Goal: Transaction & Acquisition: Purchase product/service

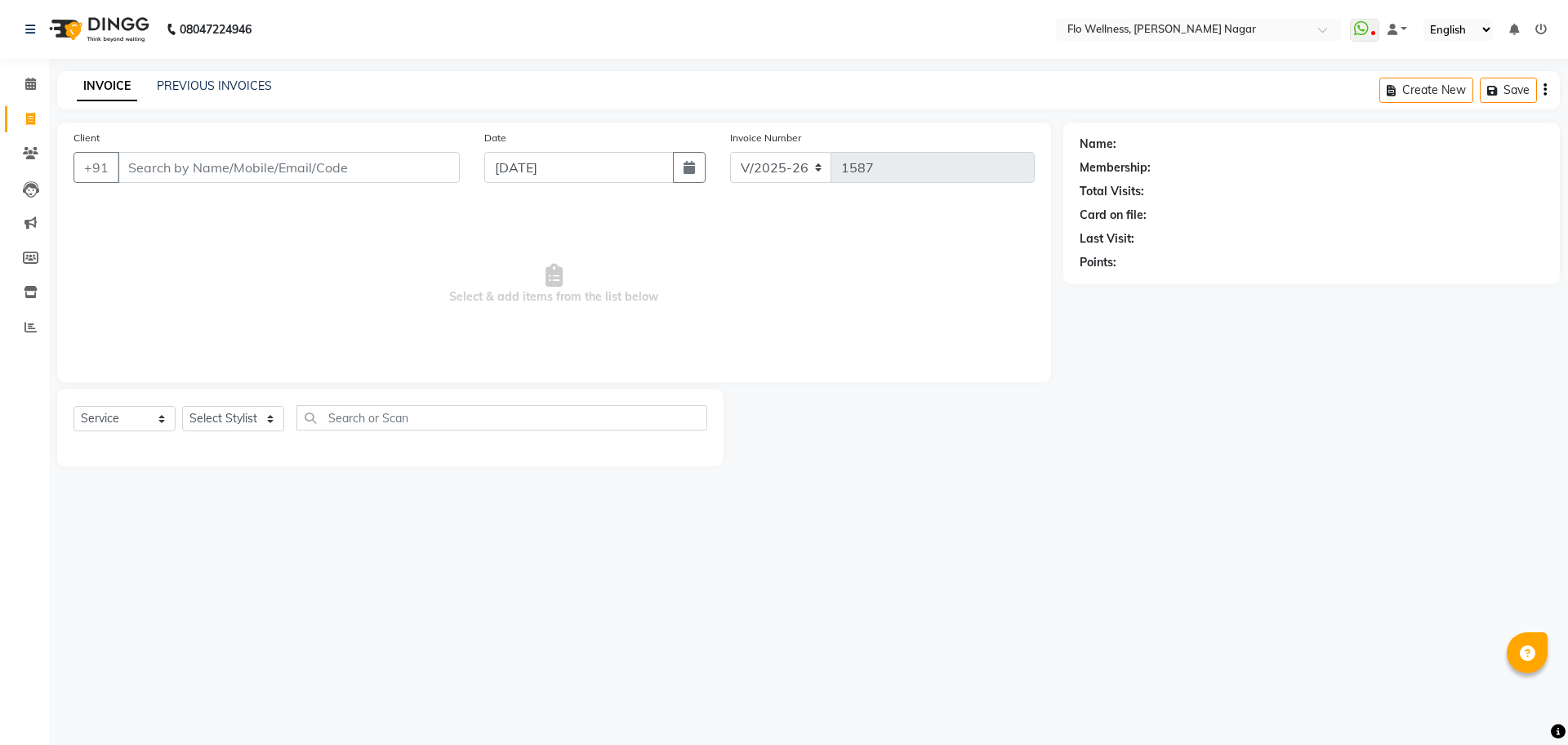
select select "4509"
select select "service"
click at [32, 329] on icon at bounding box center [31, 327] width 12 height 12
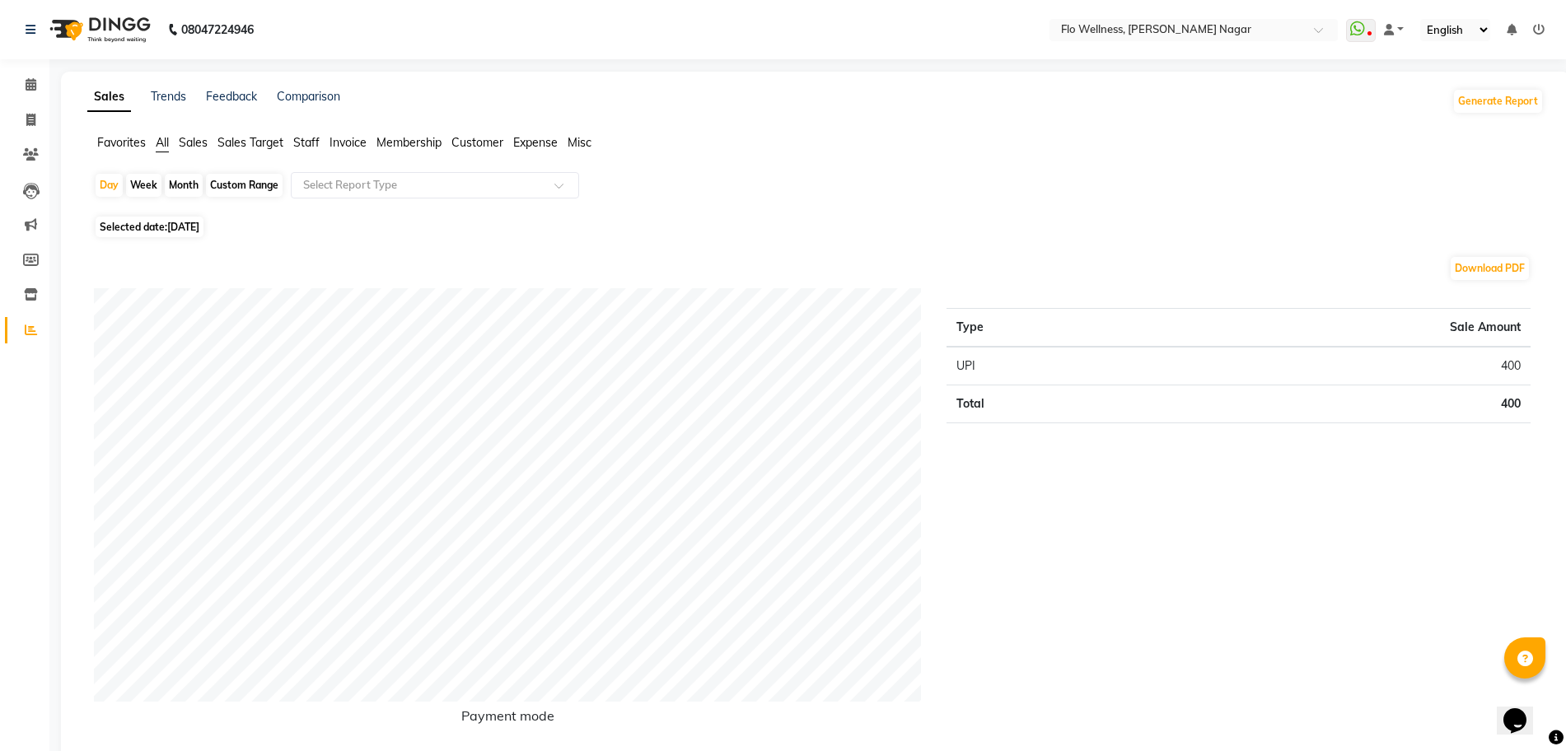
click at [189, 185] on div "Month" at bounding box center [184, 185] width 38 height 23
select select "9"
select select "2025"
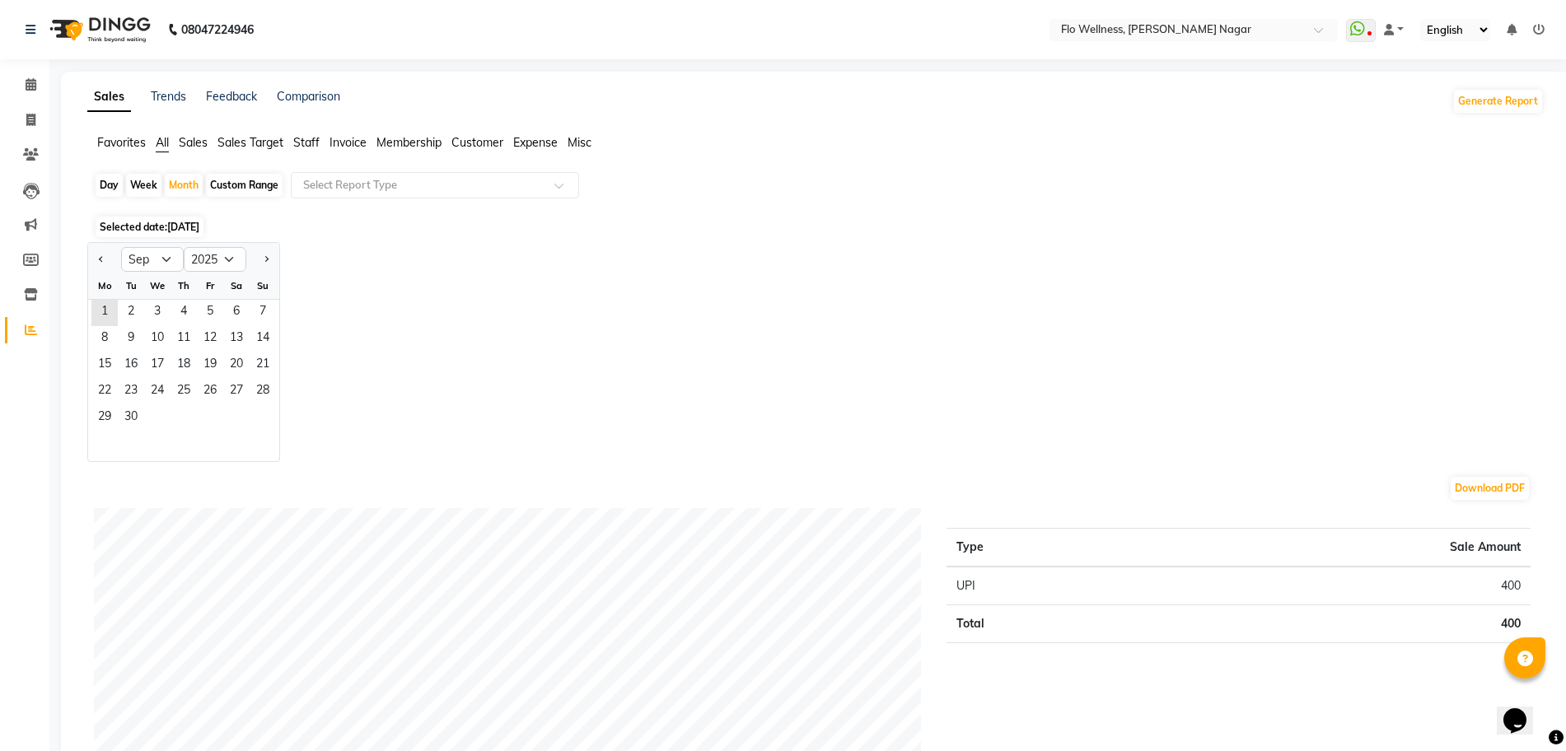
click at [180, 227] on span "[DATE]" at bounding box center [183, 227] width 32 height 12
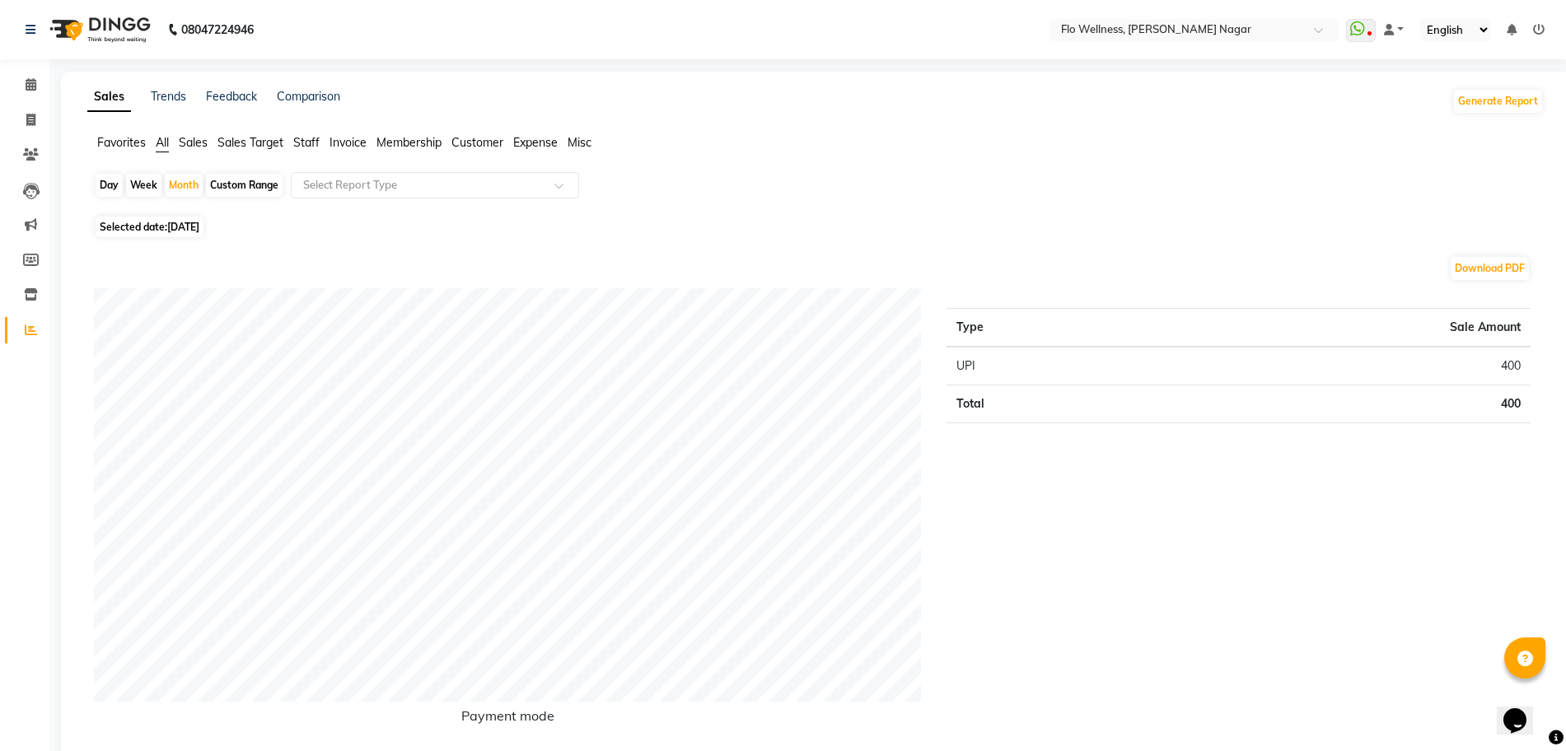
click at [169, 227] on span "[DATE]" at bounding box center [183, 227] width 32 height 12
select select "9"
select select "2025"
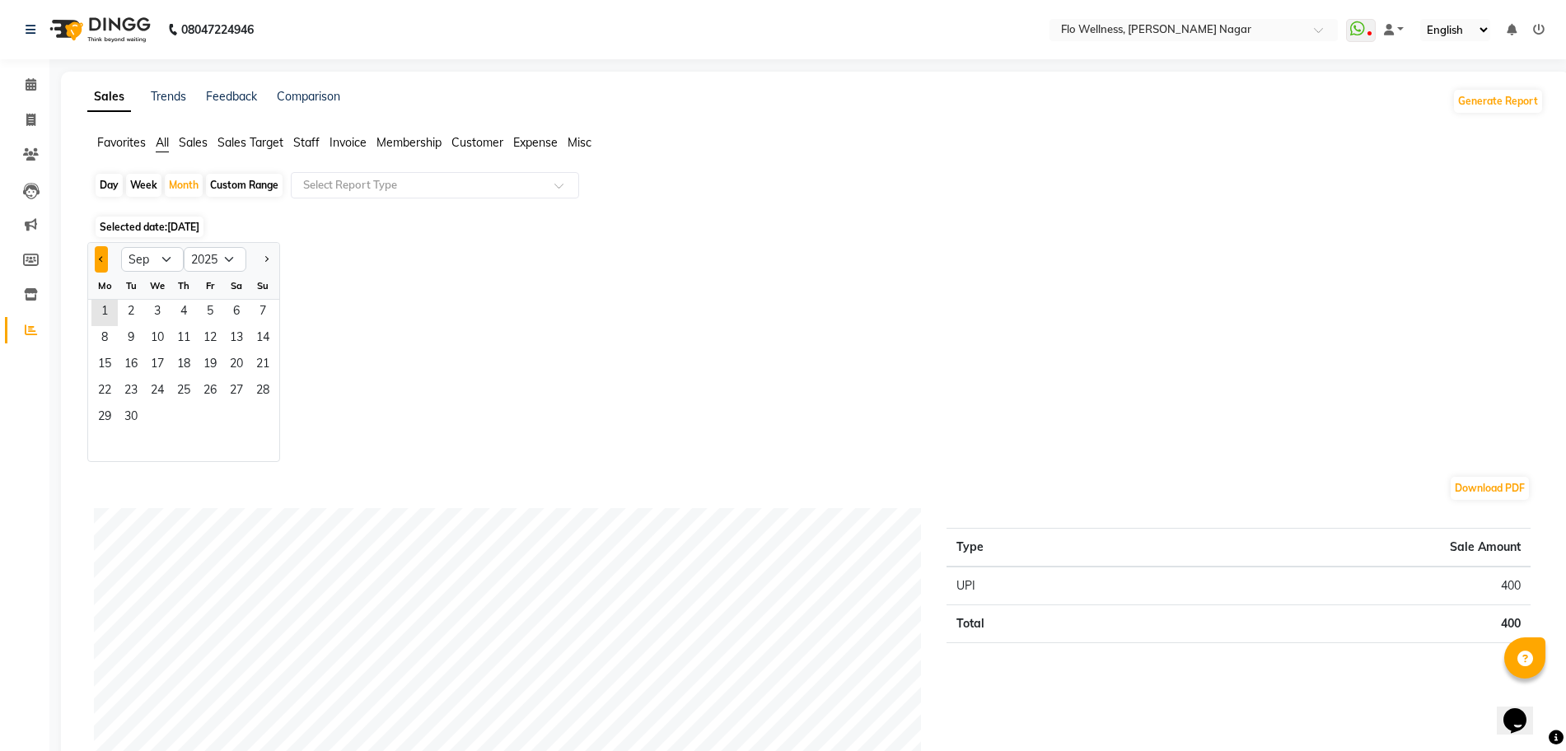
click at [102, 254] on button "Previous month" at bounding box center [101, 259] width 13 height 26
select select "8"
click at [205, 315] on span "1" at bounding box center [210, 313] width 26 height 26
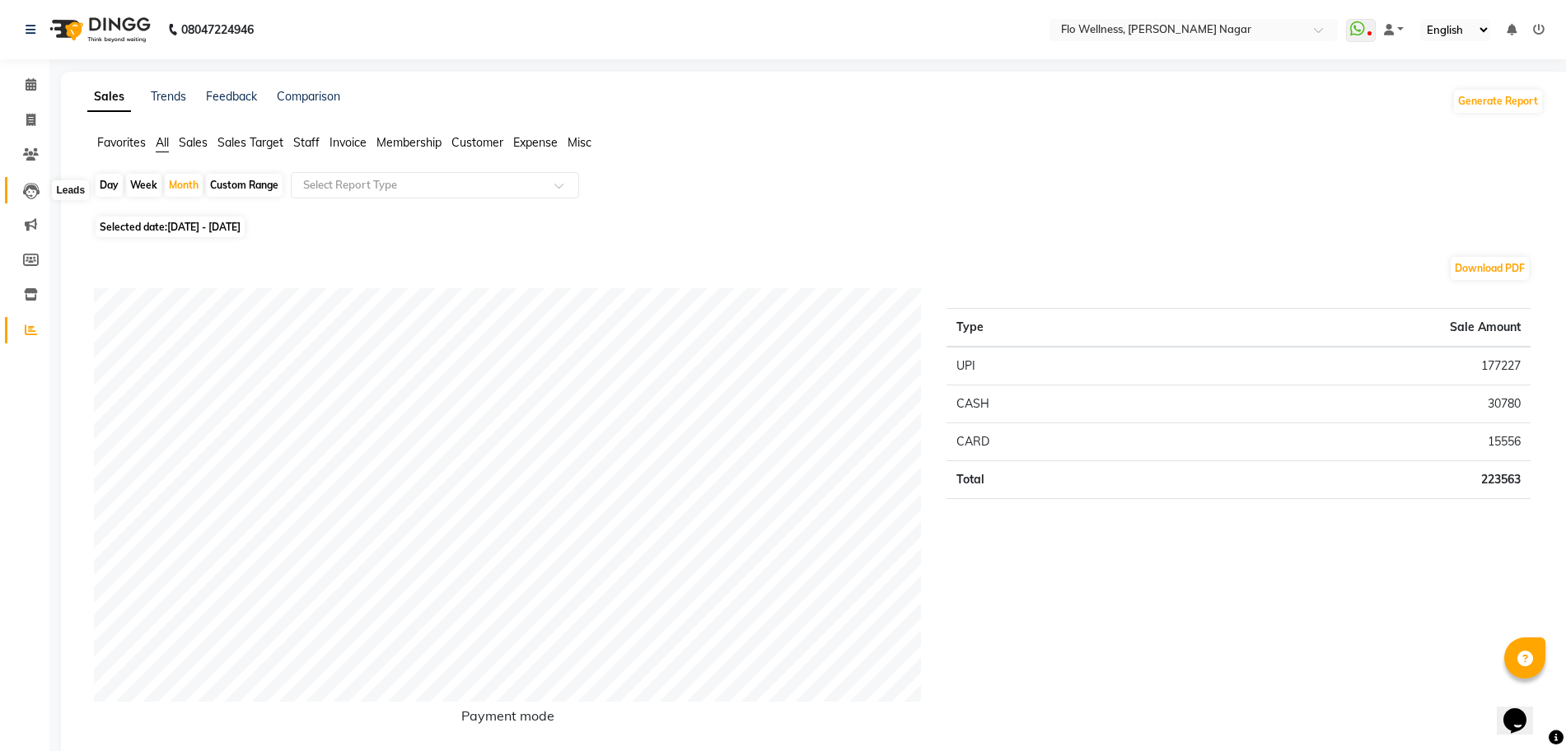
click at [37, 186] on icon at bounding box center [31, 191] width 16 height 16
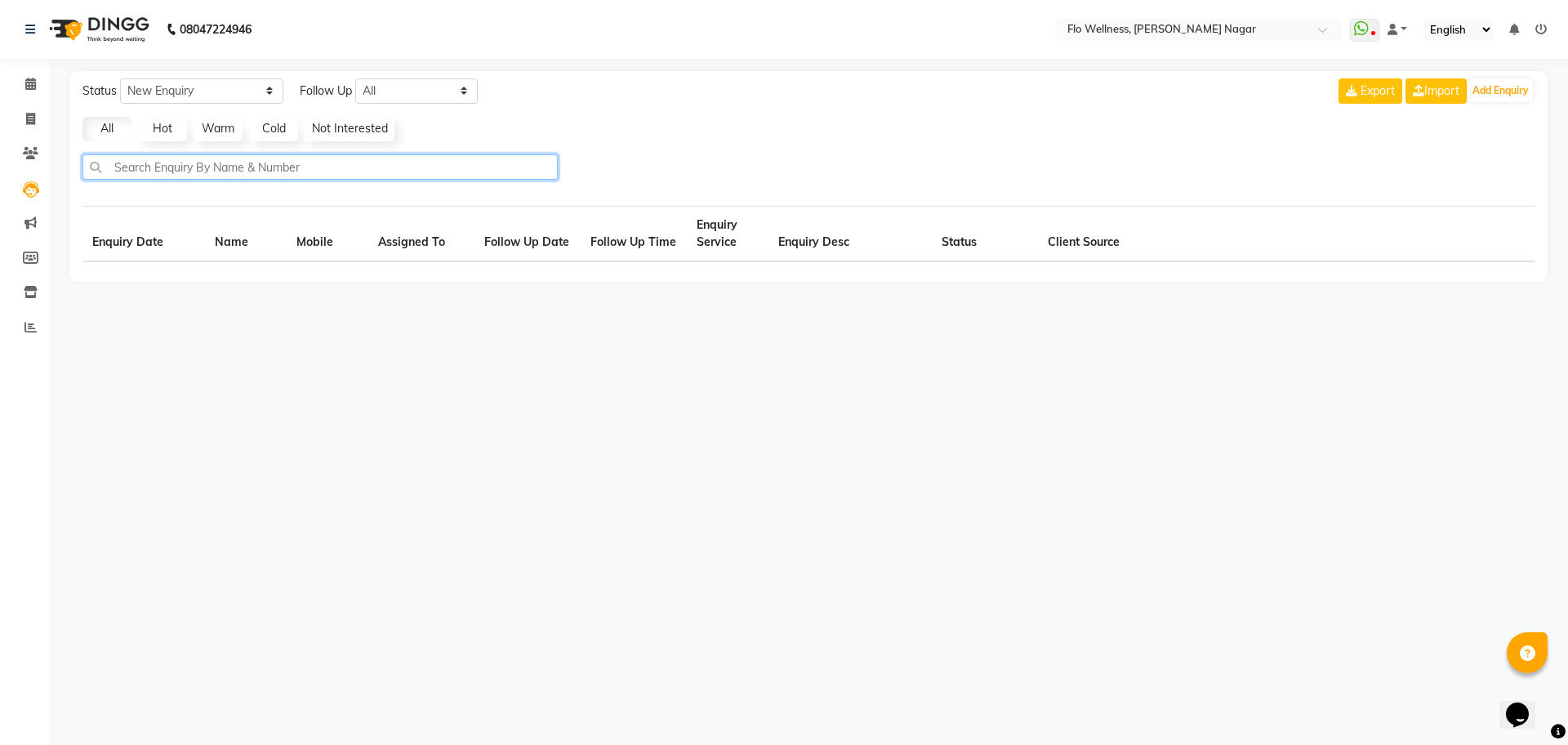
click at [213, 169] on input "text" at bounding box center [319, 168] width 475 height 26
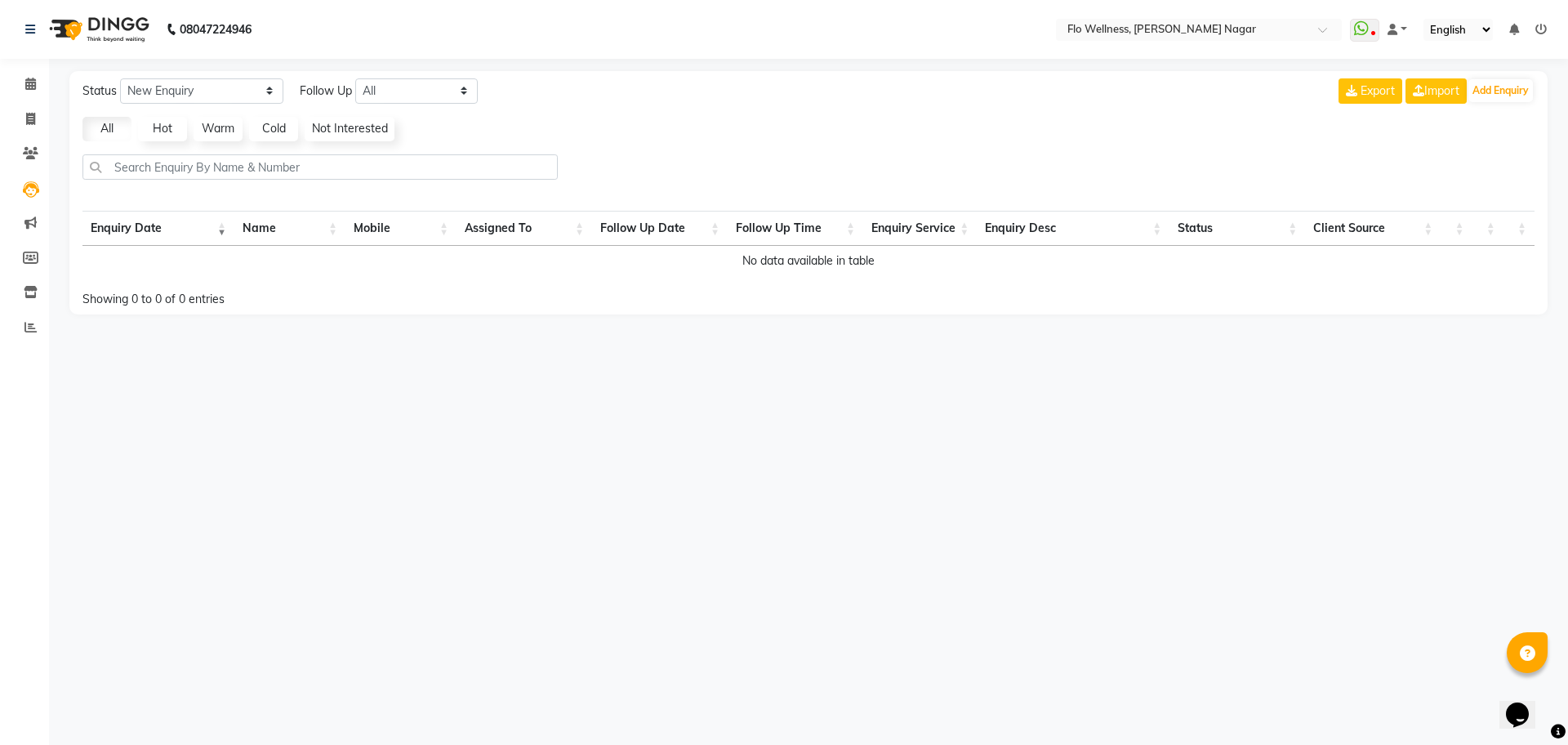
click at [682, 526] on div "08047224946 Select Location × Flo Wellness, [PERSON_NAME] Nagar WhatsApp Status…" at bounding box center [784, 372] width 1568 height 745
click at [29, 286] on icon at bounding box center [31, 292] width 14 height 12
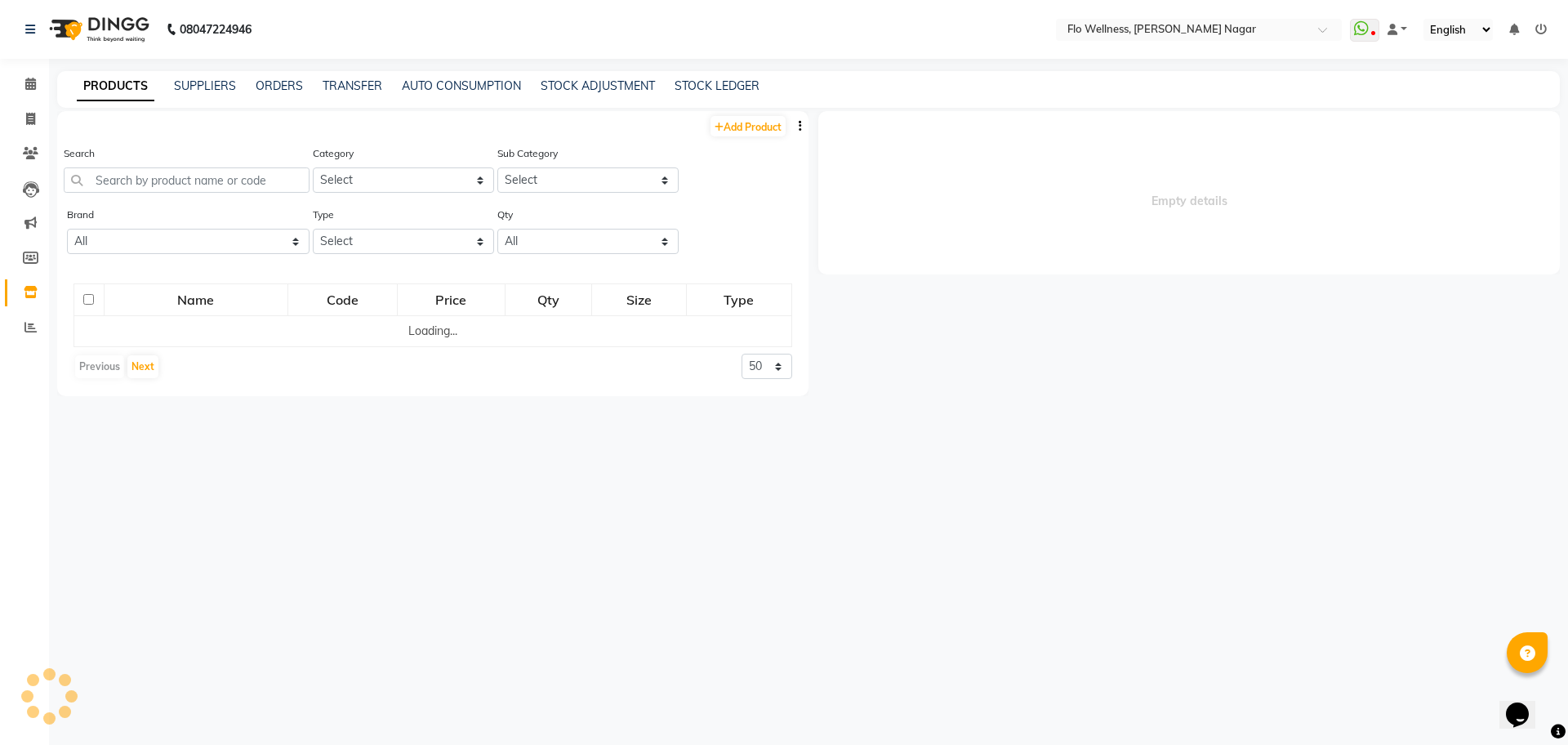
select select
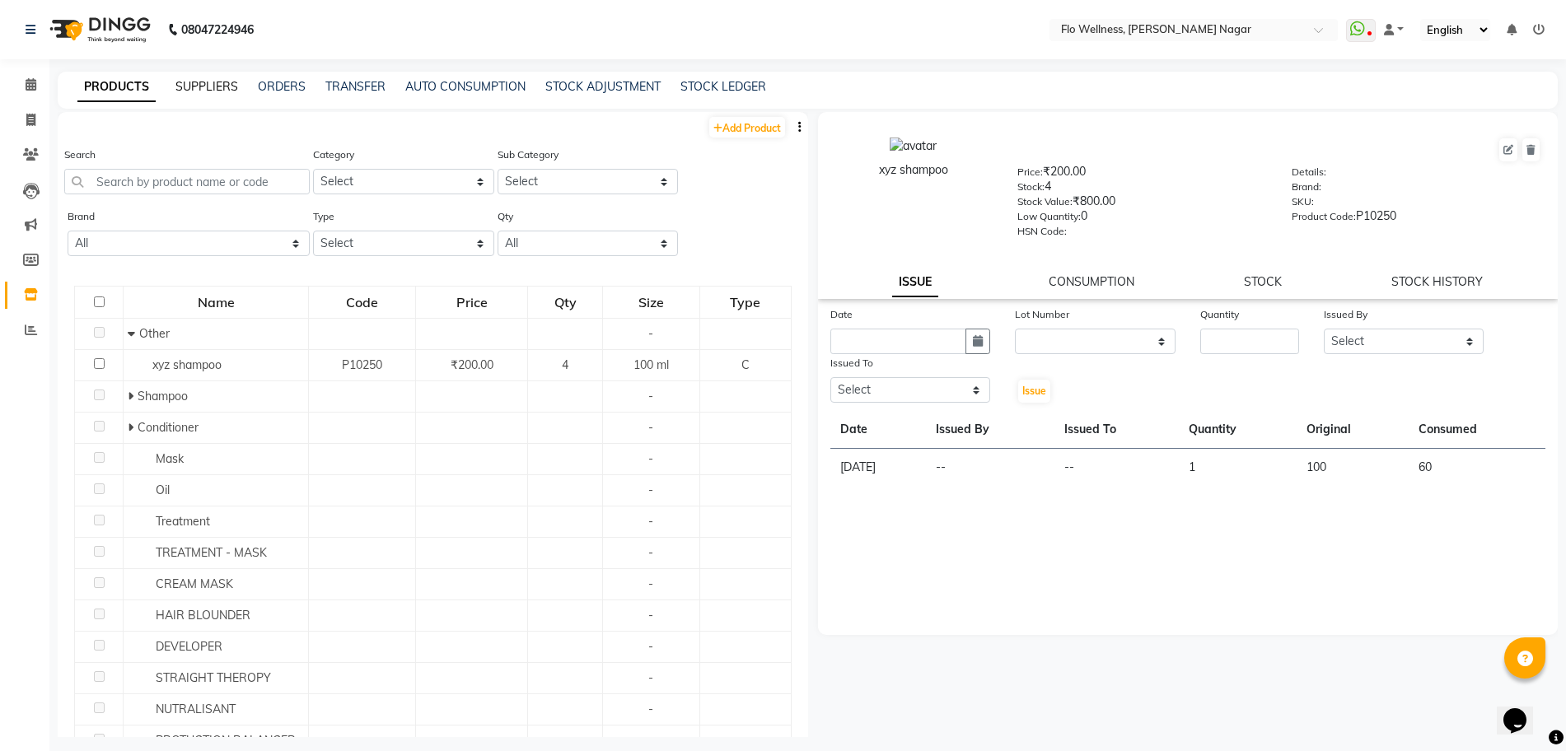
click at [188, 85] on link "SUPPLIERS" at bounding box center [206, 86] width 63 height 15
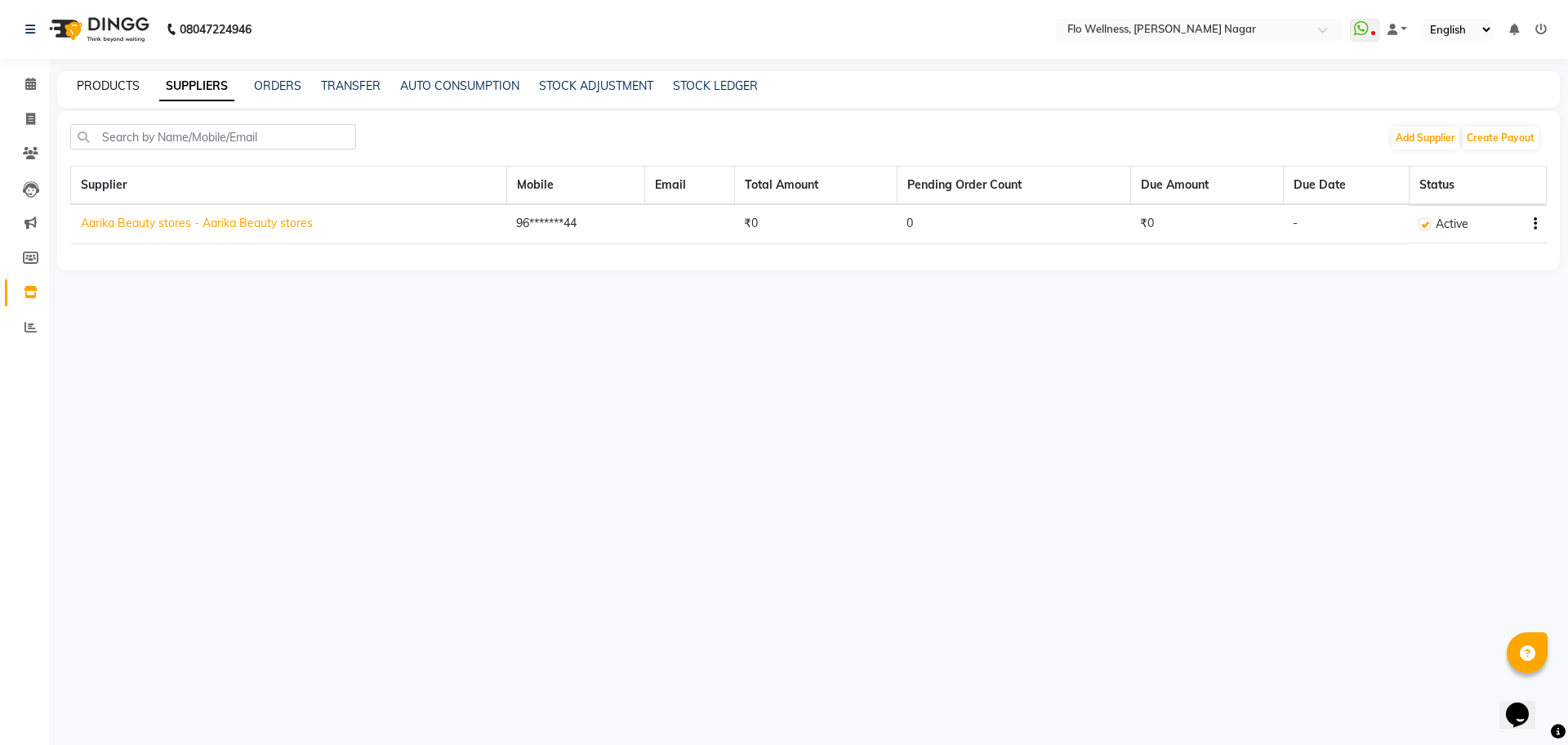
click at [121, 88] on link "PRODUCTS" at bounding box center [107, 85] width 62 height 15
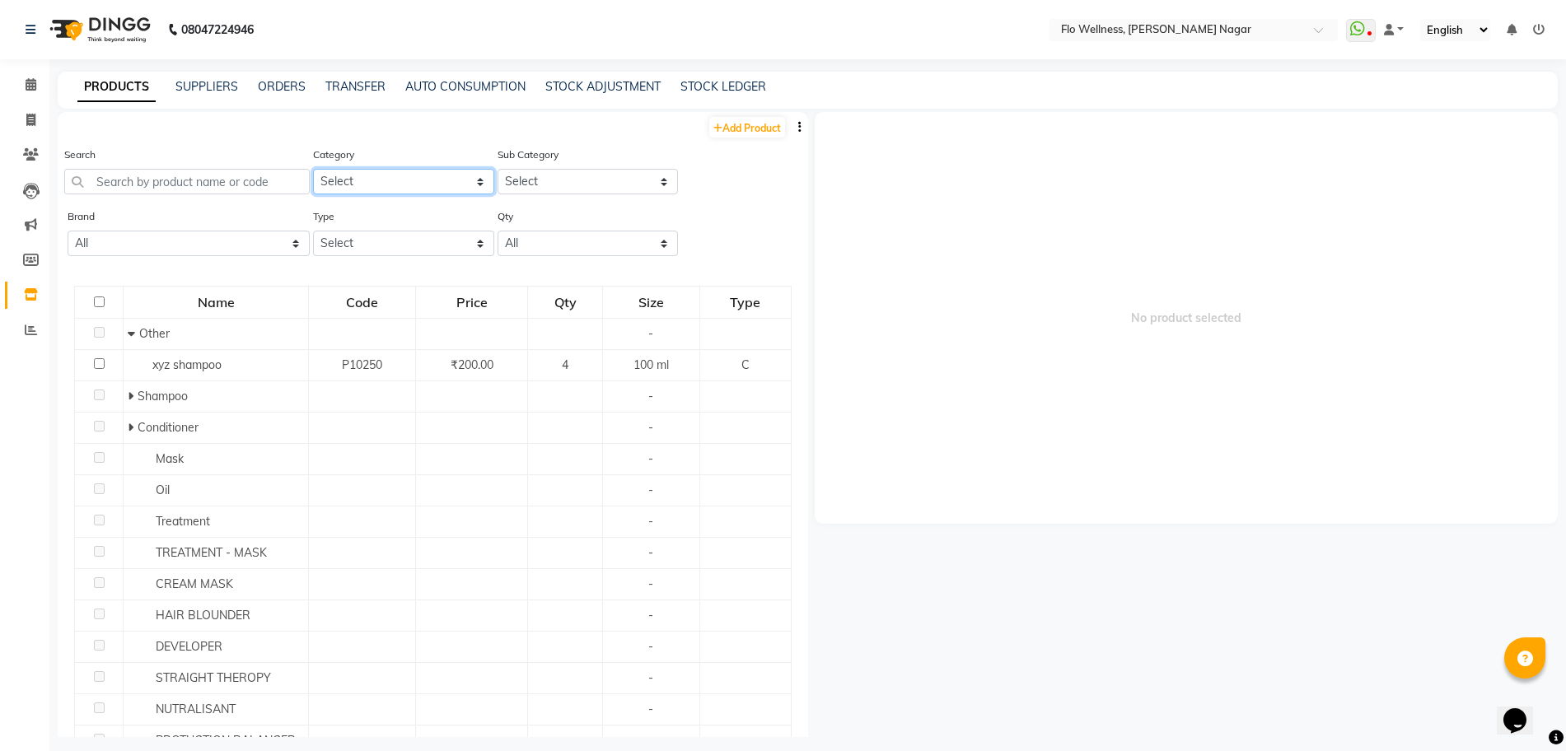
click at [355, 182] on select "Select Hair Makeup Skin Personal Care Appliances [PERSON_NAME] Waxing Disposabl…" at bounding box center [403, 182] width 181 height 26
click at [539, 170] on select "Select" at bounding box center [587, 182] width 181 height 26
click at [187, 243] on select "All Floractive Floractive Professionals Schwarzkopf" at bounding box center [189, 244] width 242 height 26
click at [367, 241] on select "Select Both Retail Consumable" at bounding box center [403, 244] width 181 height 26
click at [536, 243] on select "All Low Out Of Stock" at bounding box center [587, 244] width 181 height 26
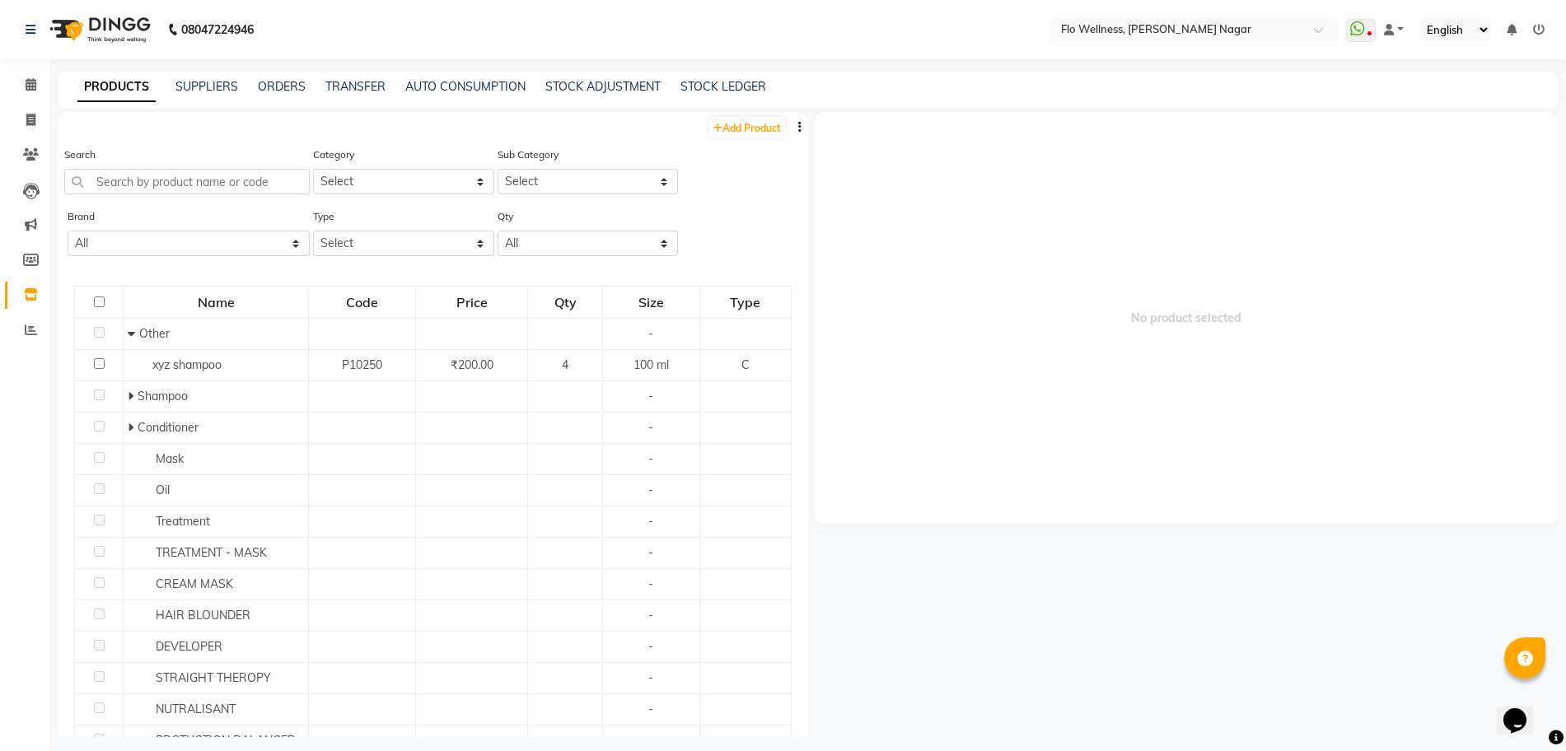
click at [729, 238] on div "Brand All Floractive Floractive Professionals Schwarzkopf Type Select Both Reta…" at bounding box center [433, 239] width 750 height 62
click at [41, 84] on span at bounding box center [30, 85] width 29 height 19
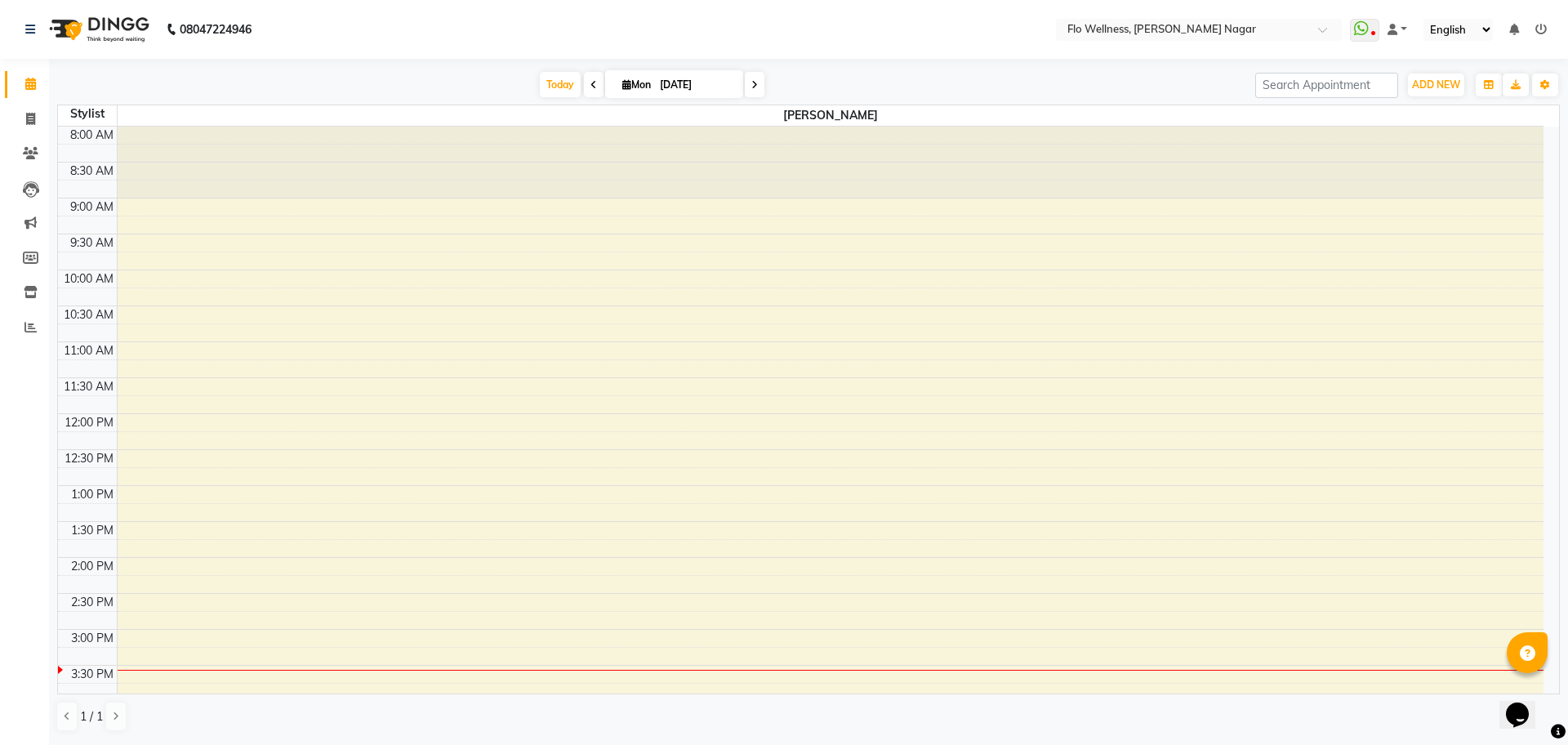
click at [993, 420] on div "8:00 AM 8:30 AM 9:00 AM 9:30 AM 10:00 AM 10:30 AM 11:00 AM 11:30 AM 12:00 PM 12…" at bounding box center [800, 593] width 1486 height 933
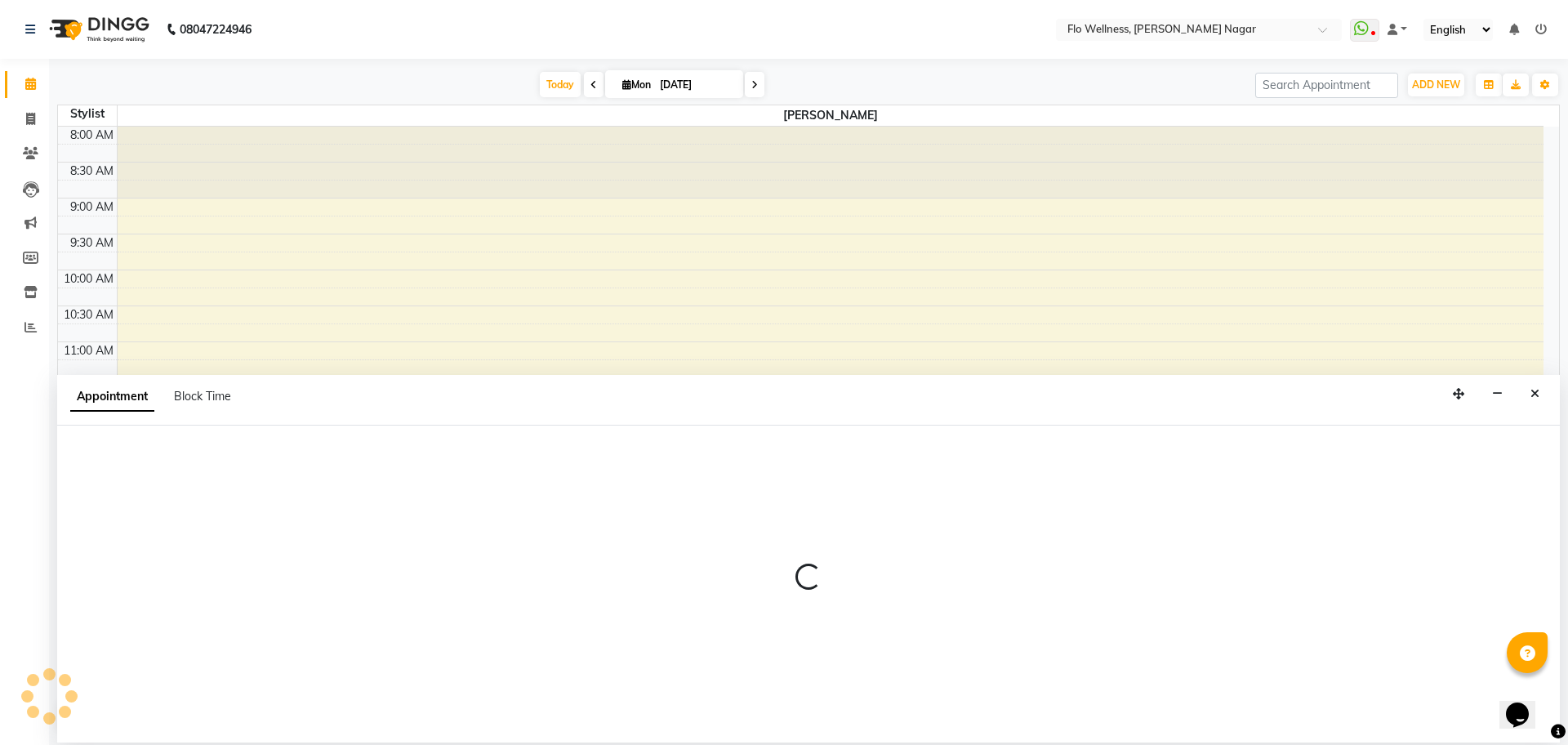
click at [994, 420] on div "Appointment Block Time" at bounding box center [808, 400] width 1503 height 51
select select "89484"
select select "720"
select select "tentative"
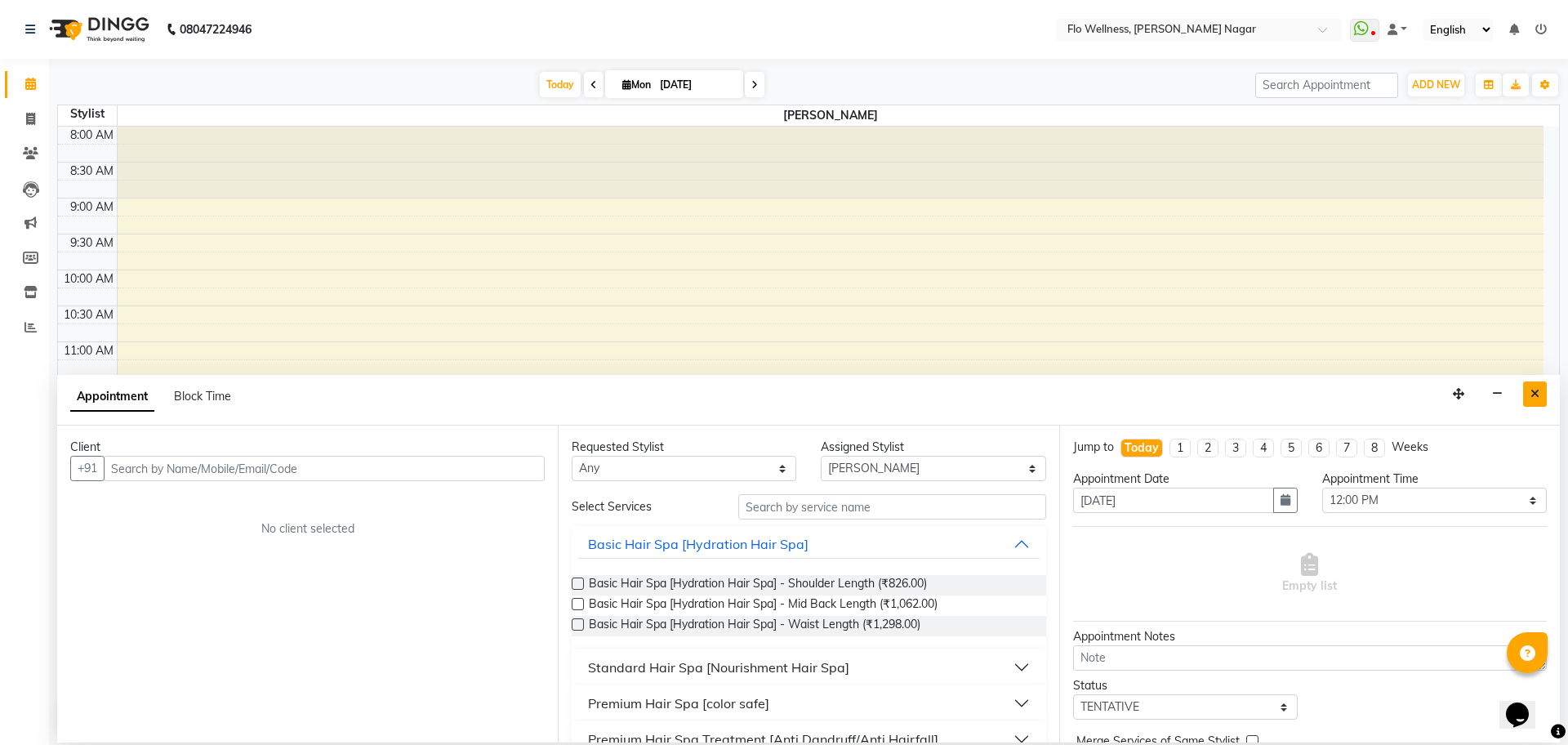
click at [1542, 391] on button "Close" at bounding box center [1535, 395] width 24 height 26
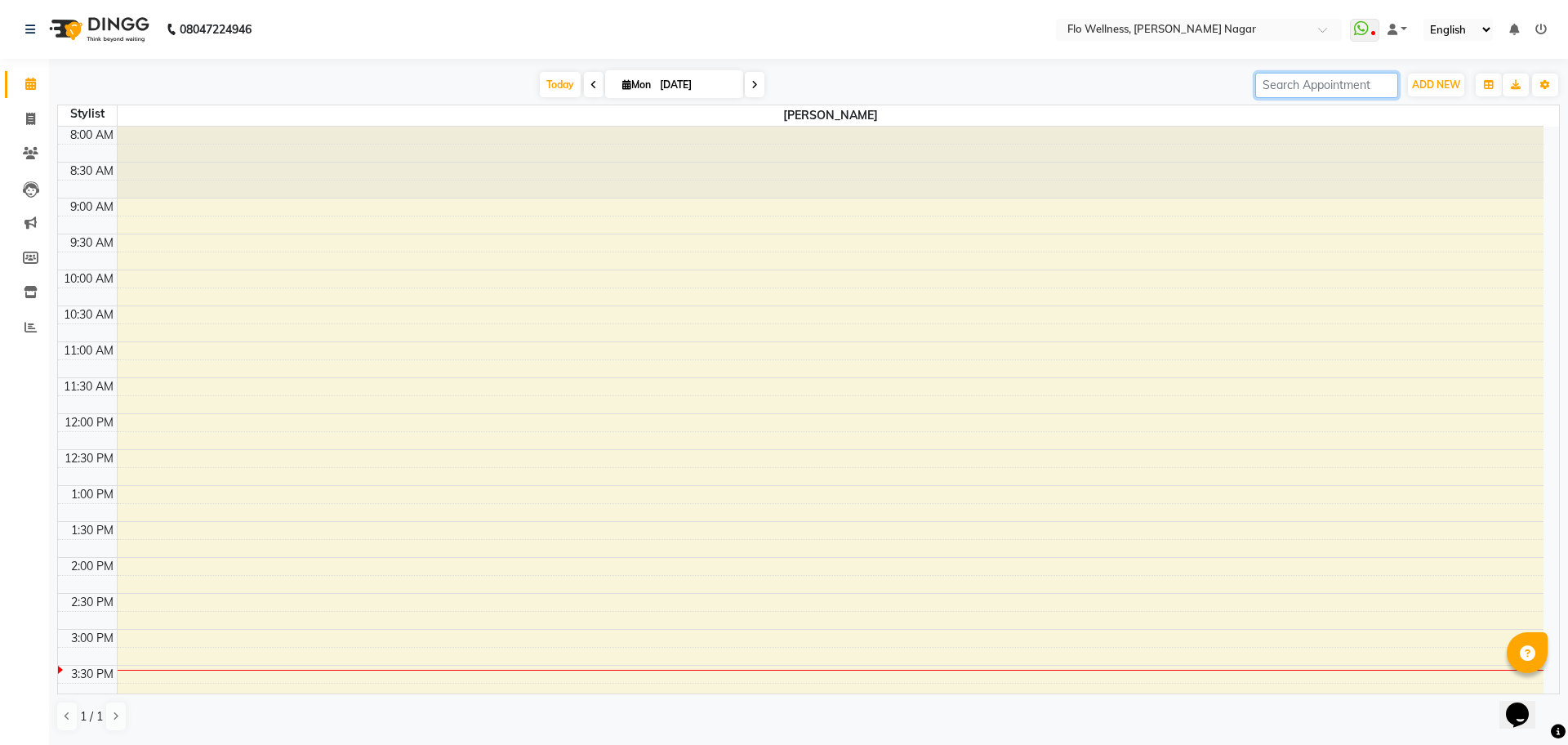
click at [1352, 85] on input "search" at bounding box center [1327, 85] width 143 height 26
click at [1337, 87] on input "search" at bounding box center [1327, 85] width 143 height 26
click at [1424, 78] on span "ADD NEW" at bounding box center [1436, 84] width 49 height 12
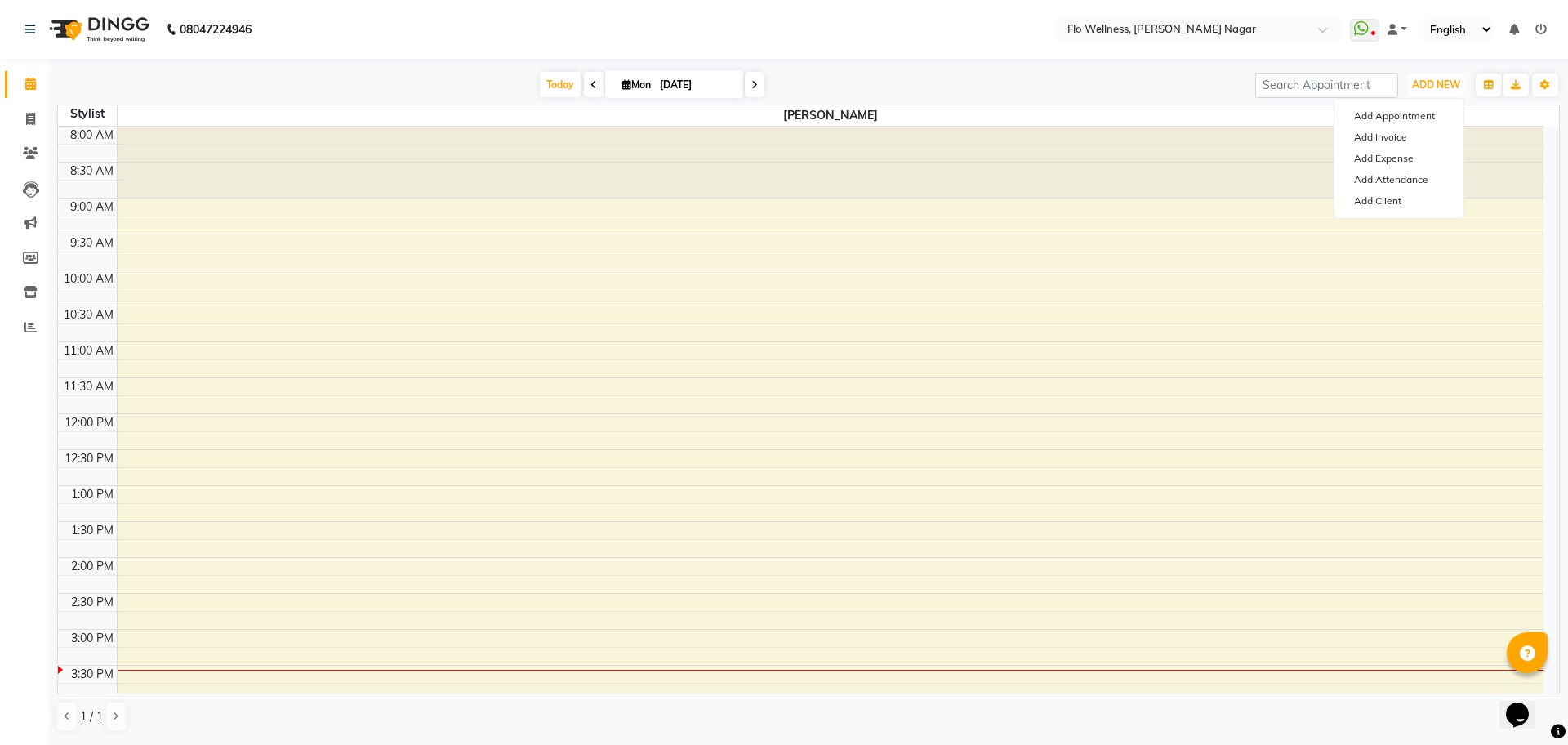
click at [784, 285] on div "8:00 AM 8:30 AM 9:00 AM 9:30 AM 10:00 AM 10:30 AM 11:00 AM 11:30 AM 12:00 PM 12…" at bounding box center [800, 593] width 1486 height 933
select select "89484"
select select "600"
select select "tentative"
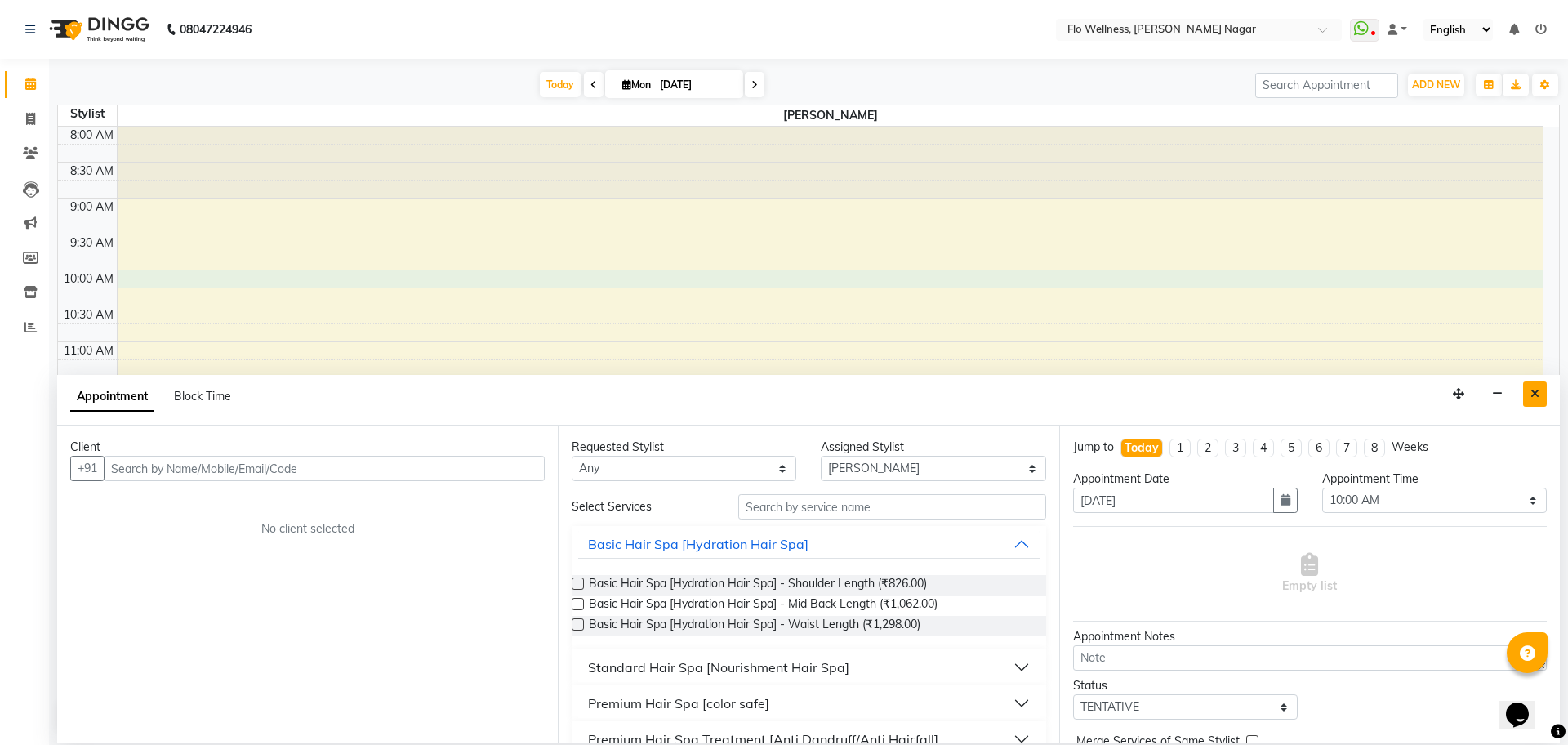
click at [1535, 393] on icon "Close" at bounding box center [1534, 394] width 9 height 12
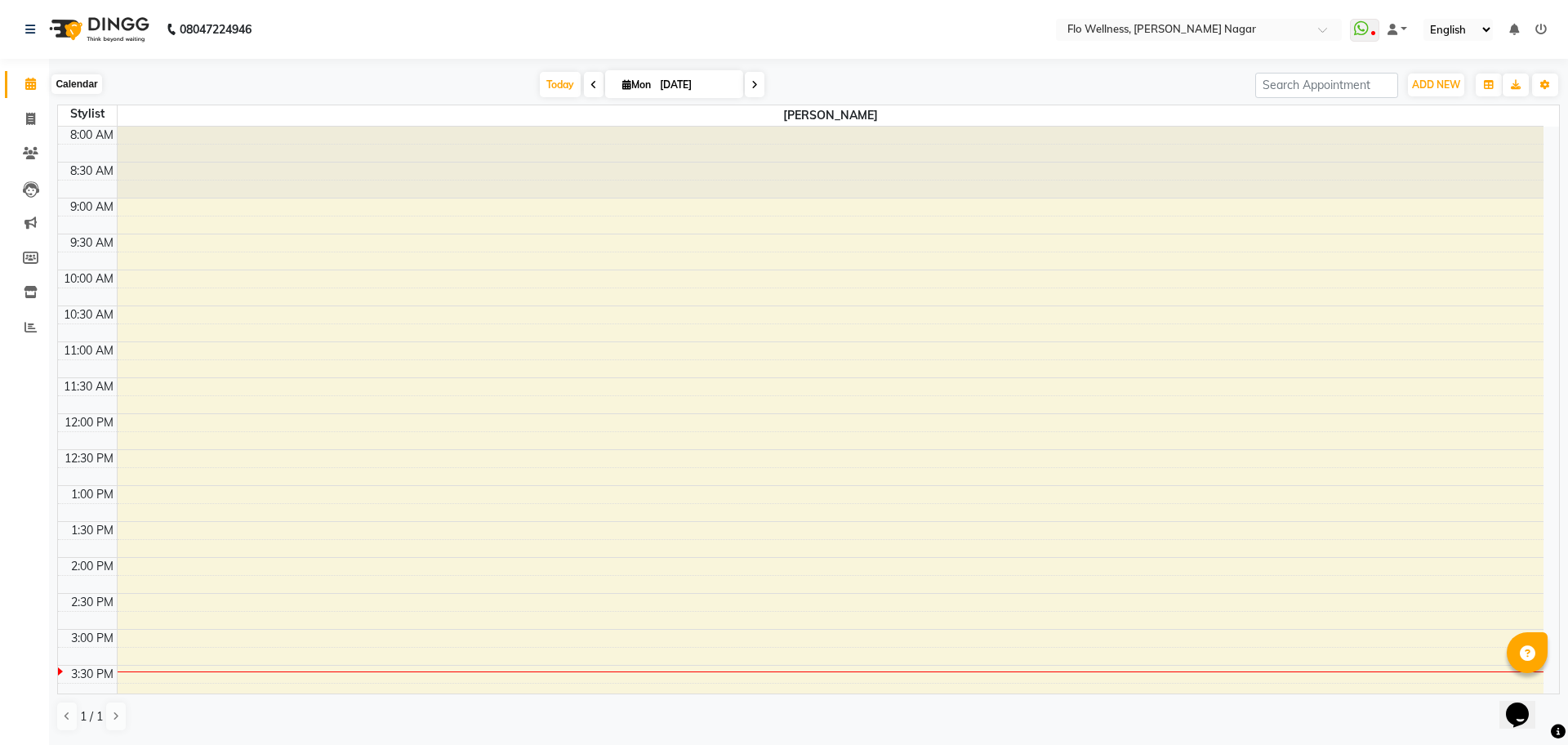
drag, startPoint x: 34, startPoint y: 85, endPoint x: 150, endPoint y: 131, distance: 124.8
click at [34, 85] on icon at bounding box center [31, 83] width 11 height 12
click at [1477, 85] on button "button" at bounding box center [1489, 84] width 26 height 23
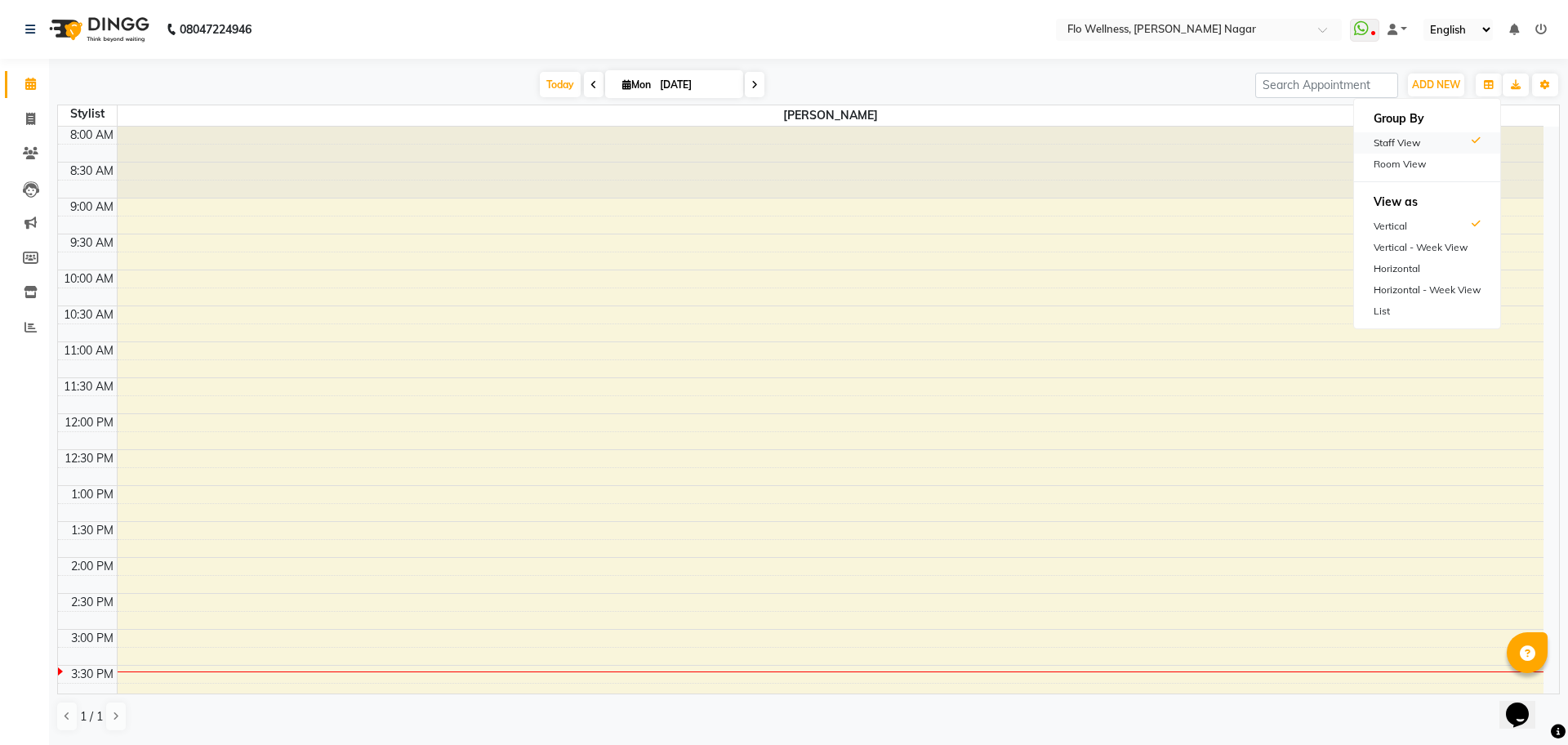
click at [1421, 139] on div "Staff View" at bounding box center [1427, 142] width 146 height 21
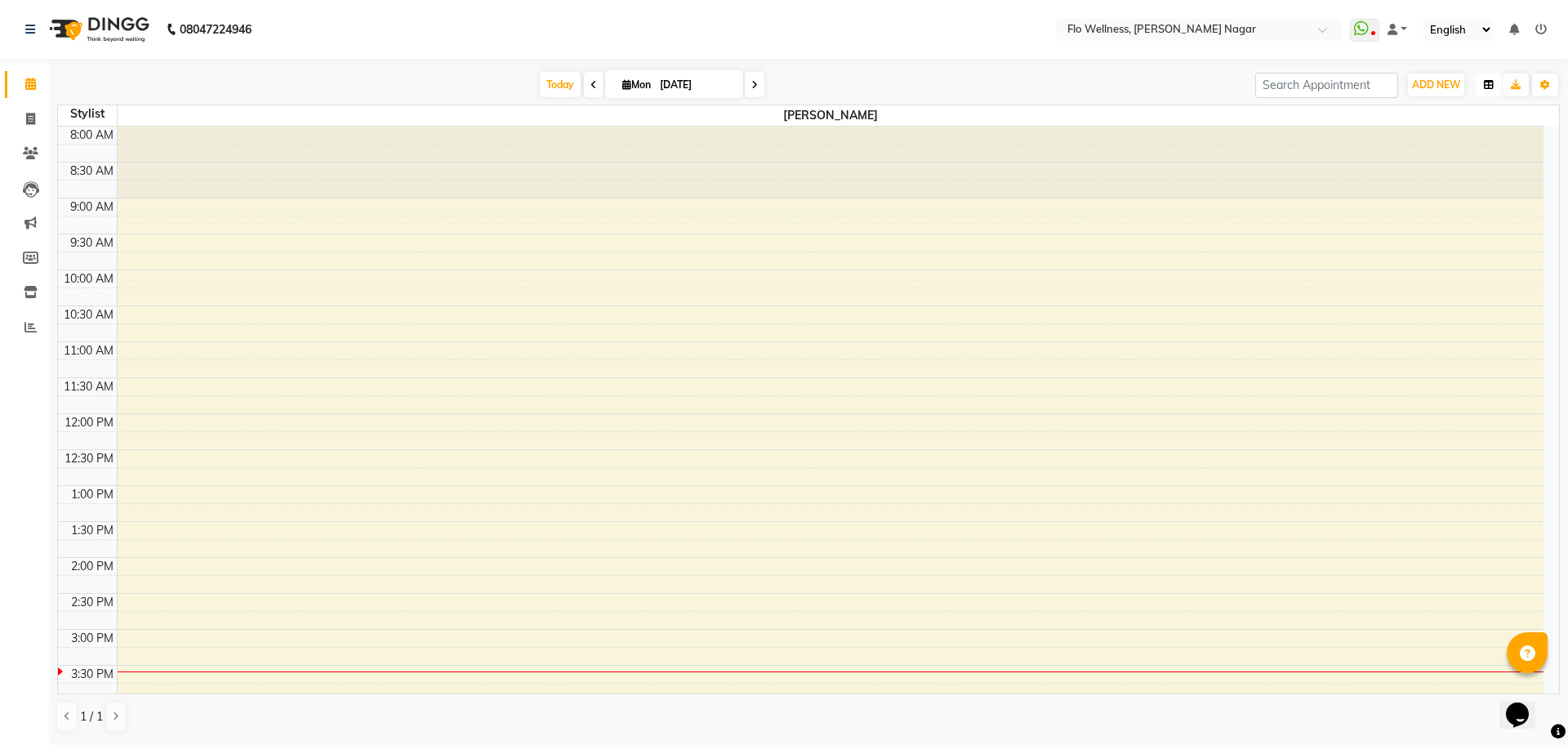
click at [1493, 84] on icon "button" at bounding box center [1490, 85] width 10 height 10
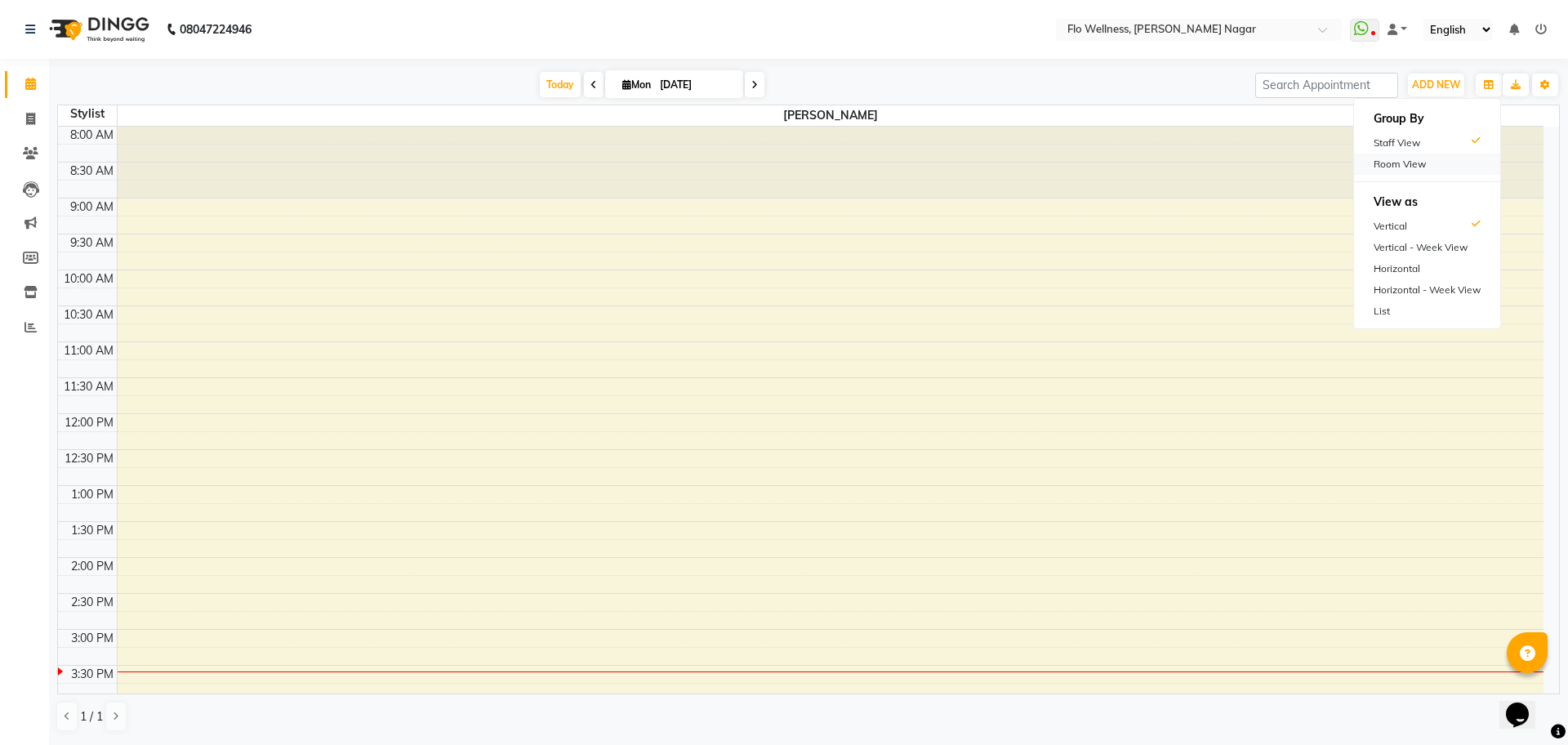
click at [1432, 171] on div "Room View" at bounding box center [1427, 164] width 146 height 21
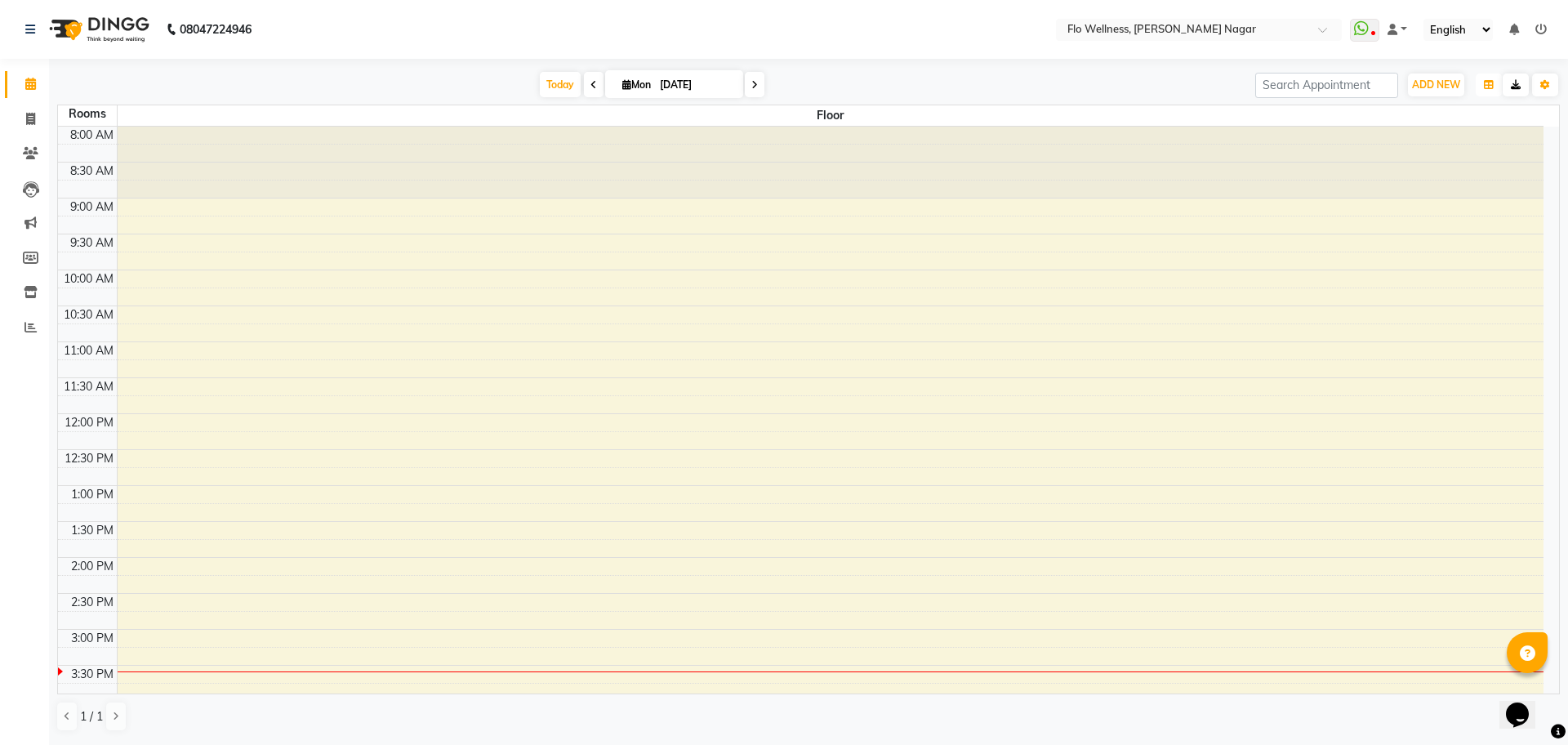
click at [1487, 86] on icon "button" at bounding box center [1490, 85] width 10 height 10
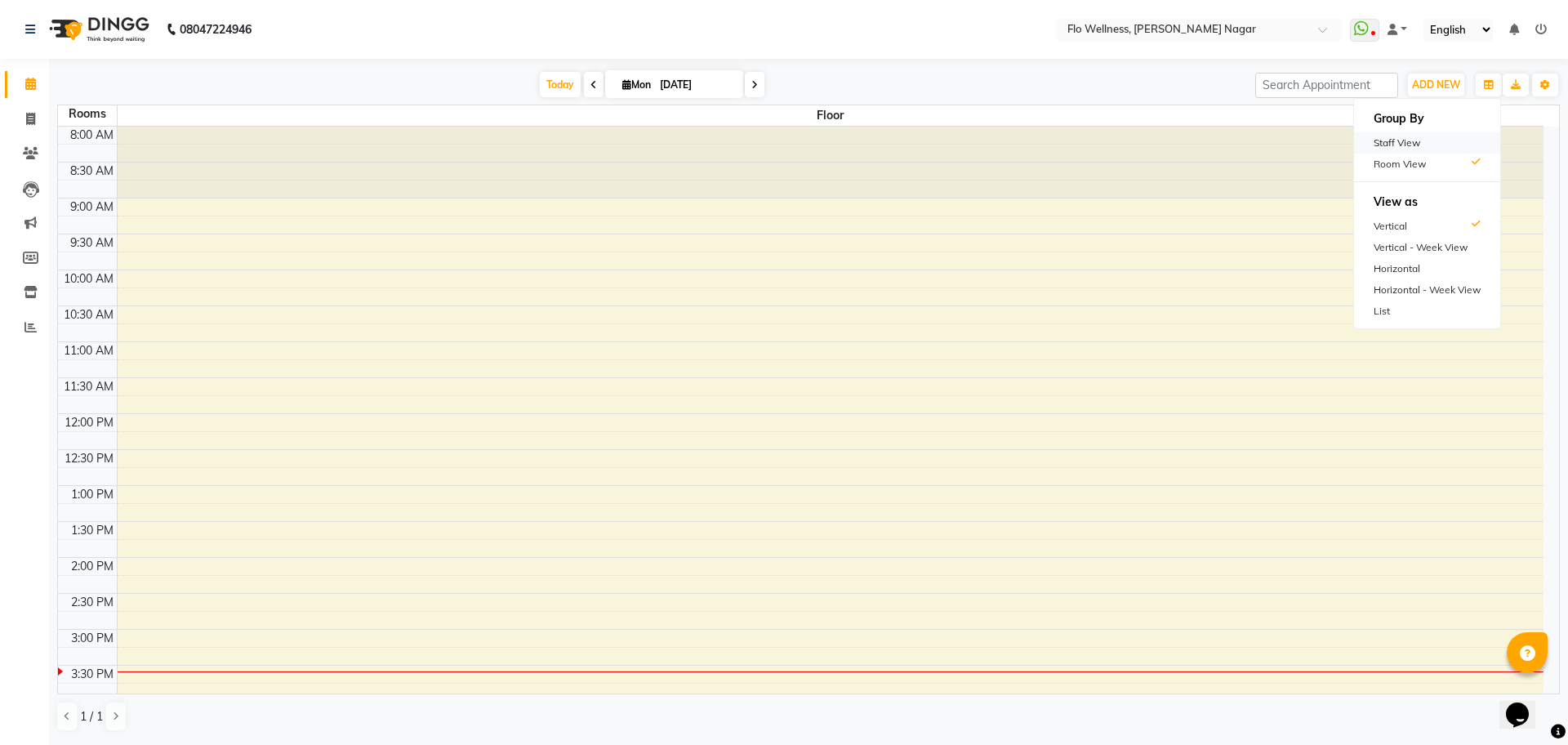
click at [1418, 147] on div "Staff View" at bounding box center [1427, 142] width 146 height 21
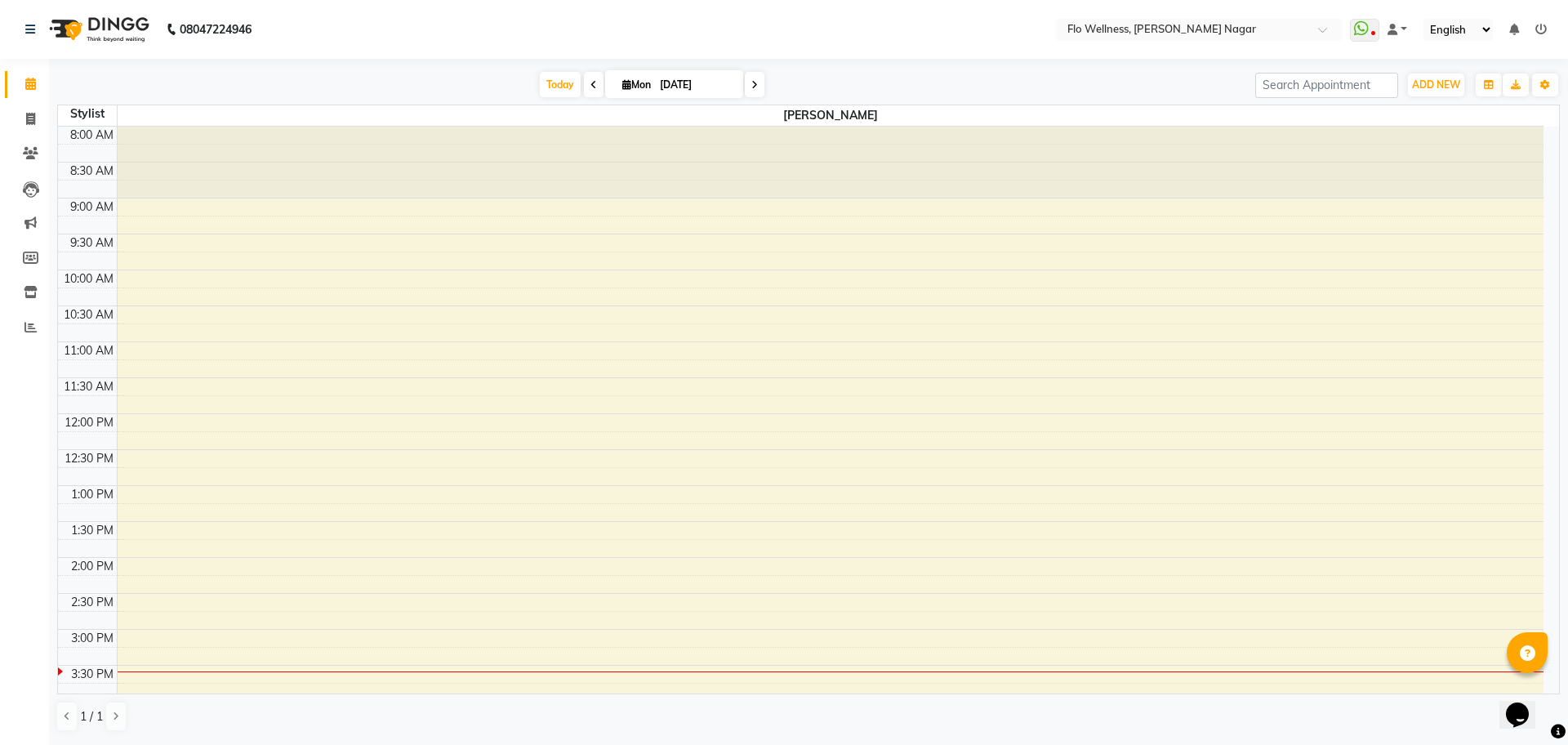
click at [844, 99] on div "[DATE] [DATE] Toggle Dropdown Add Appointment Add Invoice Add Expense Add Atten…" at bounding box center [808, 402] width 1503 height 674
click at [844, 101] on div "[DATE] [DATE] Toggle Dropdown Add Appointment Add Invoice Add Expense Add Atten…" at bounding box center [808, 402] width 1503 height 674
click at [831, 127] on div at bounding box center [831, 163] width 1427 height 71
click at [725, 174] on div at bounding box center [831, 163] width 1427 height 71
click at [1544, 86] on icon "button" at bounding box center [1545, 85] width 10 height 10
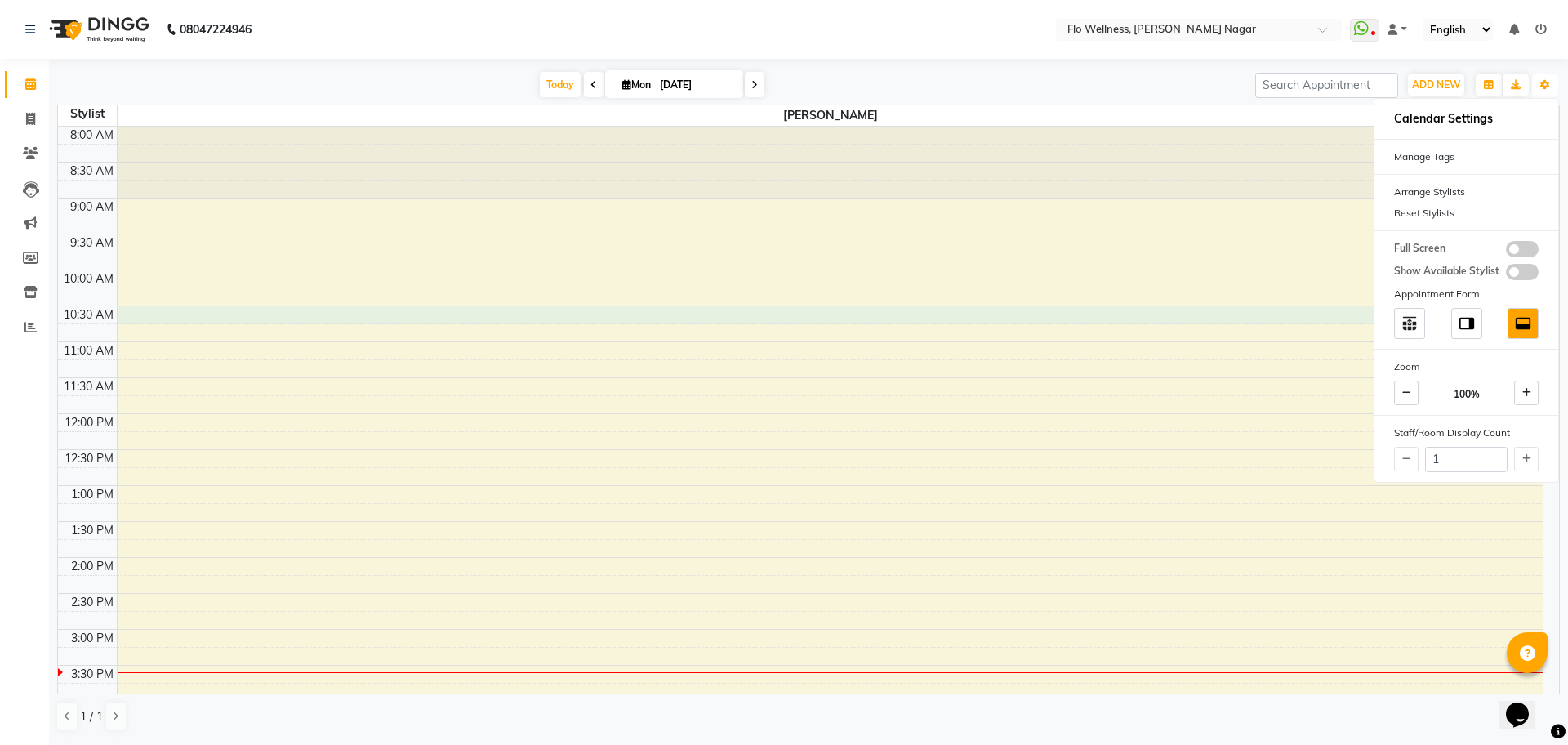
click at [1258, 316] on div "8:00 AM 8:30 AM 9:00 AM 9:30 AM 10:00 AM 10:30 AM 11:00 AM 11:30 AM 12:00 PM 12…" at bounding box center [800, 593] width 1486 height 933
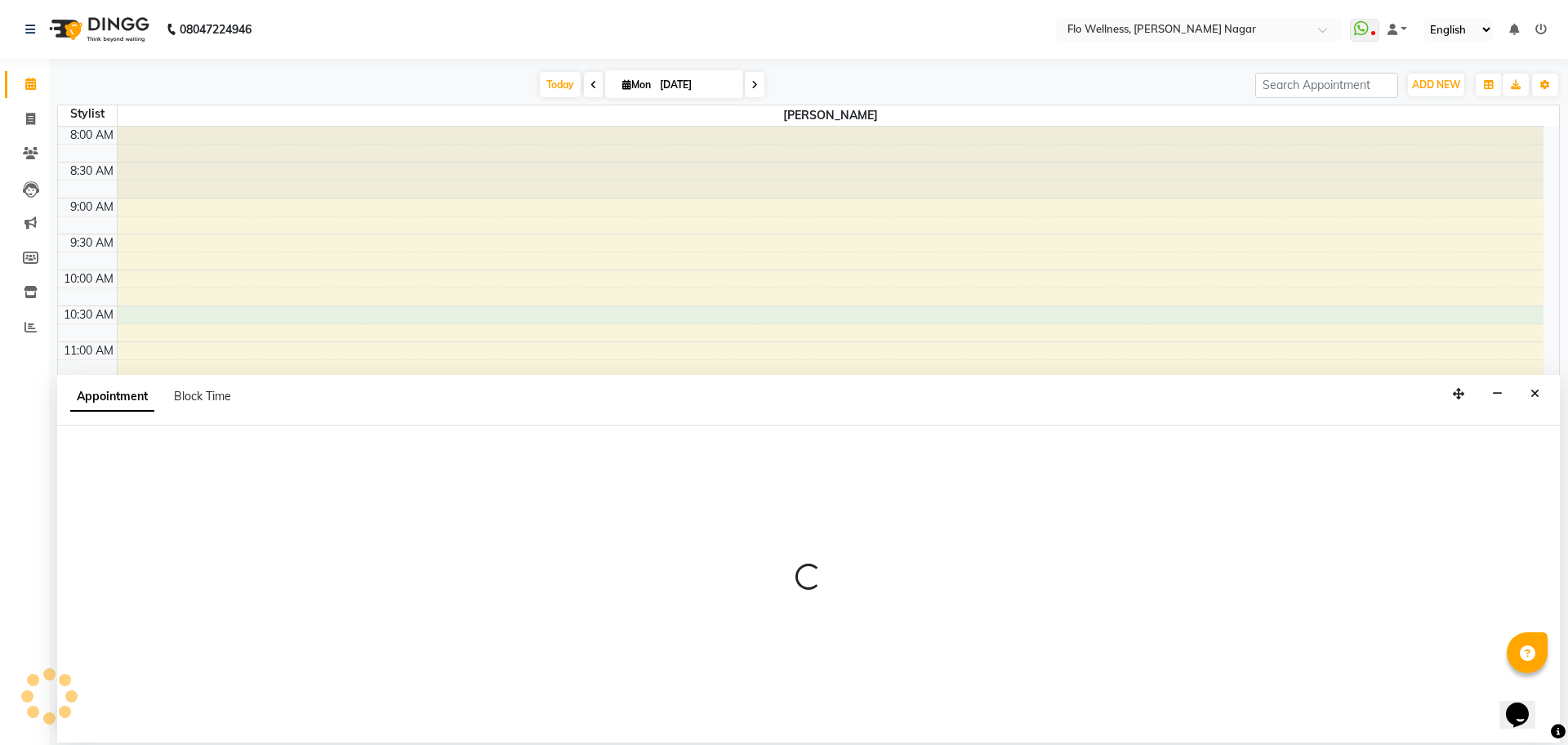
select select "89484"
select select "630"
select select "tentative"
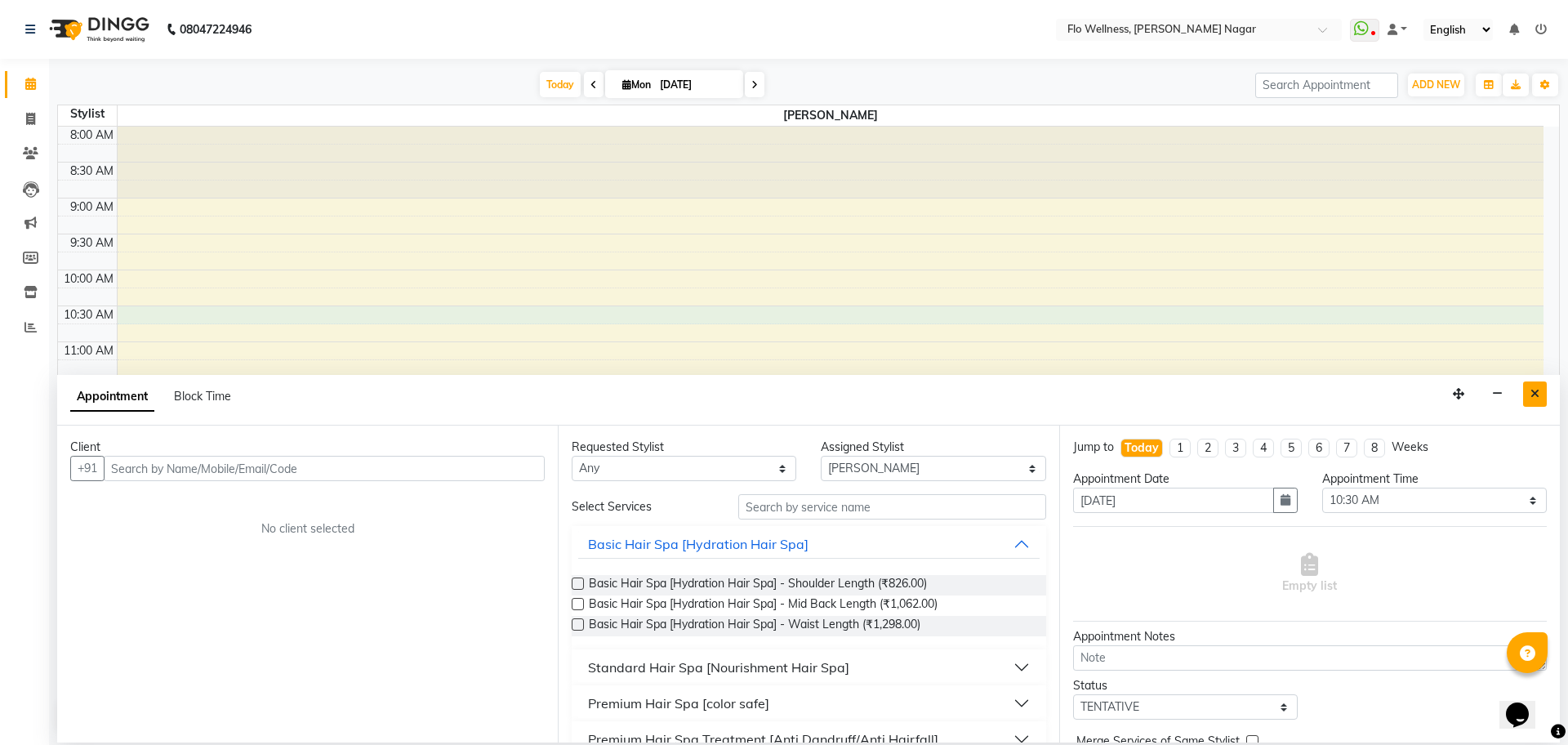
click at [1542, 396] on button "Close" at bounding box center [1535, 395] width 24 height 26
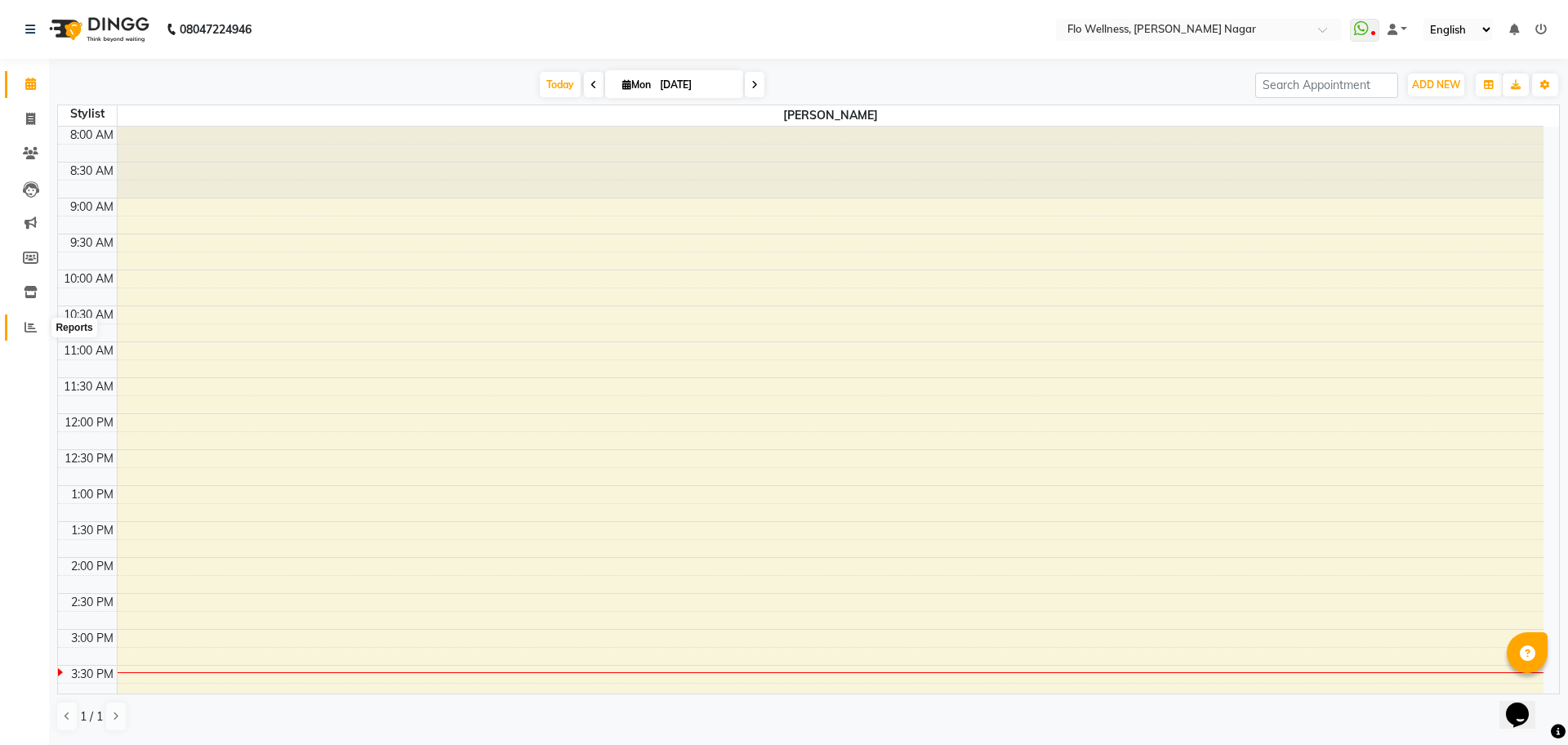
click at [37, 326] on span at bounding box center [30, 327] width 29 height 19
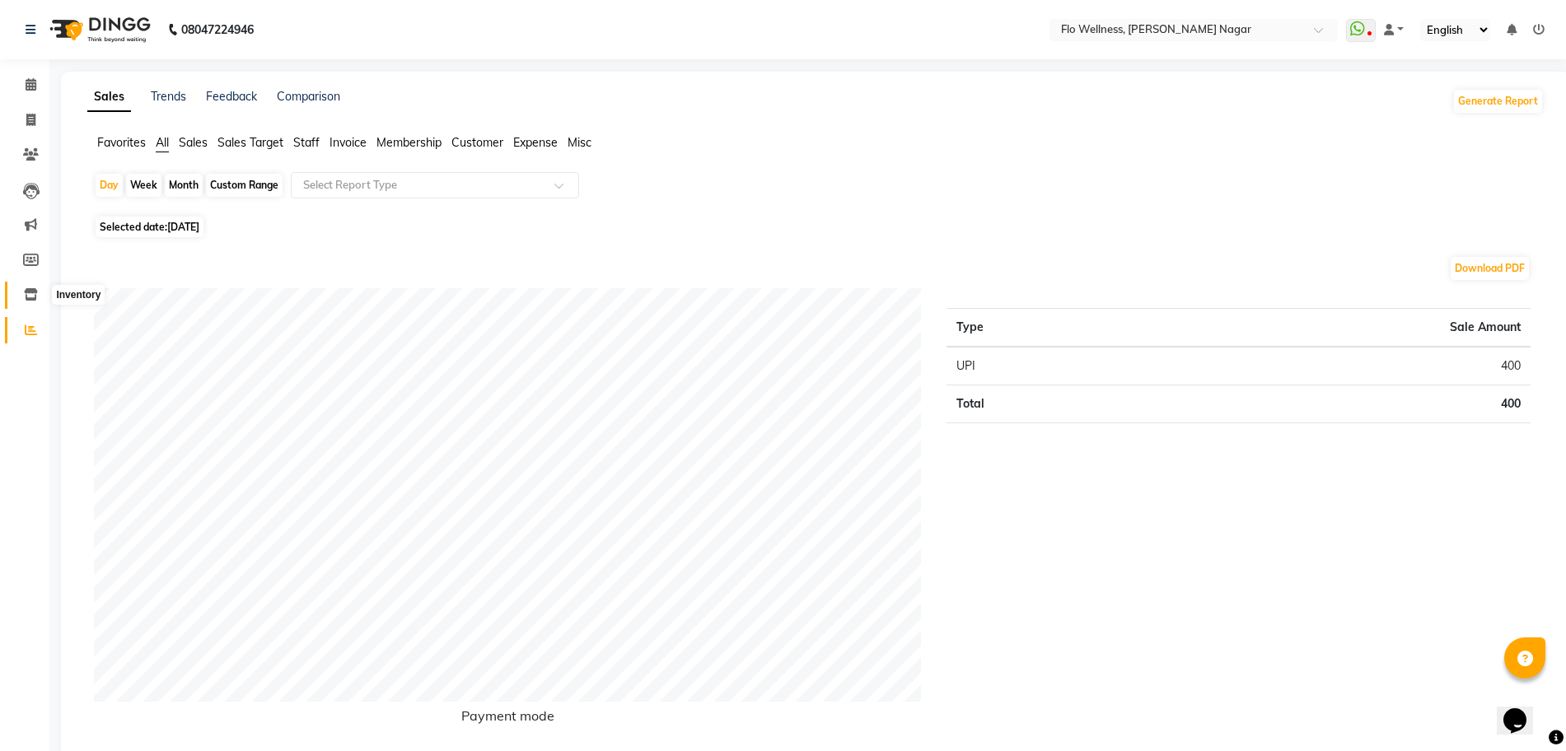
click at [25, 300] on icon at bounding box center [31, 294] width 14 height 12
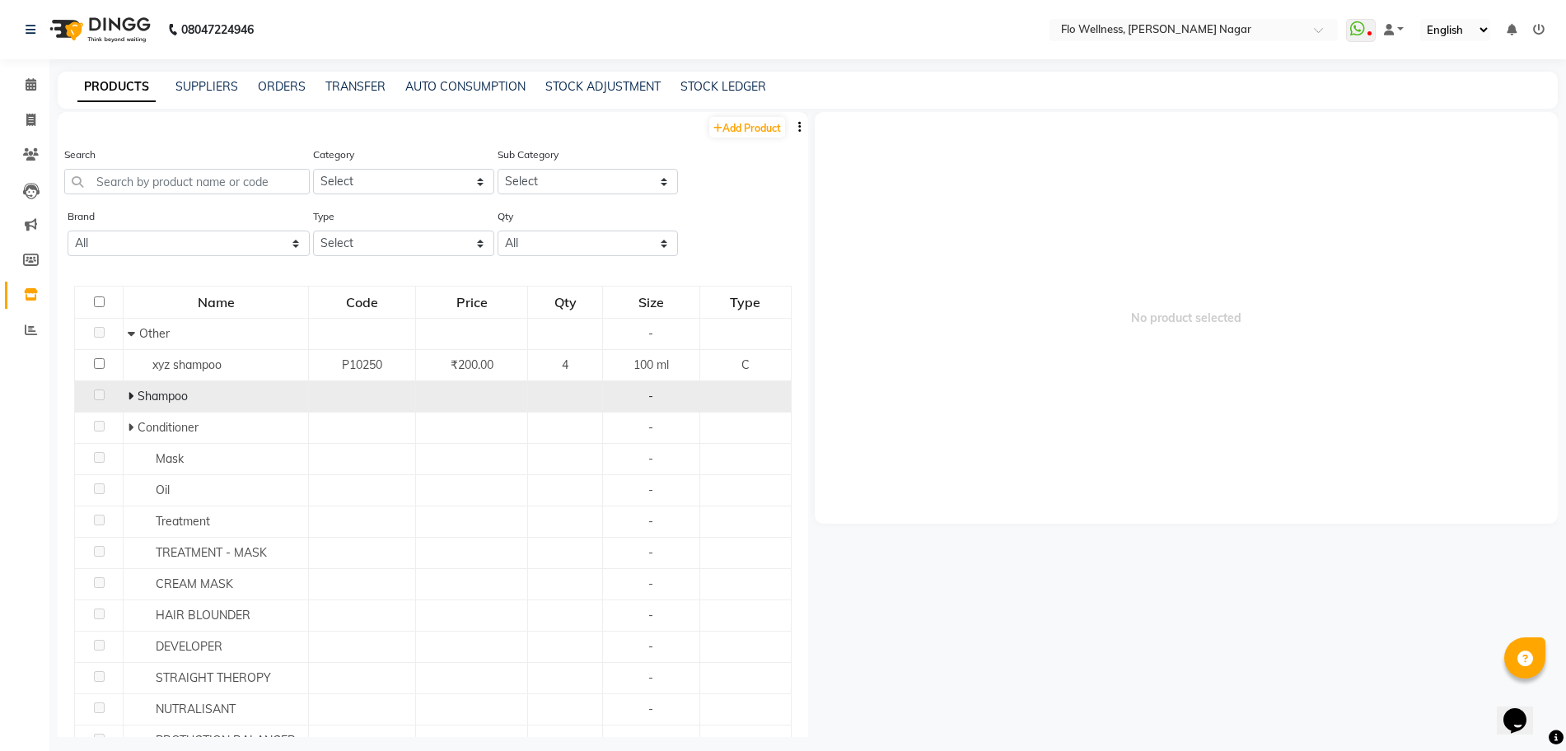
click at [370, 399] on td at bounding box center [362, 396] width 107 height 31
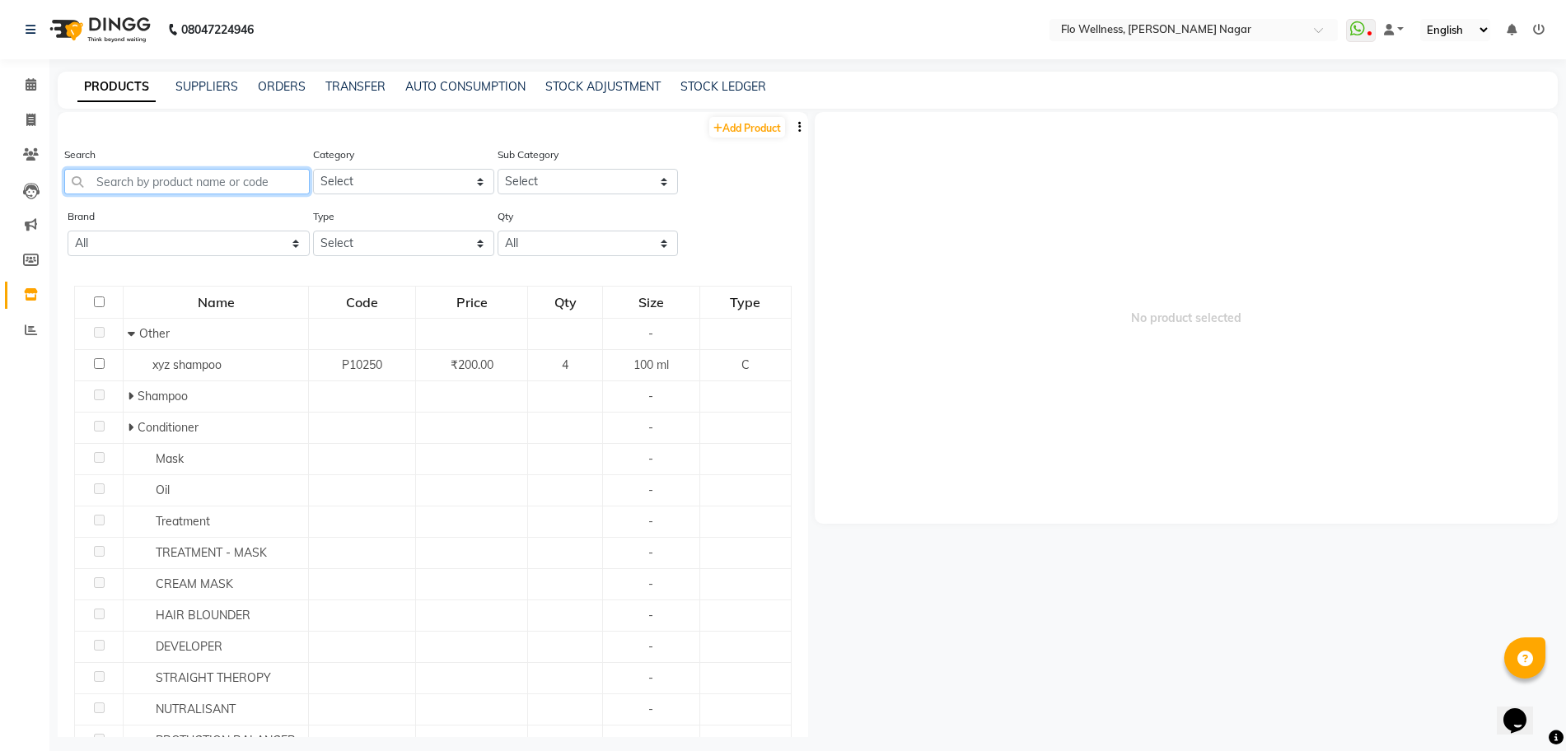
click at [276, 189] on input "text" at bounding box center [186, 182] width 245 height 26
click at [207, 178] on input "text" at bounding box center [186, 182] width 245 height 26
click at [253, 181] on input "text" at bounding box center [186, 182] width 245 height 26
click at [128, 239] on select "All Floractive Floractive Professionals Schwarzkopf" at bounding box center [189, 244] width 242 height 26
select select "schwarzkopf"
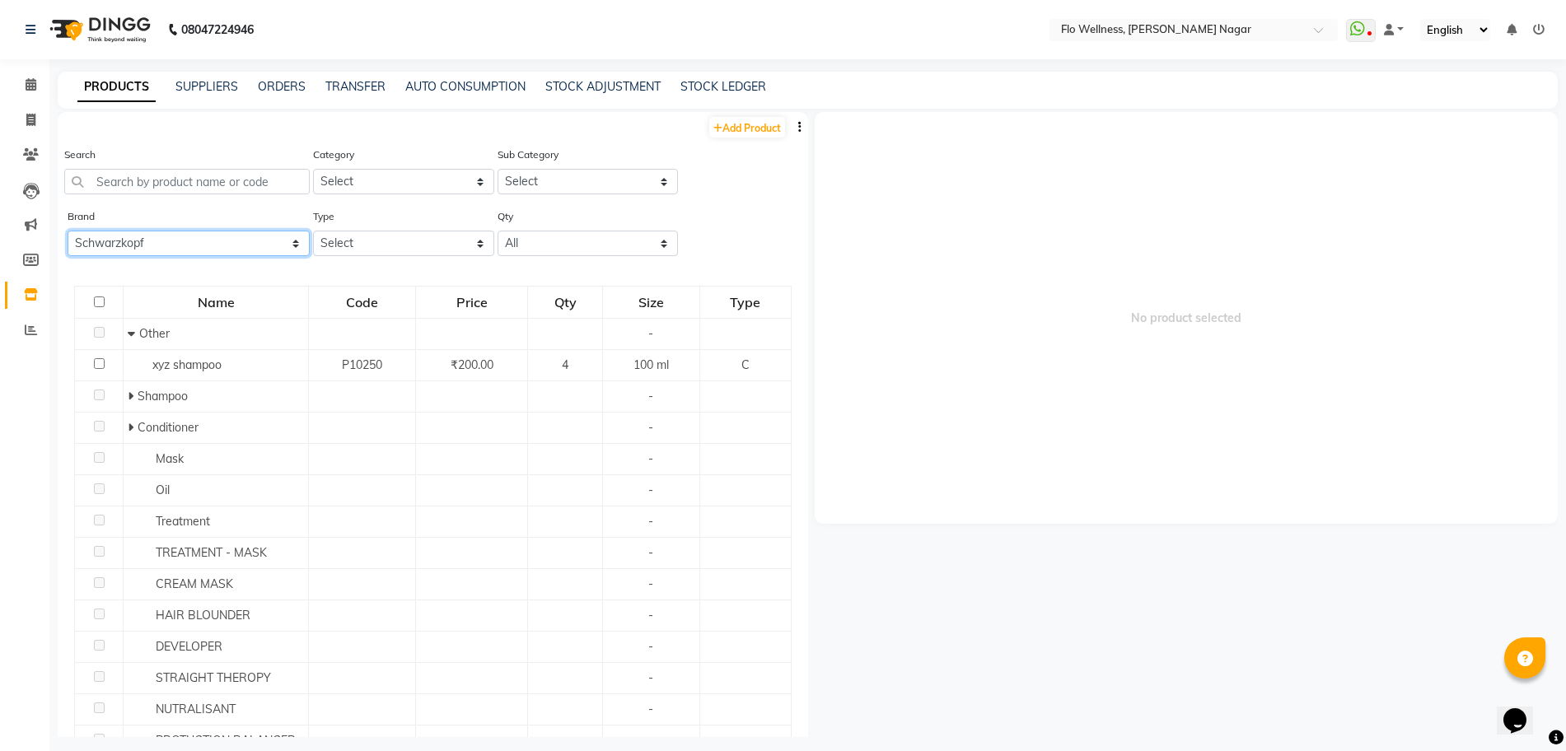
click at [68, 231] on select "All Floractive Floractive Professionals Schwarzkopf" at bounding box center [189, 244] width 242 height 26
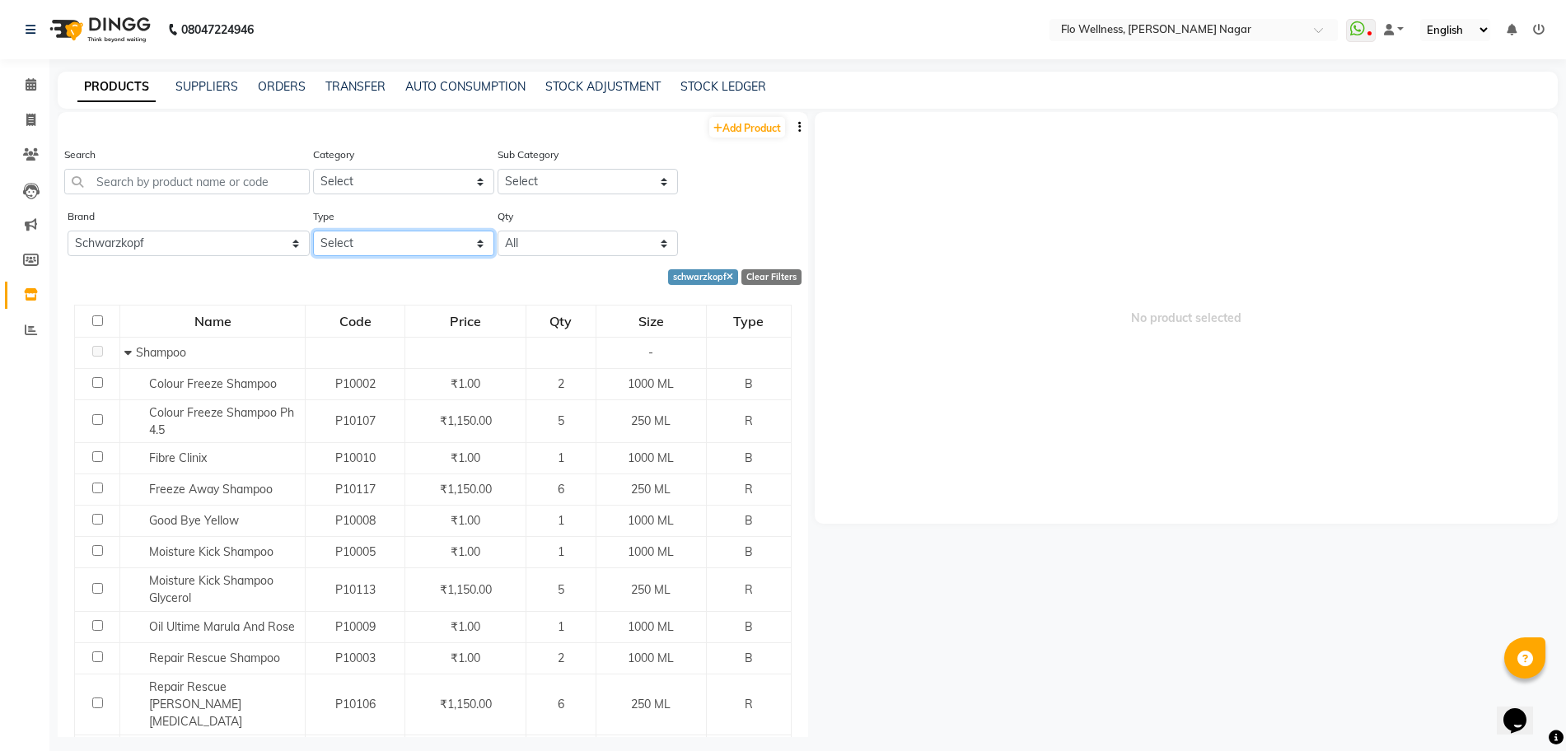
click at [413, 250] on select "Select Both Retail Consumable" at bounding box center [403, 244] width 181 height 26
click at [540, 276] on div "schwarzkopf Clear Filters" at bounding box center [430, 277] width 744 height 16
click at [272, 166] on div "Search" at bounding box center [186, 170] width 245 height 49
click at [176, 184] on input "text" at bounding box center [186, 182] width 245 height 26
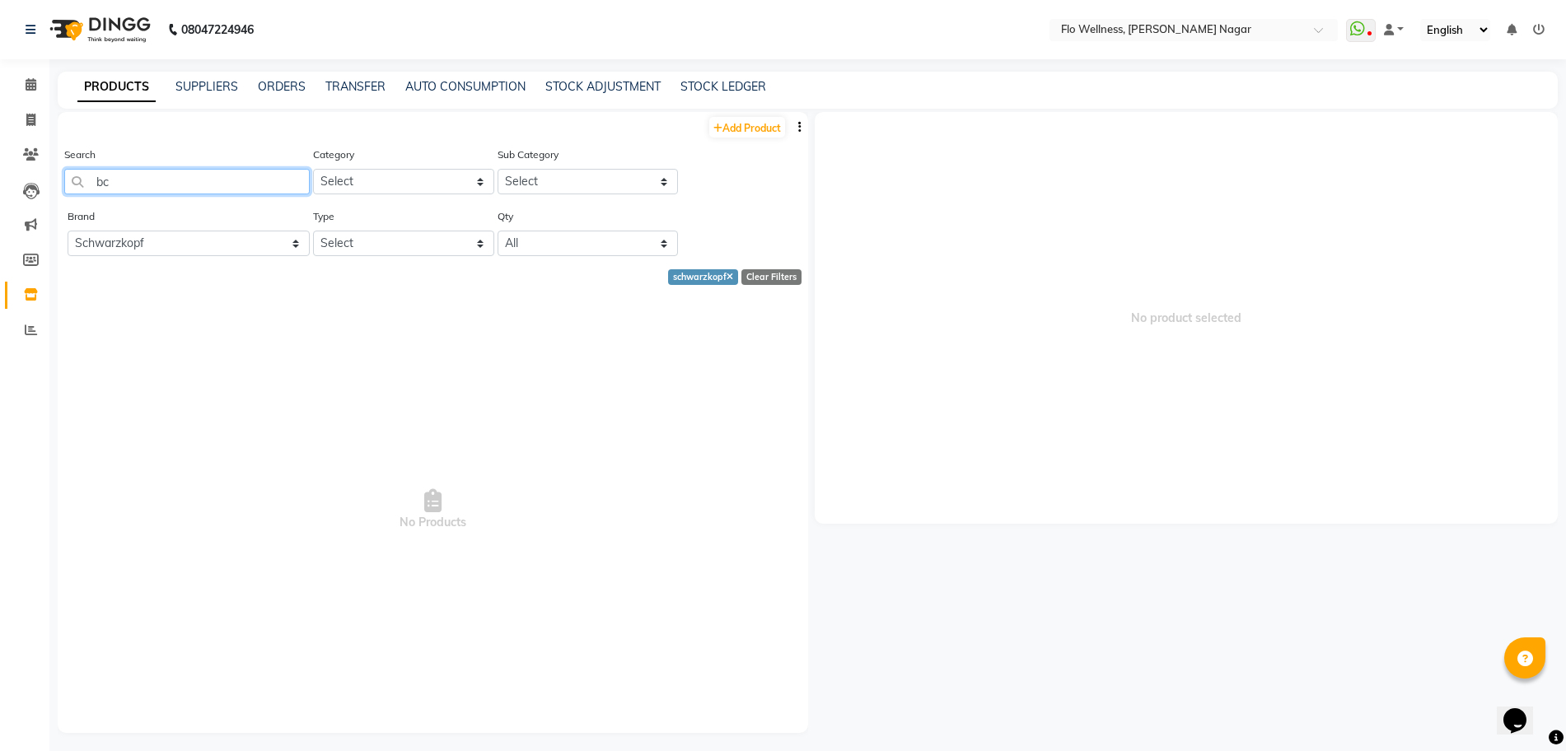
type input "b"
type input "p"
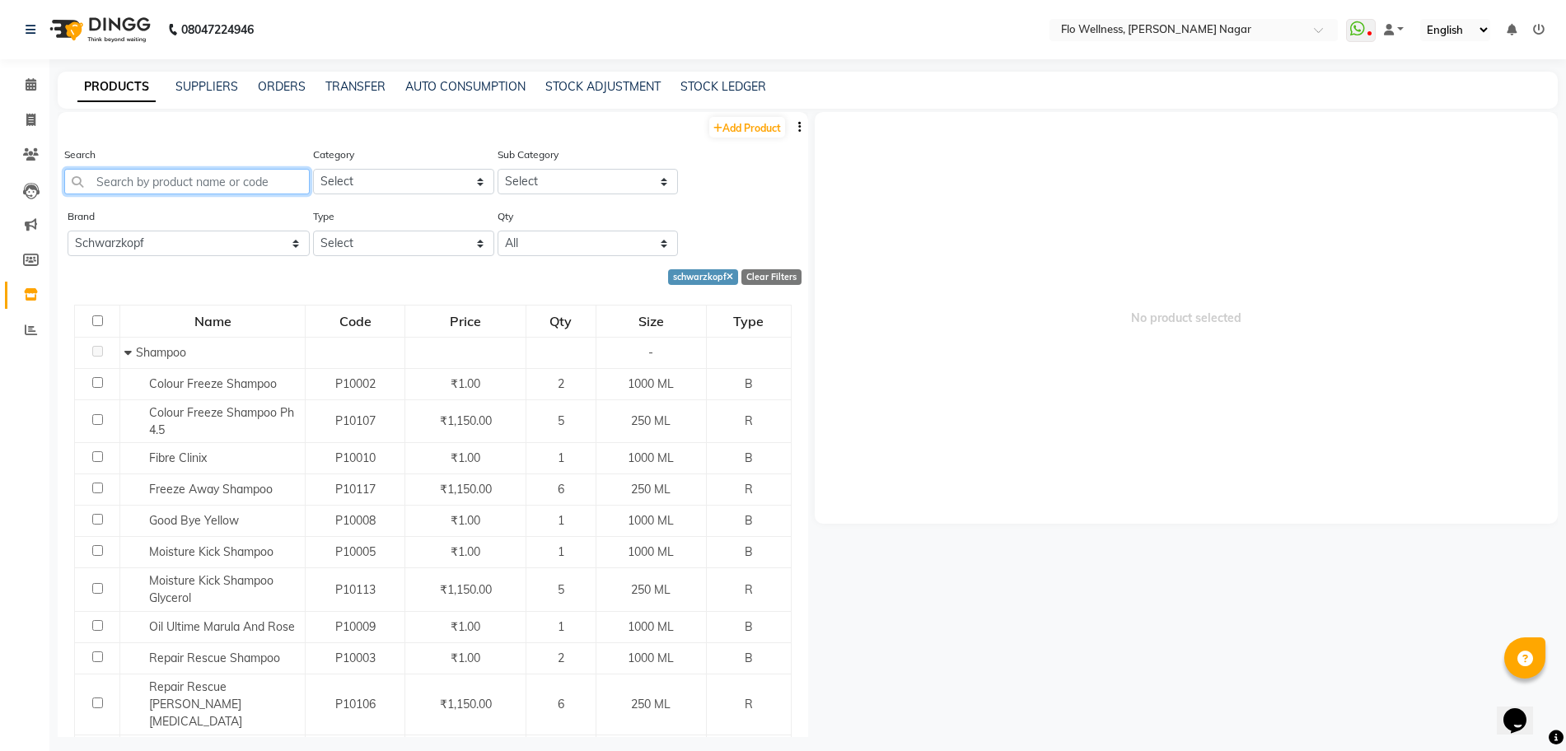
click at [153, 176] on input "text" at bounding box center [186, 182] width 245 height 26
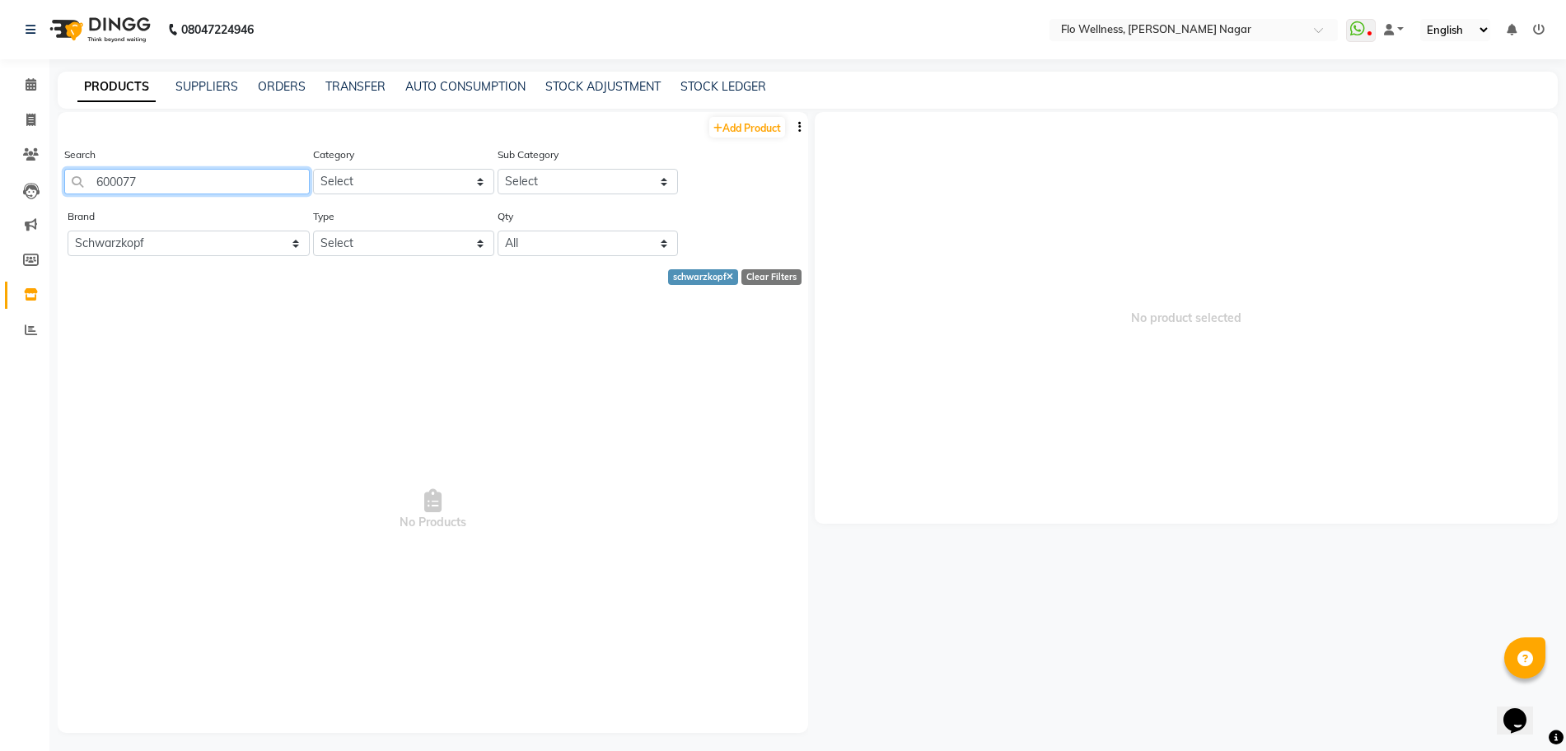
type input "600077"
click at [362, 175] on select "Select Hair Makeup Skin Personal Care Appliances [PERSON_NAME] Waxing Disposabl…" at bounding box center [403, 182] width 181 height 26
select select "591201150"
click at [313, 169] on select "Select Hair Makeup Skin Personal Care Appliances [PERSON_NAME] Waxing Disposabl…" at bounding box center [403, 182] width 181 height 26
click at [558, 181] on select "Select Cleanser Facial Moisturiser Serum Toner Sun Care Masks Lip Care Eye Care…" at bounding box center [587, 182] width 181 height 26
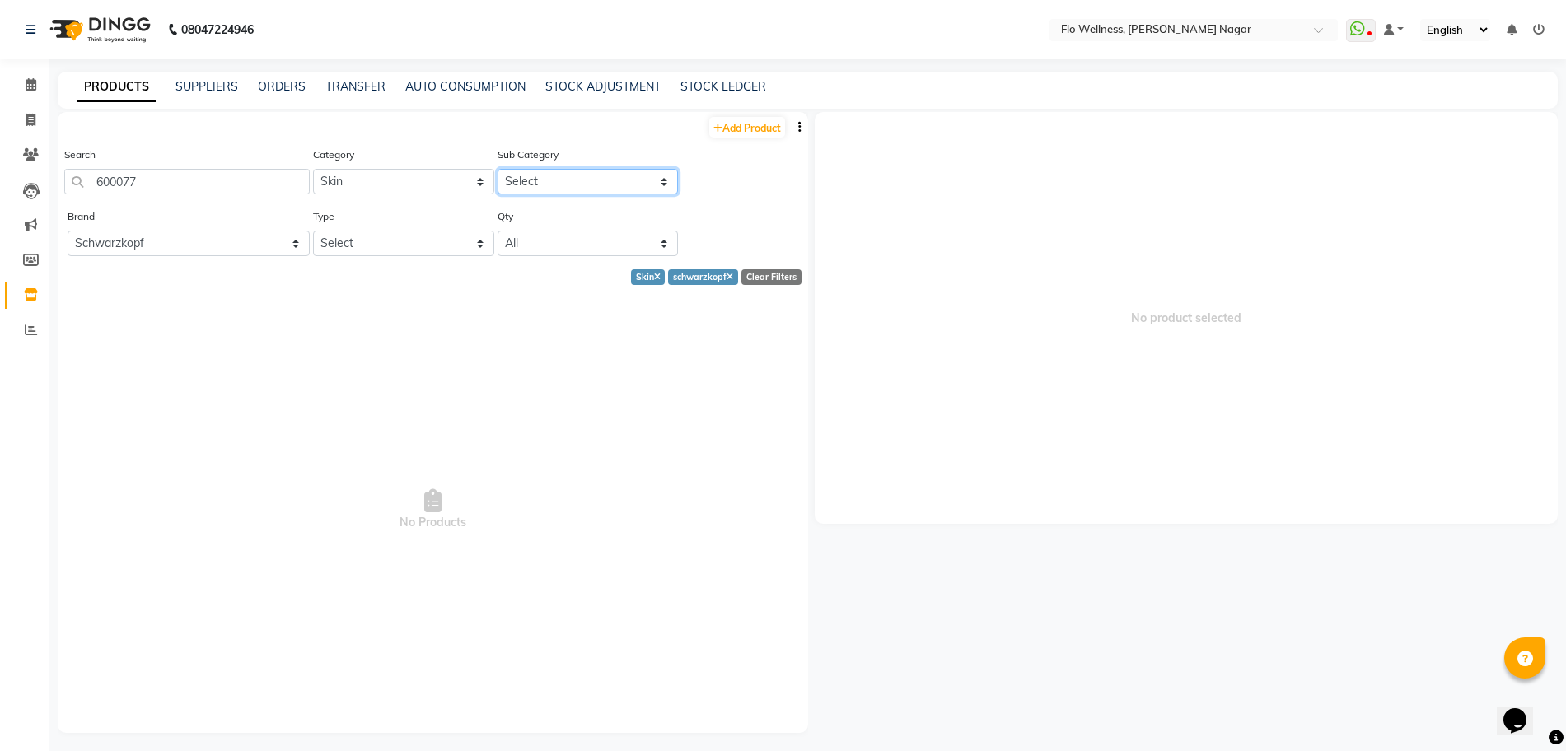
select select "591201155"
click at [497, 169] on select "Select Cleanser Facial Moisturiser Serum Toner Sun Care Masks Lip Care Eye Care…" at bounding box center [587, 182] width 181 height 26
click at [381, 236] on select "Select Both Retail Consumable" at bounding box center [403, 244] width 181 height 26
select select "R"
click at [313, 231] on select "Select Both Retail Consumable" at bounding box center [403, 244] width 181 height 26
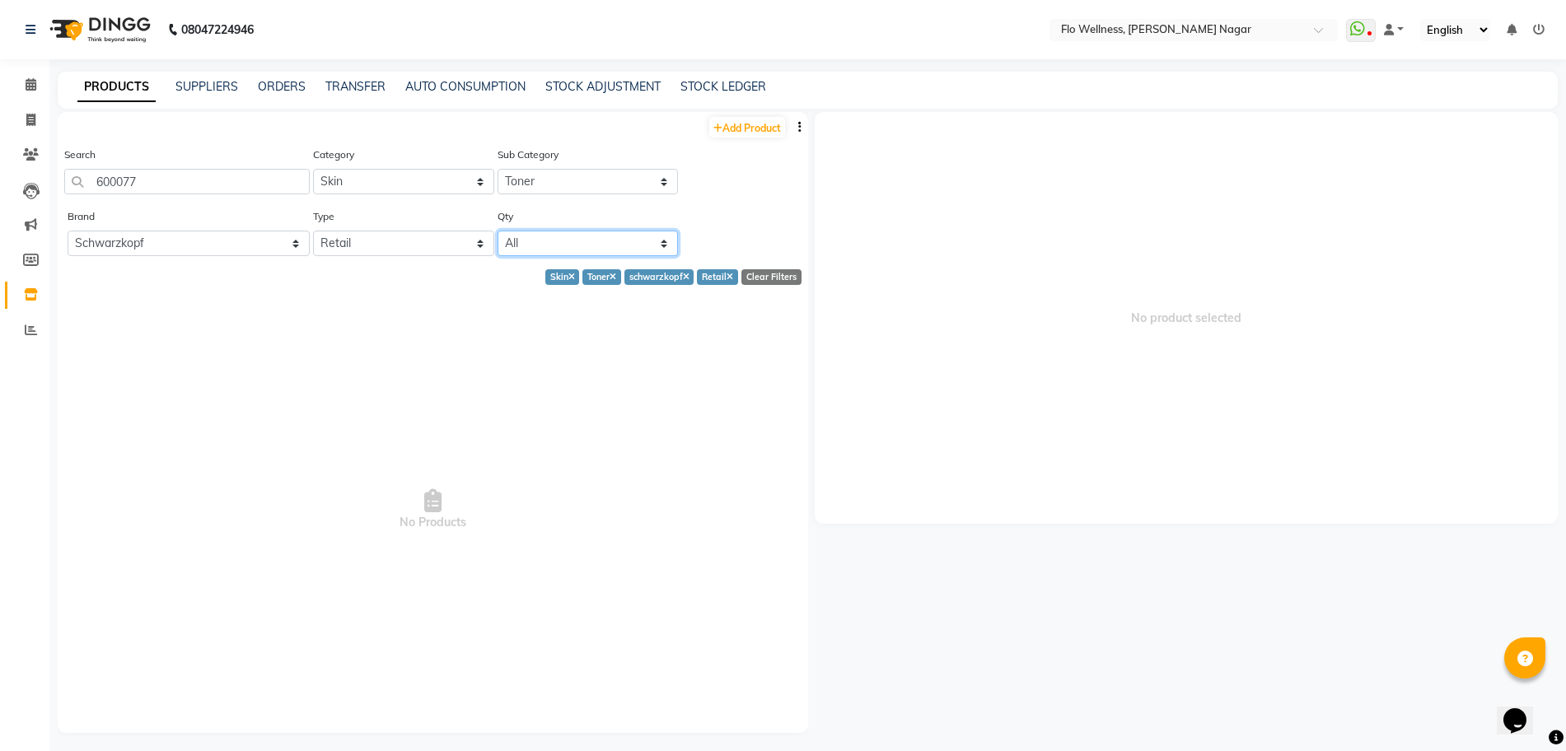
click at [622, 236] on select "All Low Out Of Stock" at bounding box center [587, 244] width 181 height 26
click at [497, 231] on select "All Low Out Of Stock" at bounding box center [587, 244] width 181 height 26
click at [537, 239] on select "All Low Out Of Stock" at bounding box center [587, 244] width 181 height 26
select select "all"
click at [497, 231] on select "All Low Out Of Stock" at bounding box center [587, 244] width 181 height 26
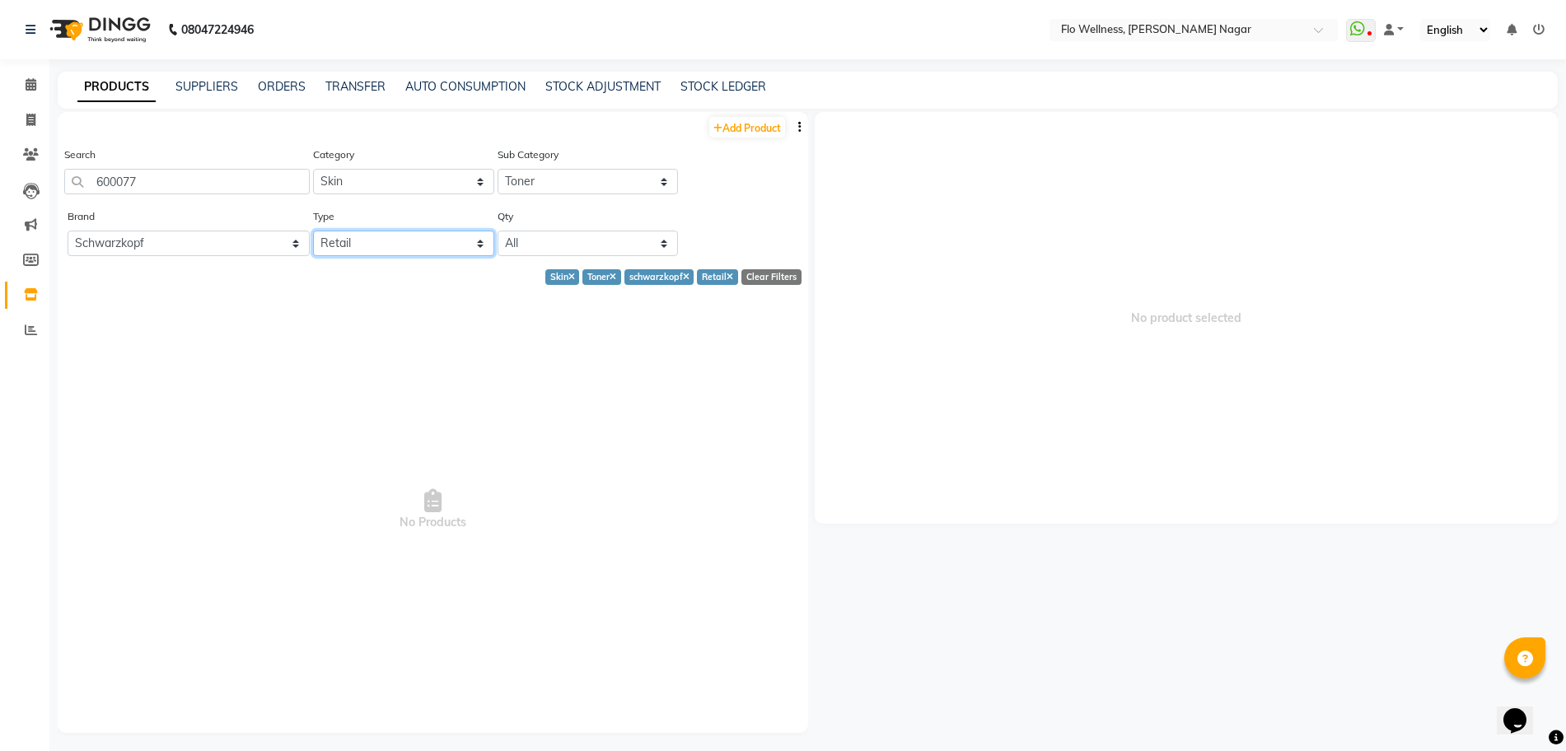
click at [423, 237] on select "Select Both Retail Consumable" at bounding box center [403, 244] width 181 height 26
select select "C"
click at [313, 231] on select "Select Both Retail Consumable" at bounding box center [403, 244] width 181 height 26
click at [31, 148] on icon at bounding box center [31, 154] width 16 height 12
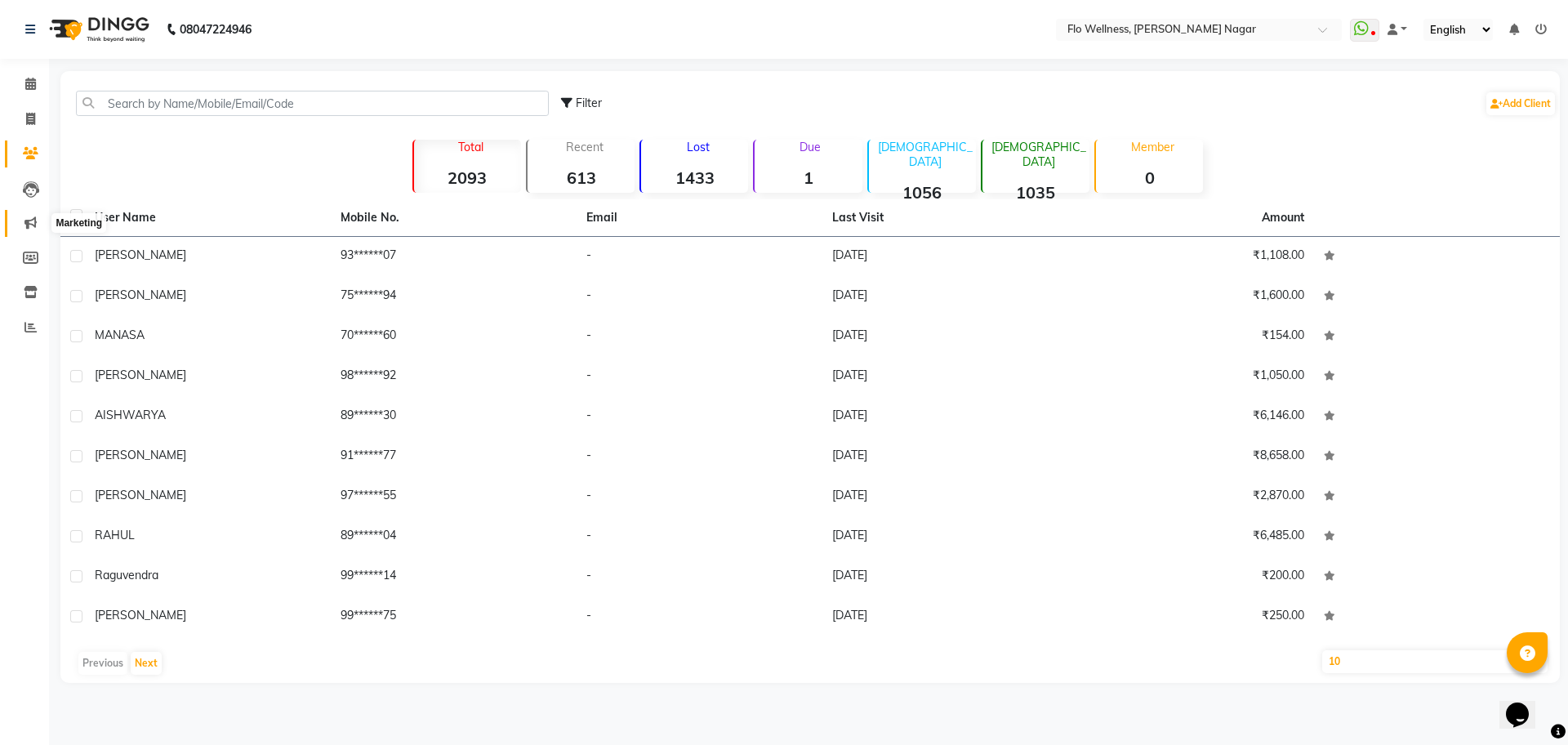
click at [34, 224] on icon at bounding box center [31, 222] width 12 height 12
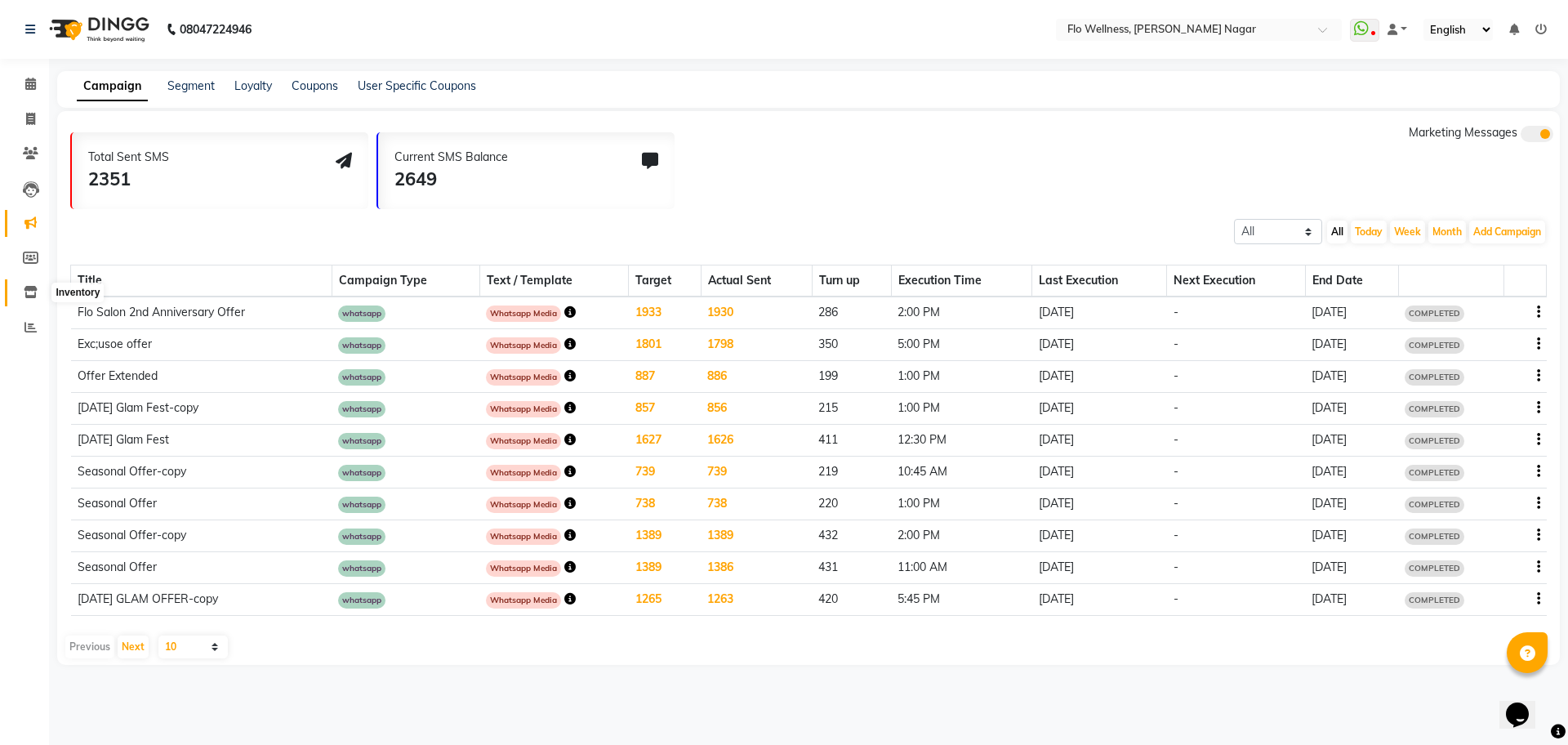
click at [24, 291] on icon at bounding box center [31, 292] width 14 height 12
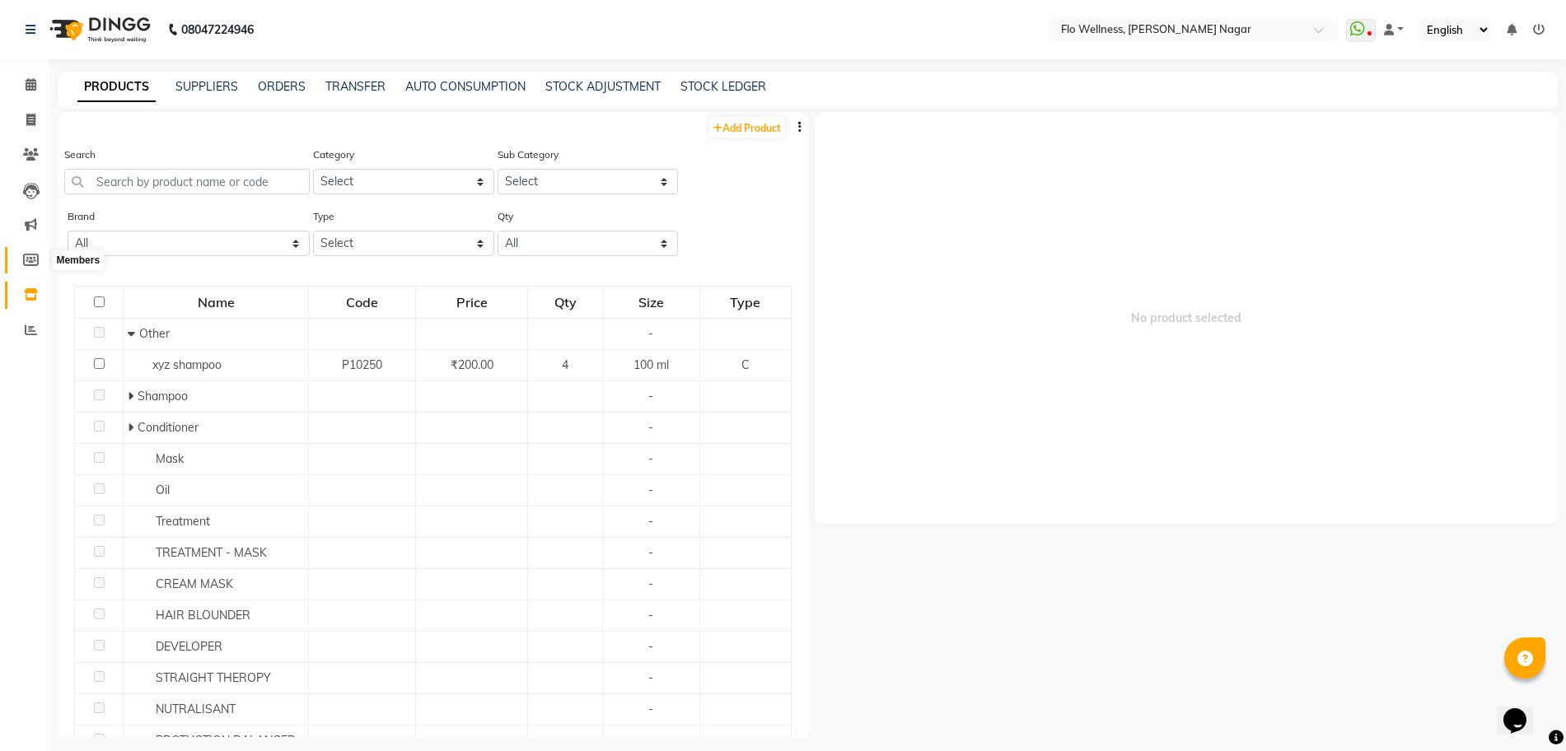
click at [32, 266] on span at bounding box center [30, 260] width 29 height 19
select select
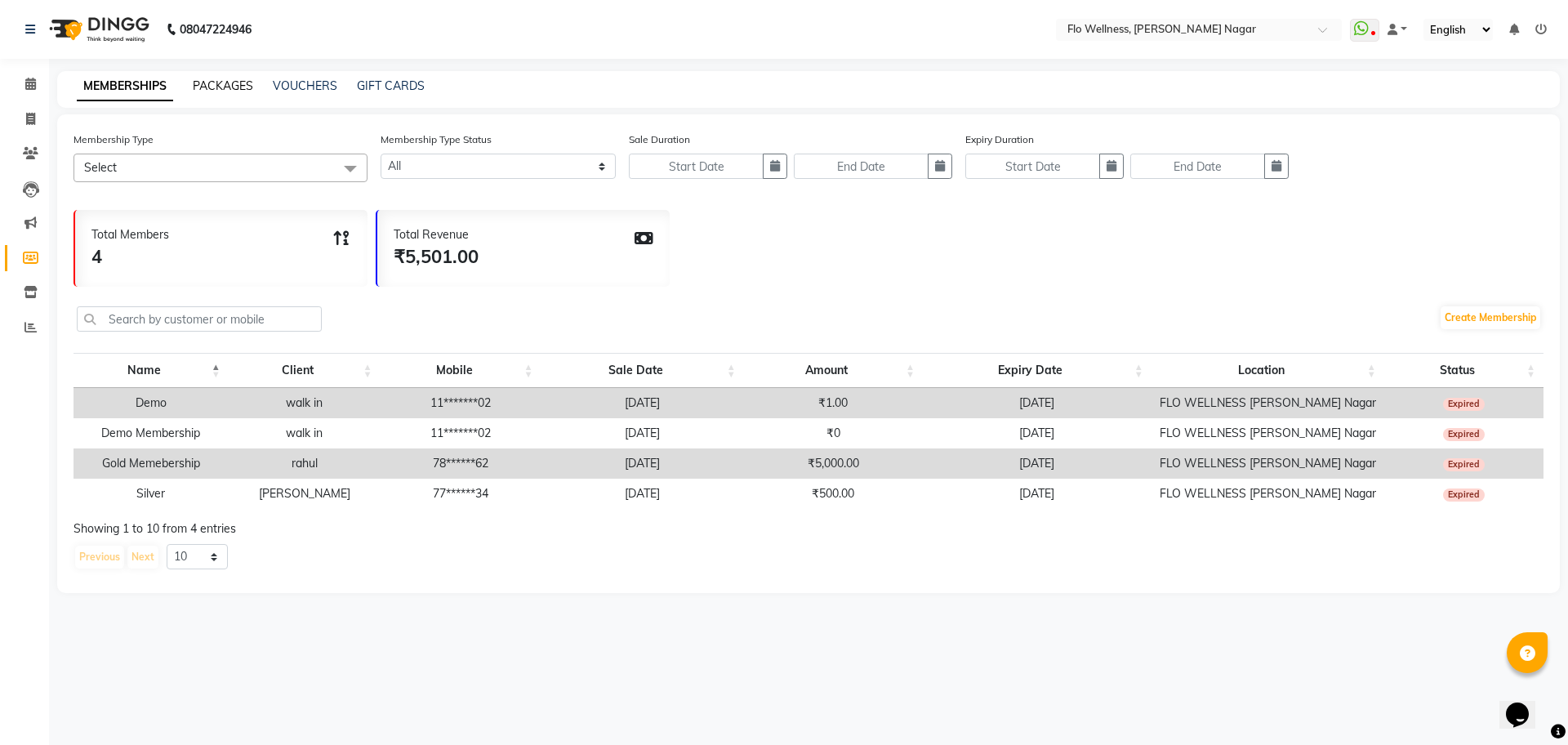
click at [204, 89] on link "PACKAGES" at bounding box center [222, 85] width 60 height 15
select select
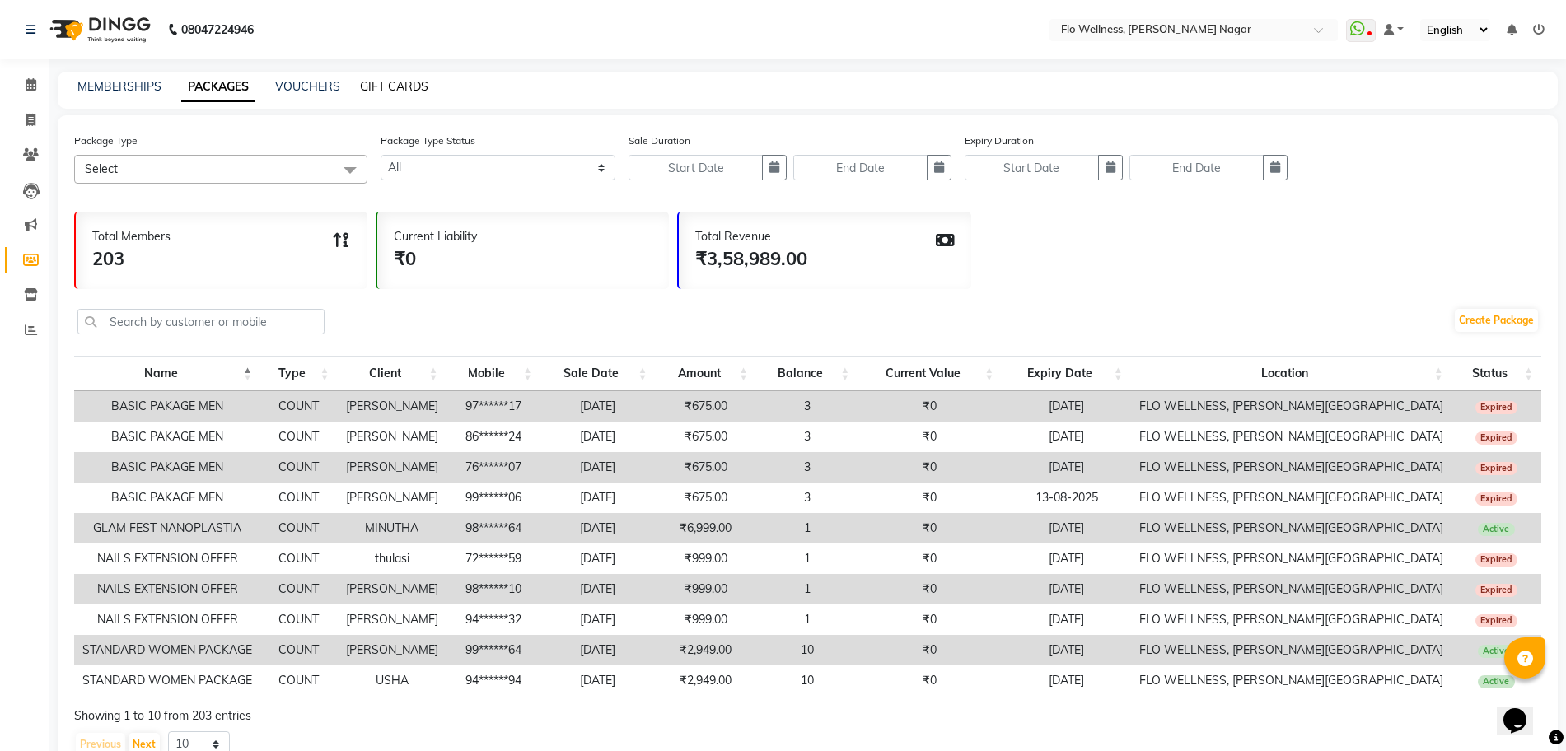
click at [389, 84] on link "GIFT CARDS" at bounding box center [394, 86] width 68 height 15
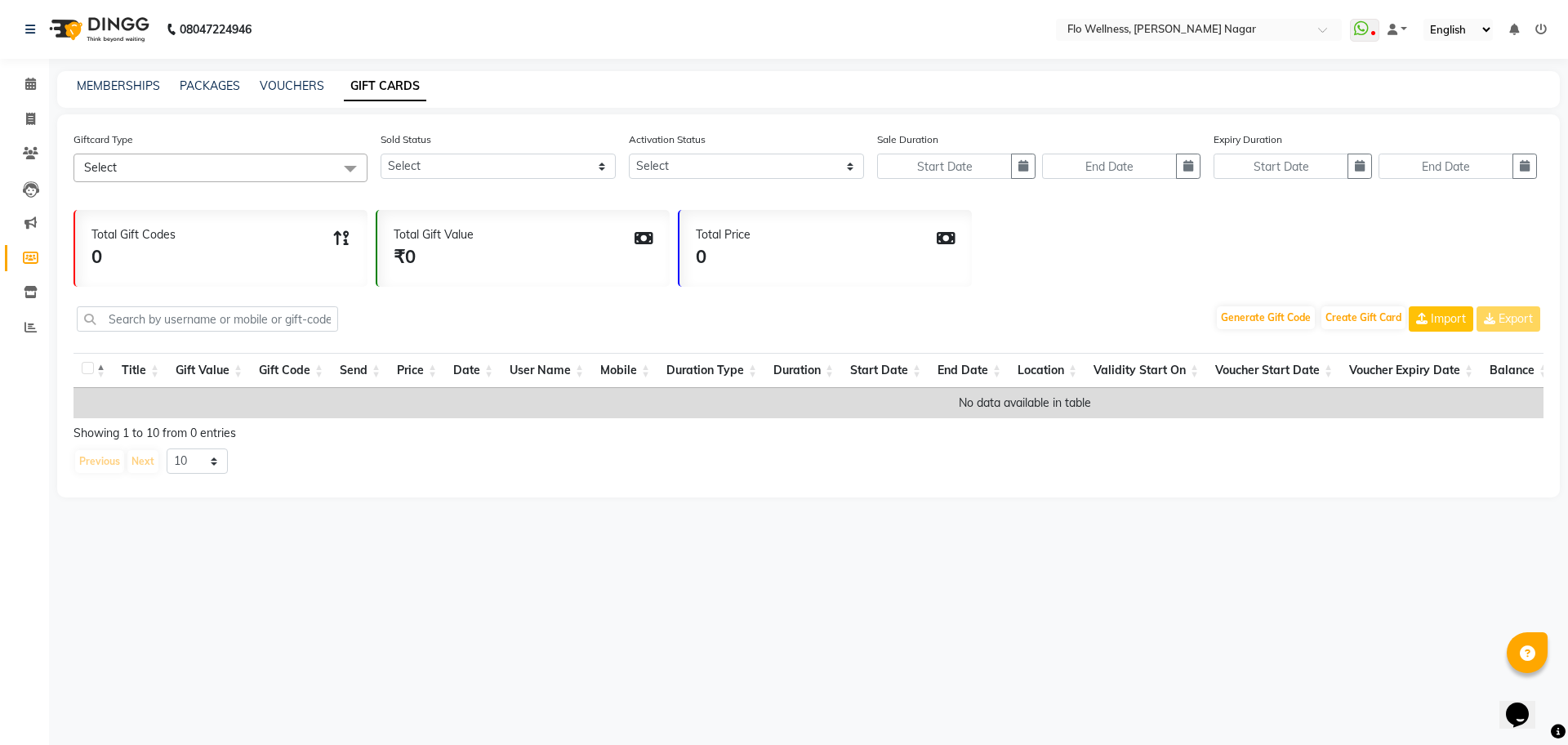
click at [269, 74] on div "MEMBERSHIPS PACKAGES VOUCHERS GIFT CARDS" at bounding box center [808, 89] width 1503 height 37
click at [276, 80] on link "VOUCHERS" at bounding box center [292, 85] width 64 height 15
select select
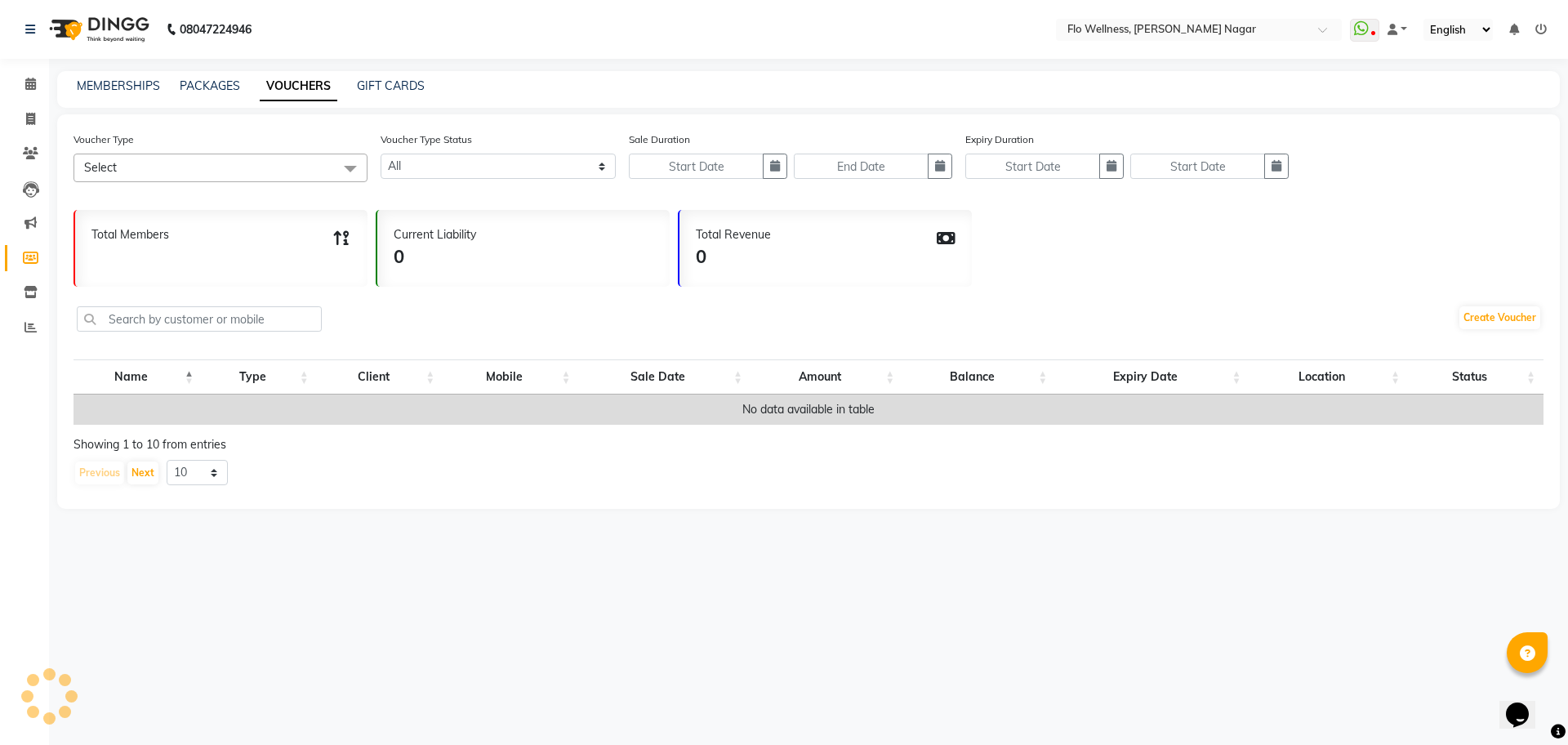
click at [276, 80] on link "VOUCHERS" at bounding box center [299, 86] width 77 height 30
click at [220, 84] on link "PACKAGES" at bounding box center [209, 85] width 60 height 15
select select
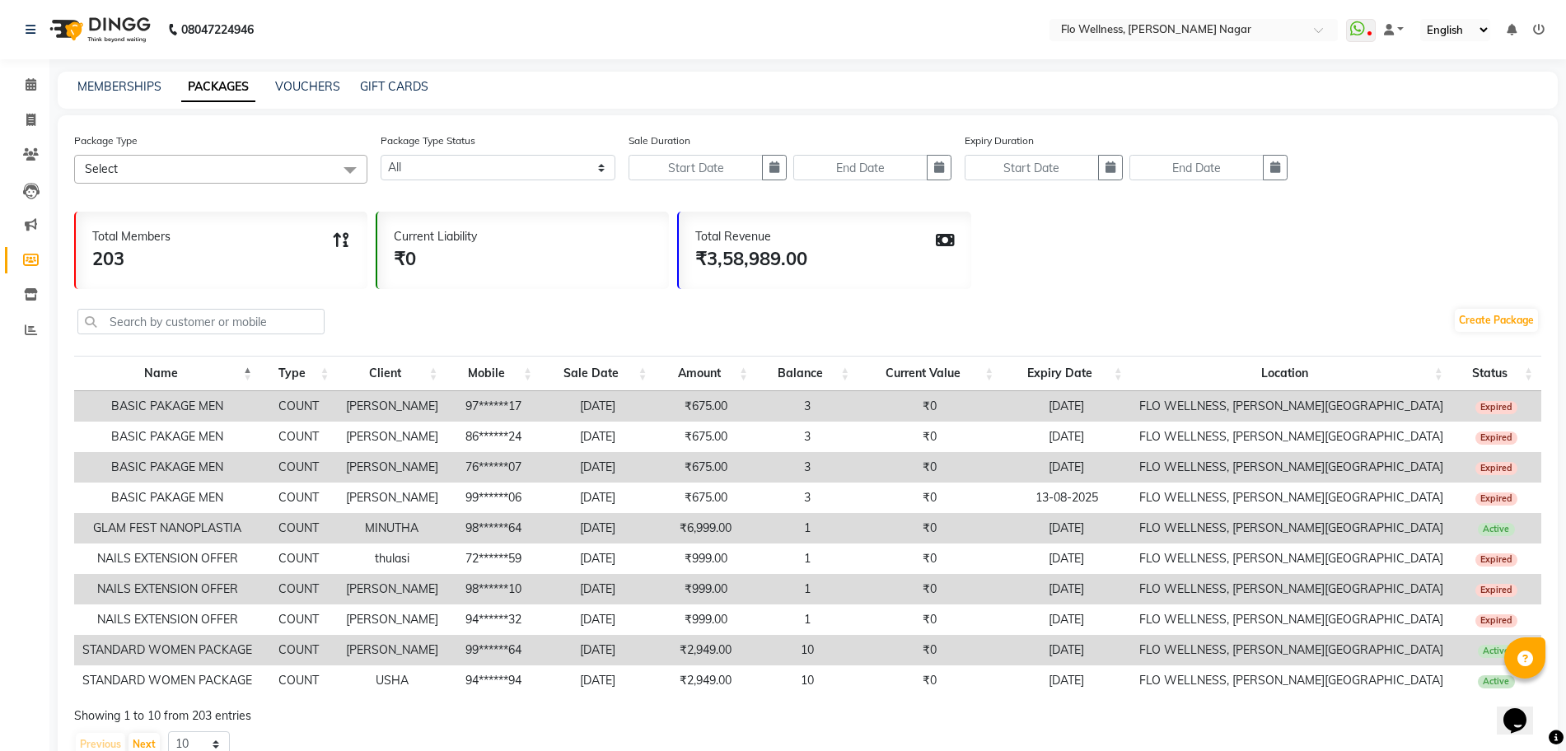
click at [98, 95] on div "MEMBERSHIPS" at bounding box center [119, 86] width 84 height 17
click at [114, 63] on div "08047224946 Select Location × Flo Wellness, [PERSON_NAME] Nagar WhatsApp Status…" at bounding box center [783, 403] width 1566 height 806
click at [107, 82] on link "MEMBERSHIPS" at bounding box center [119, 86] width 84 height 15
select select
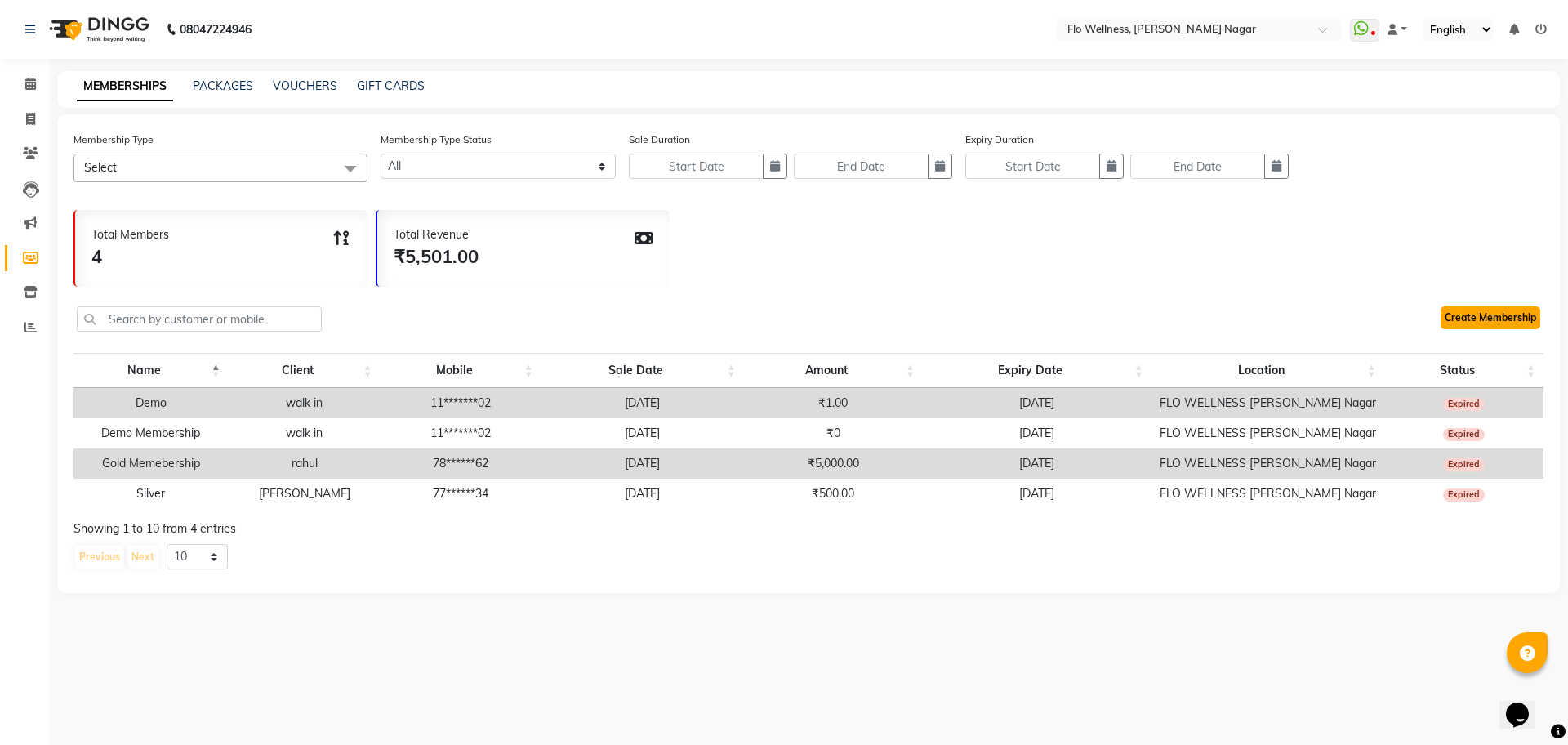
click at [1485, 322] on link "Create Membership" at bounding box center [1491, 317] width 99 height 23
click at [37, 118] on span at bounding box center [30, 119] width 29 height 19
select select "service"
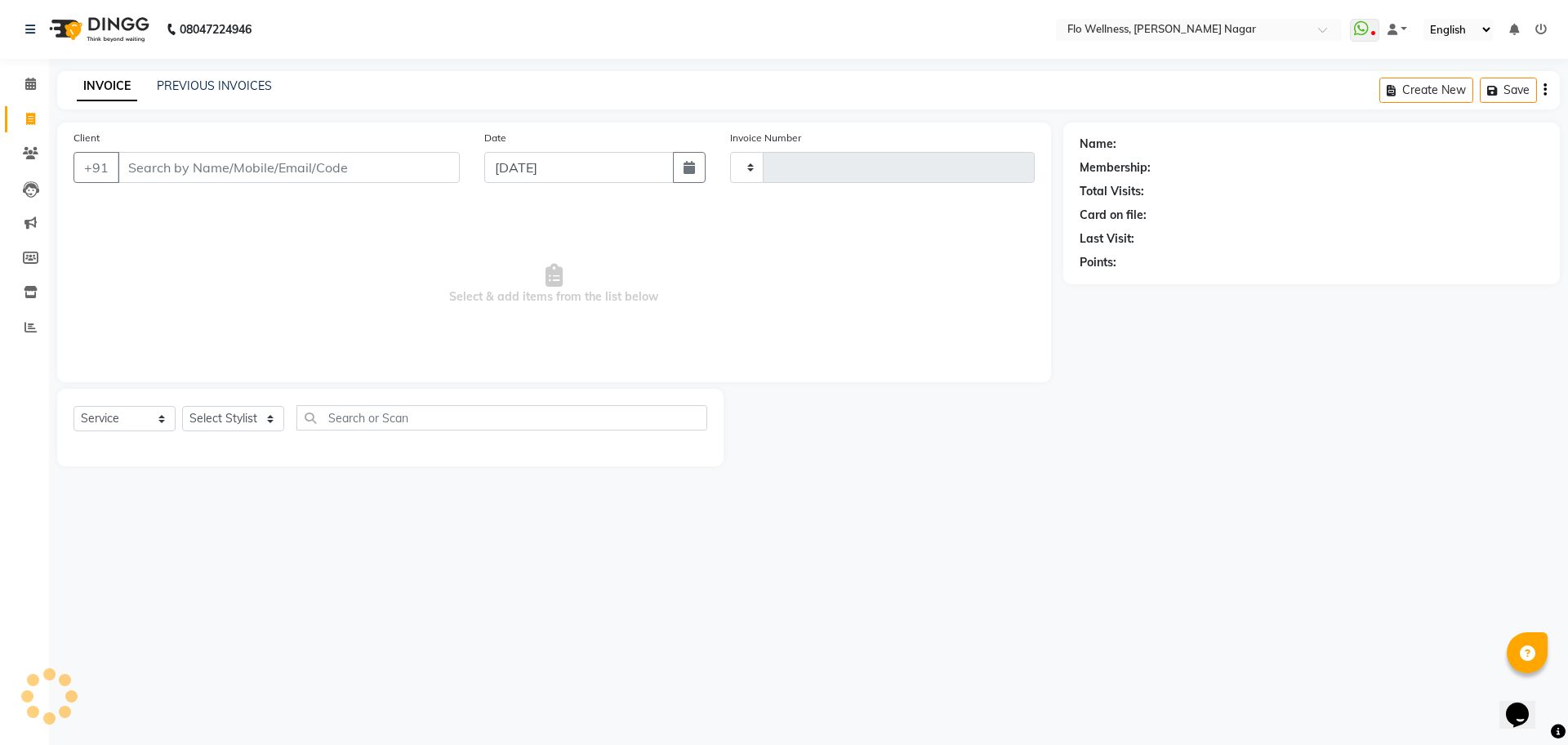
type input "1587"
select select "4509"
click at [32, 90] on span at bounding box center [30, 84] width 29 height 19
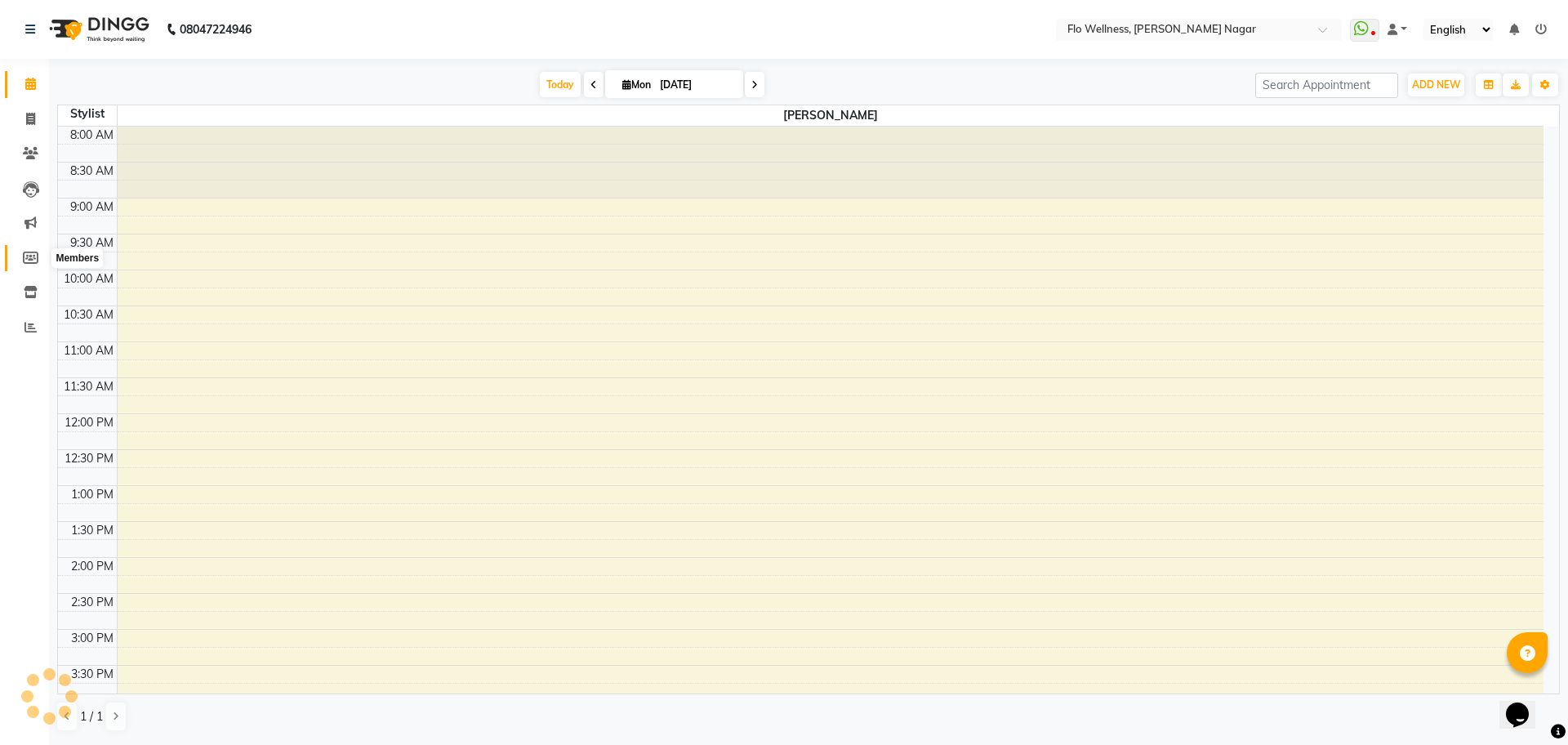
click at [31, 263] on icon at bounding box center [31, 258] width 16 height 12
select select
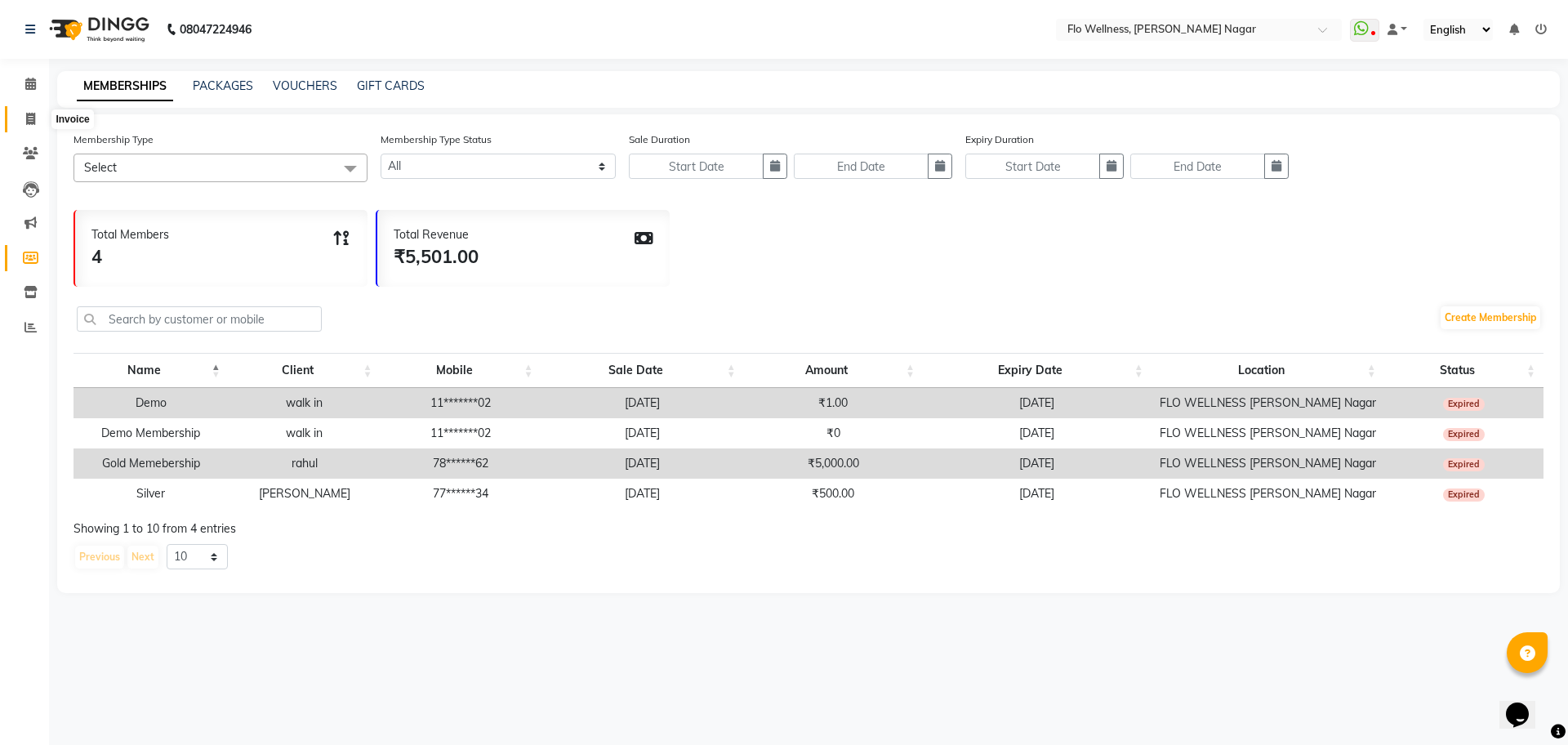
click at [28, 121] on icon at bounding box center [30, 119] width 9 height 12
select select "service"
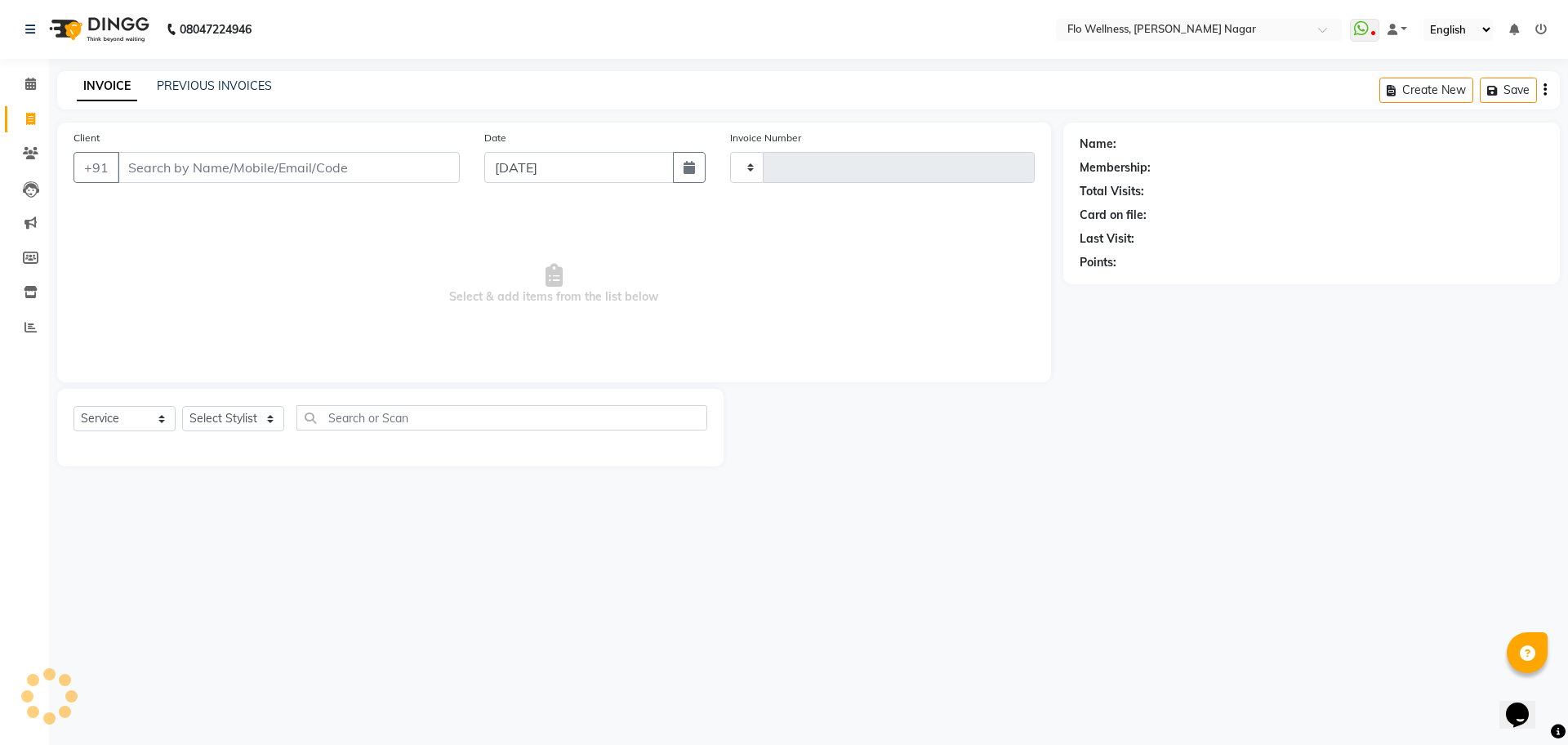
type input "1587"
select select "4509"
type input "a"
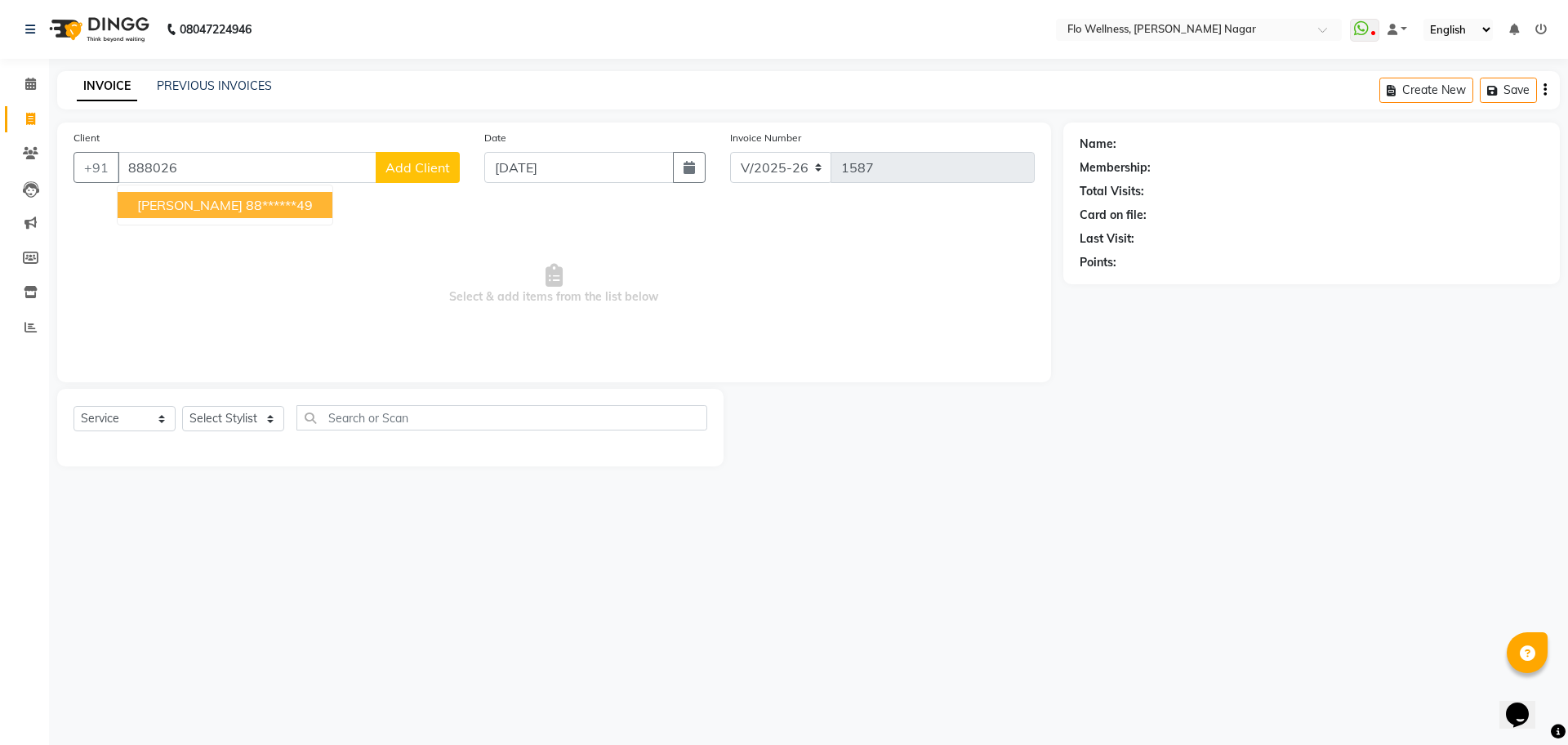
click at [249, 207] on ngb-highlight "88******49" at bounding box center [280, 204] width 67 height 16
type input "88******49"
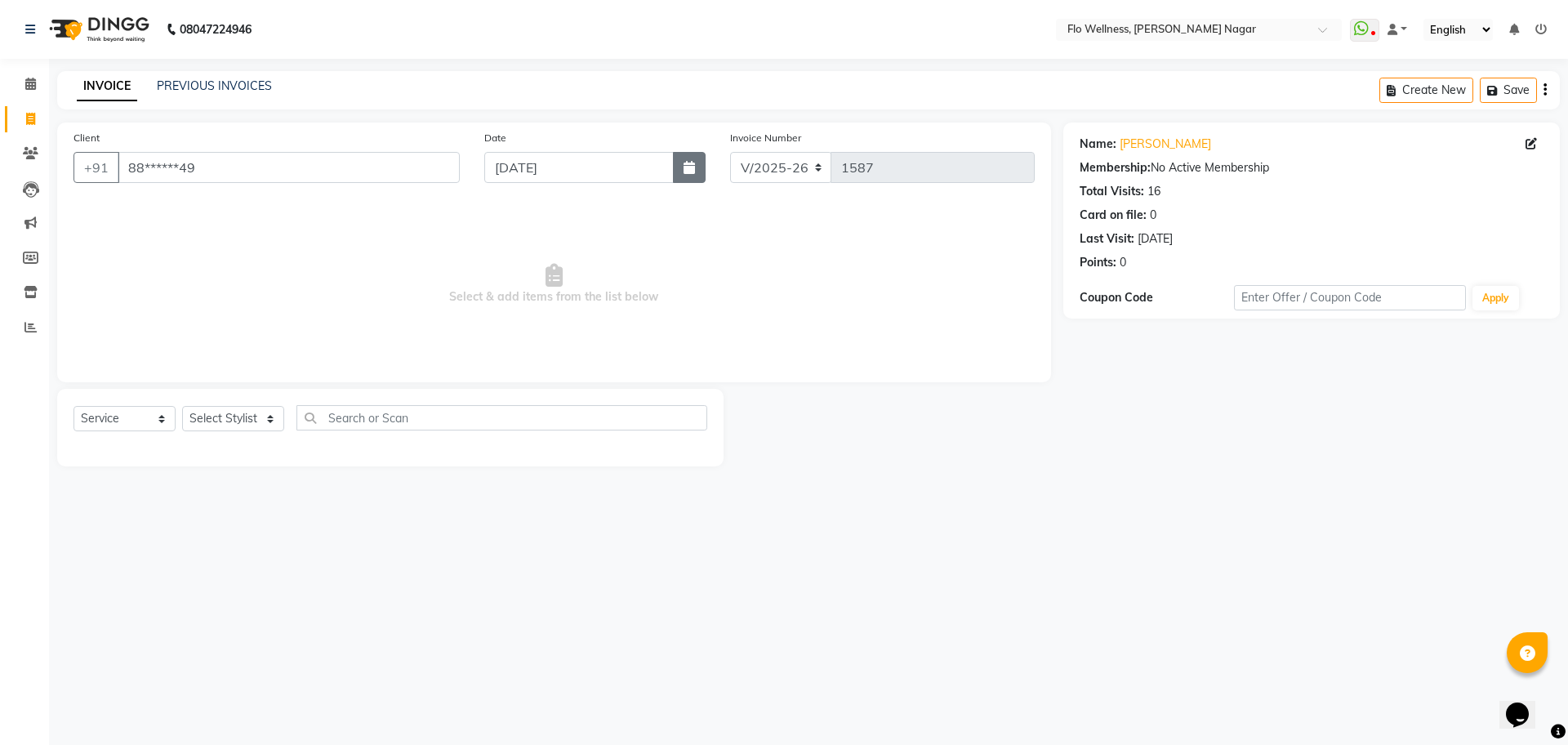
click at [695, 174] on button "button" at bounding box center [689, 167] width 33 height 31
select select "9"
select select "2025"
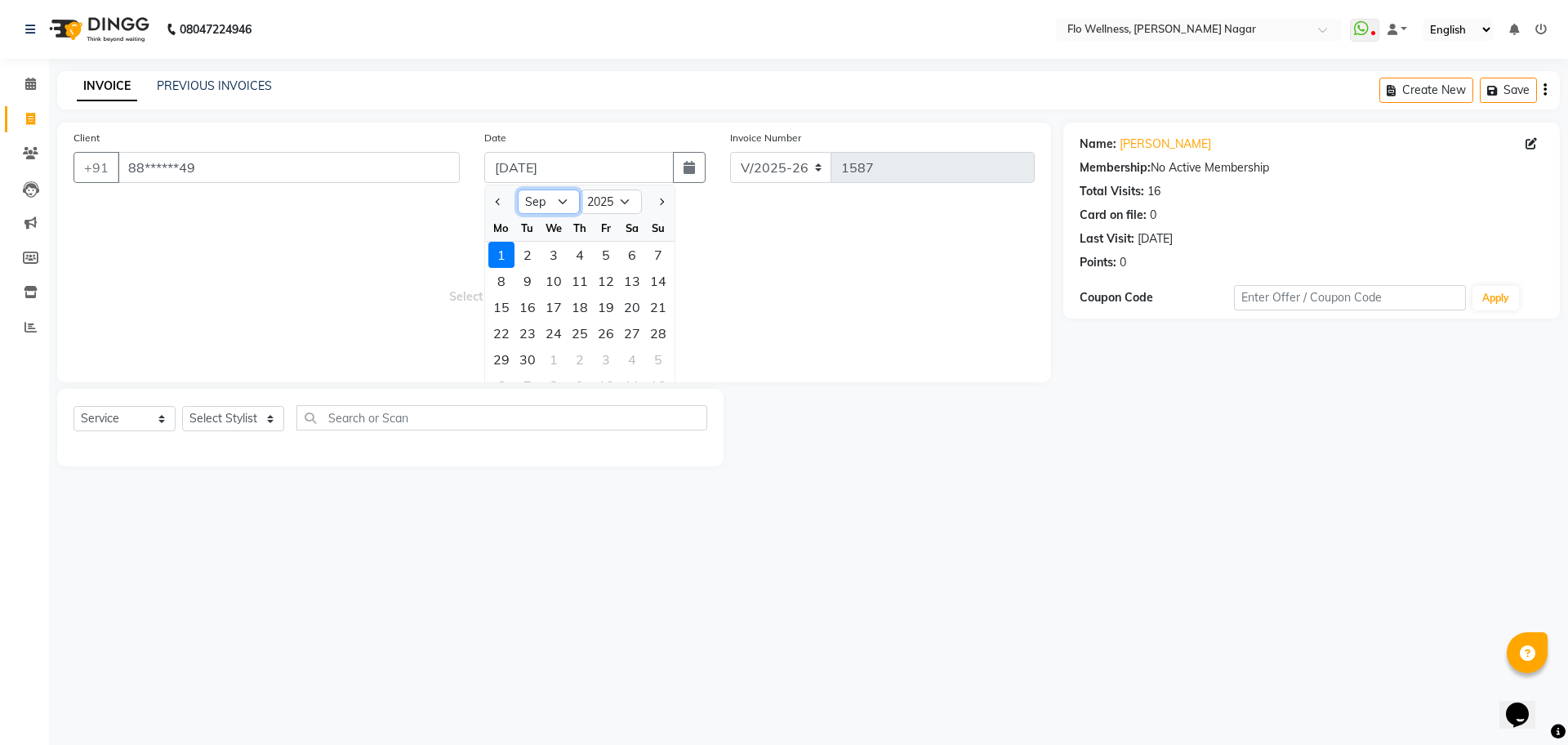
click at [568, 196] on select "Jan Feb Mar Apr May Jun [DATE] Aug Sep Oct Nov Dec" at bounding box center [548, 201] width 62 height 25
select select "8"
click at [518, 189] on select "Jan Feb Mar Apr May Jun [DATE] Aug Sep Oct Nov Dec" at bounding box center [548, 201] width 62 height 25
click at [601, 330] on div "22" at bounding box center [606, 333] width 26 height 26
type input "[DATE]"
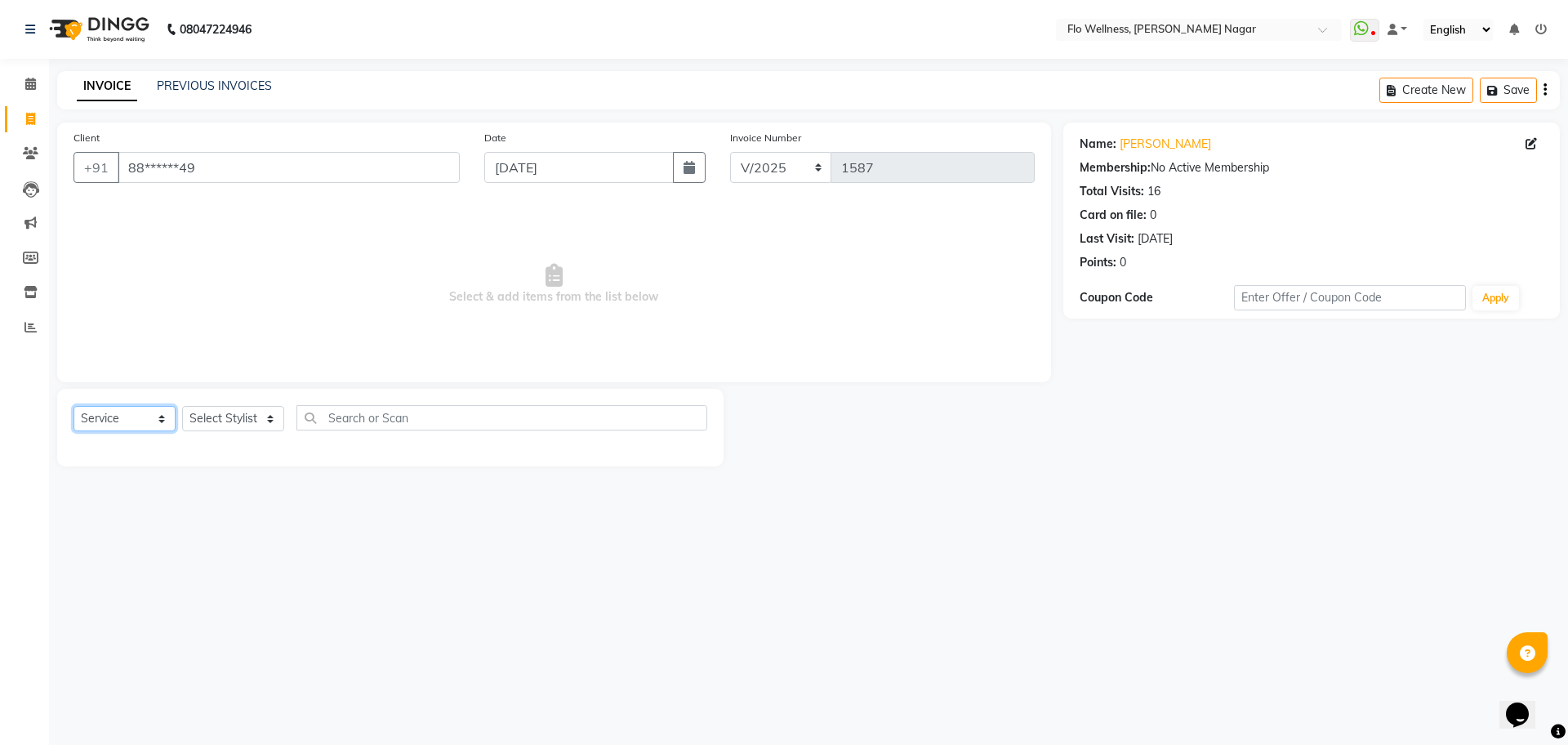
click at [137, 419] on select "Select Service Product Membership Package Voucher Prepaid Gift Card" at bounding box center [124, 419] width 102 height 26
select select "membership"
click at [73, 406] on select "Select Service Product Membership Package Voucher Prepaid Gift Card" at bounding box center [124, 419] width 102 height 26
click at [250, 426] on select "Select Stylist [PERSON_NAME] Mani R [PERSON_NAME] Nivedini [PERSON_NAME]" at bounding box center [233, 419] width 102 height 26
click at [182, 406] on select "Select Stylist [PERSON_NAME] Mani R [PERSON_NAME] Nivedini [PERSON_NAME]" at bounding box center [233, 419] width 102 height 26
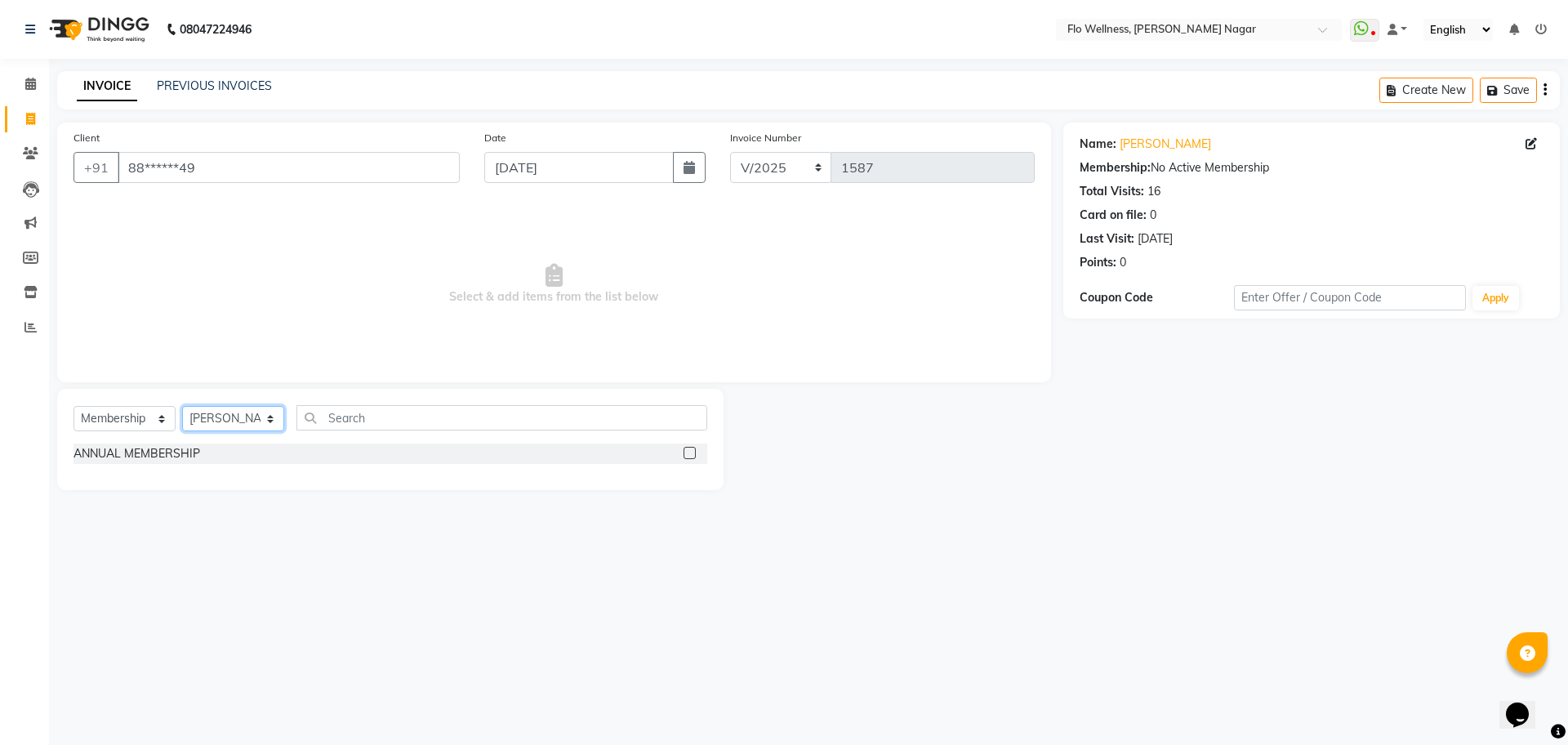
click at [247, 409] on select "Select Stylist [PERSON_NAME] Mani R [PERSON_NAME] Nivedini [PERSON_NAME]" at bounding box center [233, 419] width 102 height 26
select select "89614"
click at [182, 406] on select "Select Stylist [PERSON_NAME] Mani R [PERSON_NAME] Nivedini [PERSON_NAME]" at bounding box center [233, 419] width 102 height 26
click at [394, 456] on div "ANNUAL MEMBERSHIP" at bounding box center [390, 453] width 634 height 21
click at [692, 449] on label at bounding box center [689, 453] width 12 height 12
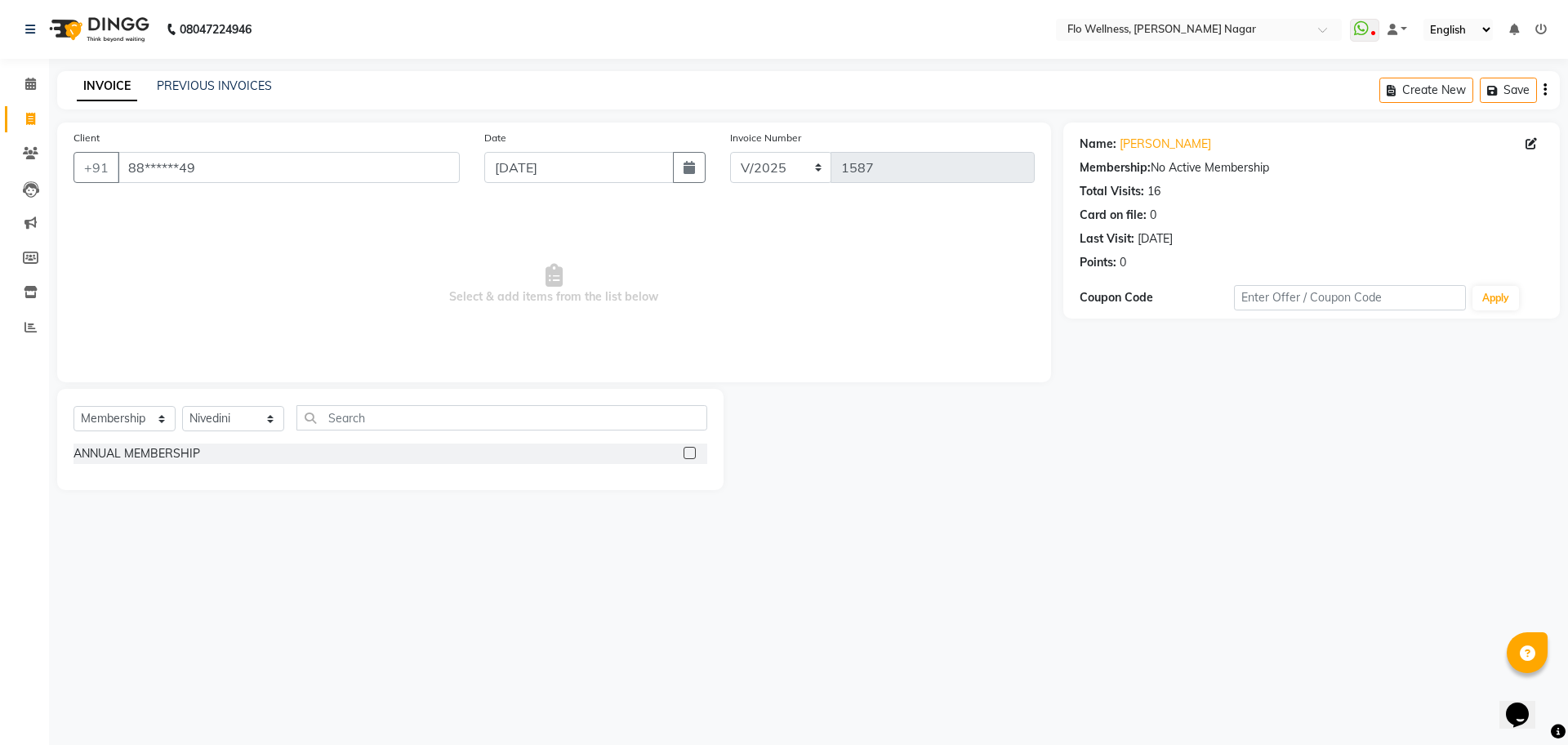
click at [692, 449] on input "checkbox" at bounding box center [688, 453] width 11 height 11
select select "select"
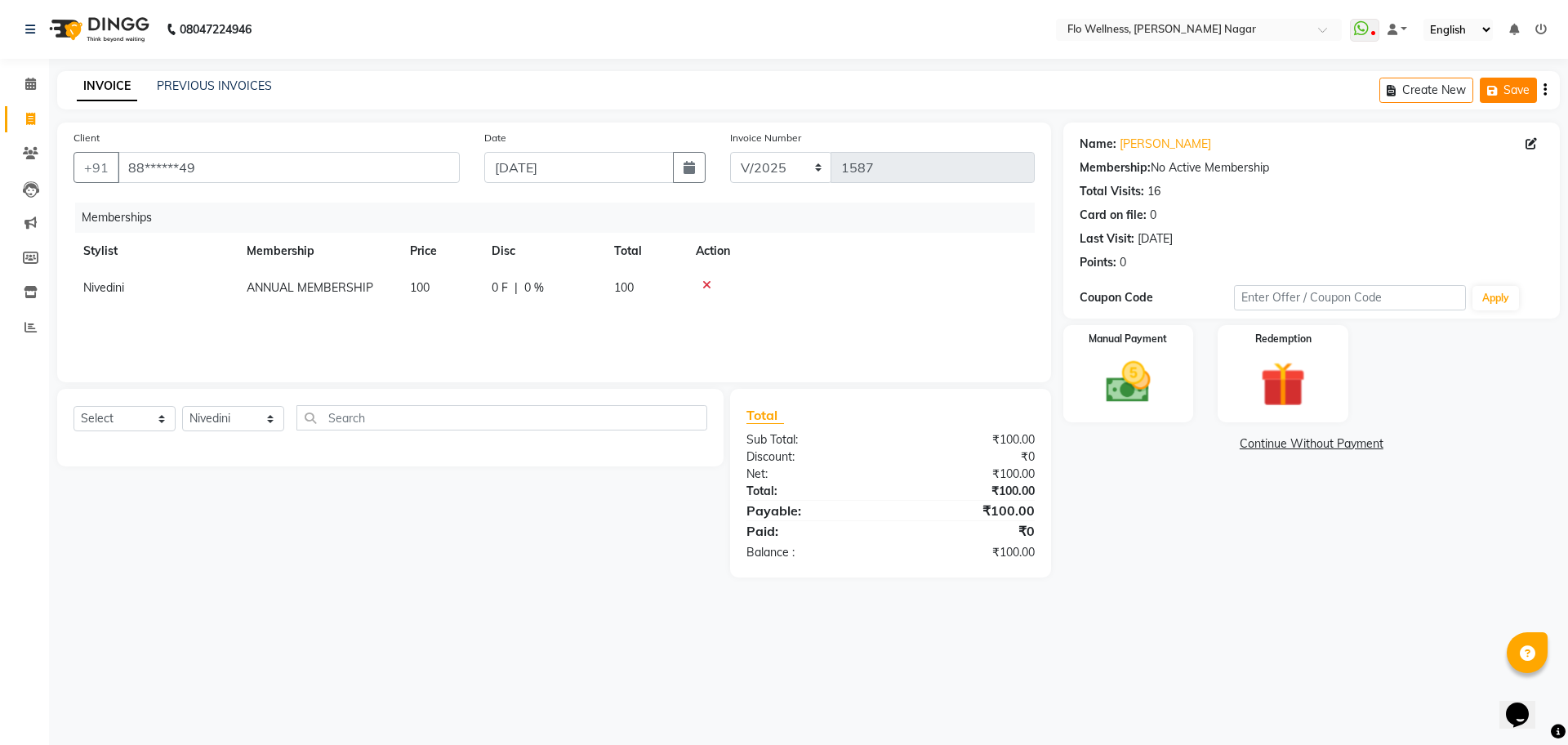
click at [1507, 95] on button "Save" at bounding box center [1508, 90] width 58 height 26
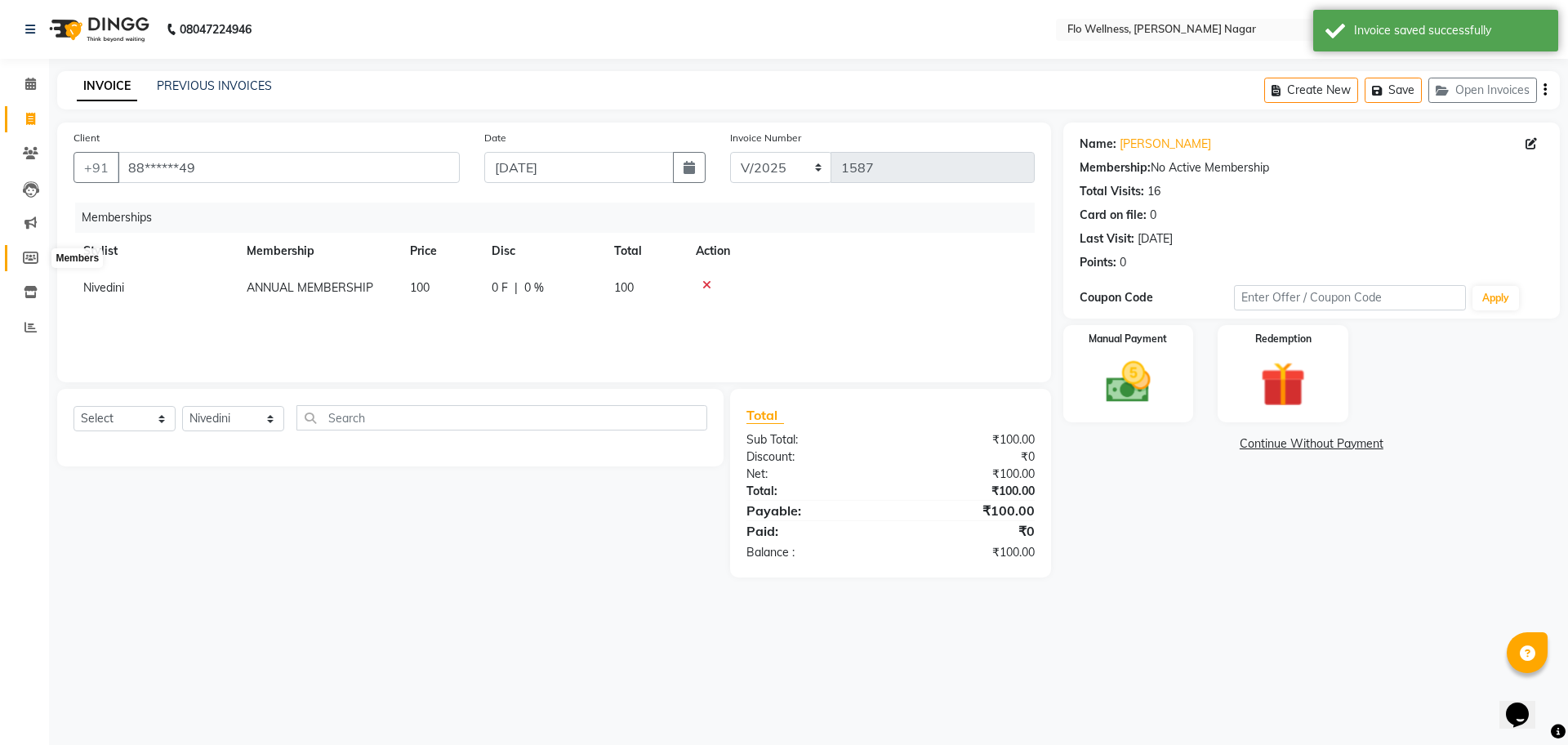
click at [20, 249] on span at bounding box center [30, 258] width 29 height 19
select select
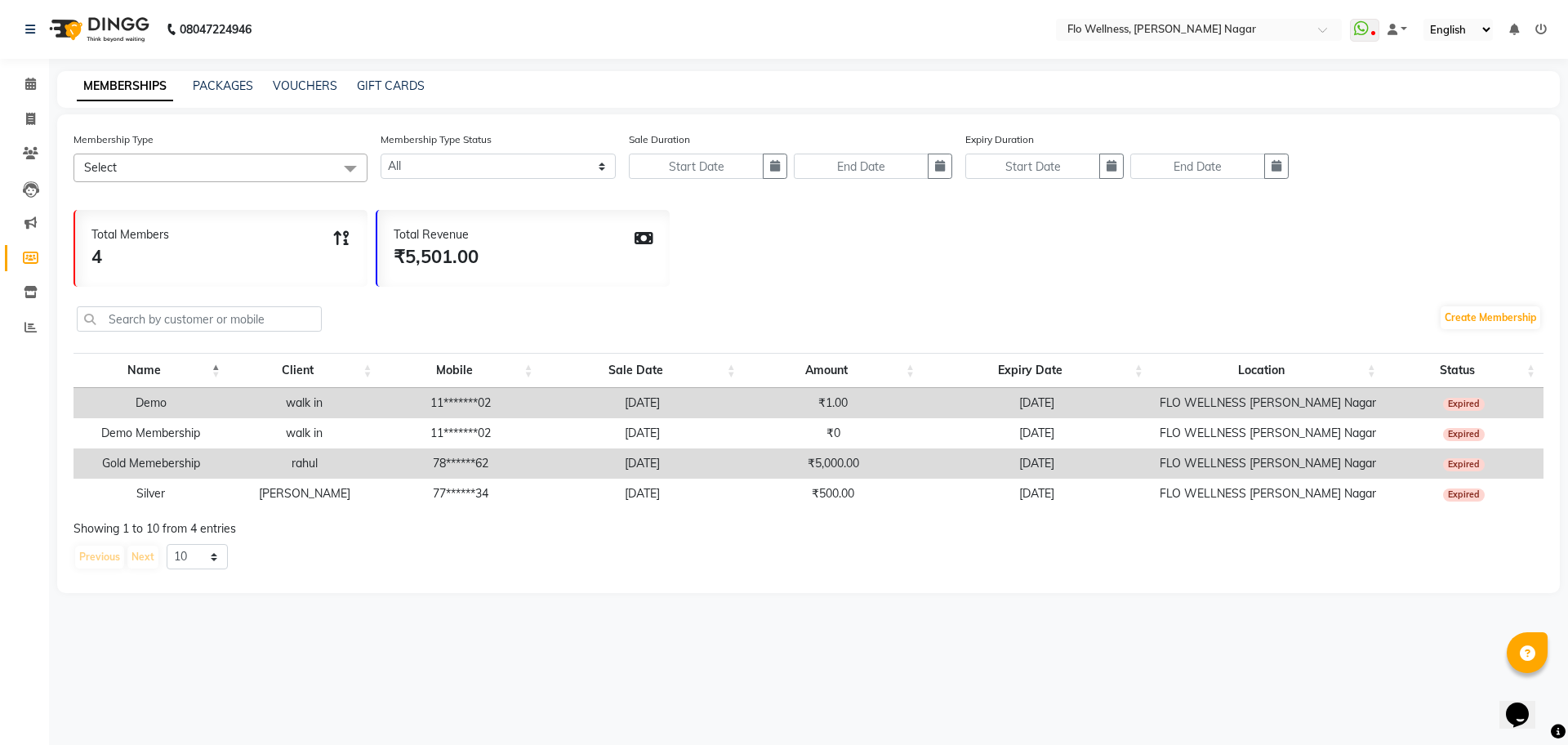
click at [163, 410] on td "Demo" at bounding box center [151, 403] width 155 height 30
click at [30, 143] on link "Clients" at bounding box center [25, 154] width 40 height 27
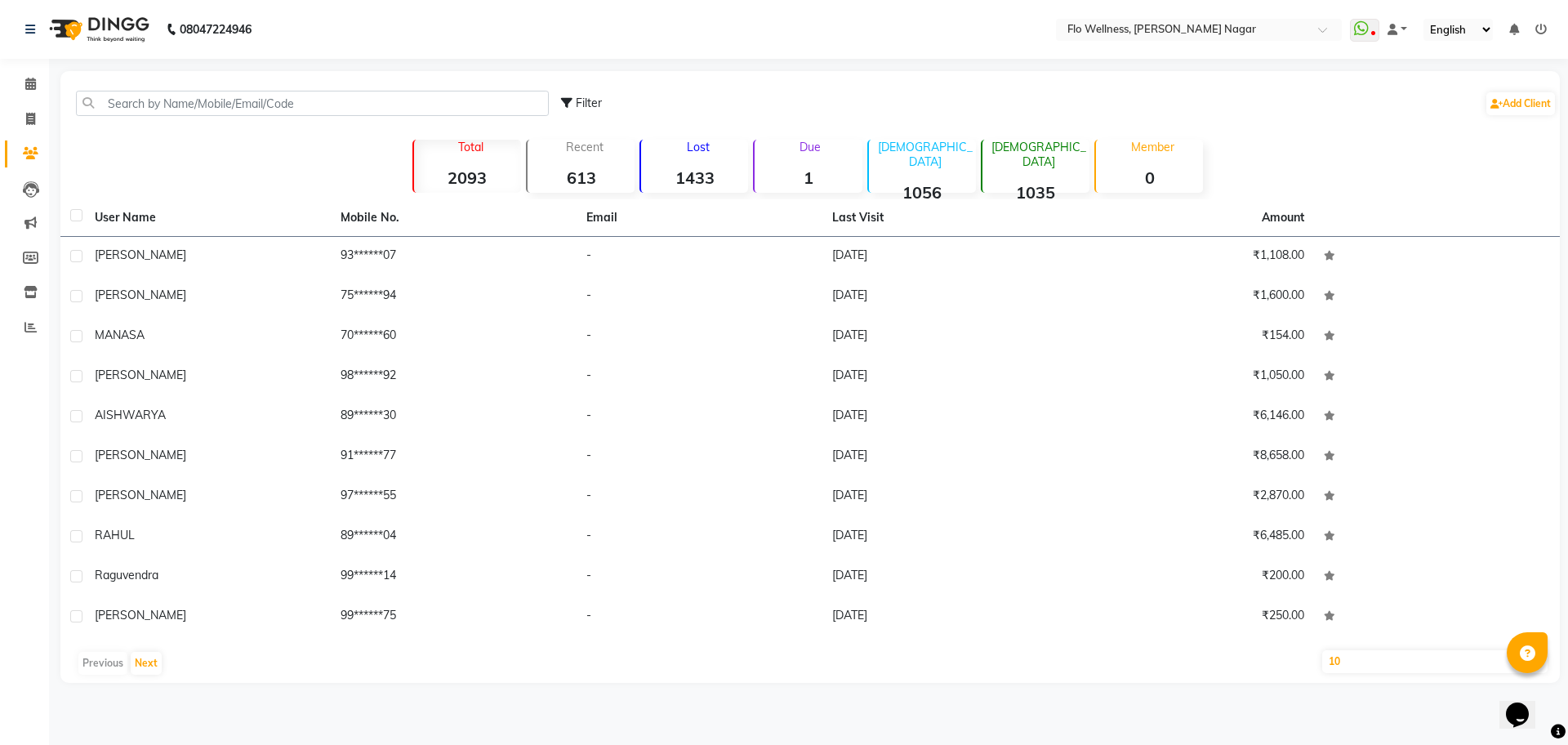
click at [1181, 174] on strong "0" at bounding box center [1149, 178] width 107 height 21
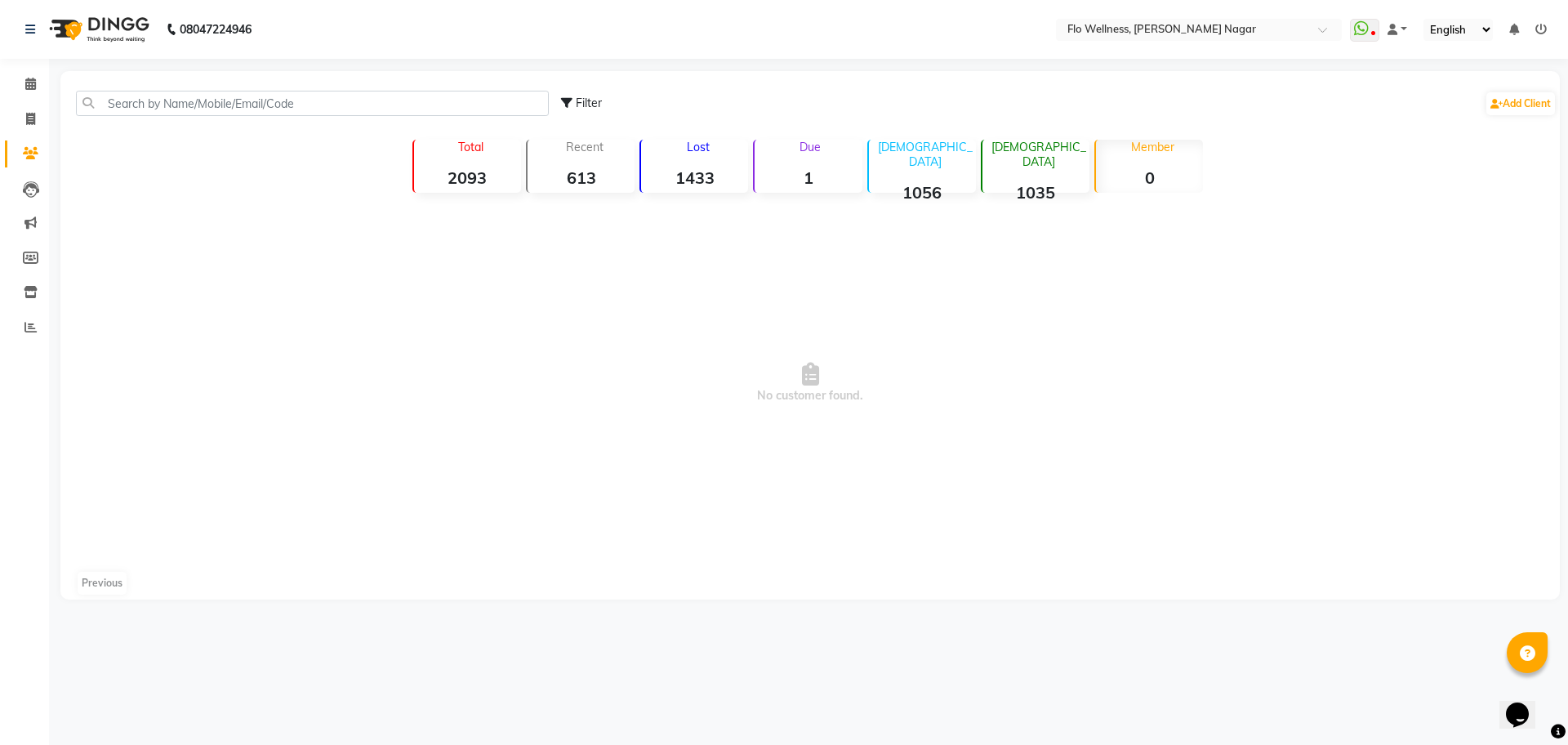
click at [1170, 179] on strong "0" at bounding box center [1149, 178] width 107 height 21
click at [30, 116] on icon at bounding box center [30, 119] width 9 height 12
select select "service"
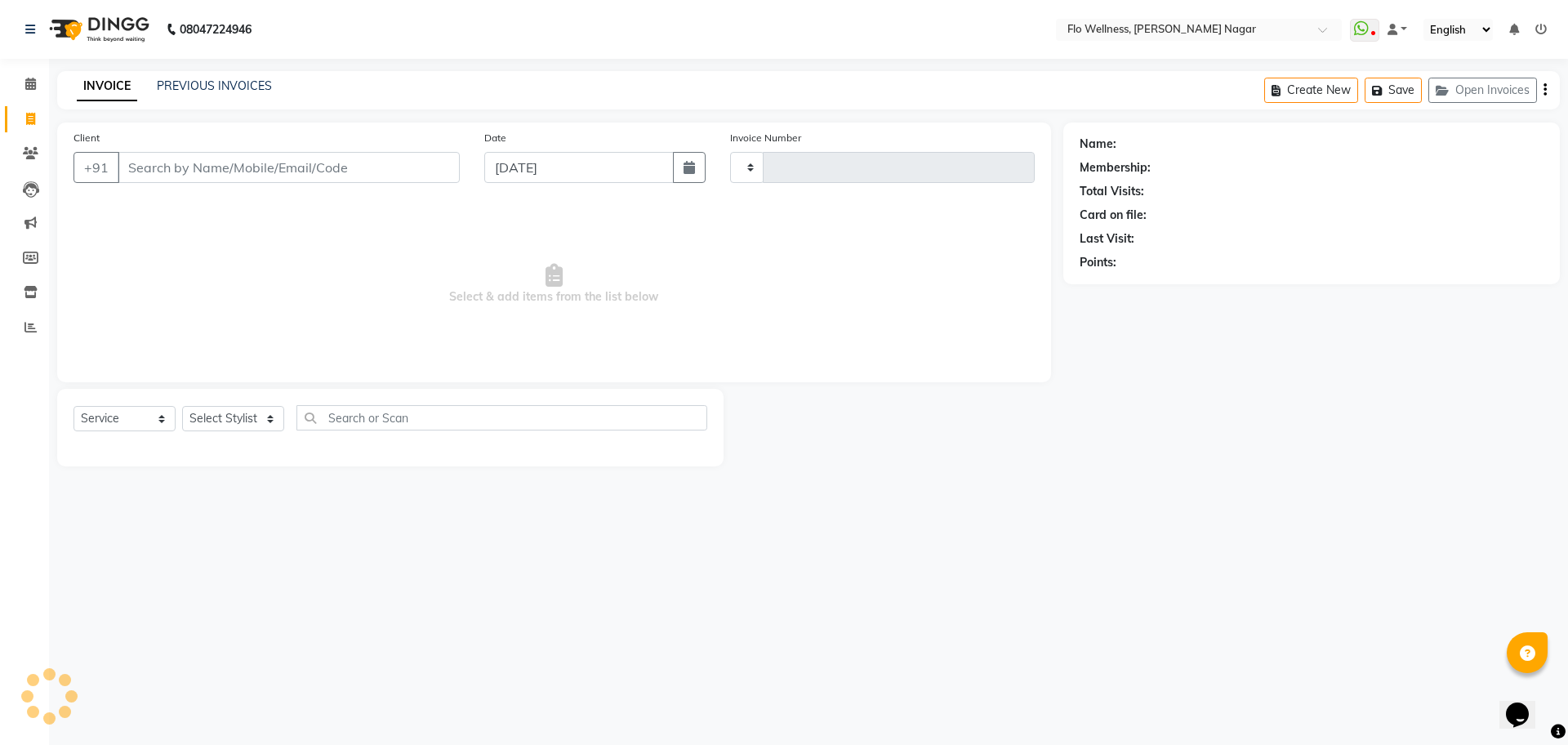
type input "1587"
select select "4509"
click at [30, 116] on icon at bounding box center [30, 119] width 9 height 12
select select "service"
type input "1587"
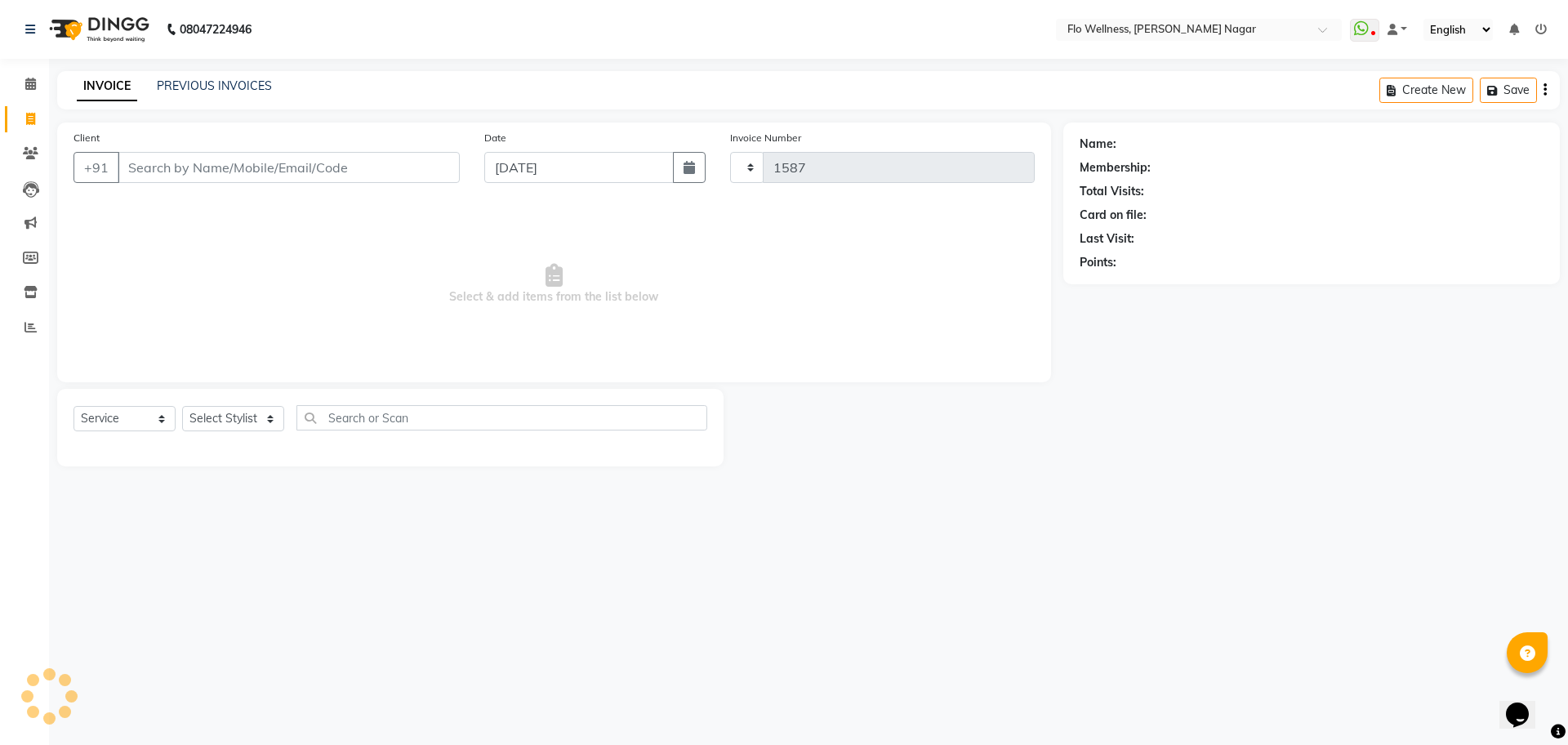
select select "4509"
click at [31, 71] on link "Calendar" at bounding box center [25, 84] width 40 height 27
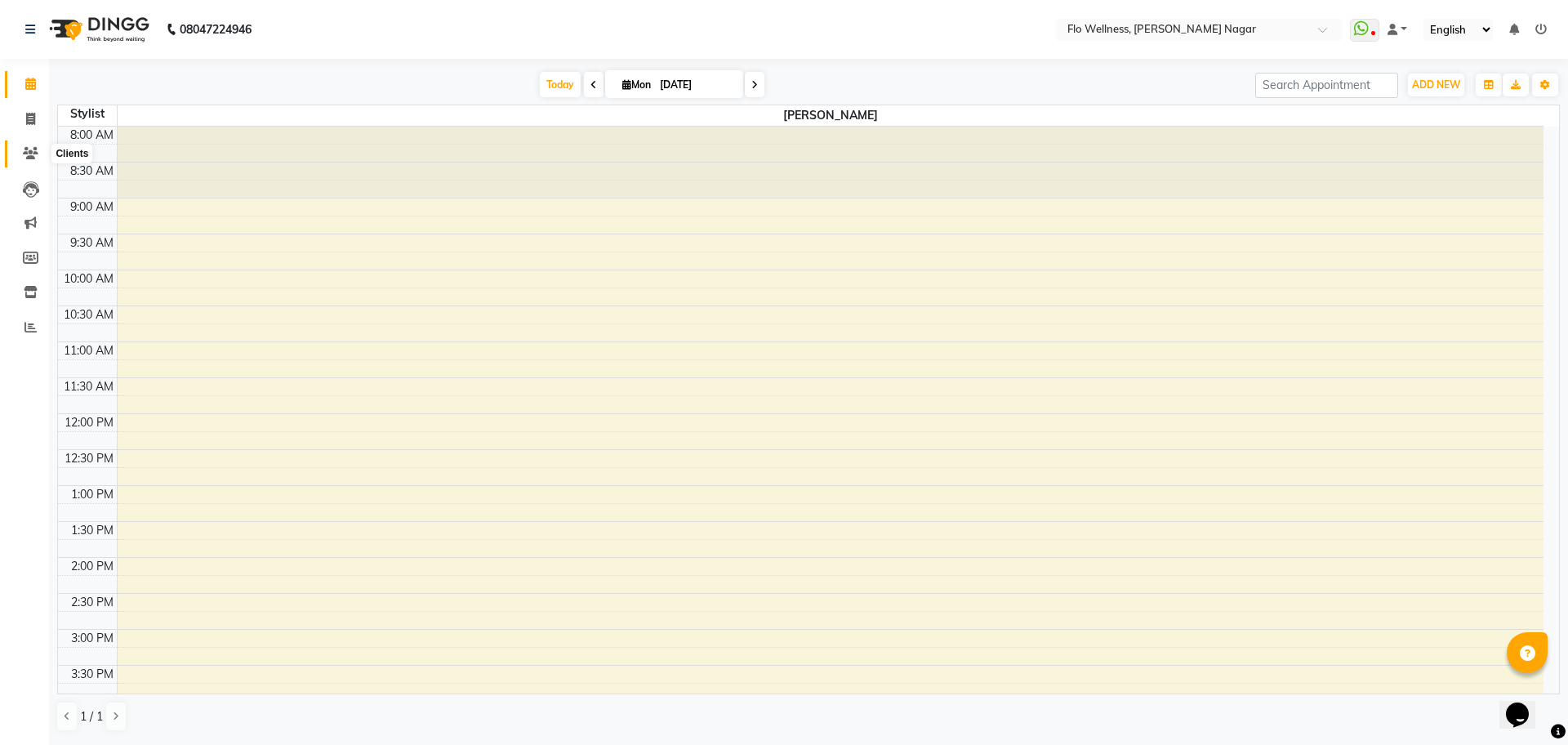
click at [39, 158] on span at bounding box center [30, 154] width 29 height 19
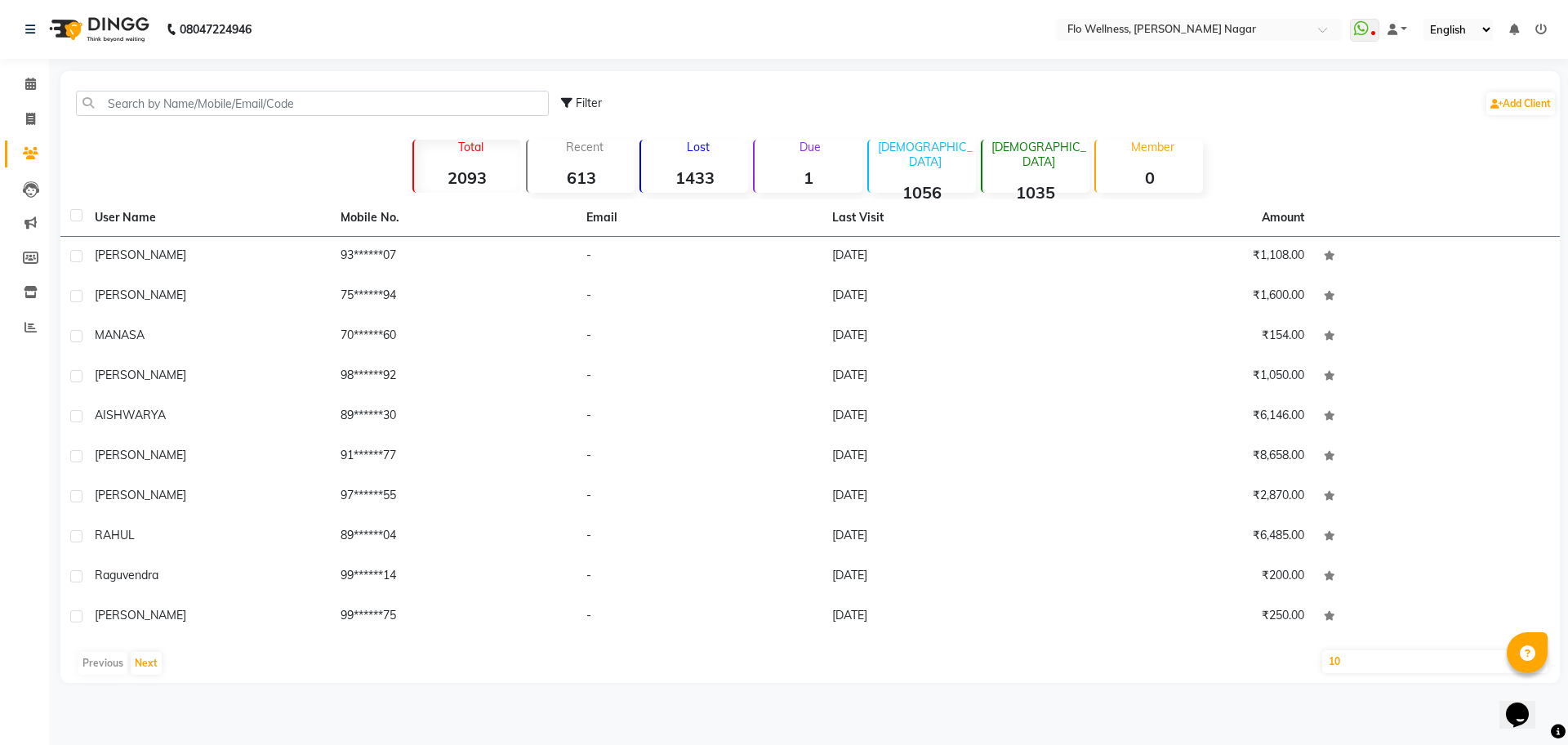
click at [1171, 190] on div "Member 0" at bounding box center [1149, 167] width 109 height 54
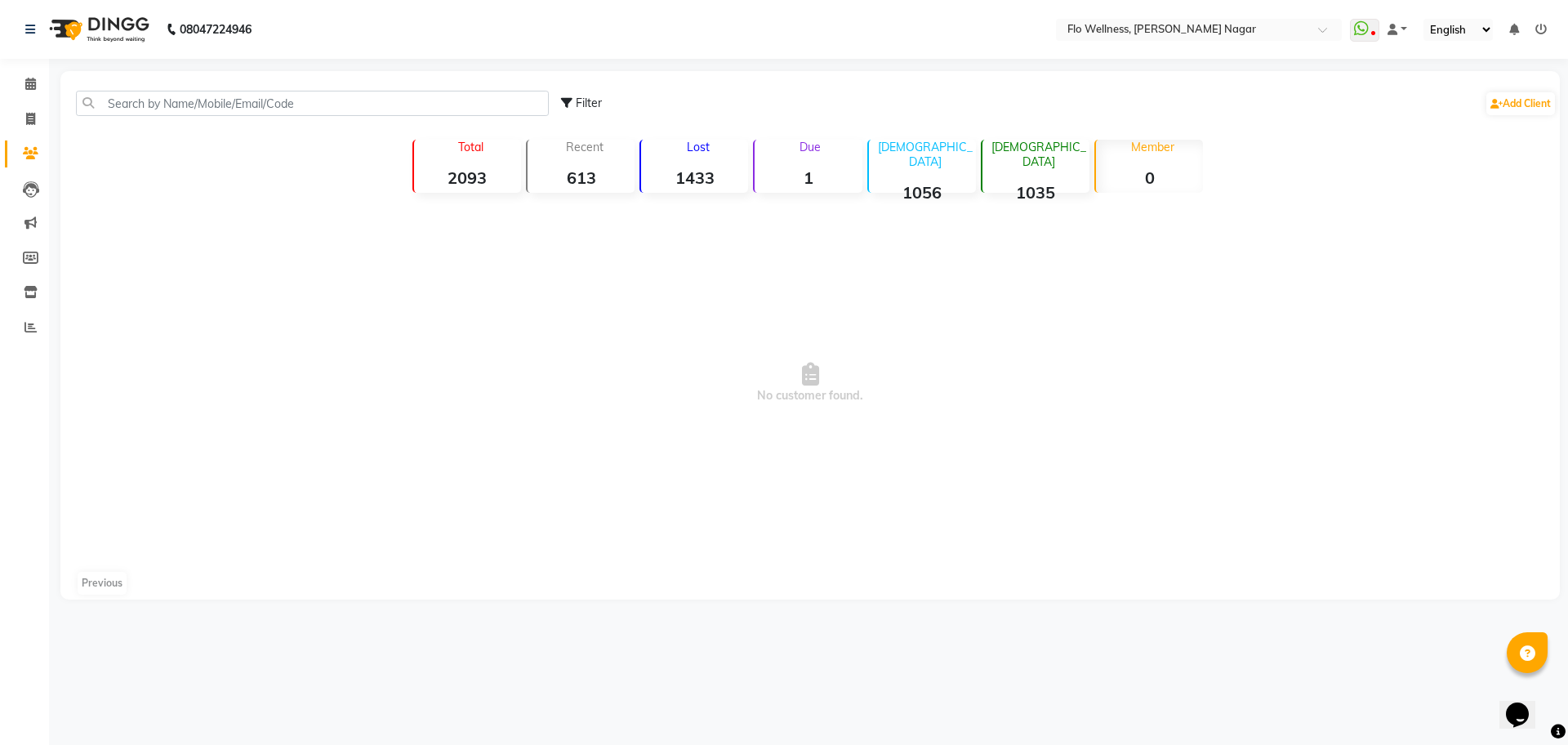
click at [1171, 190] on div "Member 0" at bounding box center [1149, 167] width 109 height 54
click at [30, 79] on icon at bounding box center [31, 83] width 11 height 12
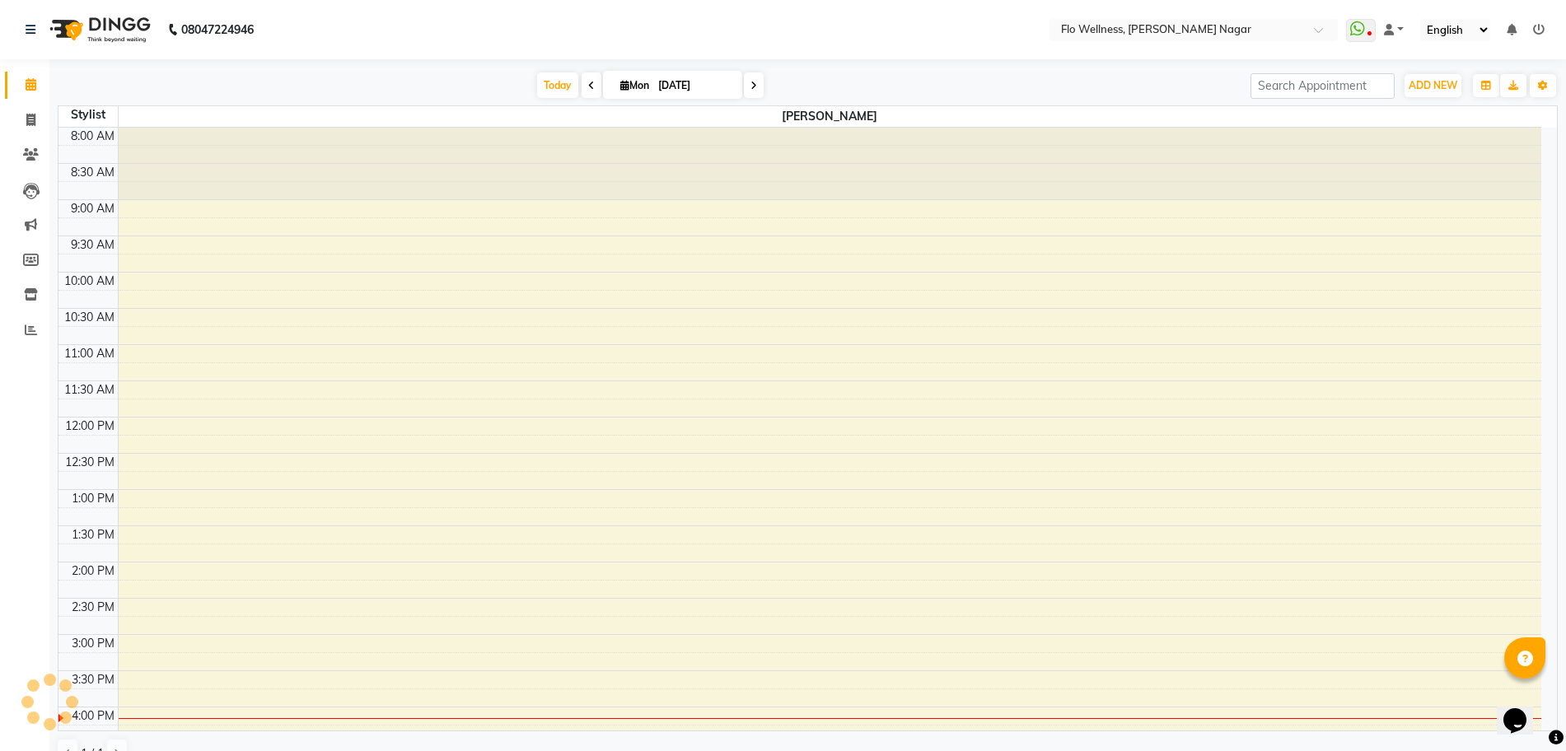
scroll to position [339, 0]
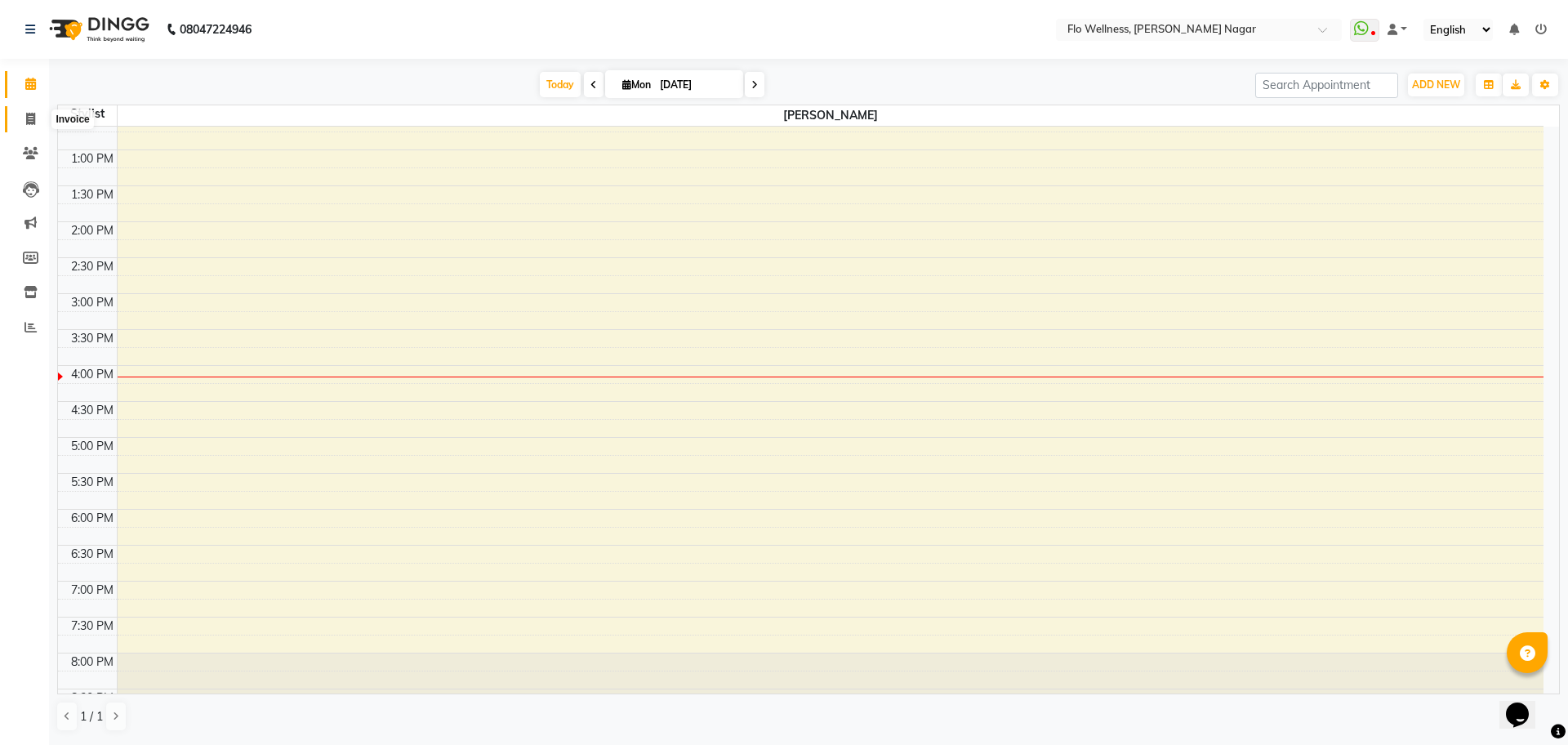
click at [26, 117] on icon at bounding box center [30, 119] width 9 height 12
select select "service"
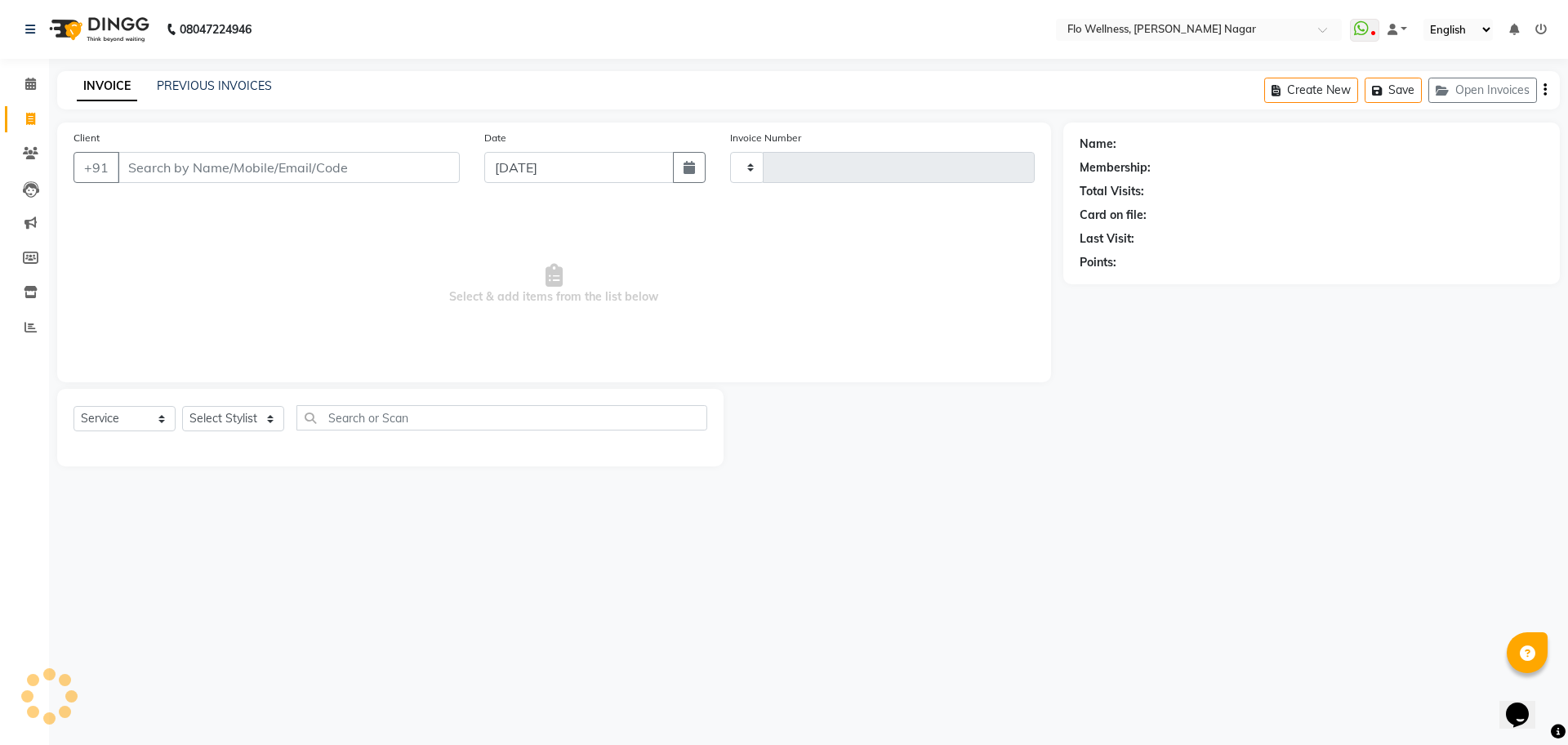
type input "1587"
select select "4509"
type input "a"
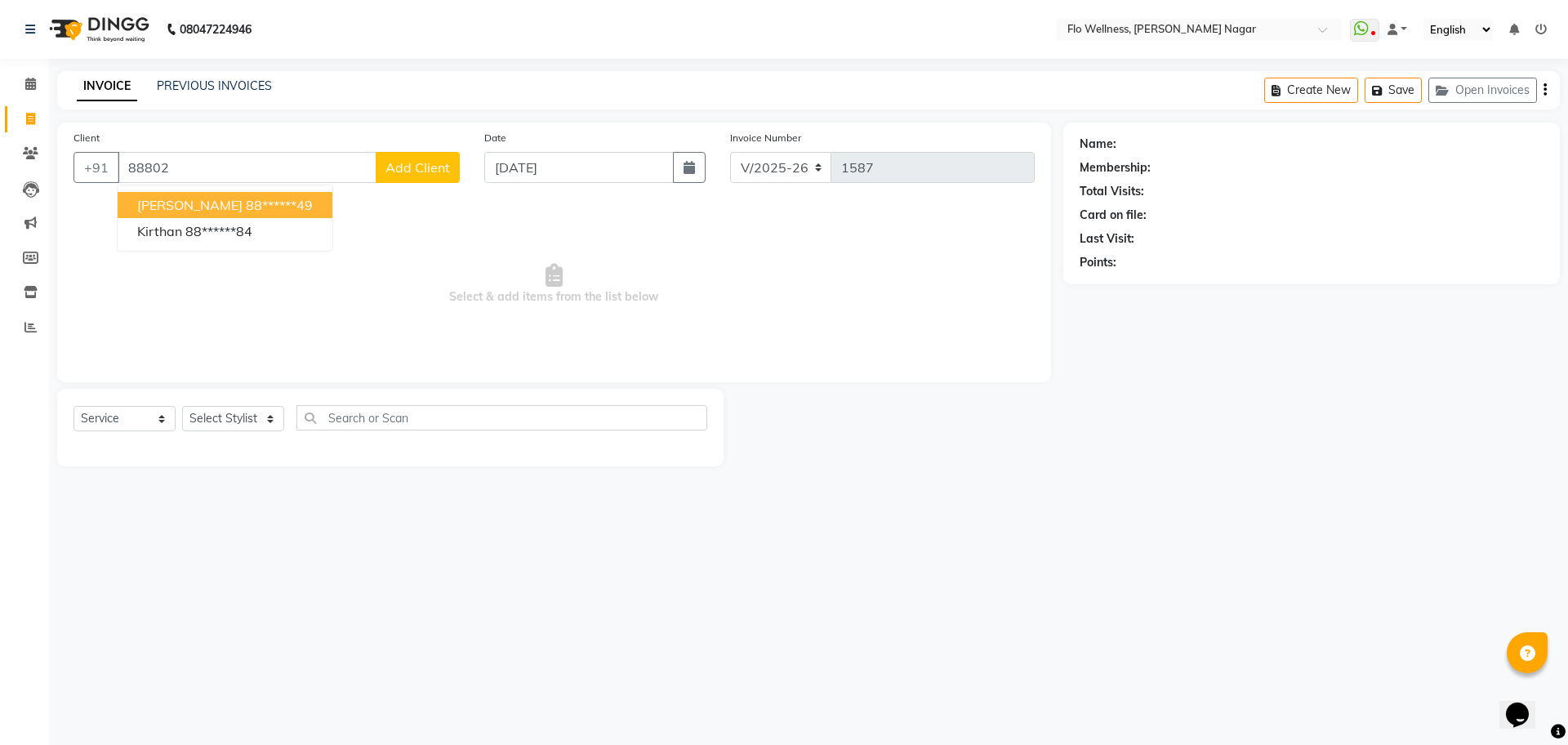
click at [246, 201] on ngb-highlight "88******49" at bounding box center [280, 204] width 67 height 16
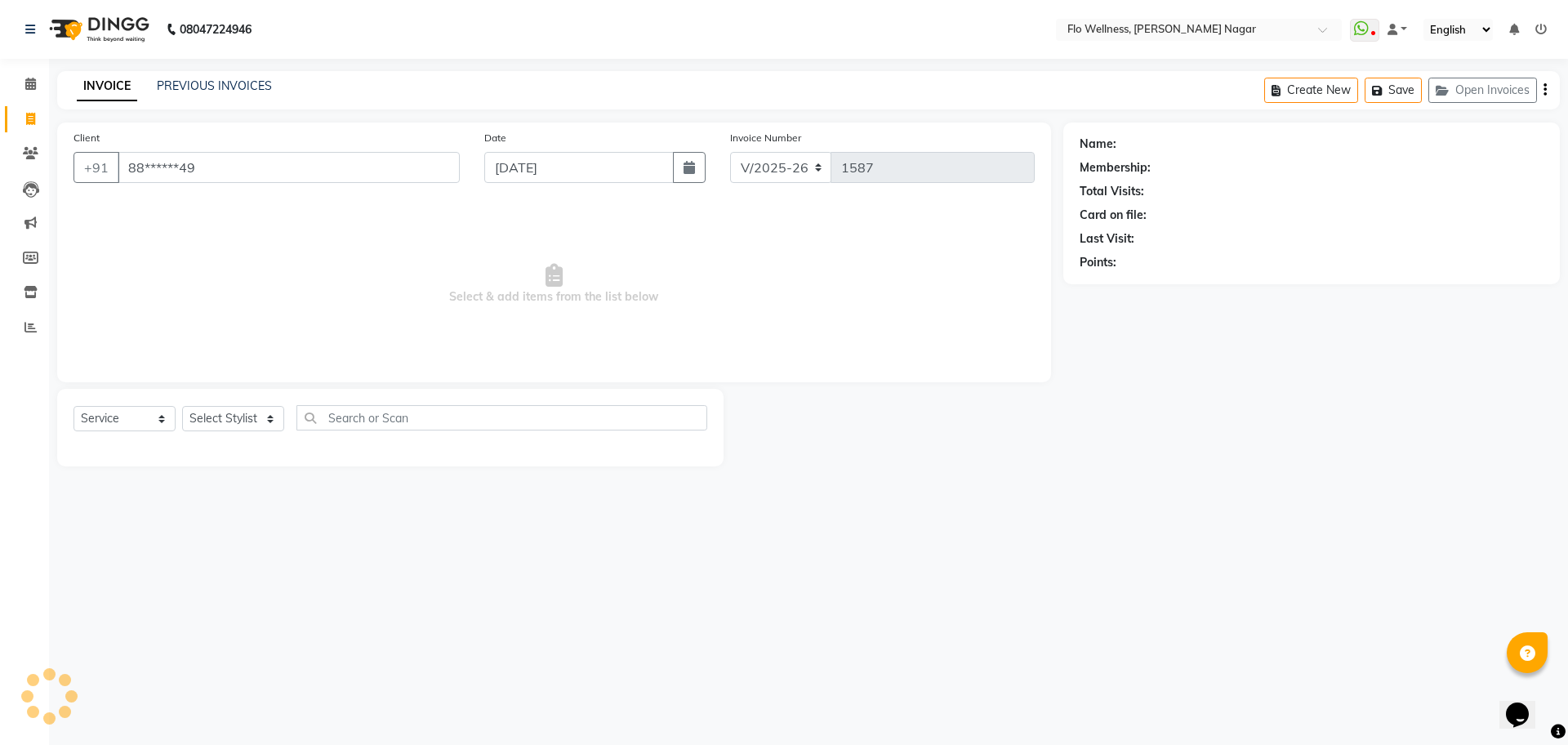
type input "88******49"
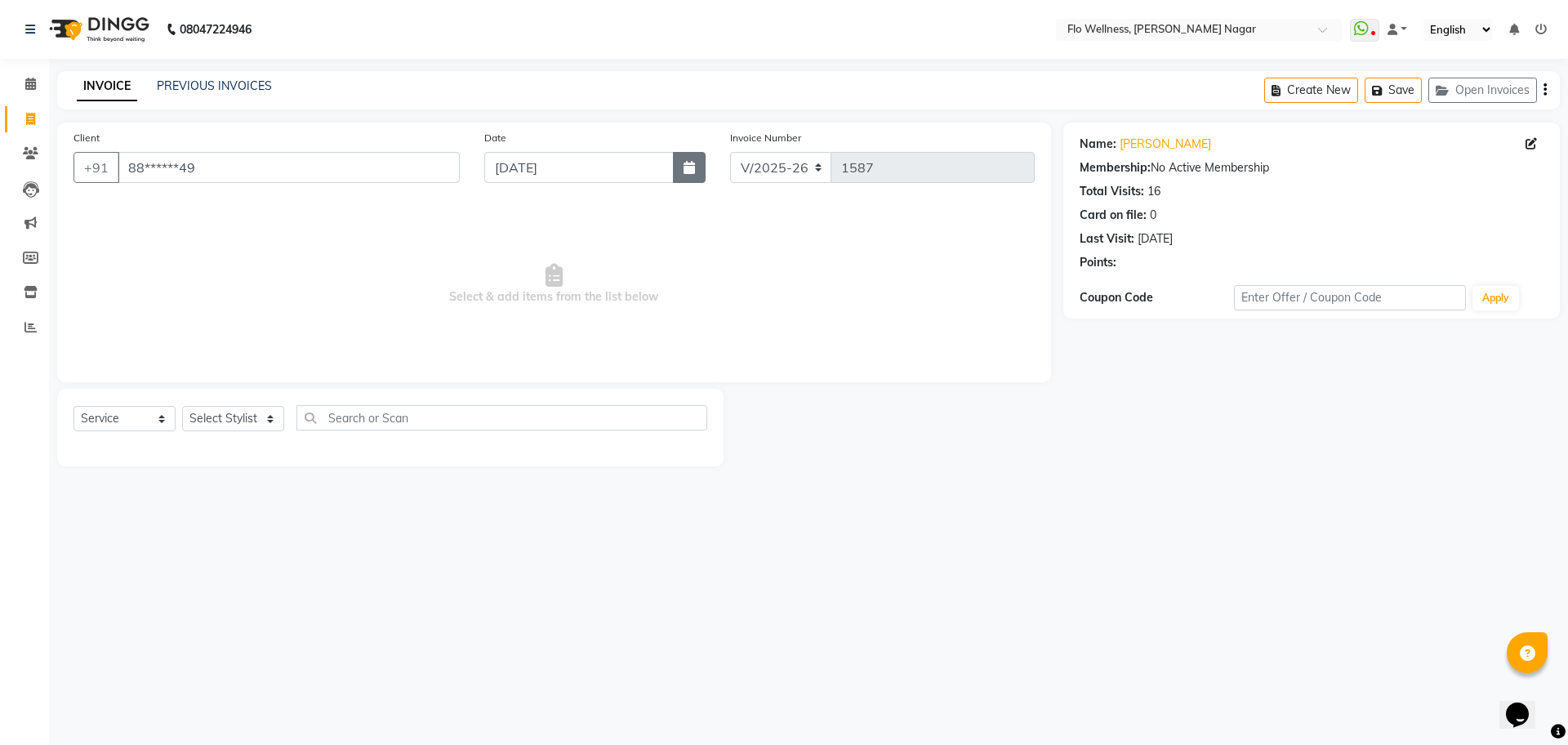
click at [686, 164] on icon "button" at bounding box center [689, 167] width 12 height 13
select select "9"
select select "2025"
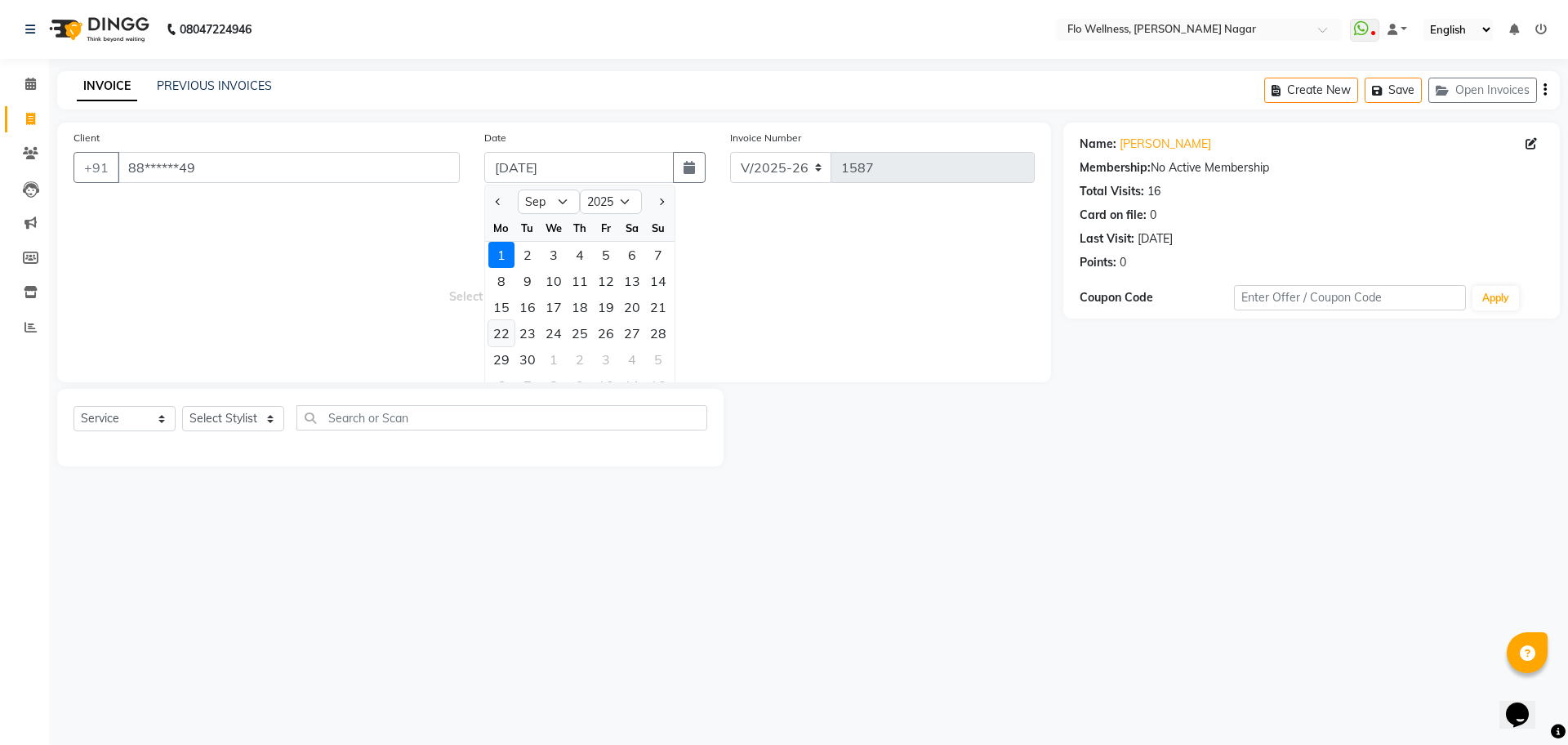
click at [491, 331] on div "22" at bounding box center [502, 333] width 26 height 26
type input "[DATE]"
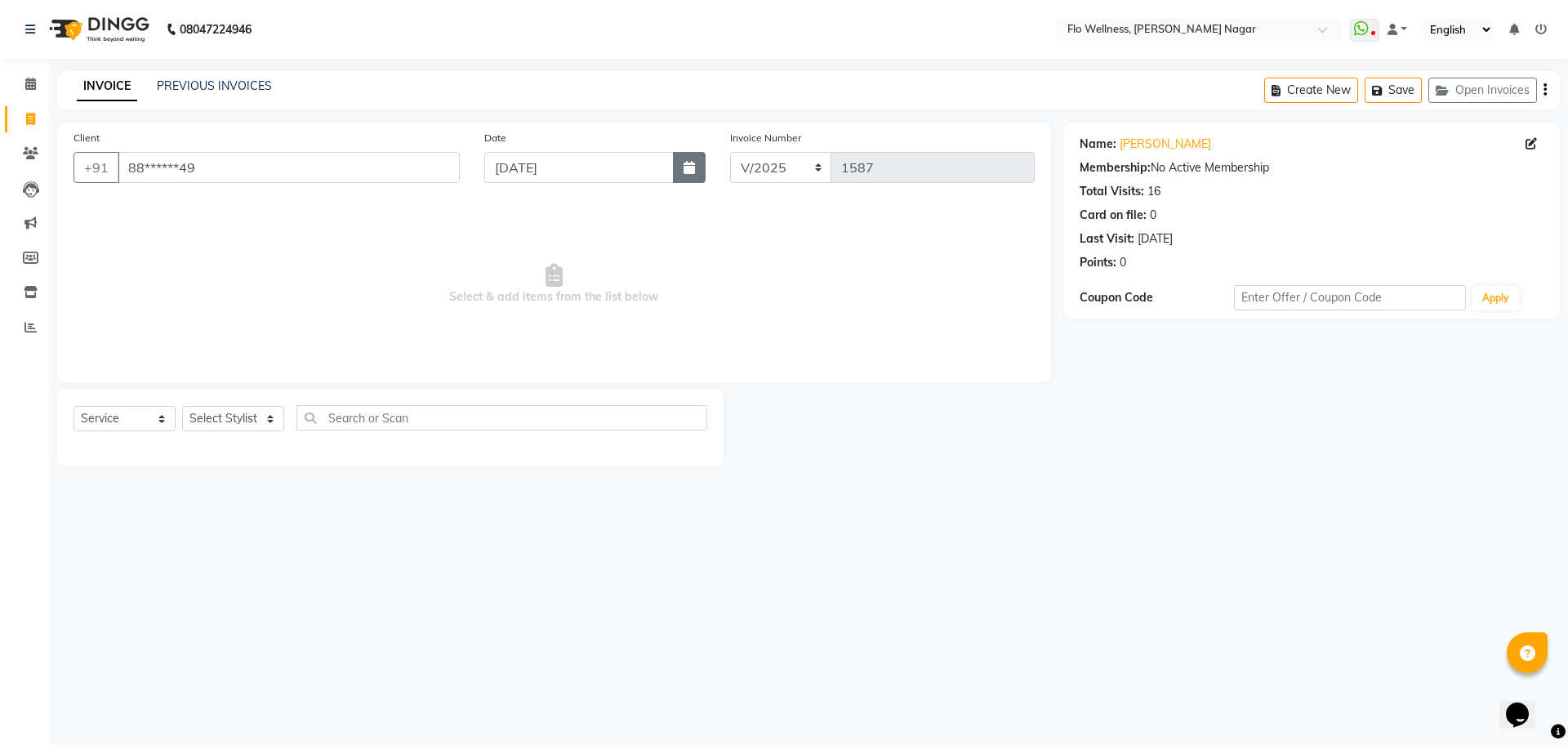
click at [691, 173] on icon "button" at bounding box center [689, 167] width 12 height 13
select select "9"
select select "2025"
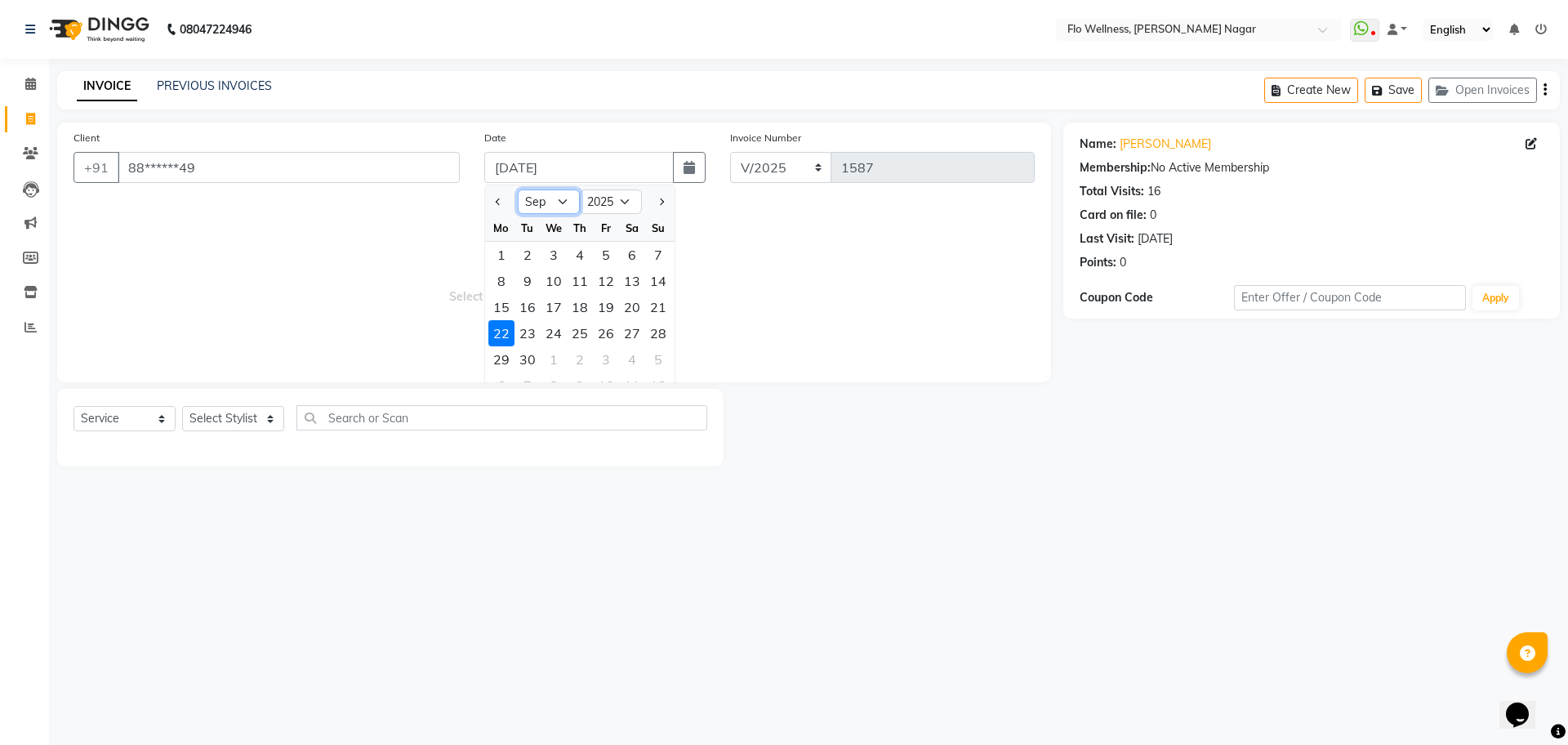
click at [577, 203] on select "Jan Feb Mar Apr May Jun [DATE] Aug Sep Oct Nov Dec" at bounding box center [548, 201] width 62 height 25
select select "8"
click at [518, 189] on select "Jan Feb Mar Apr May Jun [DATE] Aug Sep Oct Nov Dec" at bounding box center [548, 201] width 62 height 25
click at [593, 326] on div "22" at bounding box center [606, 333] width 26 height 26
type input "[DATE]"
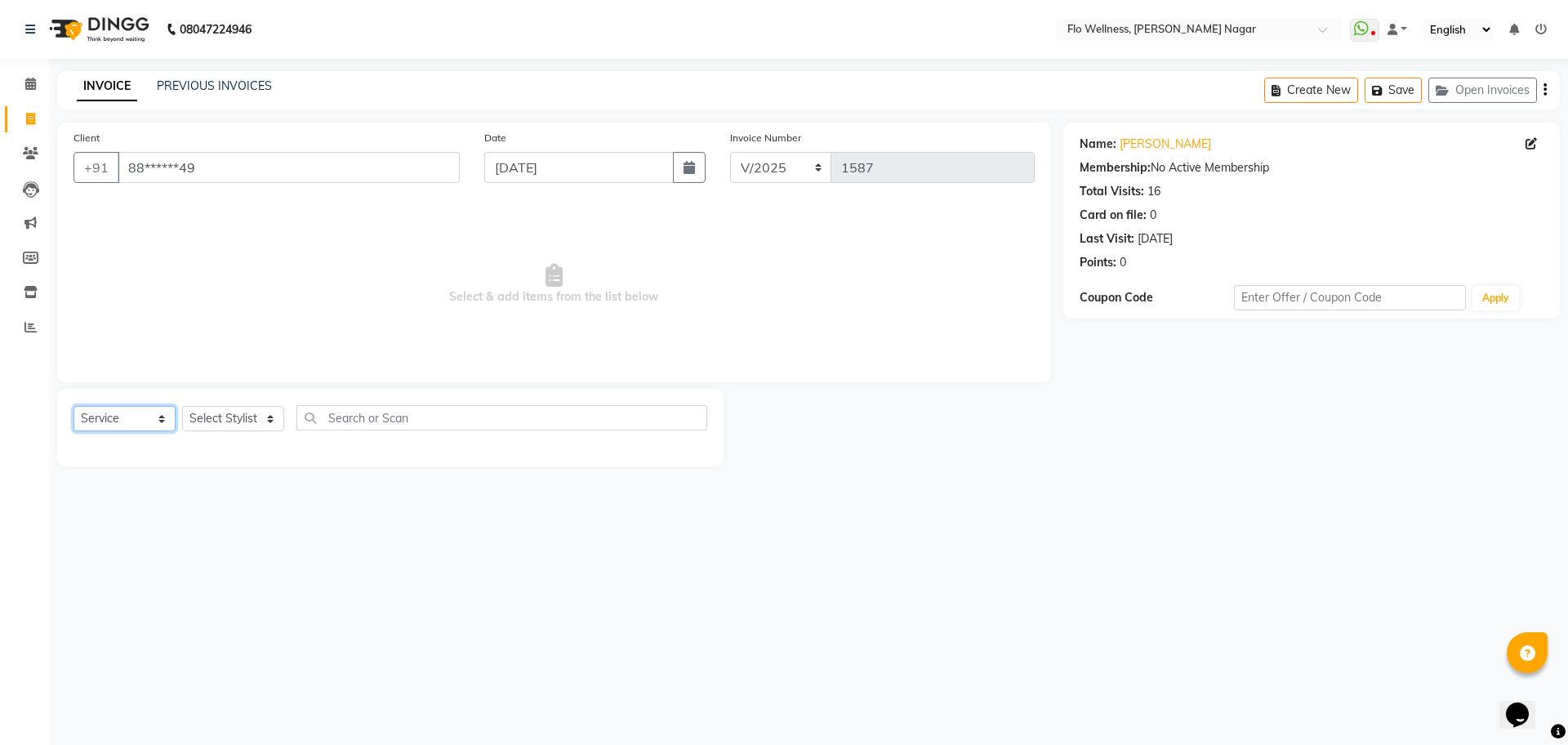
click at [140, 404] on div "Select Service Product Membership Package Voucher Prepaid Gift Card Select Styl…" at bounding box center [391, 428] width 666 height 77
select select "membership"
click at [73, 406] on select "Select Service Product Membership Package Voucher Prepaid Gift Card" at bounding box center [124, 419] width 102 height 26
click at [266, 417] on select "Select Stylist [PERSON_NAME] Mani R [PERSON_NAME] Nivedini [PERSON_NAME]" at bounding box center [233, 419] width 102 height 26
select select "89614"
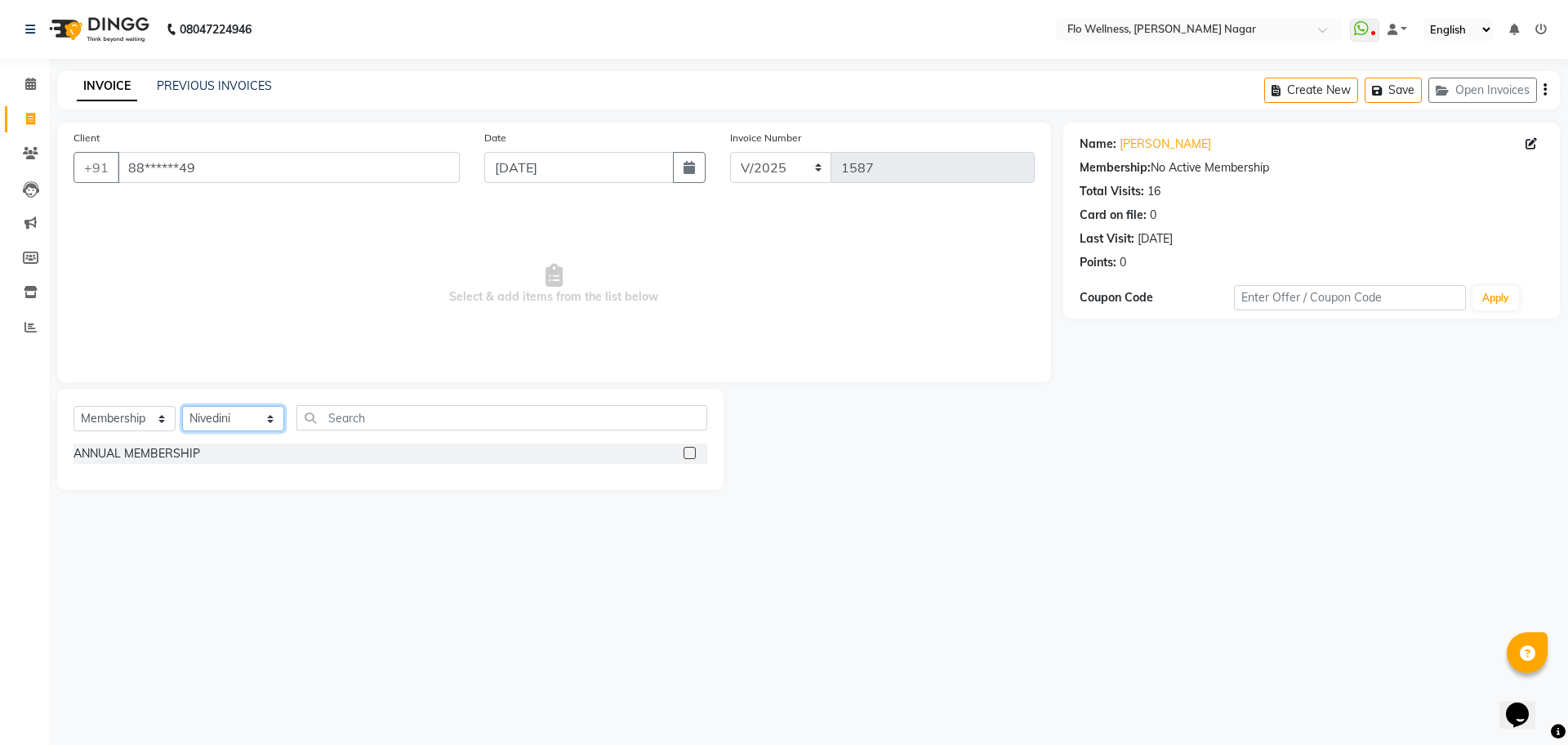
click at [182, 406] on select "Select Stylist [PERSON_NAME] Mani R [PERSON_NAME] Nivedini [PERSON_NAME]" at bounding box center [233, 419] width 102 height 26
click at [686, 448] on label at bounding box center [689, 453] width 12 height 12
click at [686, 448] on input "checkbox" at bounding box center [688, 453] width 11 height 11
select select "select"
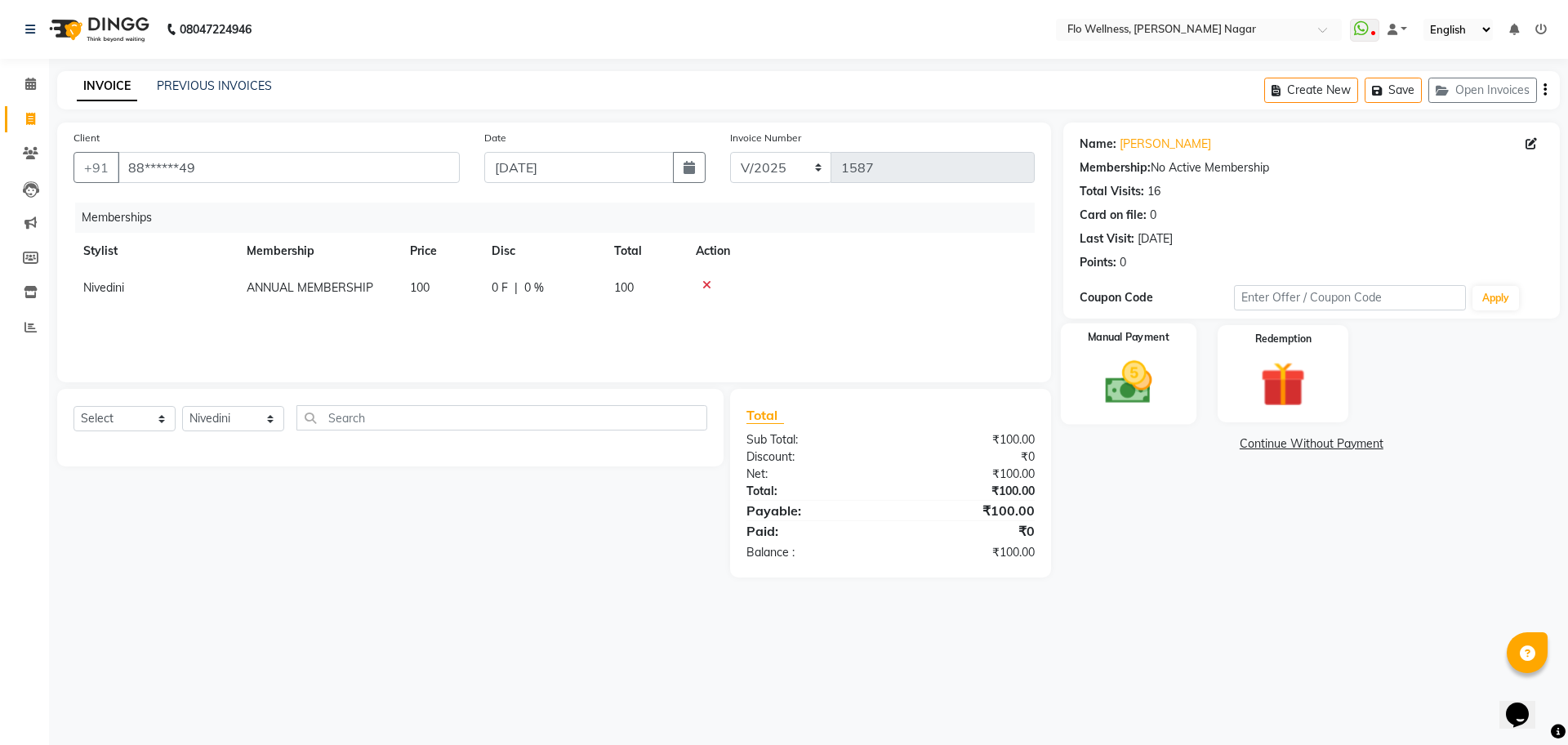
click at [1114, 344] on label "Manual Payment" at bounding box center [1129, 338] width 81 height 16
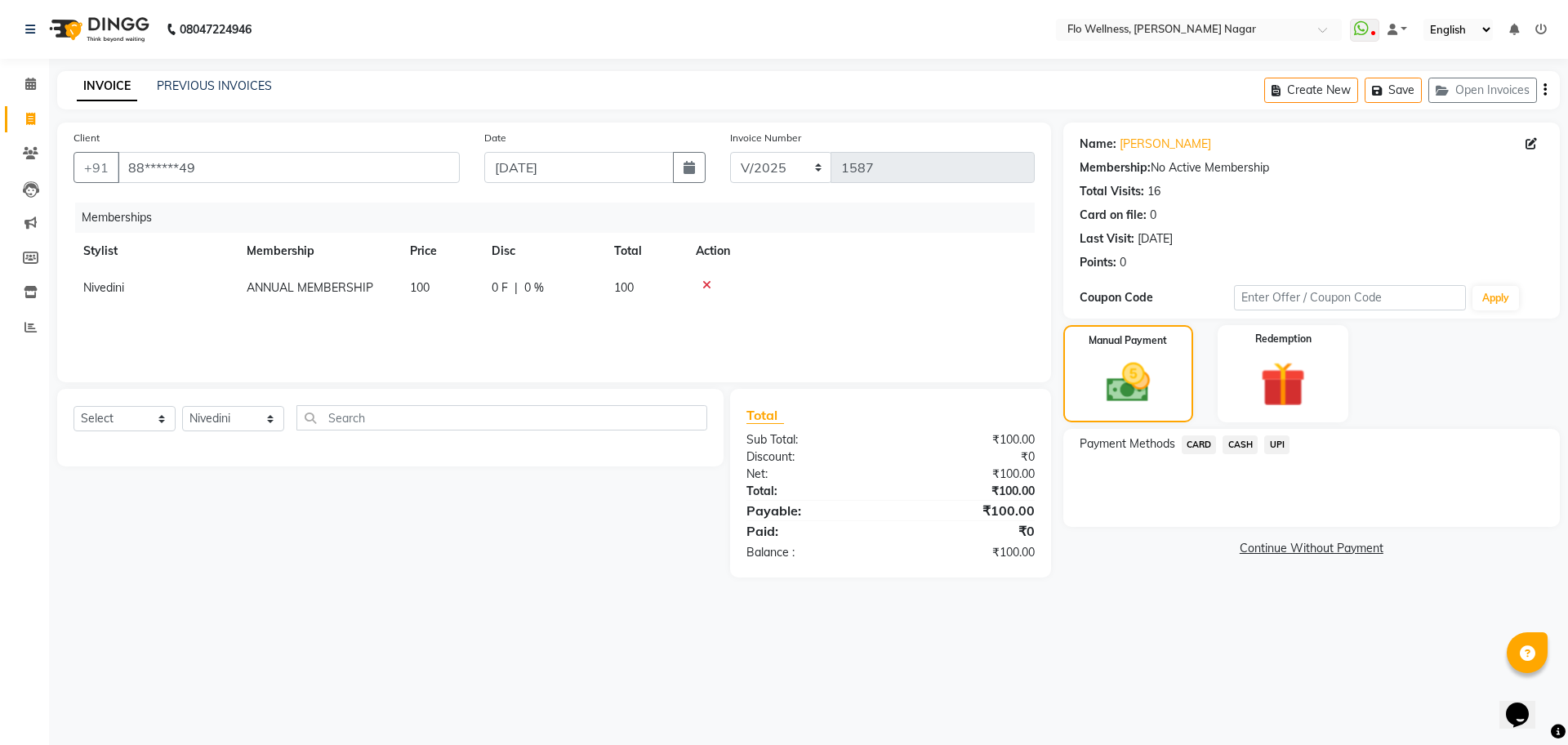
click at [1290, 444] on span "UPI" at bounding box center [1277, 444] width 26 height 19
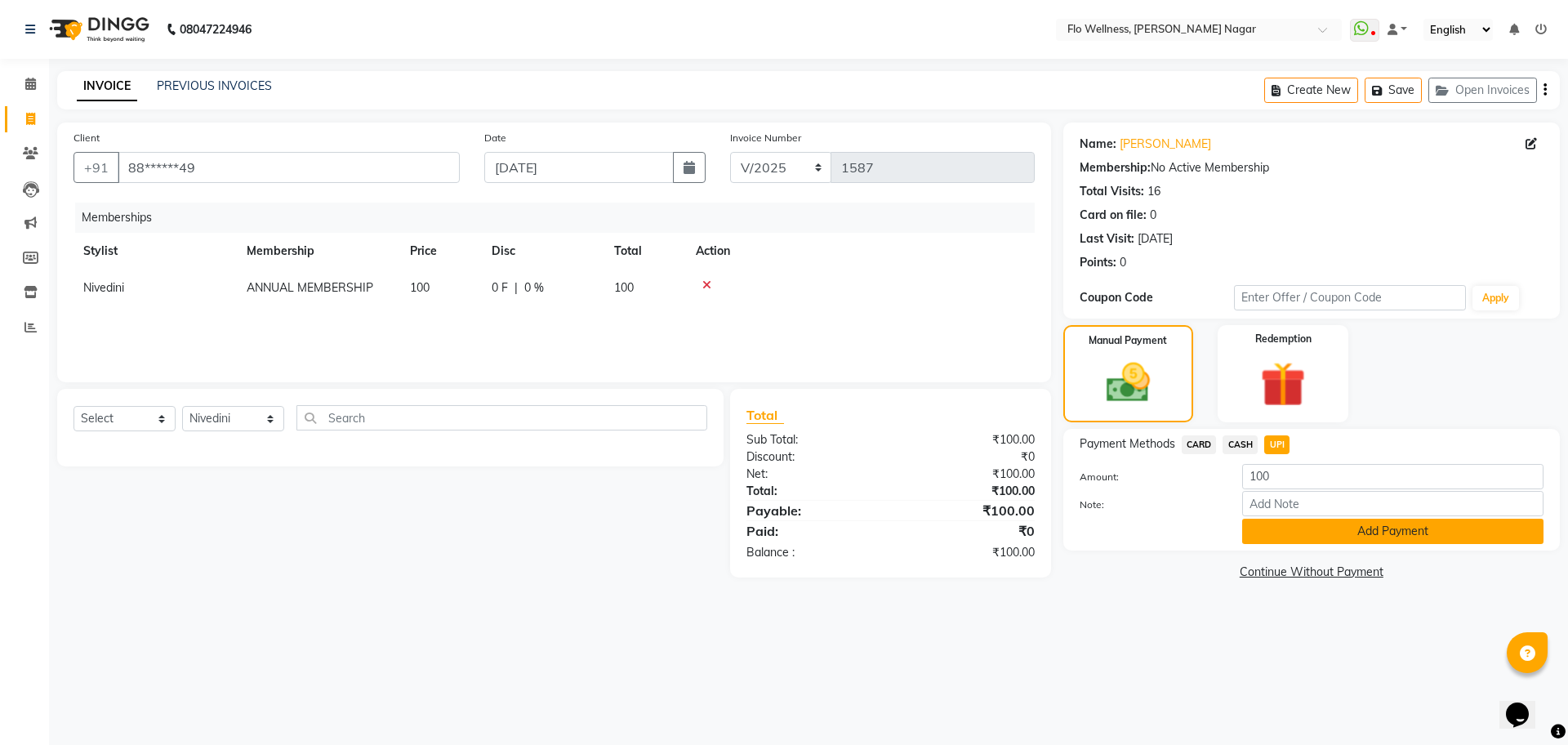
click at [1345, 536] on button "Add Payment" at bounding box center [1393, 532] width 302 height 26
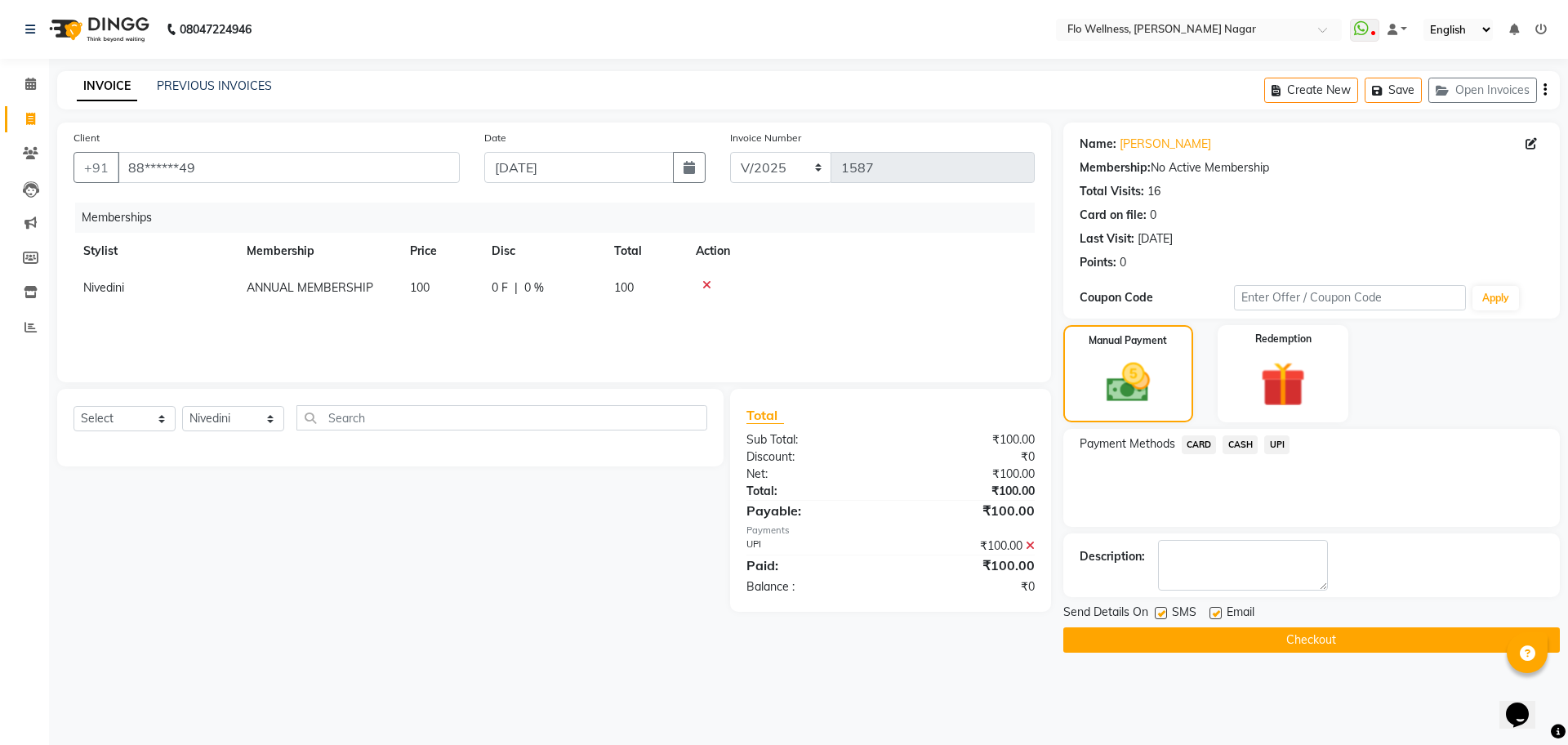
click at [1263, 644] on button "Checkout" at bounding box center [1311, 641] width 497 height 26
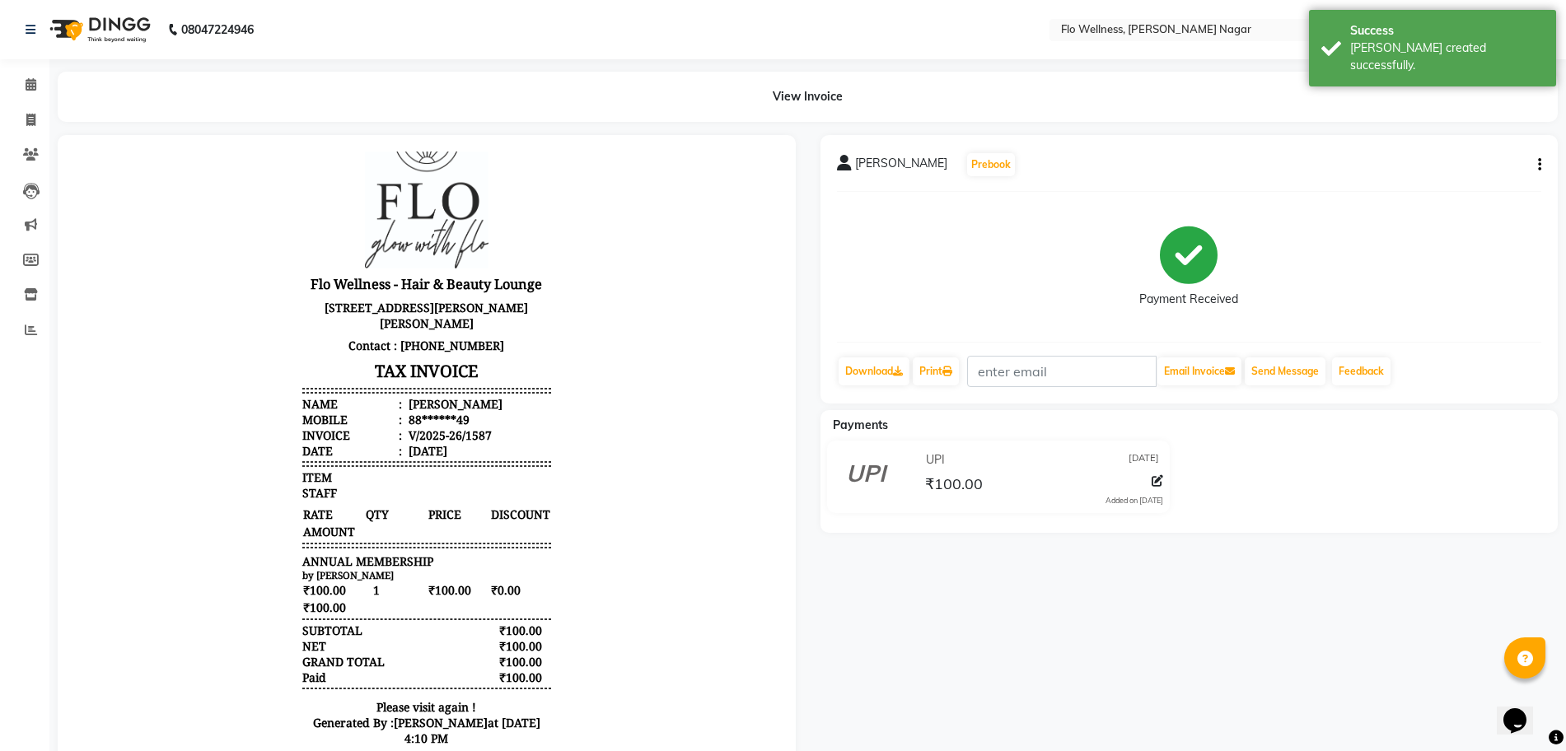
scroll to position [74, 0]
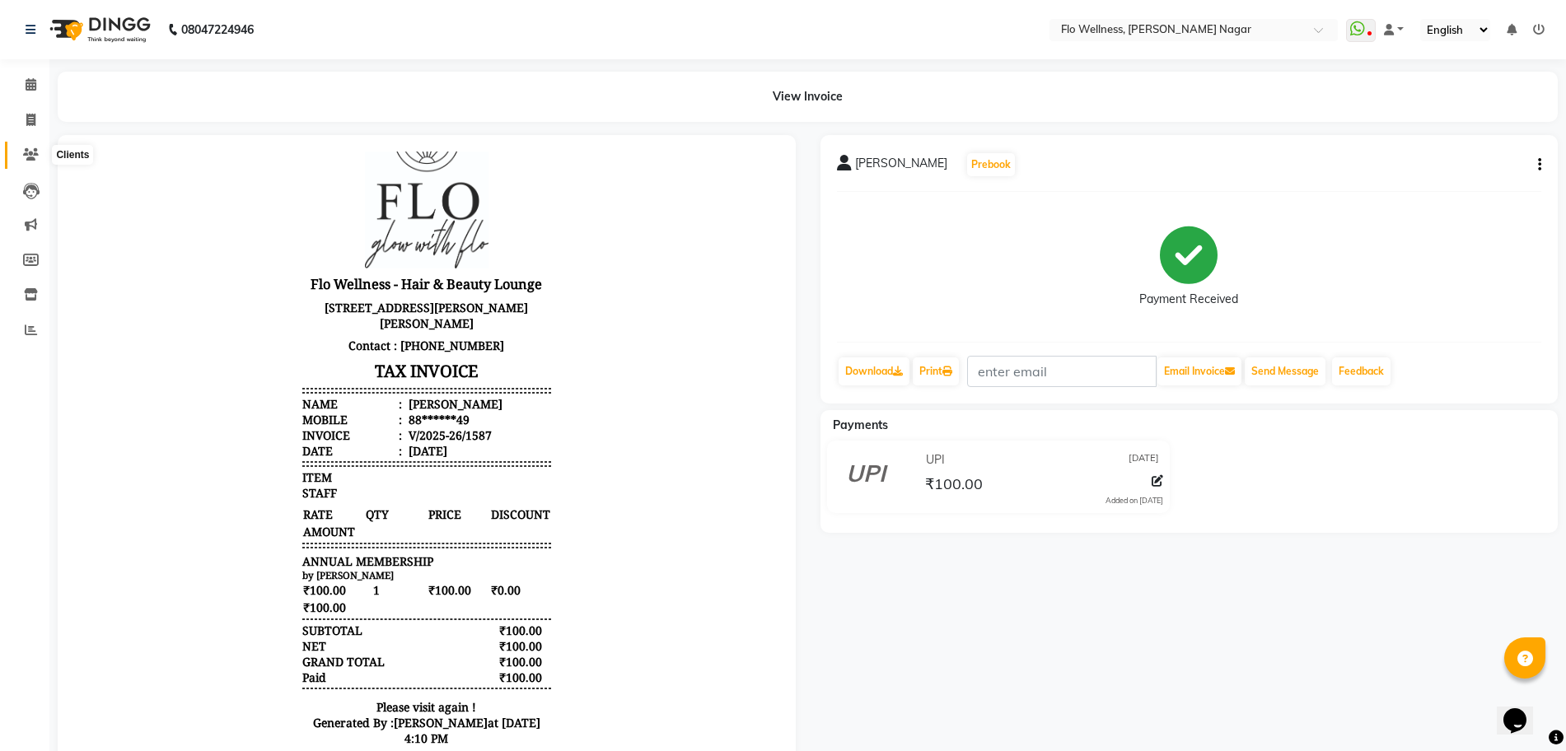
click at [33, 157] on icon at bounding box center [31, 154] width 16 height 12
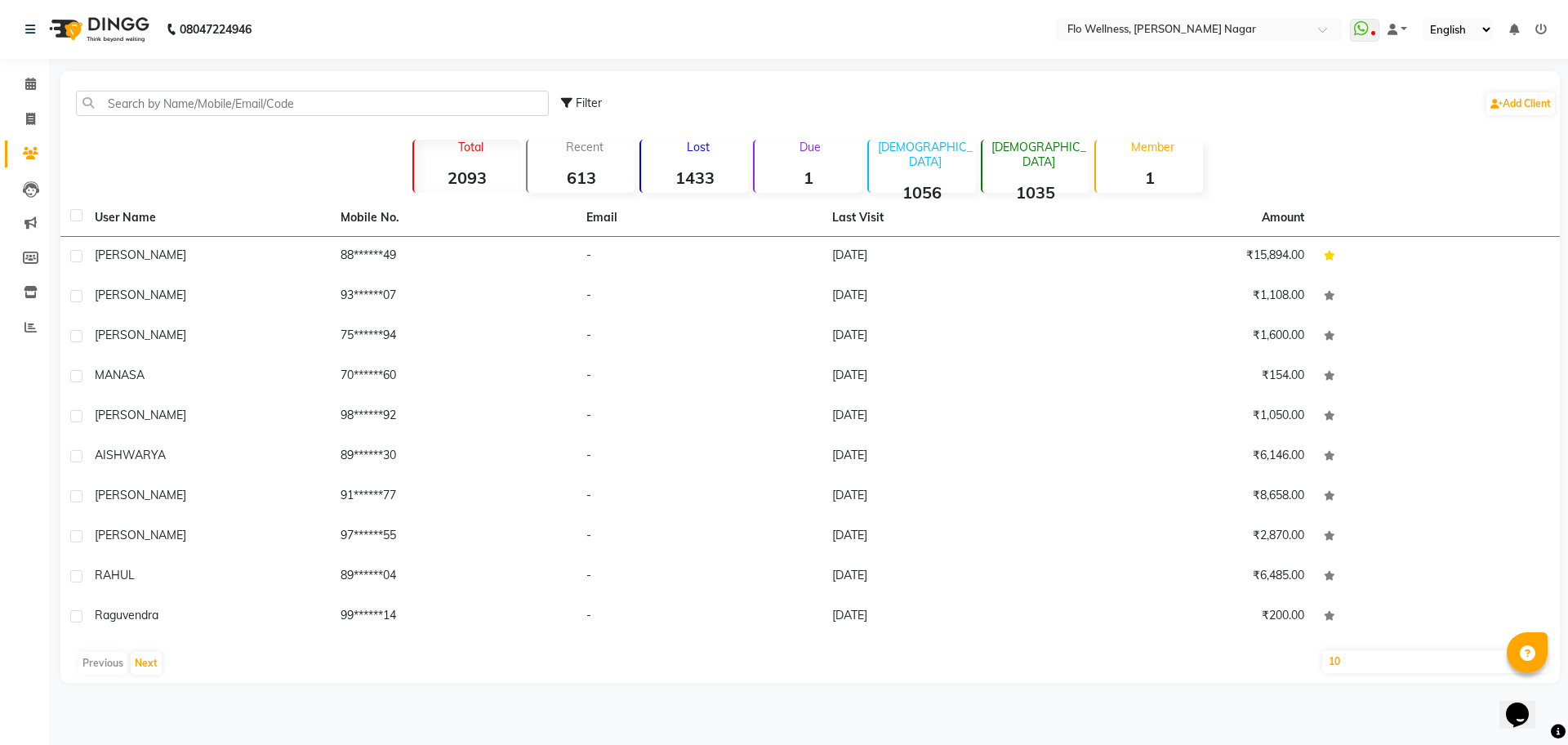
click at [1141, 164] on div "Member 1" at bounding box center [1149, 167] width 109 height 54
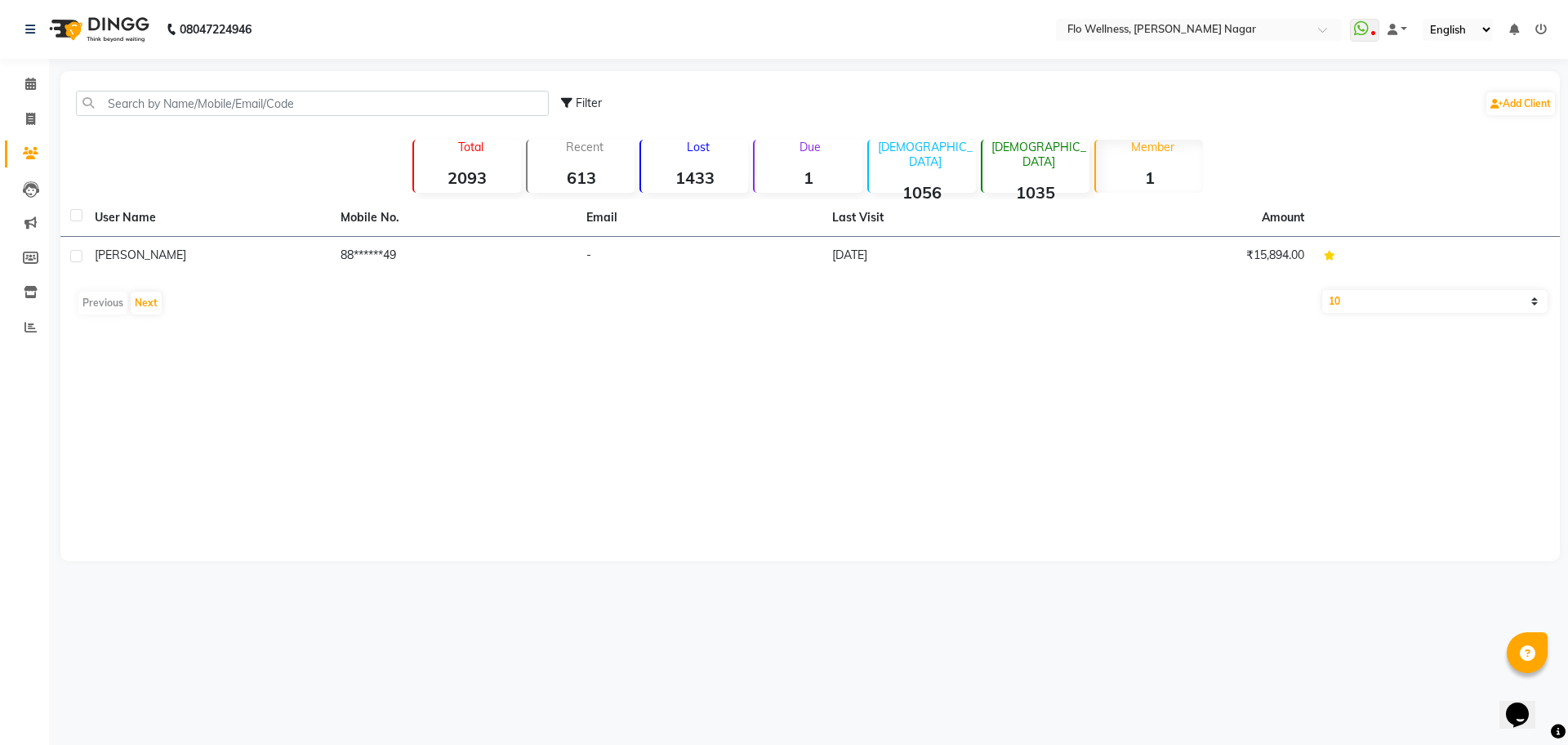
drag, startPoint x: 645, startPoint y: 414, endPoint x: 659, endPoint y: 407, distance: 15.7
click at [647, 413] on div "Filter Add Client Total 2093 Recent 613 Lost 1433 Due 1 [DEMOGRAPHIC_DATA] 1056…" at bounding box center [810, 316] width 1500 height 490
click at [29, 77] on icon at bounding box center [31, 83] width 11 height 12
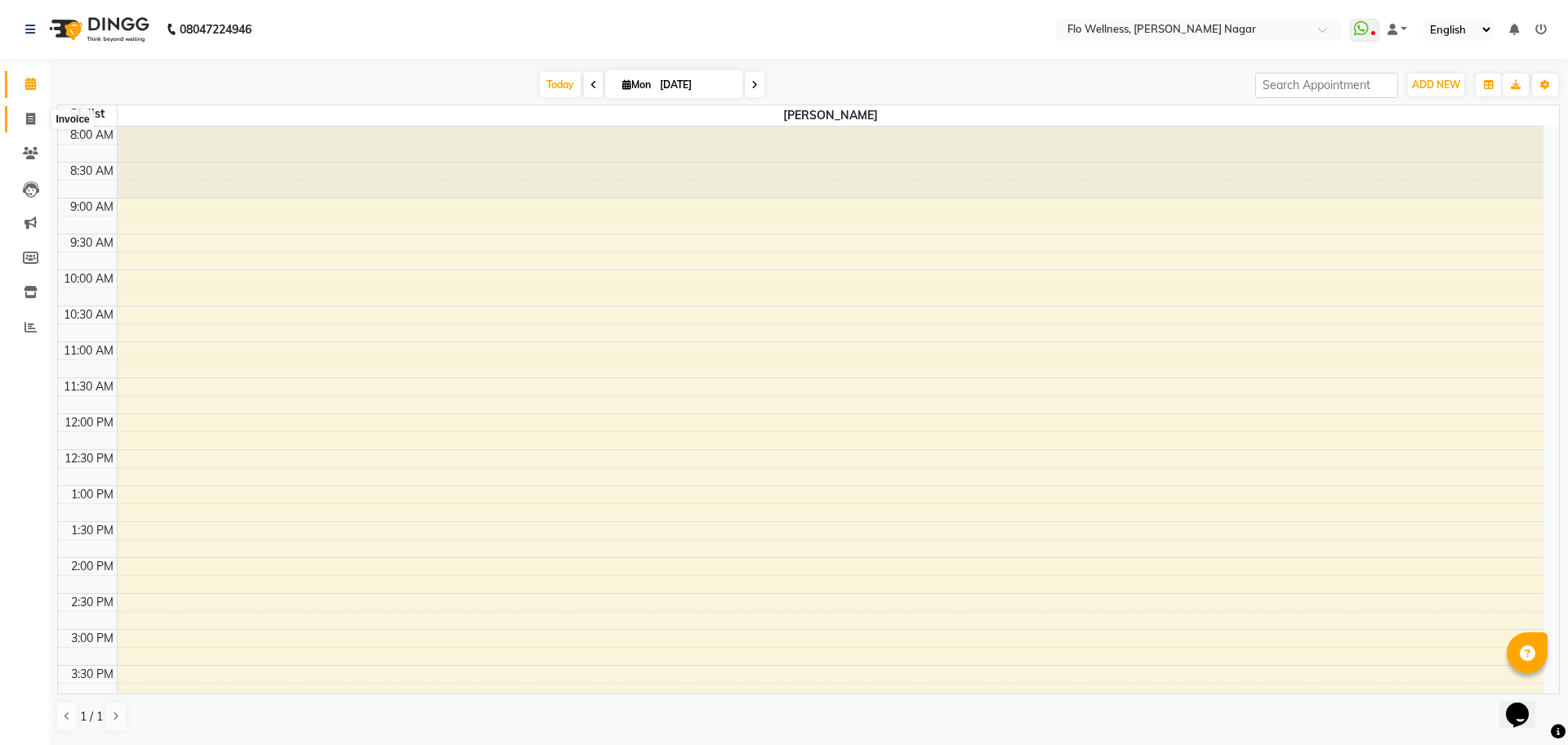
click at [30, 116] on icon at bounding box center [30, 119] width 9 height 12
select select "service"
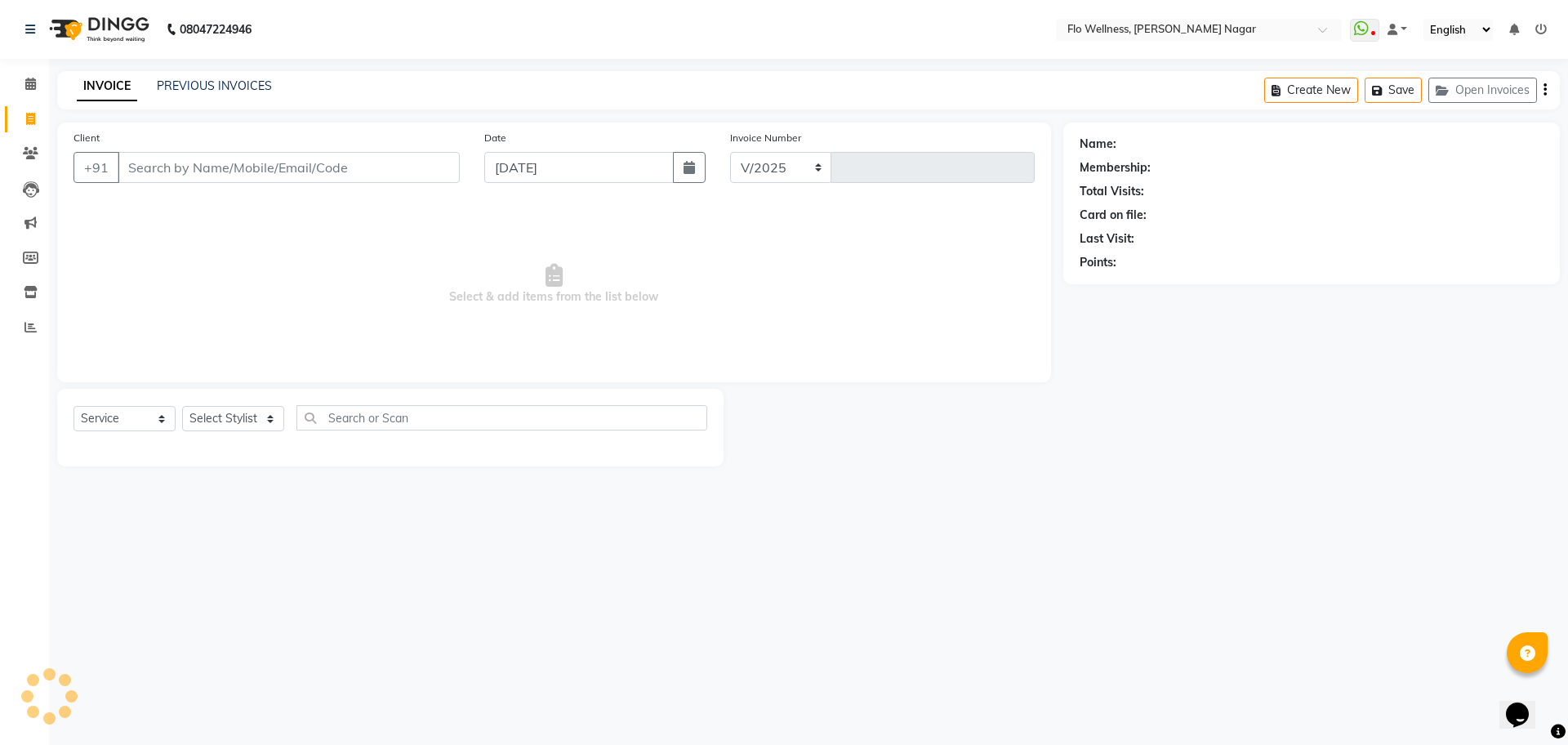
select select "4509"
type input "1588"
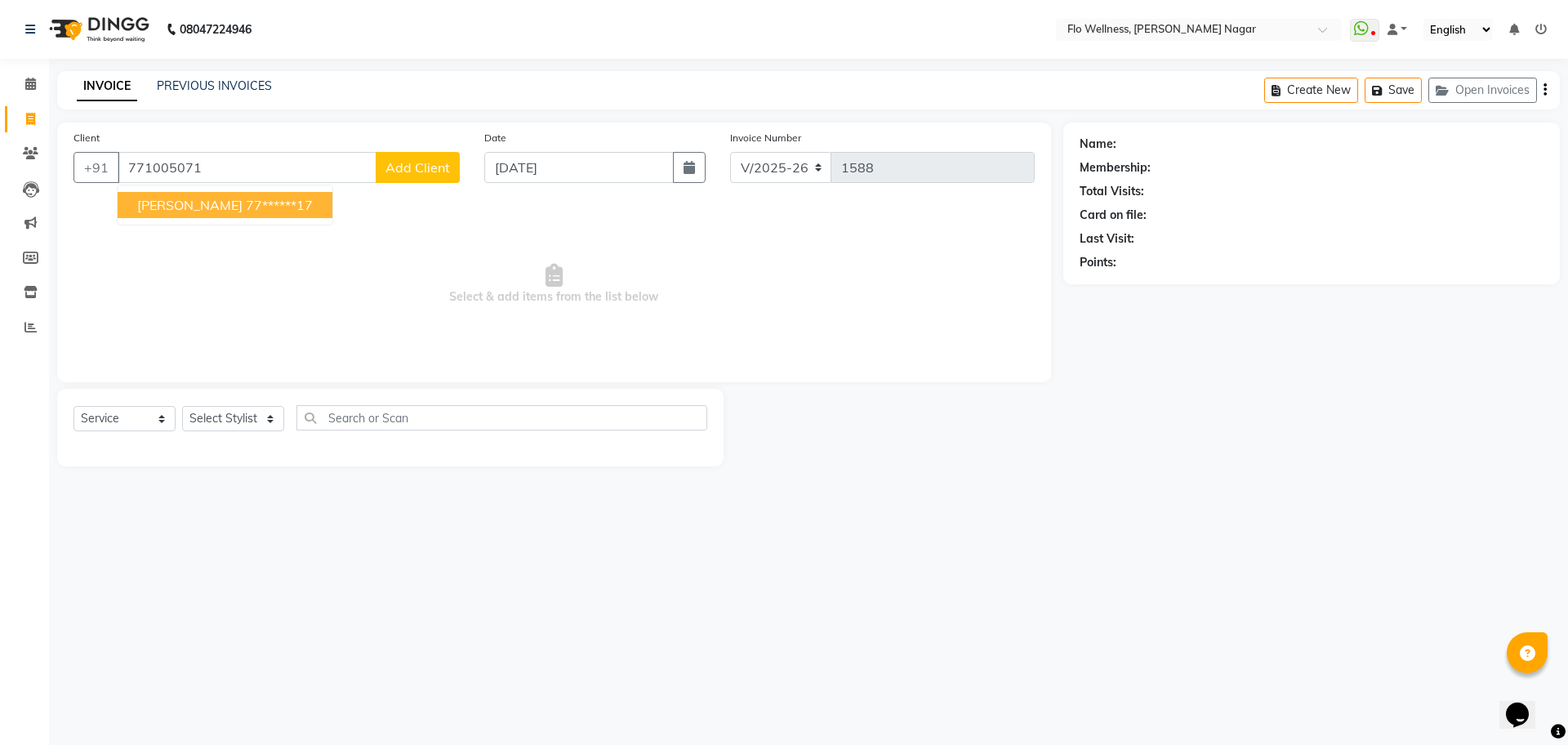
click at [167, 206] on span "[PERSON_NAME]" at bounding box center [189, 204] width 105 height 16
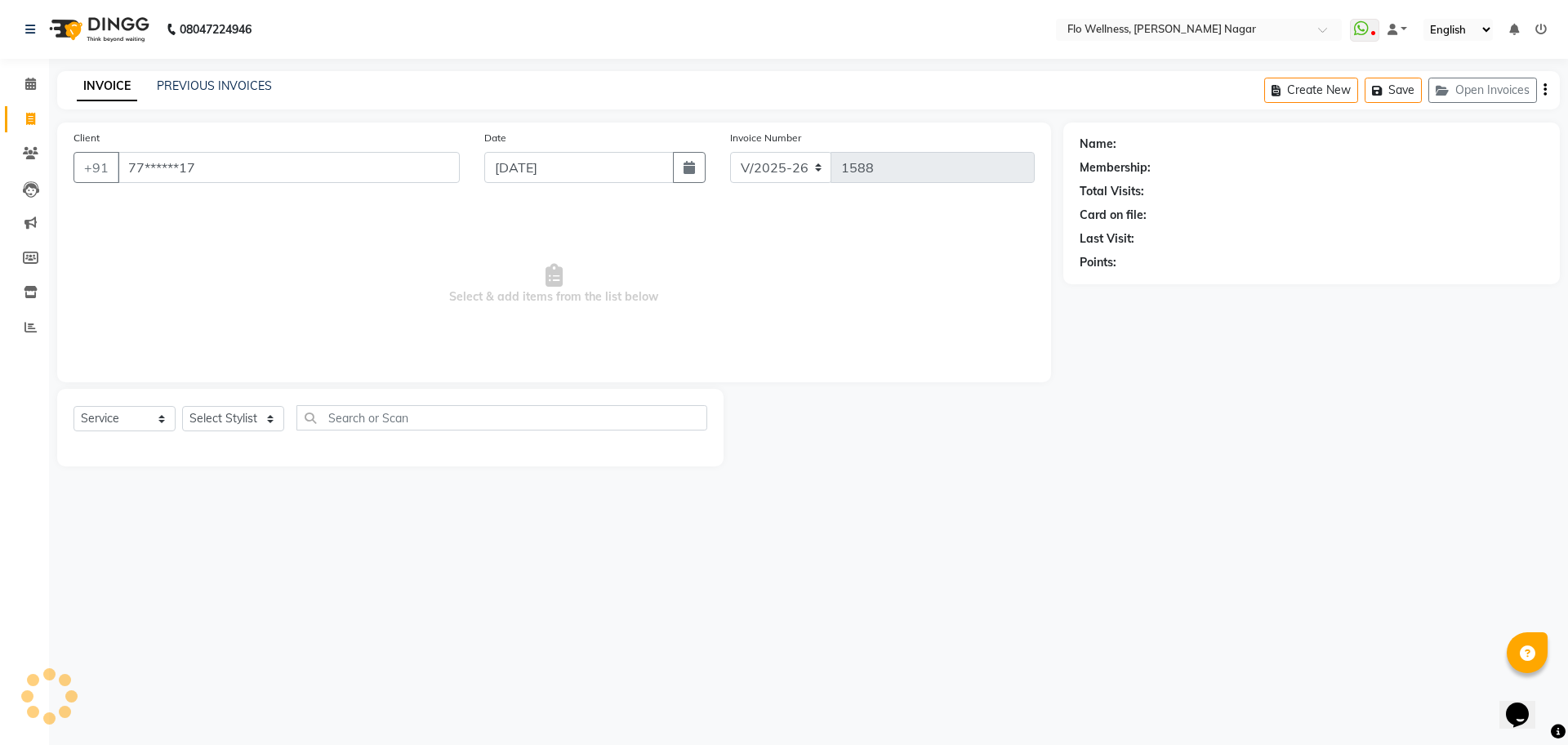
type input "77******17"
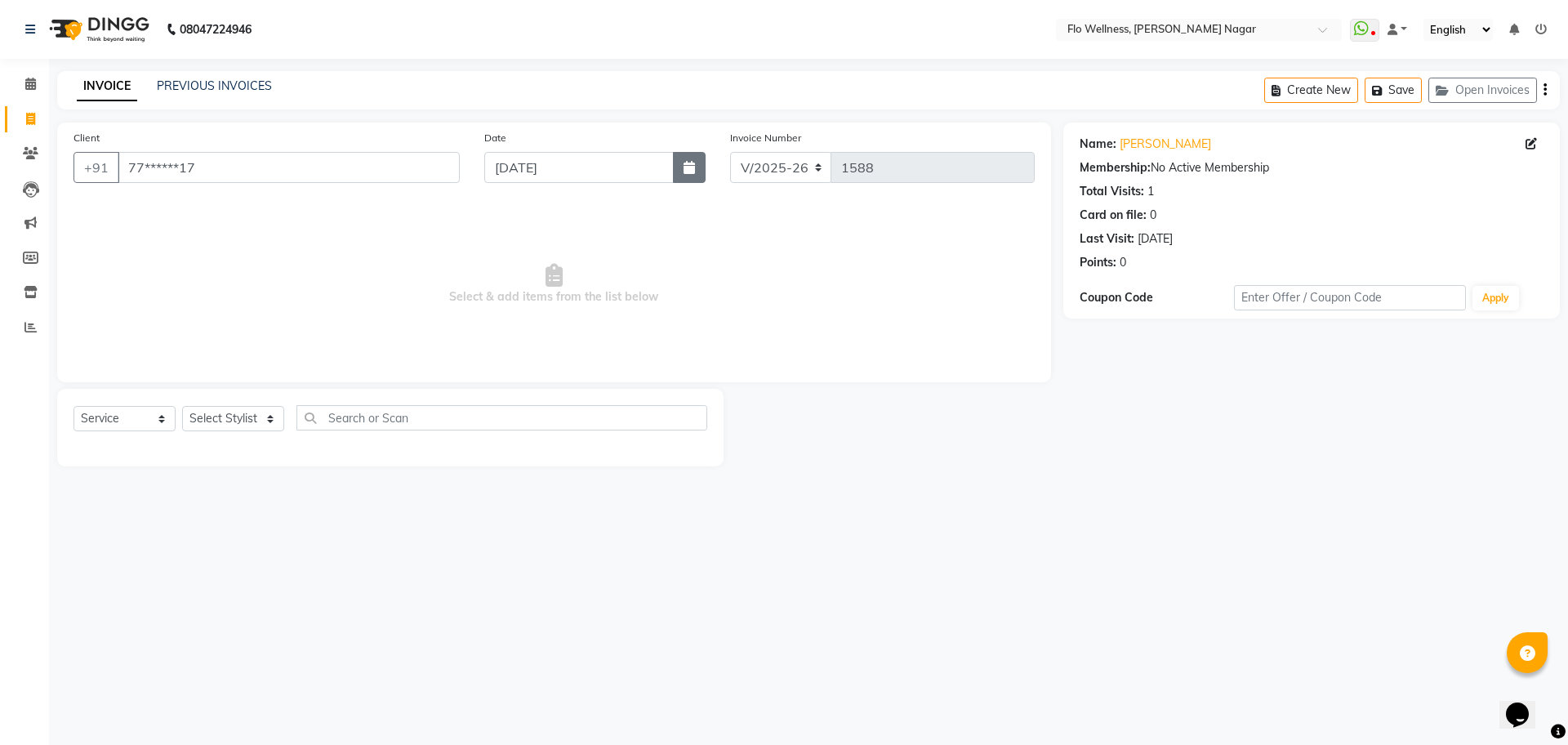
click at [694, 179] on button "button" at bounding box center [689, 167] width 33 height 31
select select "9"
select select "2025"
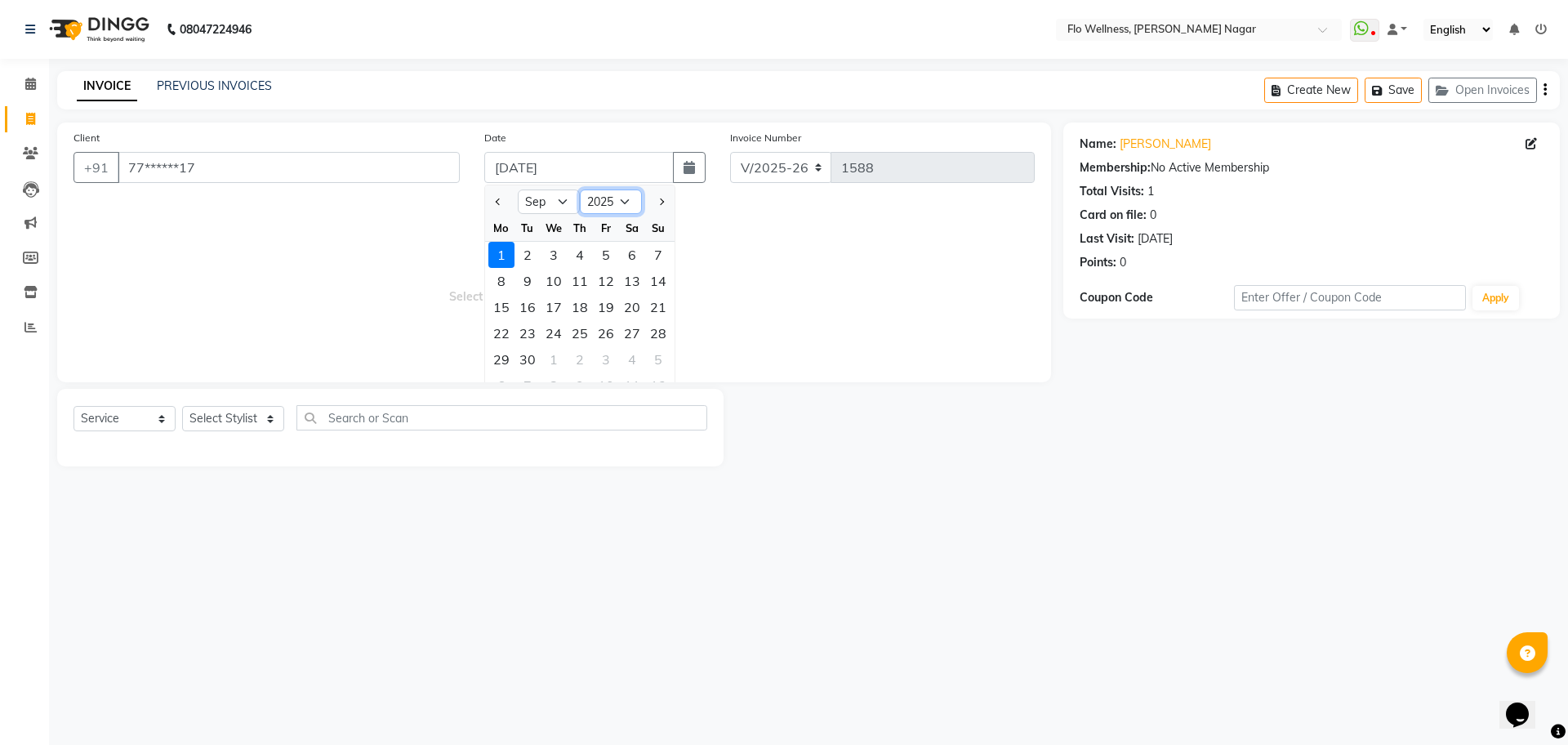
drag, startPoint x: 589, startPoint y: 191, endPoint x: 565, endPoint y: 200, distance: 25.6
click at [589, 191] on select "2015 2016 2017 2018 2019 2020 2021 2022 2023 2024 2025 2026 2027 2028 2029 2030…" at bounding box center [611, 201] width 62 height 25
click at [565, 200] on select "Jan Feb Mar Apr May Jun [DATE] Aug Sep Oct Nov Dec" at bounding box center [548, 201] width 62 height 25
select select "8"
click at [518, 189] on select "Jan Feb Mar Apr May Jun [DATE] Aug Sep Oct Nov Dec" at bounding box center [548, 201] width 62 height 25
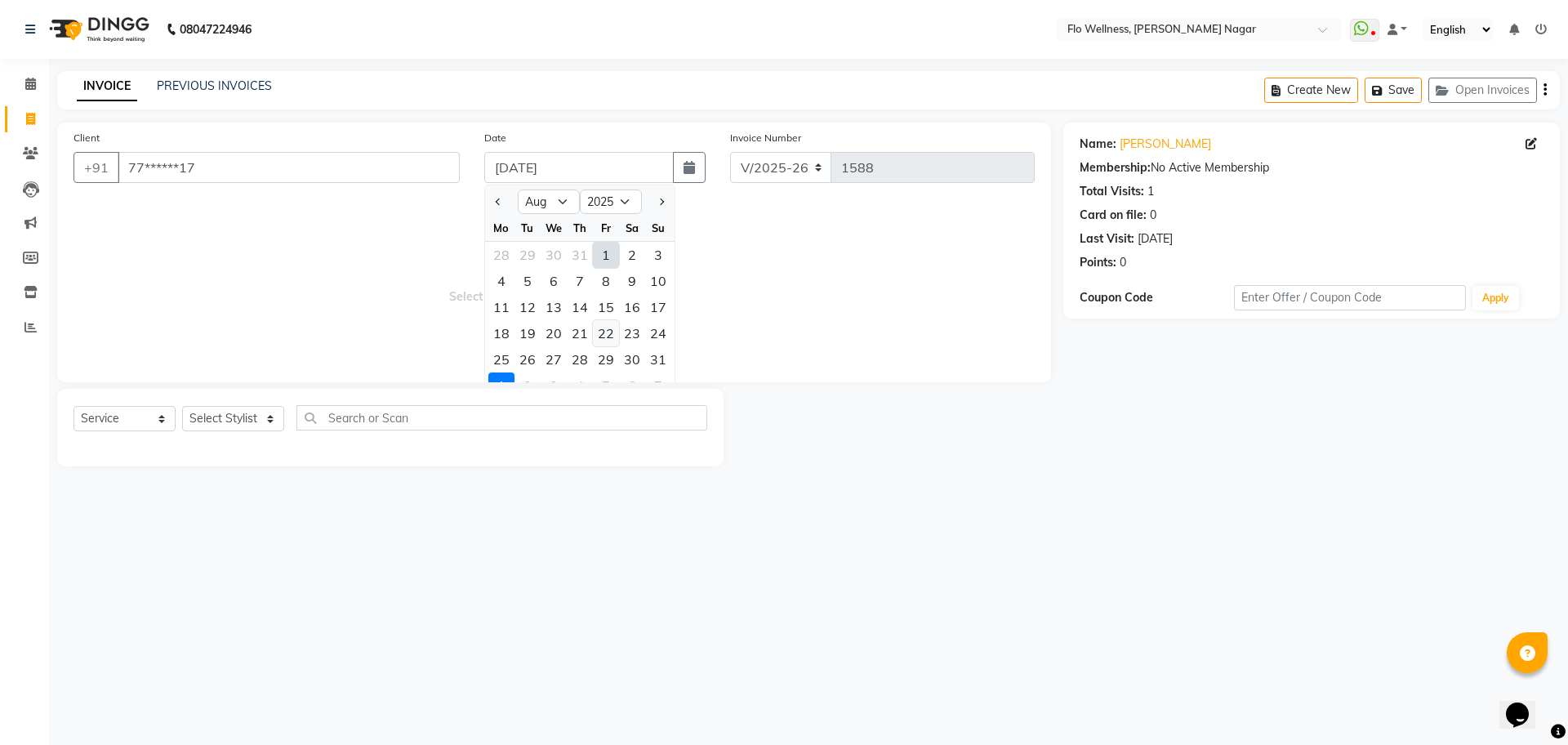
click at [598, 334] on div "22" at bounding box center [606, 333] width 26 height 26
type input "[DATE]"
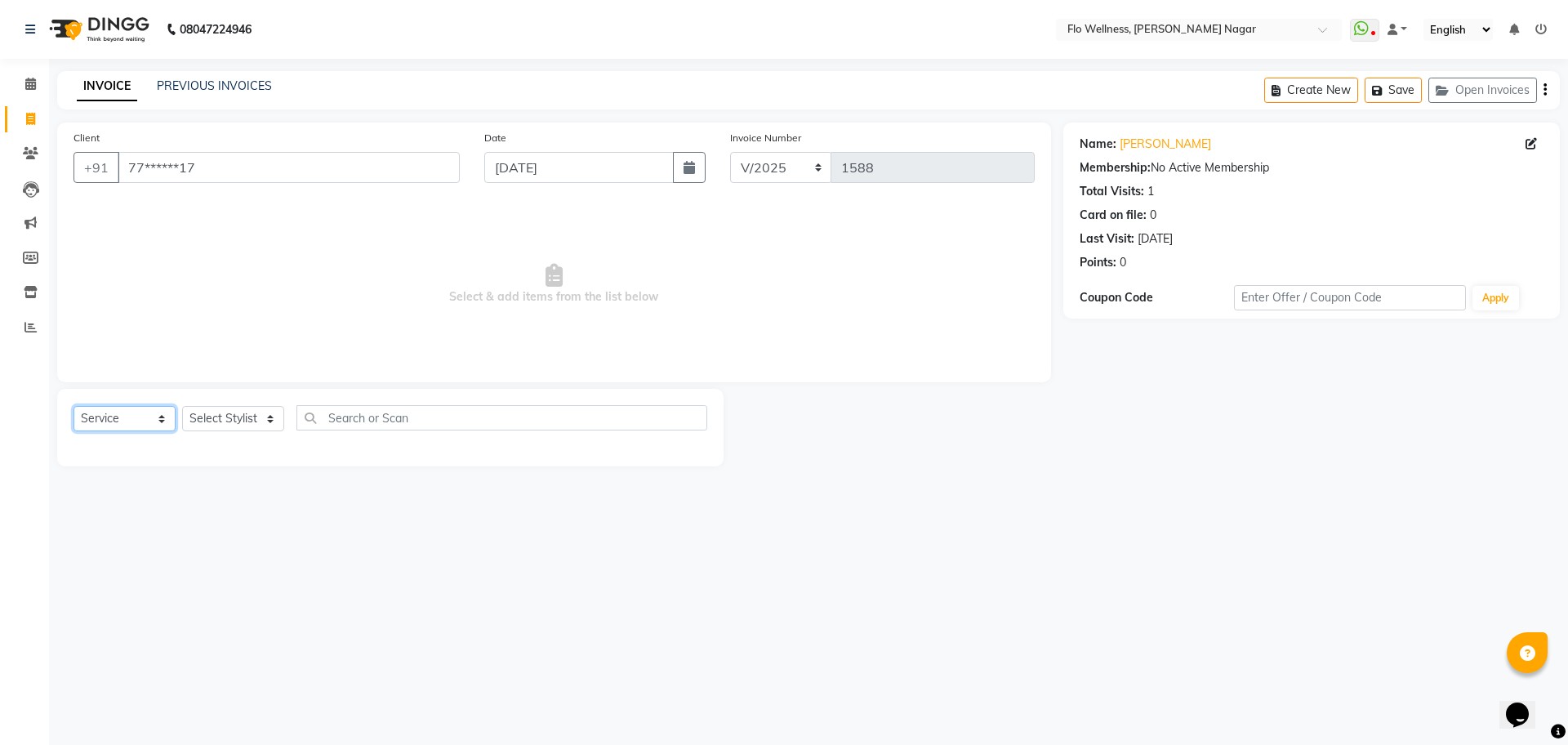
click at [165, 412] on select "Select Service Product Membership Package Voucher Prepaid Gift Card" at bounding box center [124, 419] width 102 height 26
select select "membership"
click at [73, 406] on select "Select Service Product Membership Package Voucher Prepaid Gift Card" at bounding box center [124, 419] width 102 height 26
click at [243, 410] on select "Select Stylist [PERSON_NAME] Mani R [PERSON_NAME] Nivedini [PERSON_NAME]" at bounding box center [233, 419] width 102 height 26
select select "89484"
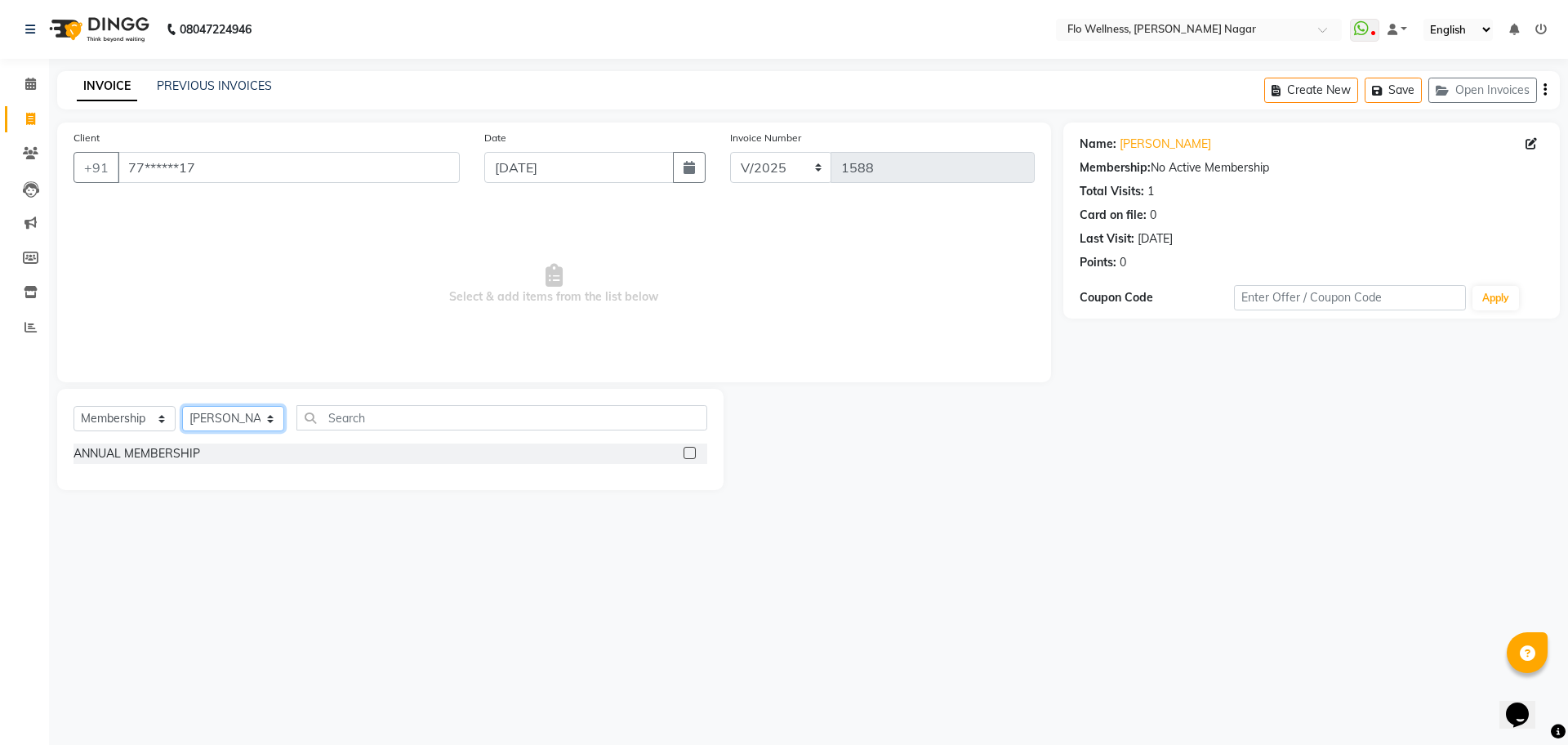
click at [182, 406] on select "Select Stylist [PERSON_NAME] Mani R [PERSON_NAME] Nivedini [PERSON_NAME]" at bounding box center [233, 419] width 102 height 26
click at [691, 450] on label at bounding box center [689, 453] width 12 height 12
click at [691, 450] on input "checkbox" at bounding box center [688, 453] width 11 height 11
select select "select"
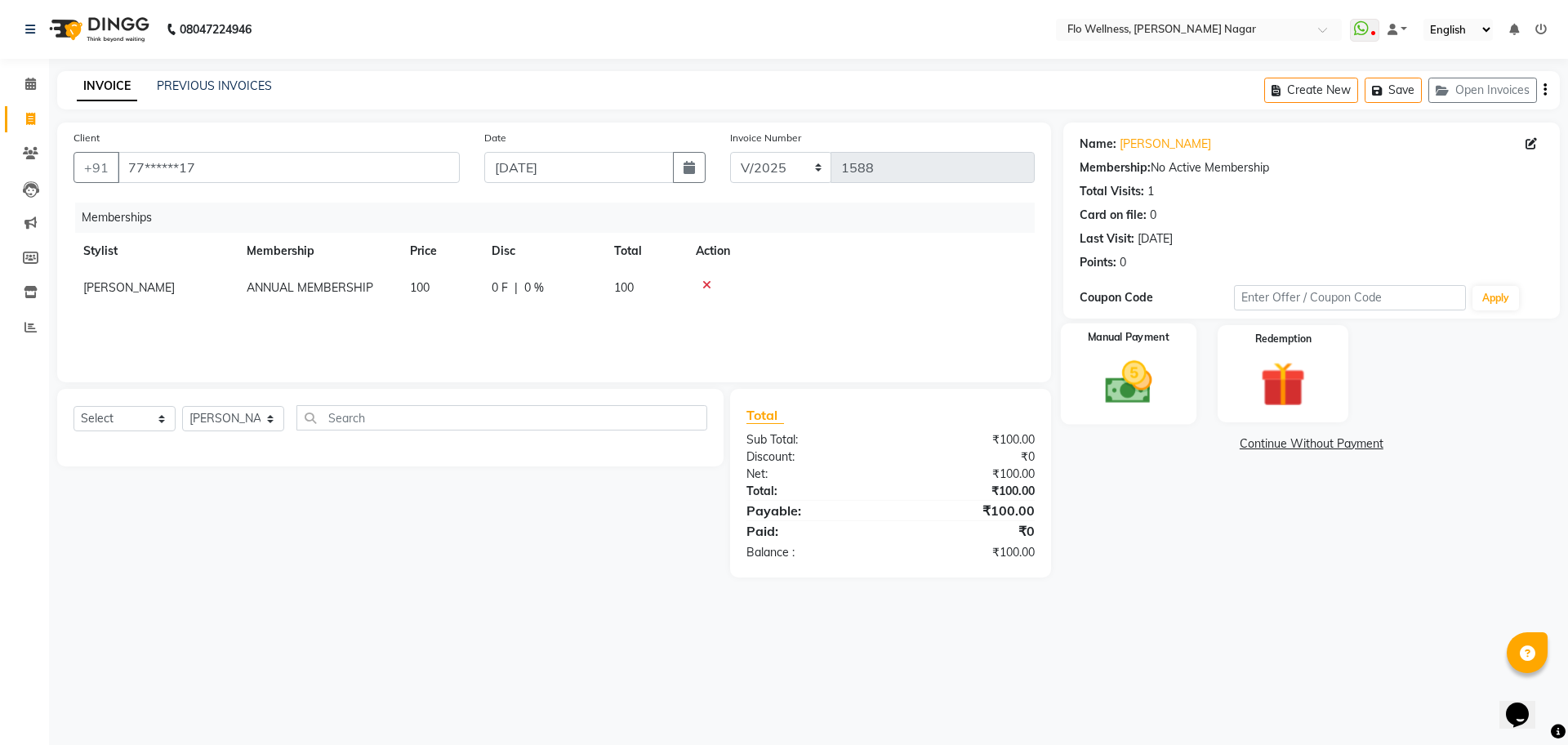
click at [1139, 371] on img at bounding box center [1129, 382] width 76 height 54
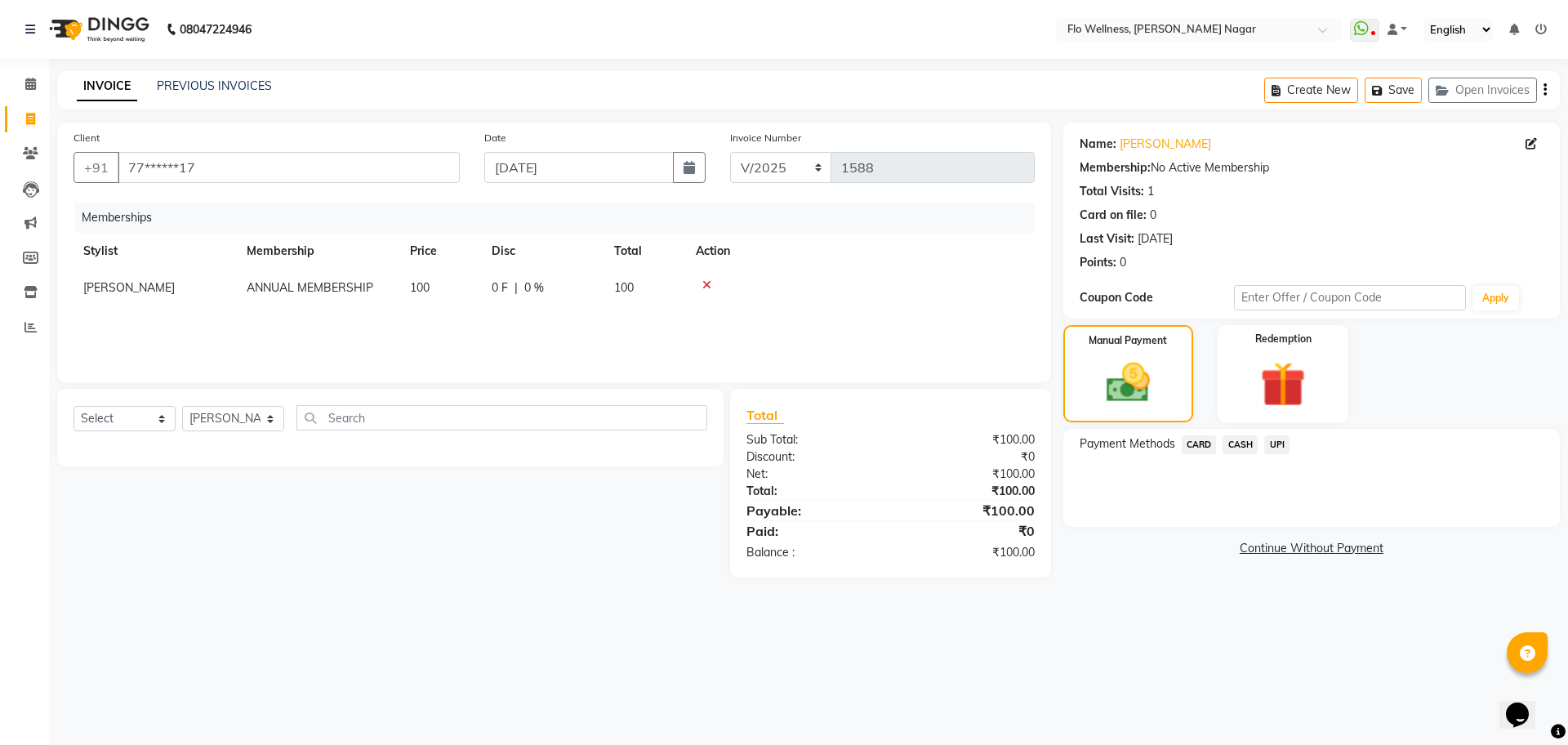
click at [1283, 447] on span "UPI" at bounding box center [1277, 444] width 26 height 19
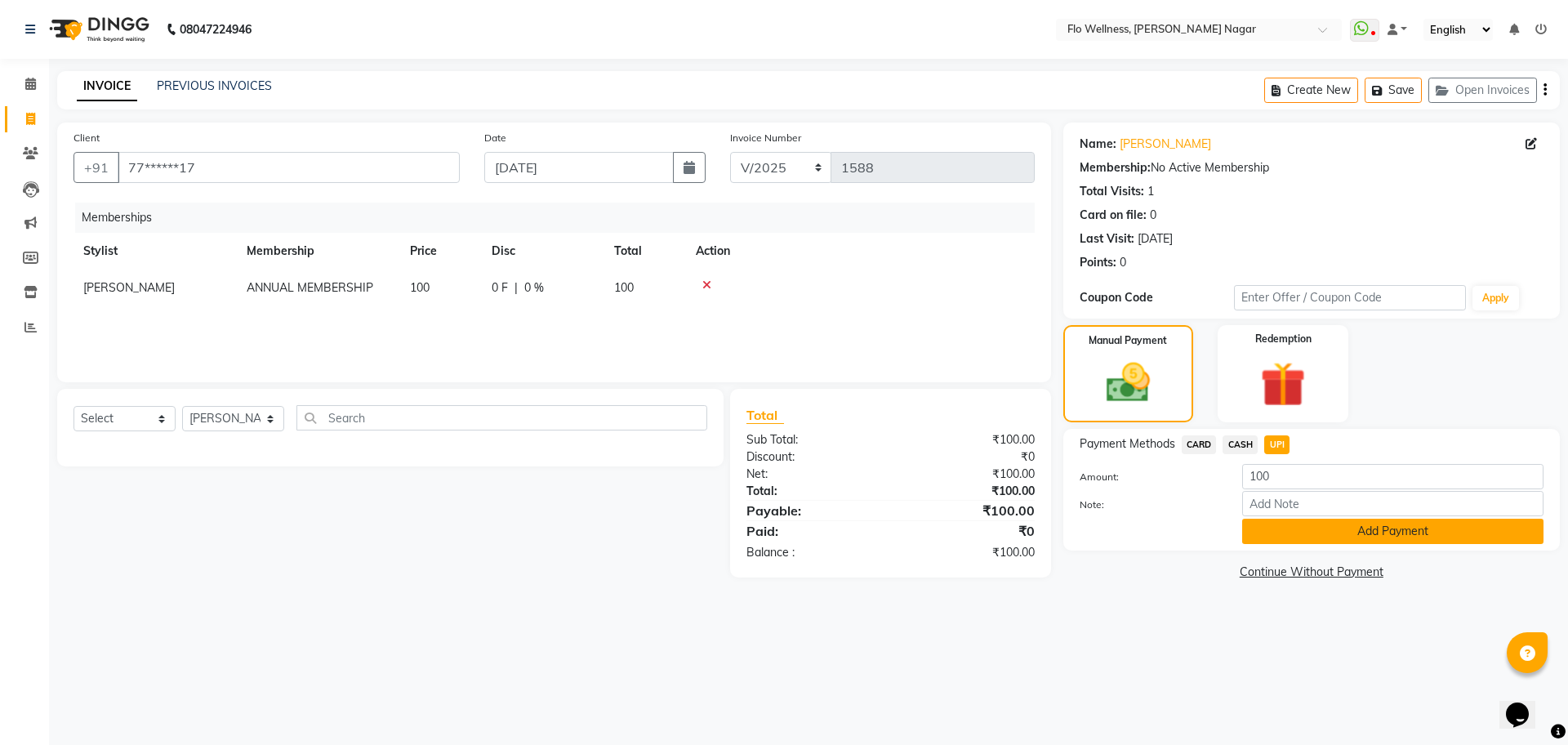
click at [1353, 528] on button "Add Payment" at bounding box center [1393, 532] width 302 height 26
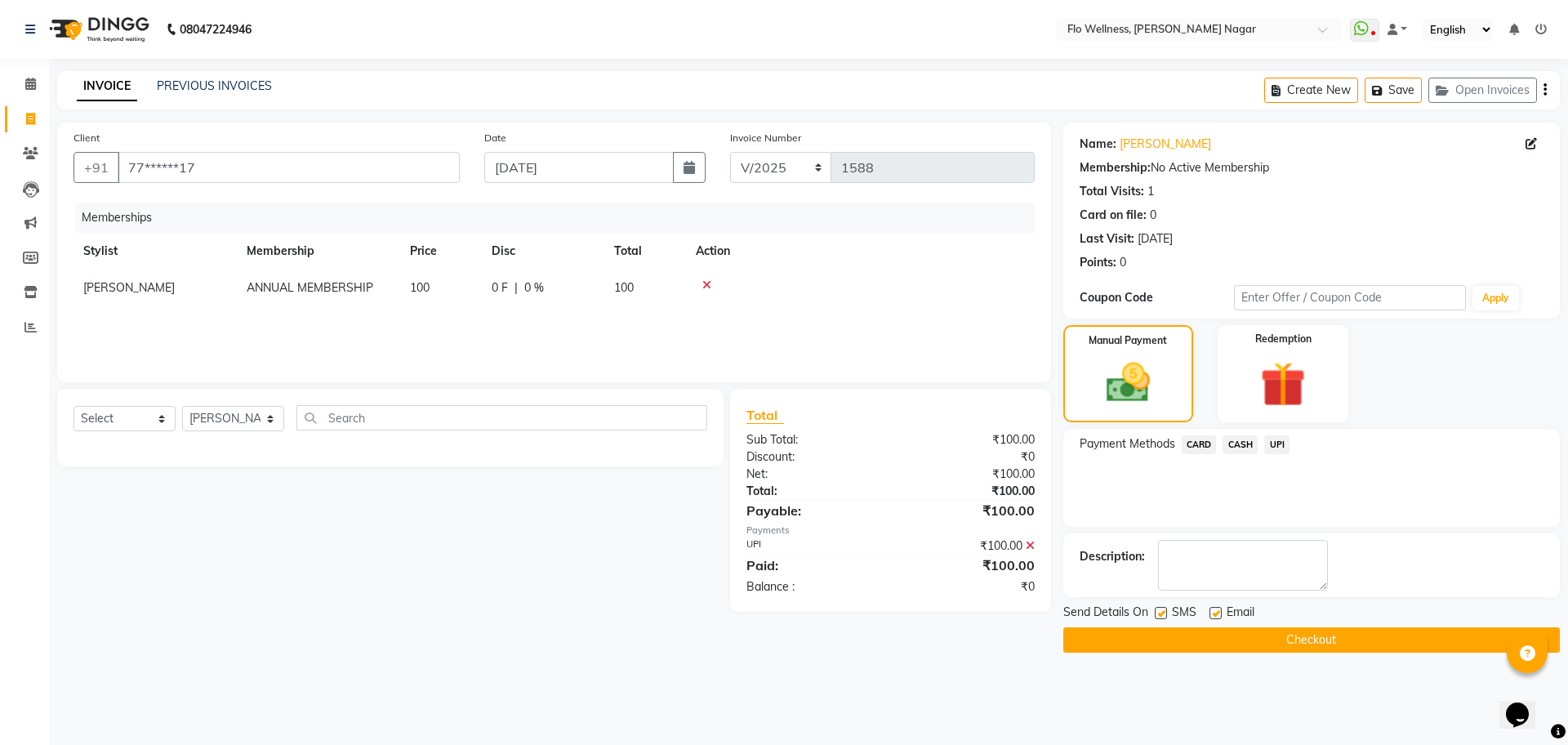
click at [1309, 637] on button "Checkout" at bounding box center [1311, 641] width 497 height 26
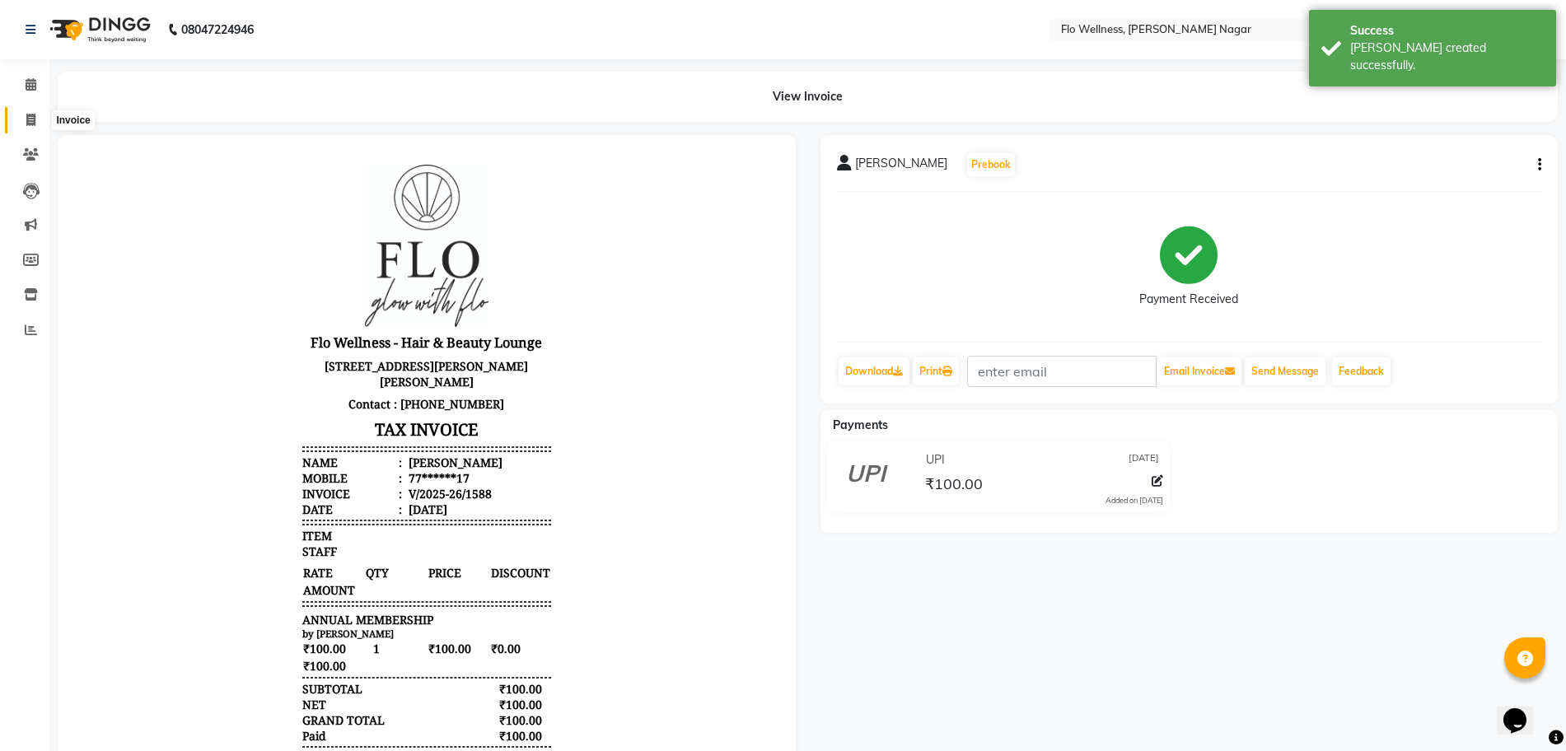
click at [40, 124] on span at bounding box center [30, 120] width 29 height 19
select select "service"
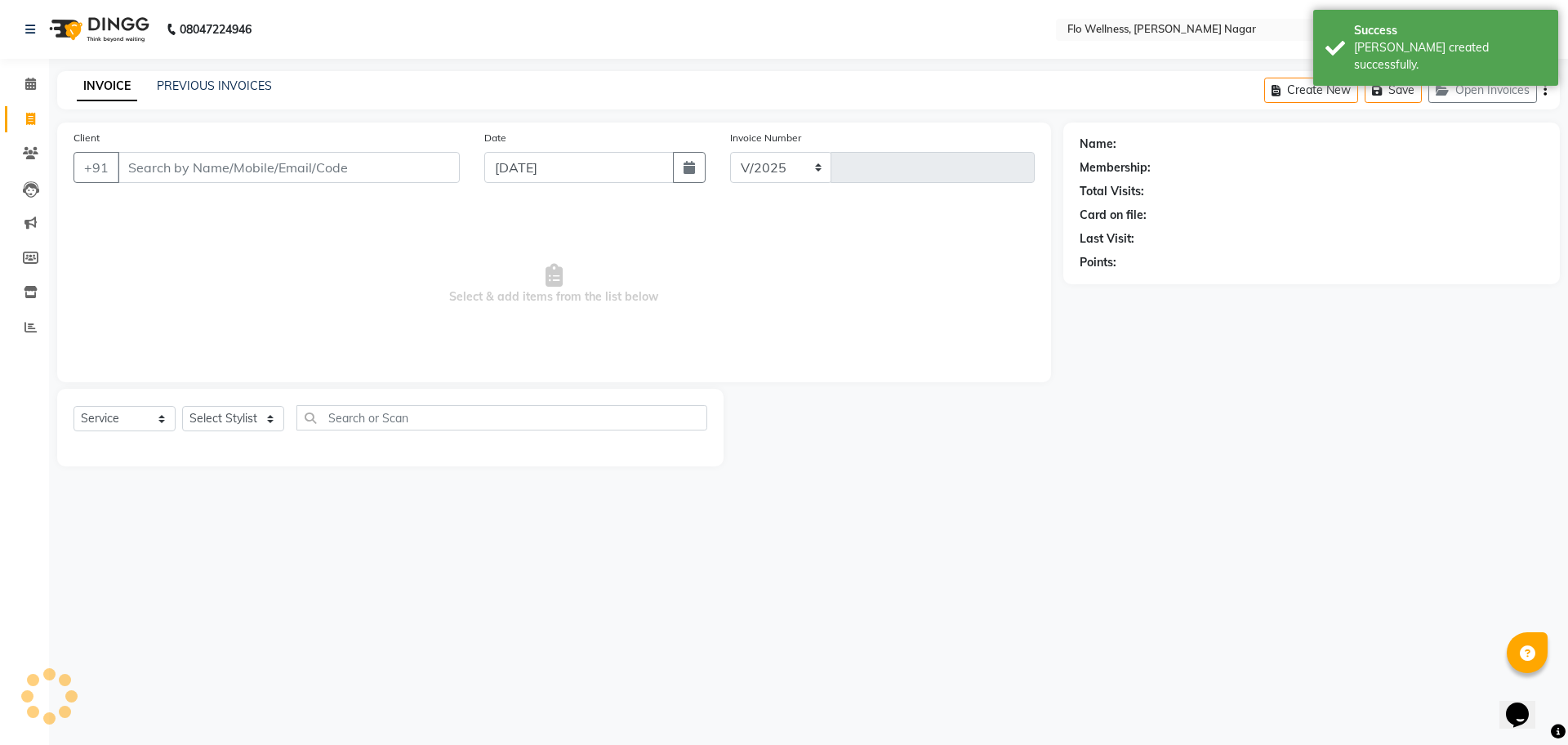
select select "4509"
type input "1589"
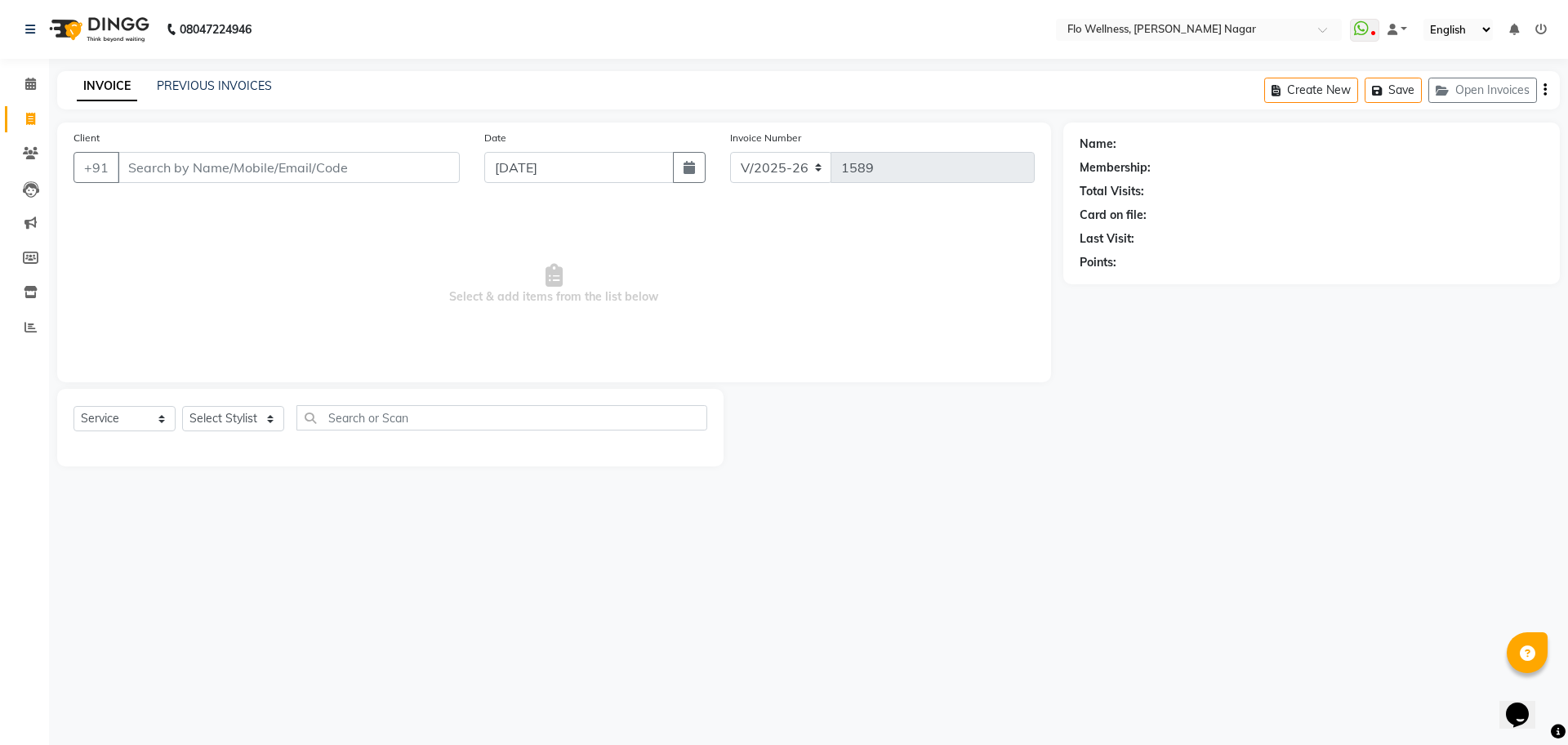
click at [205, 178] on input "Client" at bounding box center [289, 167] width 342 height 31
click at [188, 166] on input "Client" at bounding box center [289, 167] width 342 height 31
click at [210, 168] on input "Client" at bounding box center [289, 167] width 342 height 31
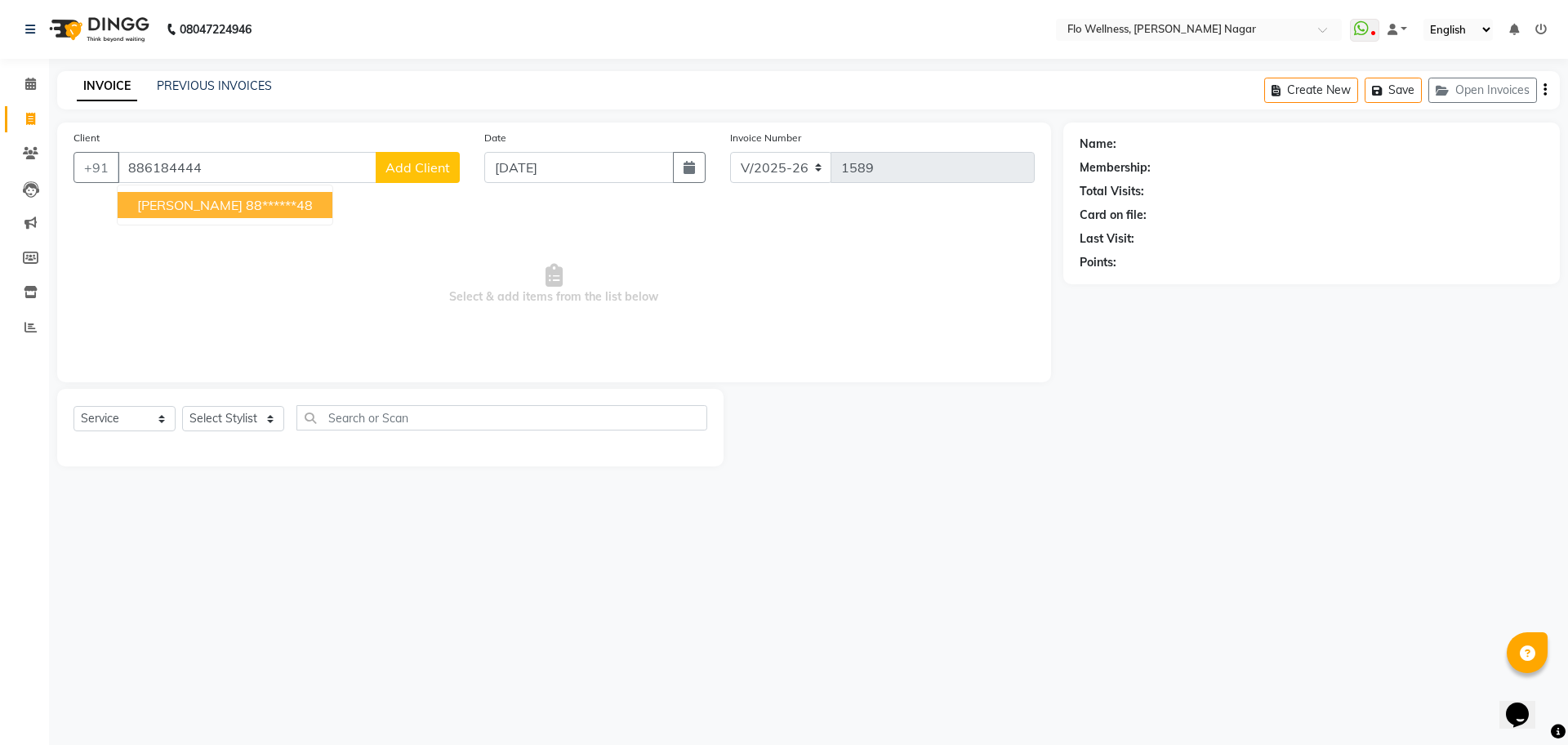
click at [246, 202] on ngb-highlight "88******48" at bounding box center [280, 204] width 67 height 16
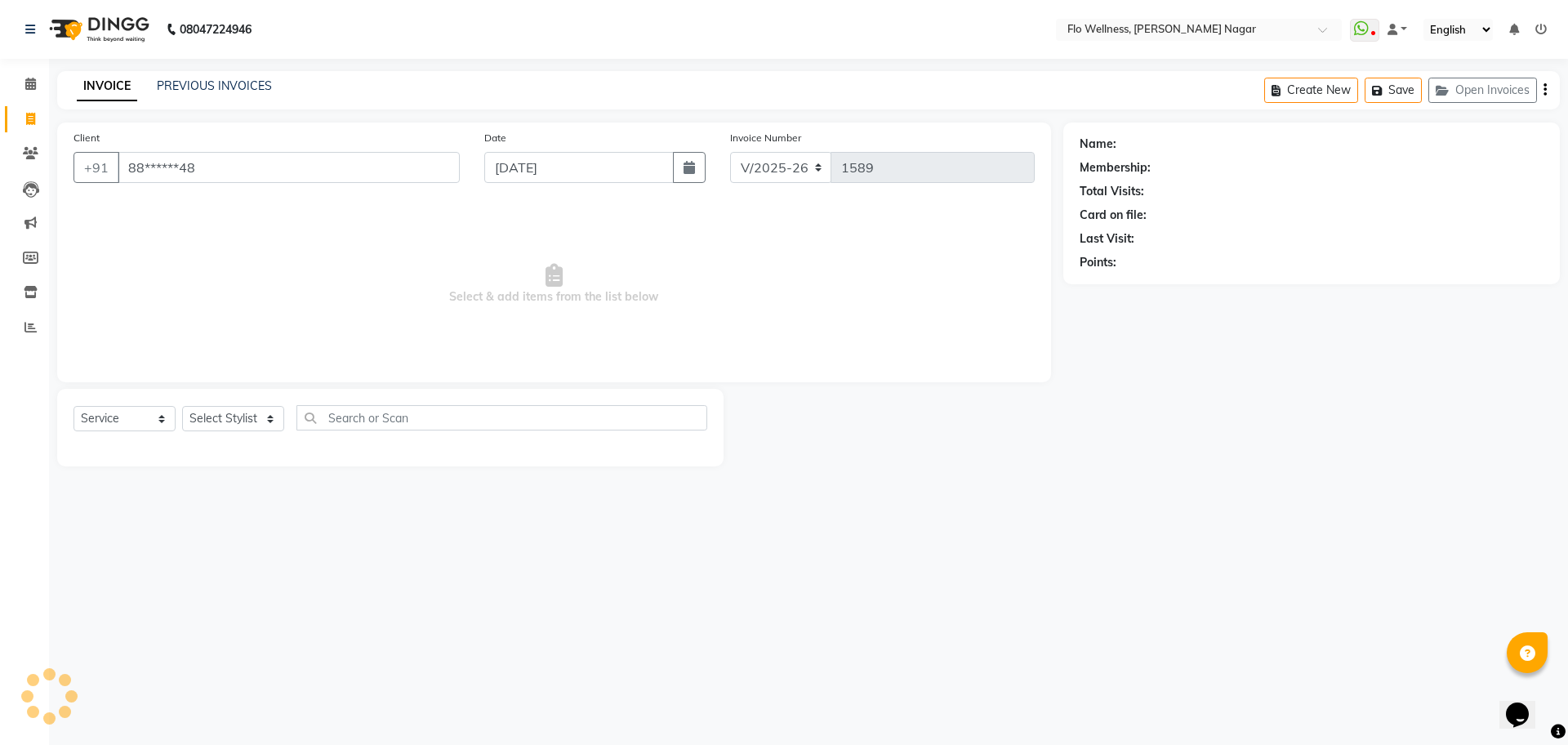
type input "88******48"
click at [698, 166] on button "button" at bounding box center [689, 167] width 33 height 31
select select "9"
select select "2025"
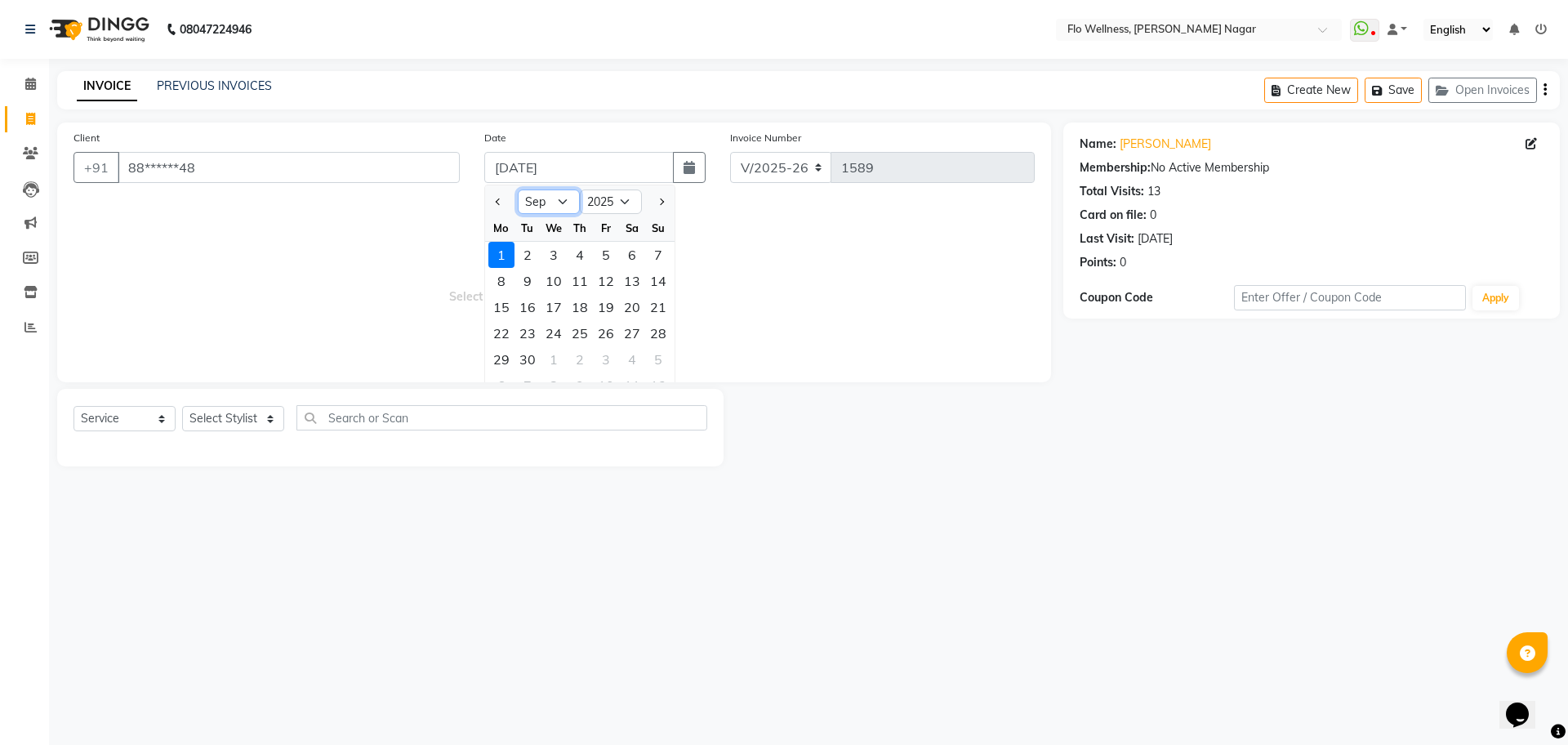
click at [544, 194] on select "Jan Feb Mar Apr May Jun [DATE] Aug Sep Oct Nov Dec" at bounding box center [548, 201] width 62 height 25
select select "8"
click at [518, 189] on select "Jan Feb Mar Apr May Jun [DATE] Aug Sep Oct Nov Dec" at bounding box center [548, 201] width 62 height 25
click at [599, 342] on div "22" at bounding box center [606, 333] width 26 height 26
type input "[DATE]"
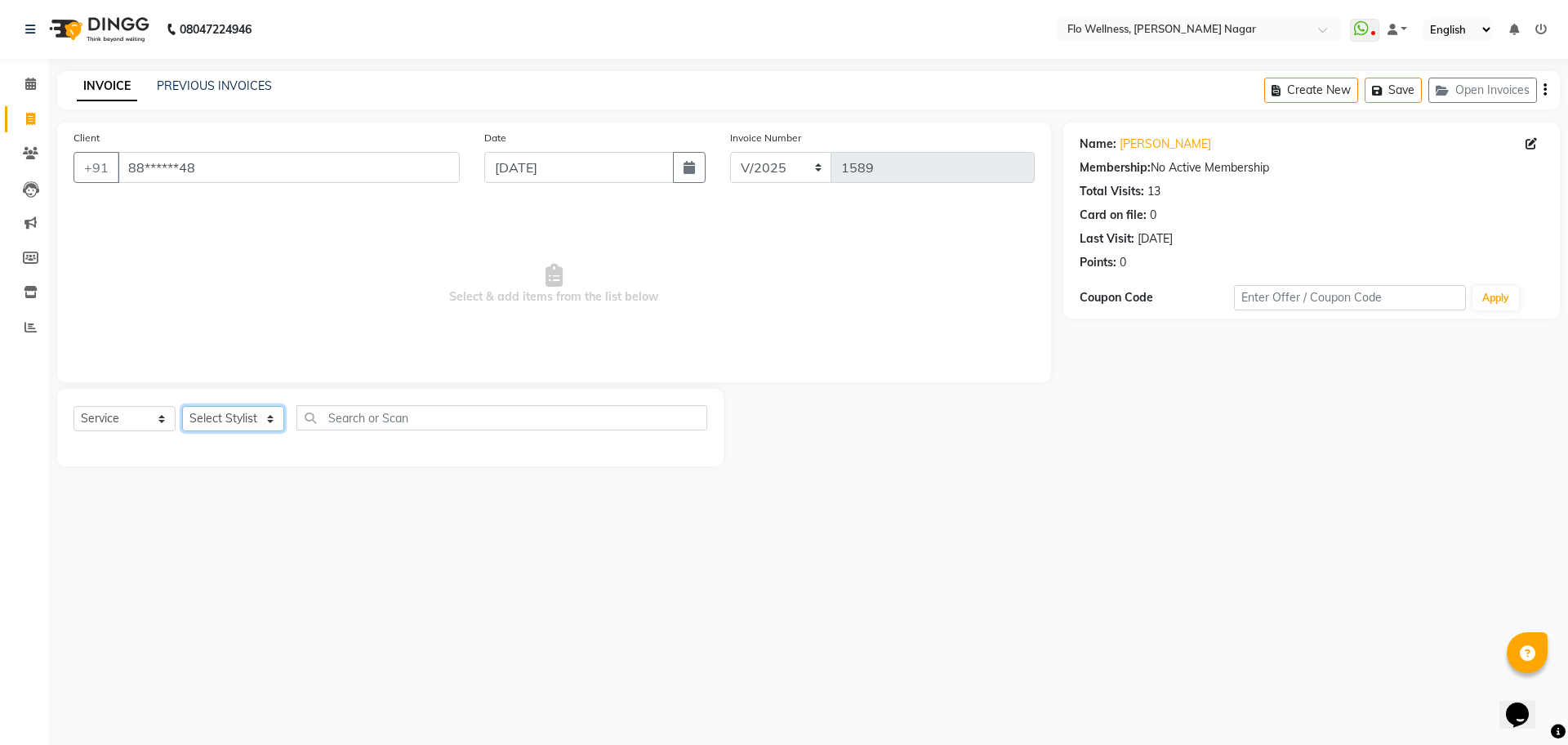
click at [277, 414] on select "Select Stylist [PERSON_NAME] Mani R [PERSON_NAME] Nivedini [PERSON_NAME]" at bounding box center [233, 419] width 102 height 26
select select "89614"
click at [182, 406] on select "Select Stylist [PERSON_NAME] Mani R [PERSON_NAME] Nivedini [PERSON_NAME]" at bounding box center [233, 419] width 102 height 26
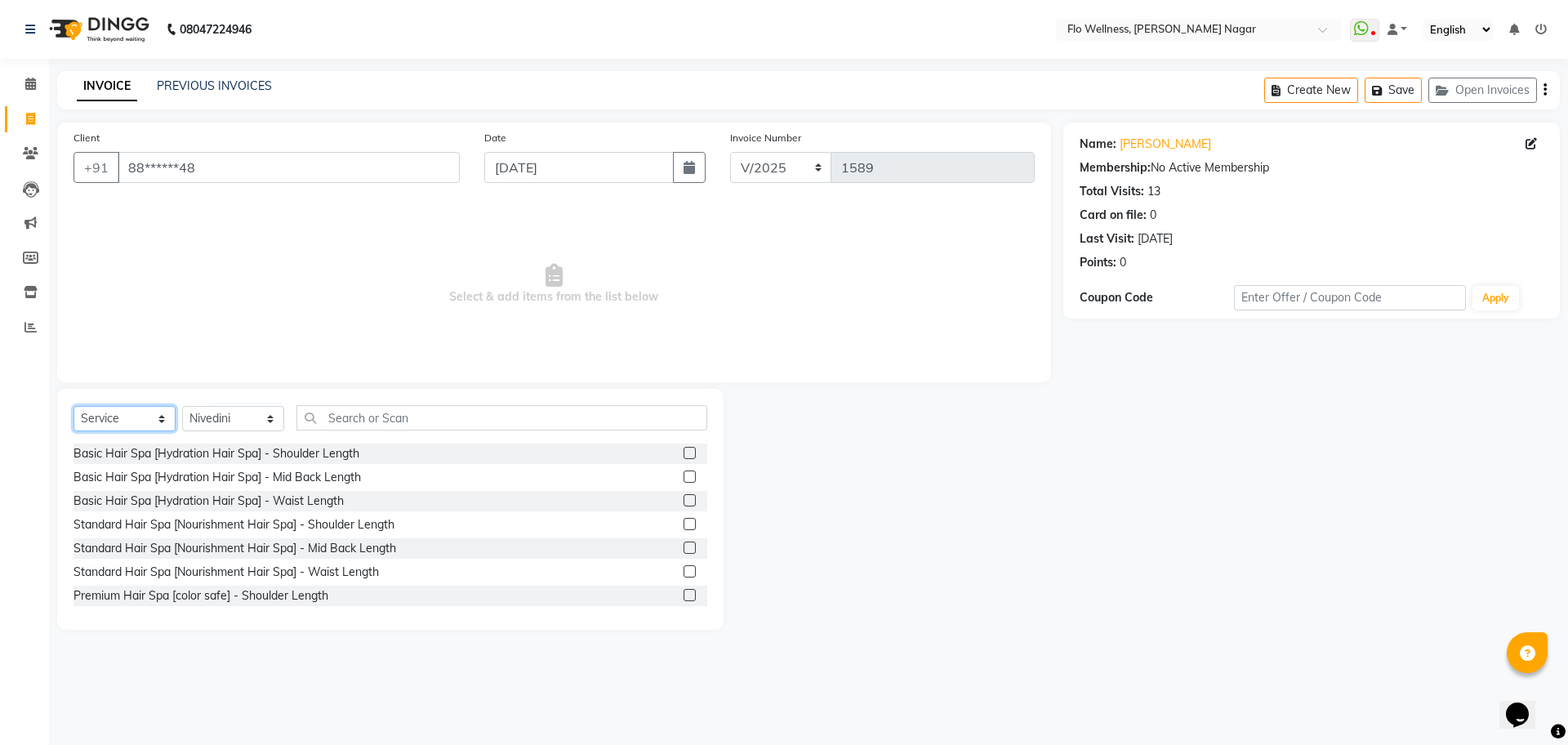
click at [129, 411] on select "Select Service Product Membership Package Voucher Prepaid Gift Card" at bounding box center [124, 419] width 102 height 26
click at [73, 406] on select "Select Service Product Membership Package Voucher Prepaid Gift Card" at bounding box center [124, 419] width 102 height 26
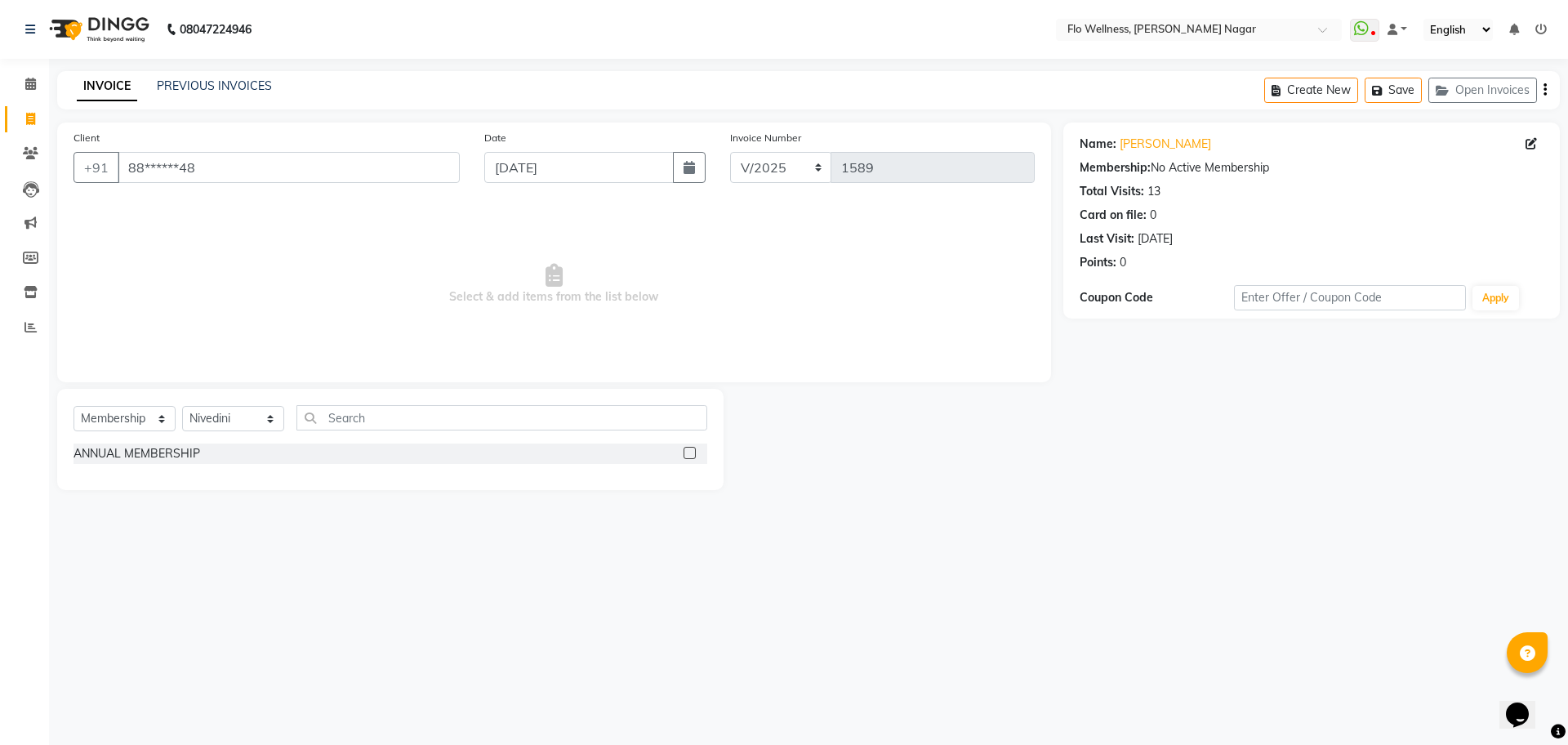
click at [322, 443] on div "ANNUAL MEMBERSHIP" at bounding box center [390, 453] width 634 height 21
click at [692, 449] on label at bounding box center [689, 453] width 12 height 12
click at [692, 449] on input "checkbox" at bounding box center [688, 453] width 11 height 11
select select "select"
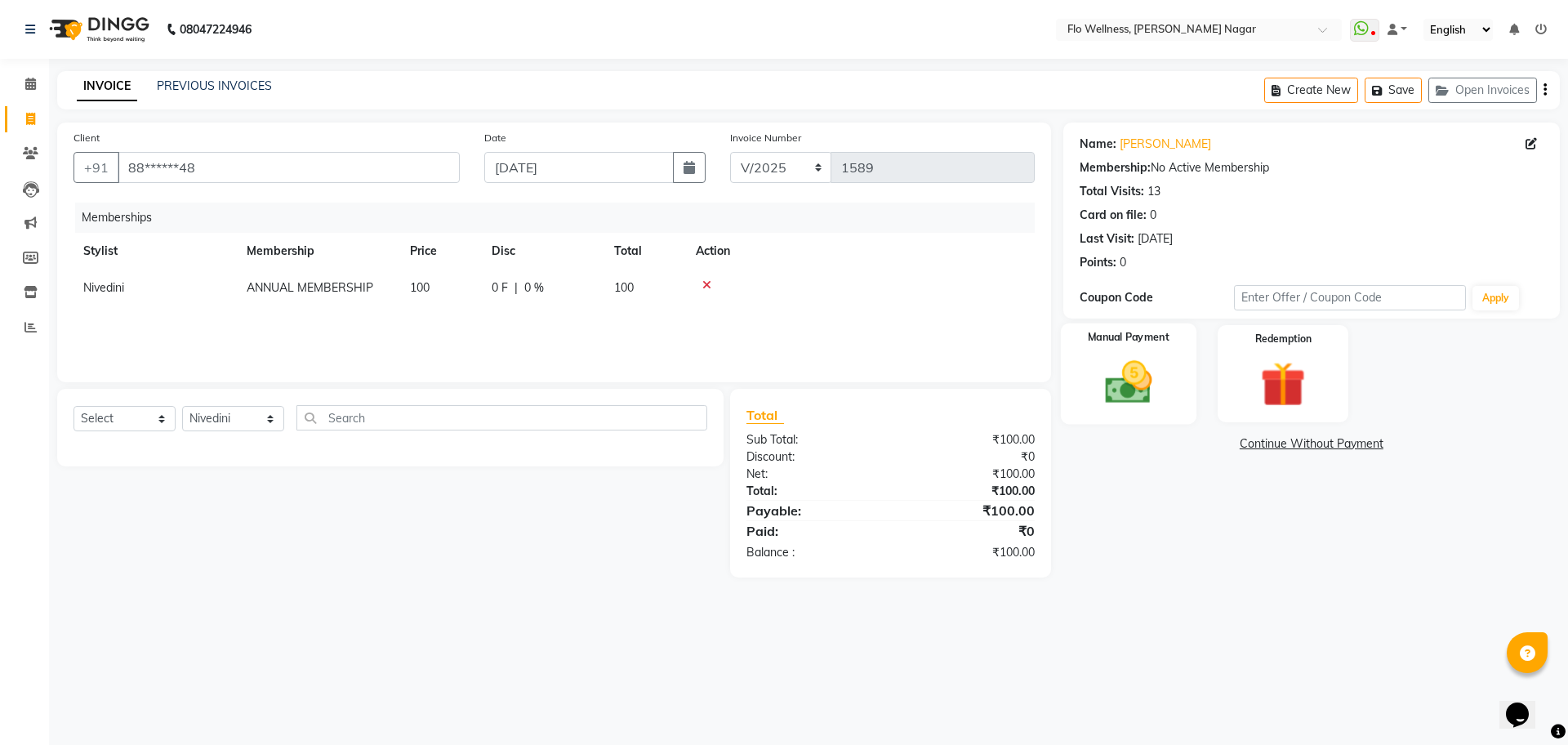
click at [1098, 369] on img at bounding box center [1129, 382] width 76 height 54
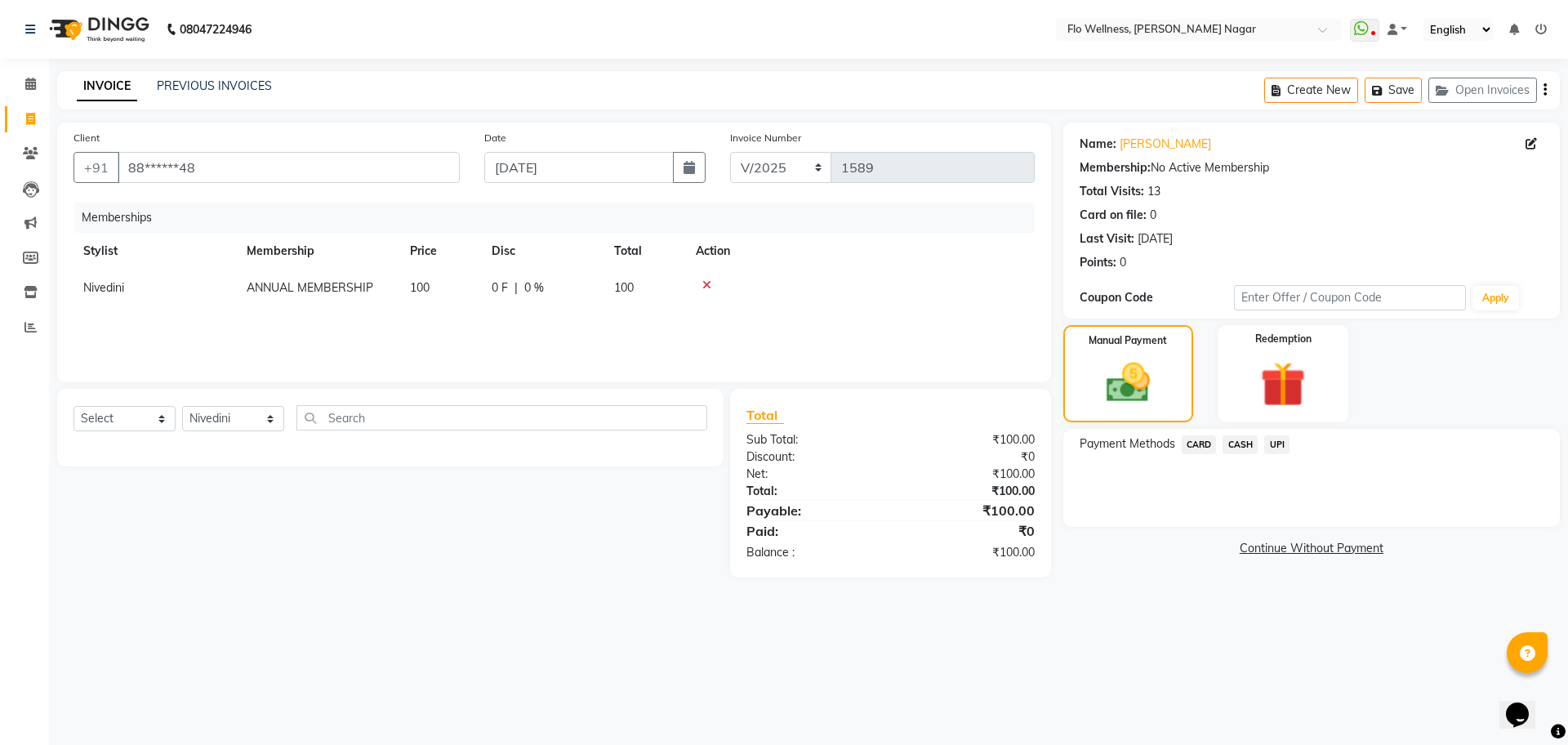
click at [1277, 443] on span "UPI" at bounding box center [1277, 444] width 26 height 19
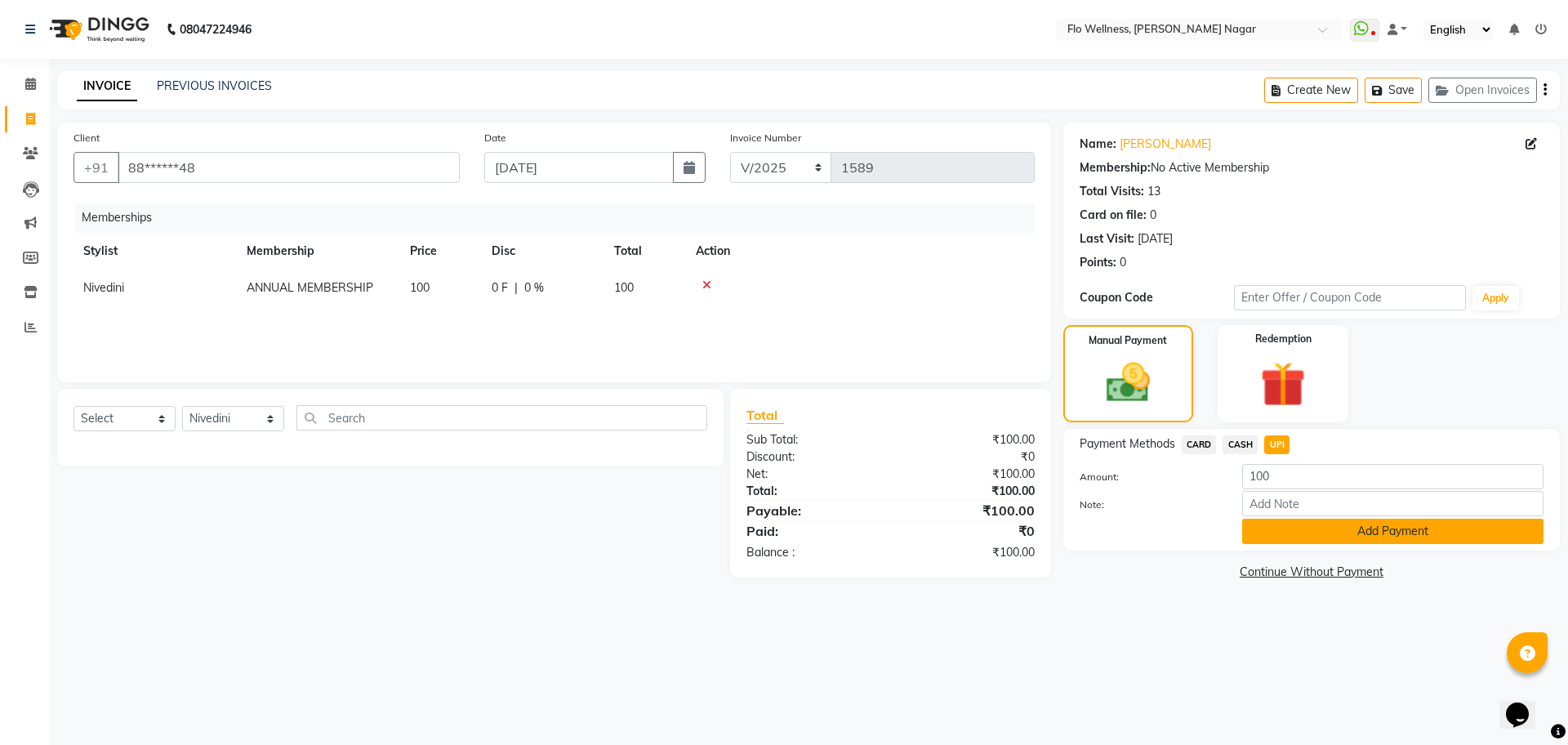
click at [1301, 537] on button "Add Payment" at bounding box center [1393, 532] width 302 height 26
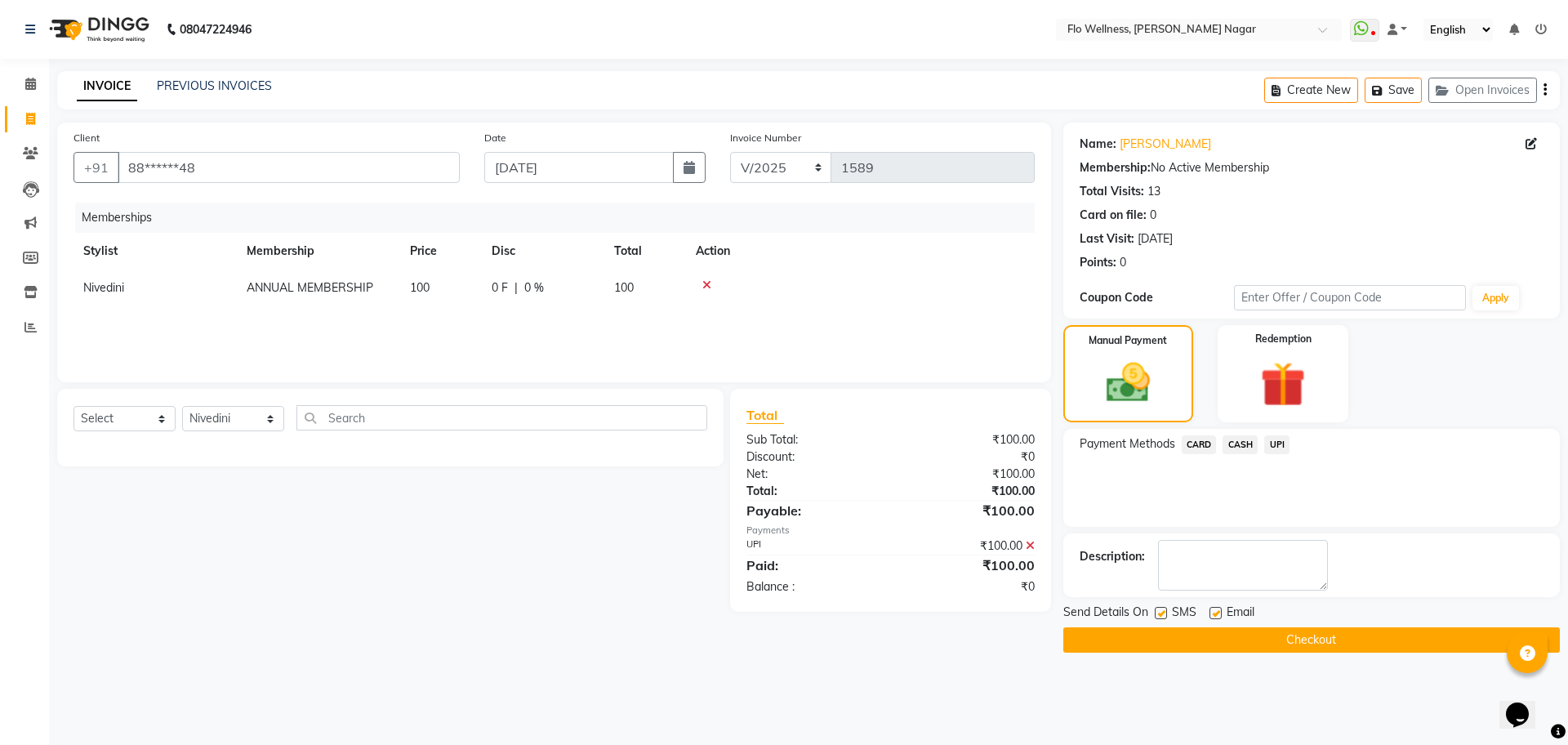
click at [1319, 637] on button "Checkout" at bounding box center [1311, 641] width 497 height 26
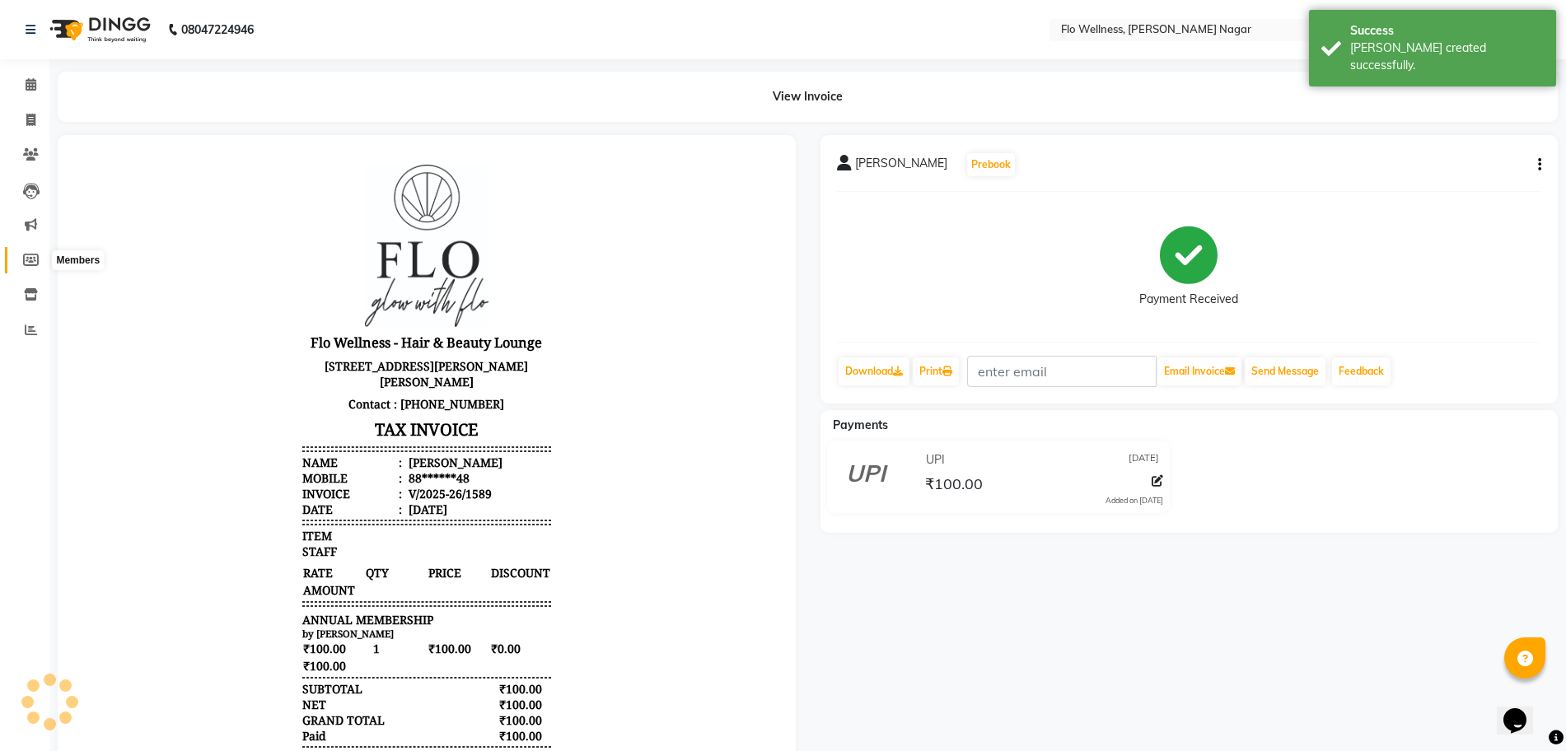
click at [30, 258] on icon at bounding box center [31, 260] width 16 height 12
select select
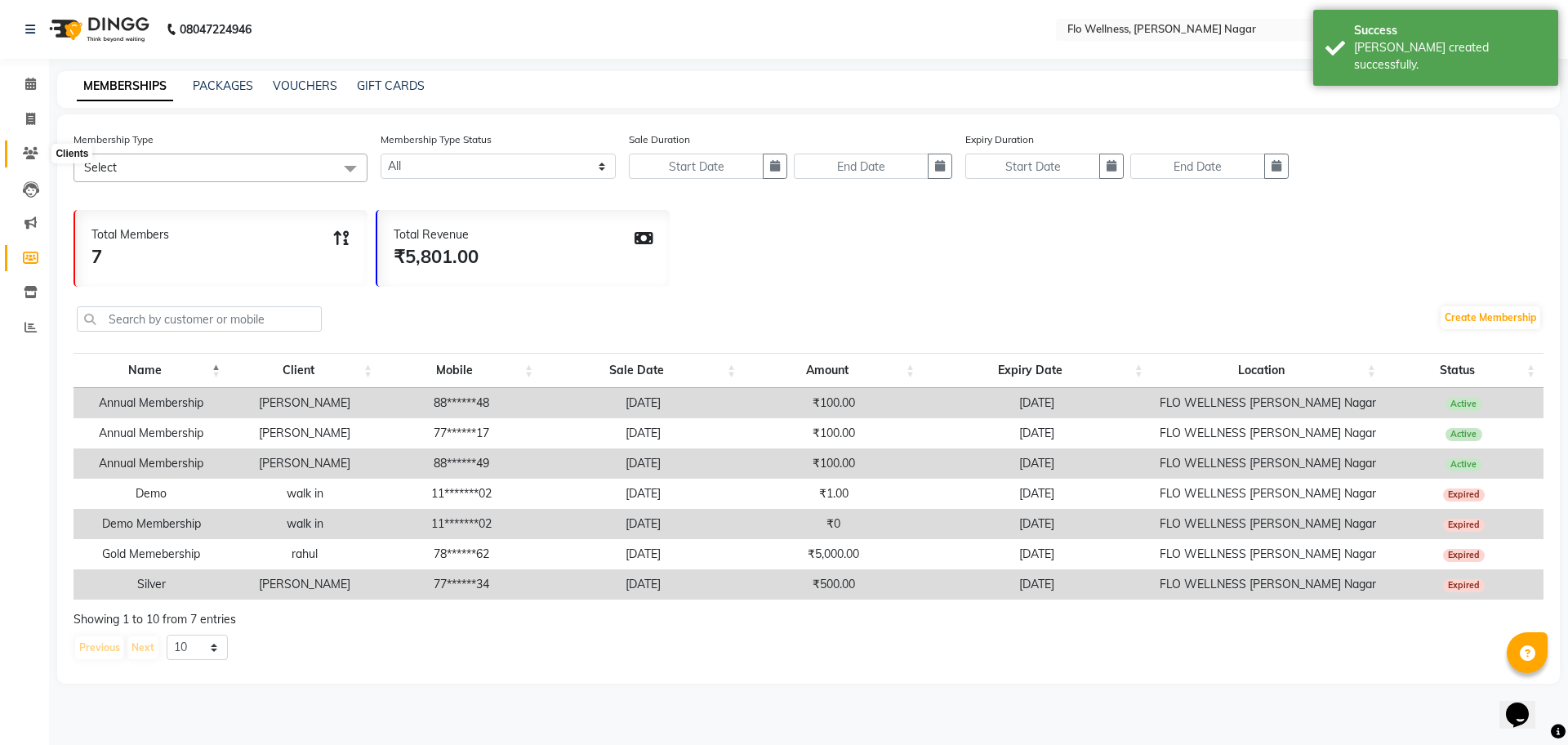
click at [29, 147] on icon at bounding box center [31, 153] width 16 height 12
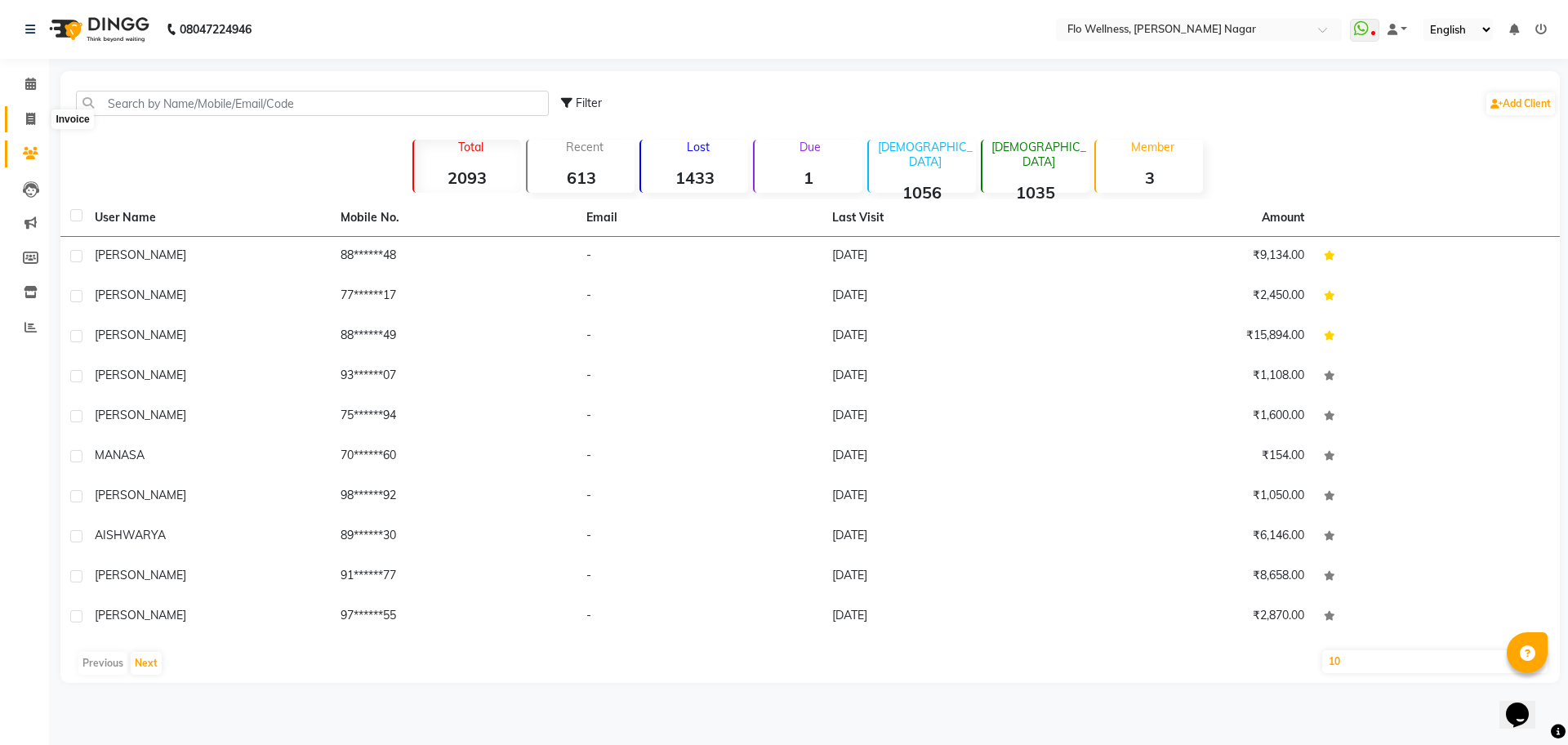
click at [43, 115] on span at bounding box center [30, 119] width 29 height 19
select select "service"
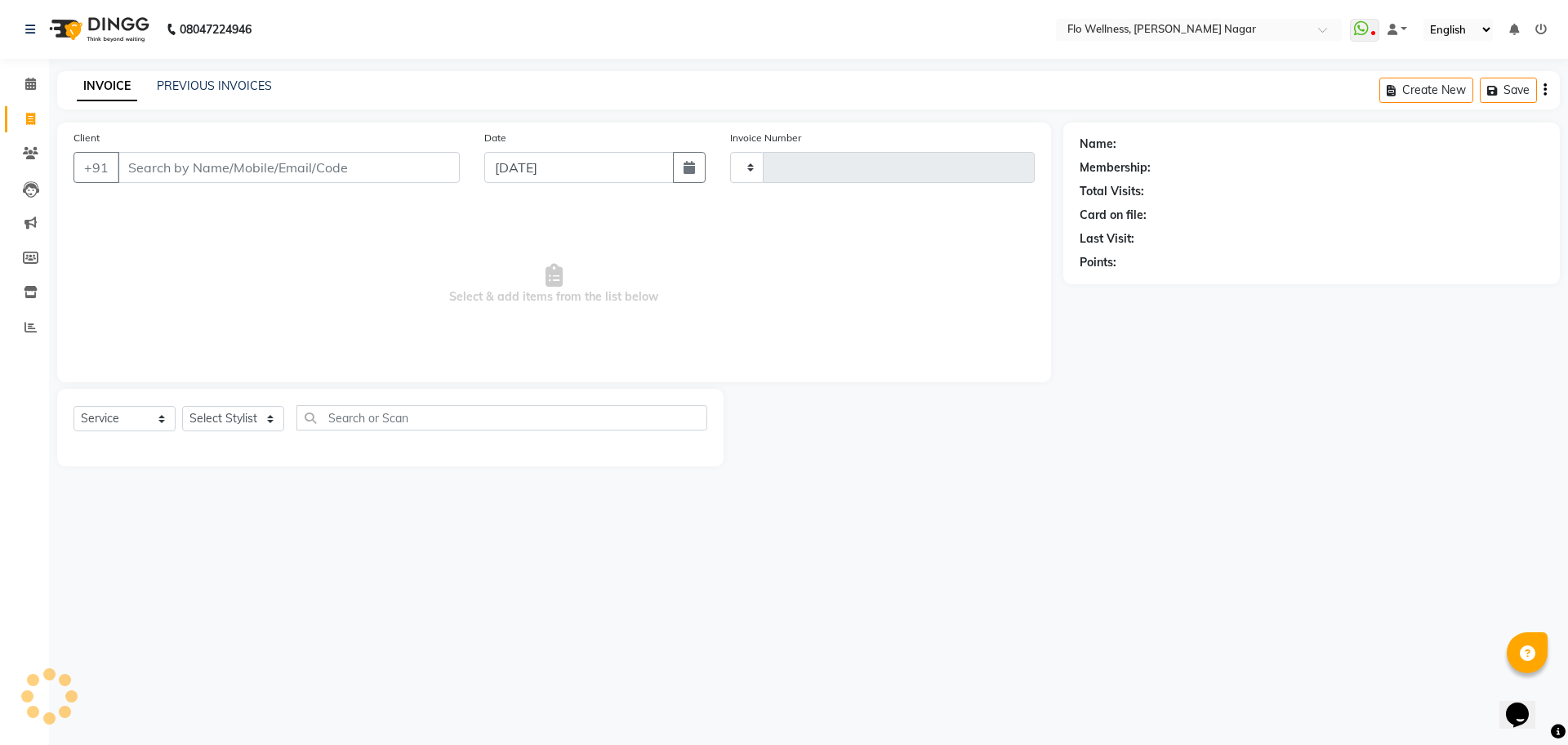
type input "1590"
select select "4509"
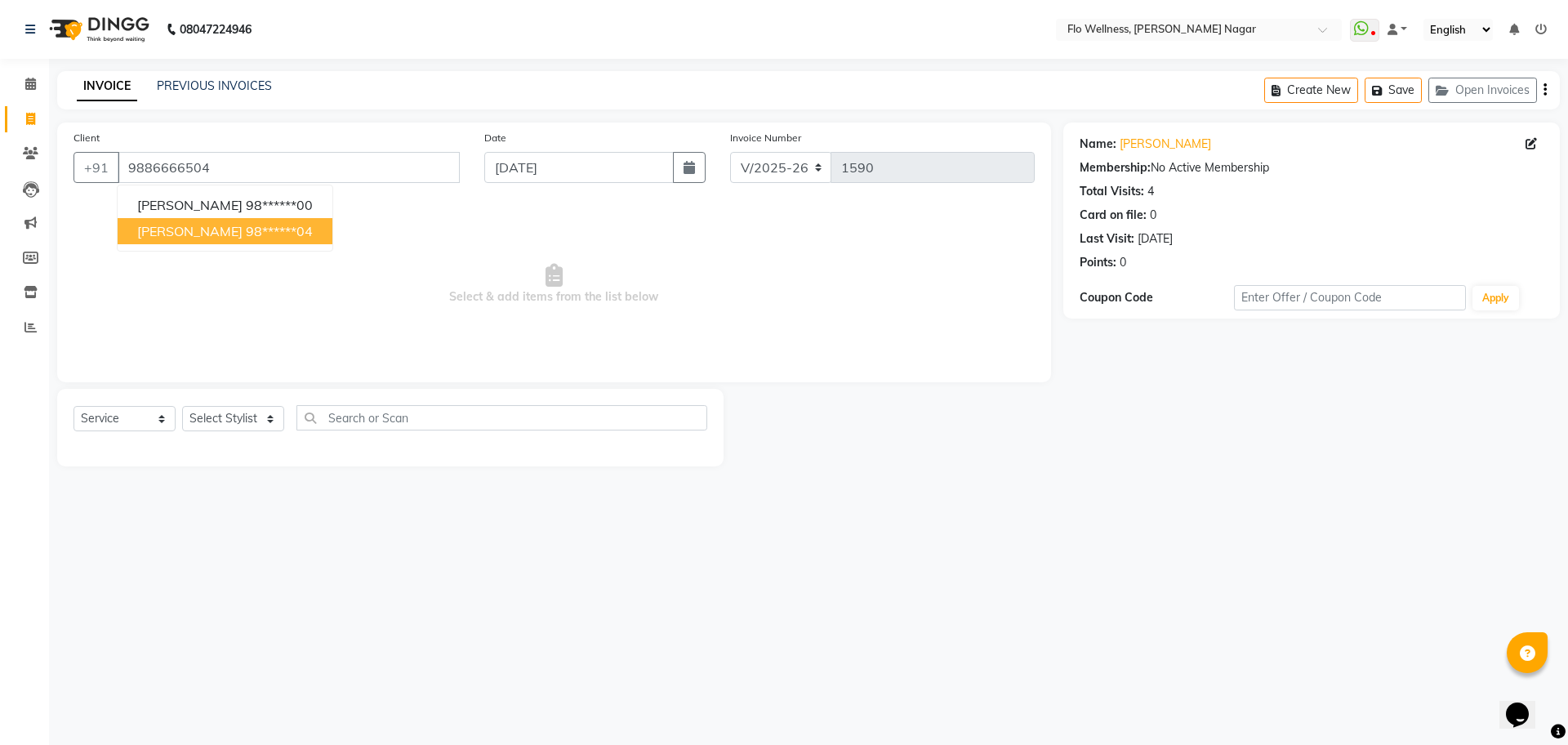
click at [211, 240] on button "[PERSON_NAME] 98******04" at bounding box center [225, 231] width 215 height 26
type input "98******04"
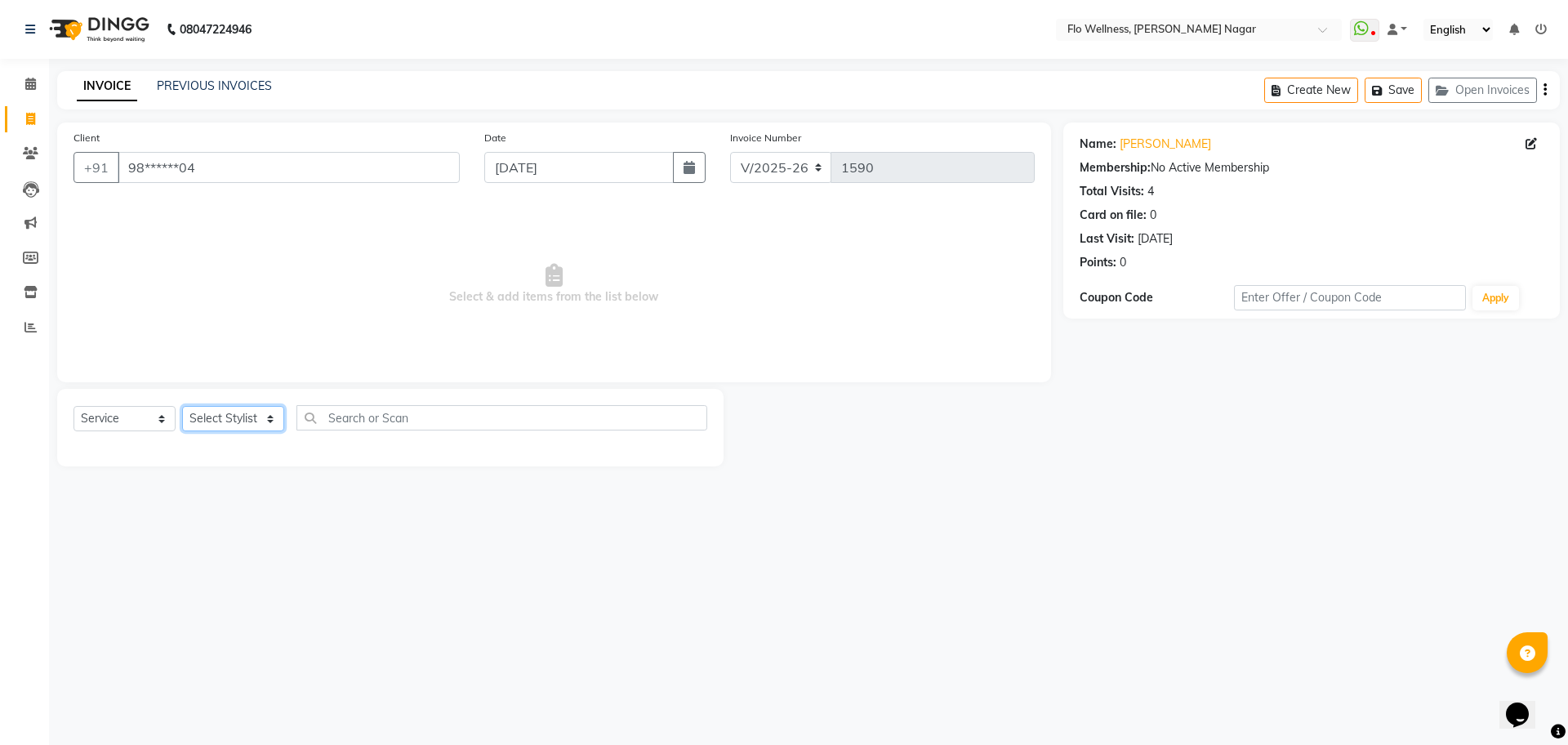
click at [226, 410] on select "Select Stylist [PERSON_NAME] Mani R [PERSON_NAME] Nivedini [PERSON_NAME]" at bounding box center [233, 419] width 102 height 26
select select "89484"
click at [182, 406] on select "Select Stylist [PERSON_NAME] Mani R [PERSON_NAME] Nivedini [PERSON_NAME]" at bounding box center [233, 419] width 102 height 26
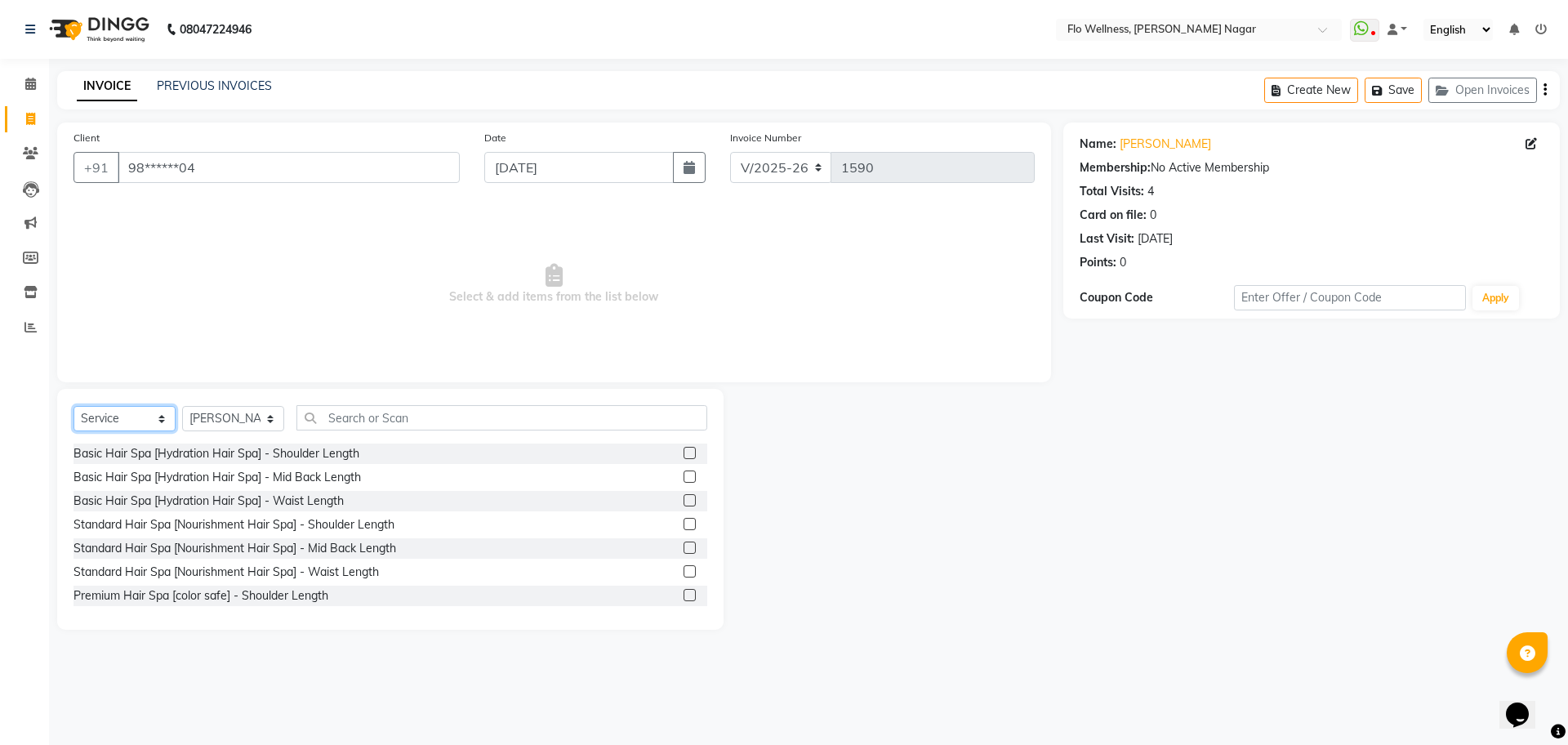
click at [109, 415] on select "Select Service Product Membership Package Voucher Prepaid Gift Card" at bounding box center [124, 419] width 102 height 26
click at [73, 406] on select "Select Service Product Membership Package Voucher Prepaid Gift Card" at bounding box center [124, 419] width 102 height 26
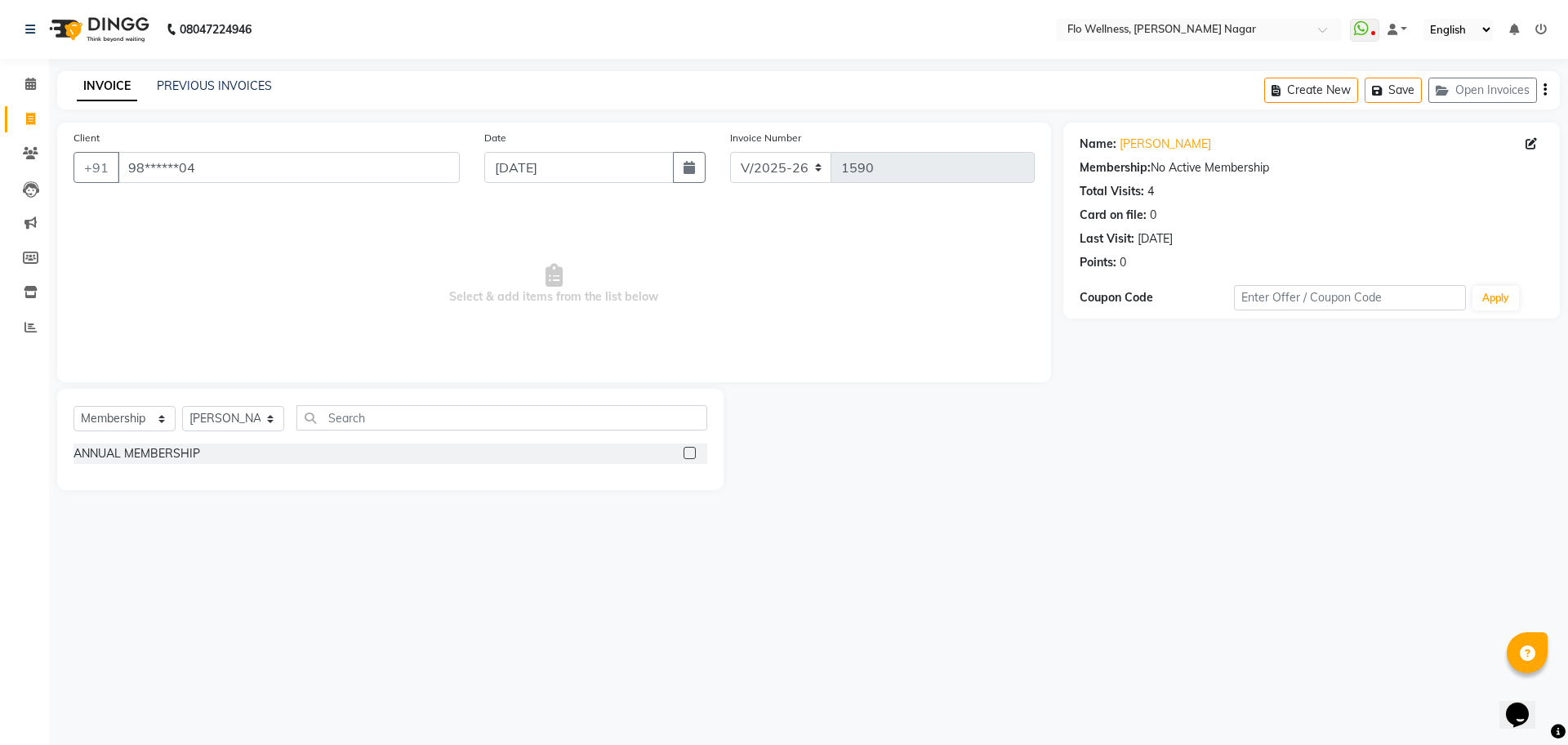
click at [688, 454] on label at bounding box center [689, 453] width 12 height 12
click at [688, 454] on input "checkbox" at bounding box center [688, 453] width 11 height 11
select select "select"
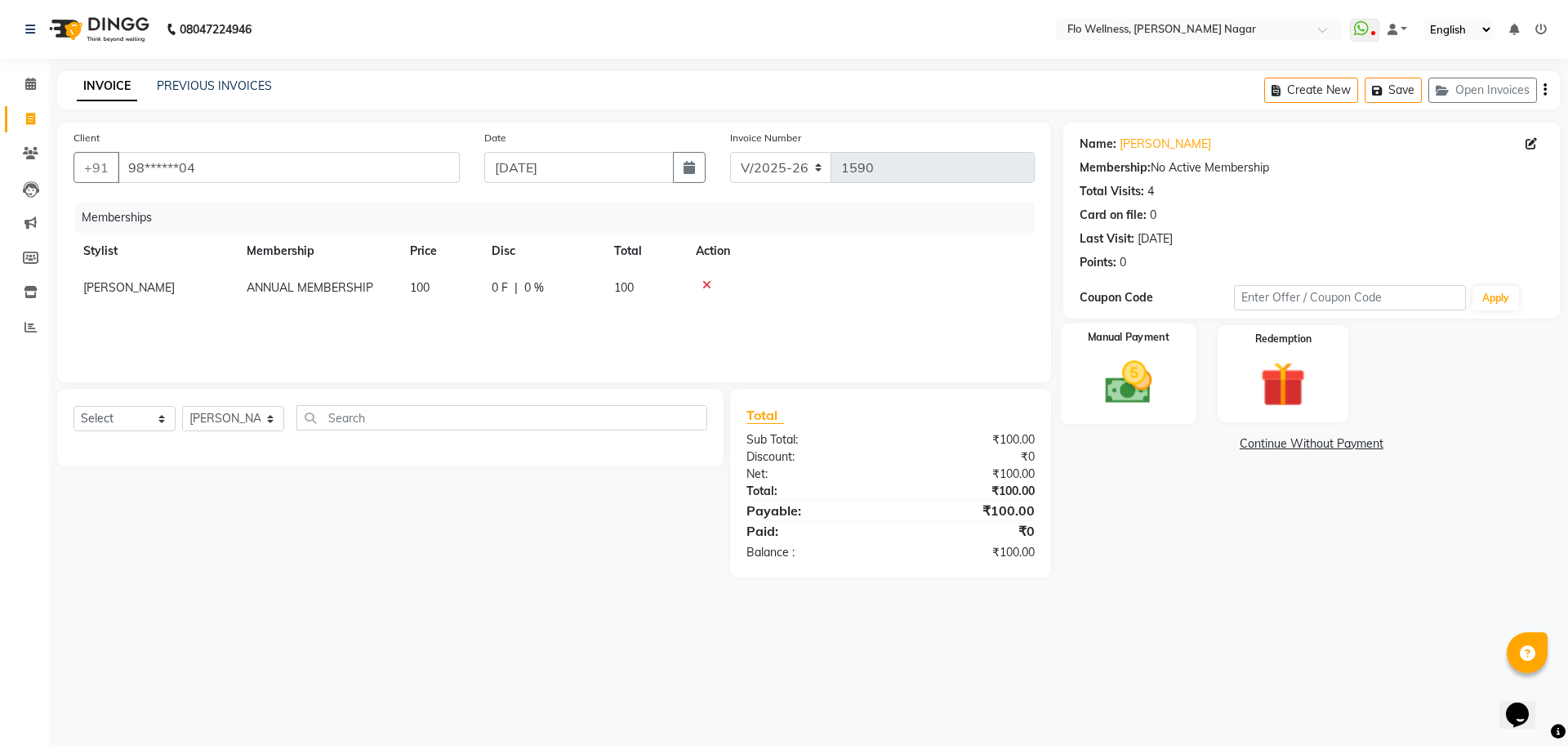
click at [1104, 403] on img at bounding box center [1129, 382] width 76 height 54
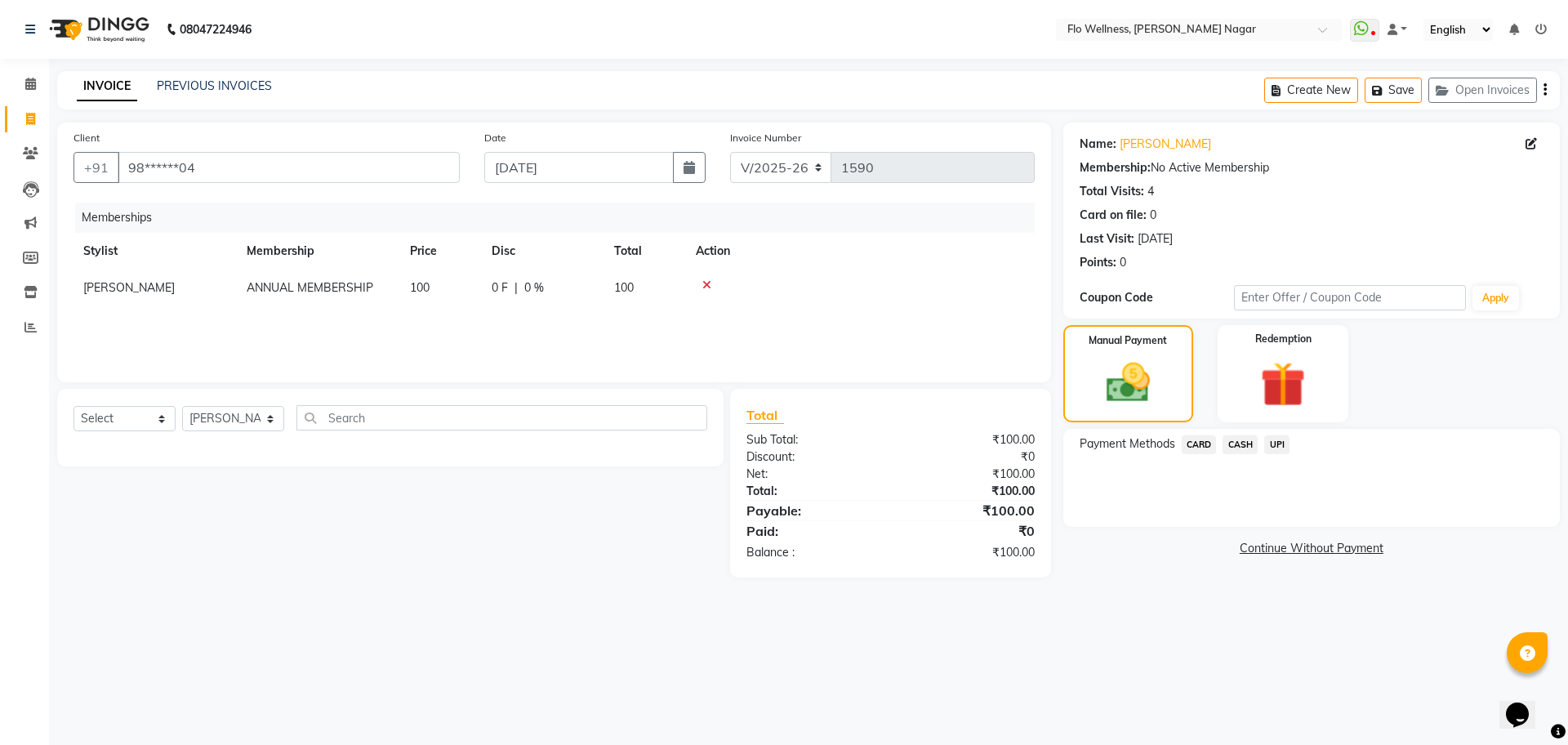
click at [1276, 450] on span "UPI" at bounding box center [1277, 444] width 26 height 19
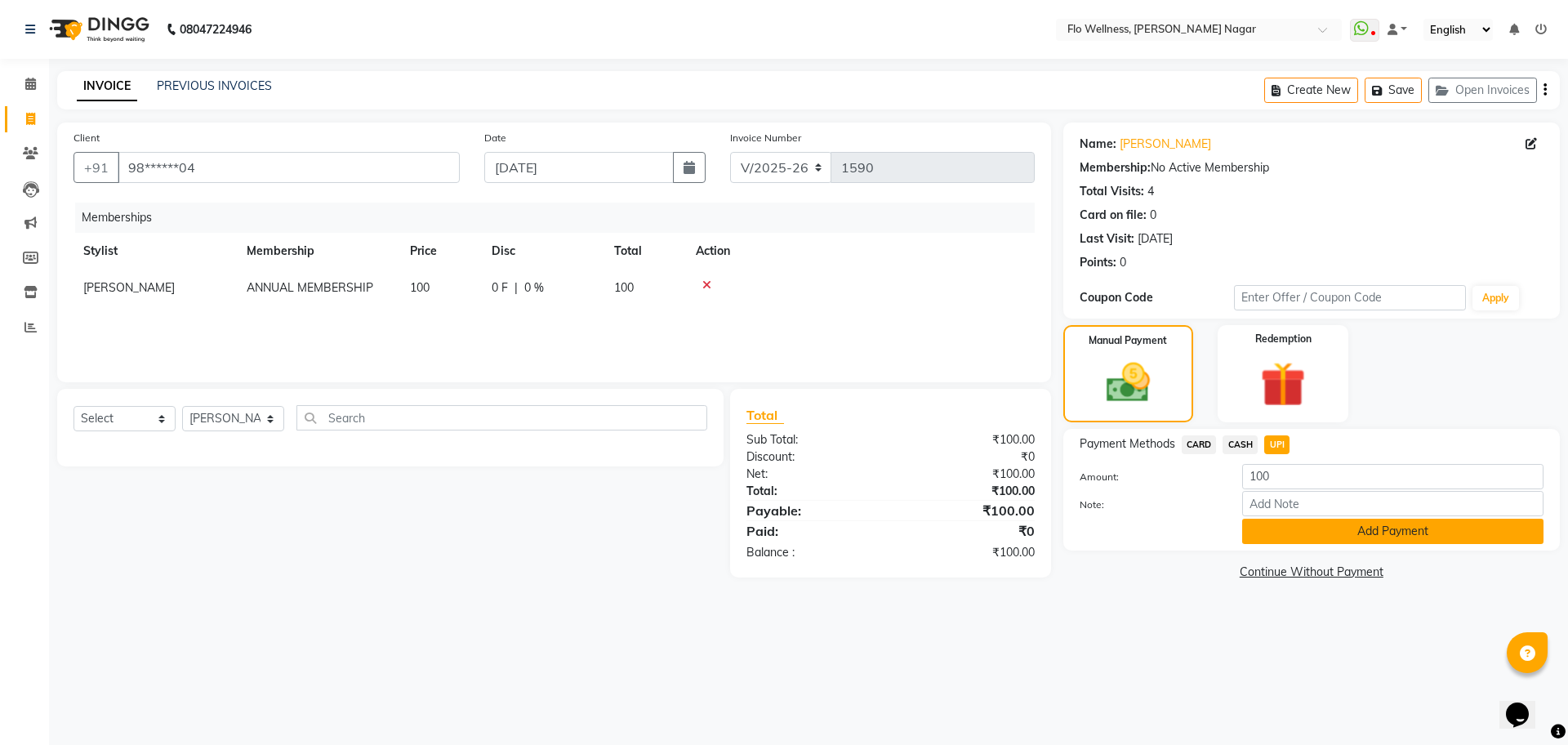
click at [1350, 531] on button "Add Payment" at bounding box center [1393, 532] width 302 height 26
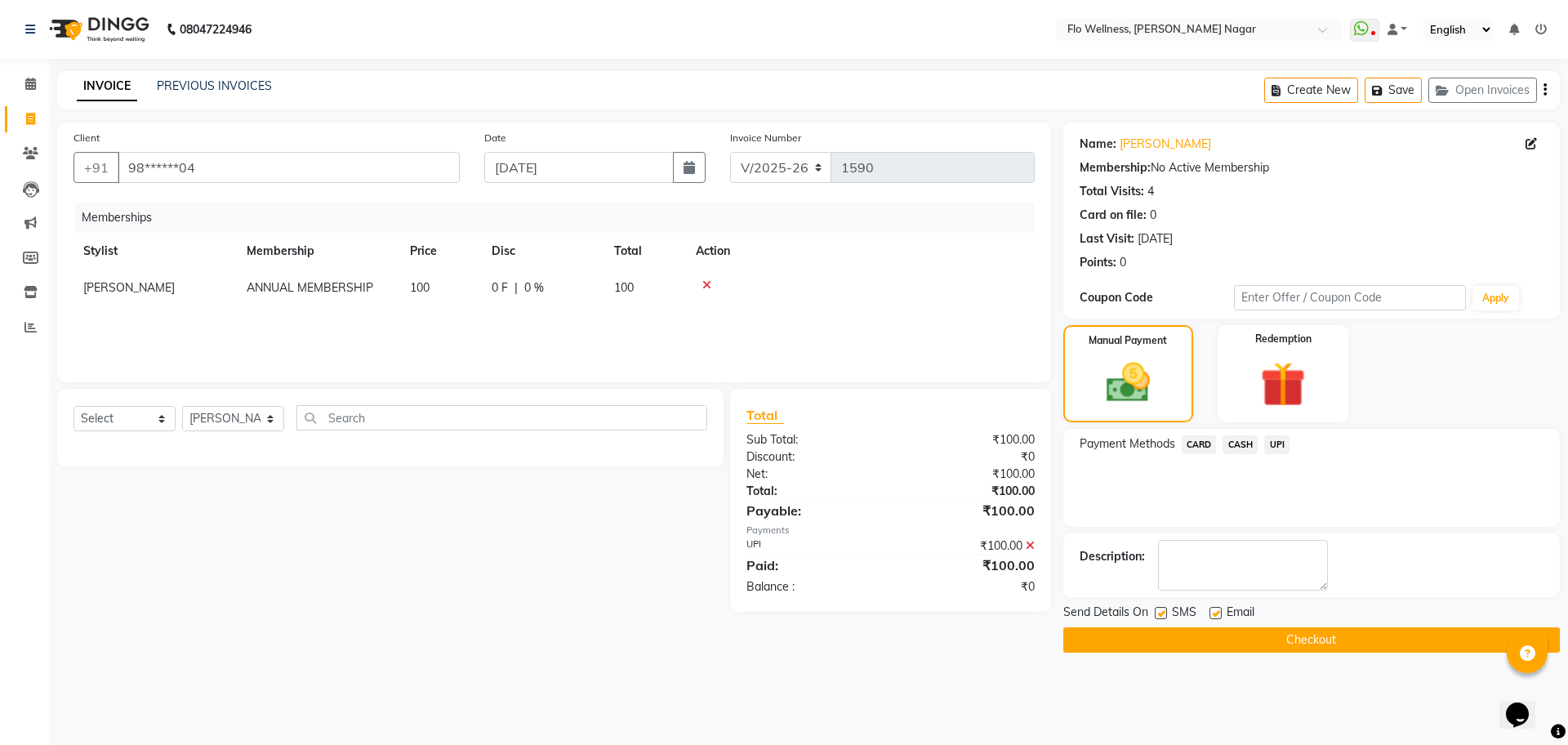
click at [1344, 637] on button "Checkout" at bounding box center [1311, 641] width 497 height 26
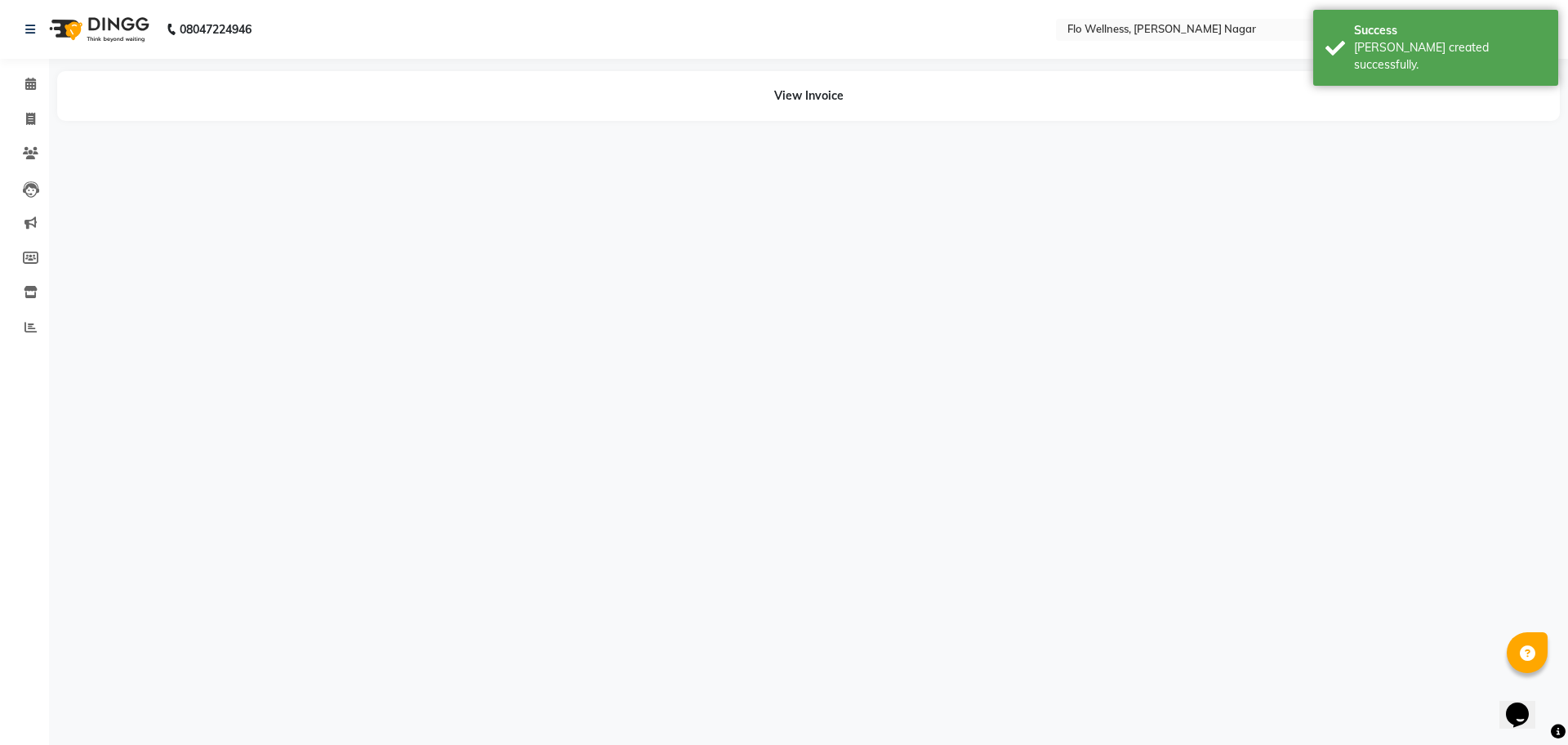
click at [660, 161] on div "08047224946 Select Location × Flo Wellness, [PERSON_NAME] Nagar WhatsApp Status…" at bounding box center [784, 372] width 1568 height 745
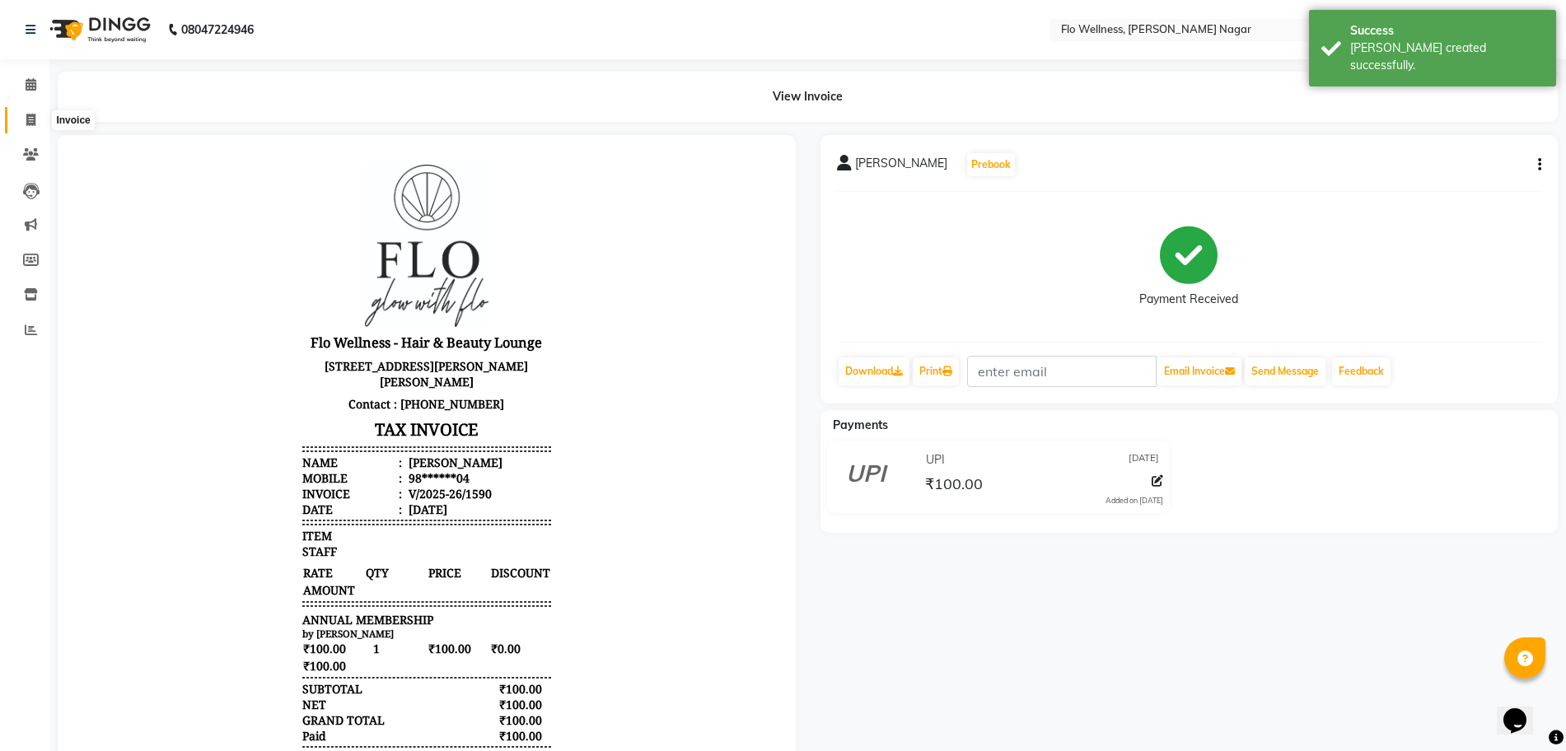
click at [28, 112] on span at bounding box center [30, 120] width 29 height 19
select select "4509"
select select "service"
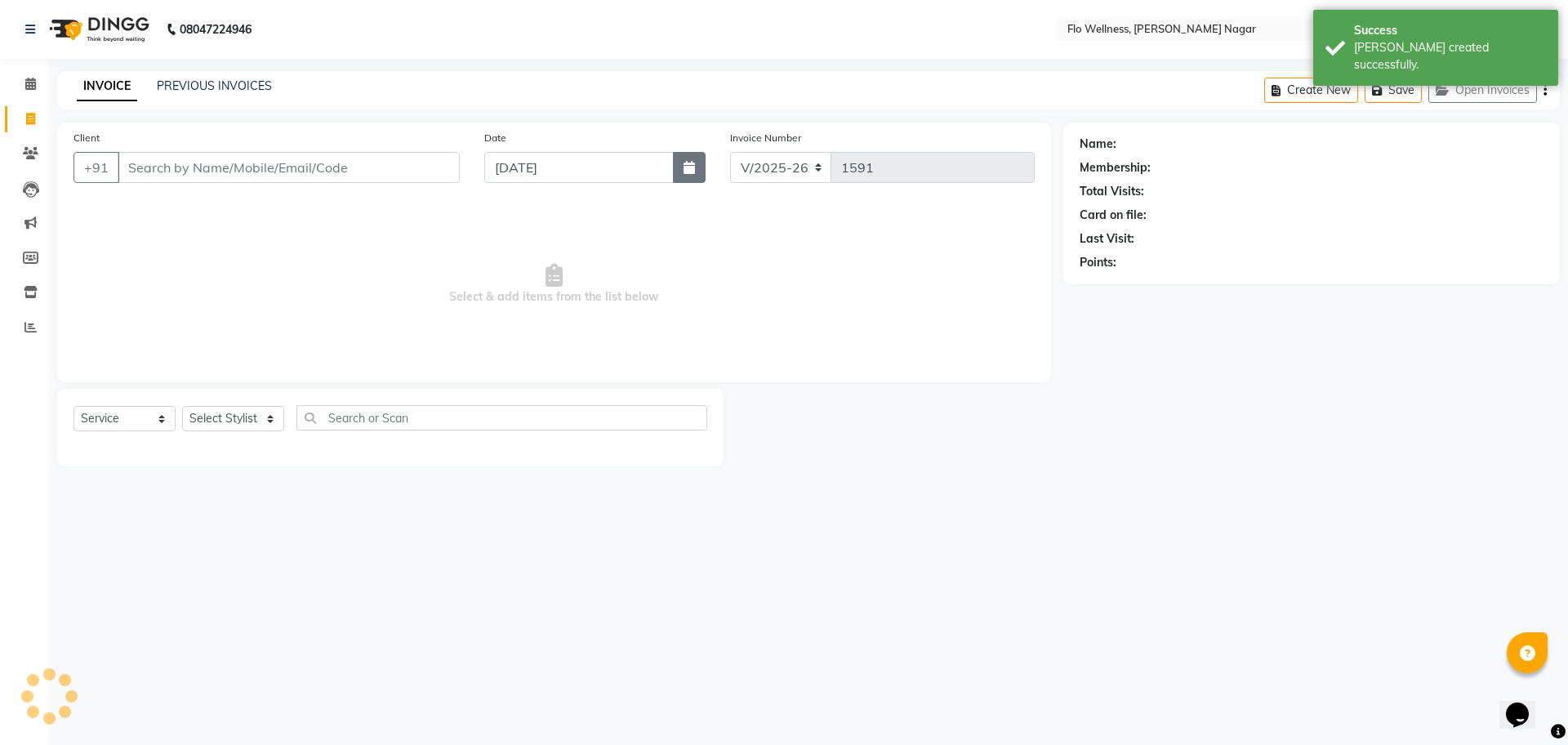
click at [678, 173] on button "button" at bounding box center [689, 167] width 33 height 31
select select "9"
select select "2025"
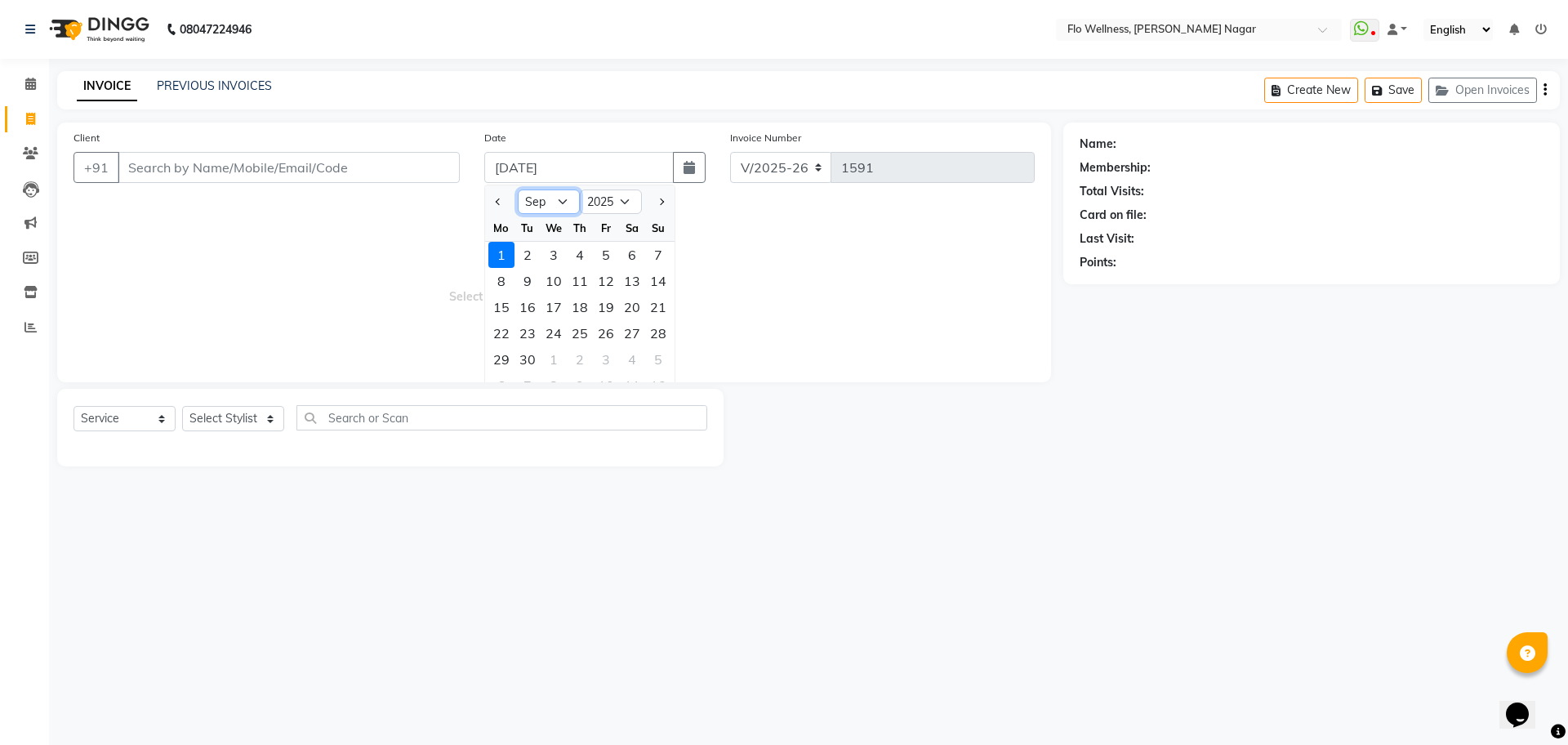
click at [551, 204] on select "Jan Feb Mar Apr May Jun [DATE] Aug Sep Oct Nov Dec" at bounding box center [548, 201] width 62 height 25
select select "8"
click at [518, 189] on select "Jan Feb Mar Apr May Jun [DATE] Aug Sep Oct Nov Dec" at bounding box center [548, 201] width 62 height 25
click at [599, 331] on div "22" at bounding box center [606, 333] width 26 height 26
type input "[DATE]"
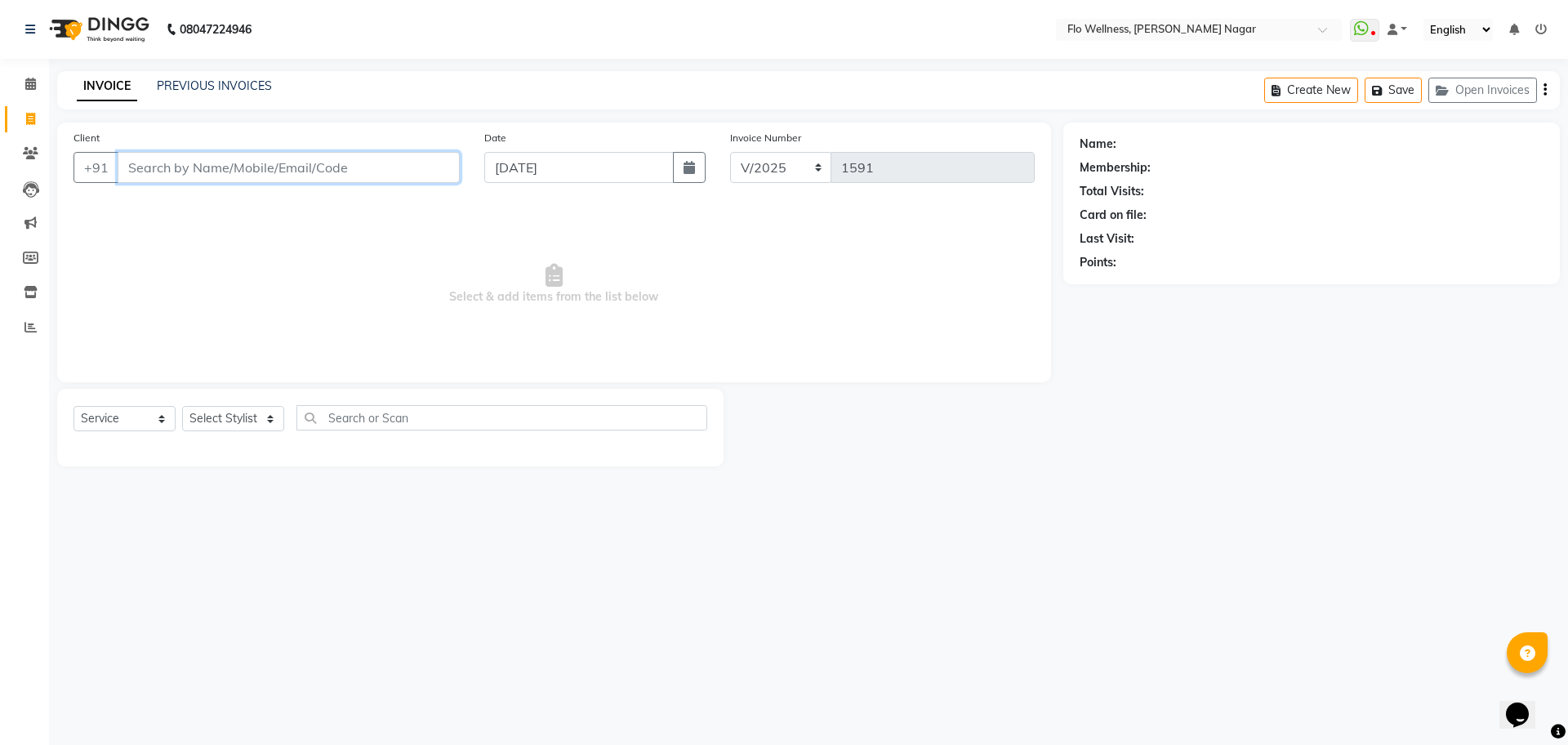
click at [326, 165] on input "Client" at bounding box center [289, 167] width 342 height 31
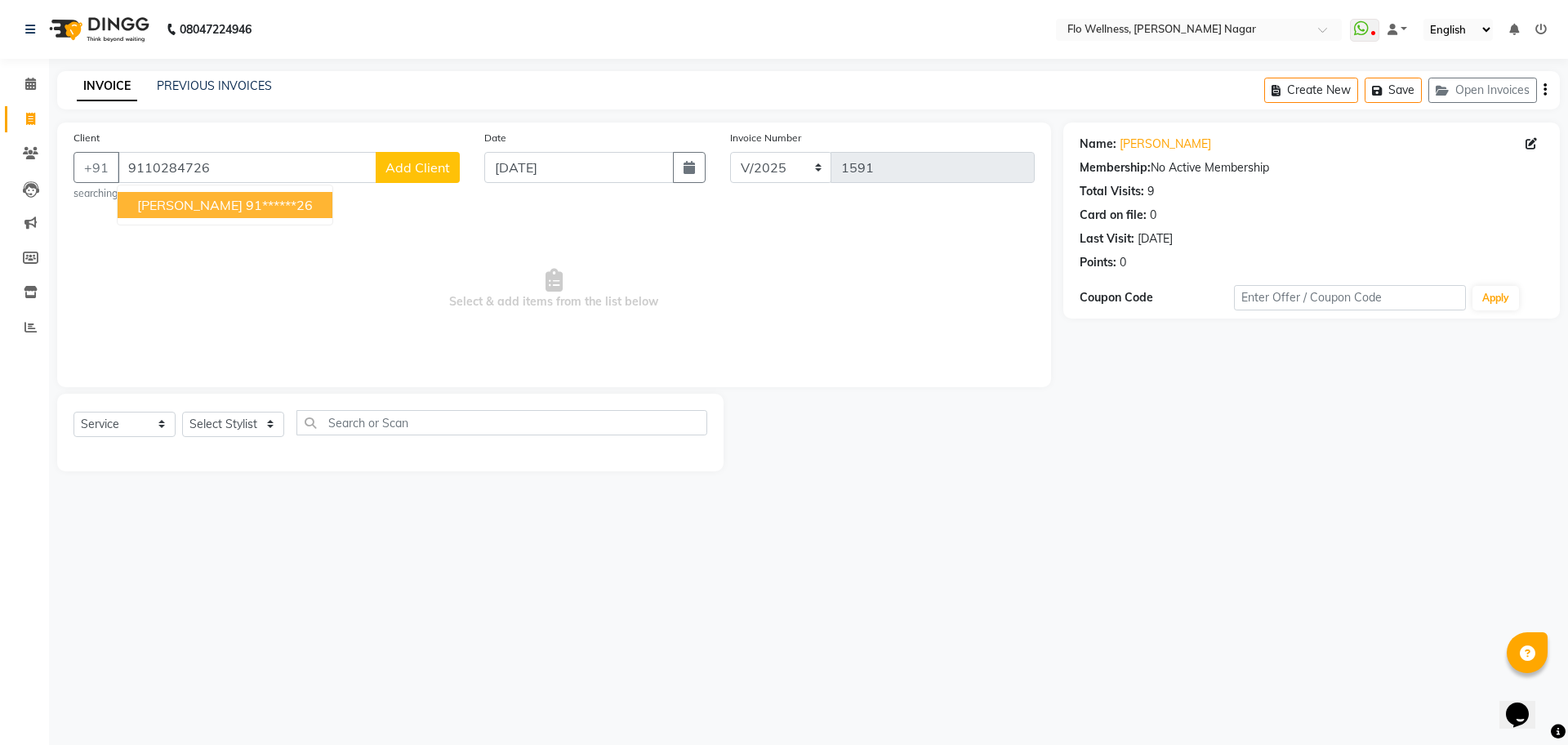
click at [187, 201] on span "[PERSON_NAME]" at bounding box center [189, 204] width 105 height 16
type input "91******26"
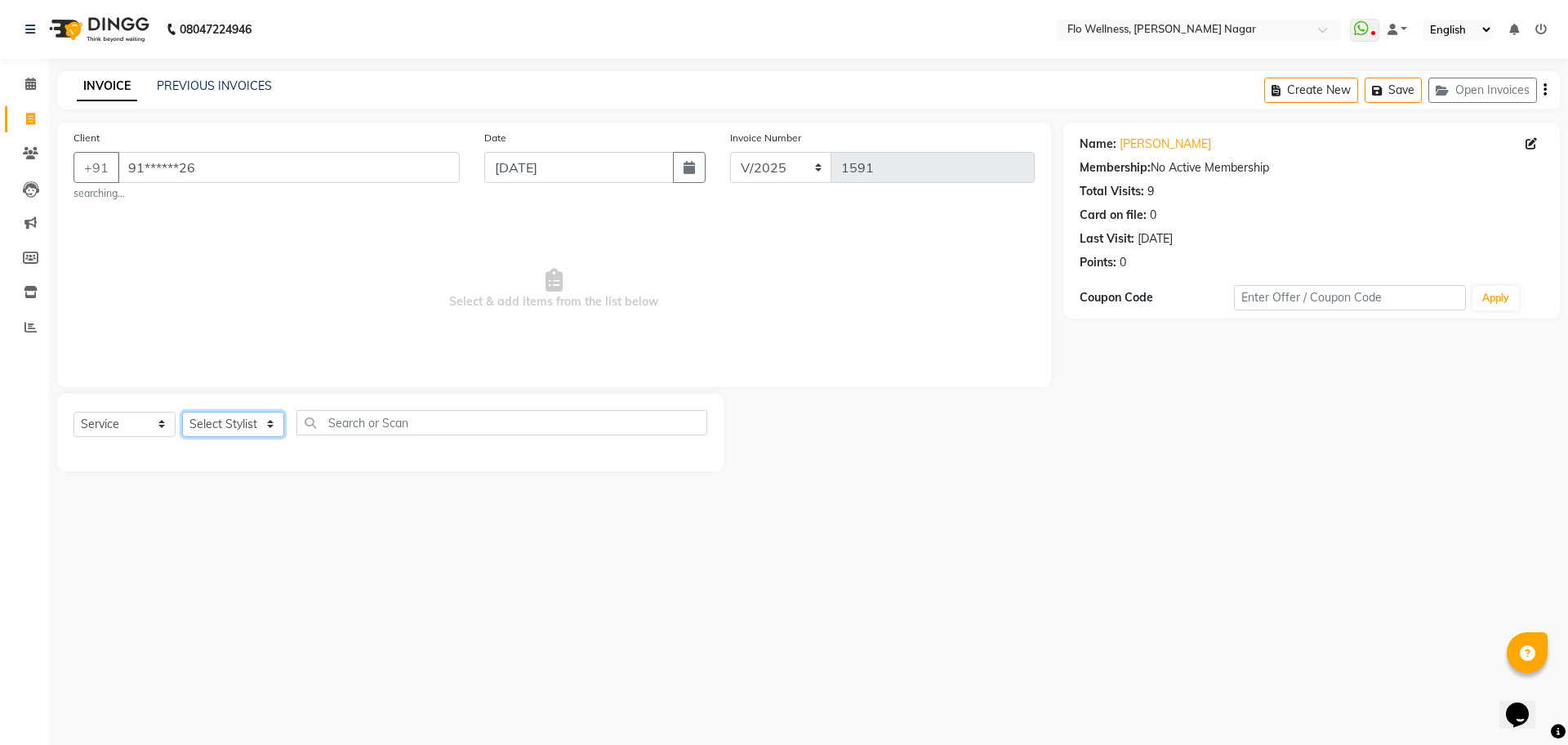
click at [250, 420] on select "Select Stylist [PERSON_NAME] Mani R [PERSON_NAME] Nivedini [PERSON_NAME]" at bounding box center [233, 425] width 102 height 26
select select "89484"
click at [182, 412] on select "Select Stylist [PERSON_NAME] Mani R [PERSON_NAME] Nivedini [PERSON_NAME]" at bounding box center [233, 425] width 102 height 26
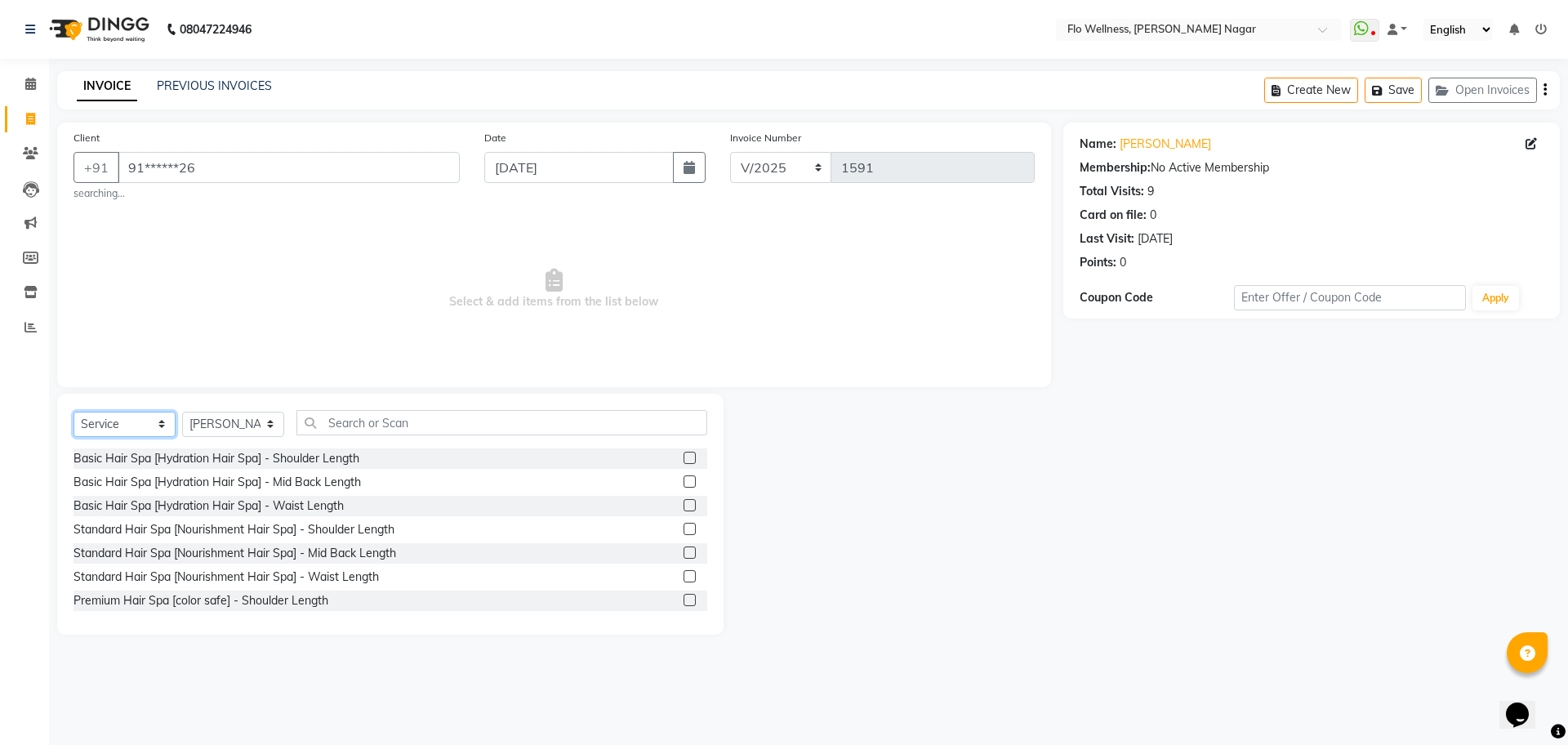
click at [143, 431] on select "Select Service Product Membership Package Voucher Prepaid Gift Card" at bounding box center [124, 425] width 102 height 26
click at [73, 412] on select "Select Service Product Membership Package Voucher Prepaid Gift Card" at bounding box center [124, 425] width 102 height 26
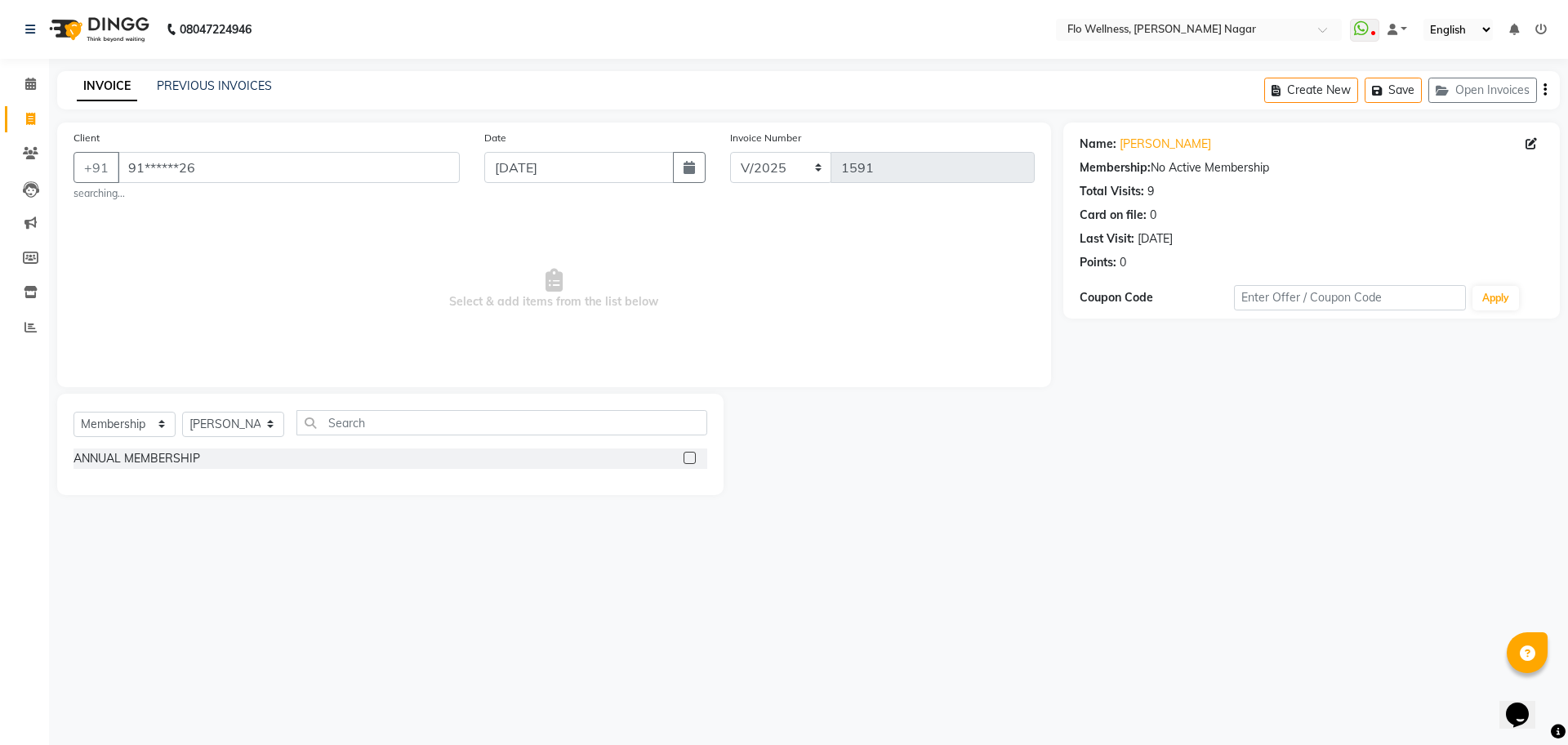
click at [689, 454] on label at bounding box center [689, 457] width 12 height 12
click at [689, 454] on input "checkbox" at bounding box center [688, 458] width 11 height 11
select select "select"
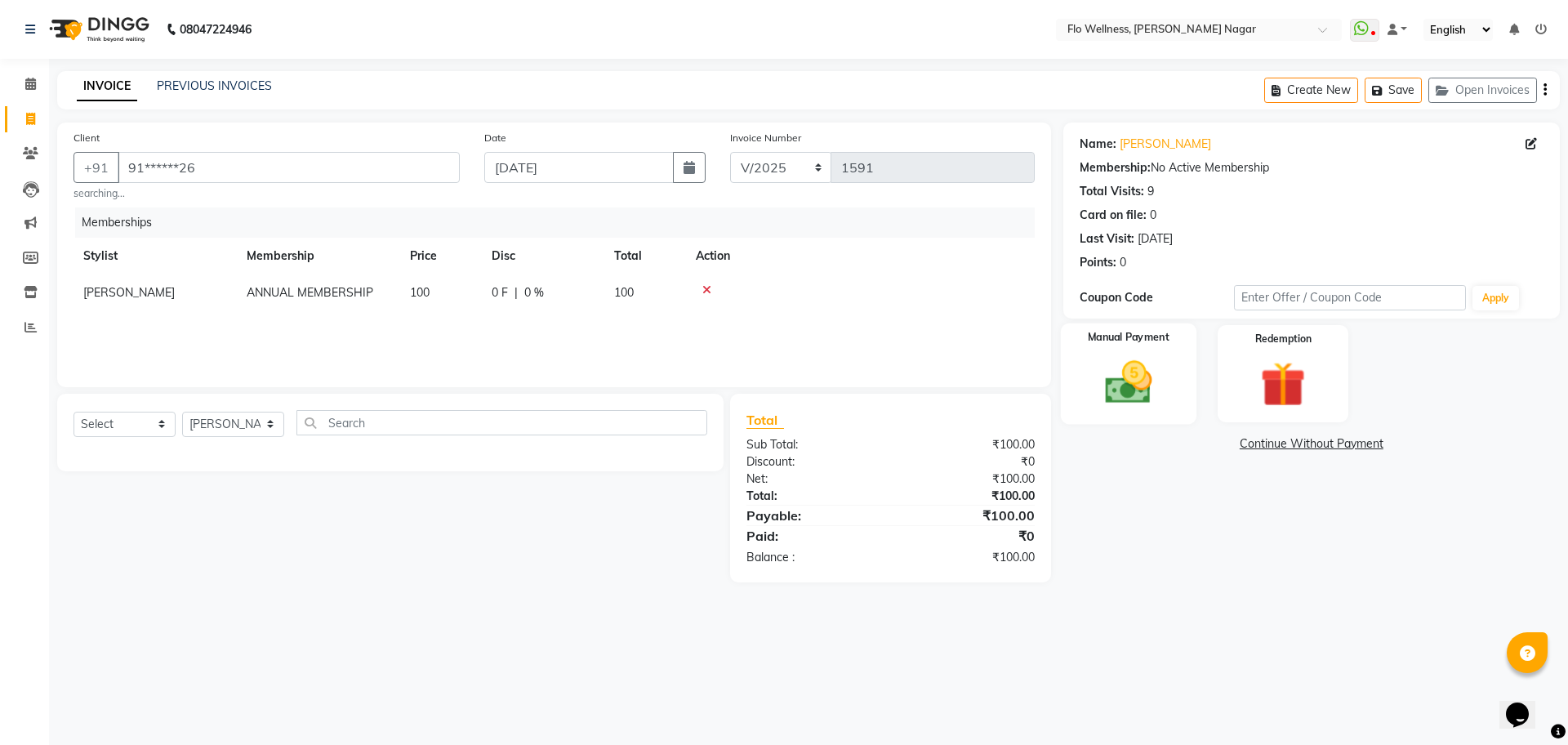
click at [1137, 392] on img at bounding box center [1129, 382] width 76 height 54
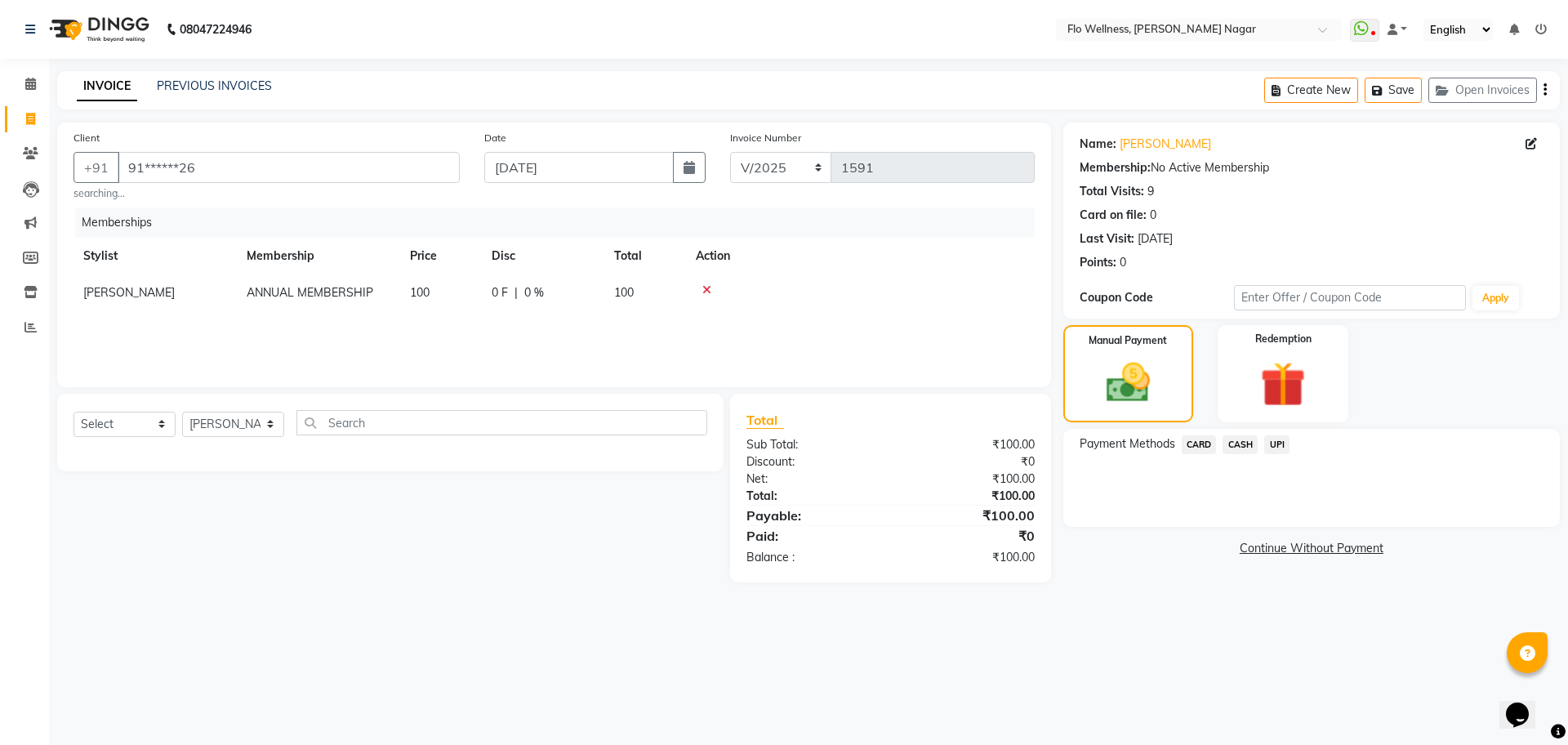
click at [1274, 436] on span "UPI" at bounding box center [1277, 444] width 26 height 19
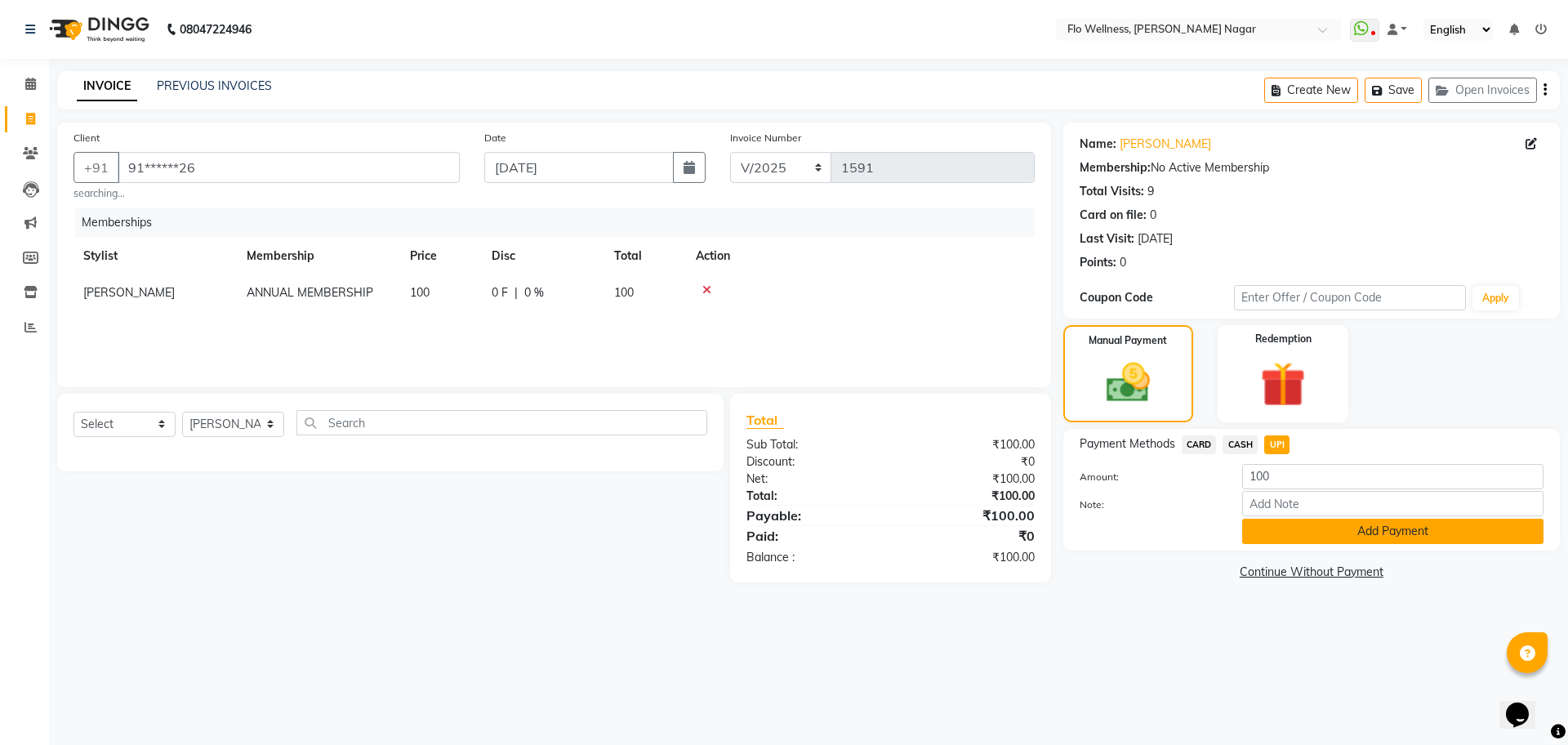
click at [1325, 535] on button "Add Payment" at bounding box center [1393, 532] width 302 height 26
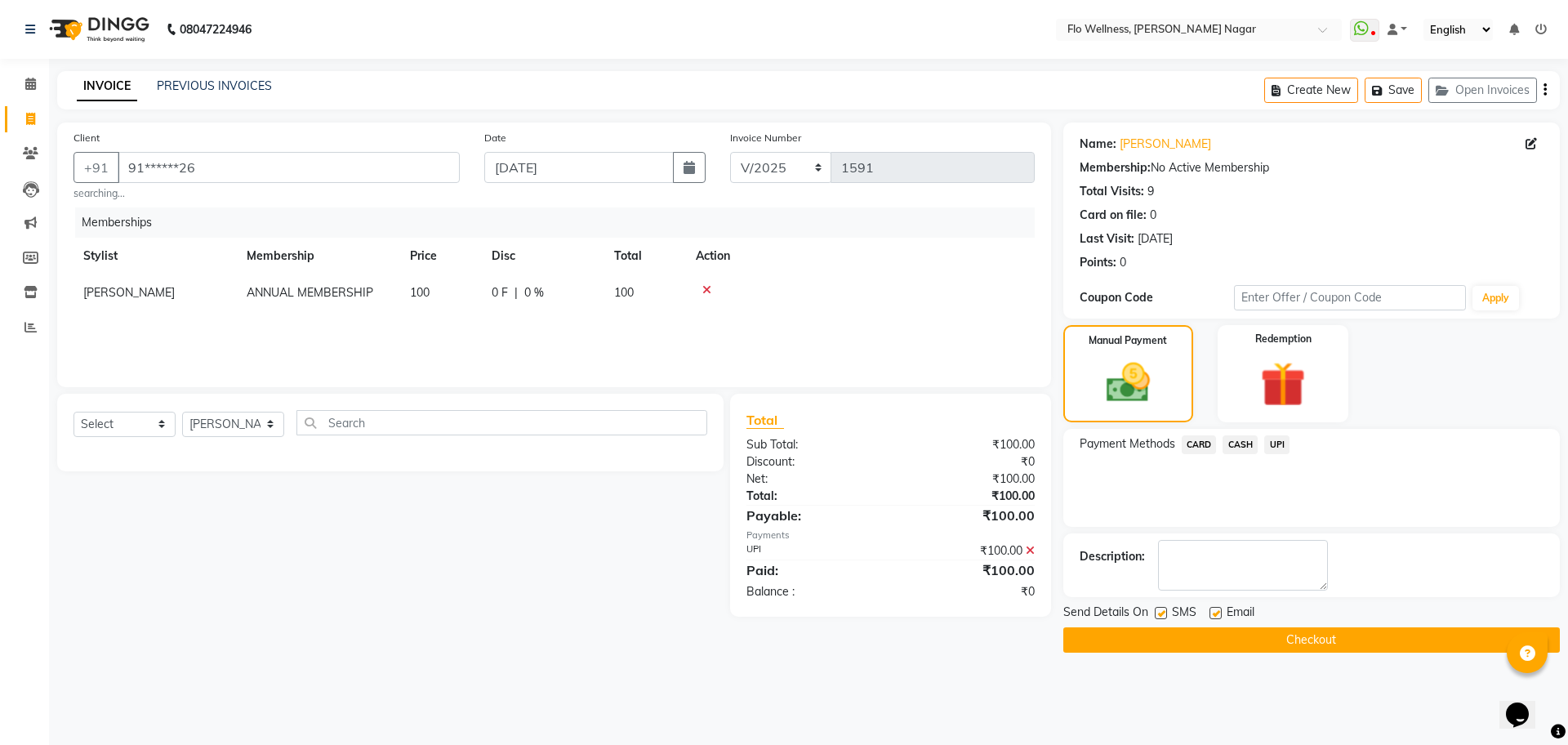
click at [1332, 623] on div "Send Details On SMS Email" at bounding box center [1311, 614] width 497 height 21
click at [1332, 631] on button "Checkout" at bounding box center [1311, 641] width 497 height 26
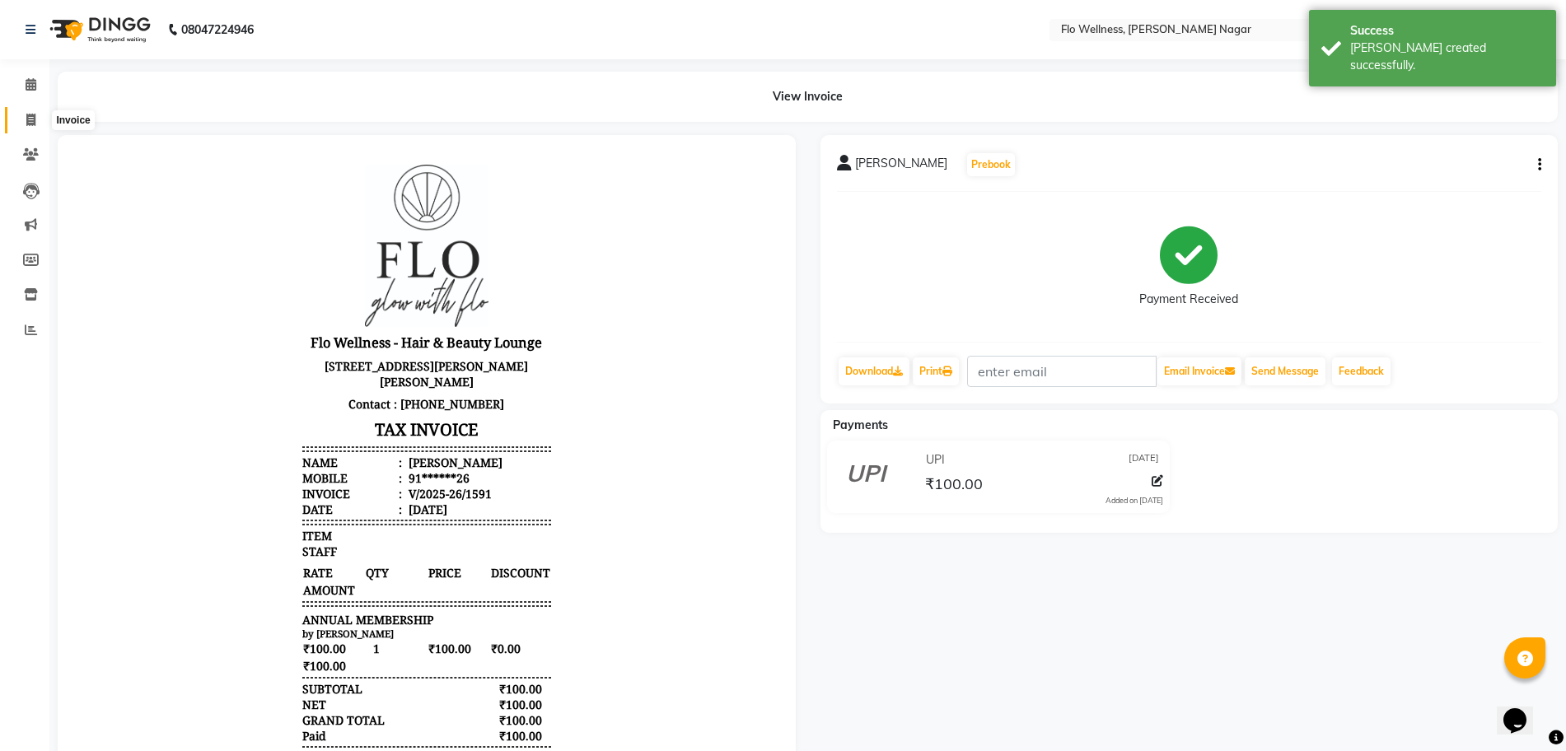
click at [28, 126] on span at bounding box center [30, 120] width 29 height 19
select select "service"
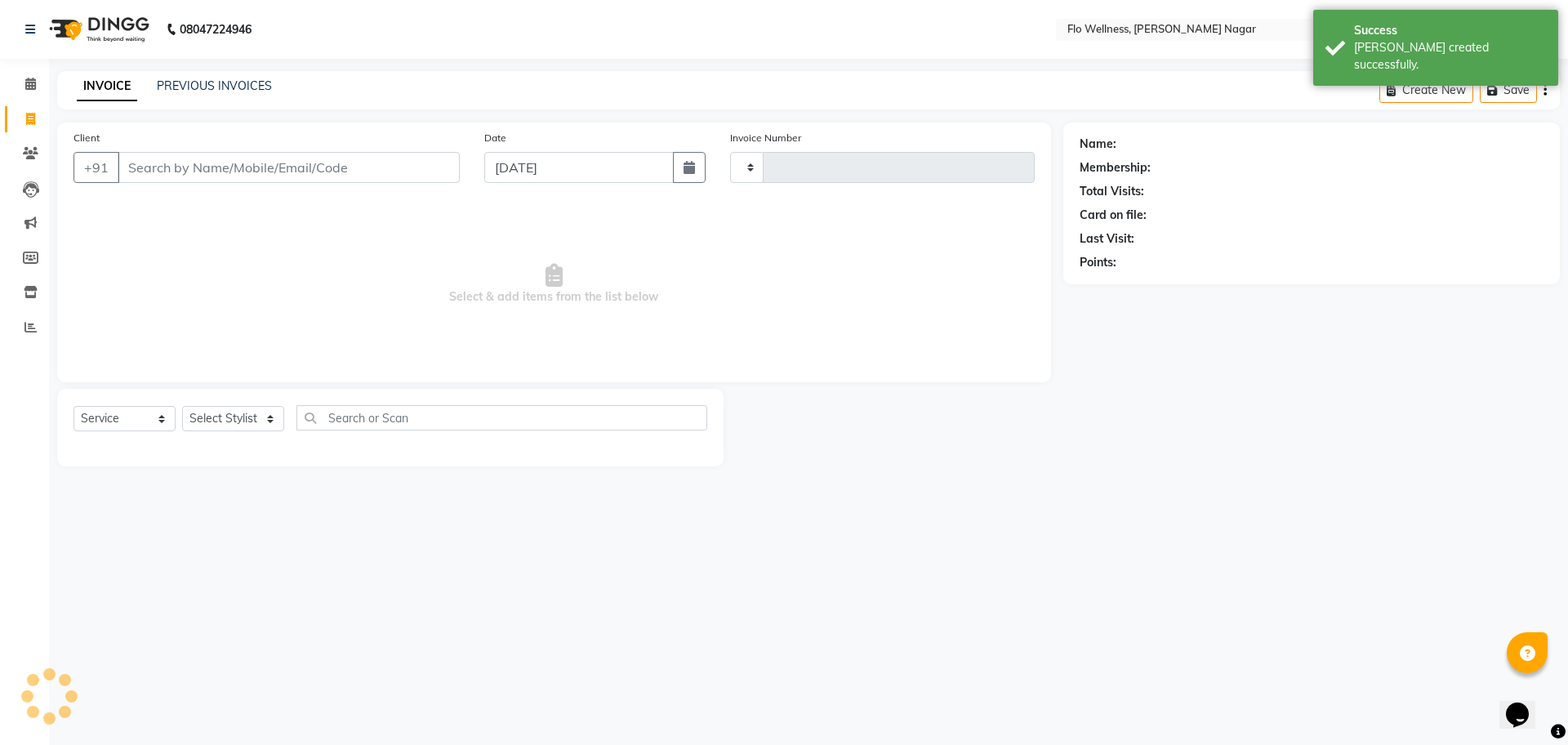
type input "1592"
select select "4509"
click at [271, 169] on input "Client" at bounding box center [289, 167] width 342 height 31
click at [23, 157] on icon at bounding box center [31, 153] width 16 height 12
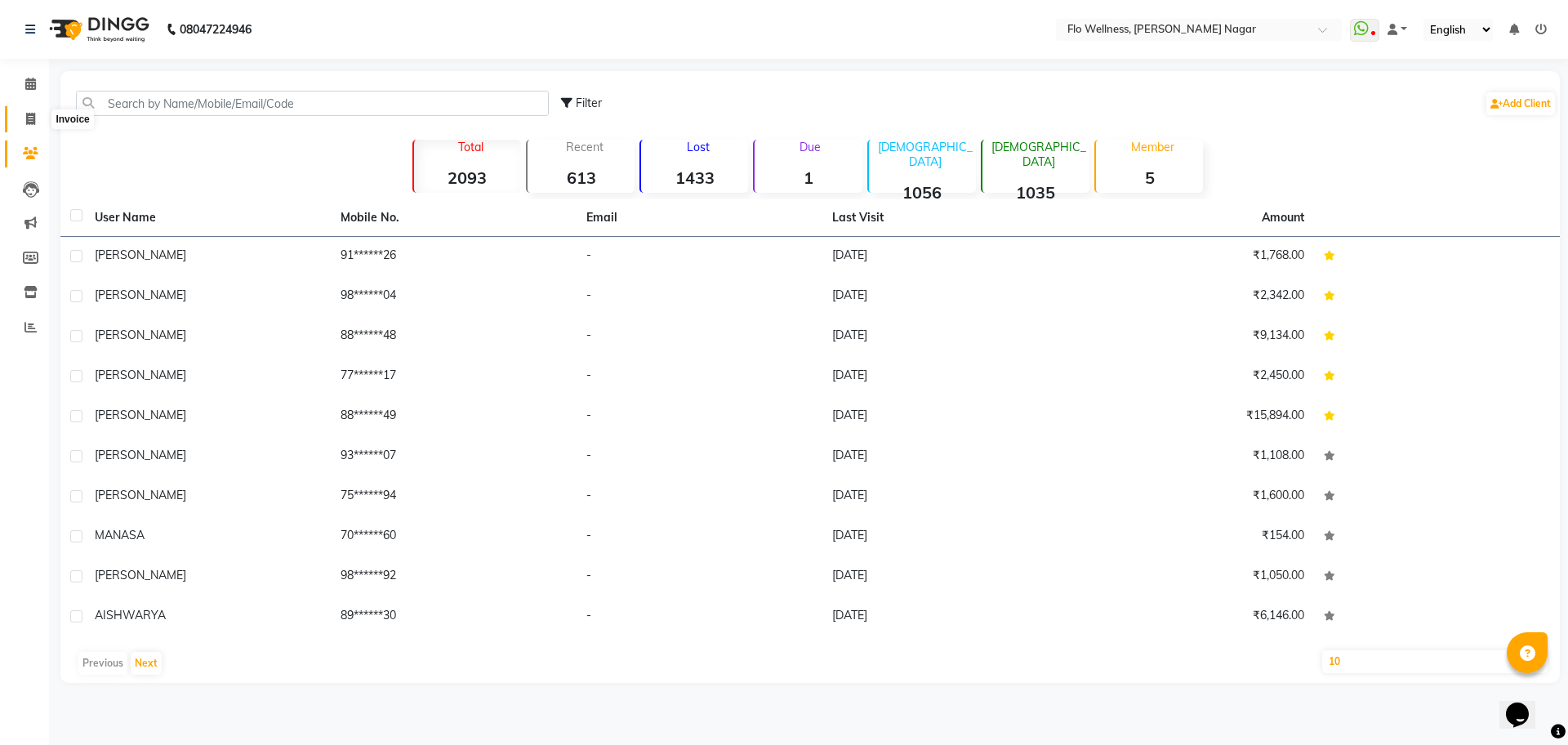
click at [24, 112] on span at bounding box center [30, 119] width 29 height 19
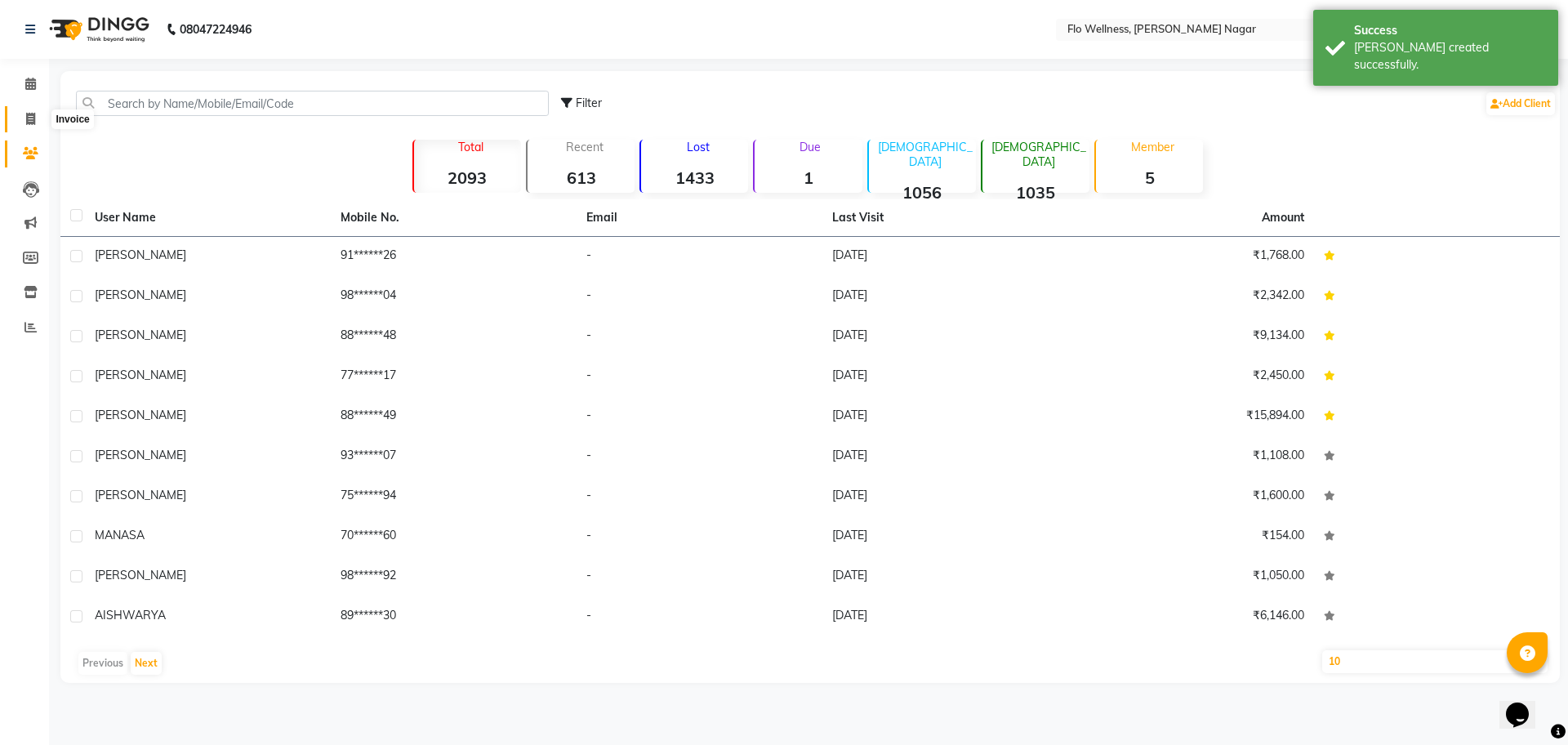
select select "service"
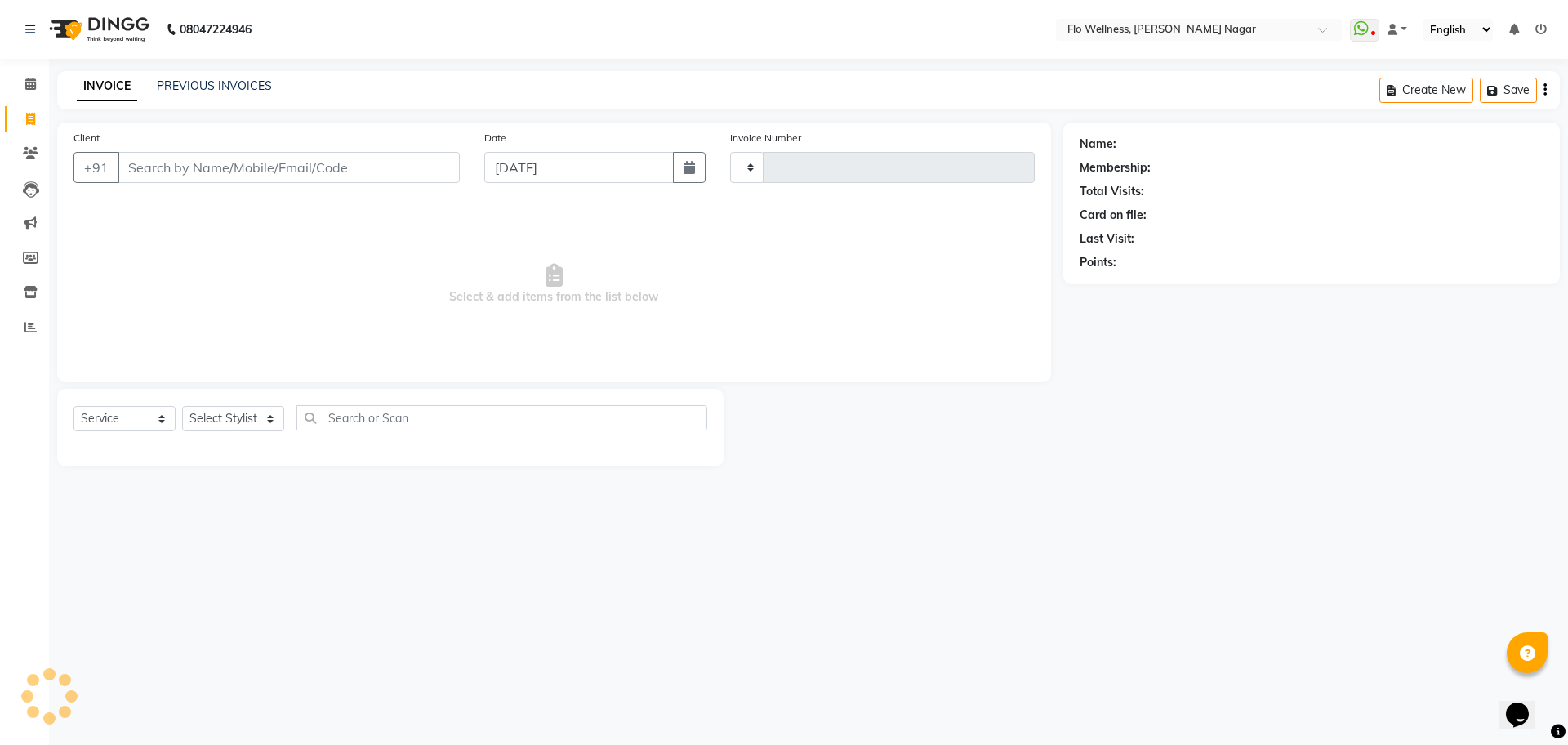
type input "1592"
select select "4509"
click at [345, 165] on input "Client" at bounding box center [289, 167] width 342 height 31
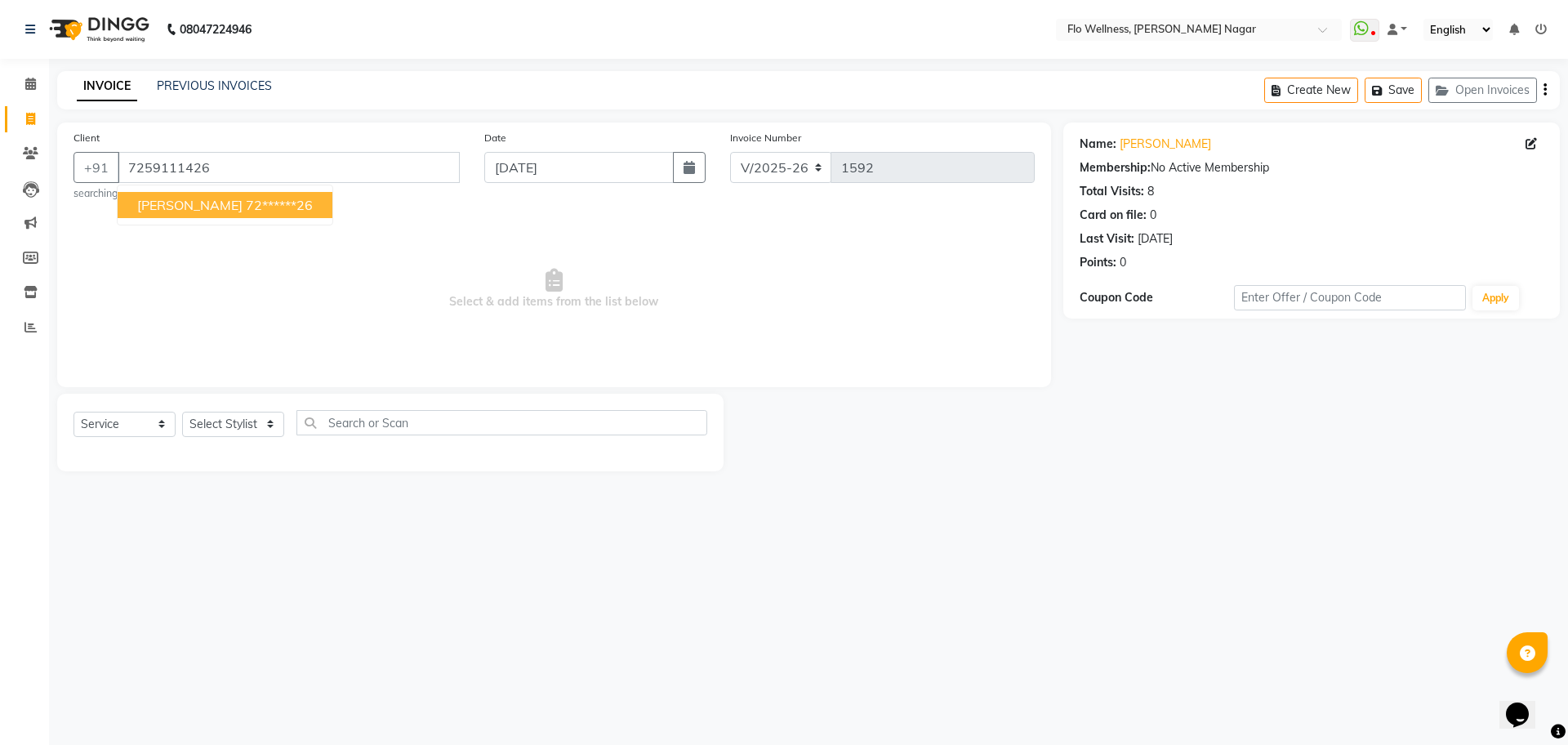
click at [246, 206] on ngb-highlight "72******26" at bounding box center [280, 204] width 67 height 16
type input "72******26"
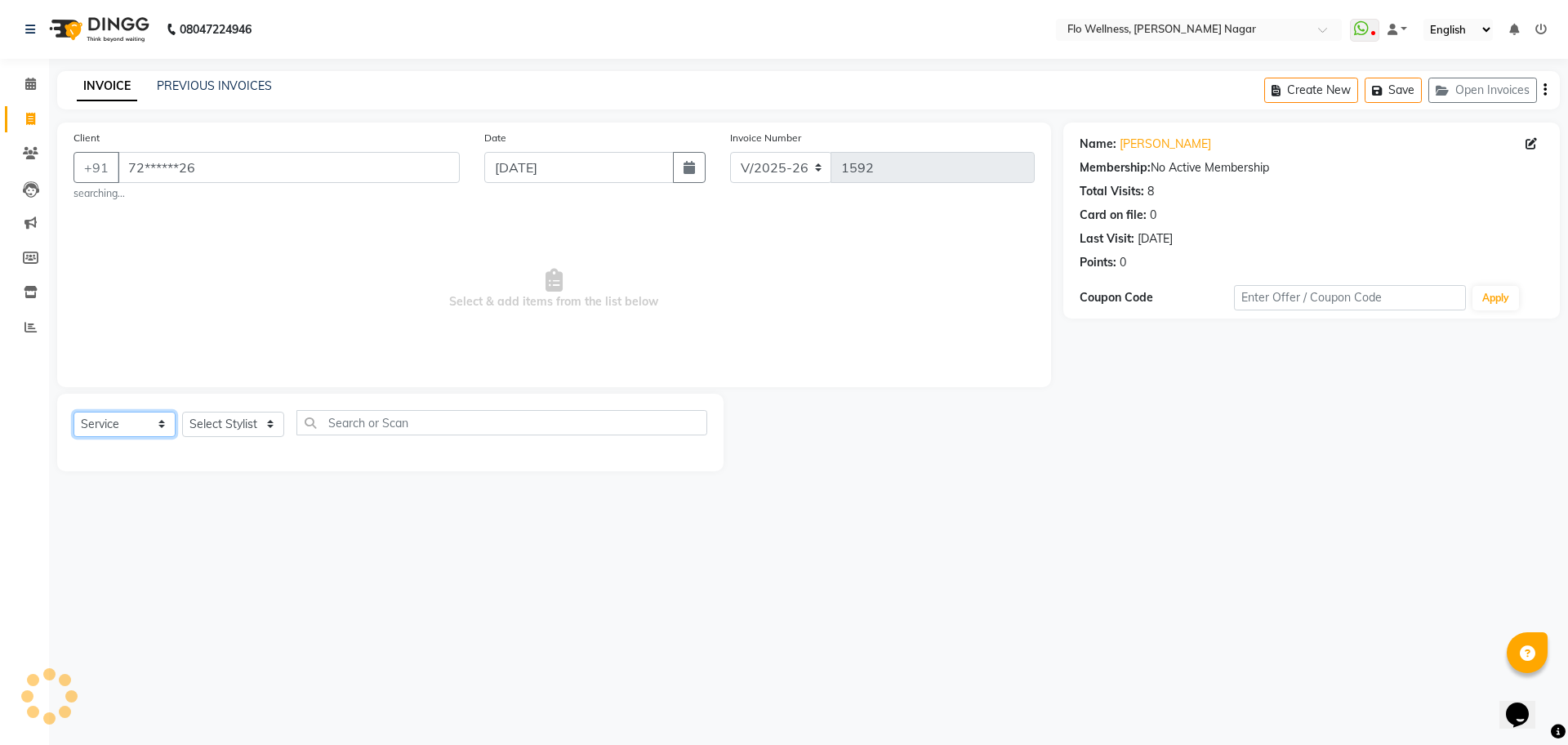
click at [141, 420] on select "Select Service Product Membership Package Voucher Prepaid Gift Card" at bounding box center [124, 425] width 102 height 26
select select "membership"
click at [73, 412] on select "Select Service Product Membership Package Voucher Prepaid Gift Card" at bounding box center [124, 425] width 102 height 26
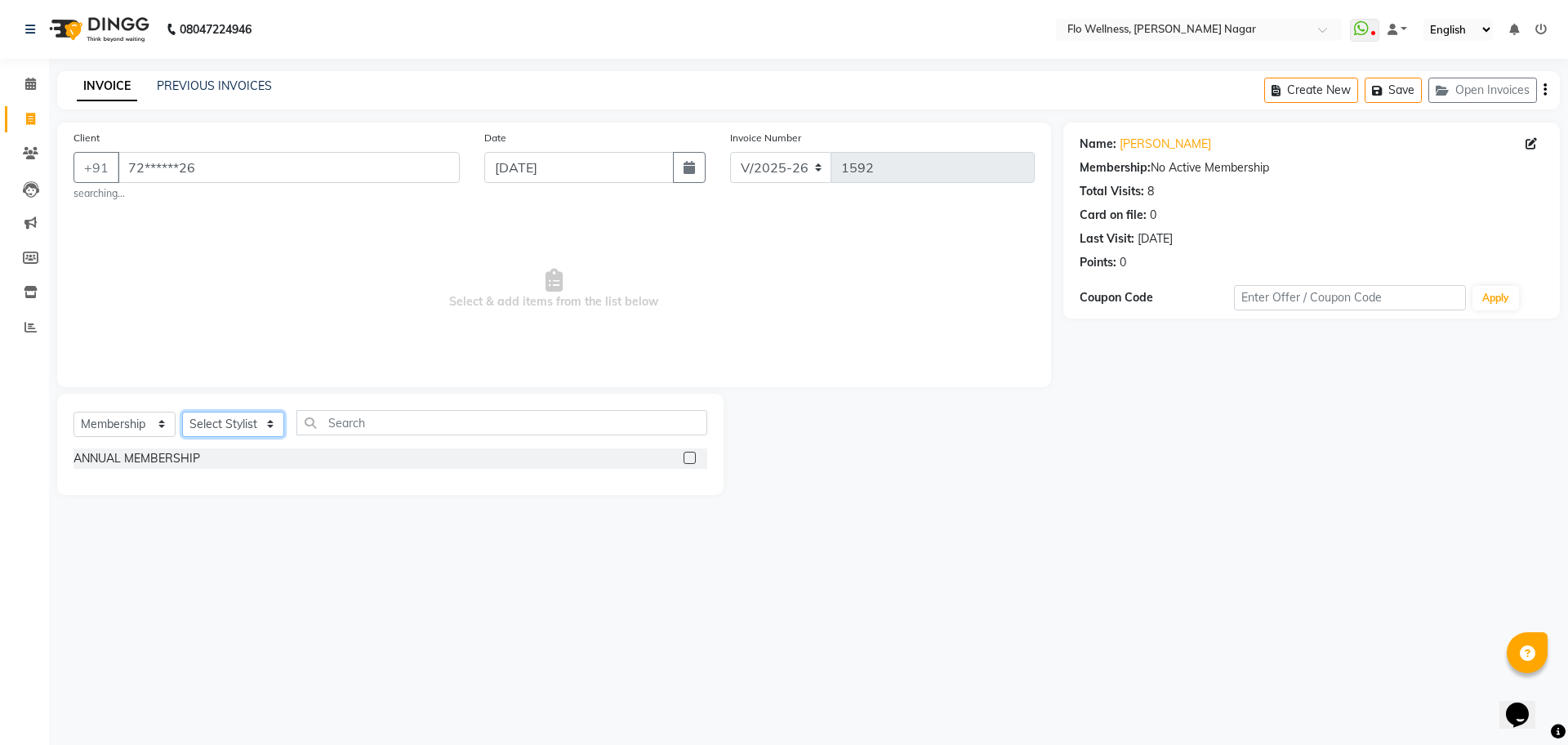
click at [238, 428] on select "Select Stylist [PERSON_NAME] Mani R [PERSON_NAME] Nivedini [PERSON_NAME]" at bounding box center [233, 425] width 102 height 26
select select "89484"
click at [182, 412] on select "Select Stylist [PERSON_NAME] Mani R [PERSON_NAME] Nivedini [PERSON_NAME]" at bounding box center [233, 425] width 102 height 26
click at [691, 456] on label at bounding box center [689, 457] width 12 height 12
click at [691, 456] on input "checkbox" at bounding box center [688, 458] width 11 height 11
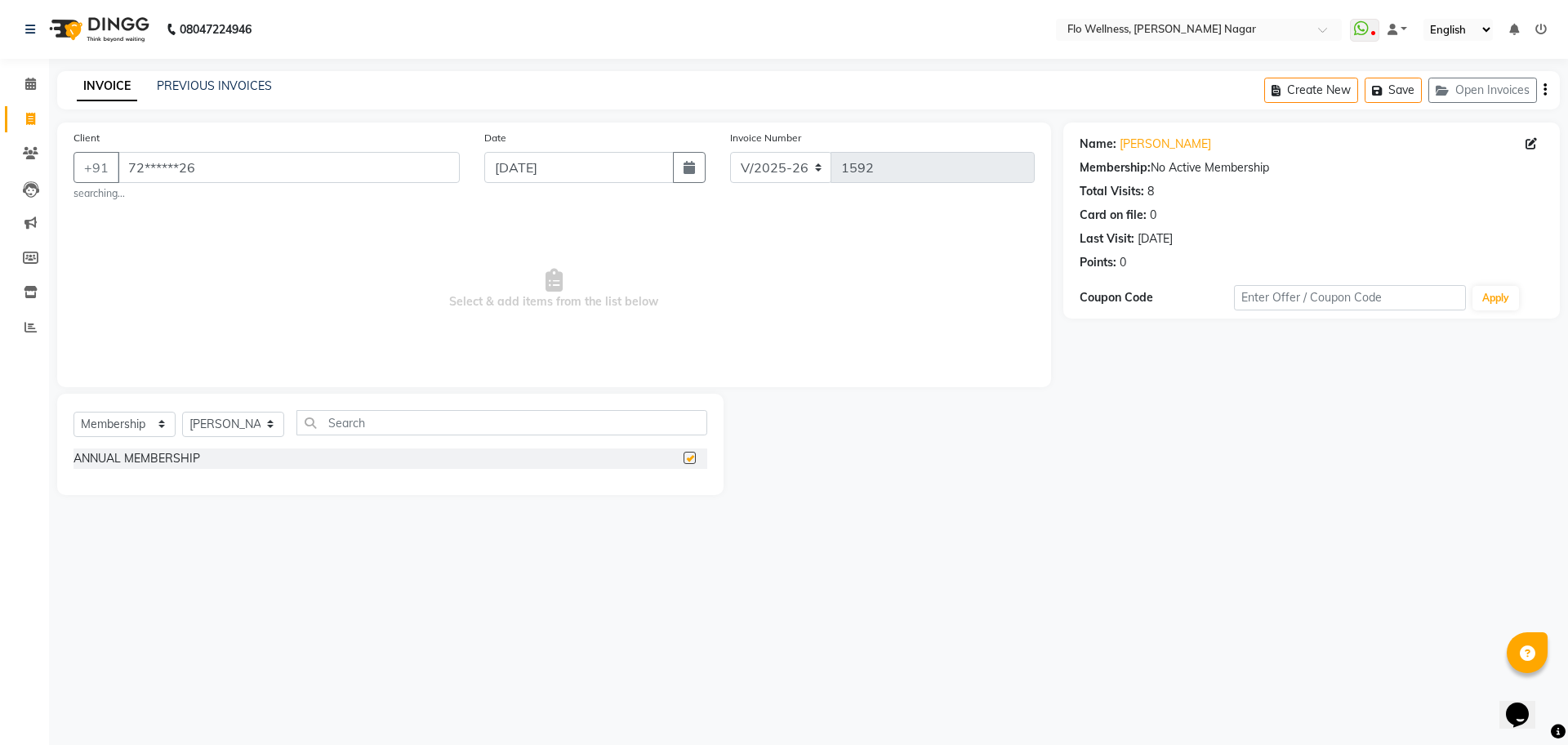
select select "select"
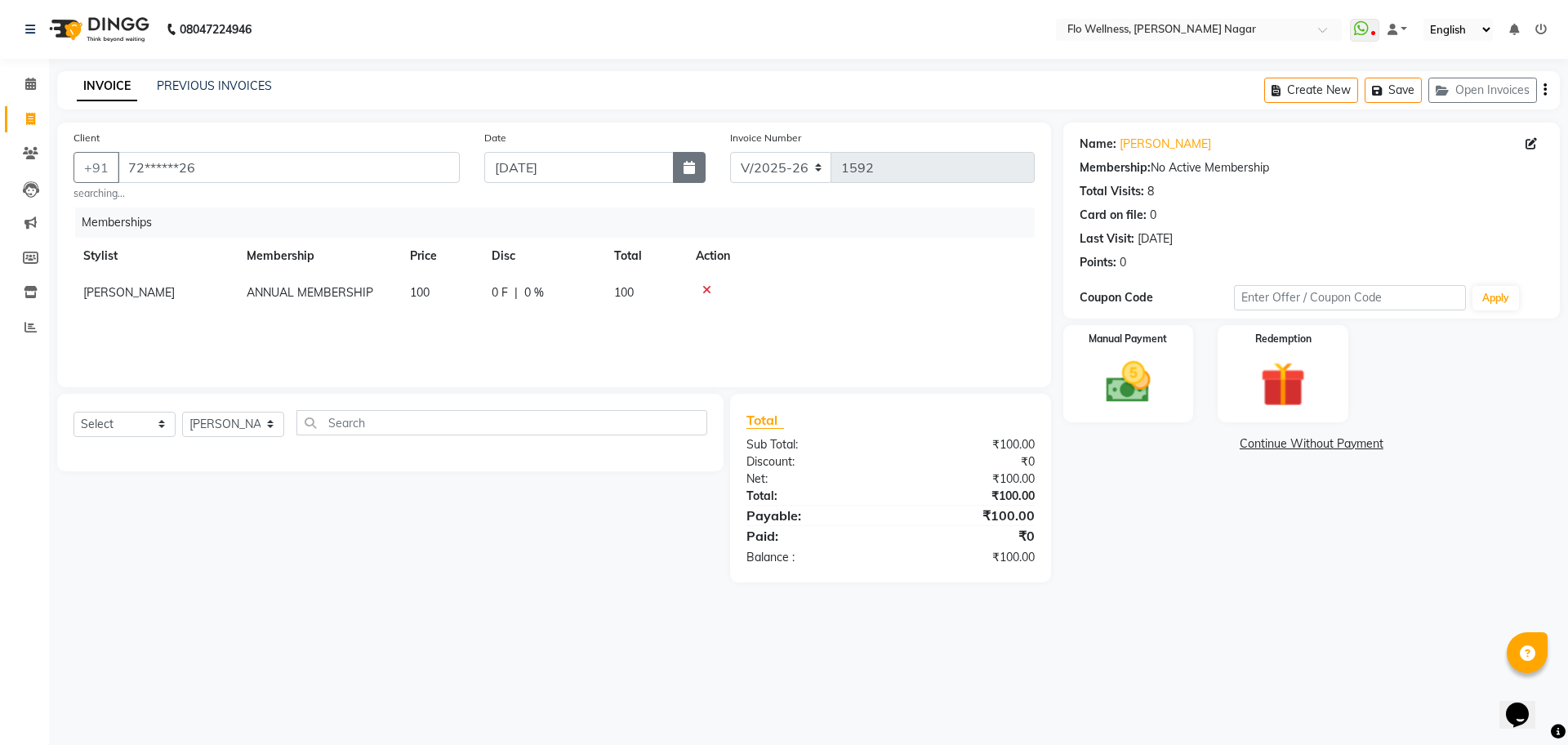
click at [692, 173] on icon "button" at bounding box center [689, 167] width 12 height 13
select select "9"
select select "2025"
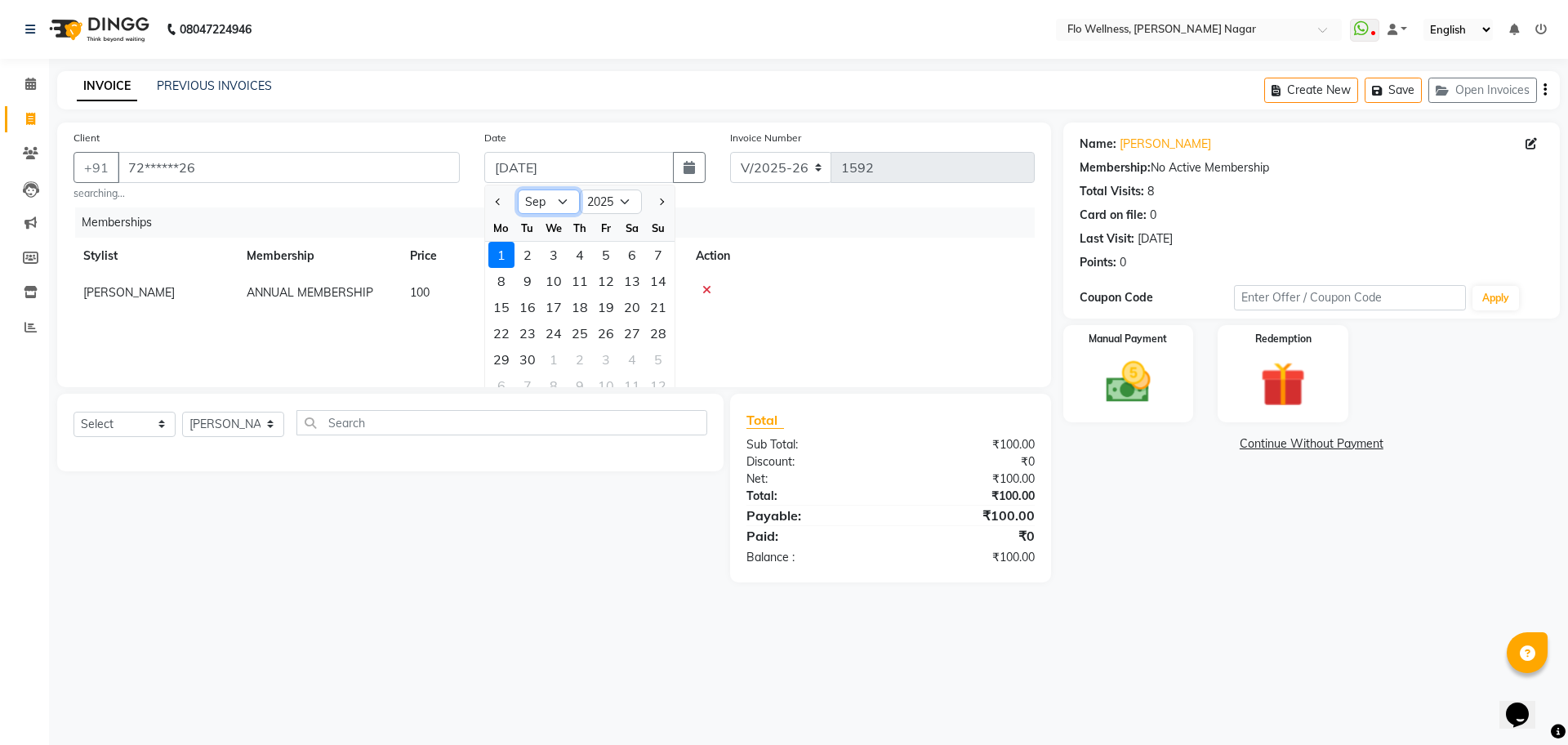
click at [544, 203] on select "Jan Feb Mar Apr May Jun [DATE] Aug Sep Oct Nov Dec" at bounding box center [548, 201] width 62 height 25
select select "8"
click at [518, 189] on select "Jan Feb Mar Apr May Jun [DATE] Aug Sep Oct Nov Dec" at bounding box center [548, 201] width 62 height 25
click at [600, 327] on div "22" at bounding box center [606, 333] width 26 height 26
type input "[DATE]"
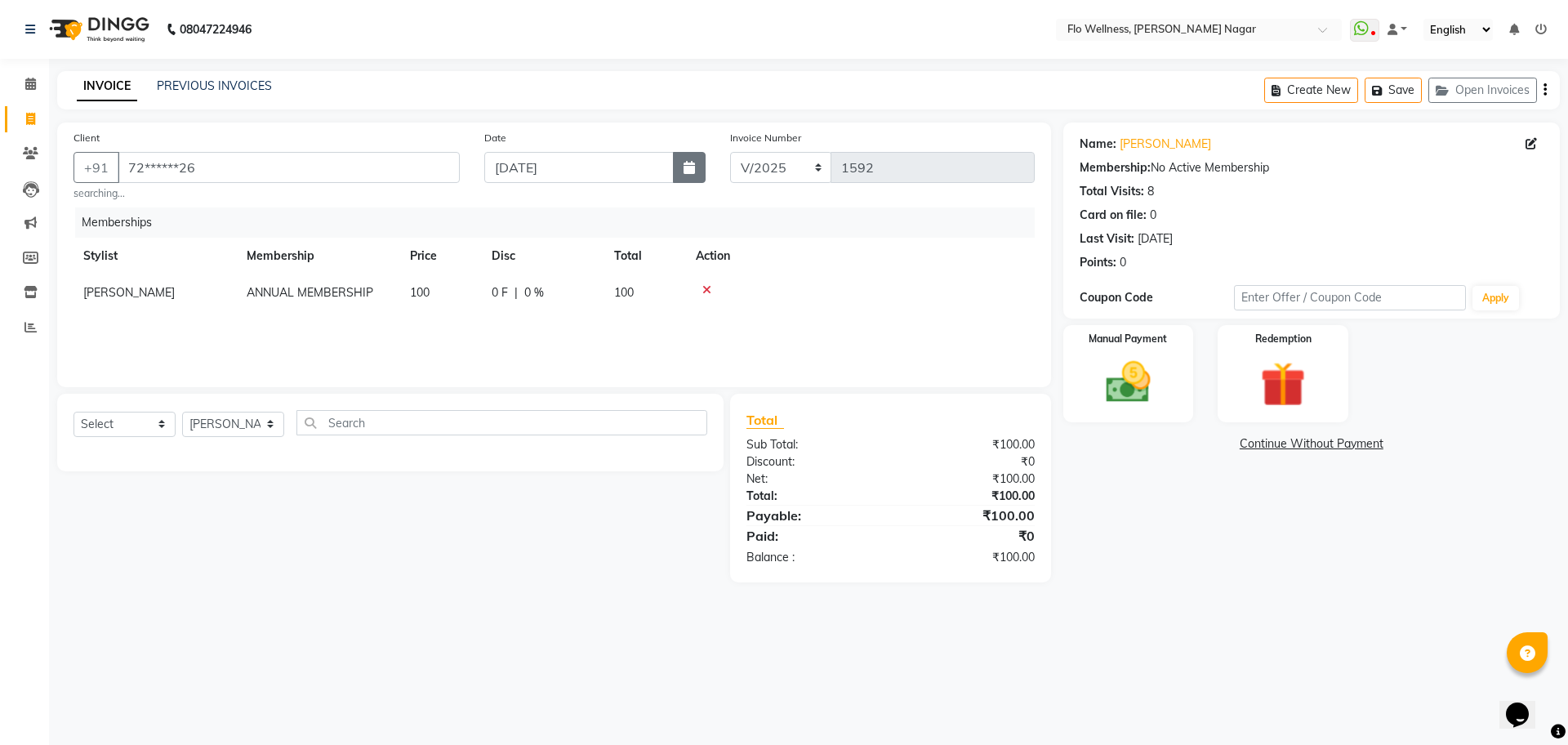
click at [700, 177] on button "button" at bounding box center [689, 167] width 33 height 31
select select "8"
select select "2025"
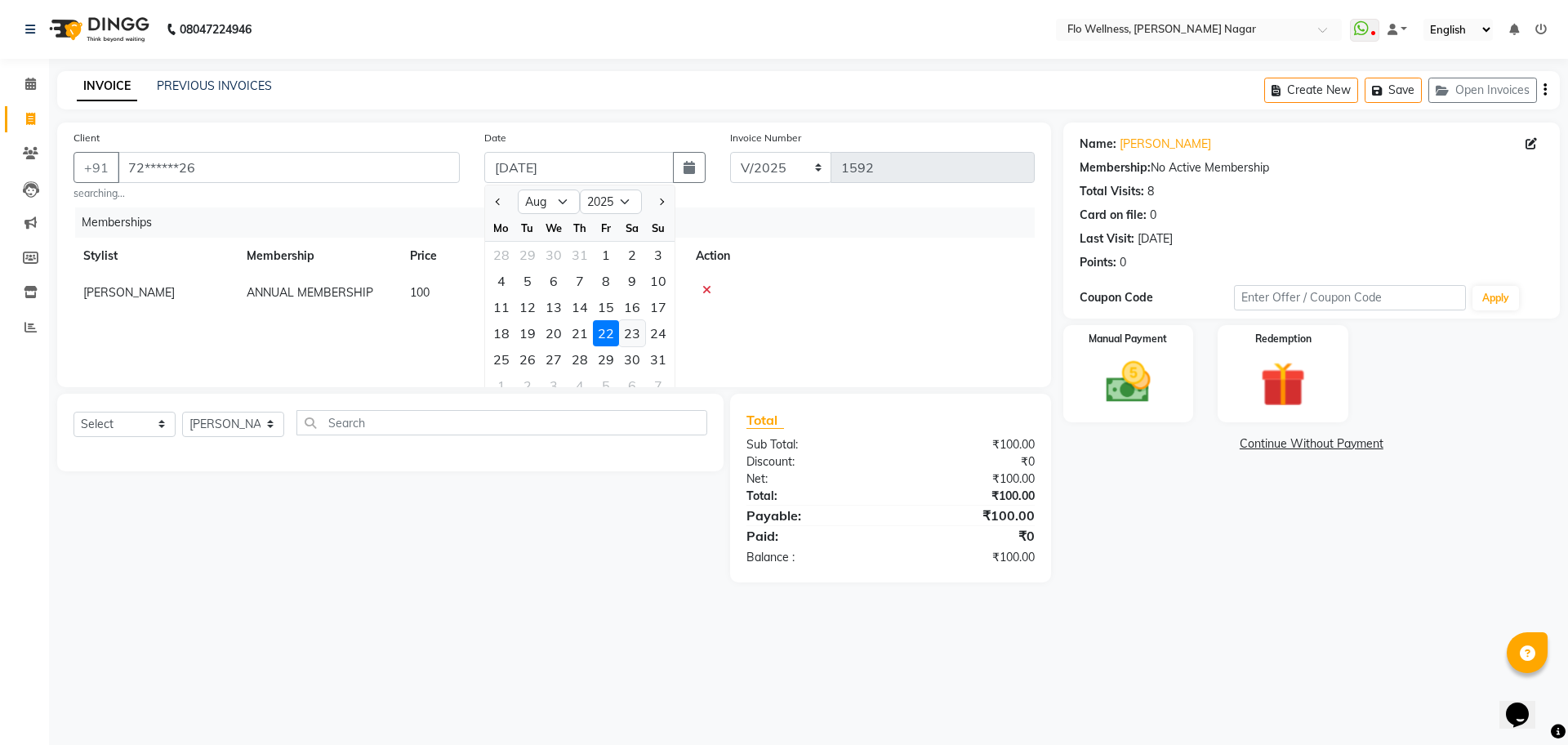
click at [635, 323] on div "23" at bounding box center [632, 333] width 26 height 26
type input "[DATE]"
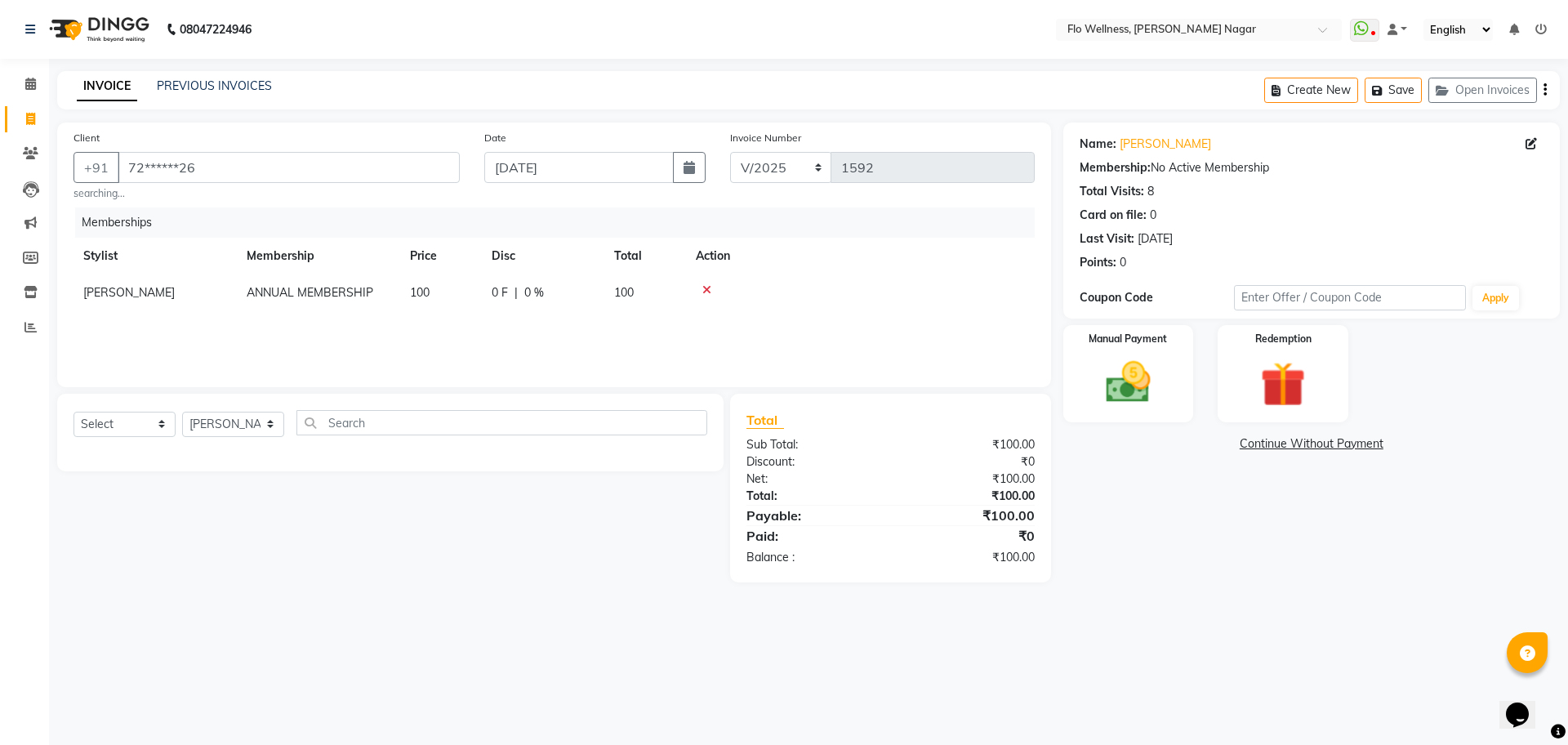
click at [710, 288] on icon at bounding box center [706, 291] width 9 height 12
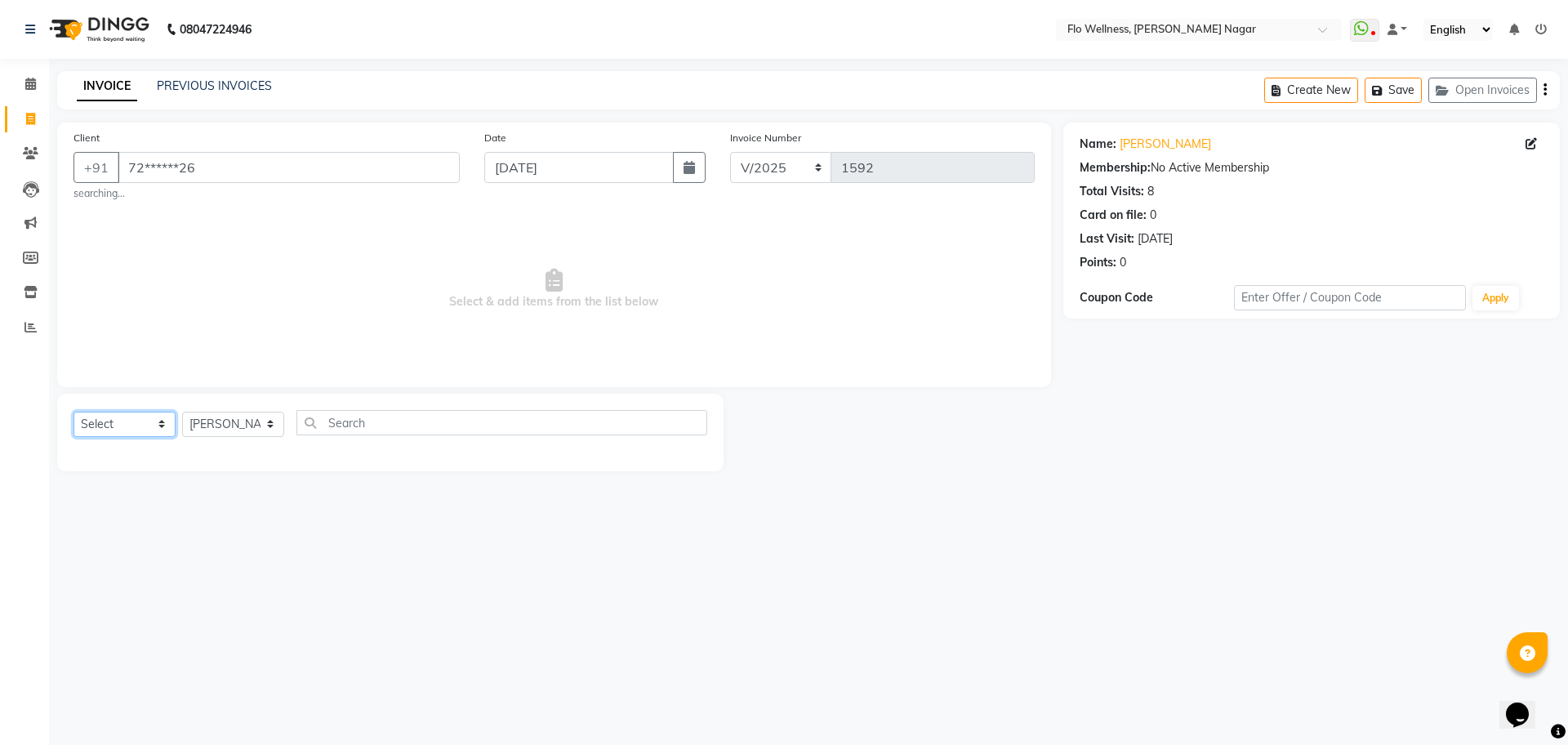
click at [168, 417] on select "Select Service Product Membership Package Voucher Prepaid Gift Card" at bounding box center [124, 425] width 102 height 26
select select "package"
click at [73, 412] on select "Select Service Product Membership Package Voucher Prepaid Gift Card" at bounding box center [124, 425] width 102 height 26
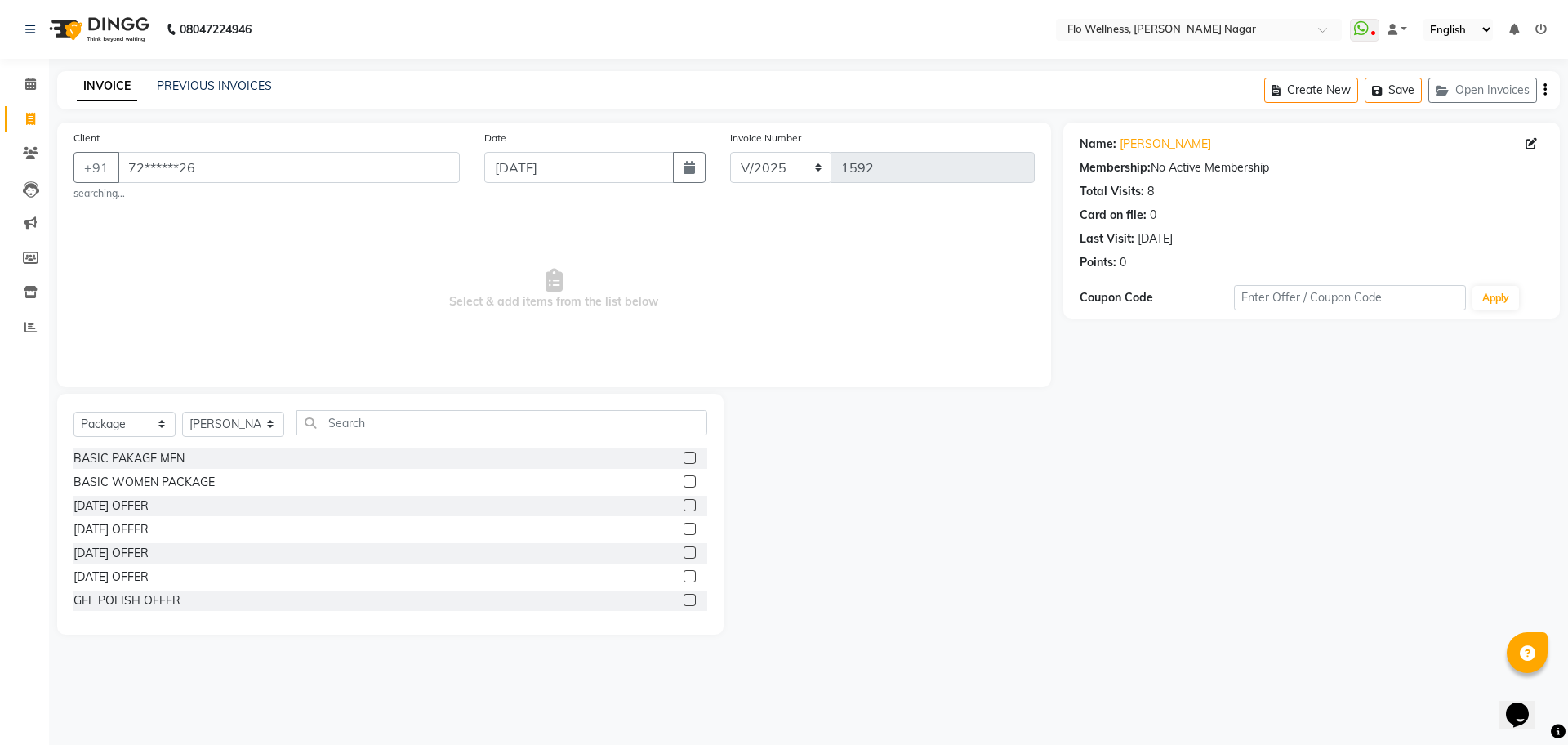
click at [215, 552] on div "BASIC PAKAGE MEN BASIC WOMEN PACKAGE [DATE] OFFER [DATE] OFFER [DATE] OFFER [DA…" at bounding box center [390, 530] width 634 height 164
click at [378, 430] on input "text" at bounding box center [502, 423] width 411 height 26
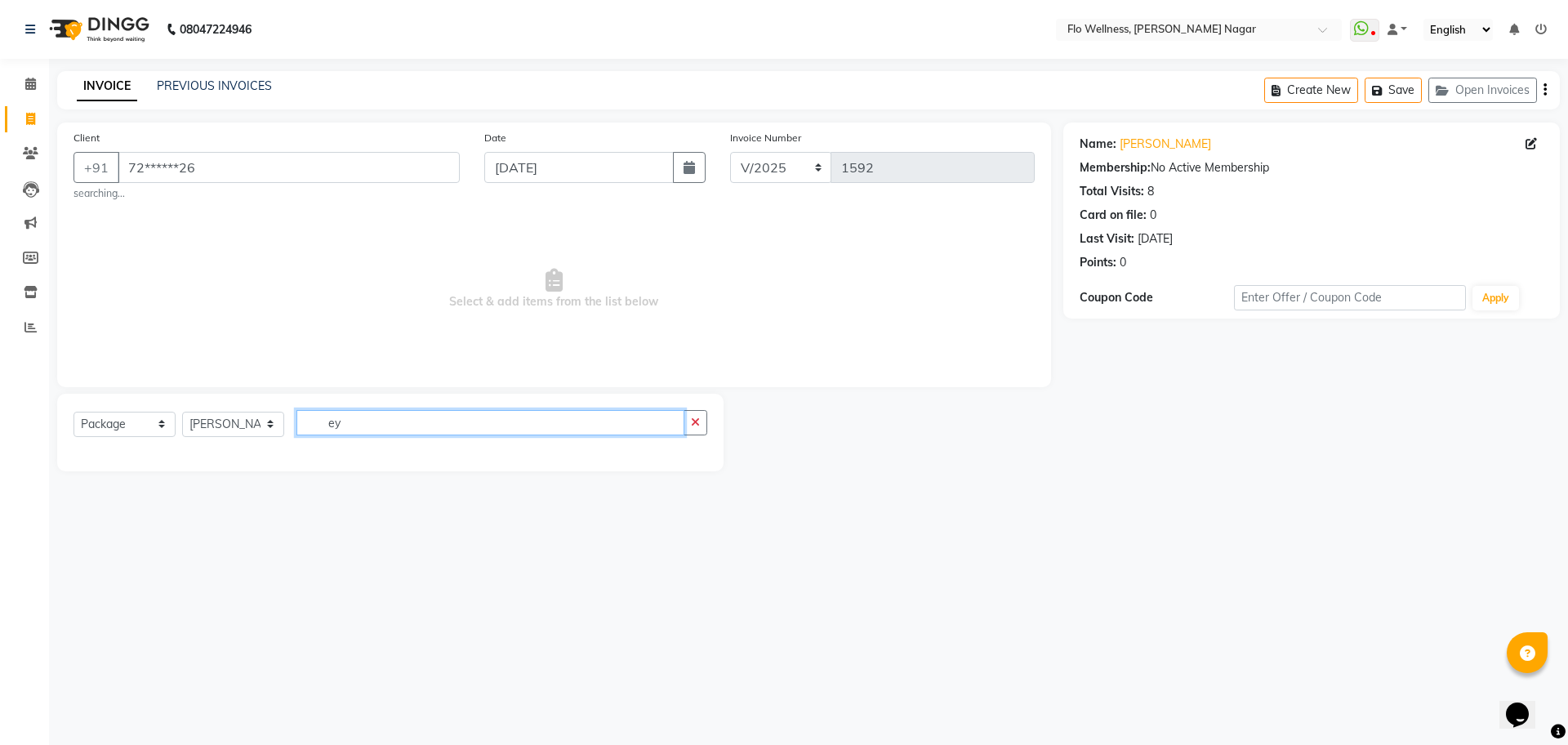
type input "e"
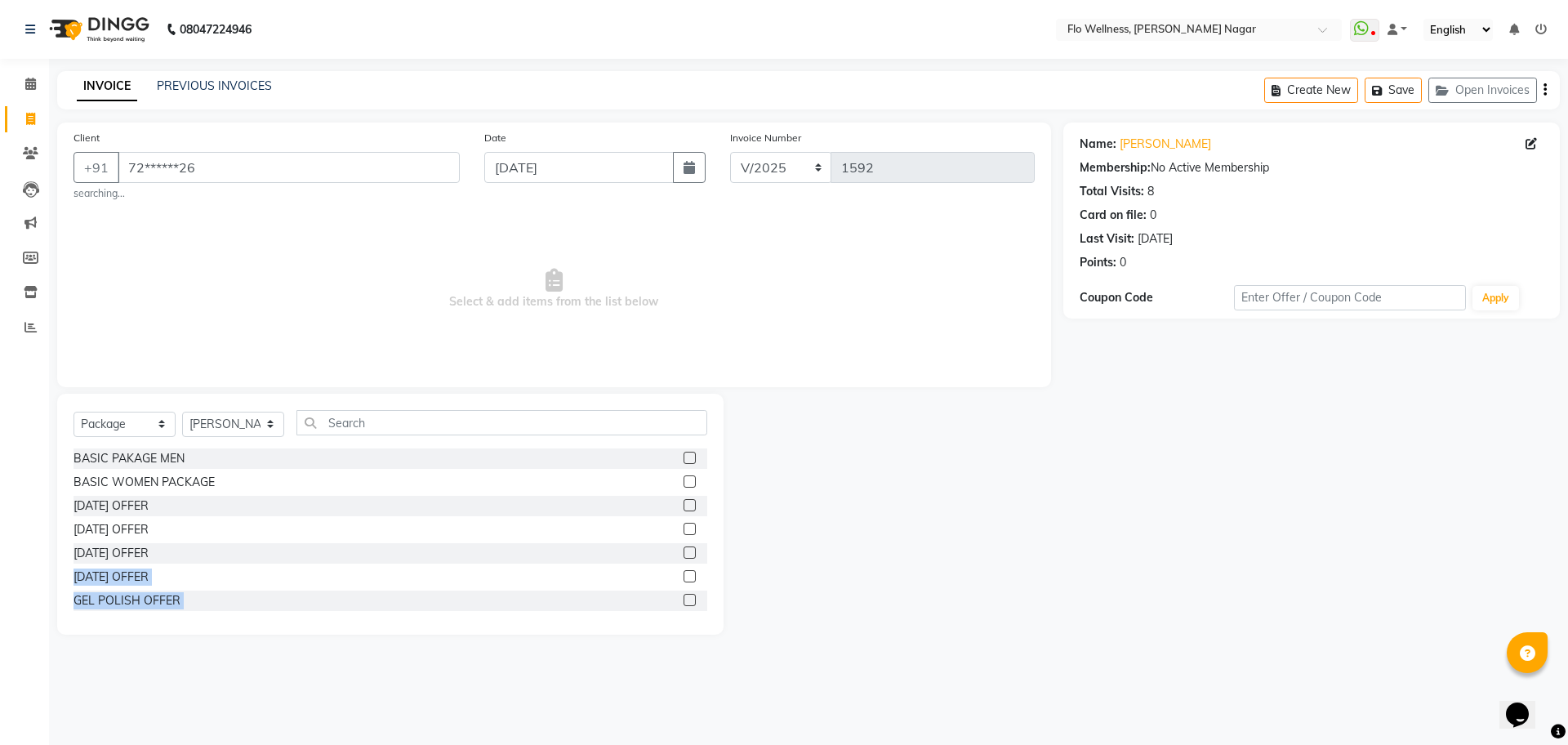
drag, startPoint x: 345, startPoint y: 514, endPoint x: 428, endPoint y: 543, distance: 87.9
click at [428, 543] on div "BASIC PAKAGE MEN BASIC WOMEN PACKAGE [DATE] OFFER [DATE] OFFER [DATE] OFFER [DA…" at bounding box center [390, 530] width 634 height 164
click at [354, 160] on input "72******26" at bounding box center [289, 167] width 342 height 31
type input "7"
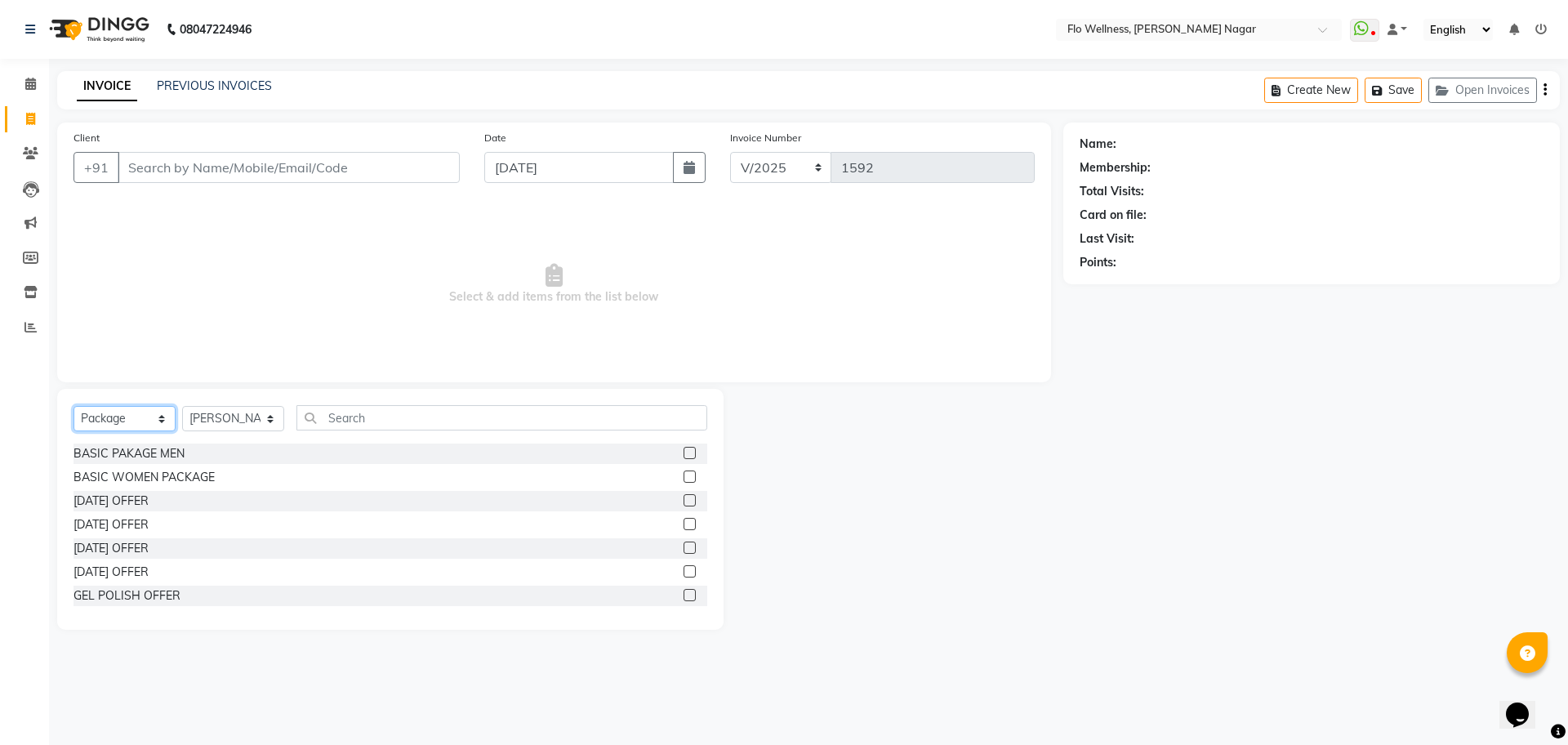
click at [144, 415] on select "Select Service Product Membership Package Voucher Prepaid Gift Card" at bounding box center [124, 419] width 102 height 26
select select "membership"
click at [73, 406] on select "Select Service Product Membership Package Voucher Prepaid Gift Card" at bounding box center [124, 419] width 102 height 26
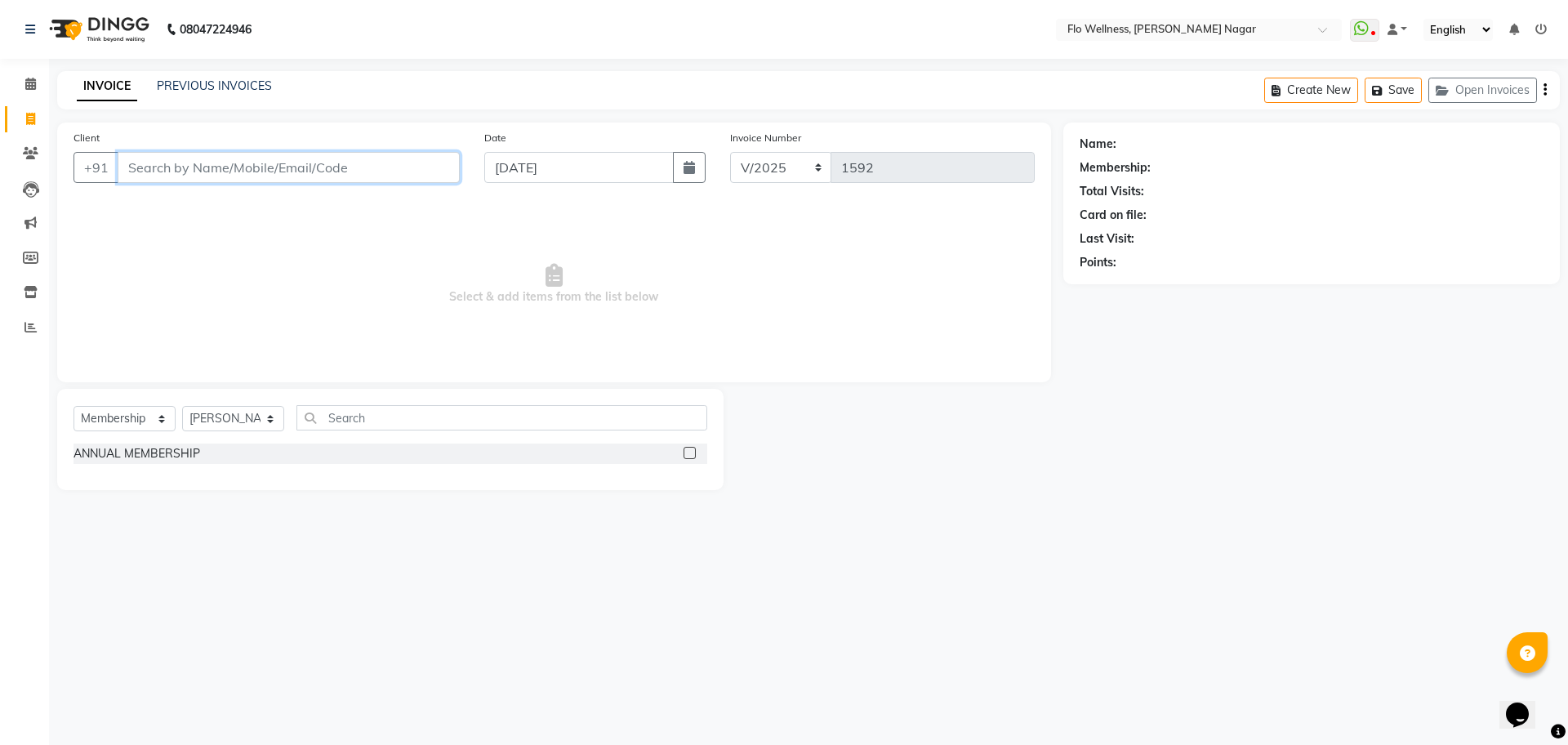
click at [264, 175] on input "Client" at bounding box center [289, 167] width 342 height 31
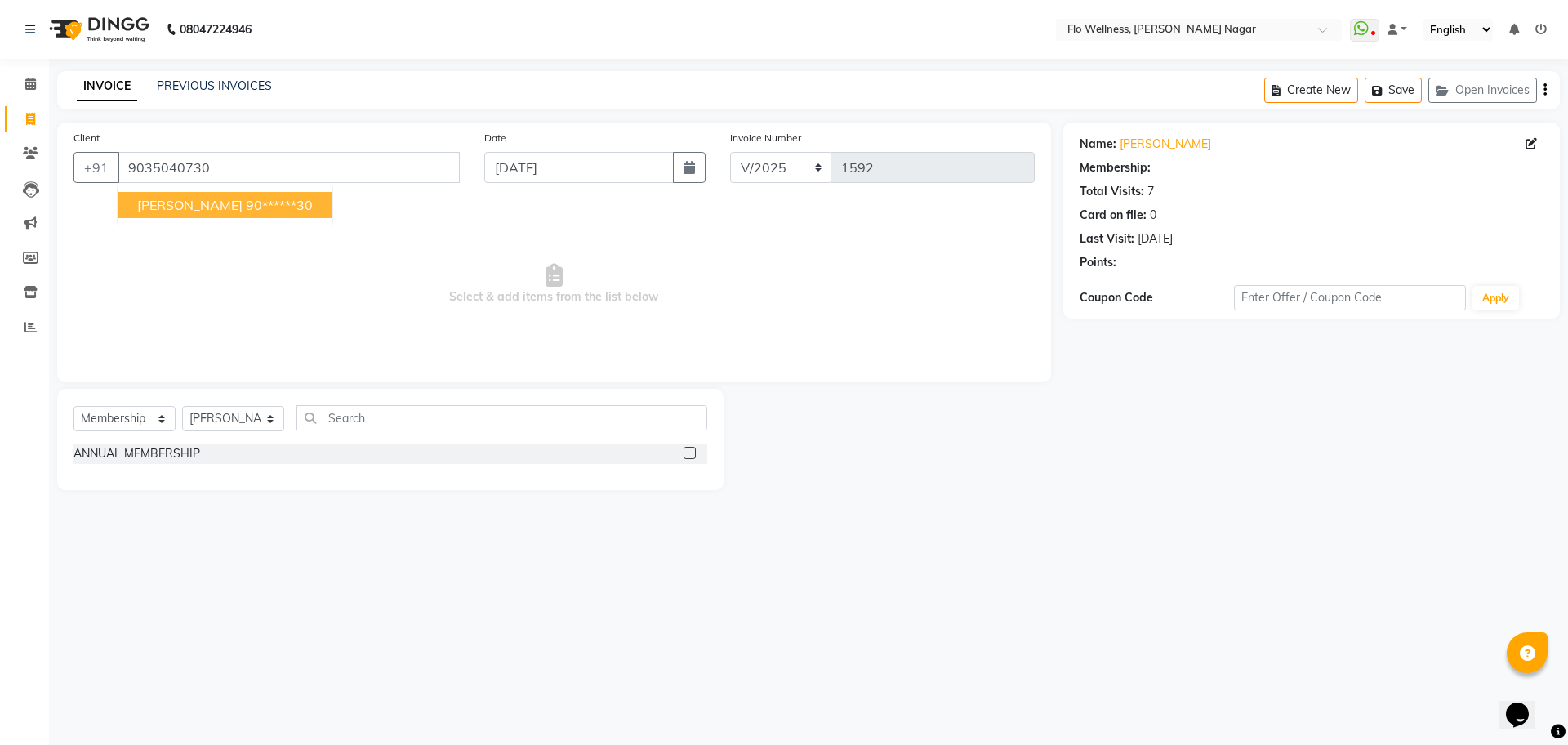
click at [246, 204] on ngb-highlight "90******30" at bounding box center [280, 204] width 67 height 16
type input "90******30"
click at [692, 449] on label at bounding box center [689, 453] width 12 height 12
click at [692, 449] on input "checkbox" at bounding box center [688, 453] width 11 height 11
select select "select"
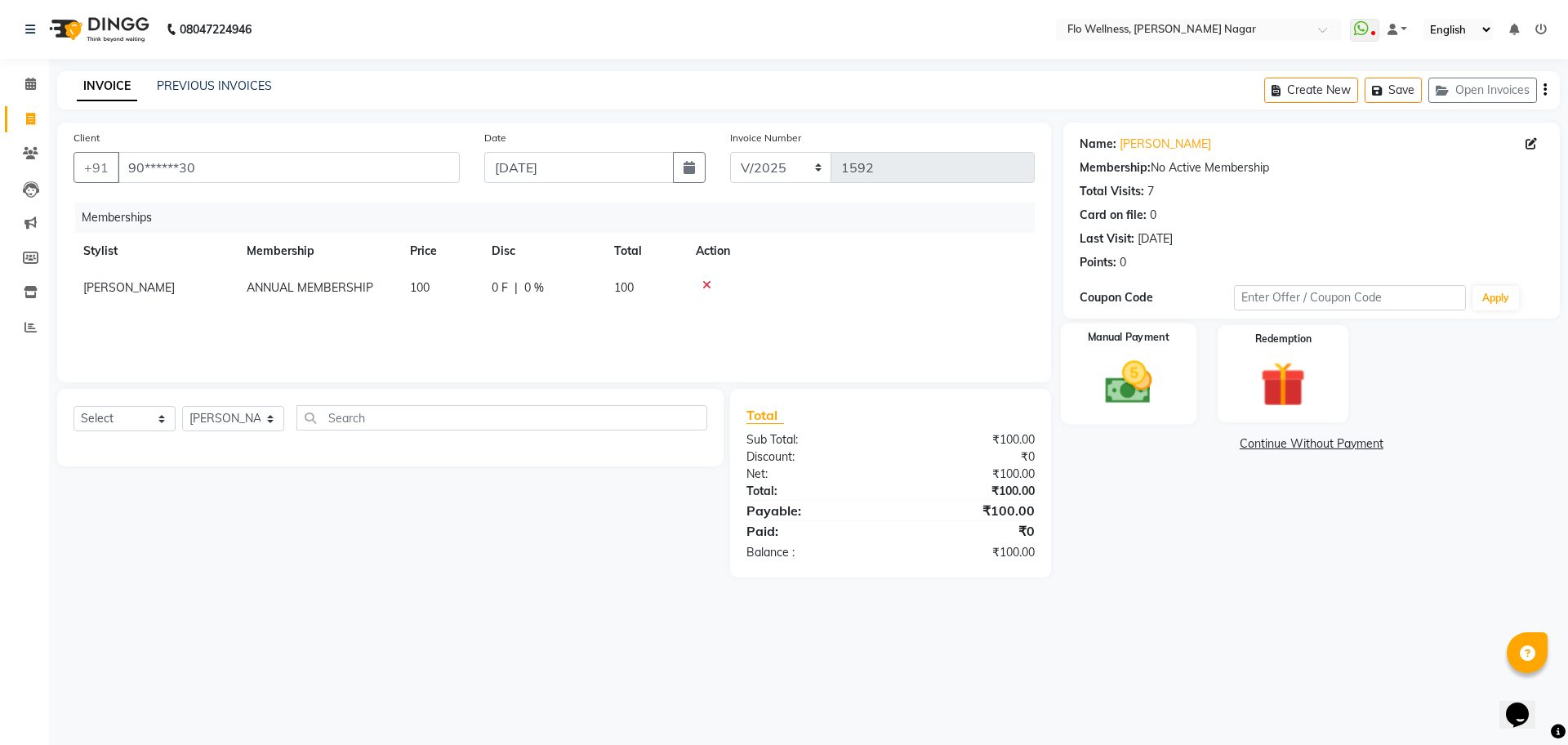
click at [1144, 375] on img at bounding box center [1129, 382] width 76 height 54
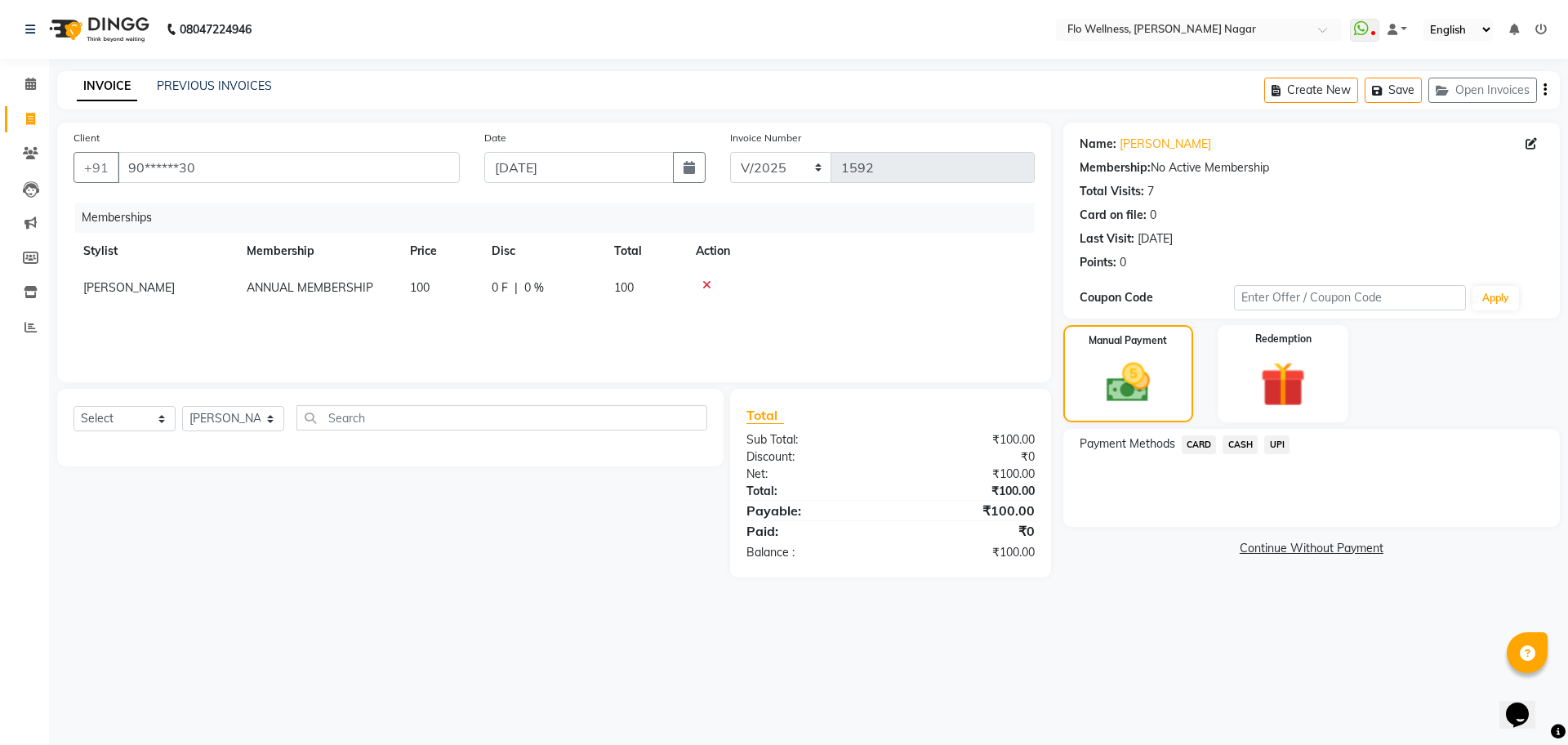
click at [1271, 442] on span "UPI" at bounding box center [1277, 444] width 26 height 19
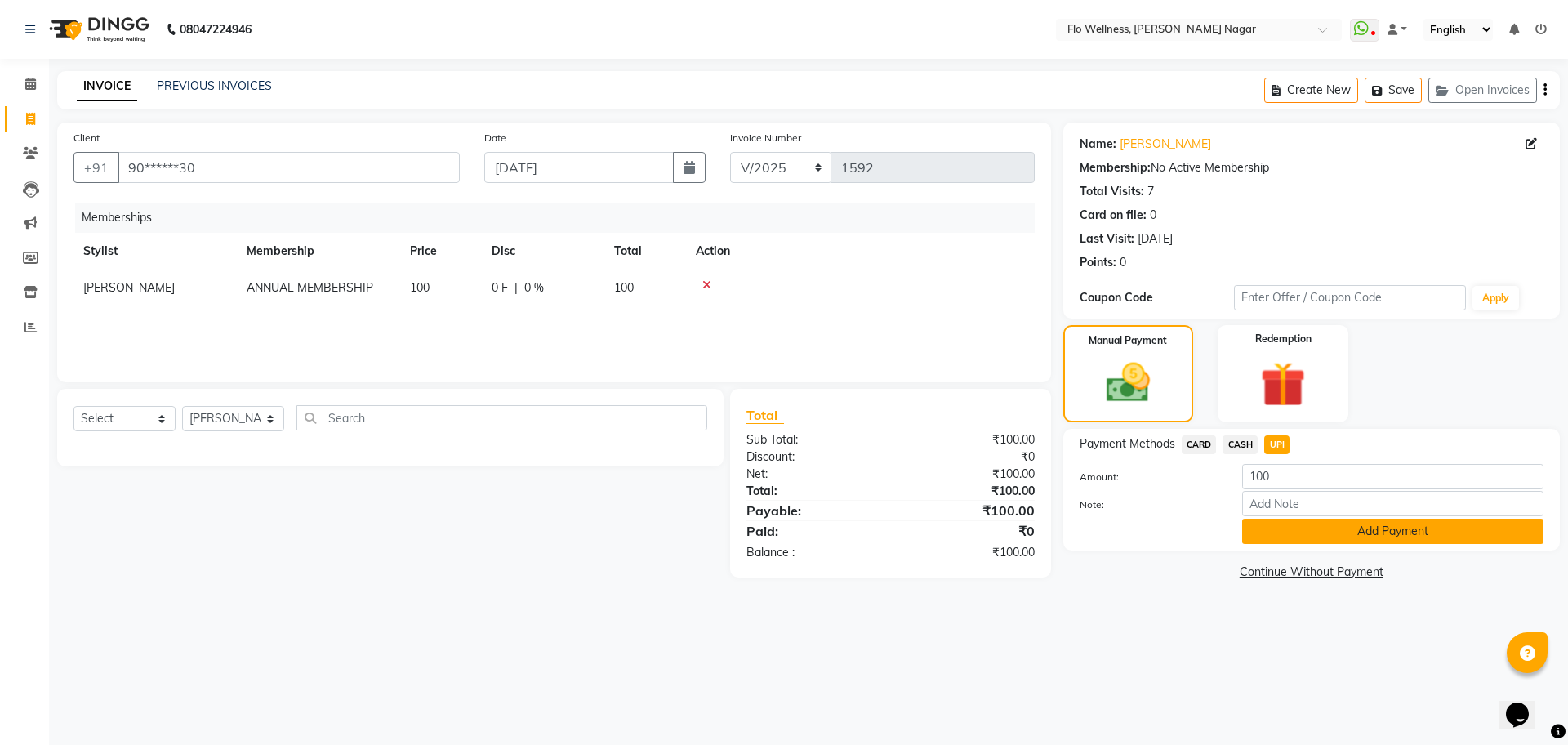
click at [1360, 539] on button "Add Payment" at bounding box center [1393, 532] width 302 height 26
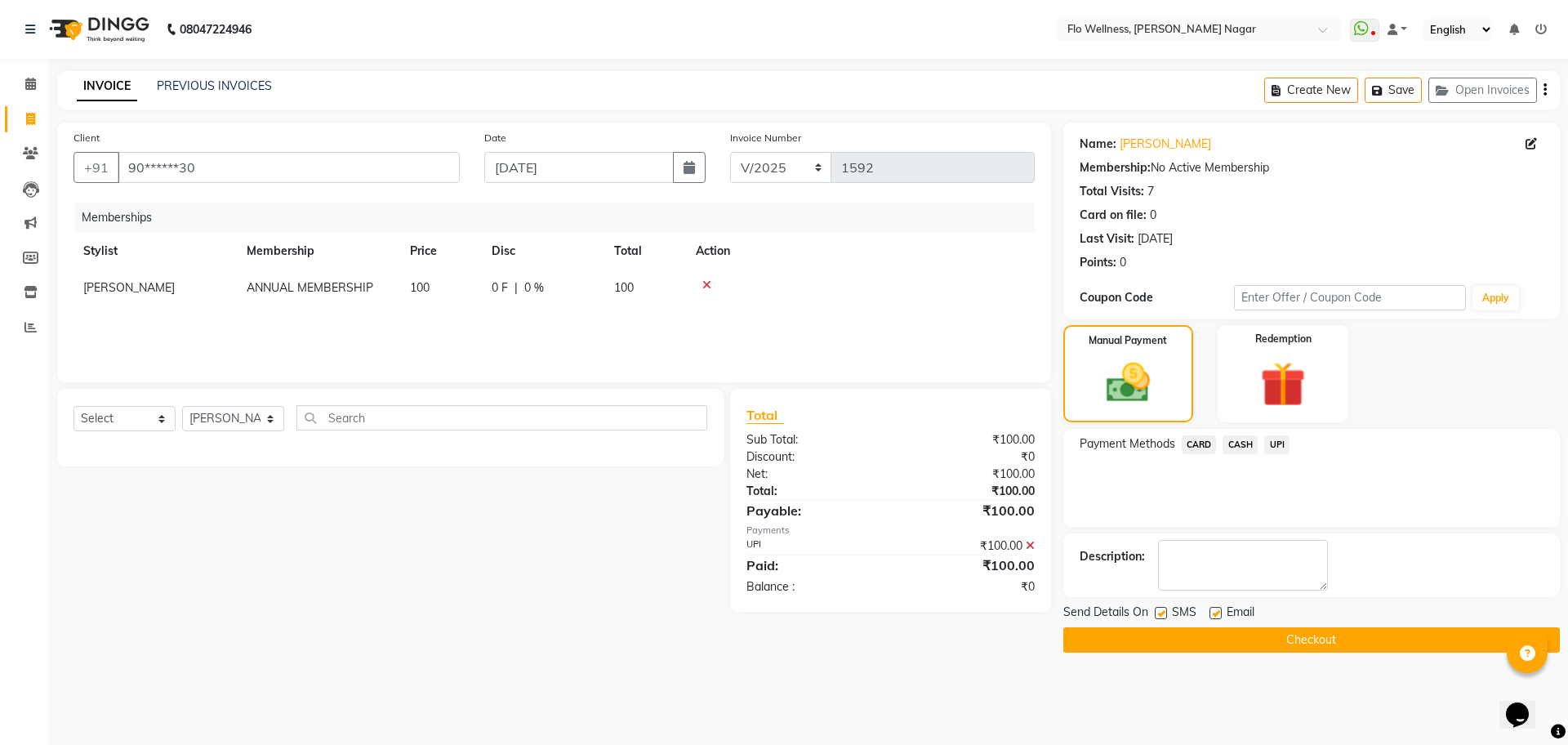
click at [1408, 642] on button "Checkout" at bounding box center [1311, 641] width 497 height 26
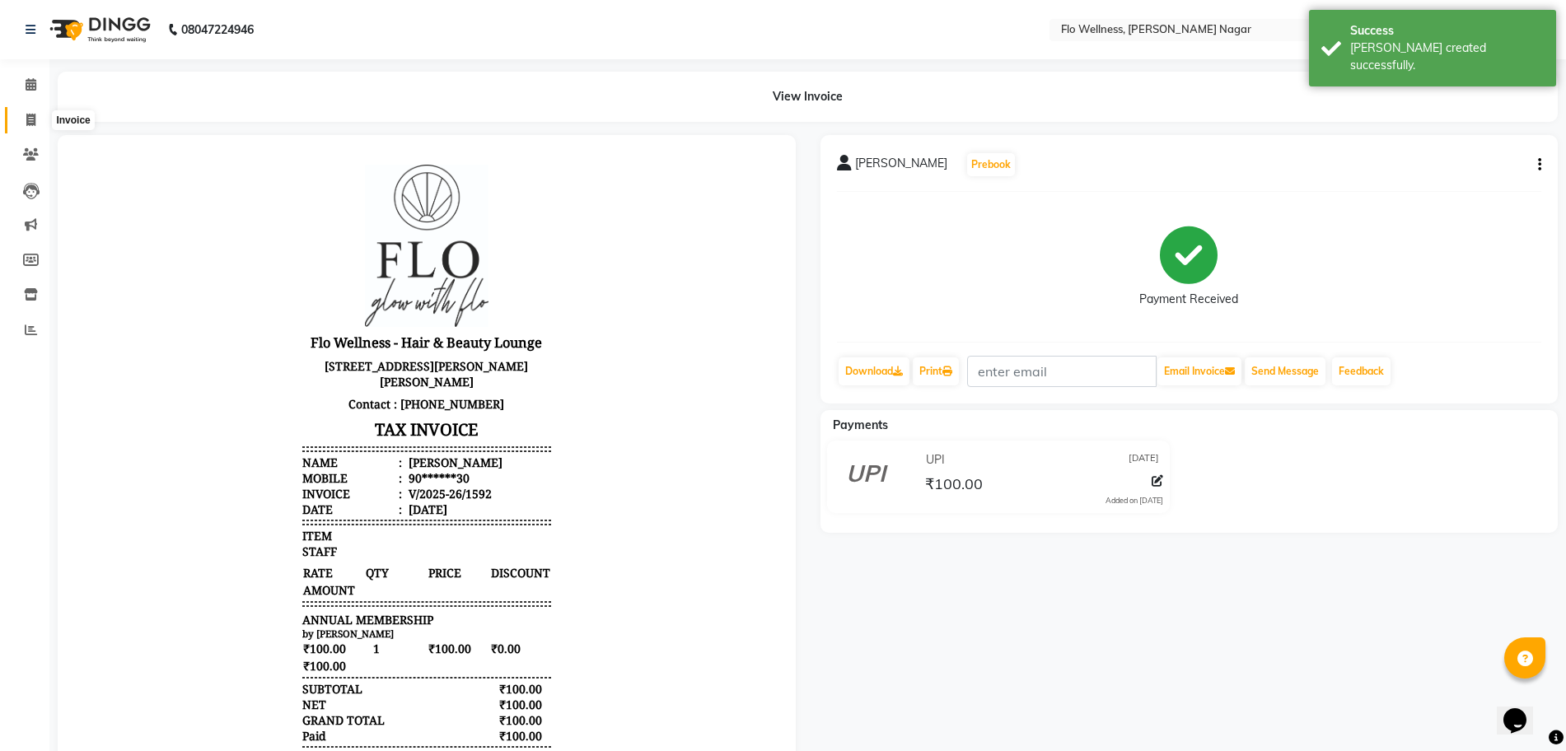
click at [30, 120] on icon at bounding box center [30, 120] width 9 height 12
select select "service"
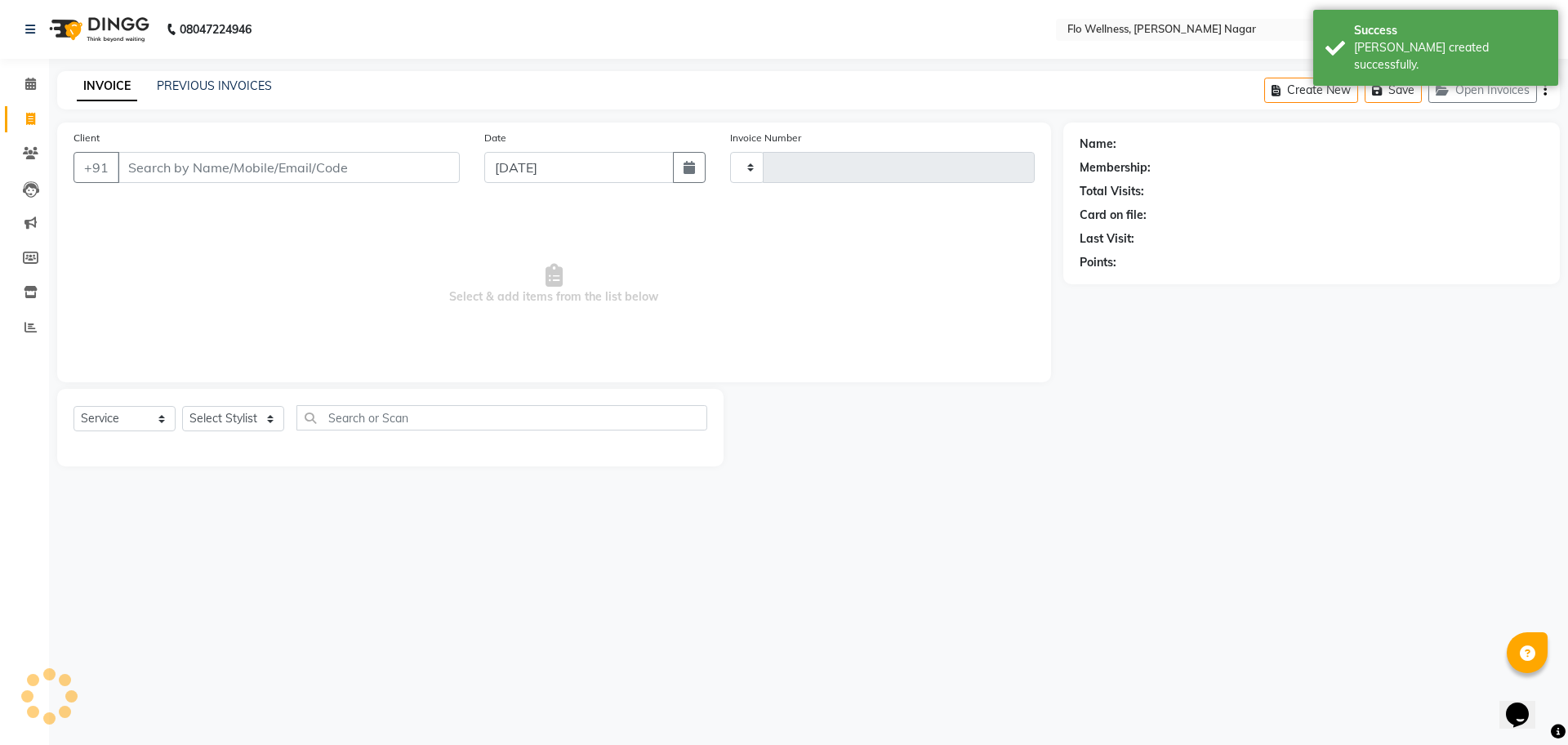
type input "1593"
select select "4509"
click at [687, 165] on icon "button" at bounding box center [689, 167] width 12 height 13
select select "9"
select select "2025"
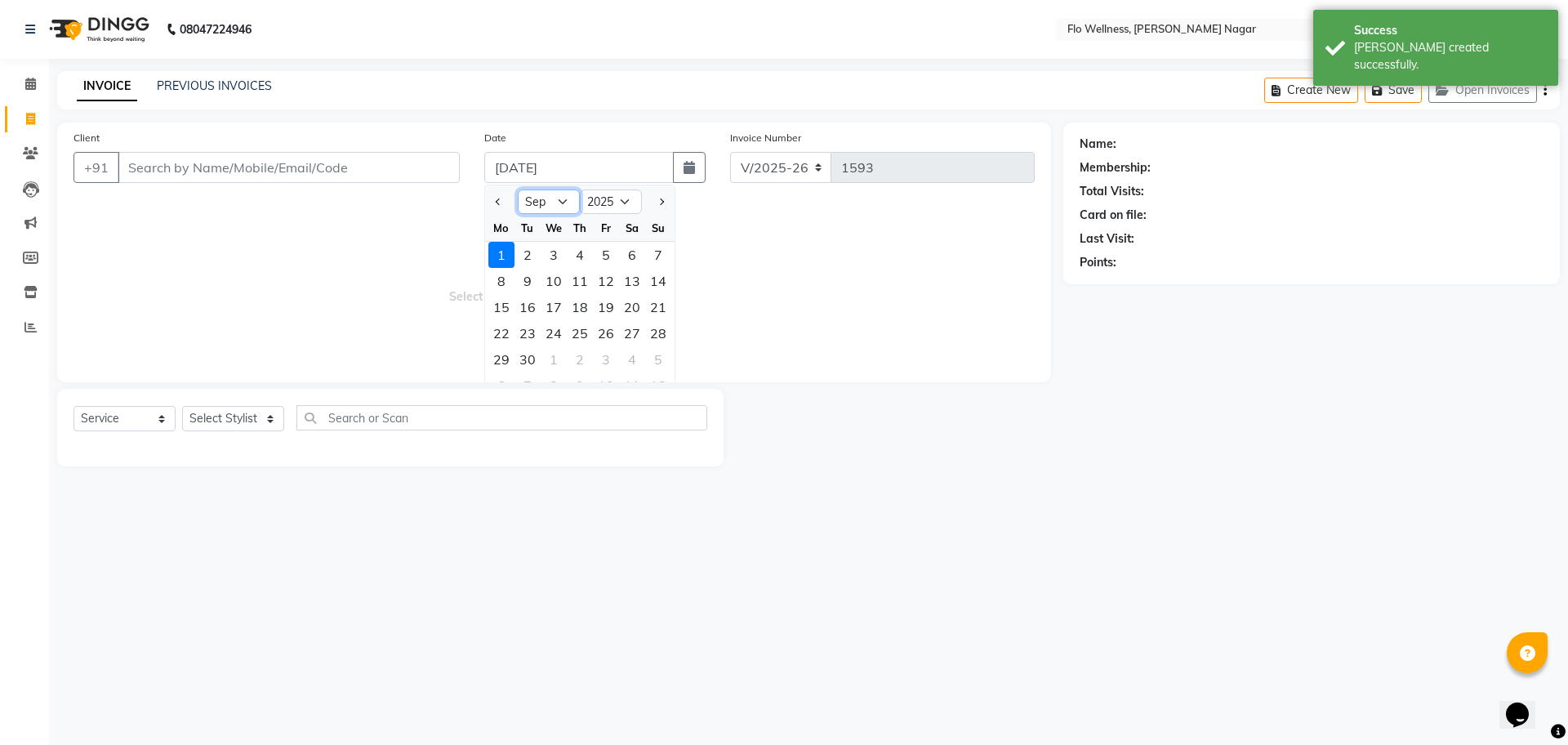
click at [540, 204] on select "Jan Feb Mar Apr May Jun [DATE] Aug Sep Oct Nov Dec" at bounding box center [548, 201] width 62 height 25
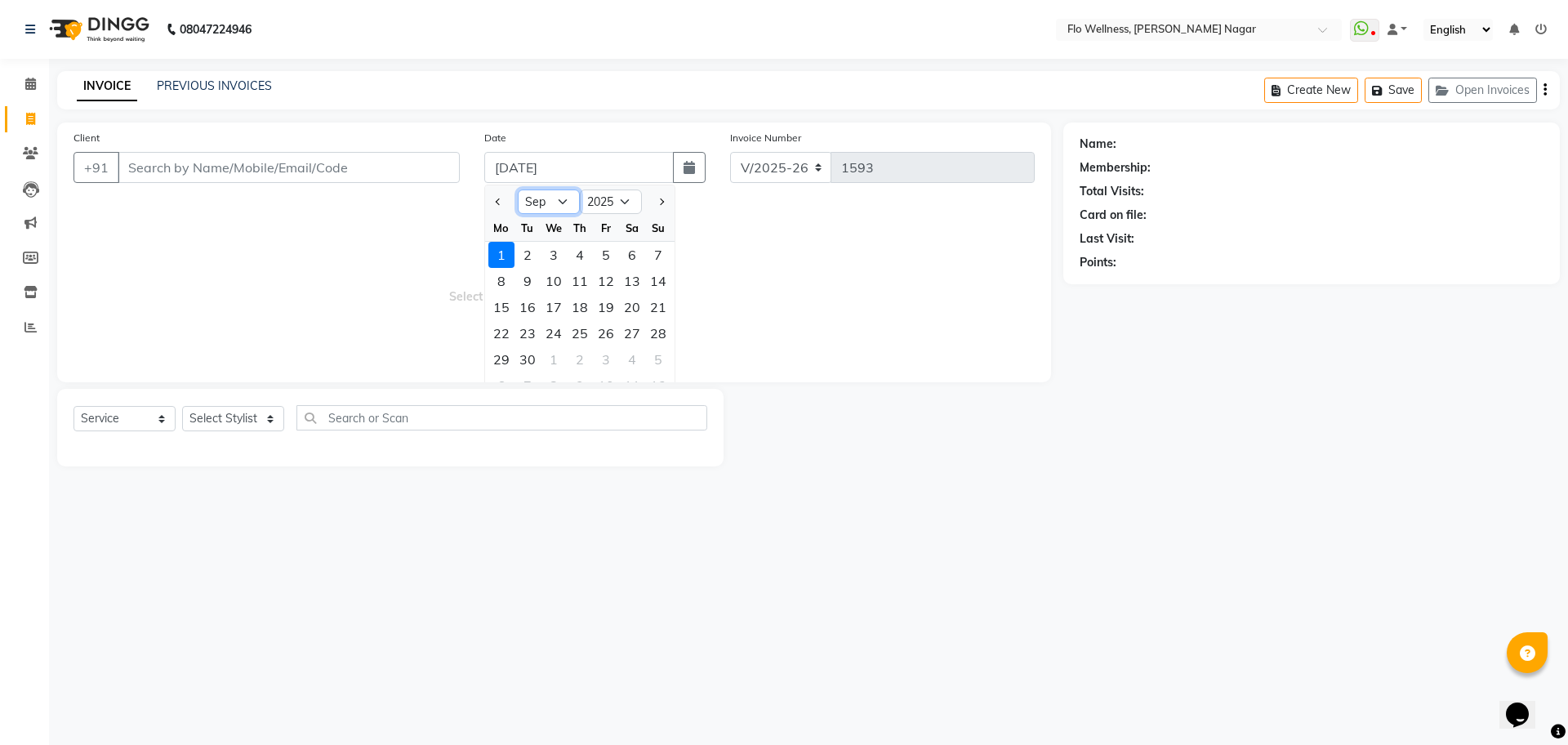
select select "8"
click at [518, 189] on select "Jan Feb Mar Apr May Jun [DATE] Aug Sep Oct Nov Dec" at bounding box center [548, 201] width 62 height 25
click at [666, 330] on div "24" at bounding box center [659, 333] width 26 height 26
type input "[DATE]"
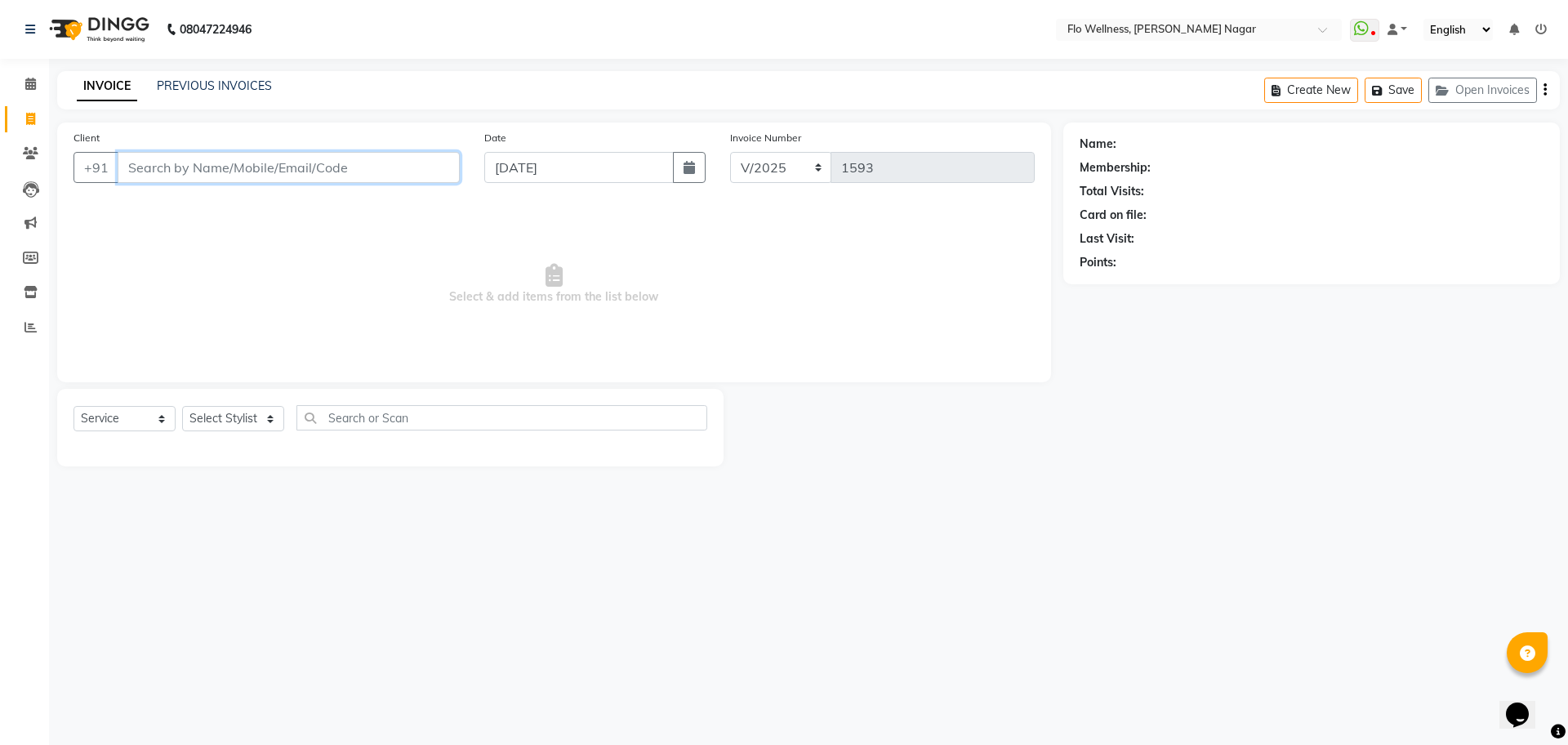
click at [387, 178] on input "Client" at bounding box center [289, 167] width 342 height 31
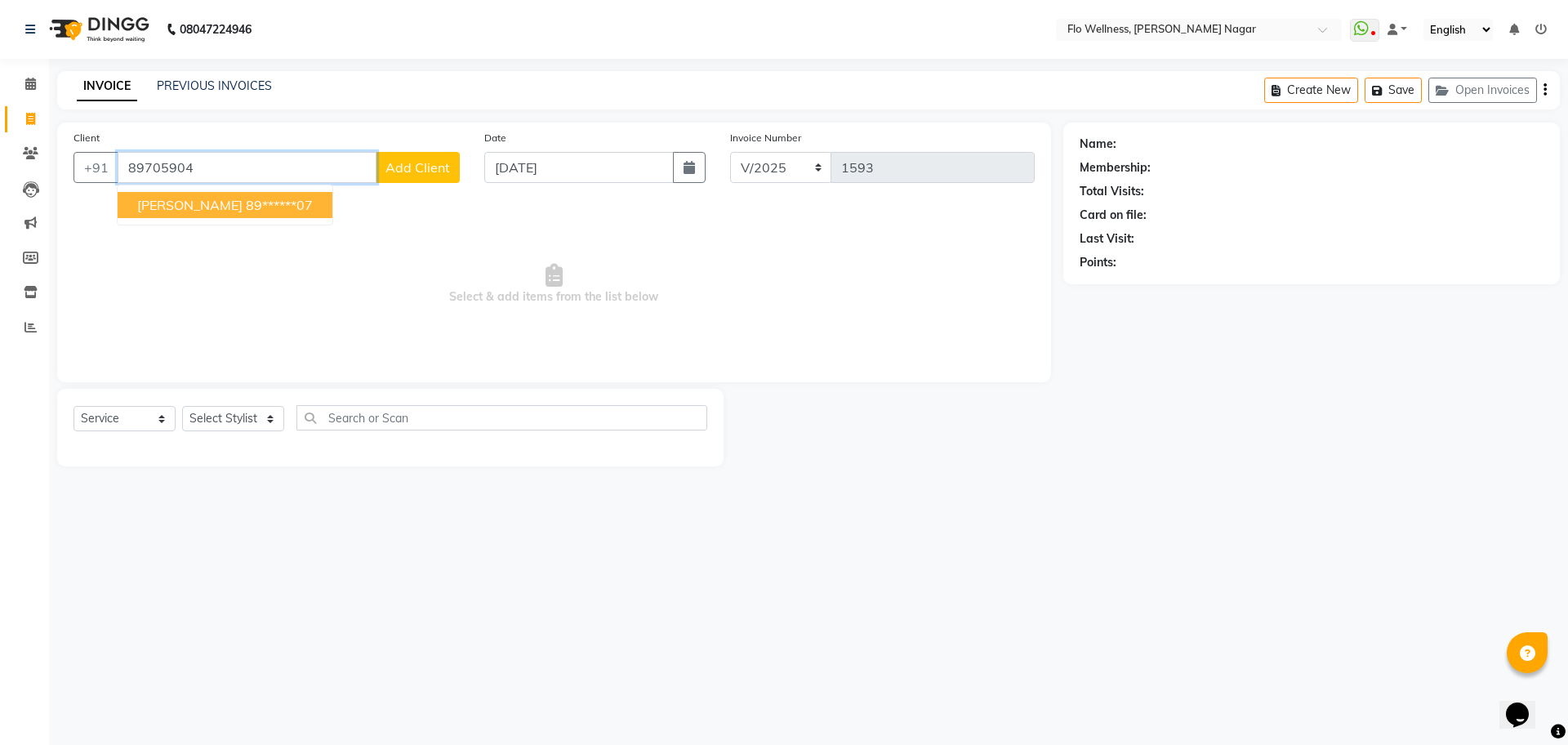
click at [173, 211] on span "[PERSON_NAME]" at bounding box center [189, 204] width 105 height 16
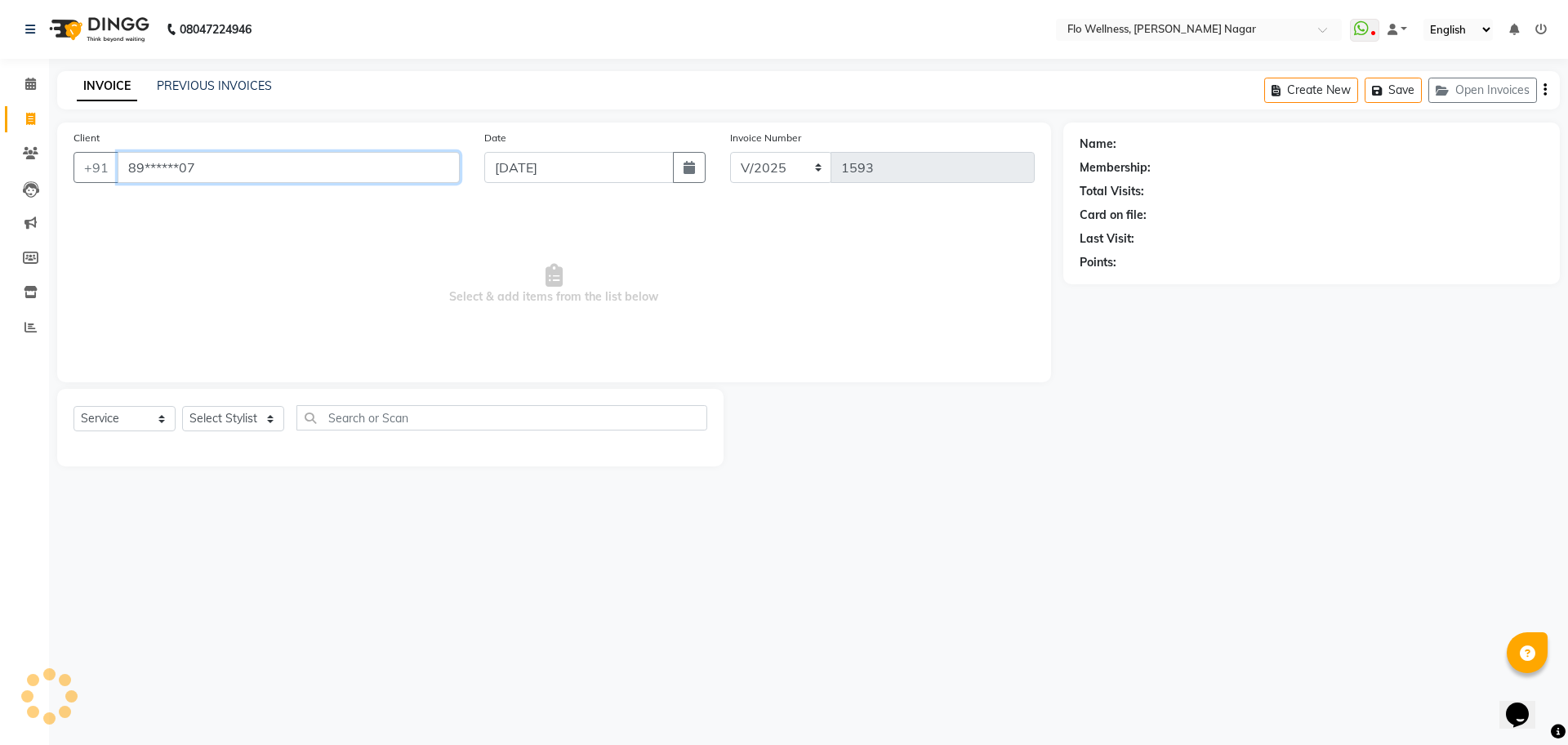
type input "89******07"
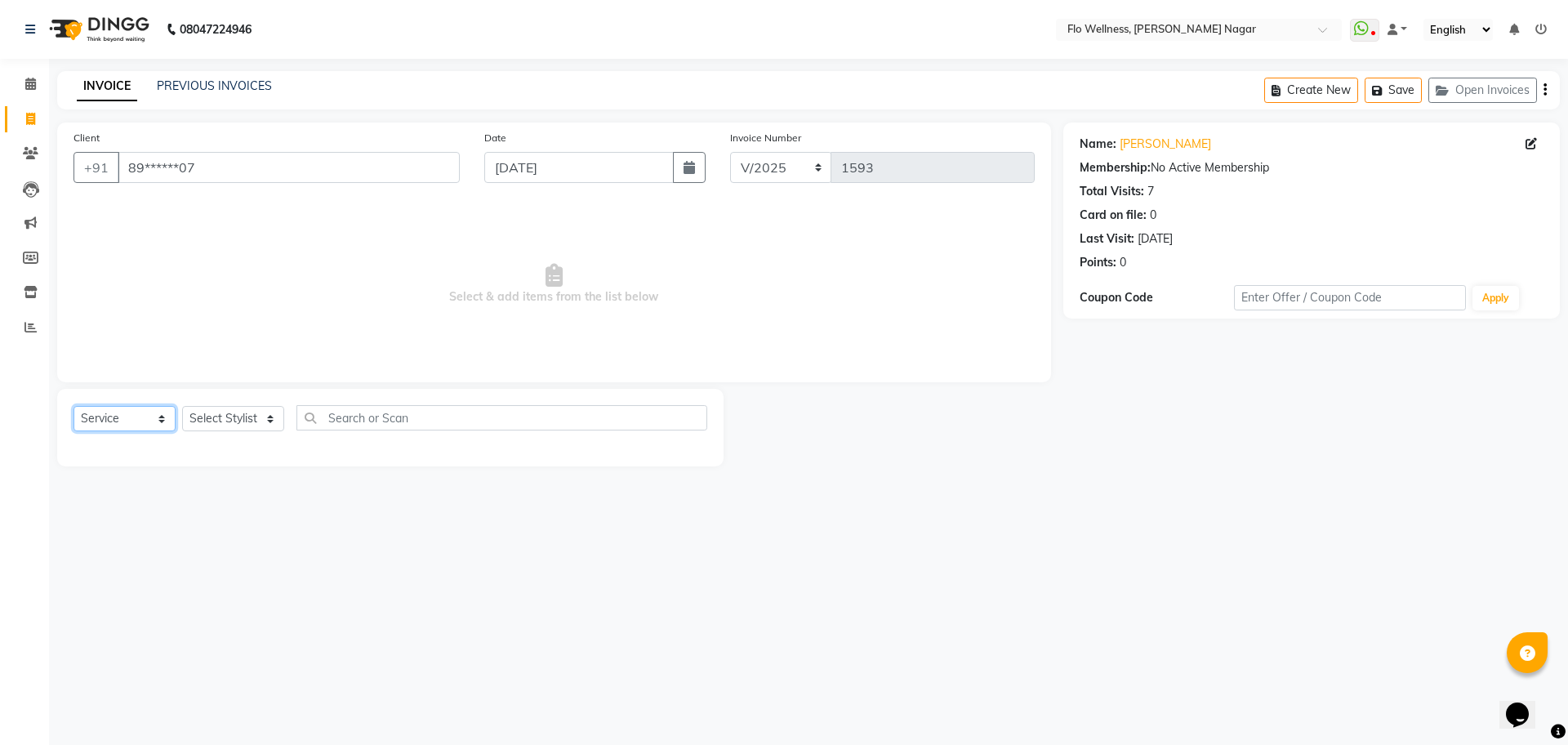
click at [148, 420] on select "Select Service Product Membership Package Voucher Prepaid Gift Card" at bounding box center [124, 419] width 102 height 26
select select "membership"
click at [73, 406] on select "Select Service Product Membership Package Voucher Prepaid Gift Card" at bounding box center [124, 419] width 102 height 26
click at [269, 416] on select "Select Stylist [PERSON_NAME] Mani R [PERSON_NAME] Nivedini [PERSON_NAME]" at bounding box center [233, 419] width 102 height 26
click at [182, 406] on select "Select Stylist [PERSON_NAME] Mani R [PERSON_NAME] Nivedini [PERSON_NAME]" at bounding box center [233, 419] width 102 height 26
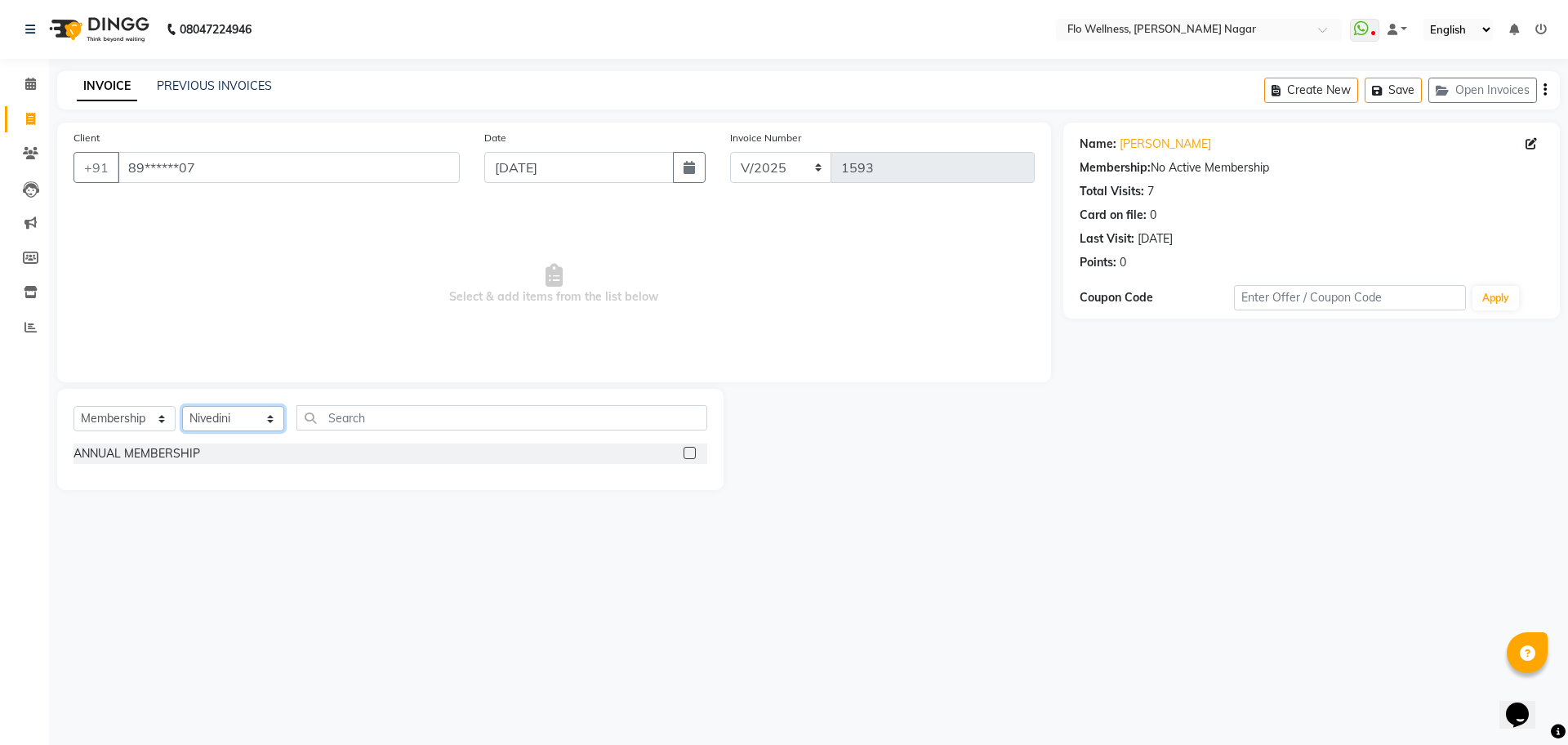
click at [242, 417] on select "Select Stylist [PERSON_NAME] Mani R [PERSON_NAME] Nivedini [PERSON_NAME]" at bounding box center [233, 419] width 102 height 26
select select "89484"
click at [182, 406] on select "Select Stylist [PERSON_NAME] Mani R [PERSON_NAME] Nivedini [PERSON_NAME]" at bounding box center [233, 419] width 102 height 26
click at [690, 447] on label at bounding box center [689, 453] width 12 height 12
click at [690, 448] on input "checkbox" at bounding box center [688, 453] width 11 height 11
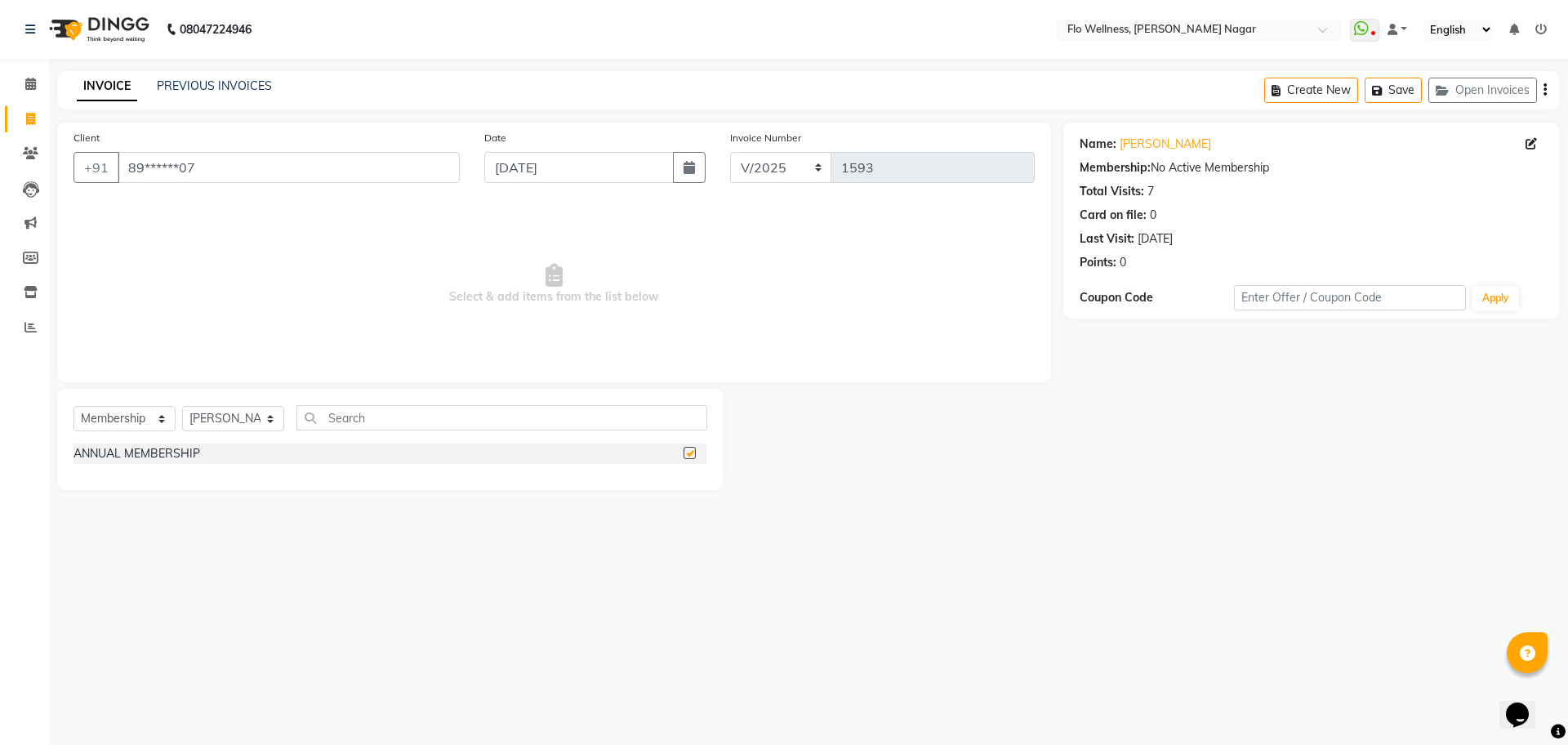
select select "select"
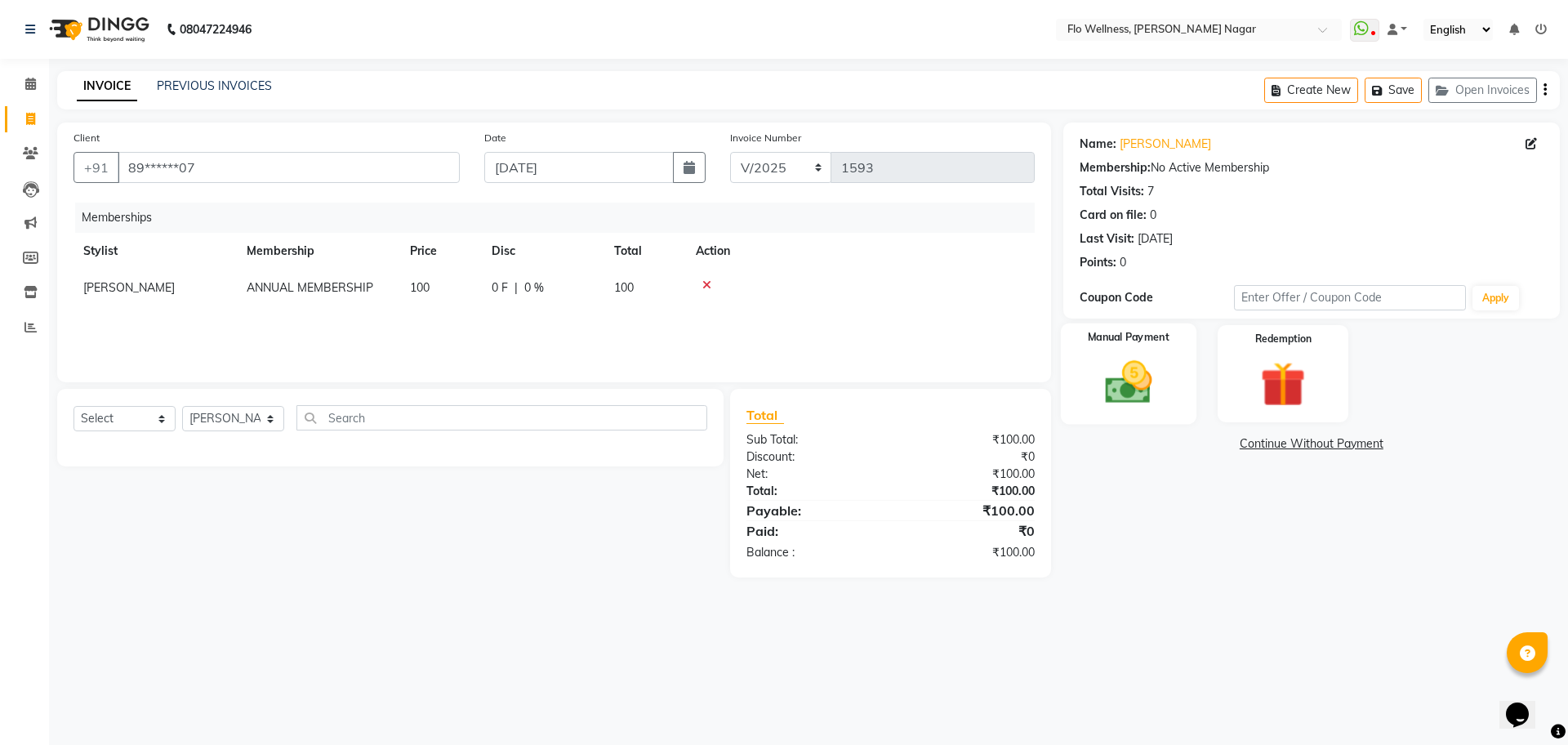
click at [1142, 375] on img at bounding box center [1129, 382] width 76 height 54
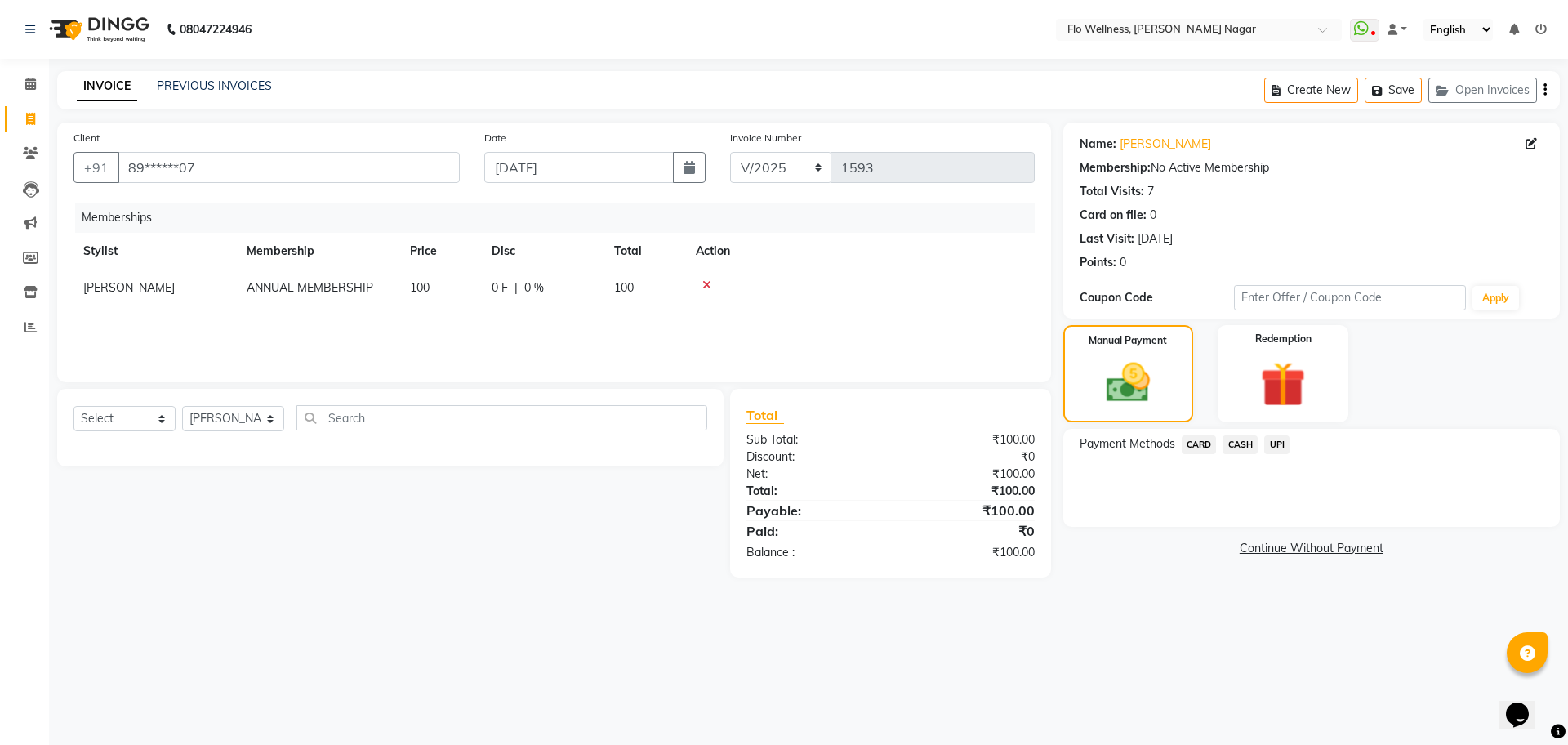
click at [1270, 441] on span "UPI" at bounding box center [1277, 444] width 26 height 19
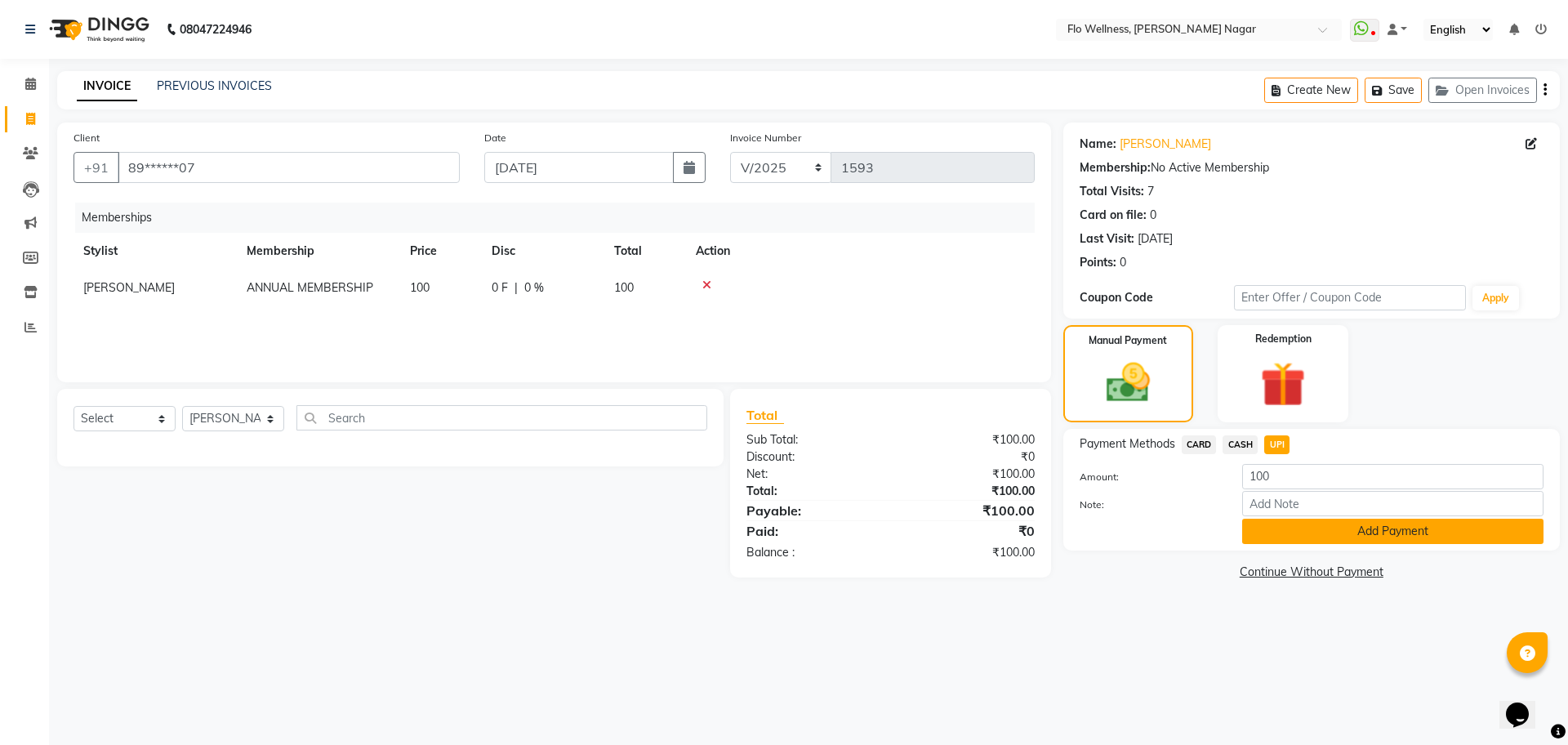
click at [1304, 538] on button "Add Payment" at bounding box center [1393, 532] width 302 height 26
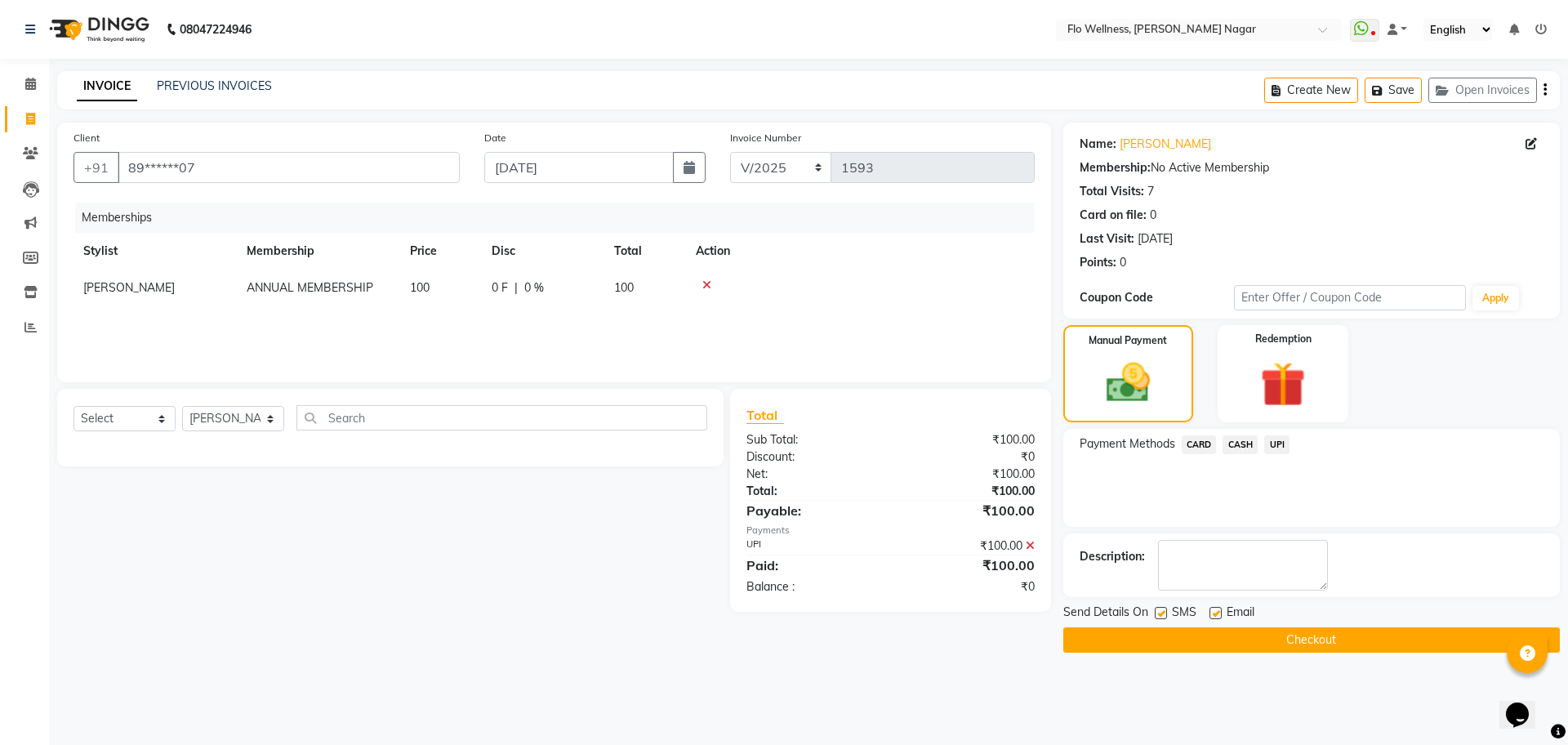
click at [1241, 642] on button "Checkout" at bounding box center [1311, 641] width 497 height 26
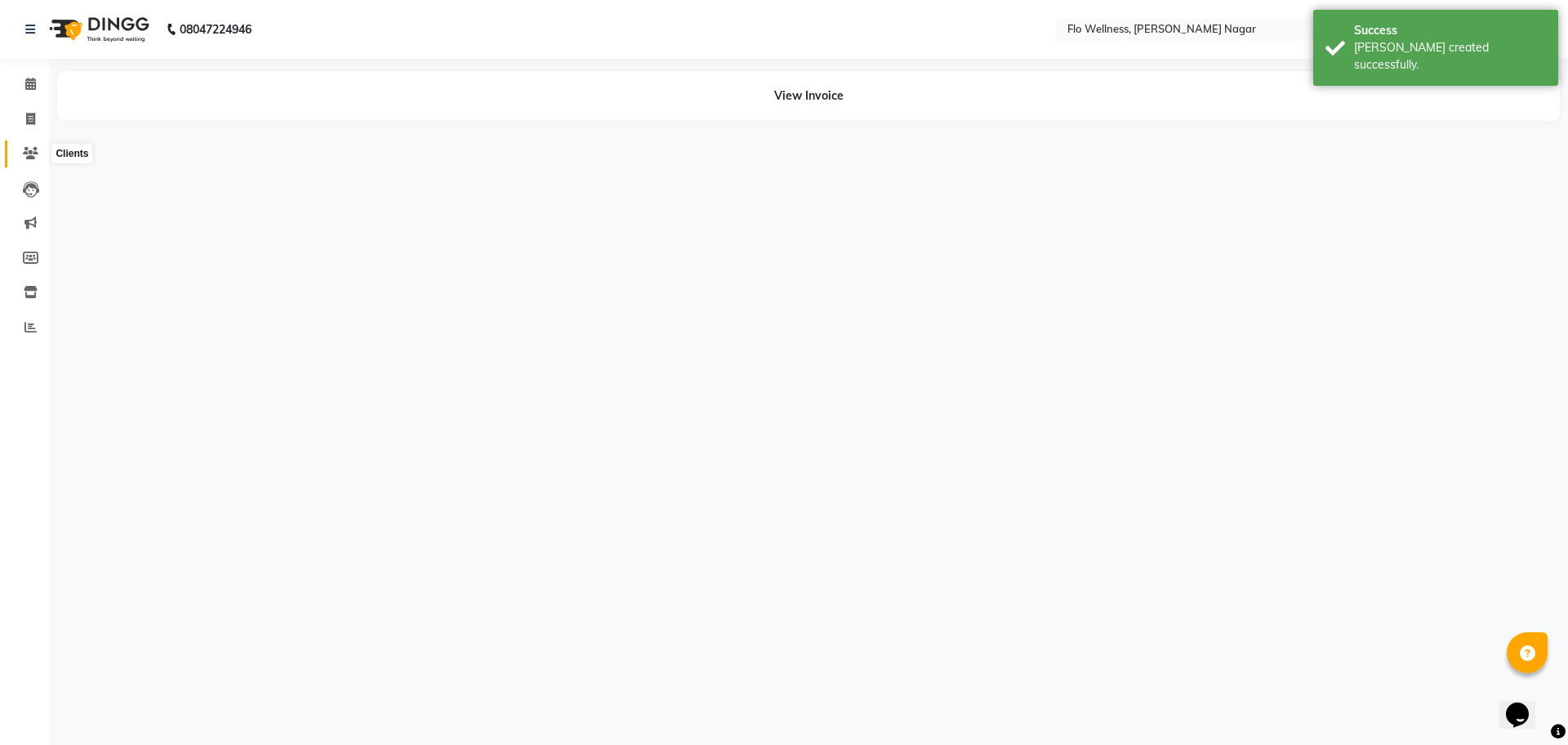
click at [35, 148] on icon at bounding box center [31, 153] width 16 height 12
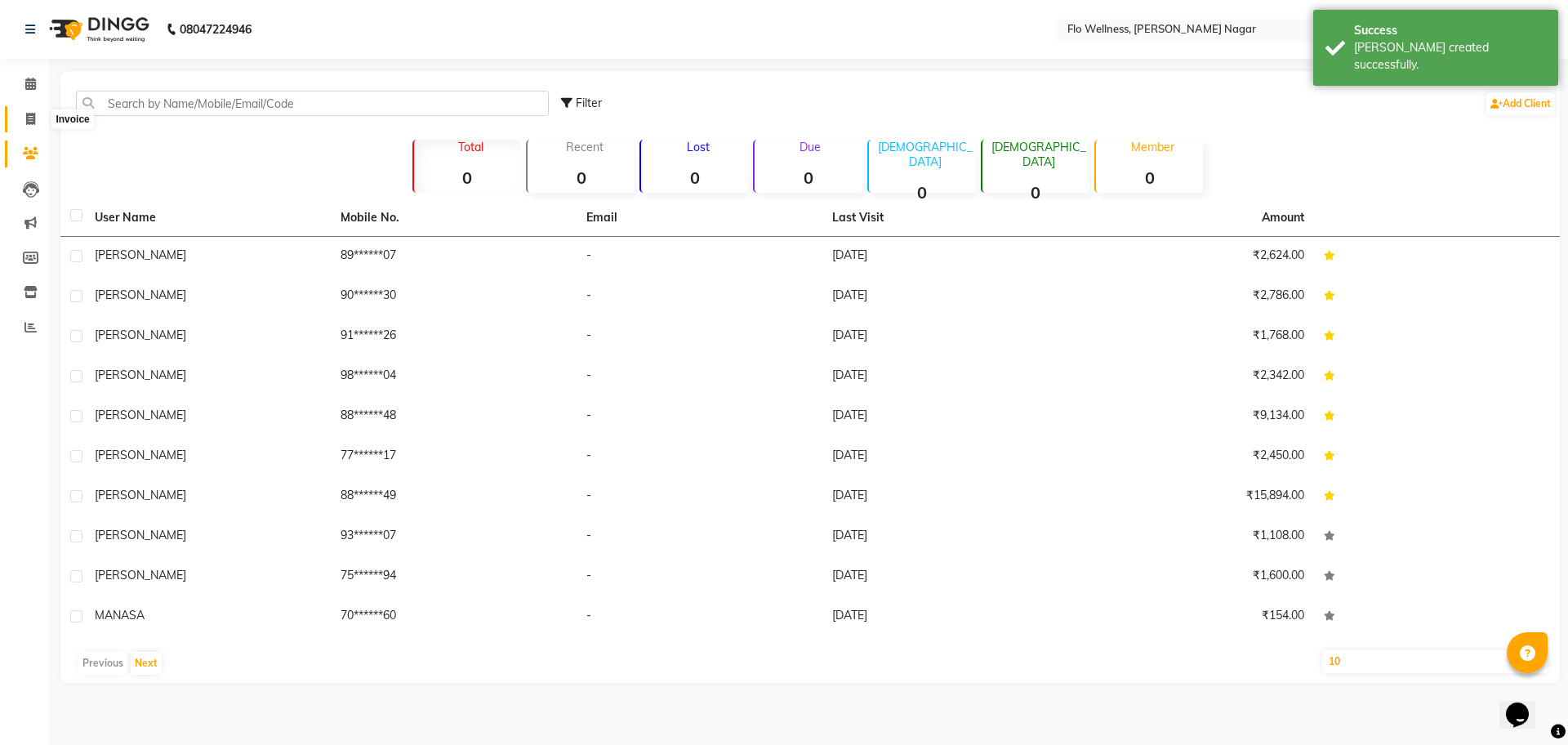
click at [24, 113] on span at bounding box center [30, 119] width 29 height 19
select select "service"
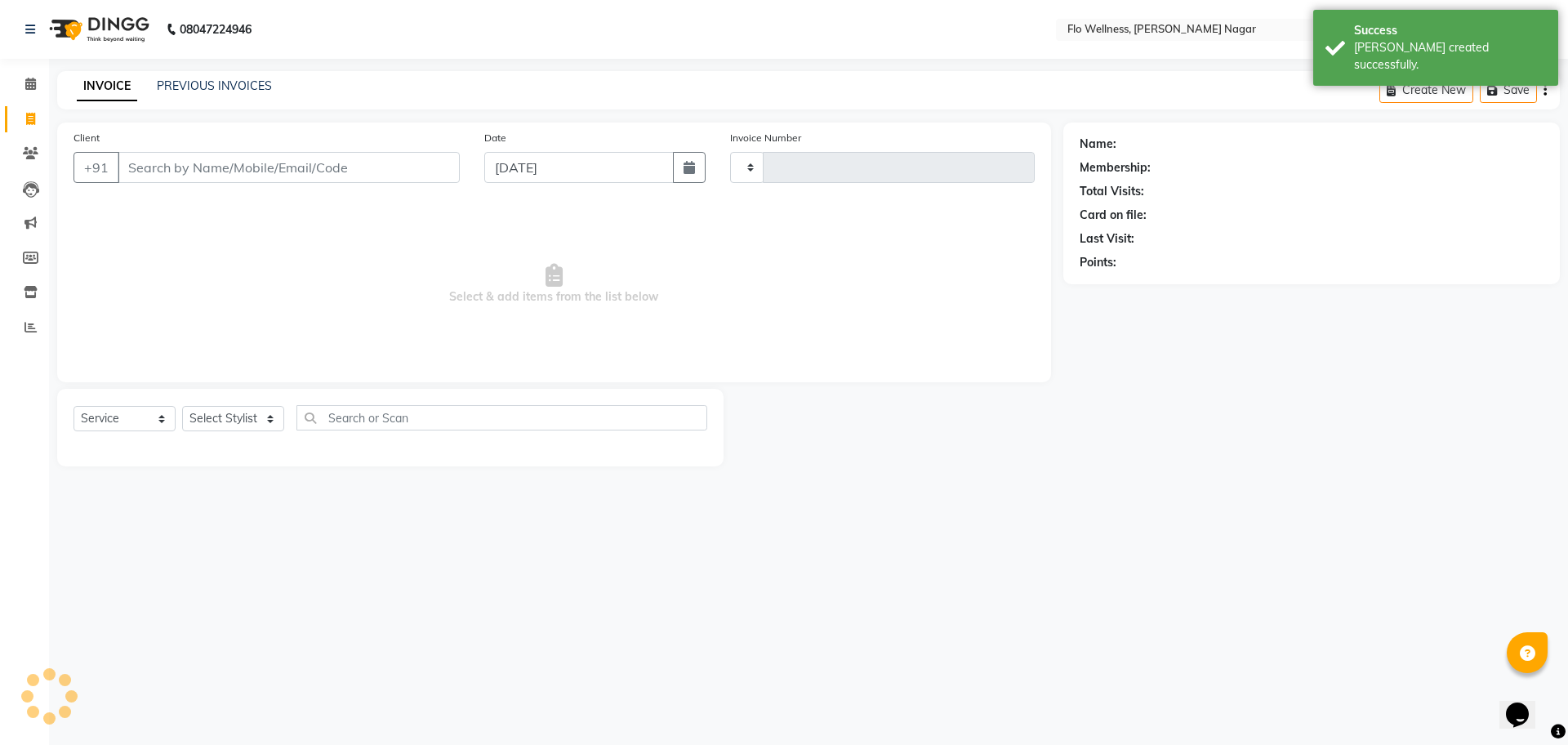
type input "1594"
select select "4509"
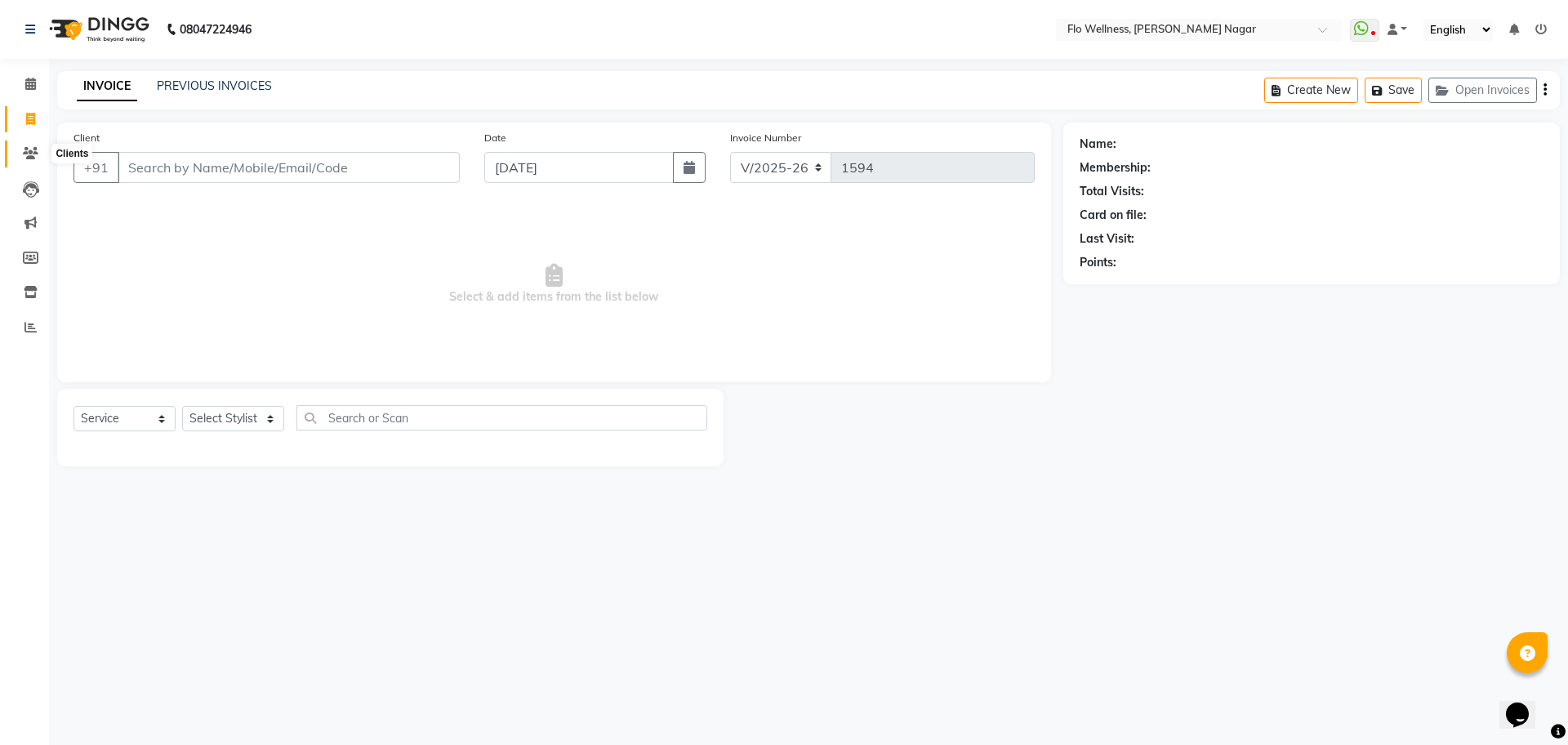
click at [24, 151] on span at bounding box center [30, 154] width 29 height 19
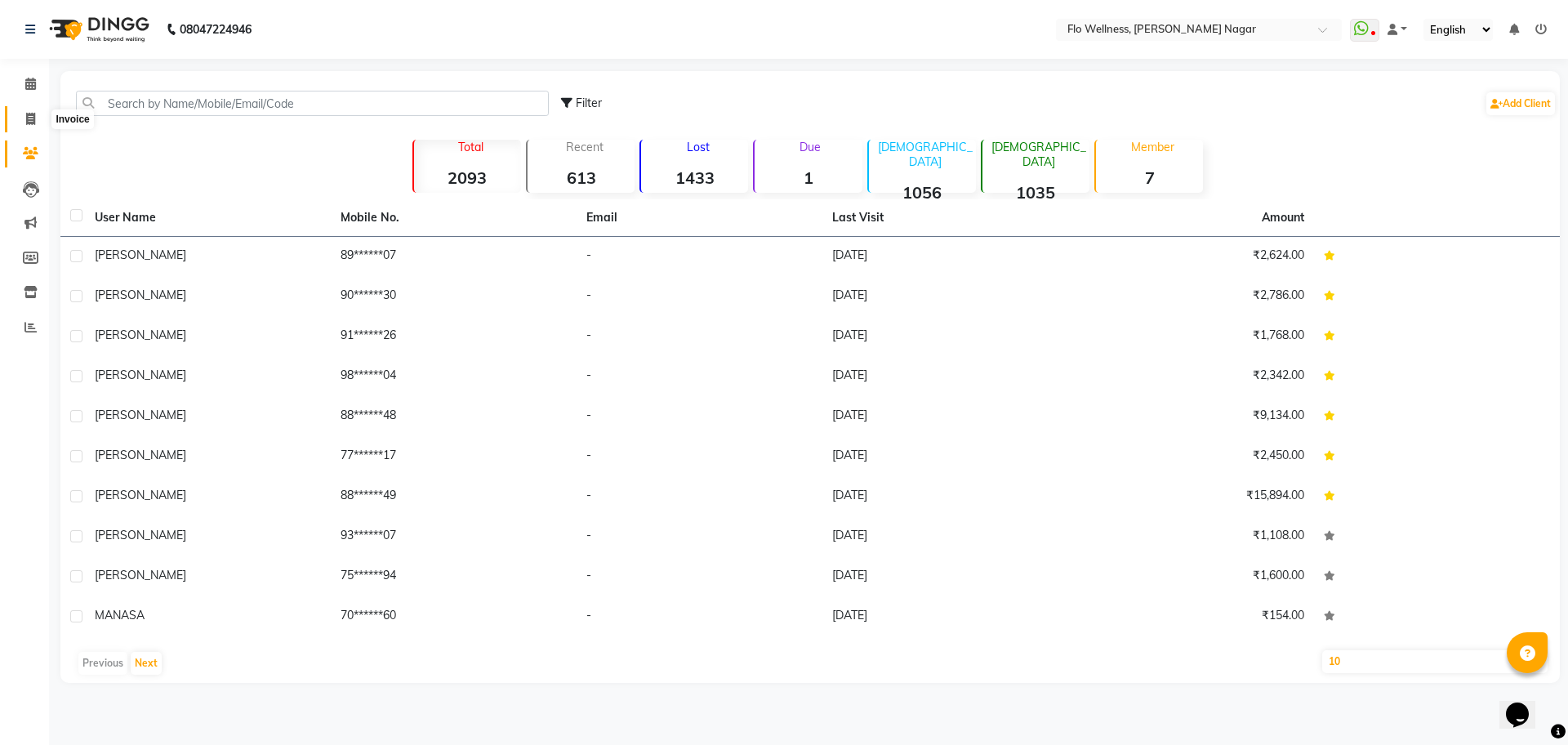
click at [16, 123] on span at bounding box center [30, 119] width 29 height 19
select select "service"
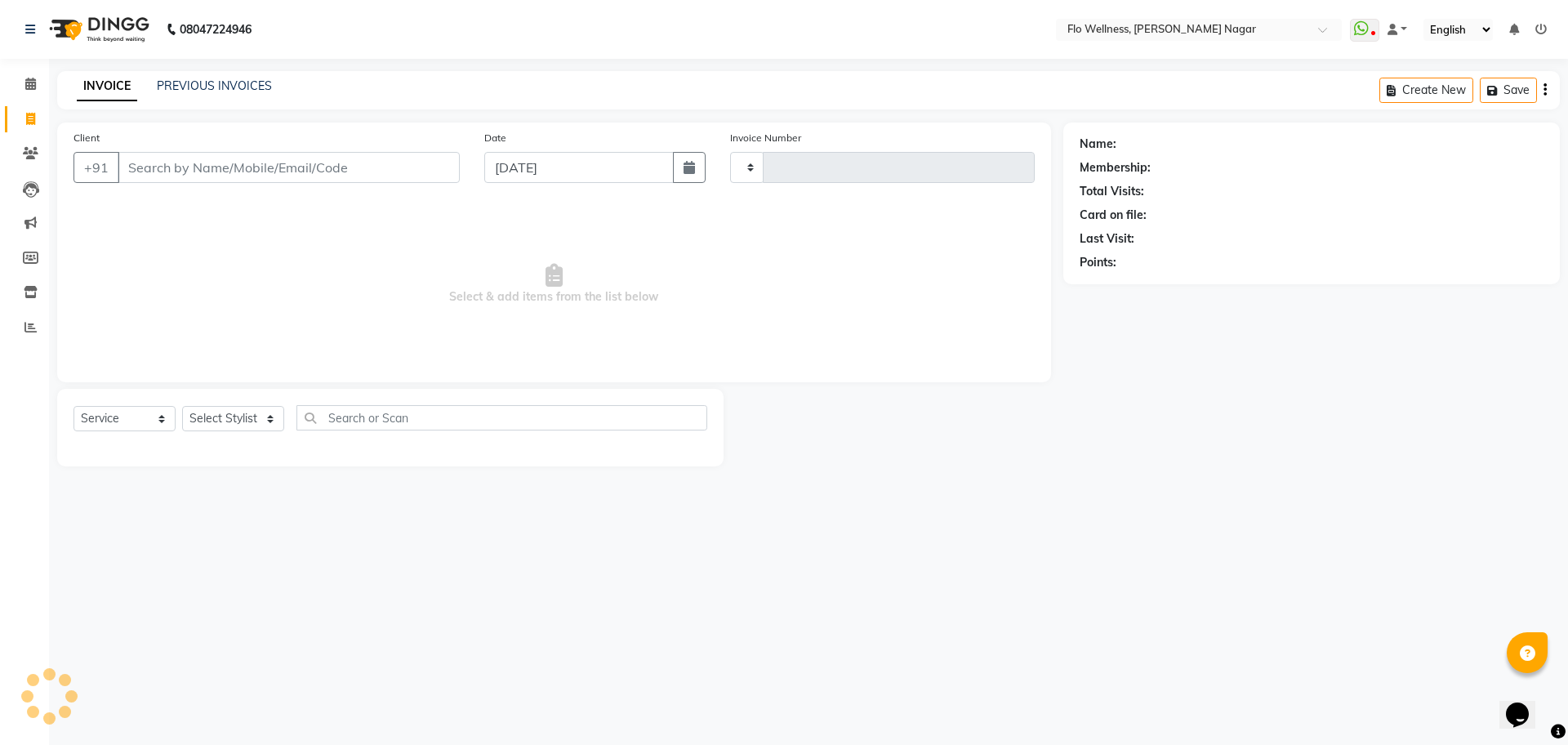
type input "1594"
select select "4509"
click at [317, 169] on input "Client" at bounding box center [289, 167] width 342 height 31
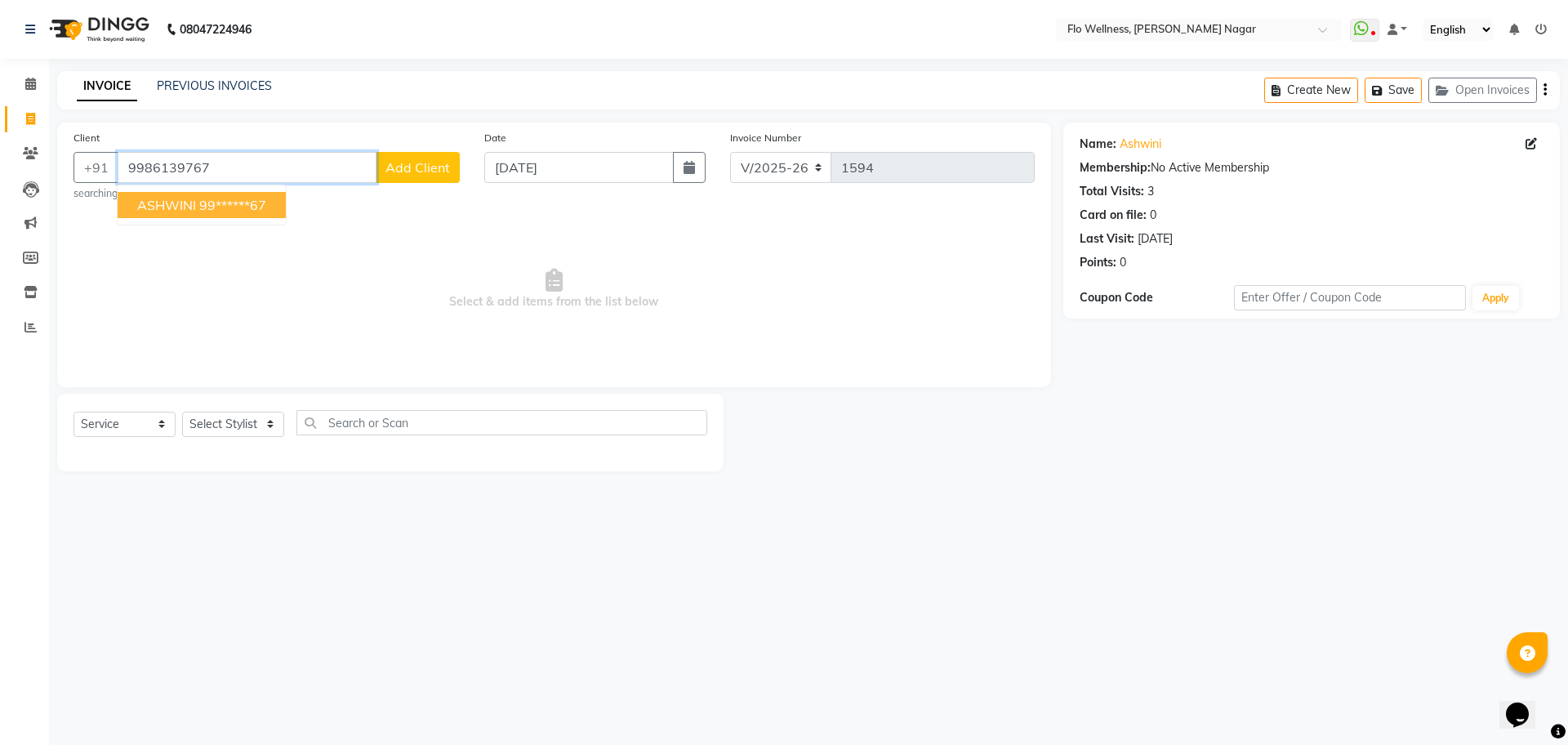
click at [286, 181] on input "9986139767" at bounding box center [247, 167] width 259 height 31
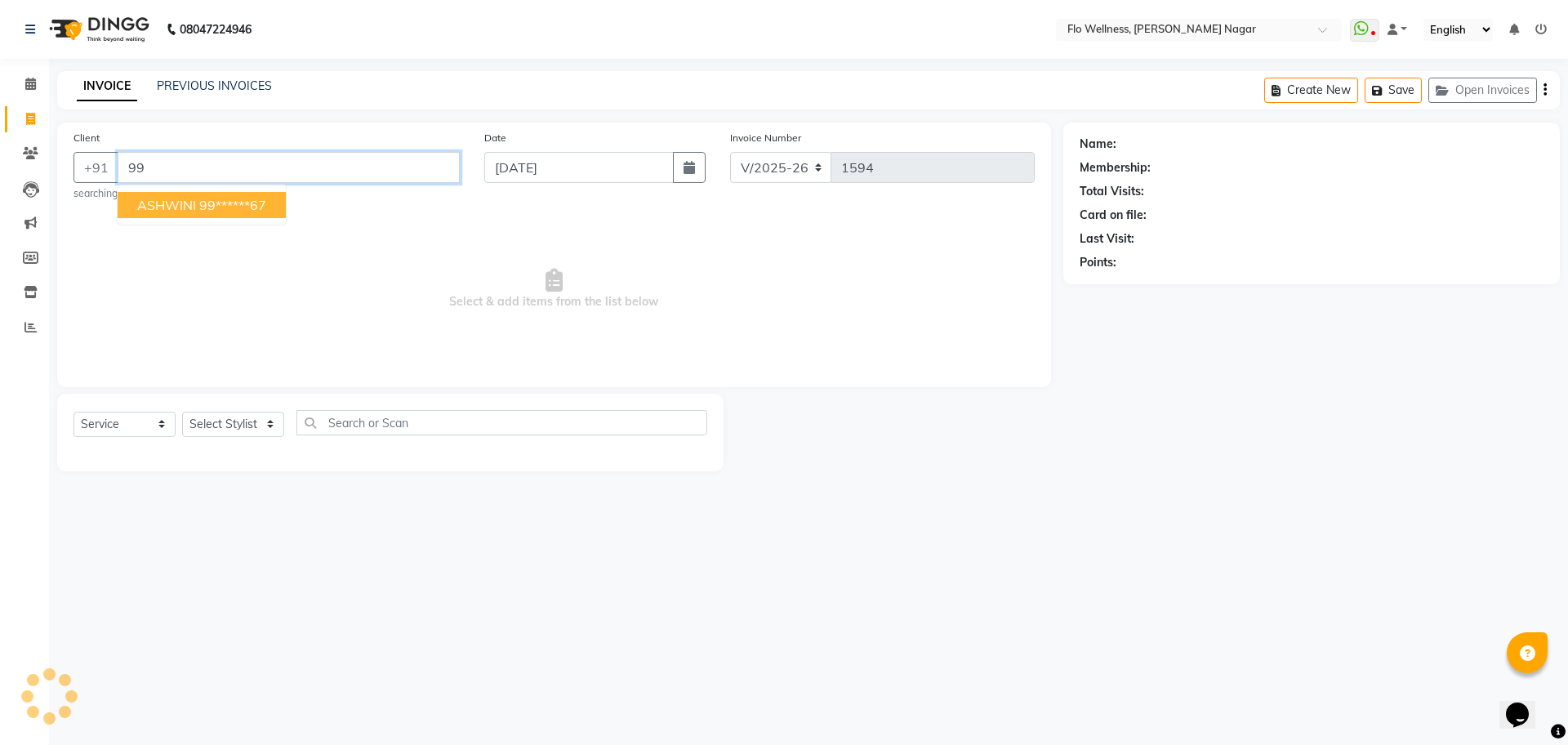
type input "9"
type input "9986139767"
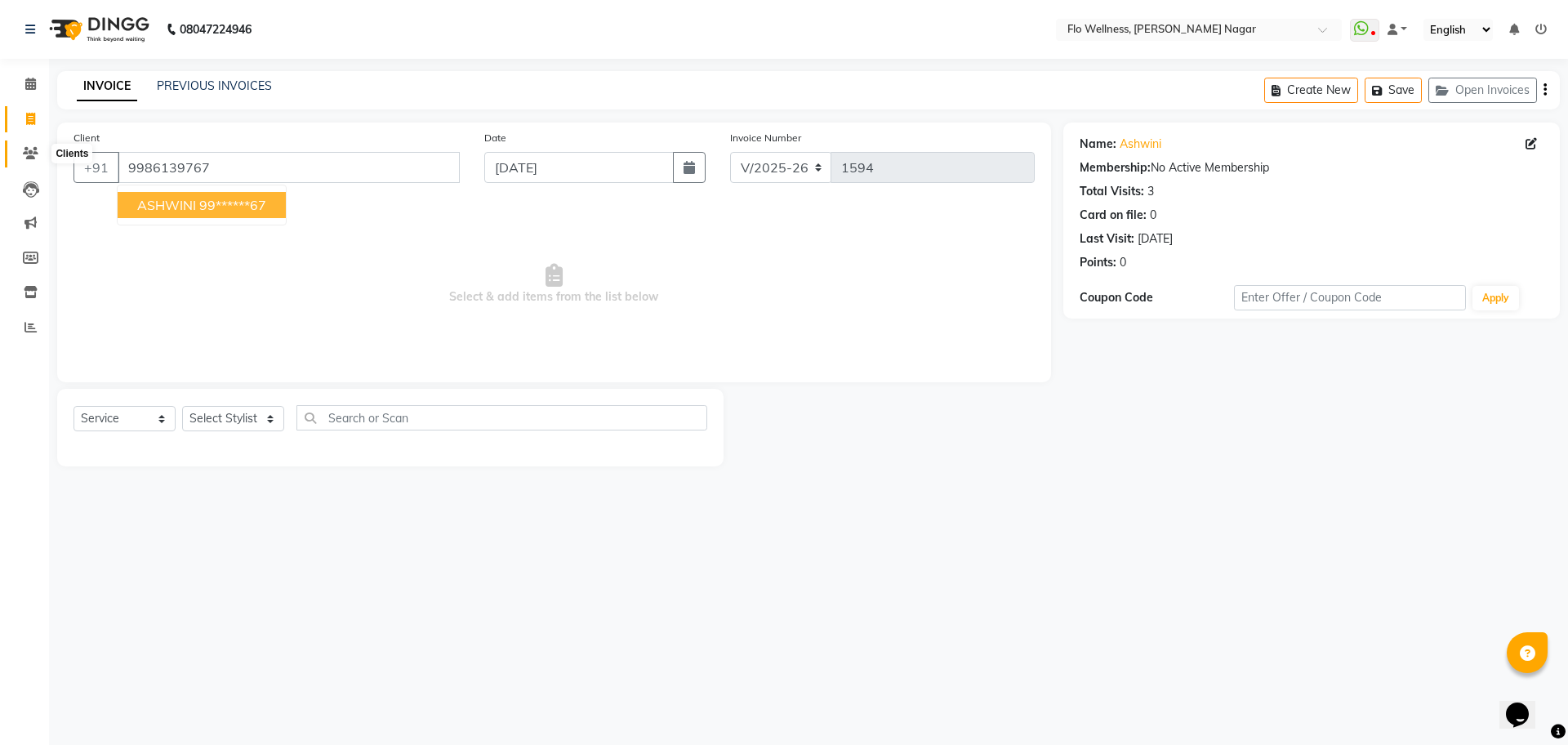
click at [40, 154] on span at bounding box center [30, 154] width 29 height 19
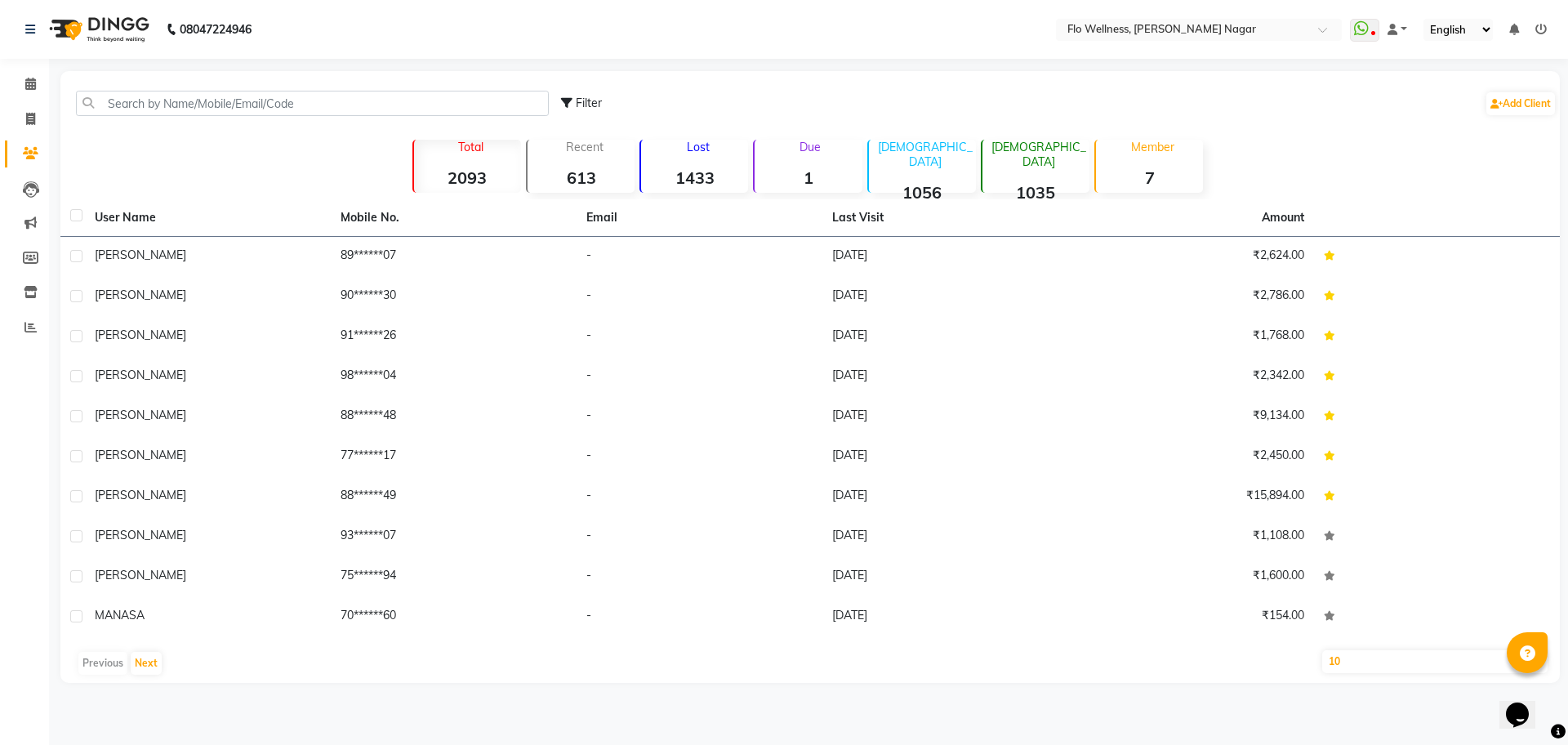
click at [1407, 665] on select "10 50 100" at bounding box center [1434, 662] width 225 height 23
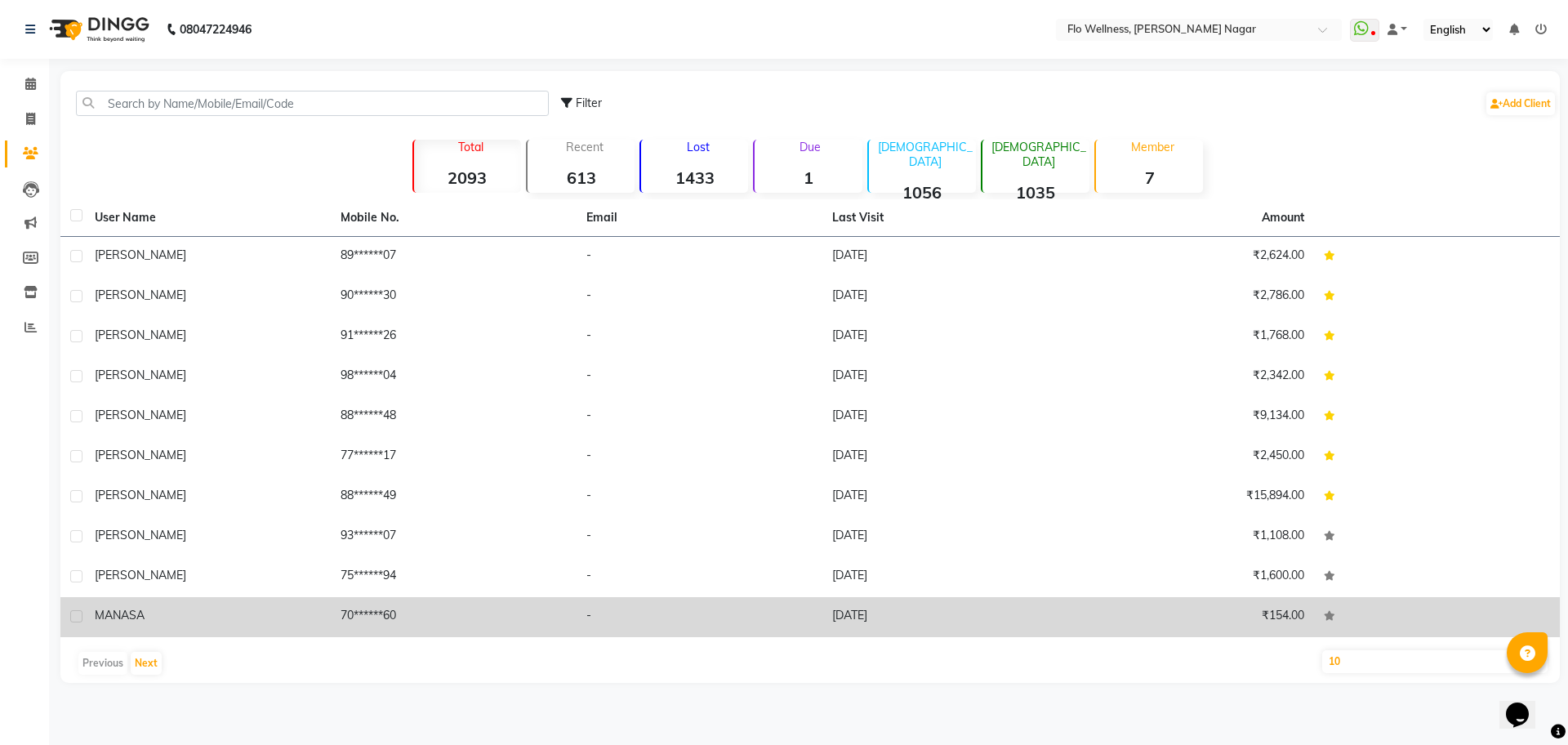
select select "100"
click at [1322, 651] on select "10 50 100" at bounding box center [1434, 662] width 225 height 23
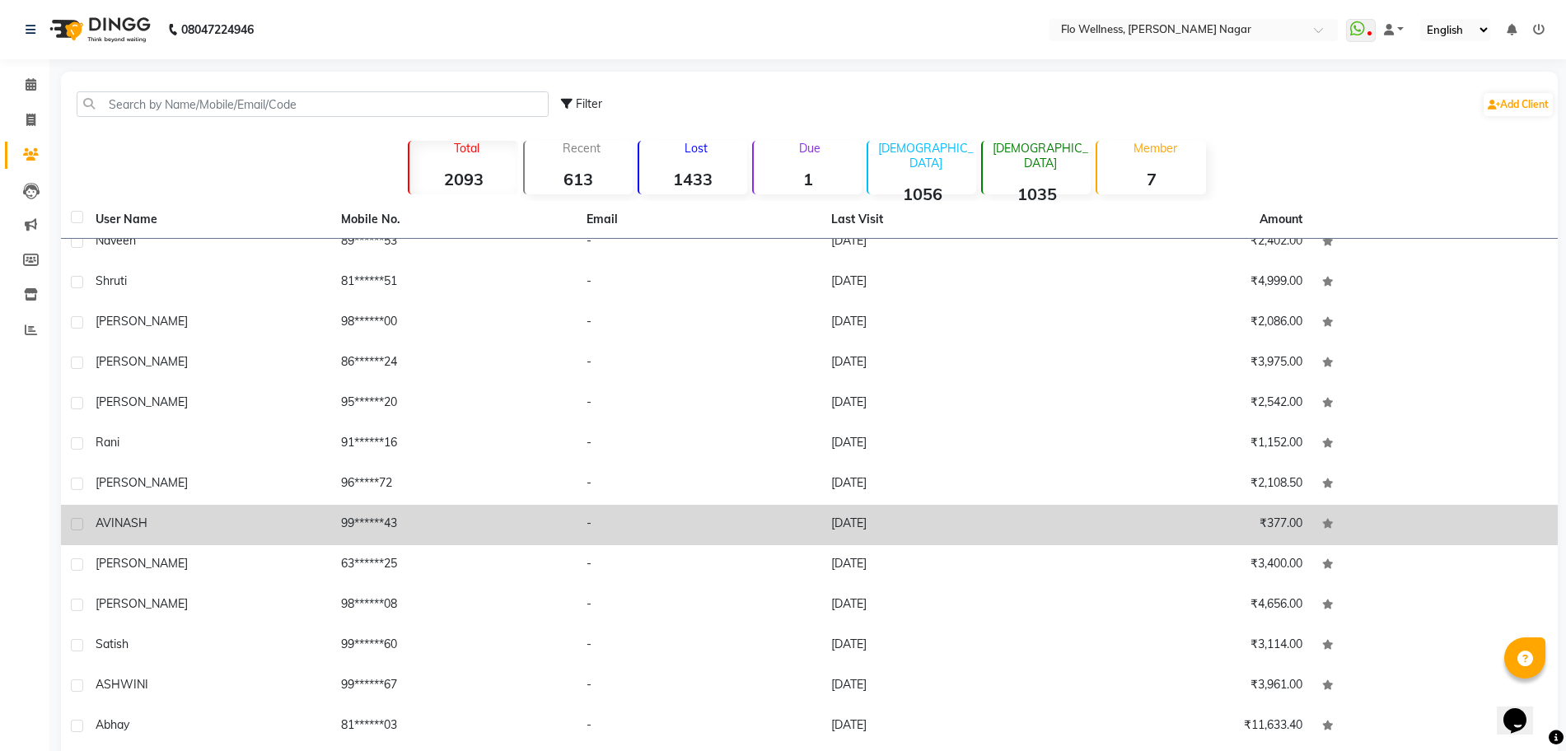
scroll to position [3285, 0]
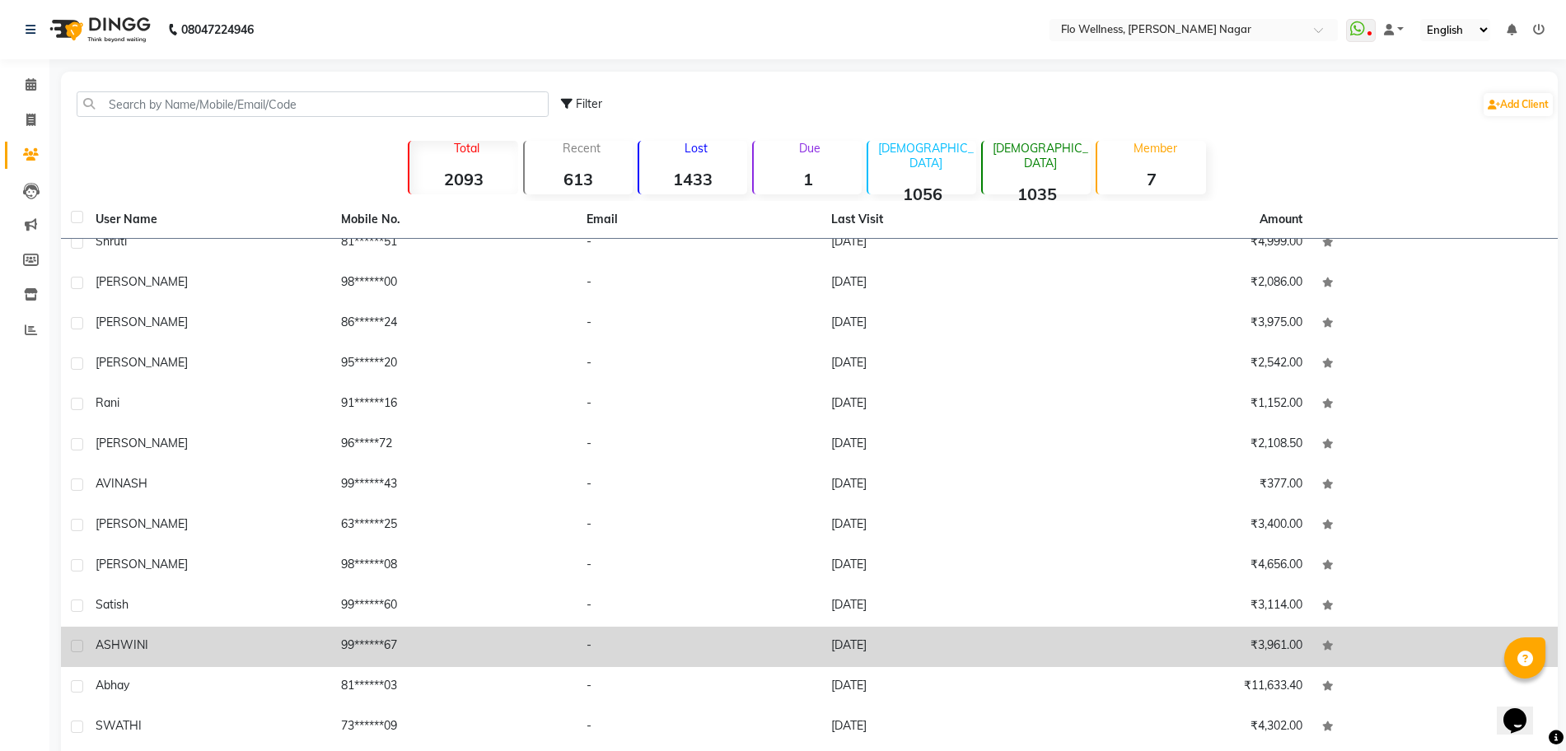
click at [169, 642] on div "ASHWINI" at bounding box center [209, 645] width 226 height 17
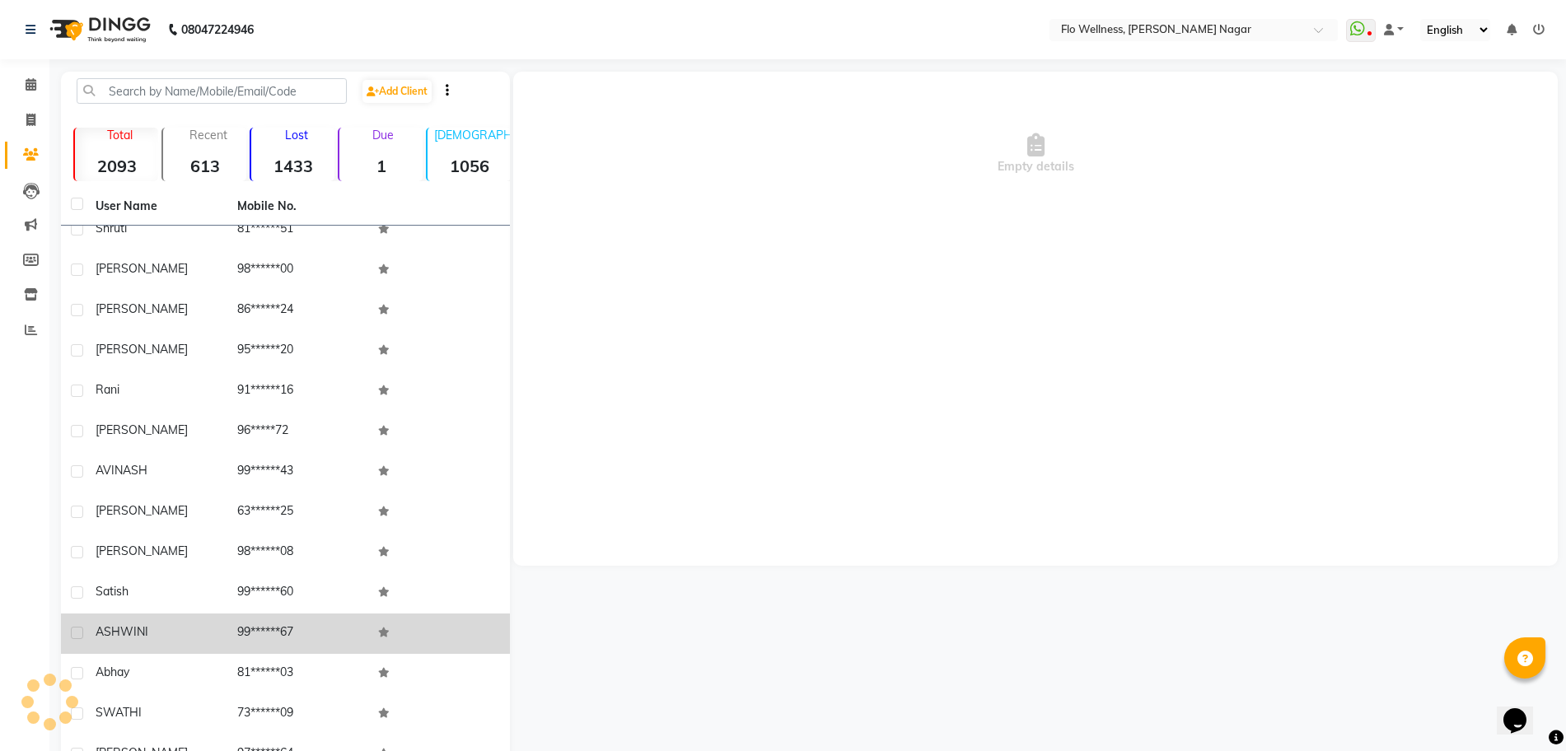
click at [208, 639] on div "ASHWINI" at bounding box center [157, 631] width 122 height 17
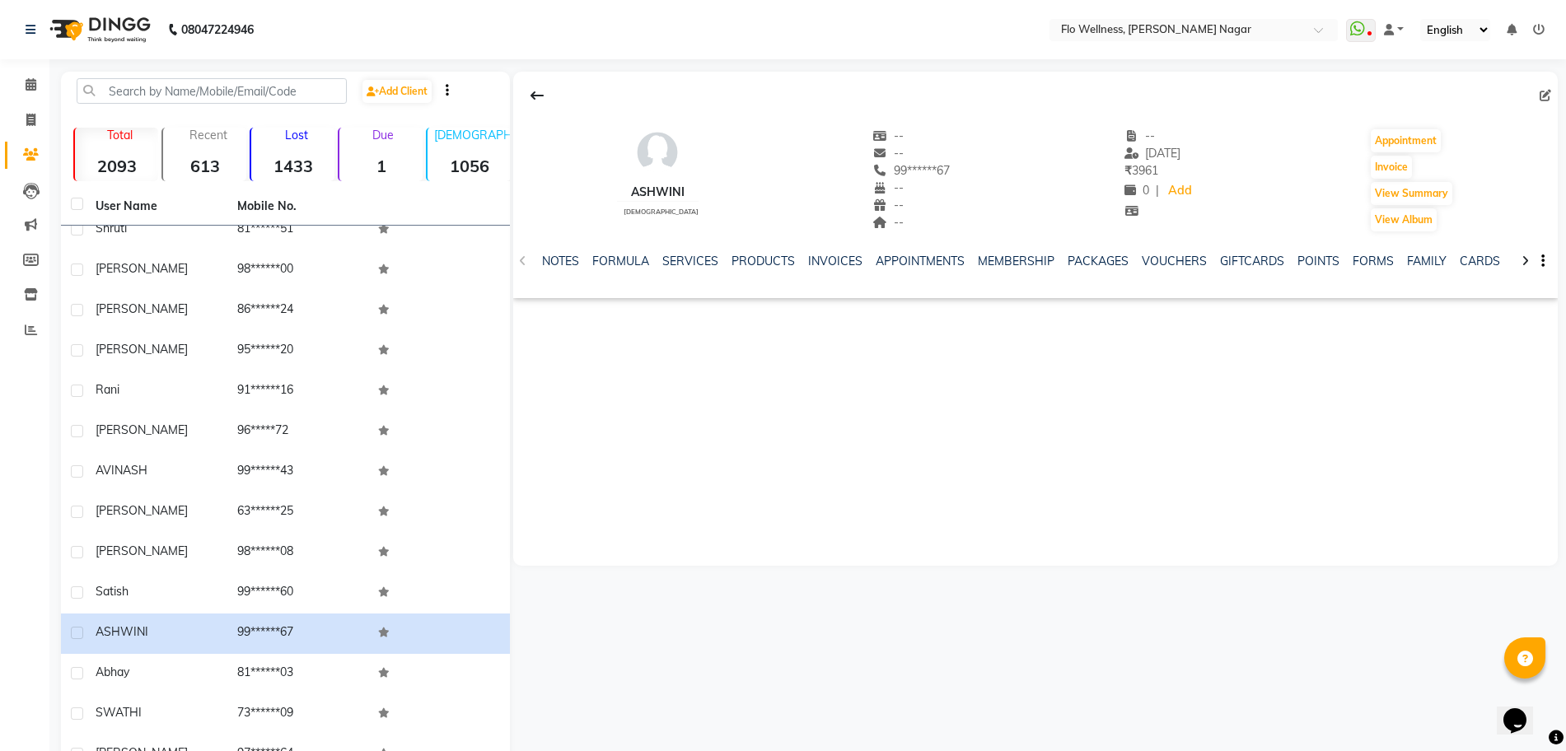
click at [693, 253] on div "SERVICES" at bounding box center [690, 261] width 56 height 17
click at [689, 258] on link "SERVICES" at bounding box center [690, 261] width 56 height 15
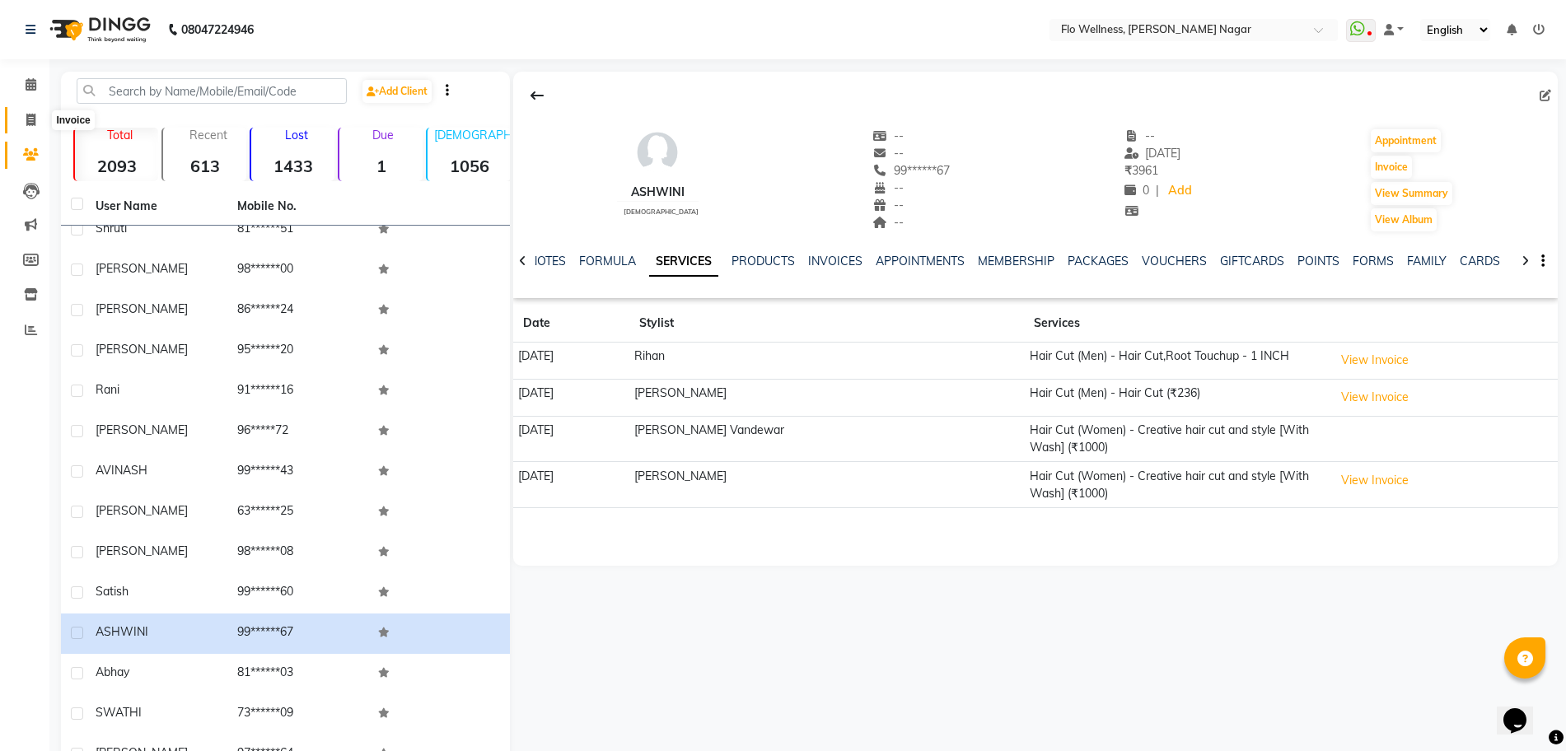
click at [30, 111] on span at bounding box center [30, 120] width 29 height 19
select select "service"
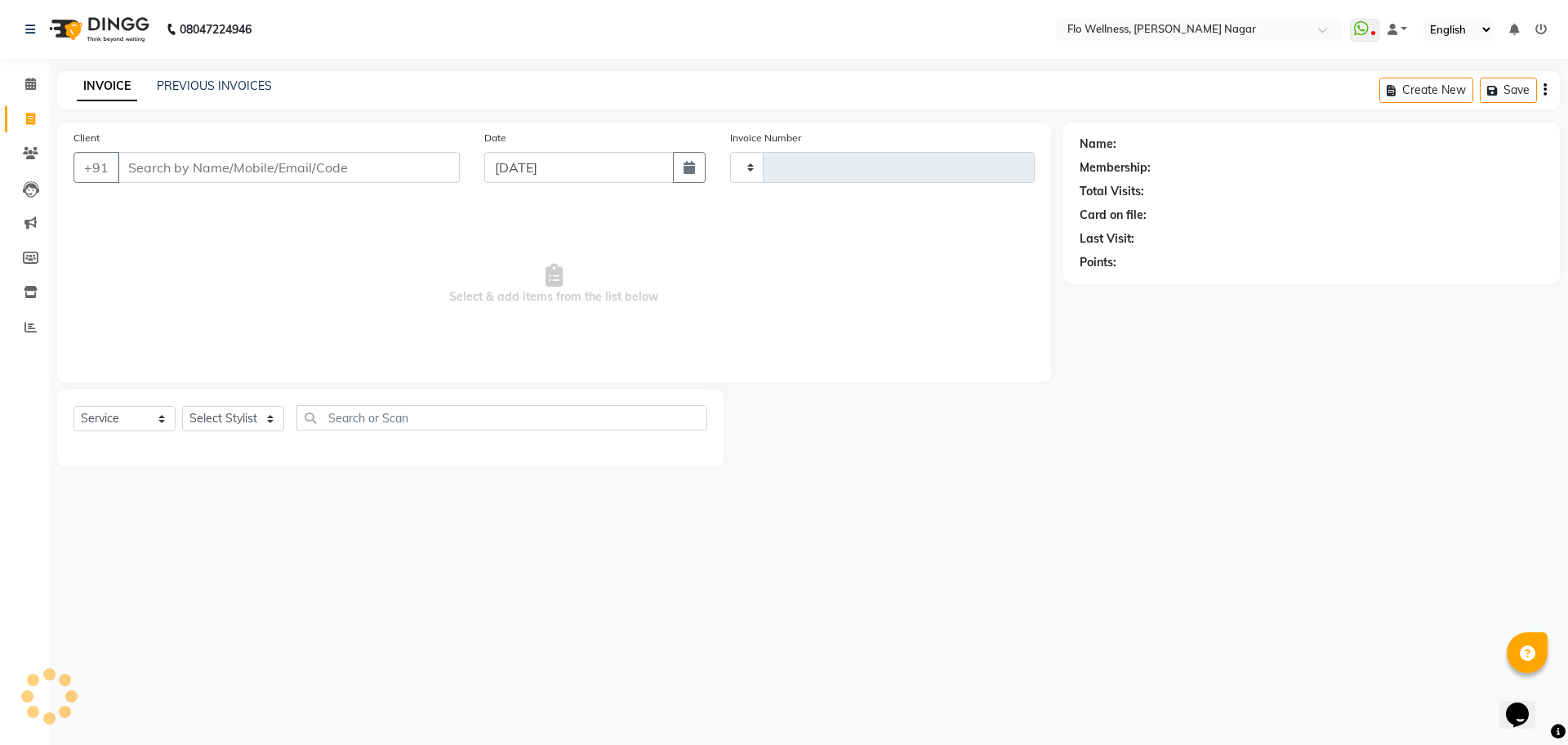
type input "1594"
select select "4509"
click at [237, 174] on input "Client" at bounding box center [289, 167] width 342 height 31
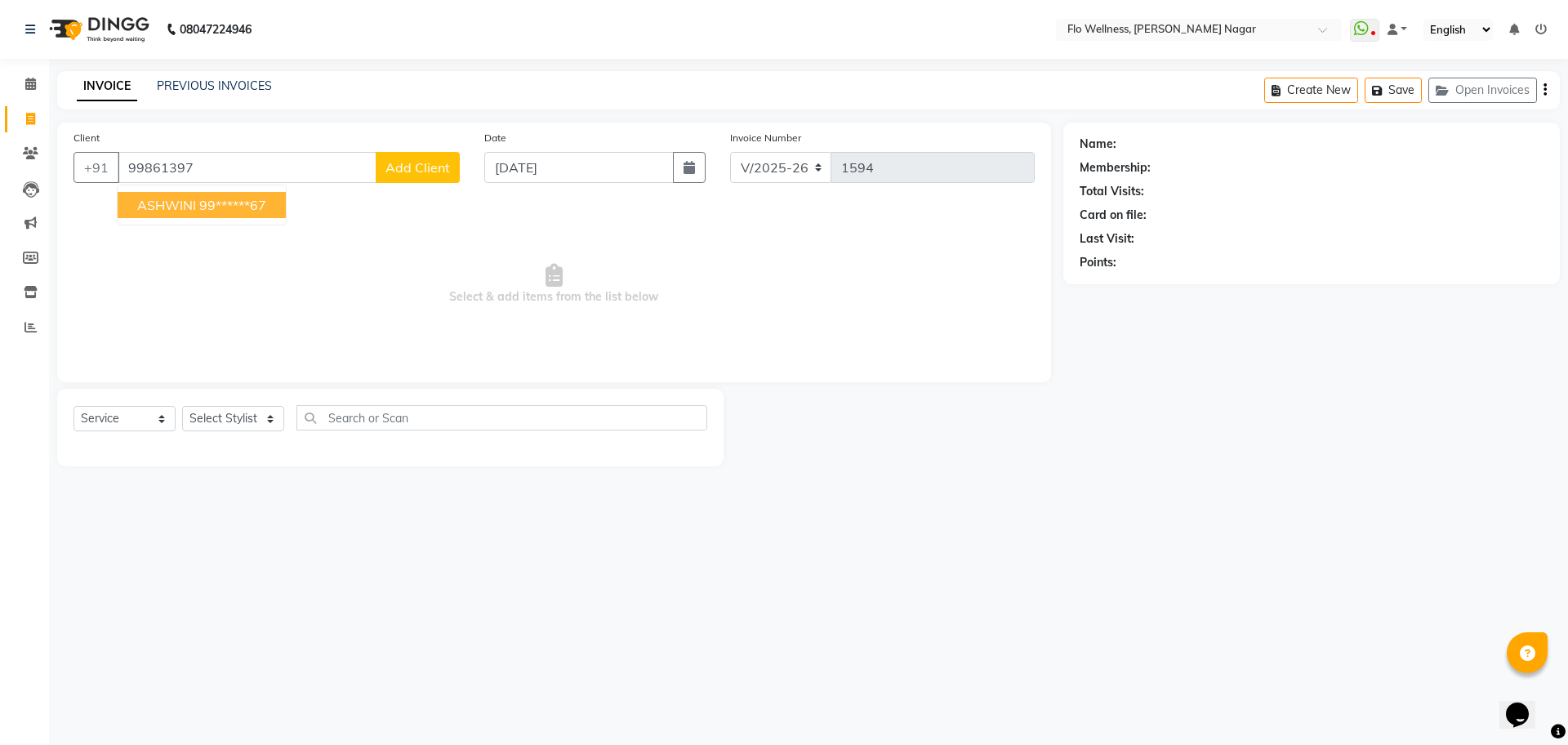
click at [243, 192] on button "ASHWINI 99******67" at bounding box center [202, 205] width 169 height 26
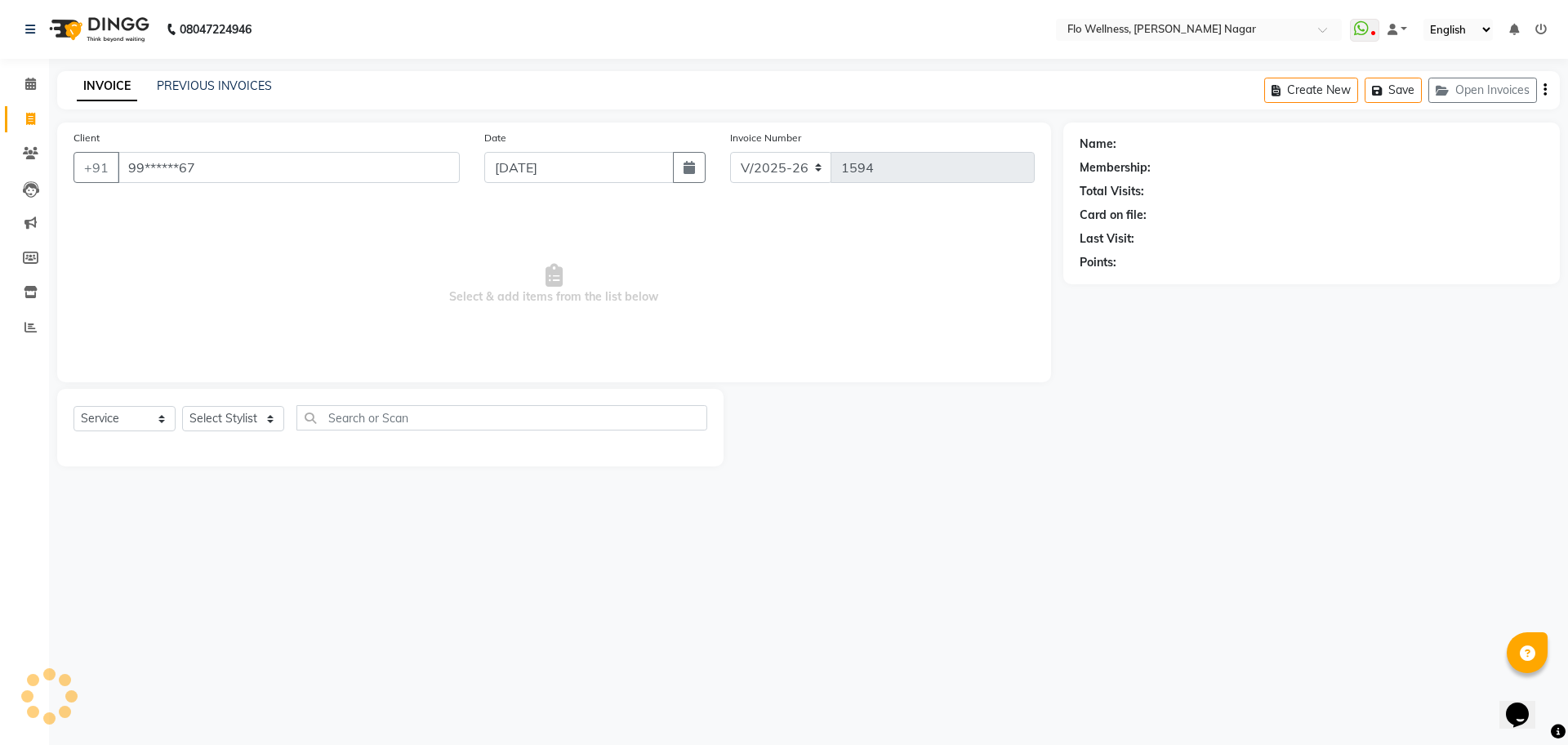
type input "99******67"
click at [261, 424] on select "Select Stylist [PERSON_NAME] Mani R [PERSON_NAME] Nivedini [PERSON_NAME]" at bounding box center [233, 419] width 102 height 26
select select "89614"
click at [182, 406] on select "Select Stylist [PERSON_NAME] Mani R [PERSON_NAME] Nivedini [PERSON_NAME]" at bounding box center [233, 419] width 102 height 26
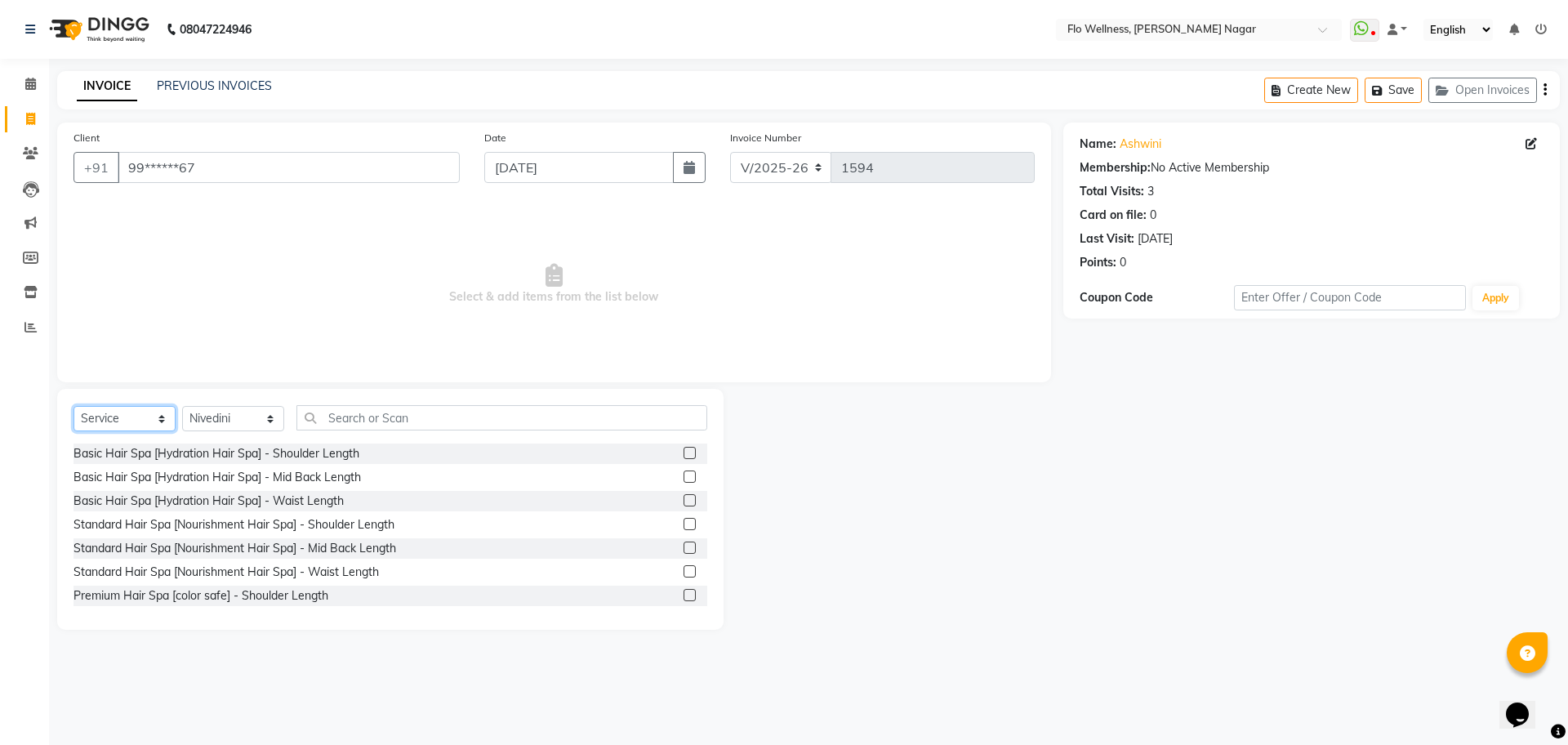
click at [174, 408] on select "Select Service Product Membership Package Voucher Prepaid Gift Card" at bounding box center [124, 419] width 102 height 26
click at [73, 406] on select "Select Service Product Membership Package Voucher Prepaid Gift Card" at bounding box center [124, 419] width 102 height 26
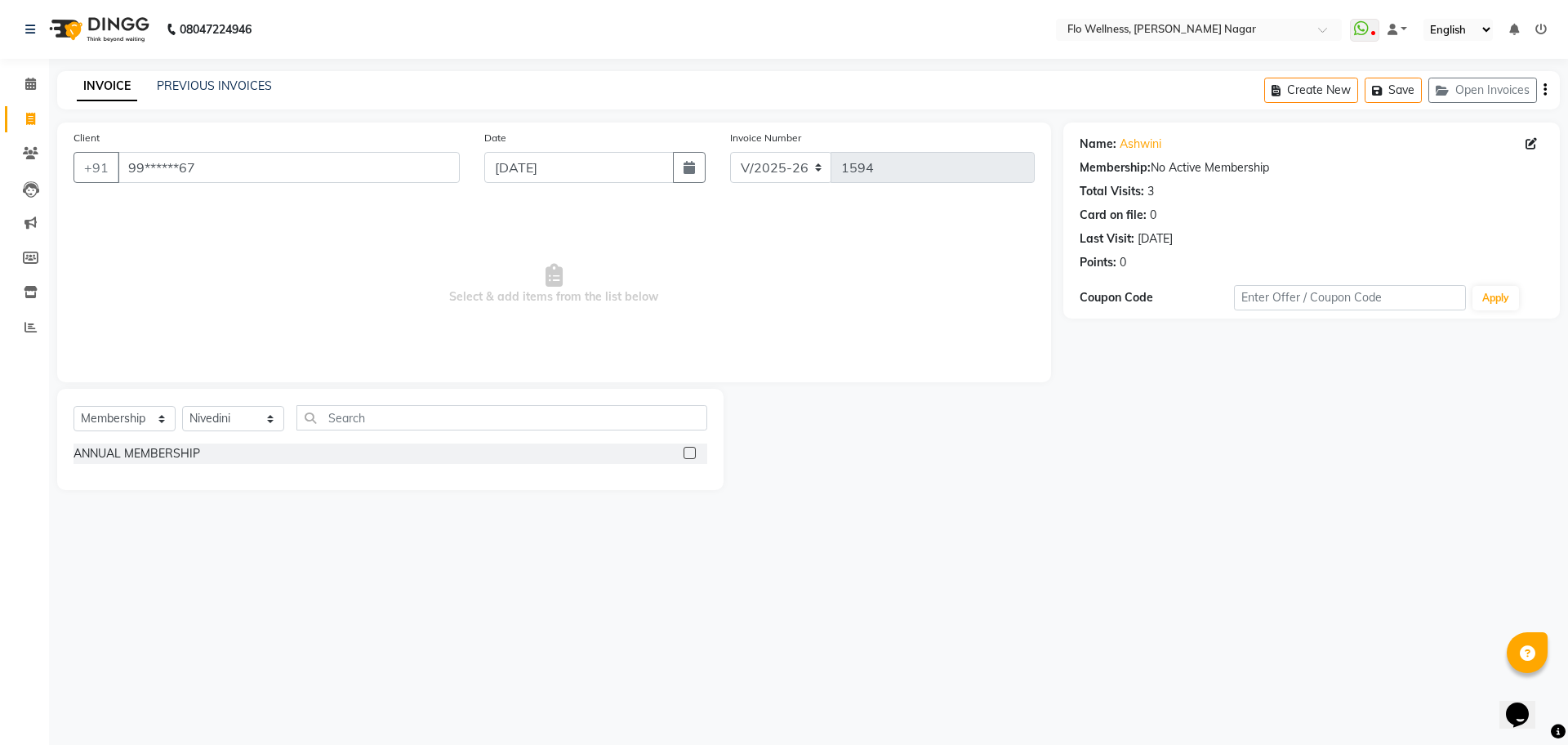
click at [695, 445] on div at bounding box center [695, 453] width 24 height 21
click at [691, 444] on div at bounding box center [695, 453] width 24 height 21
click at [692, 447] on label at bounding box center [689, 453] width 12 height 12
click at [692, 448] on input "checkbox" at bounding box center [688, 453] width 11 height 11
select select "select"
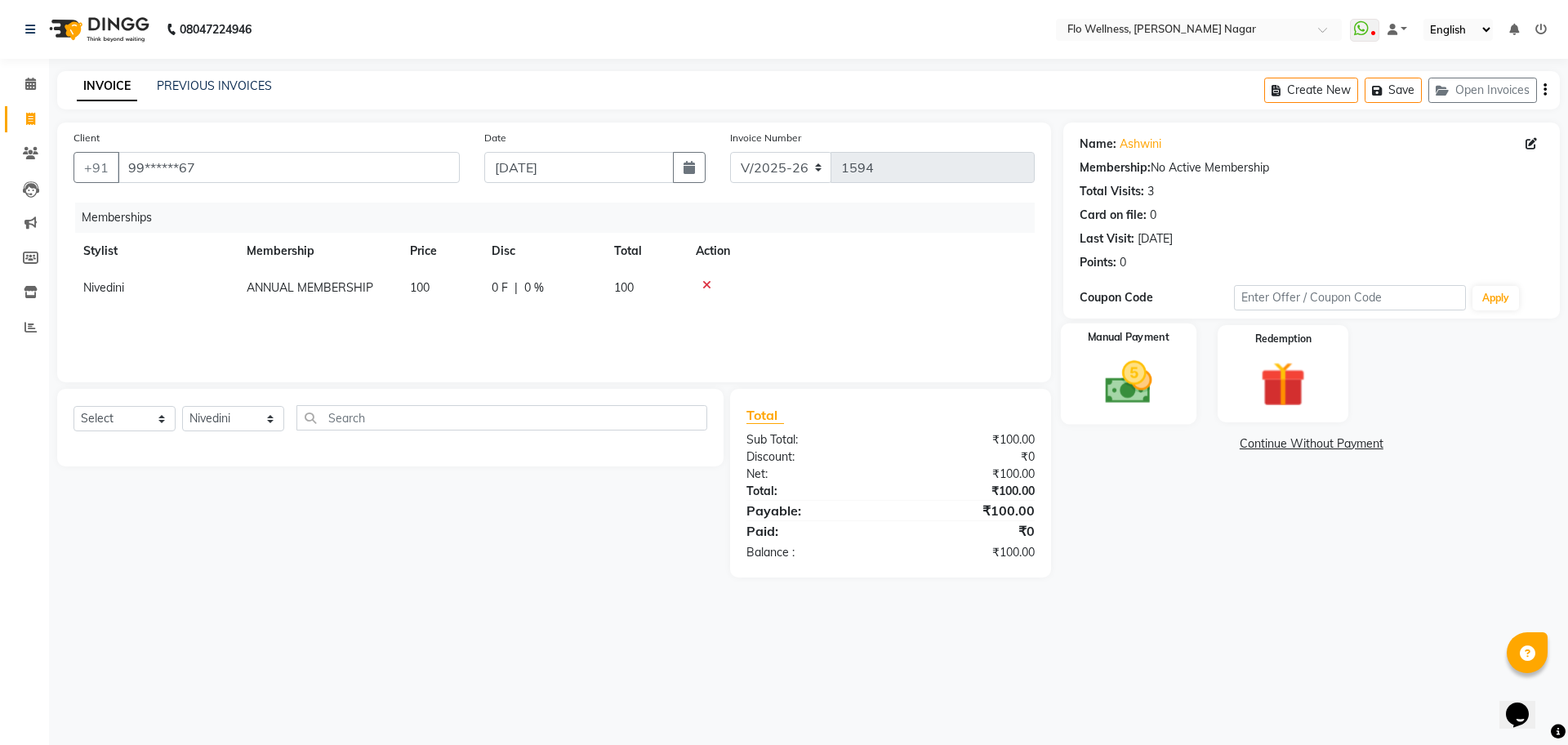
click at [1171, 372] on div "Manual Payment" at bounding box center [1128, 373] width 136 height 100
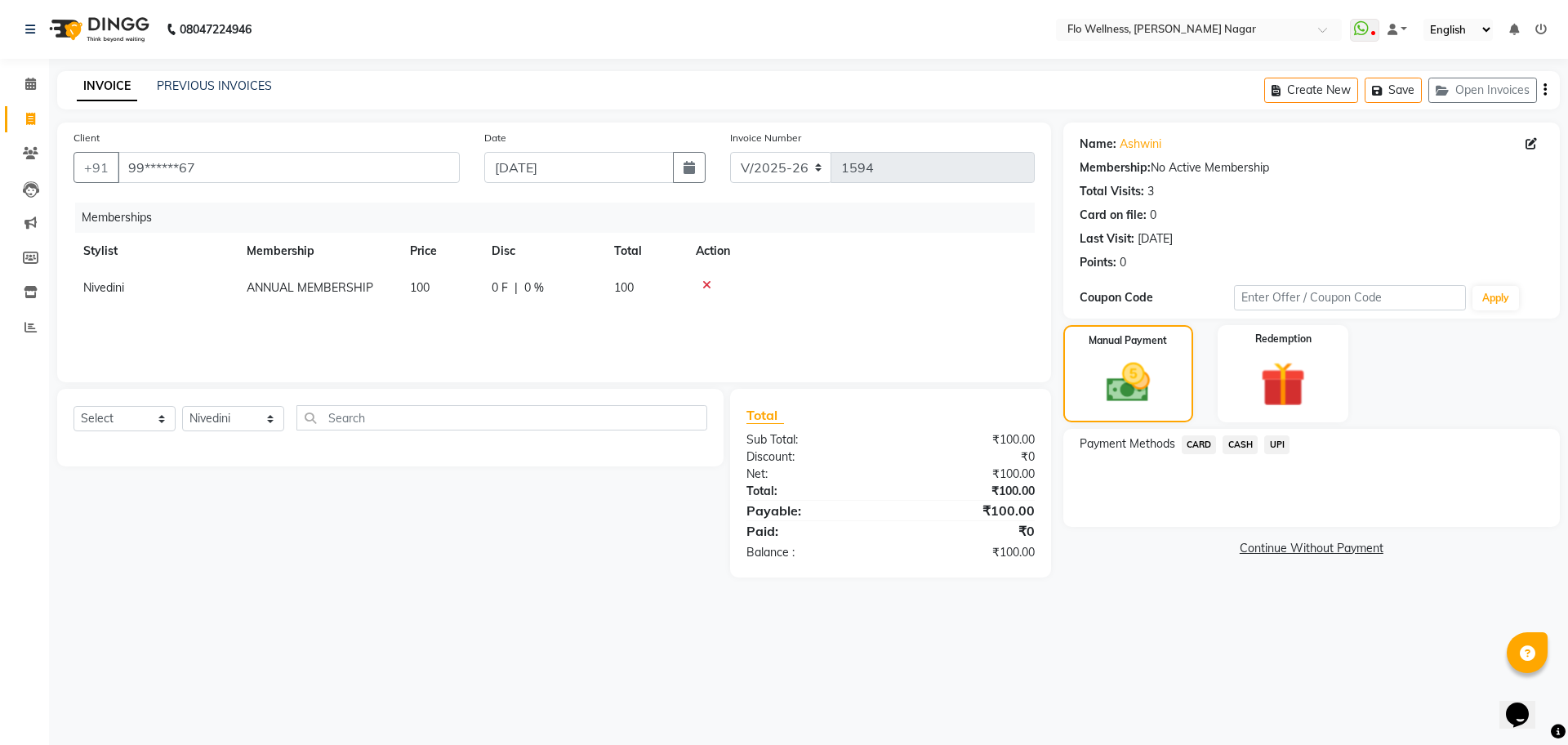
click at [1271, 435] on span "UPI" at bounding box center [1277, 444] width 26 height 19
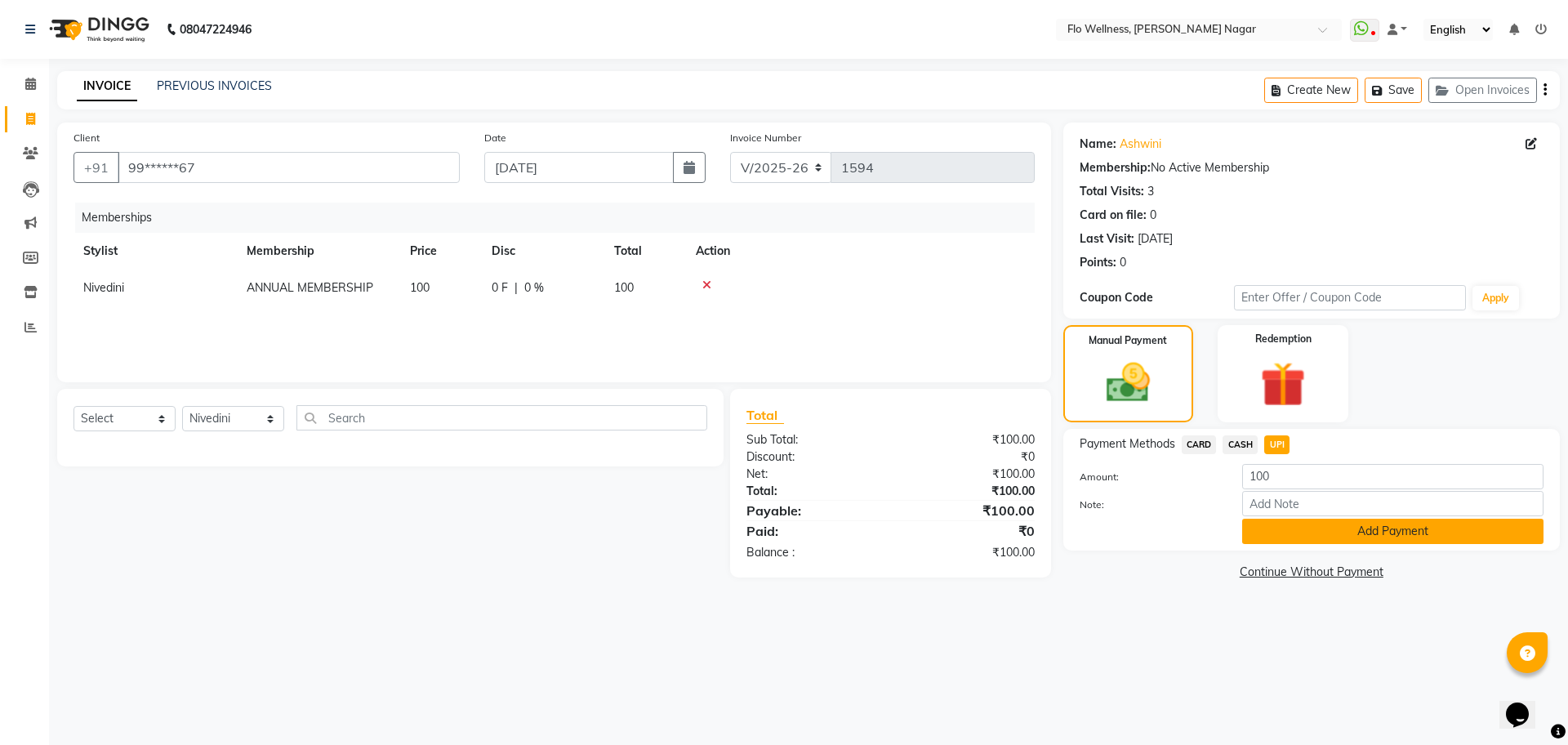
click at [1299, 533] on button "Add Payment" at bounding box center [1393, 532] width 302 height 26
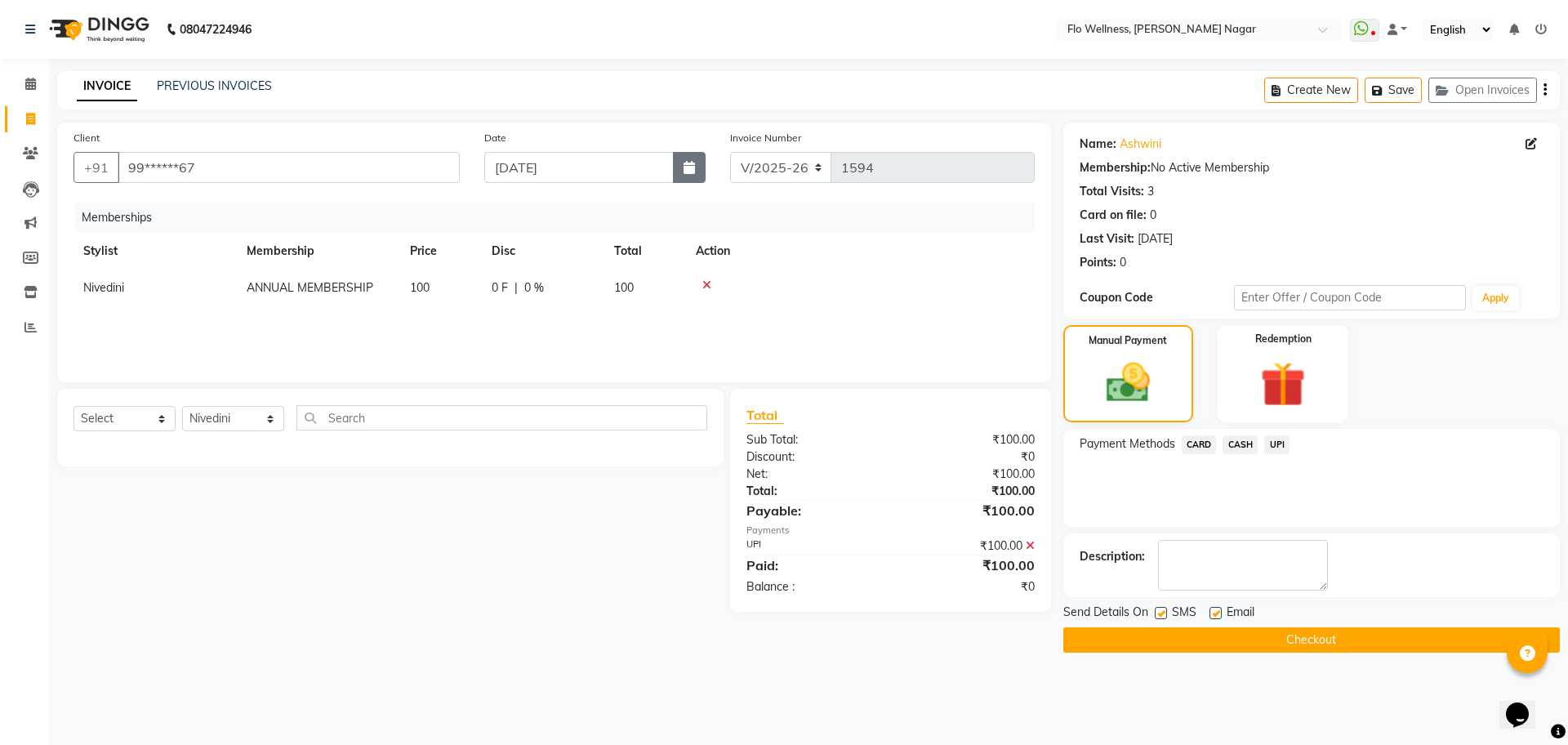
click at [697, 168] on button "button" at bounding box center [689, 167] width 33 height 31
select select "9"
select select "2025"
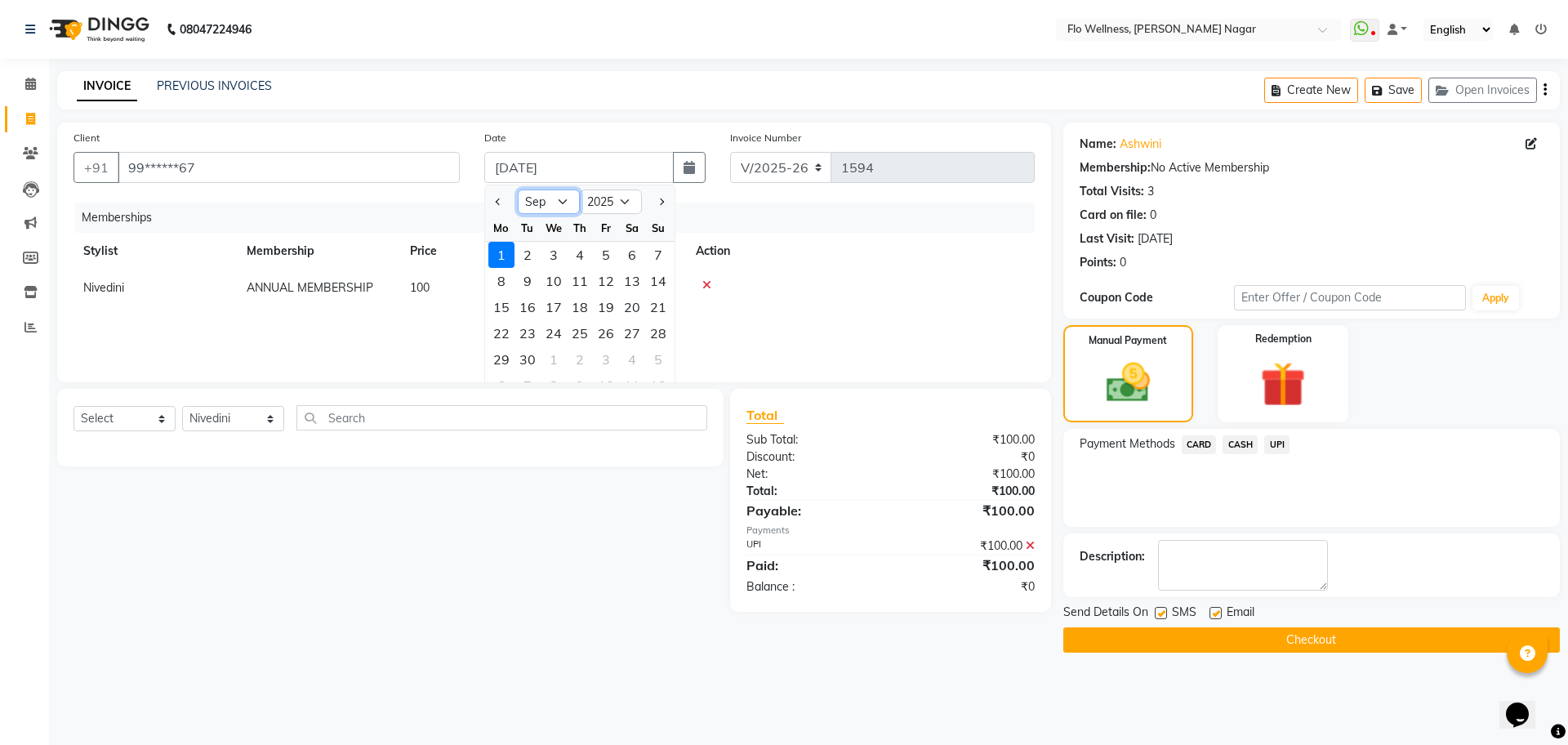
click at [558, 196] on select "Jan Feb Mar Apr May Jun [DATE] Aug Sep Oct Nov Dec" at bounding box center [548, 201] width 62 height 25
select select "8"
click at [518, 189] on select "Jan Feb Mar Apr May Jun [DATE] Aug Sep Oct Nov Dec" at bounding box center [548, 201] width 62 height 25
click at [646, 324] on div "24" at bounding box center [659, 333] width 26 height 26
type input "[DATE]"
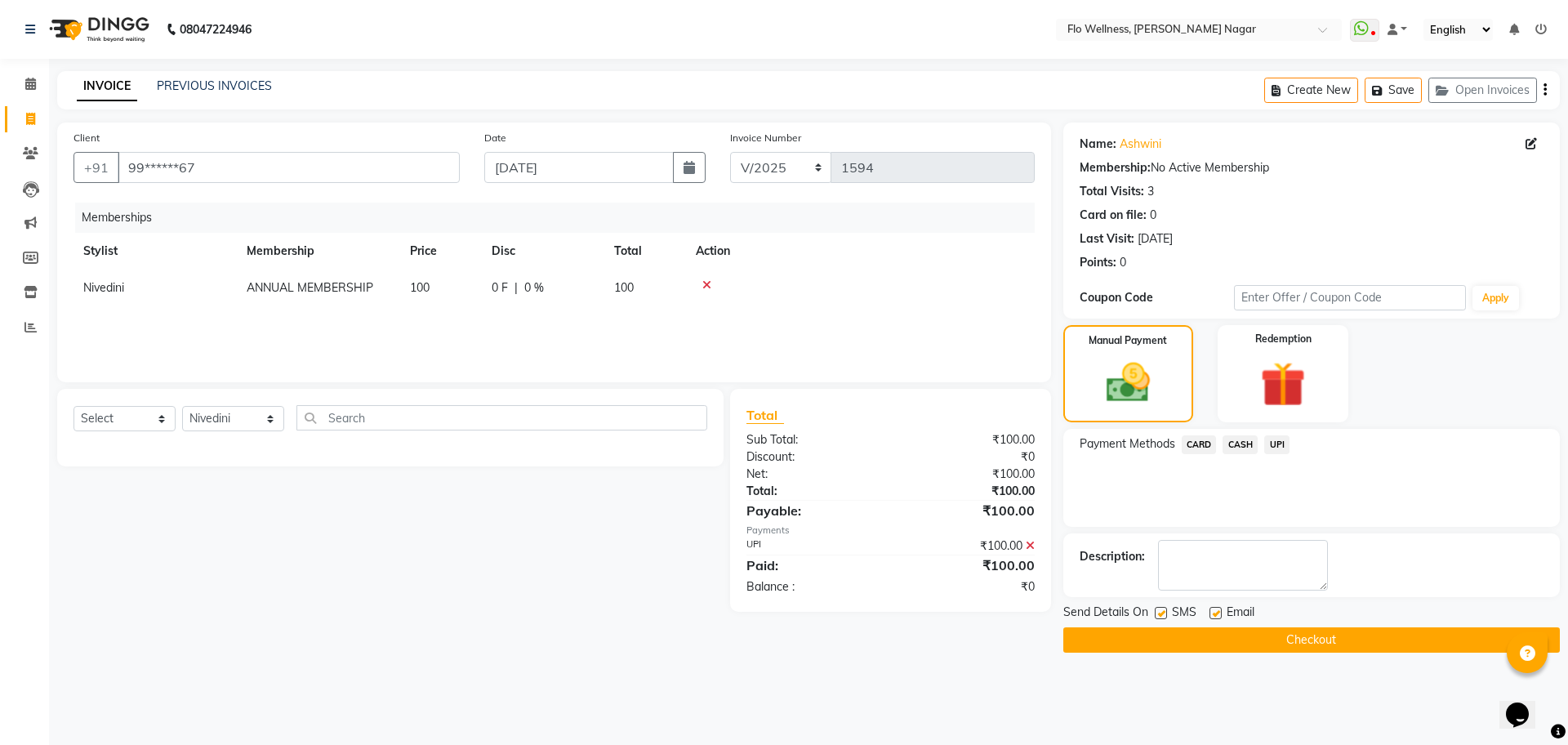
click at [1184, 645] on button "Checkout" at bounding box center [1311, 641] width 497 height 26
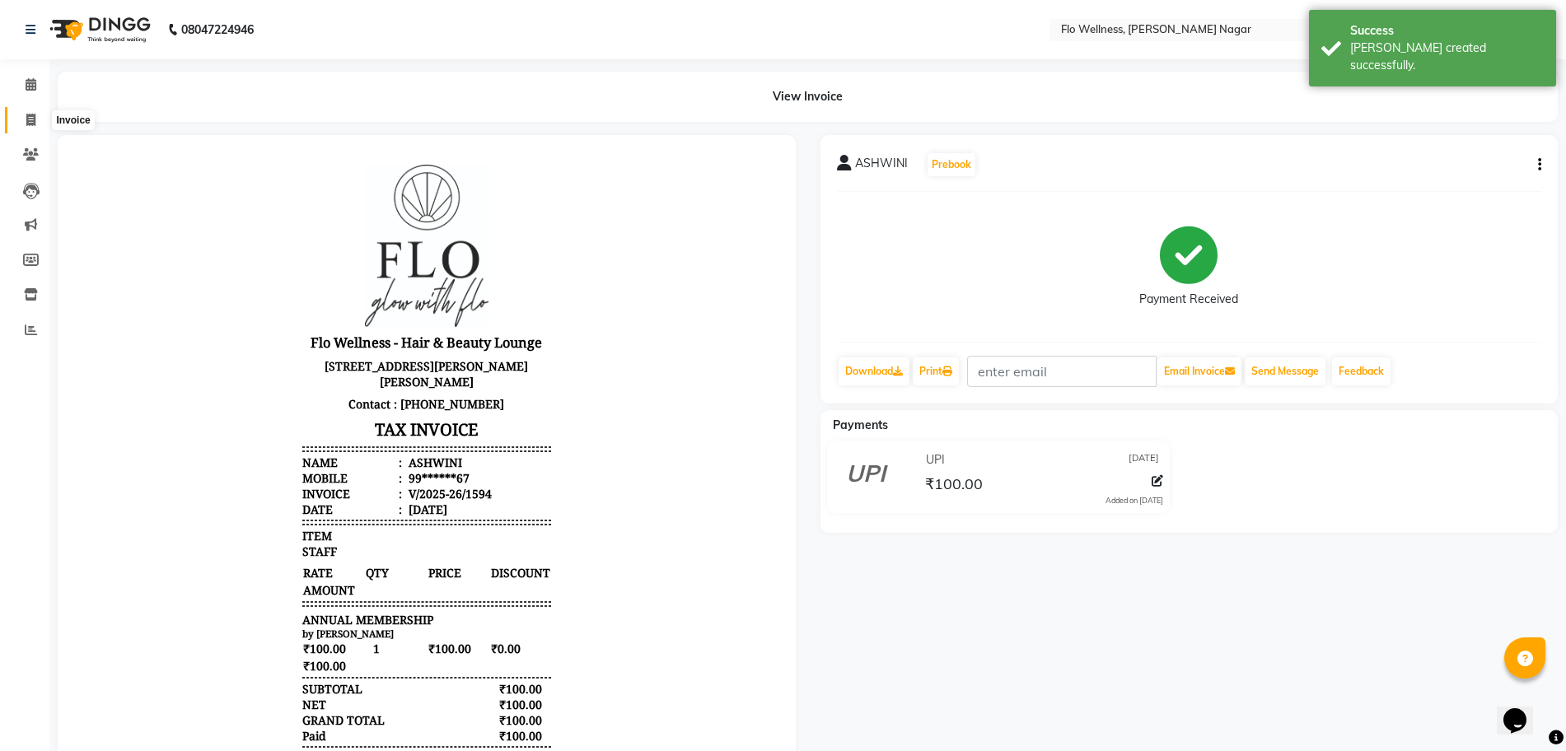
click at [31, 121] on icon at bounding box center [30, 120] width 9 height 12
select select "service"
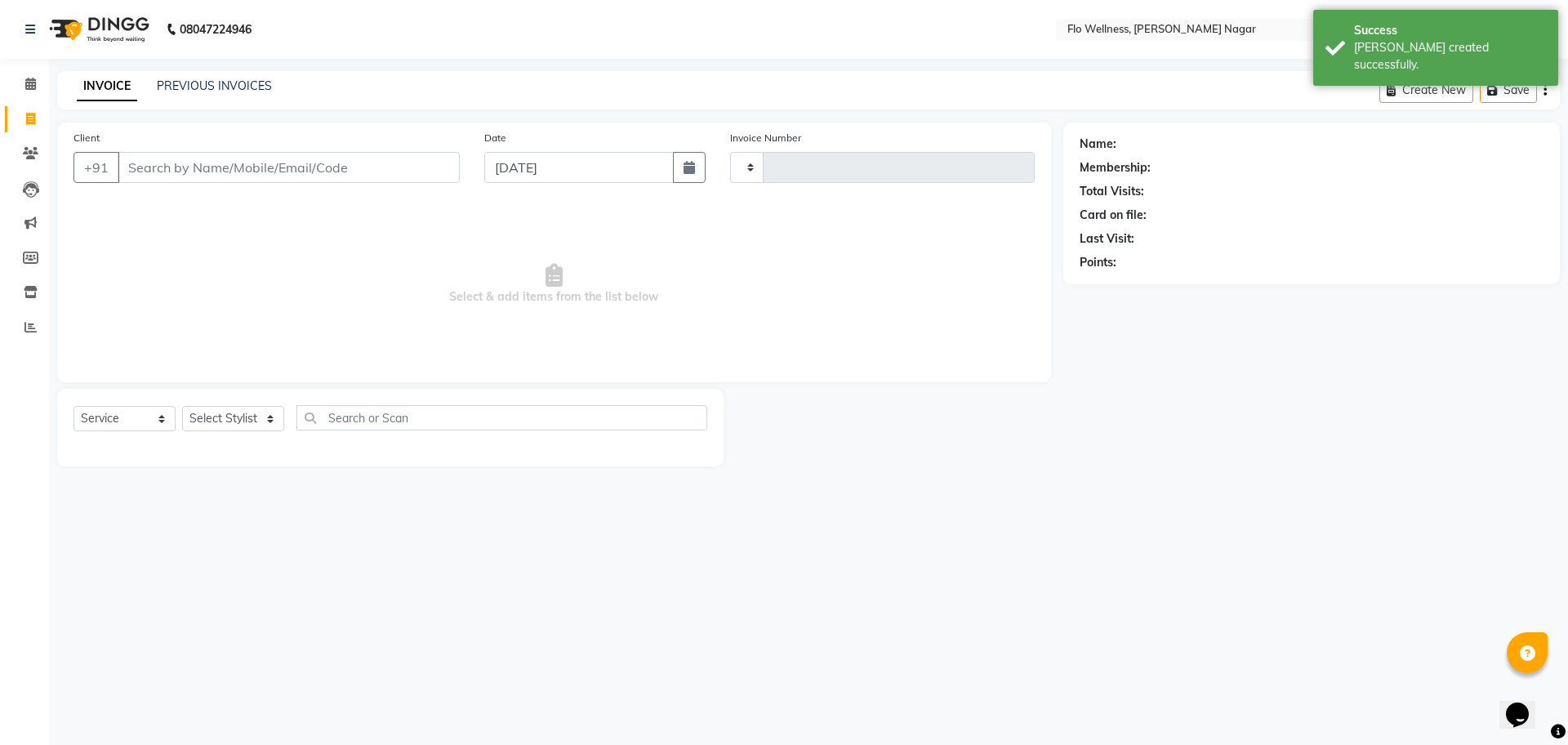
type input "1595"
select select "4509"
click at [202, 176] on input "Client" at bounding box center [289, 167] width 342 height 31
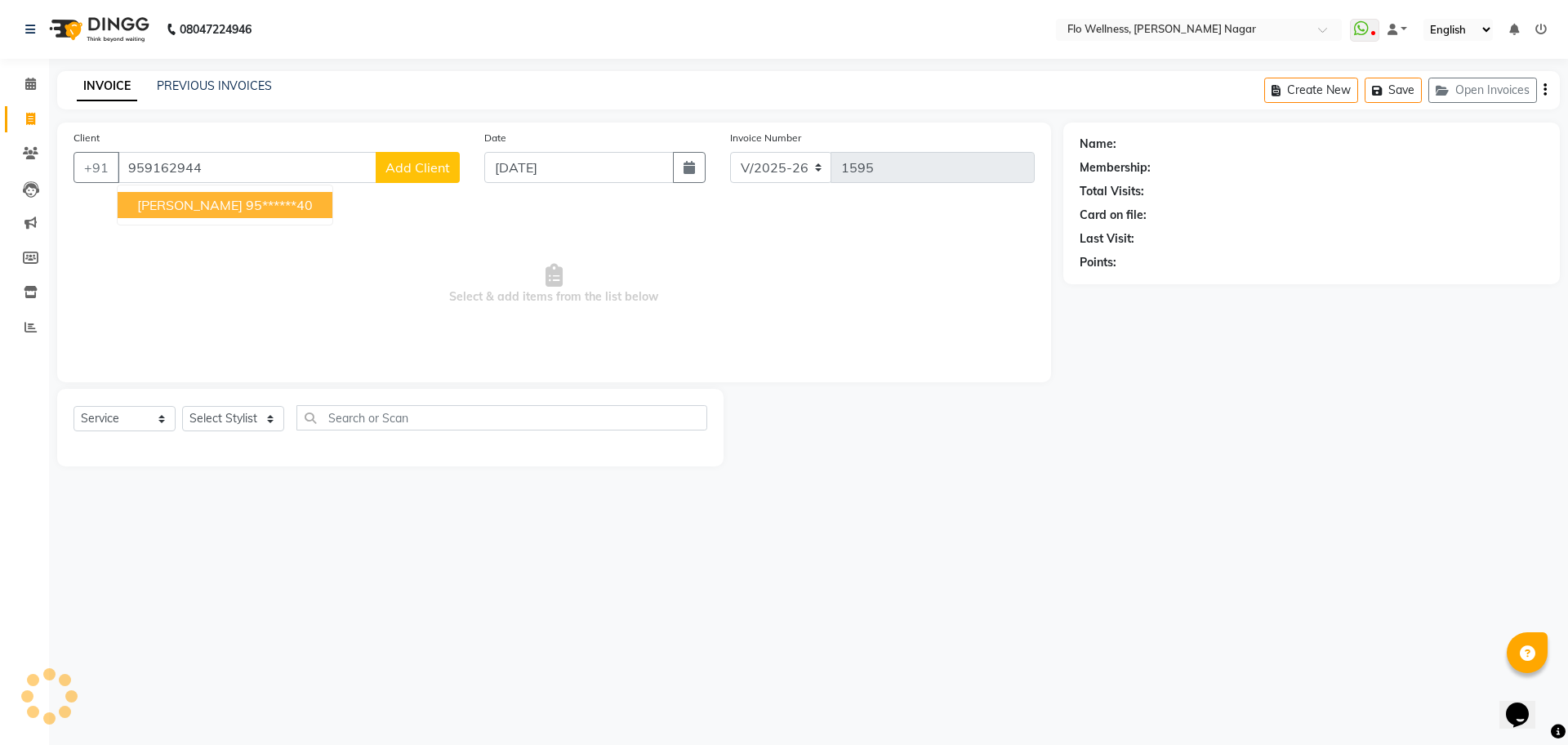
click at [197, 196] on span "[PERSON_NAME]" at bounding box center [189, 204] width 105 height 16
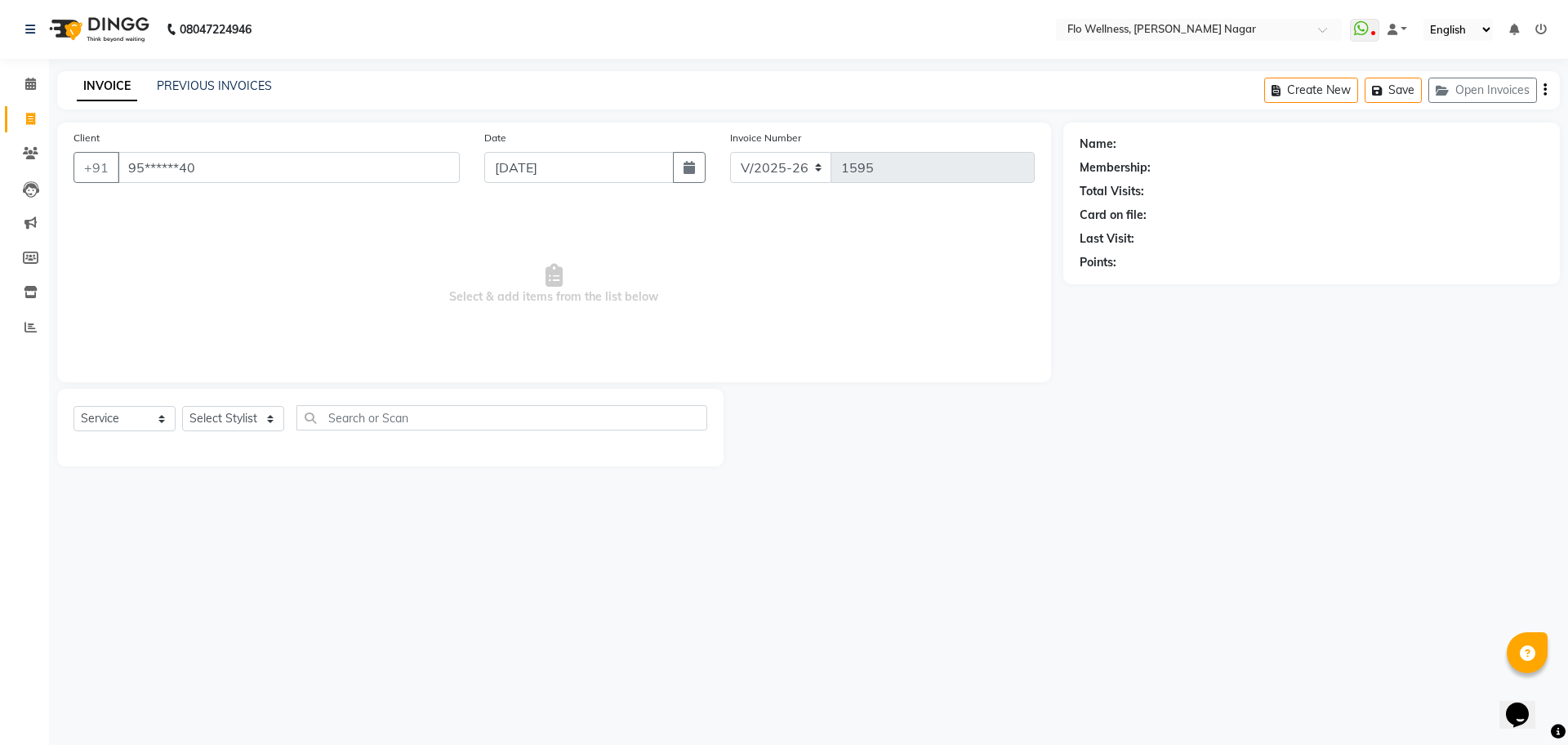
type input "95******40"
click at [167, 410] on select "Select Service Product Membership Package Voucher Prepaid Gift Card" at bounding box center [124, 419] width 102 height 26
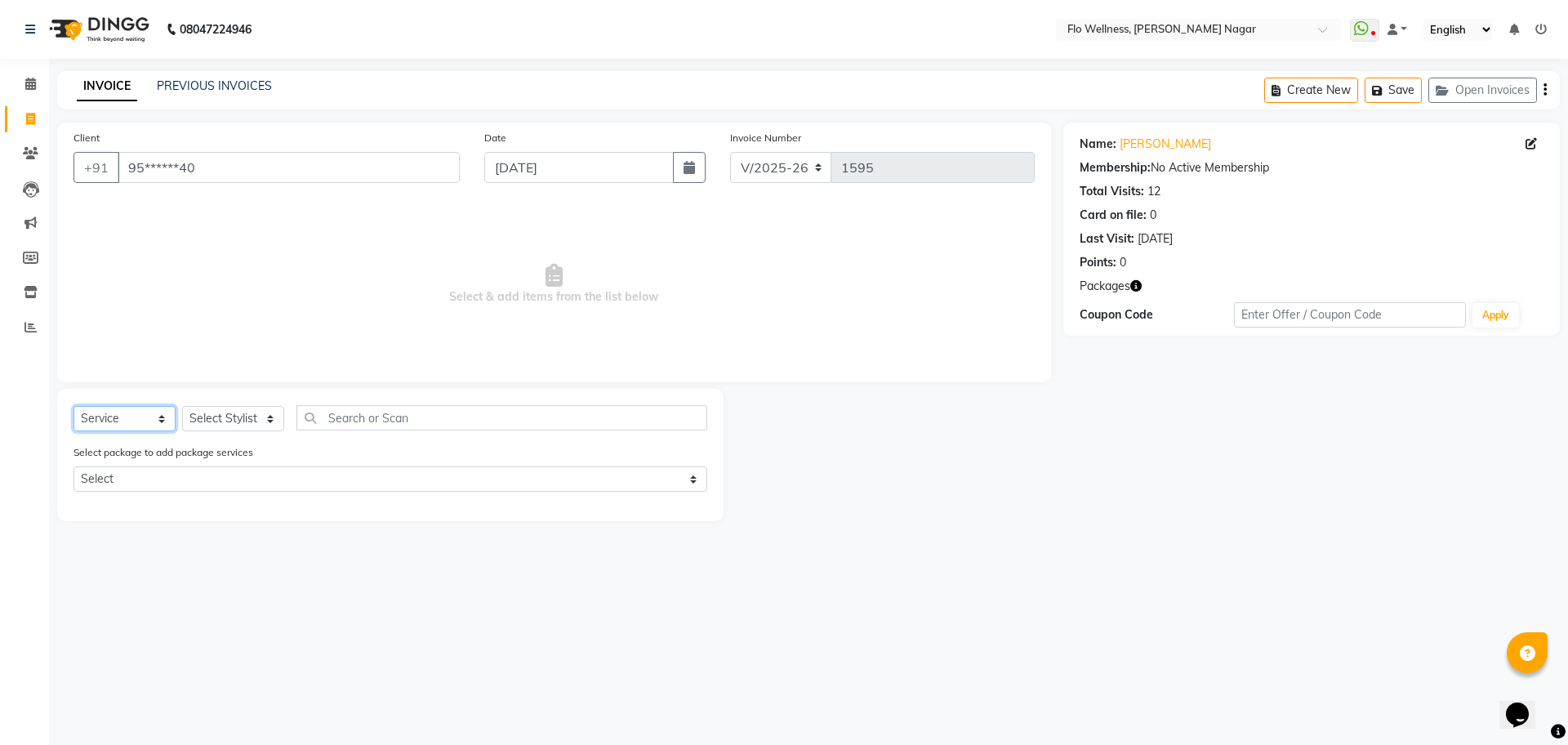
select select "membership"
click at [73, 406] on select "Select Service Product Membership Package Voucher Prepaid Gift Card" at bounding box center [124, 419] width 102 height 26
click at [226, 419] on select "Select Stylist [PERSON_NAME] Mani R [PERSON_NAME] Nivedini [PERSON_NAME]" at bounding box center [233, 419] width 102 height 26
select select "89651"
click at [182, 406] on select "Select Stylist [PERSON_NAME] Mani R [PERSON_NAME] Nivedini [PERSON_NAME]" at bounding box center [233, 419] width 102 height 26
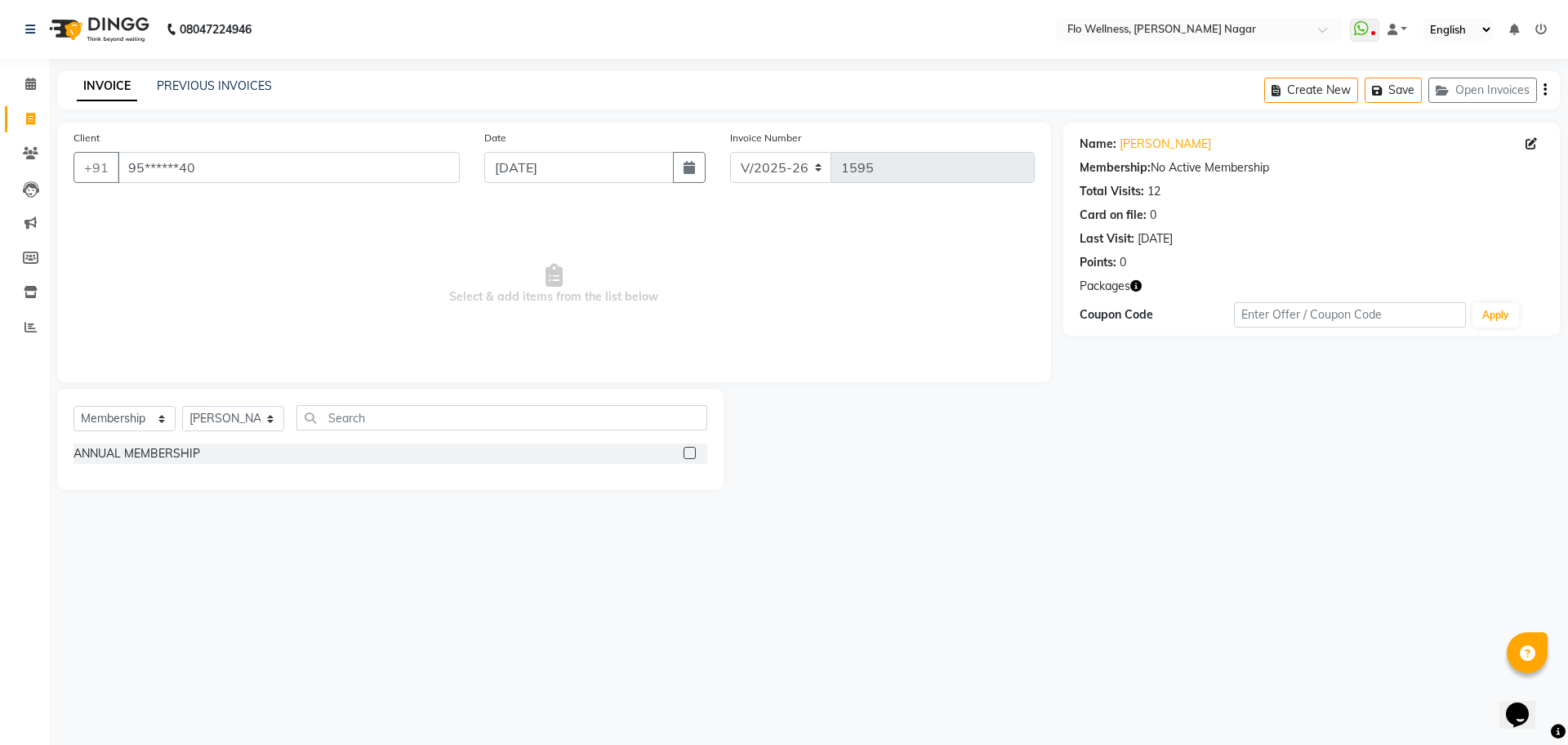
click at [689, 450] on label at bounding box center [689, 453] width 12 height 12
click at [689, 450] on input "checkbox" at bounding box center [688, 453] width 11 height 11
select select "select"
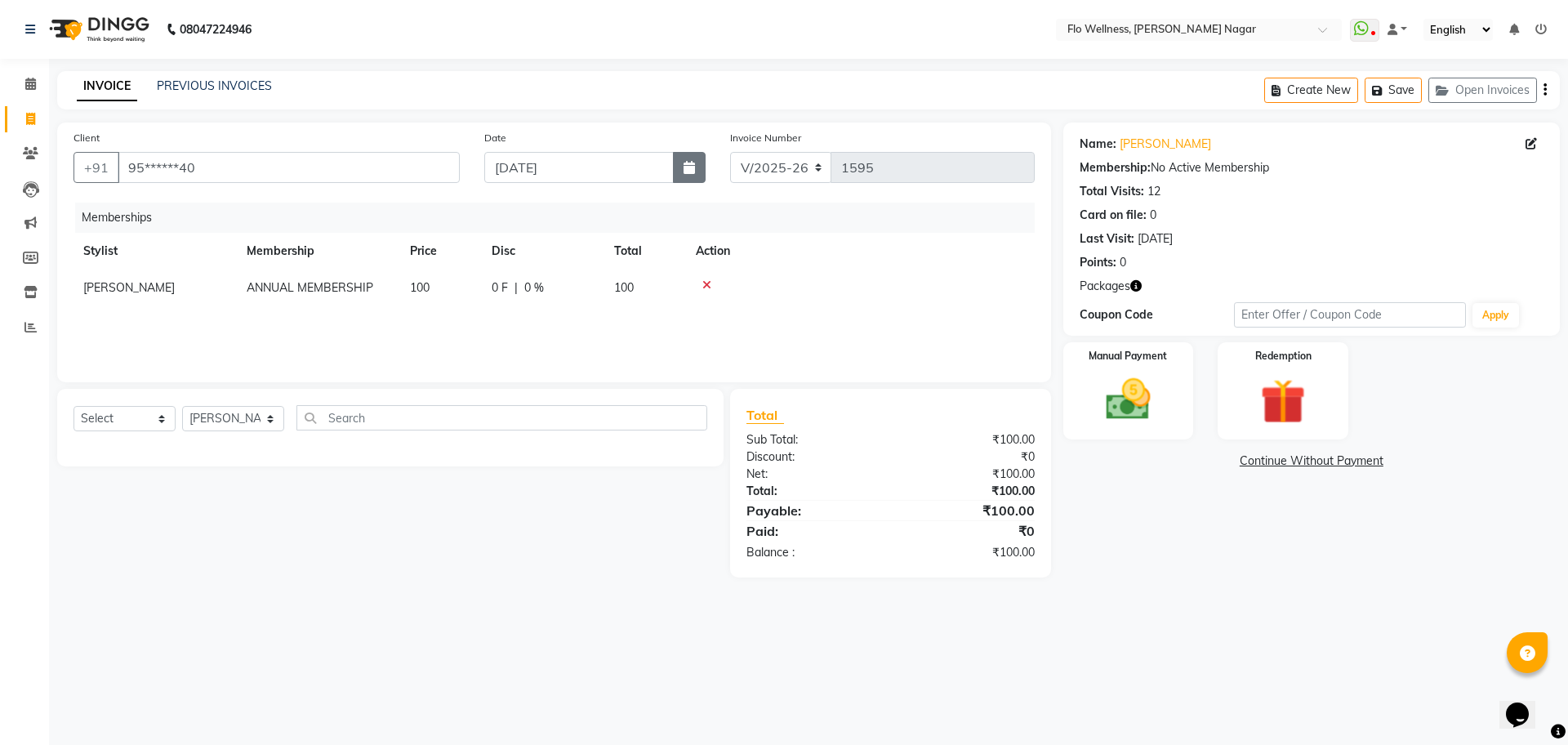
click at [697, 176] on button "button" at bounding box center [689, 167] width 33 height 31
select select "9"
select select "2025"
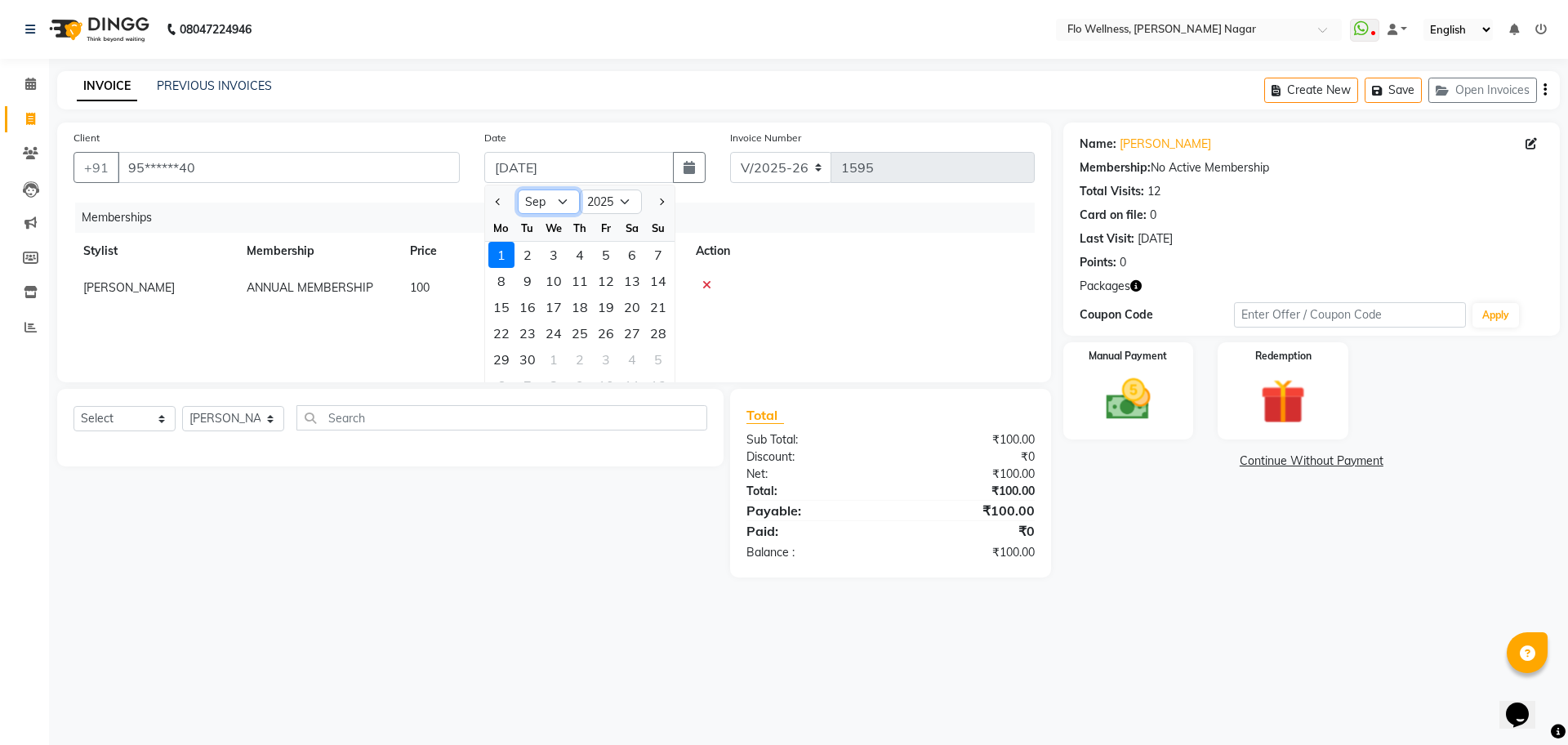
click at [546, 206] on select "Jan Feb Mar Apr May Jun [DATE] Aug Sep Oct Nov Dec" at bounding box center [548, 201] width 62 height 25
select select "8"
click at [518, 189] on select "Jan Feb Mar Apr May Jun [DATE] Aug Sep Oct Nov Dec" at bounding box center [548, 201] width 62 height 25
click at [497, 359] on div "25" at bounding box center [502, 359] width 26 height 26
type input "[DATE]"
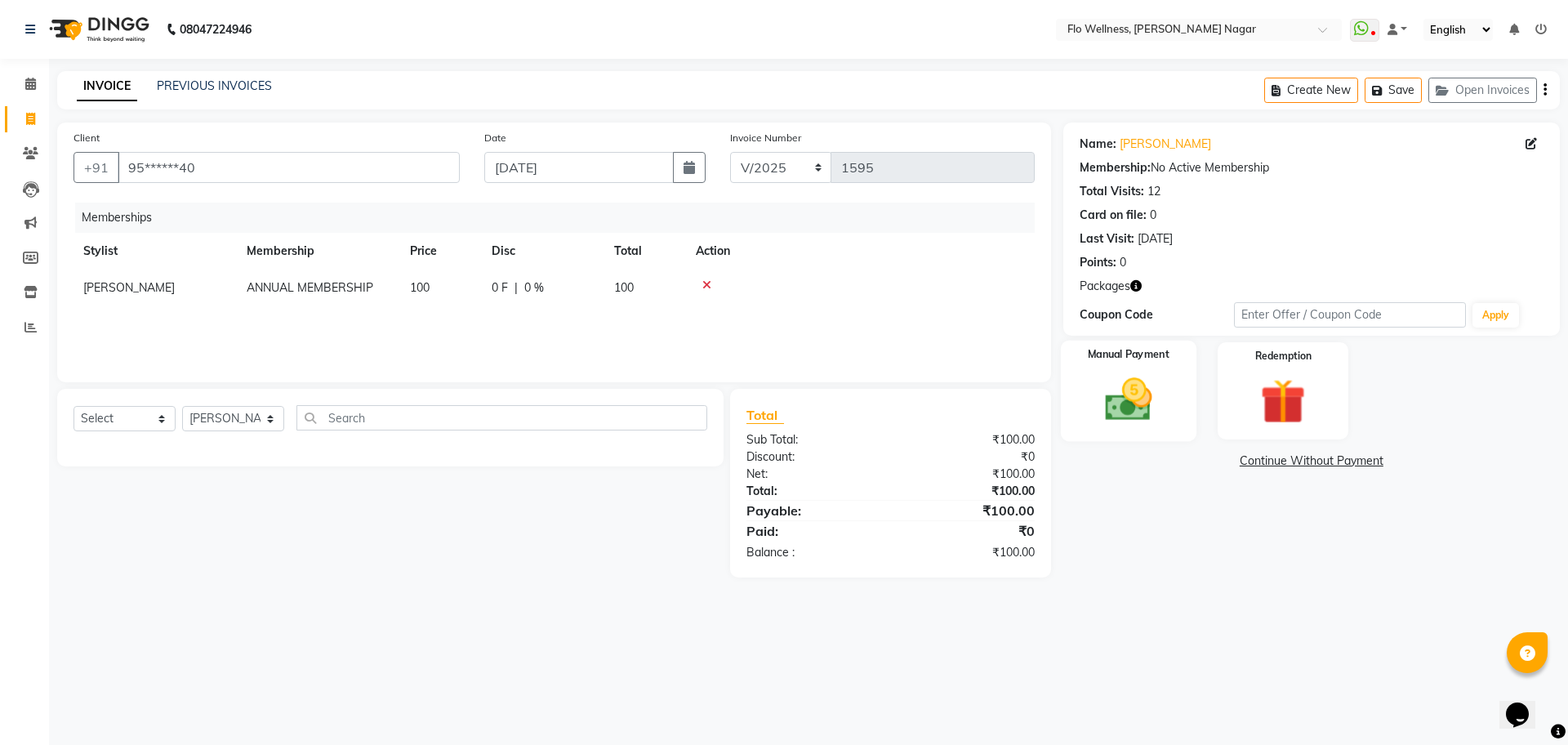
click at [1094, 392] on img at bounding box center [1129, 400] width 76 height 54
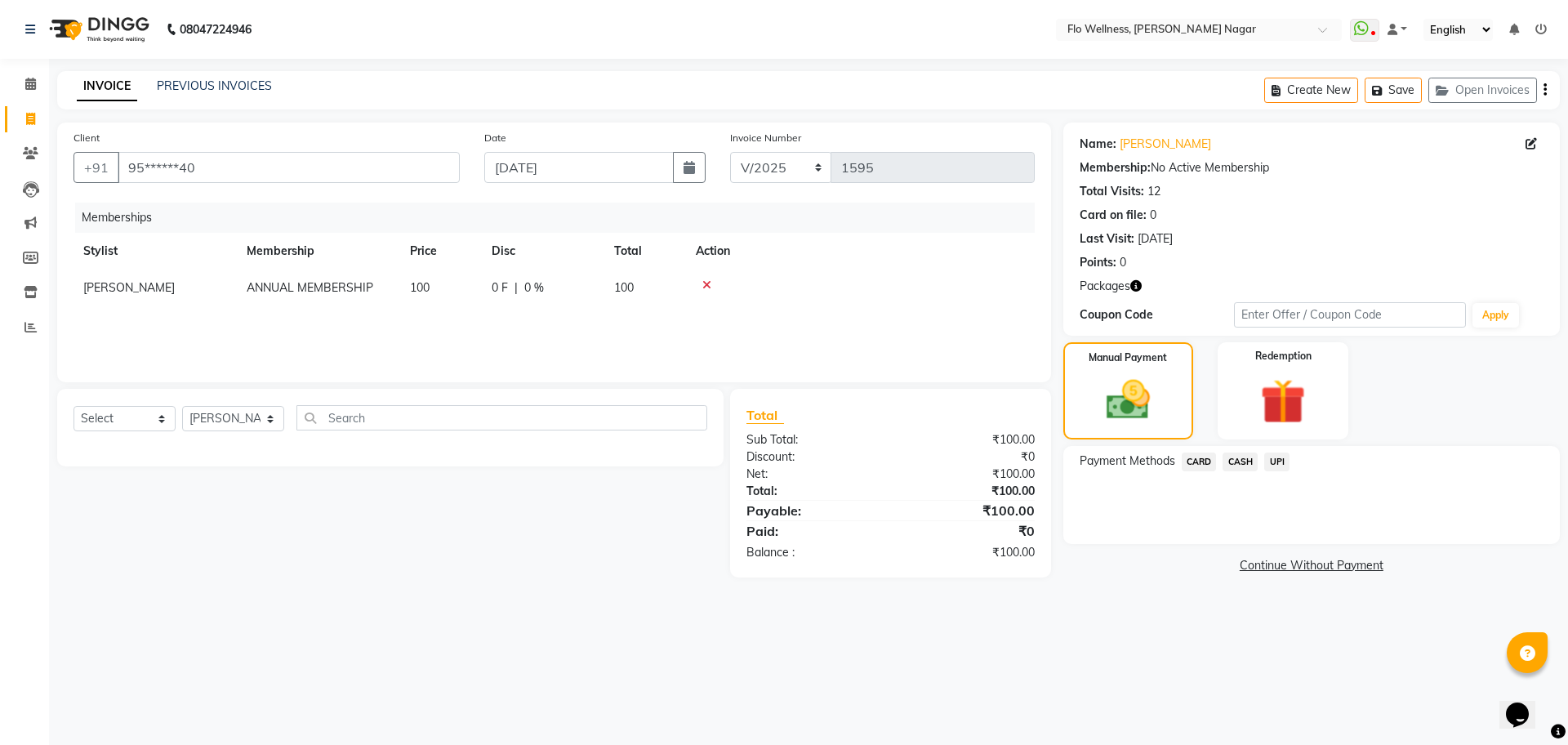
click at [1284, 458] on span "UPI" at bounding box center [1277, 461] width 26 height 19
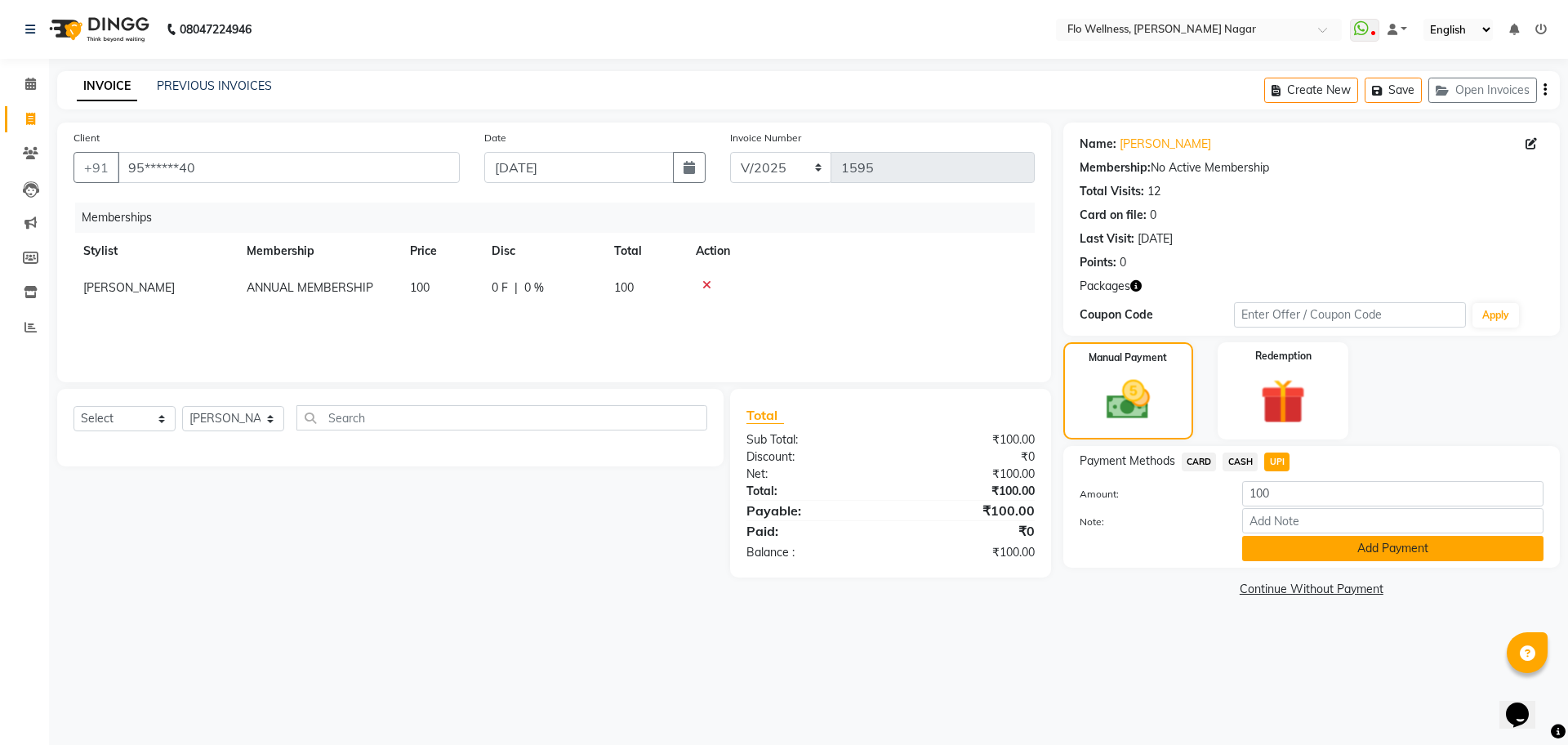
click at [1433, 559] on button "Add Payment" at bounding box center [1393, 549] width 302 height 26
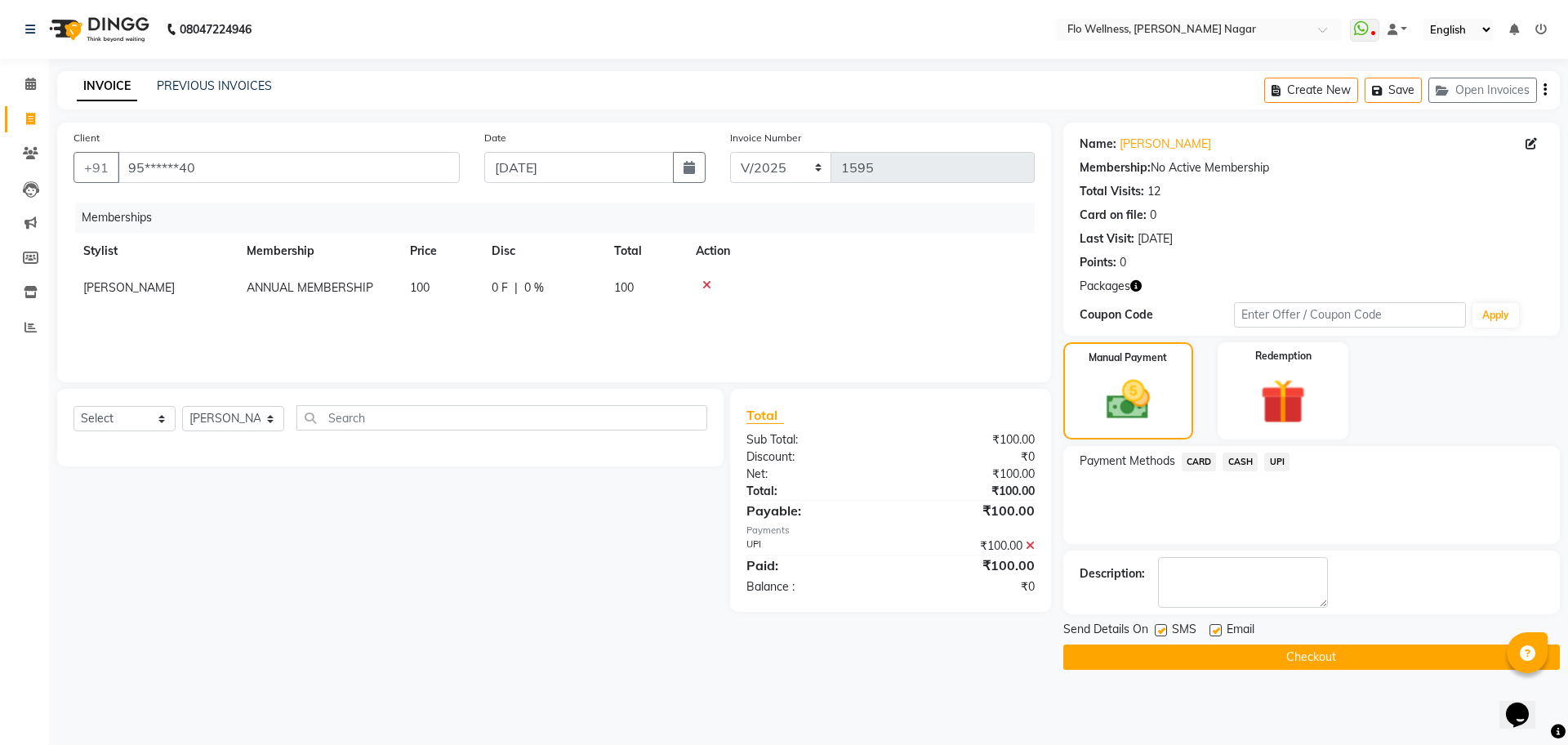
click at [1350, 656] on button "Checkout" at bounding box center [1311, 658] width 497 height 26
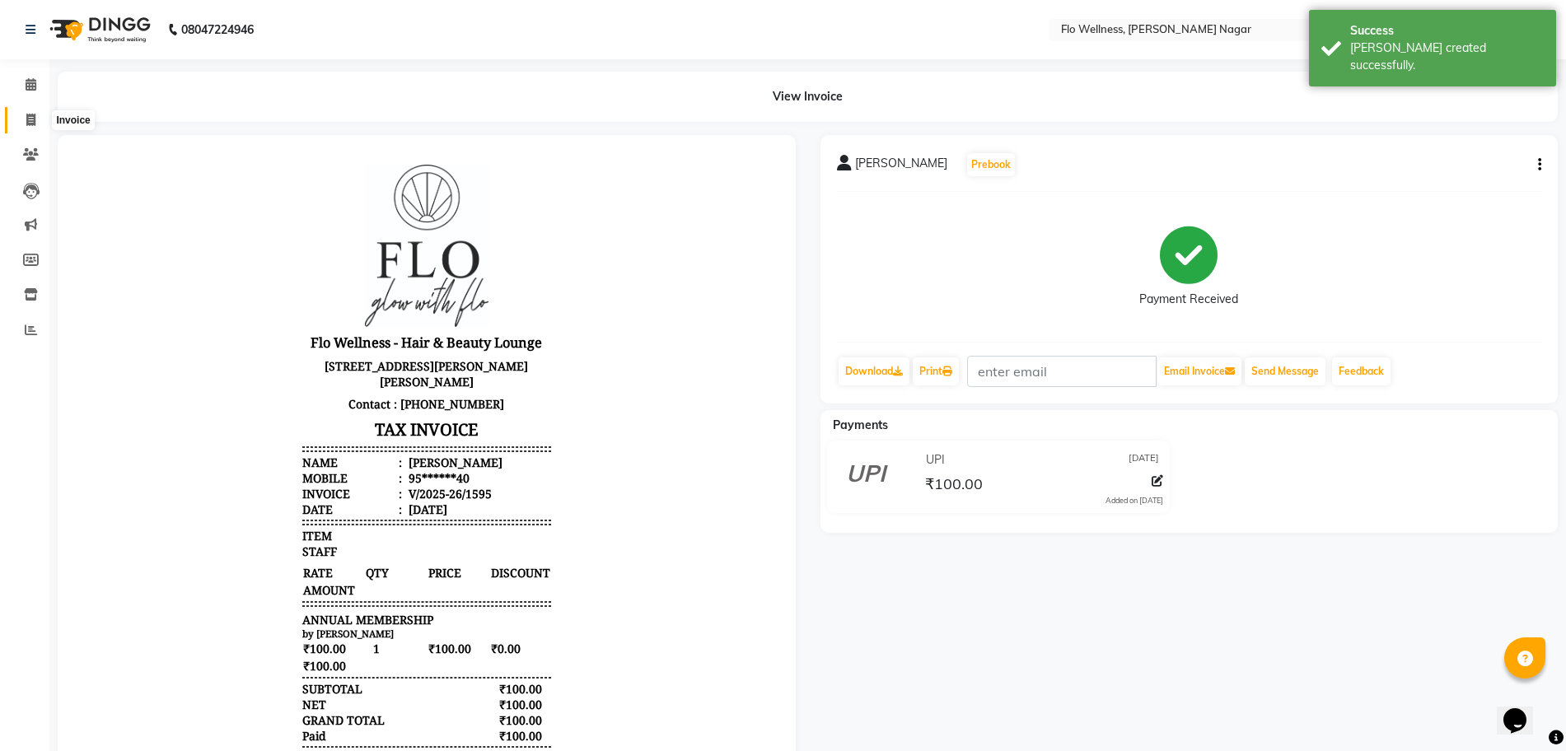
click at [40, 121] on span at bounding box center [30, 120] width 29 height 19
select select "service"
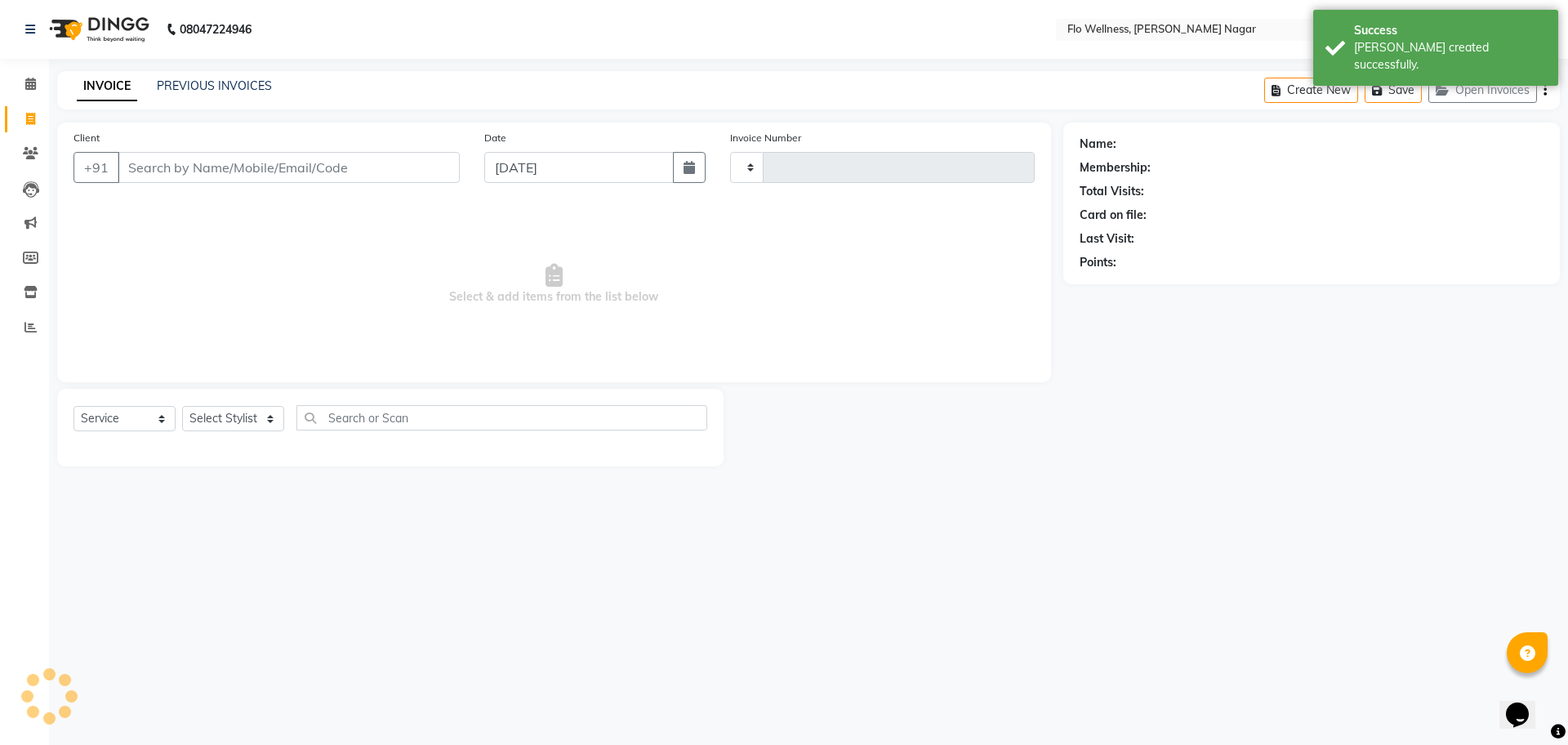
click at [198, 172] on input "Client" at bounding box center [289, 167] width 342 height 31
type input "1596"
select select "4509"
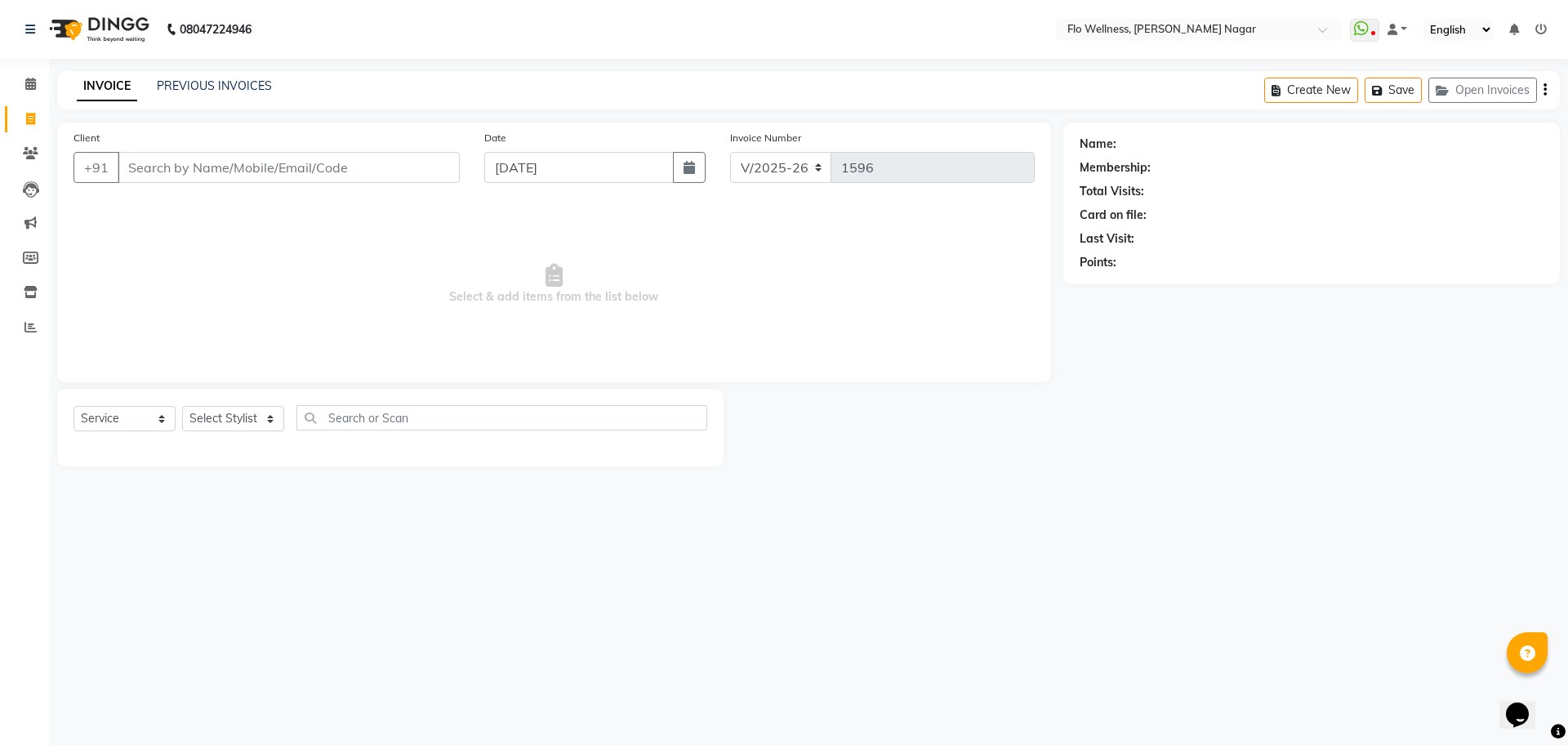
click at [173, 173] on input "Client" at bounding box center [289, 167] width 342 height 31
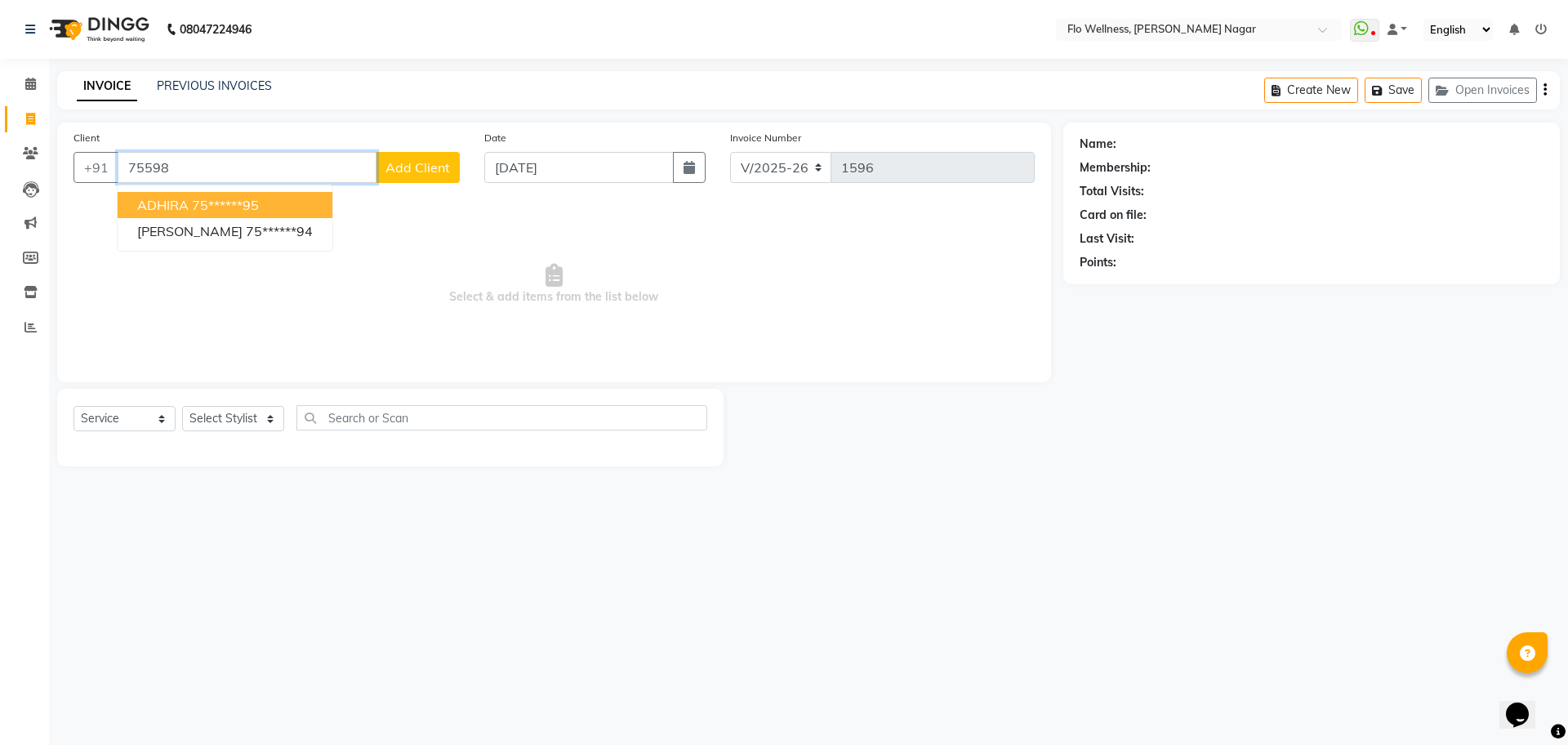
click at [282, 172] on input "75598" at bounding box center [247, 167] width 259 height 31
click at [246, 229] on ngb-highlight "75******94" at bounding box center [280, 231] width 67 height 16
type input "75******94"
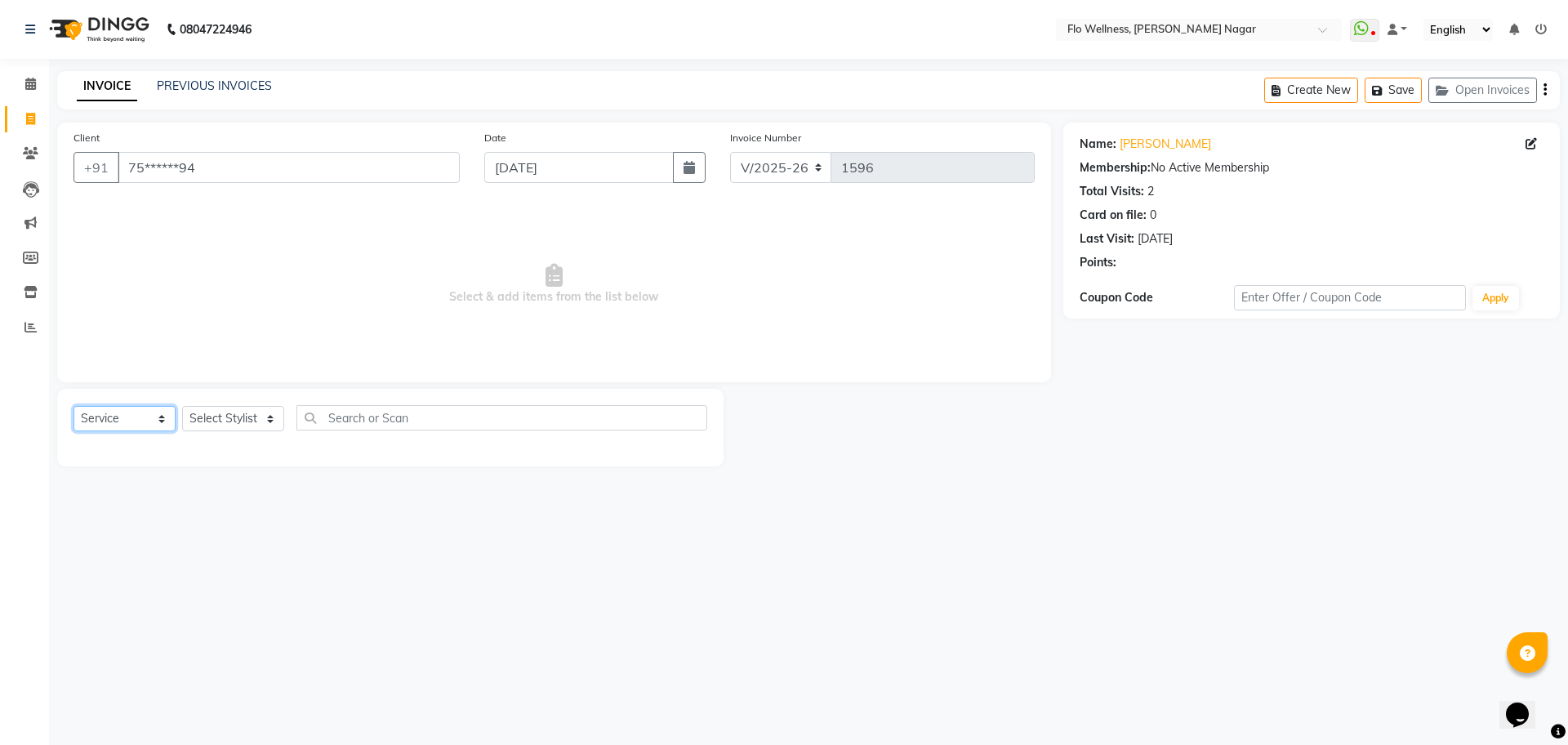
click at [143, 414] on select "Select Service Product Membership Package Voucher Prepaid Gift Card" at bounding box center [124, 419] width 102 height 26
select select "membership"
click at [73, 406] on select "Select Service Product Membership Package Voucher Prepaid Gift Card" at bounding box center [124, 419] width 102 height 26
click at [258, 422] on select "Select Stylist [PERSON_NAME] Mani R [PERSON_NAME] Nivedini [PERSON_NAME]" at bounding box center [233, 419] width 102 height 26
click at [182, 406] on select "Select Stylist [PERSON_NAME] Mani R [PERSON_NAME] Nivedini [PERSON_NAME]" at bounding box center [233, 419] width 102 height 26
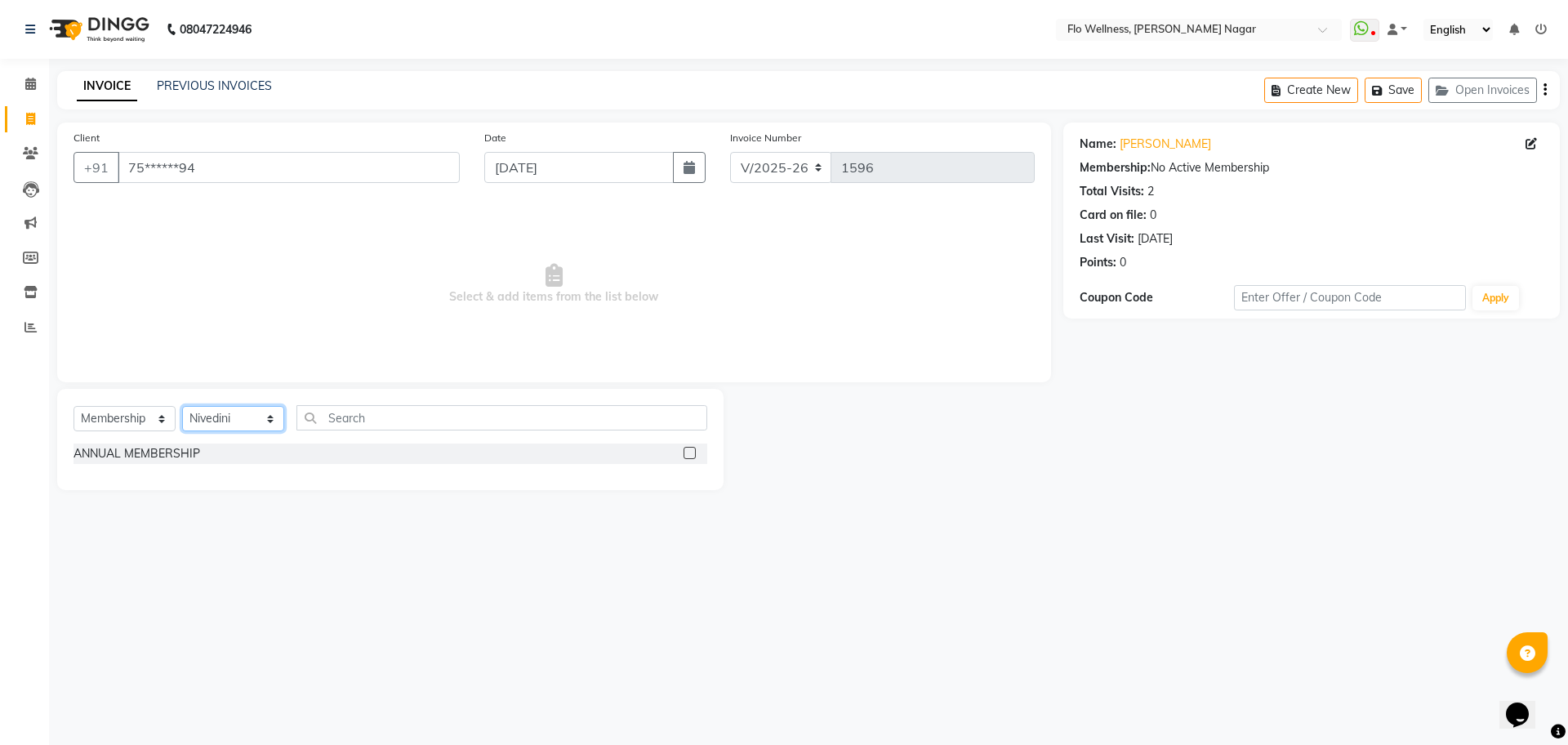
click at [207, 420] on select "Select Stylist [PERSON_NAME] Mani R [PERSON_NAME] Nivedini [PERSON_NAME]" at bounding box center [233, 419] width 102 height 26
select select "89484"
click at [182, 406] on select "Select Stylist [PERSON_NAME] Mani R [PERSON_NAME] Nivedini [PERSON_NAME]" at bounding box center [233, 419] width 102 height 26
click at [414, 417] on input "text" at bounding box center [502, 419] width 411 height 26
click at [684, 452] on label at bounding box center [689, 453] width 12 height 12
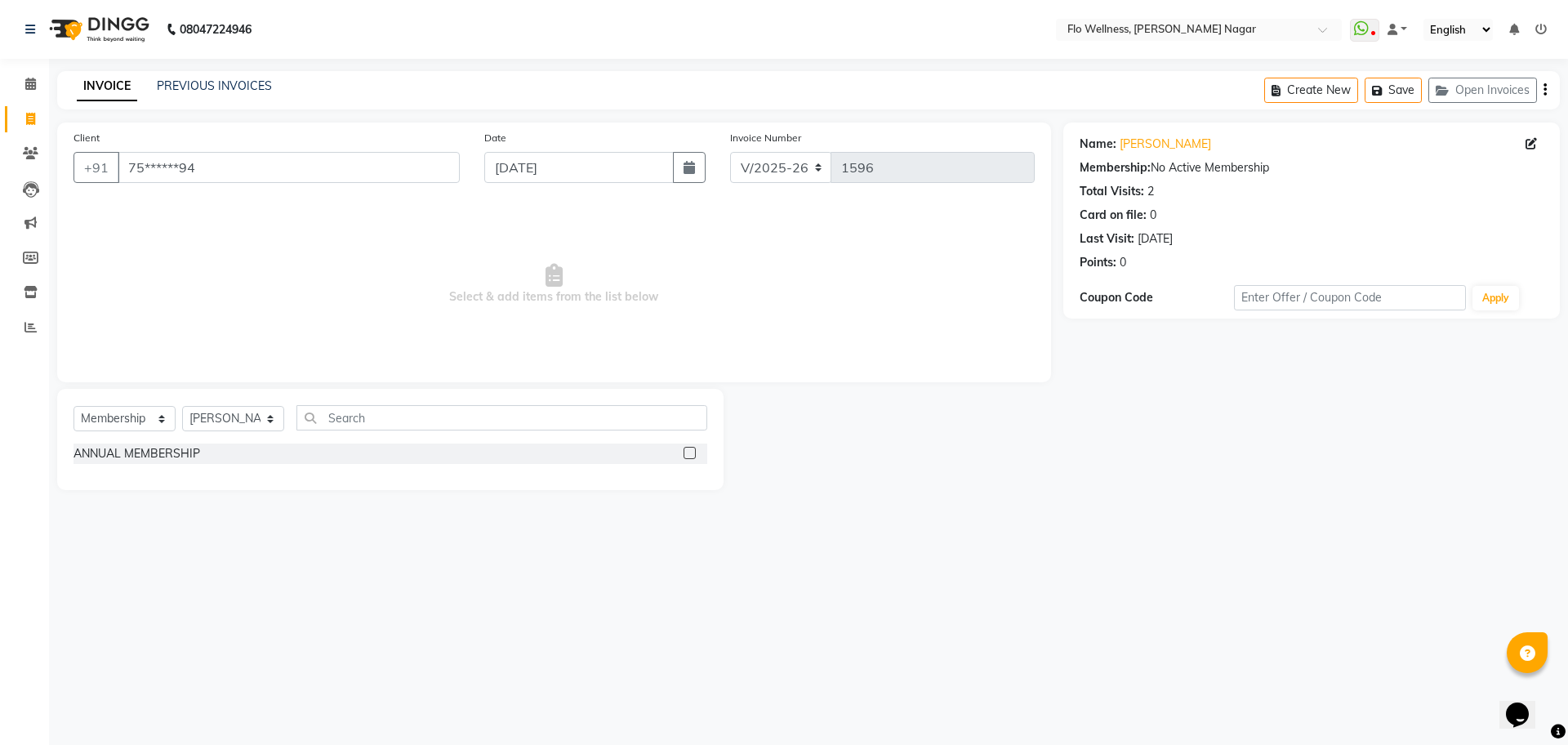
click at [684, 452] on input "checkbox" at bounding box center [688, 453] width 11 height 11
select select "select"
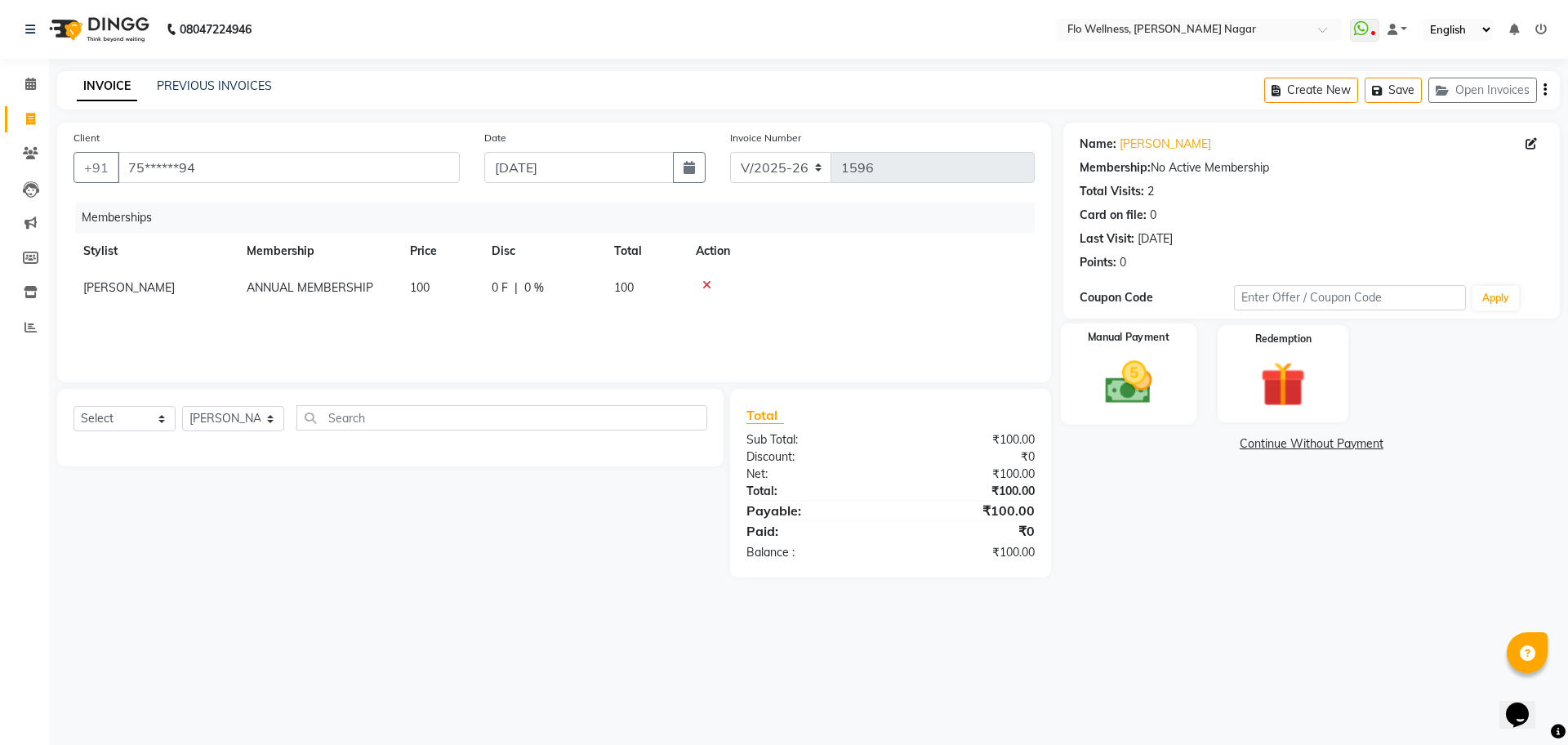
click at [1092, 396] on img at bounding box center [1129, 382] width 76 height 54
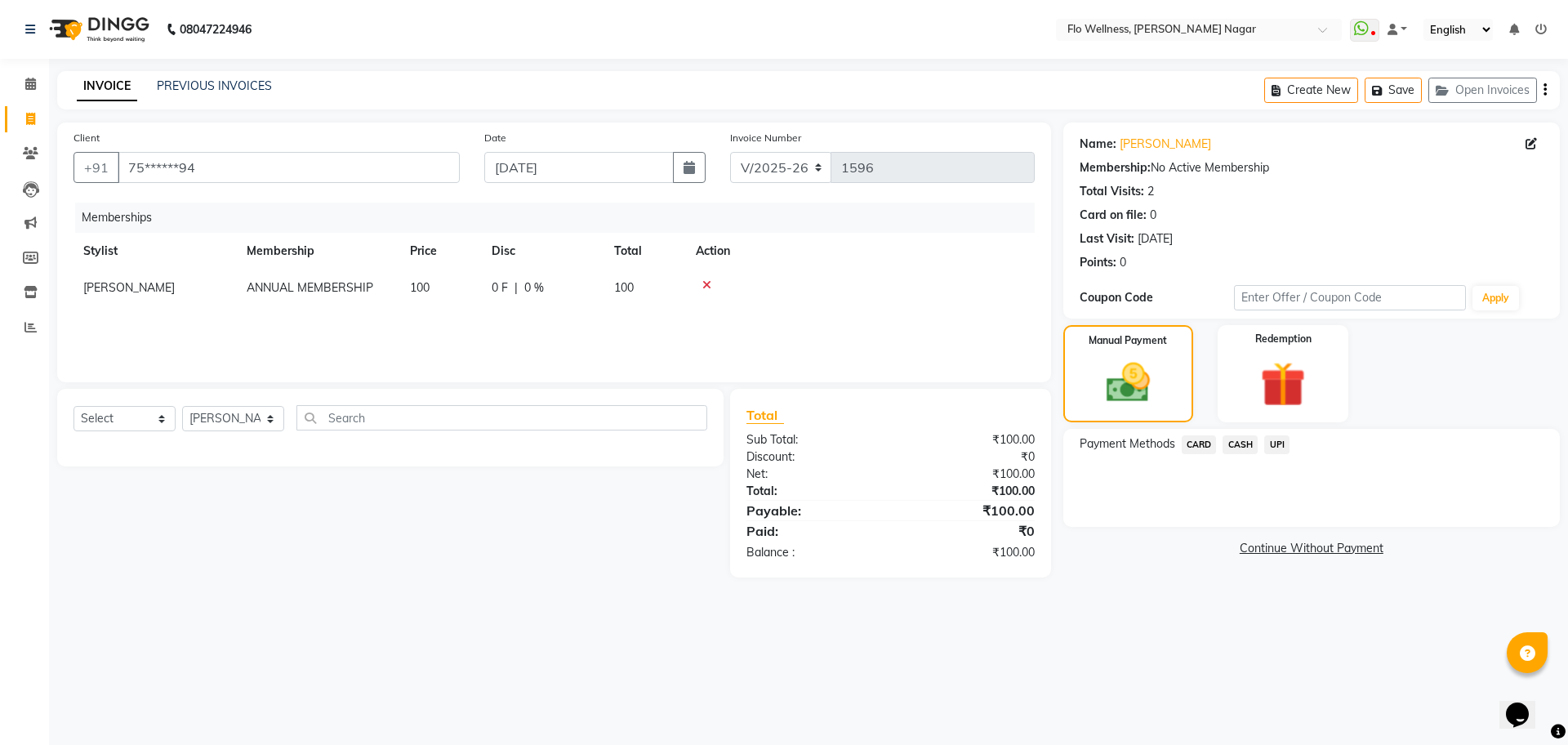
click at [1236, 435] on span "CASH" at bounding box center [1240, 444] width 35 height 19
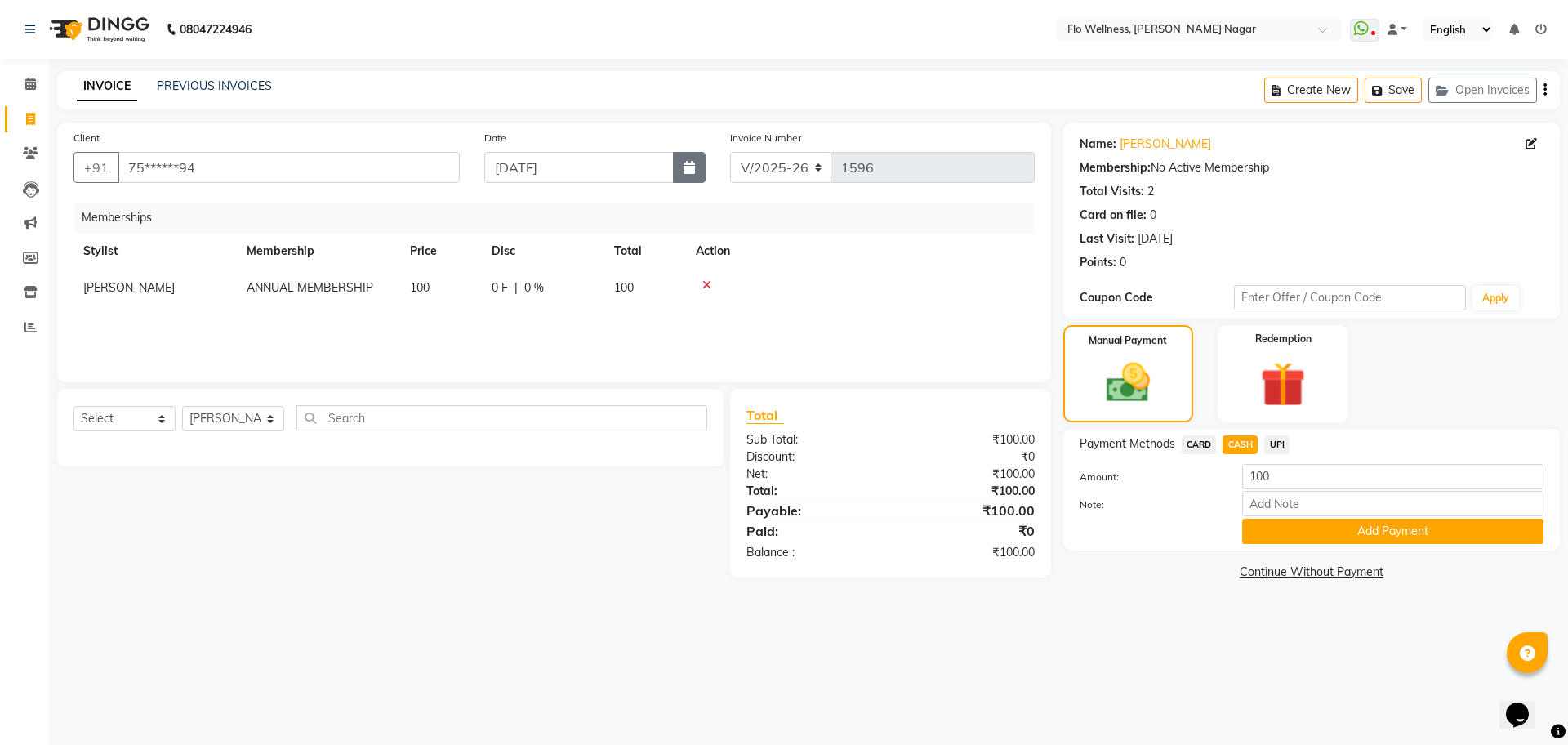
click at [682, 177] on button "button" at bounding box center [689, 167] width 33 height 31
select select "9"
select select "2025"
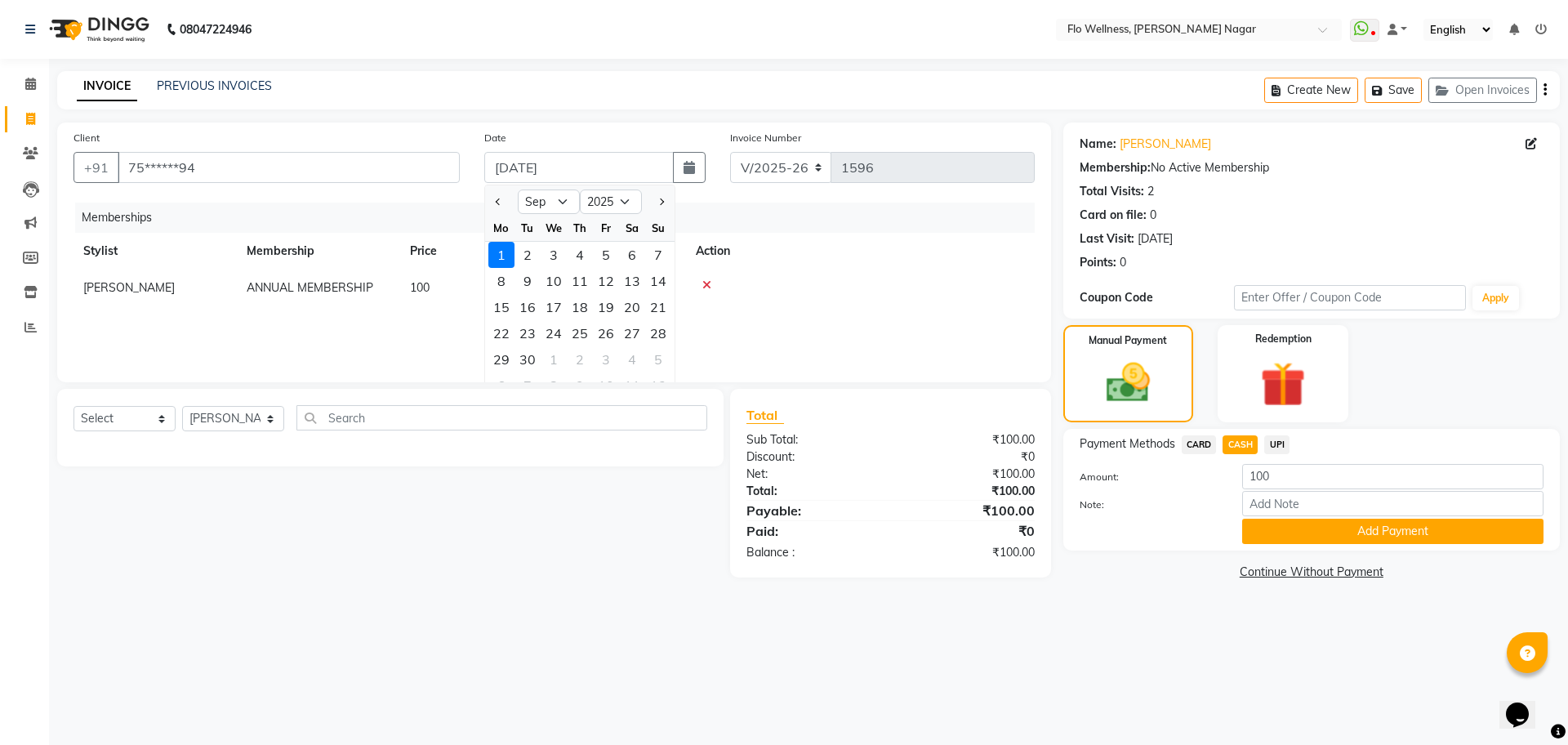
click at [515, 196] on div at bounding box center [501, 201] width 33 height 26
click at [546, 195] on select "Jan Feb Mar Apr May Jun [DATE] Aug Sep Oct Nov Dec" at bounding box center [548, 201] width 62 height 25
select select "8"
click at [518, 189] on select "Jan Feb Mar Apr May Jun [DATE] Aug Sep Oct Nov Dec" at bounding box center [548, 201] width 62 height 25
click at [614, 365] on div "29" at bounding box center [606, 359] width 26 height 26
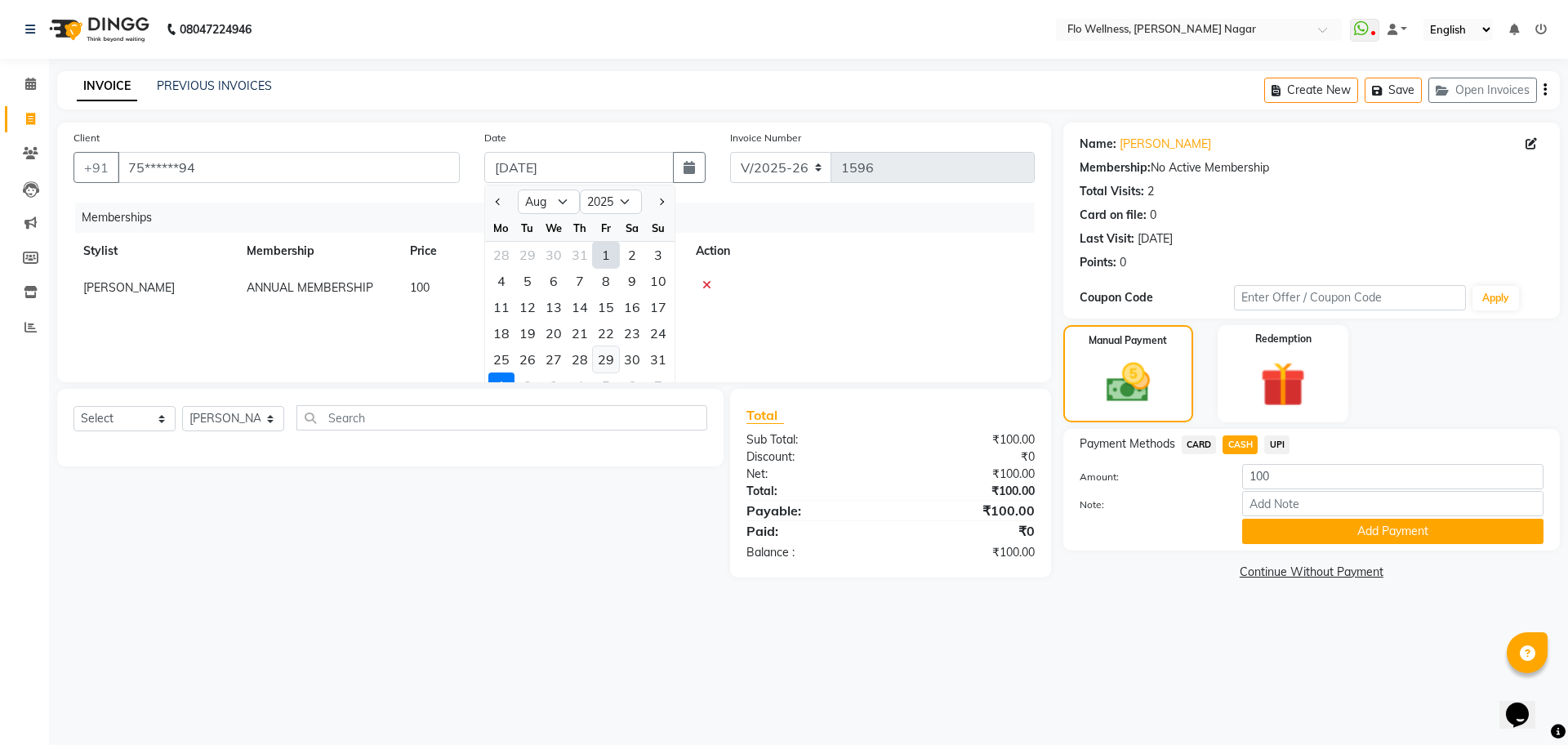
type input "[DATE]"
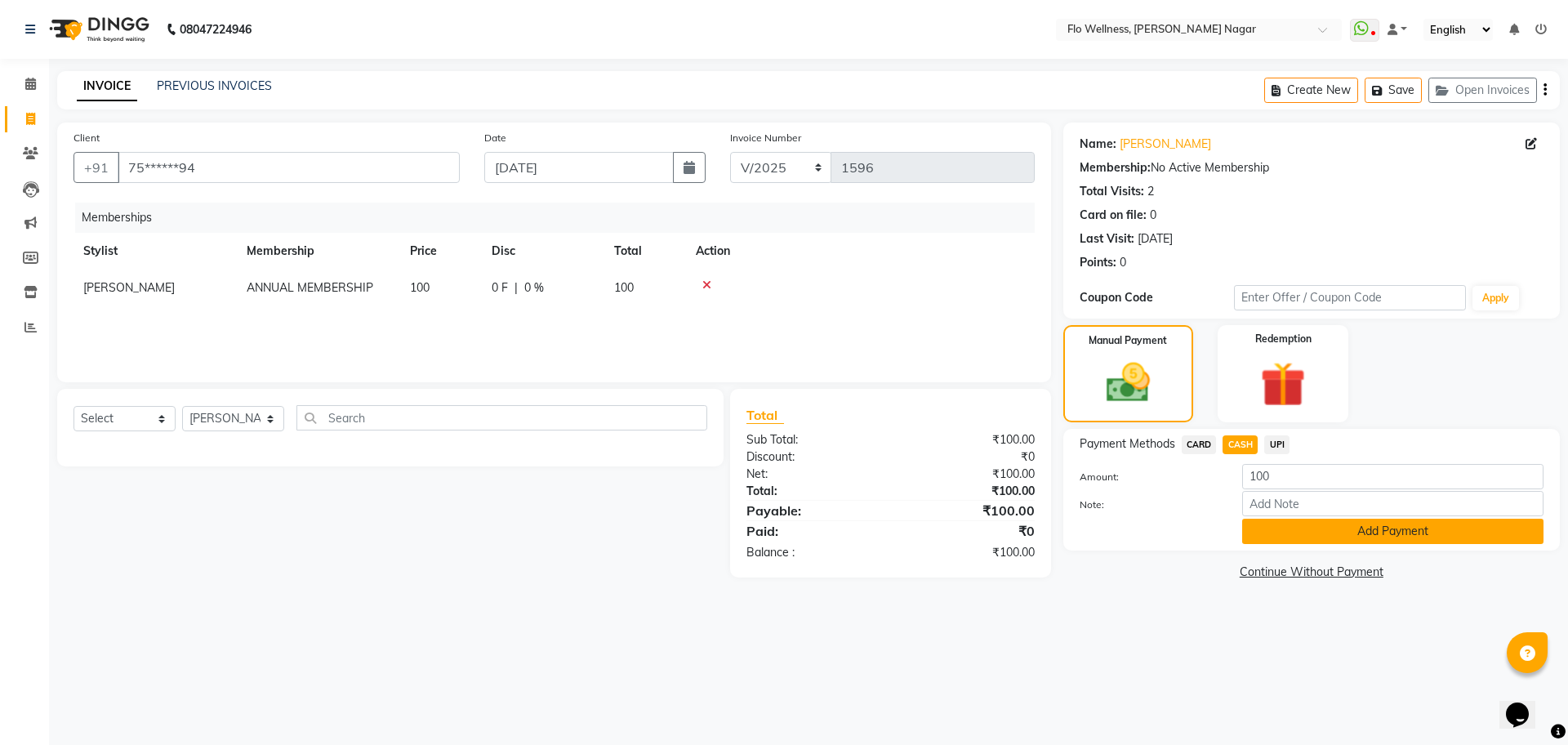
click at [1326, 524] on button "Add Payment" at bounding box center [1393, 532] width 302 height 26
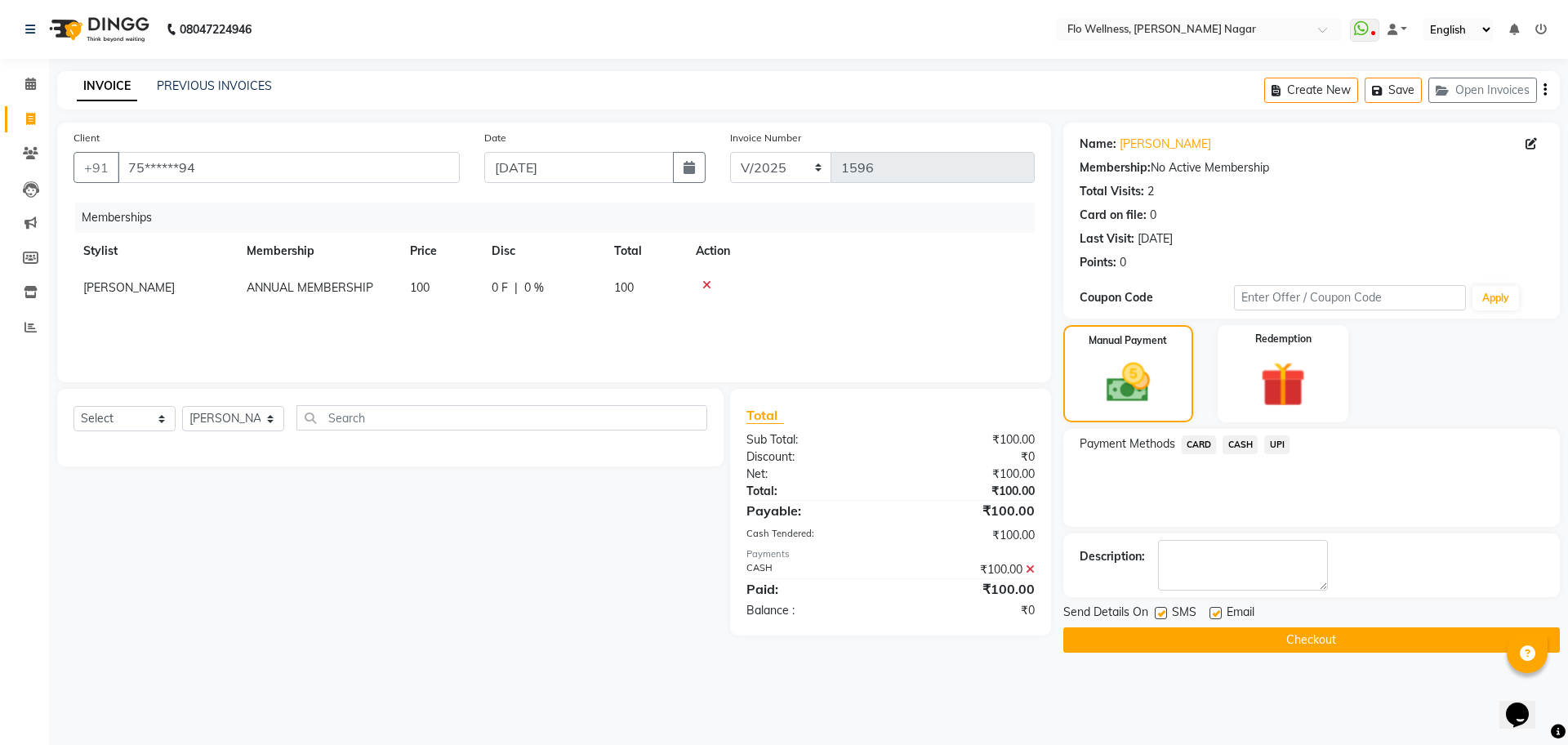
click at [1309, 637] on button "Checkout" at bounding box center [1311, 641] width 497 height 26
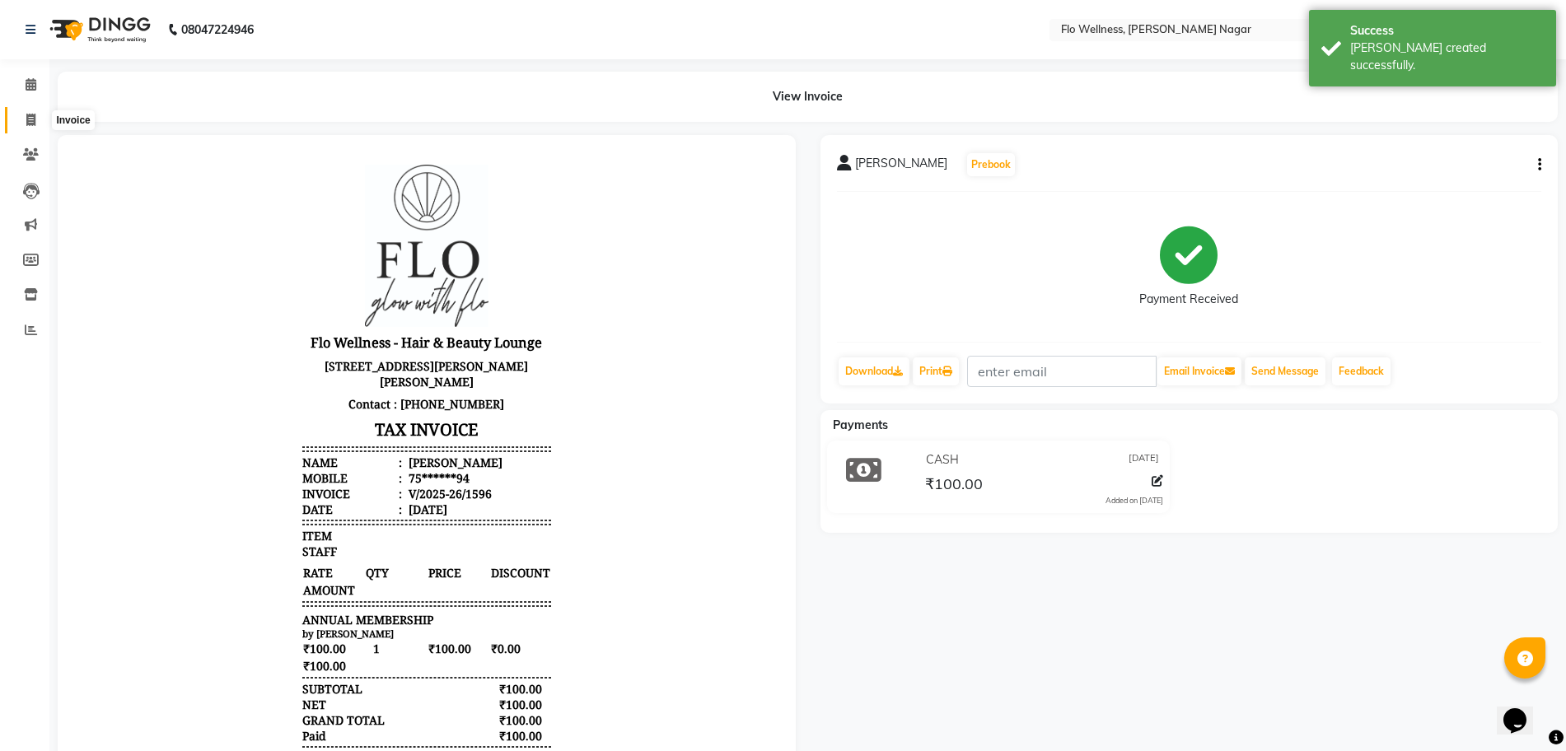
click at [29, 119] on icon at bounding box center [30, 120] width 9 height 12
select select "service"
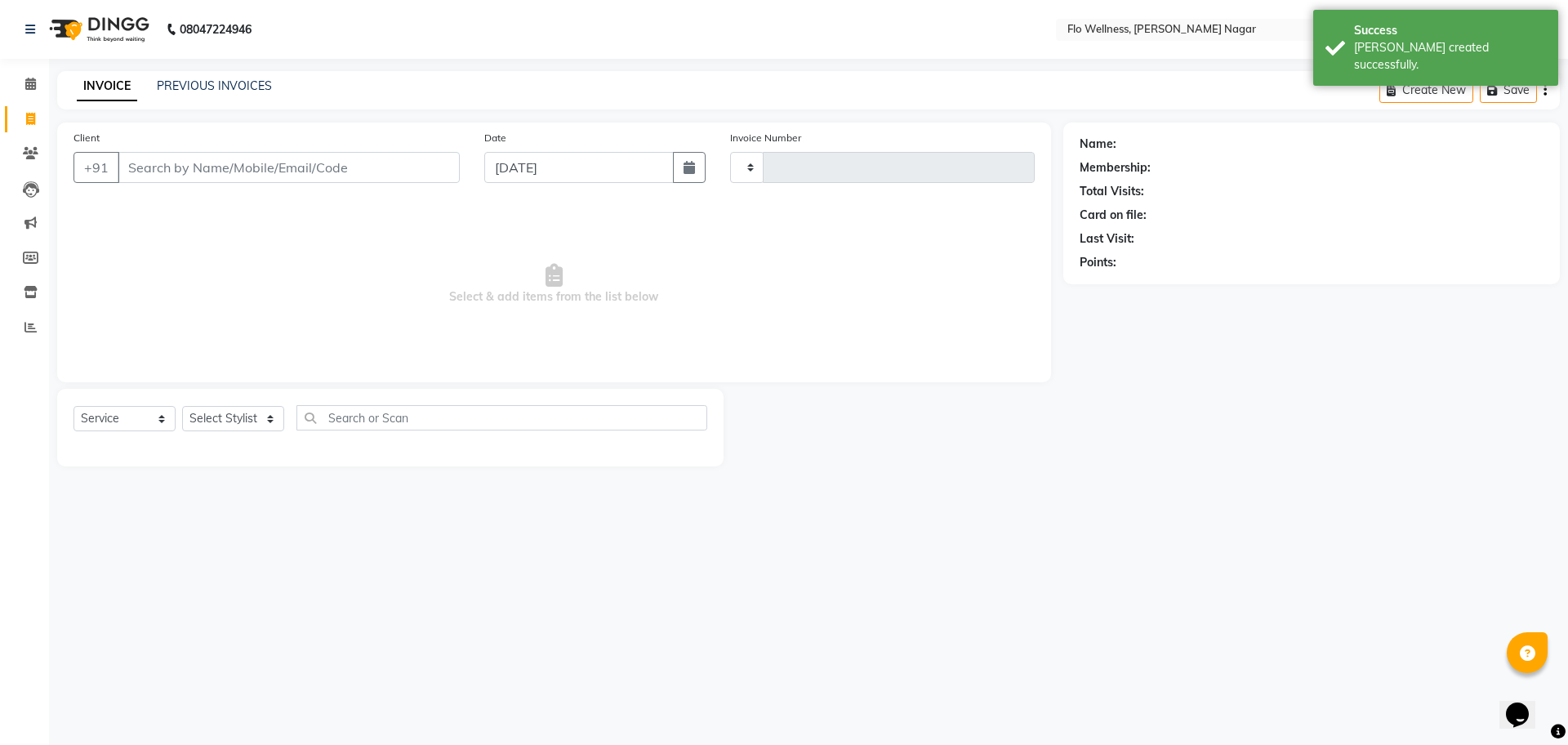
type input "1597"
select select "4509"
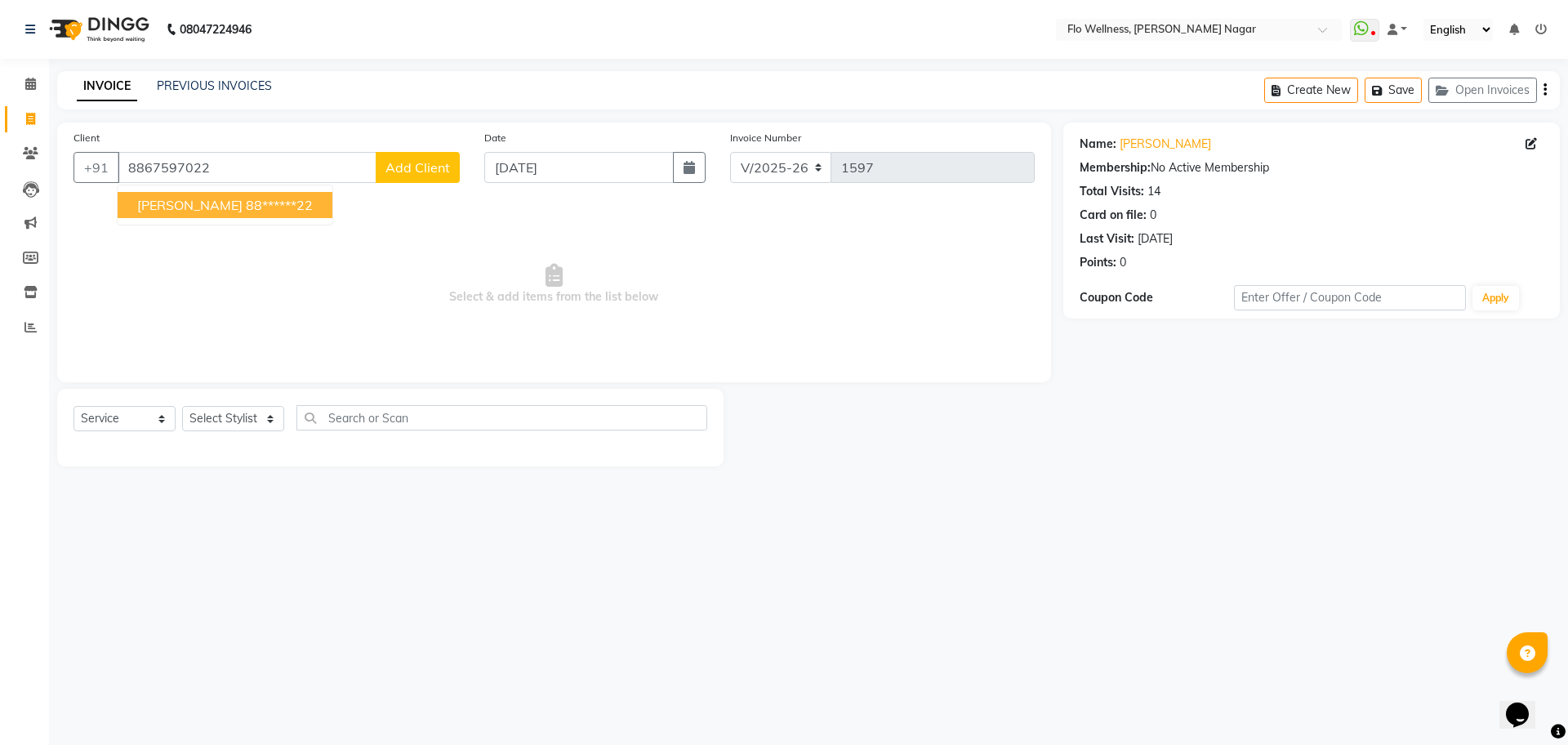
click at [251, 202] on ngb-highlight "88******22" at bounding box center [280, 204] width 67 height 16
type input "88******22"
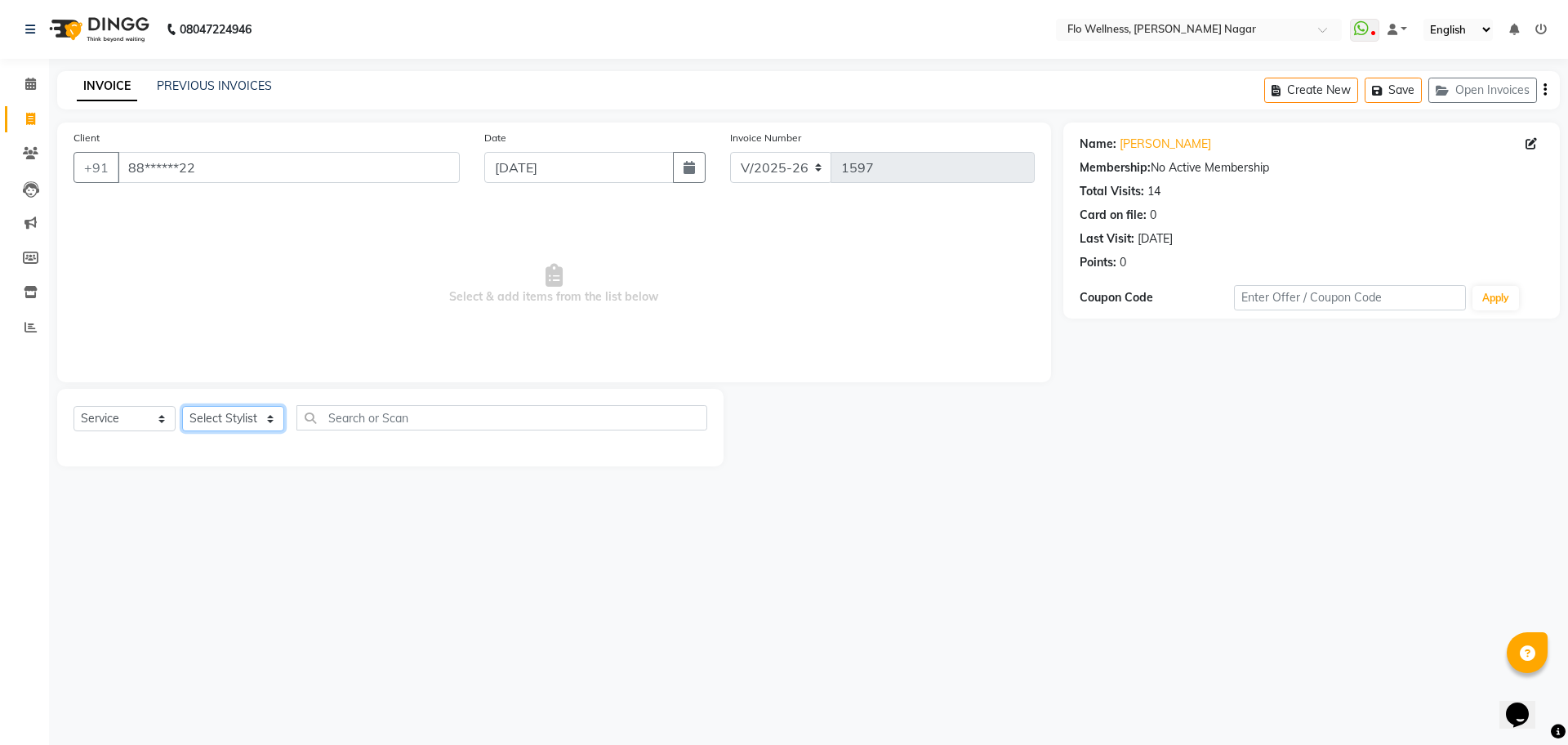
click at [210, 424] on select "Select Stylist [PERSON_NAME] Mani R [PERSON_NAME] Nivedini [PERSON_NAME]" at bounding box center [233, 419] width 102 height 26
select select "89614"
click at [182, 406] on select "Select Stylist [PERSON_NAME] Mani R [PERSON_NAME] Nivedini [PERSON_NAME]" at bounding box center [233, 419] width 102 height 26
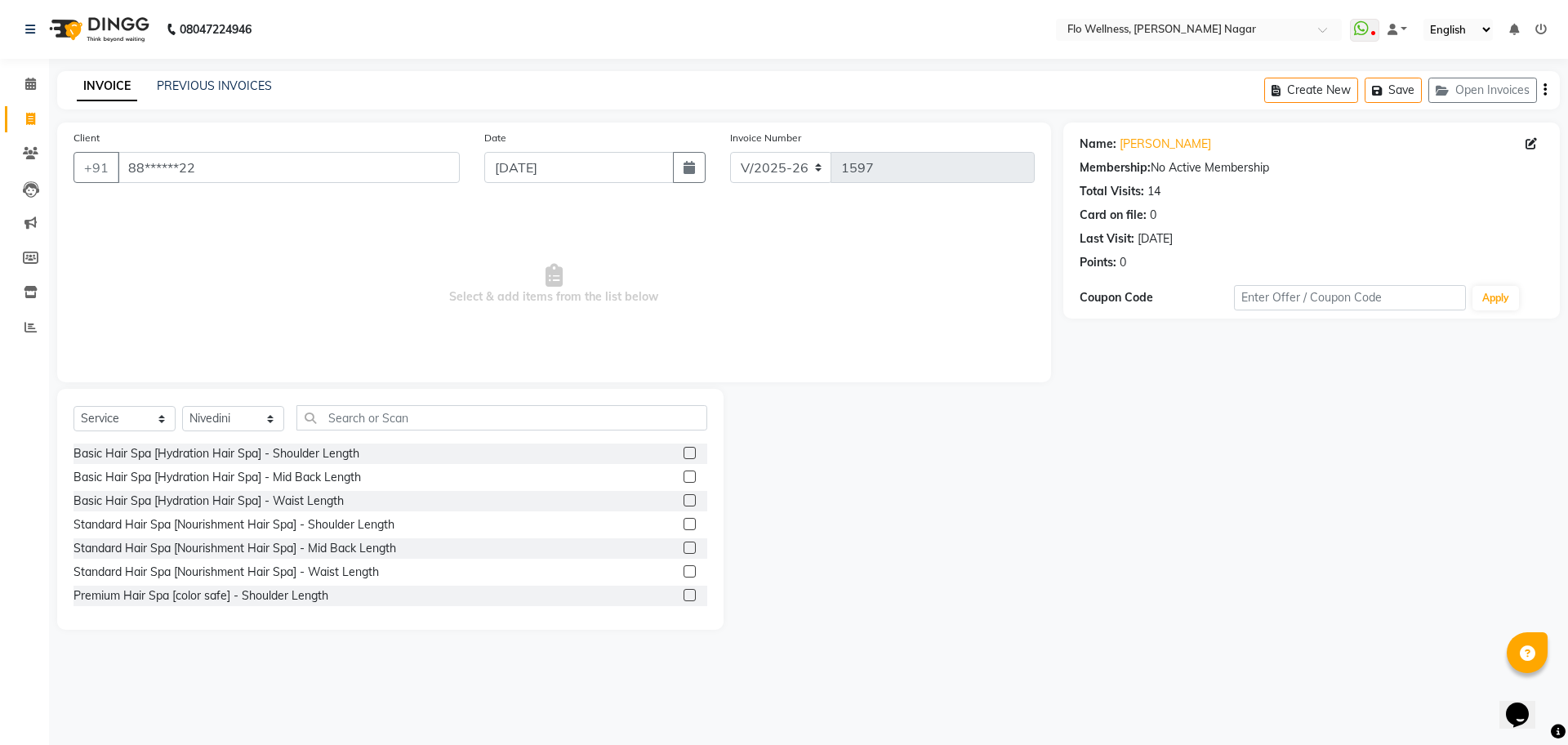
click at [145, 404] on div "Select Service Product Membership Package Voucher Prepaid Gift Card Select Styl…" at bounding box center [391, 509] width 666 height 241
click at [139, 414] on select "Select Service Product Membership Package Voucher Prepaid Gift Card" at bounding box center [124, 419] width 102 height 26
click at [73, 406] on select "Select Service Product Membership Package Voucher Prepaid Gift Card" at bounding box center [124, 419] width 102 height 26
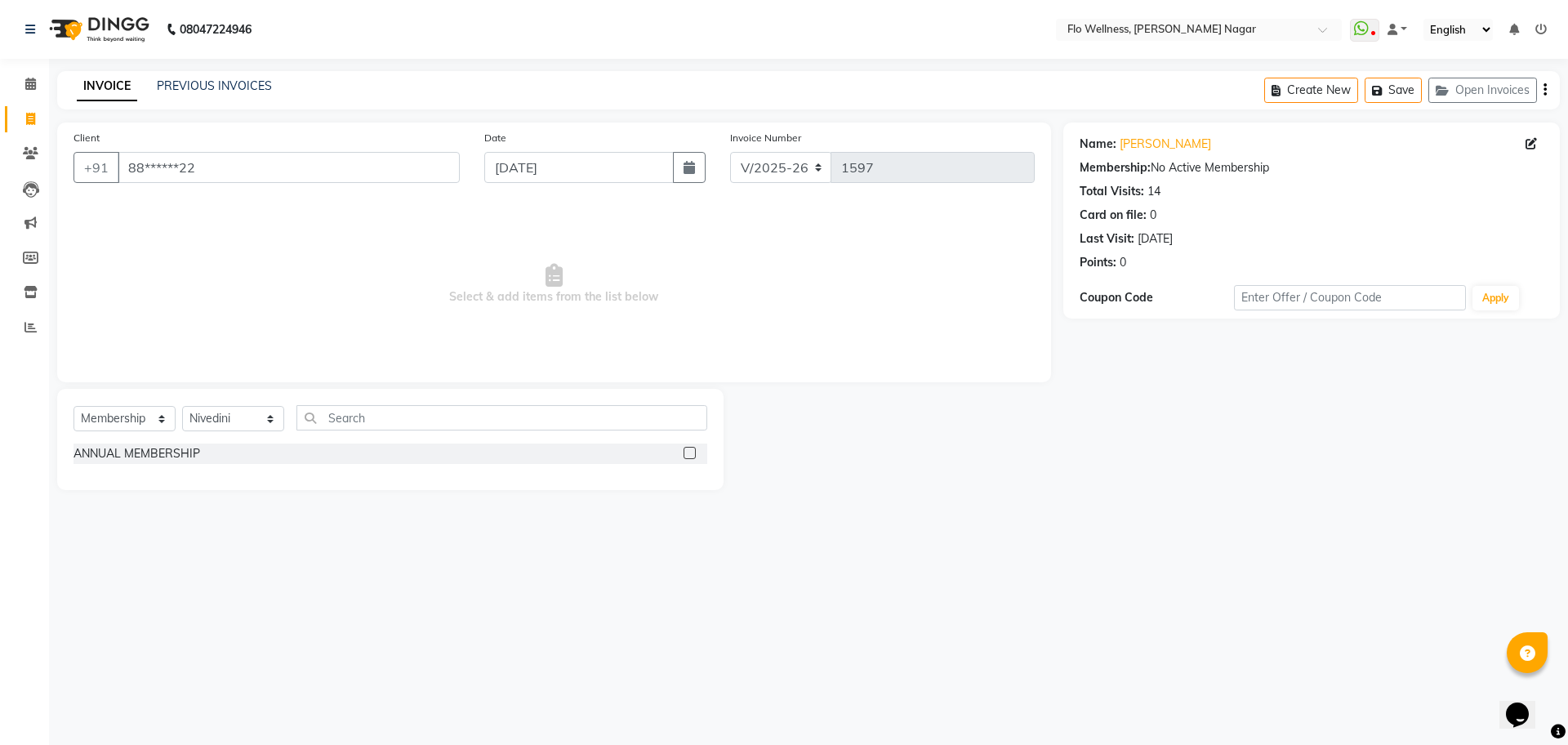
click at [689, 456] on label at bounding box center [689, 453] width 12 height 12
click at [689, 456] on input "checkbox" at bounding box center [688, 453] width 11 height 11
select select "select"
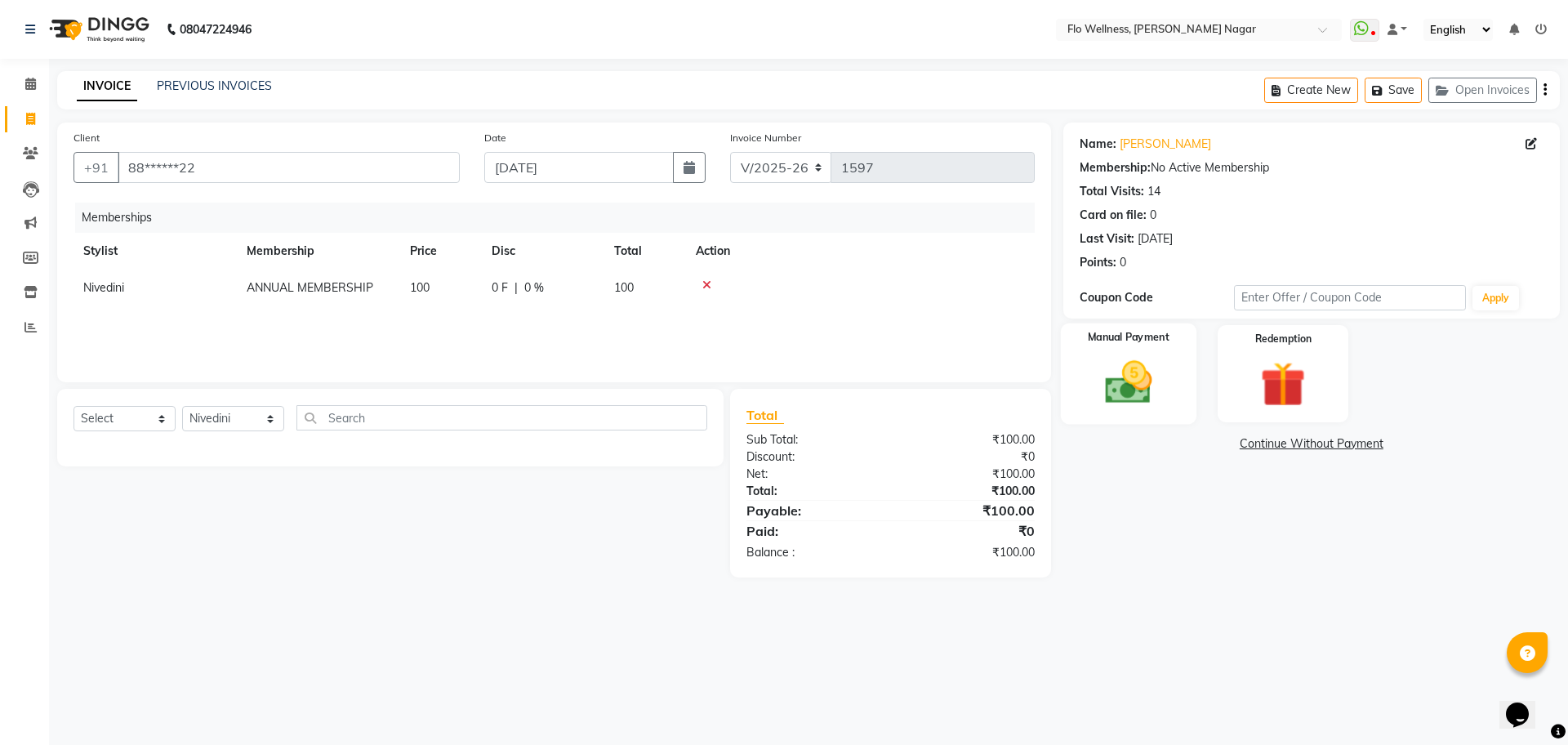
click at [1160, 410] on div "Manual Payment" at bounding box center [1128, 373] width 136 height 100
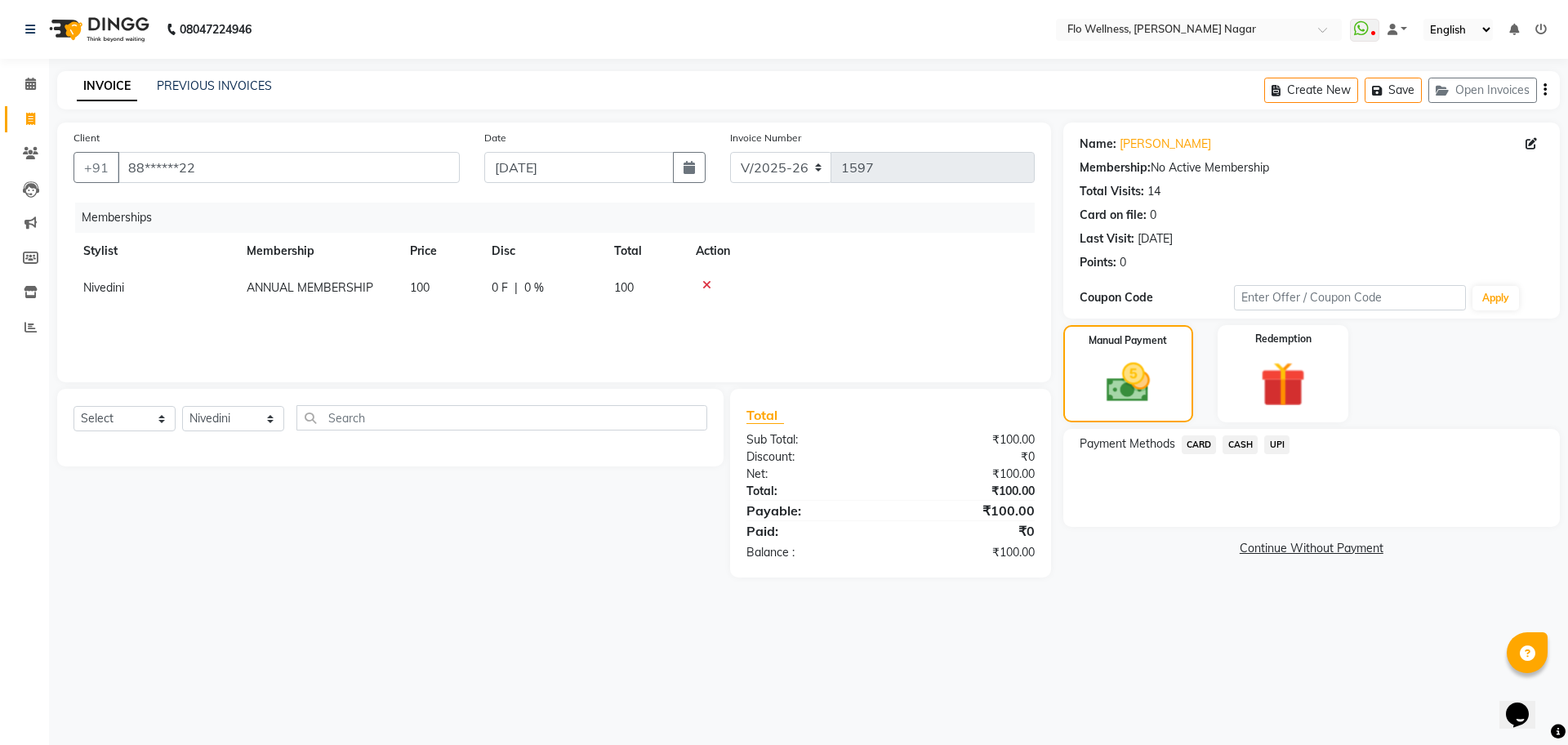
click at [1277, 434] on div "Payment Methods CARD CASH UPI" at bounding box center [1311, 477] width 497 height 98
click at [1285, 442] on span "UPI" at bounding box center [1277, 444] width 26 height 19
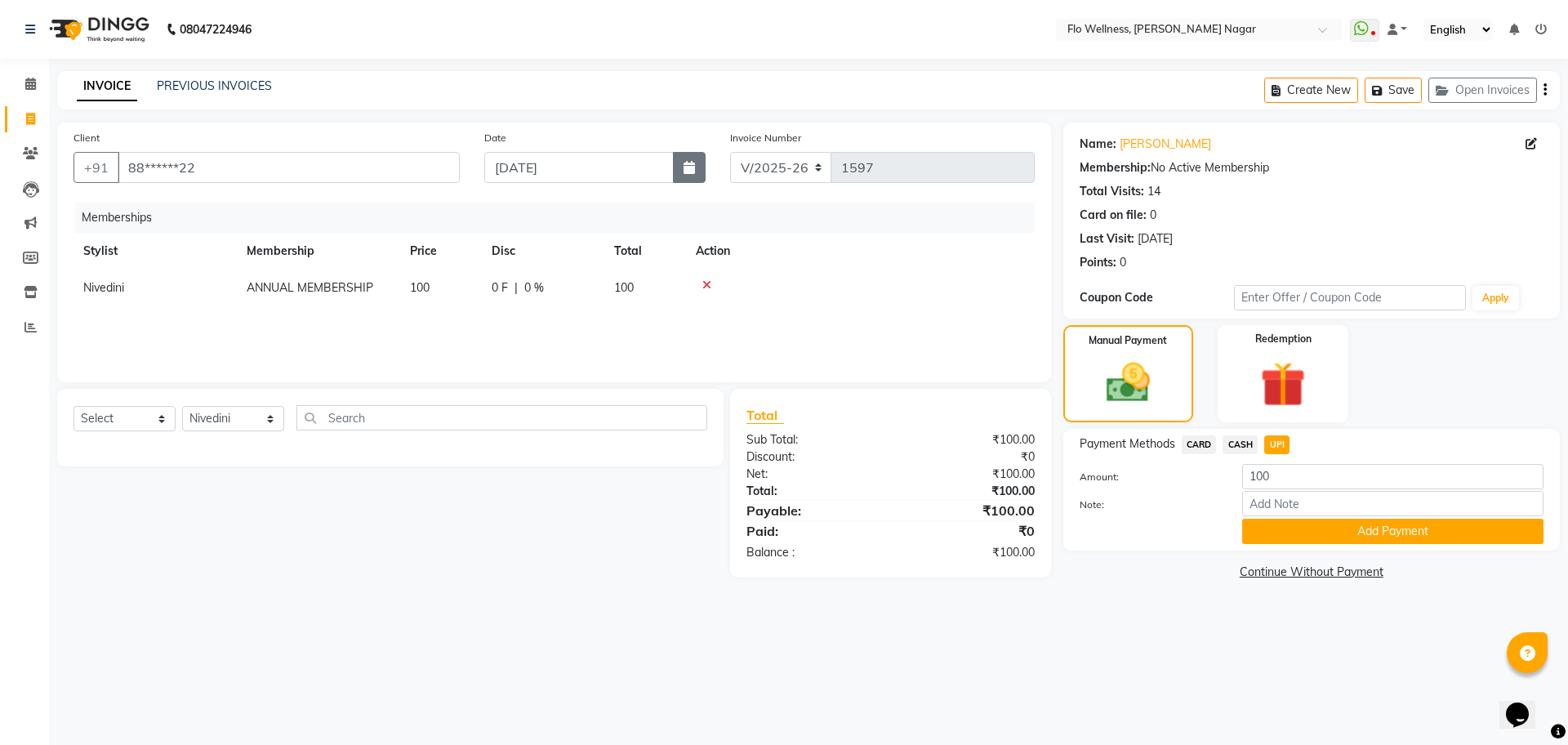
click at [691, 168] on icon "button" at bounding box center [689, 167] width 12 height 13
select select "9"
select select "2025"
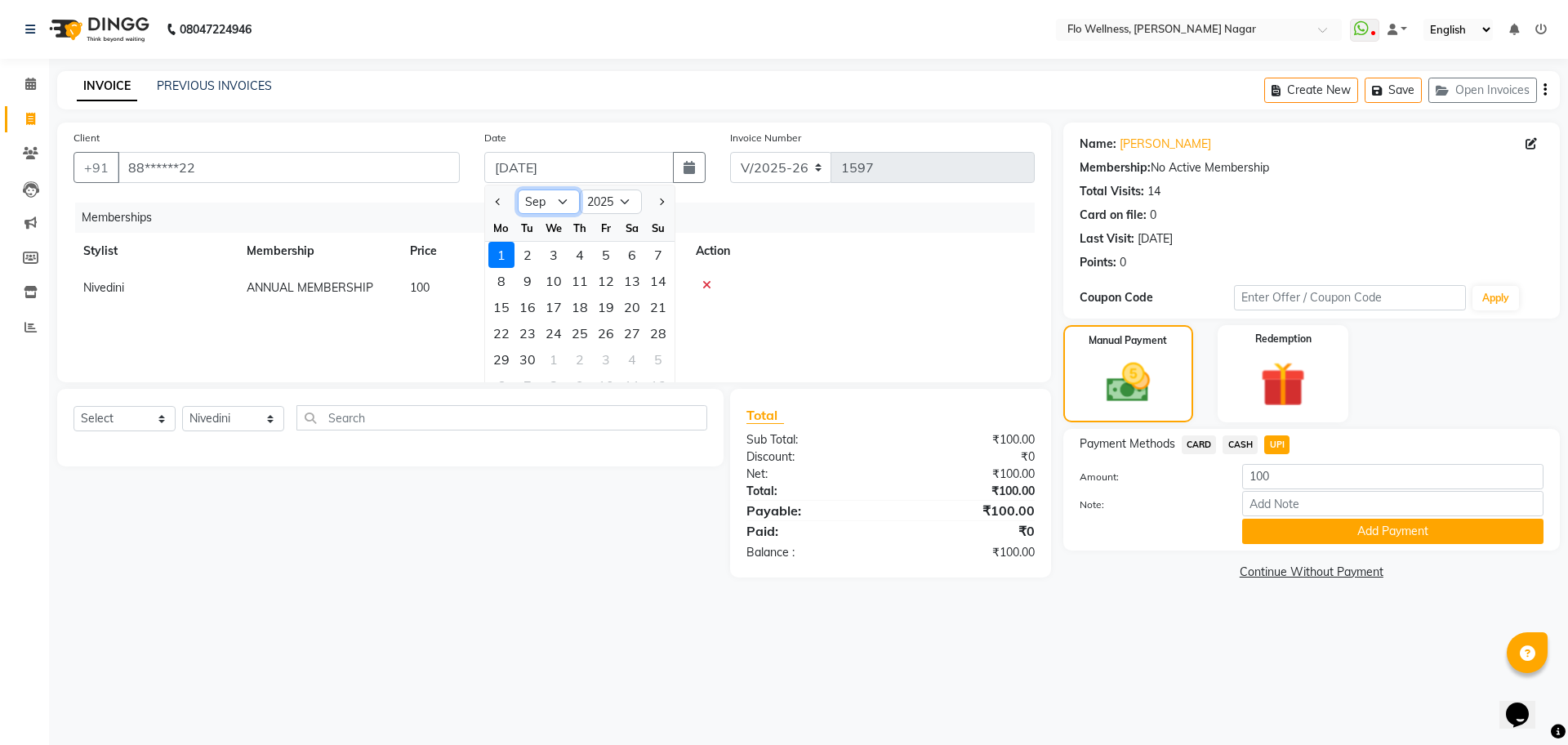
click at [553, 198] on select "Jan Feb Mar Apr May Jun [DATE] Aug Sep Oct Nov Dec" at bounding box center [548, 201] width 62 height 25
select select "8"
click at [518, 189] on select "Jan Feb Mar Apr May Jun [DATE] Aug Sep Oct Nov Dec" at bounding box center [548, 201] width 62 height 25
click at [606, 357] on div "29" at bounding box center [606, 359] width 26 height 26
type input "[DATE]"
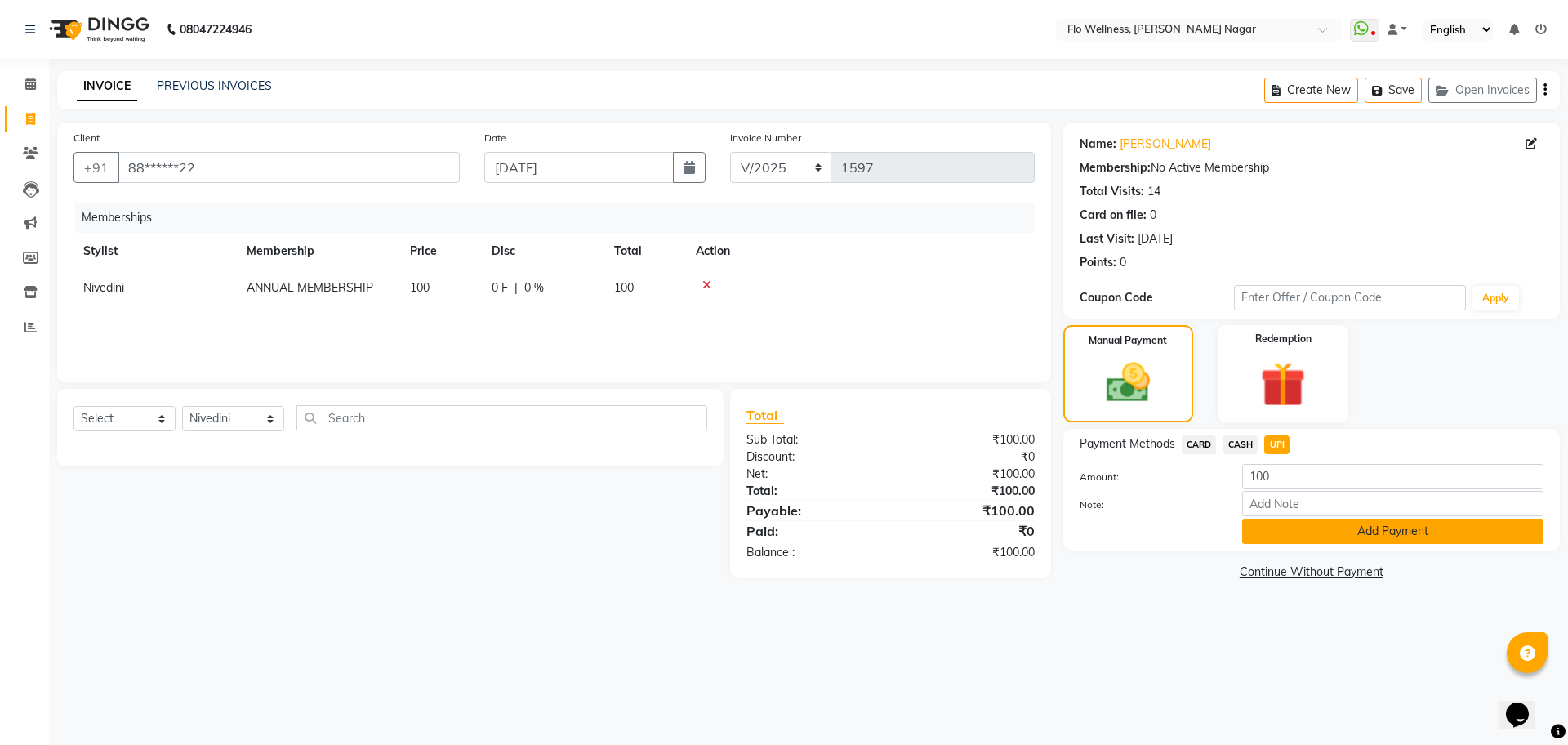
click at [1419, 537] on button "Add Payment" at bounding box center [1393, 532] width 302 height 26
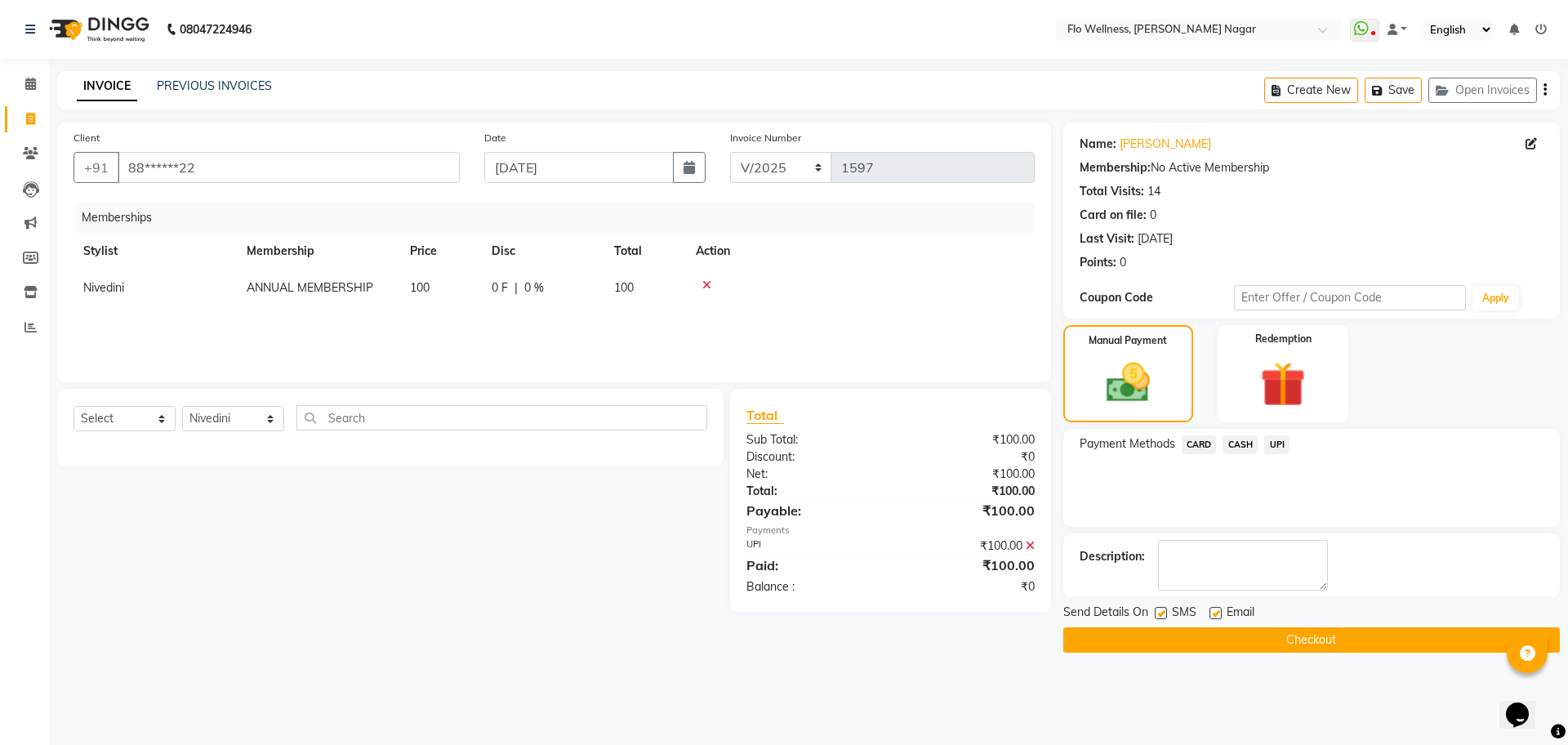
click at [1371, 646] on button "Checkout" at bounding box center [1311, 641] width 497 height 26
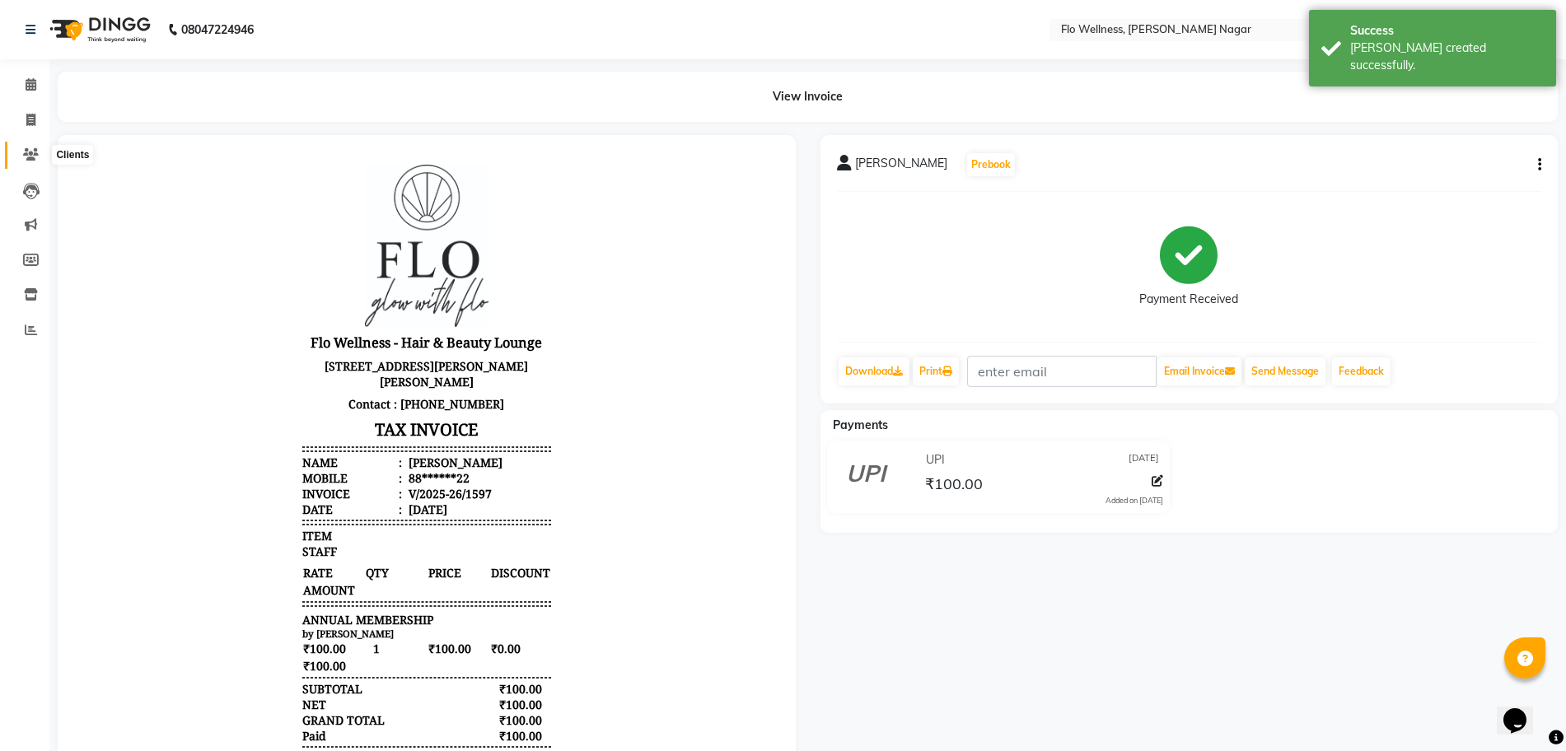
click at [34, 156] on icon at bounding box center [31, 154] width 16 height 12
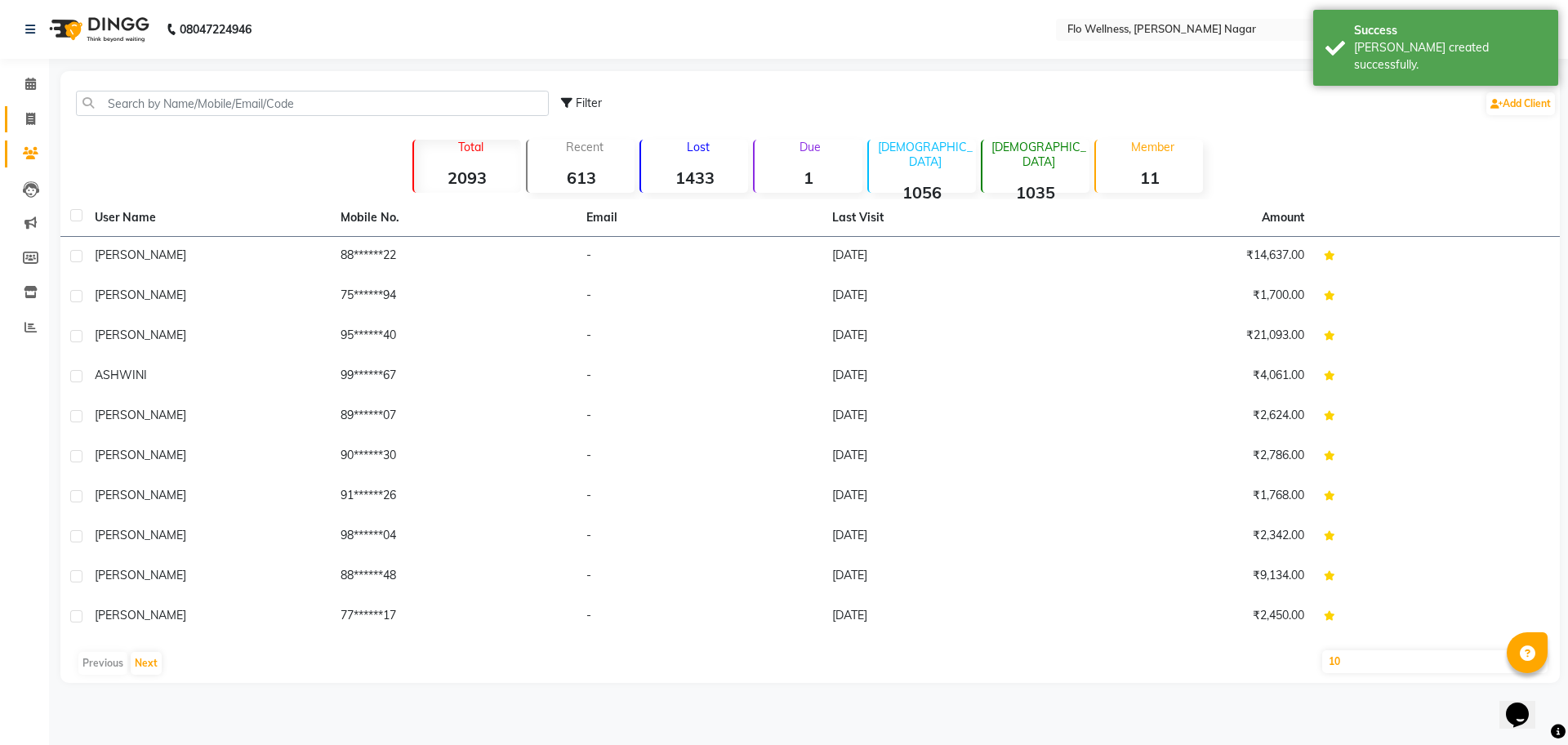
click at [26, 105] on li "Invoice" at bounding box center [24, 119] width 49 height 35
click at [27, 124] on icon at bounding box center [30, 119] width 9 height 12
select select "service"
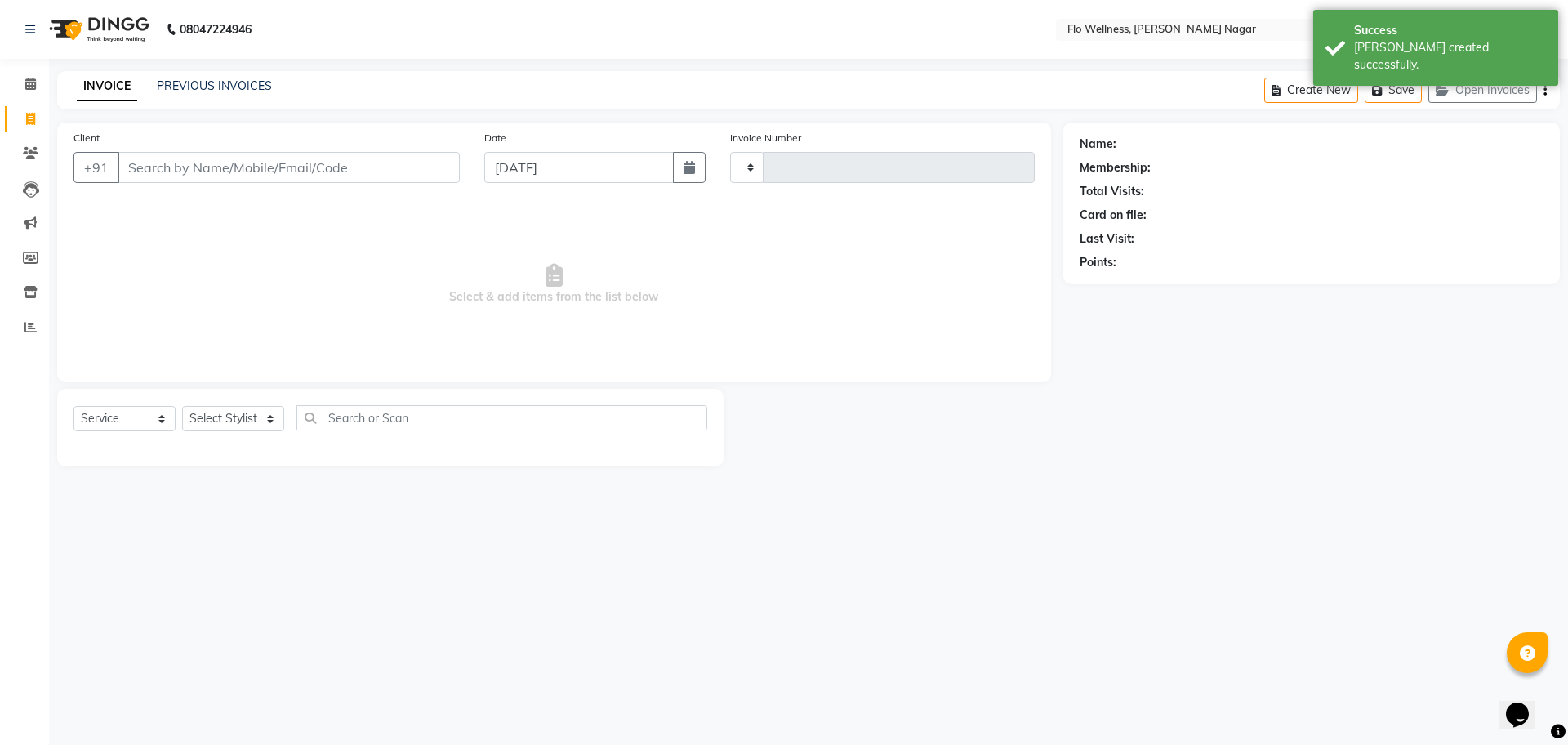
type input "1598"
select select "4509"
click at [269, 166] on input "Client" at bounding box center [289, 167] width 342 height 31
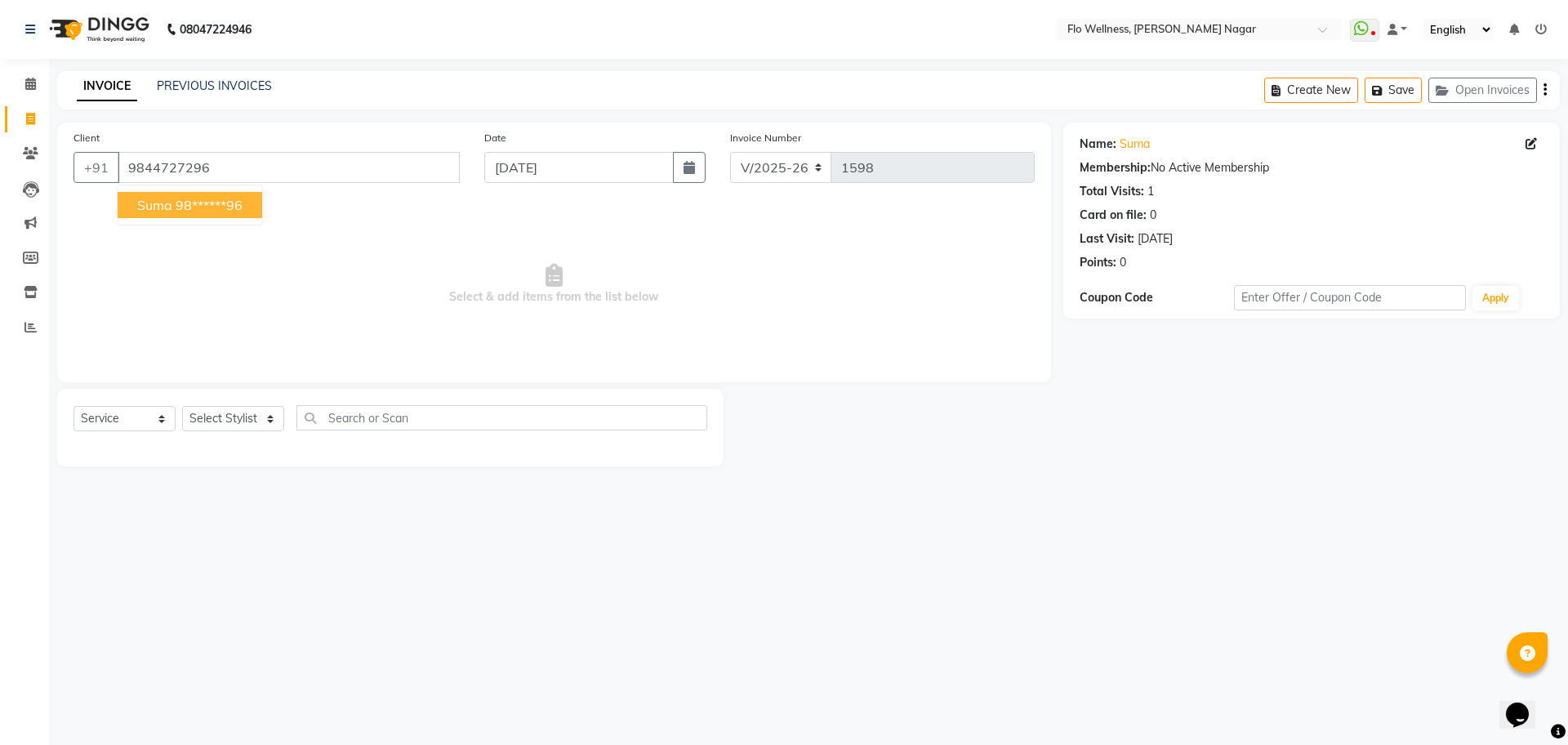
click at [227, 199] on ngb-highlight "98******96" at bounding box center [209, 204] width 67 height 16
type input "98******96"
click at [260, 425] on select "Select Stylist [PERSON_NAME] Mani R [PERSON_NAME] Nivedini [PERSON_NAME]" at bounding box center [233, 419] width 102 height 26
select select "89614"
click at [182, 406] on select "Select Stylist [PERSON_NAME] Mani R [PERSON_NAME] Nivedini [PERSON_NAME]" at bounding box center [233, 419] width 102 height 26
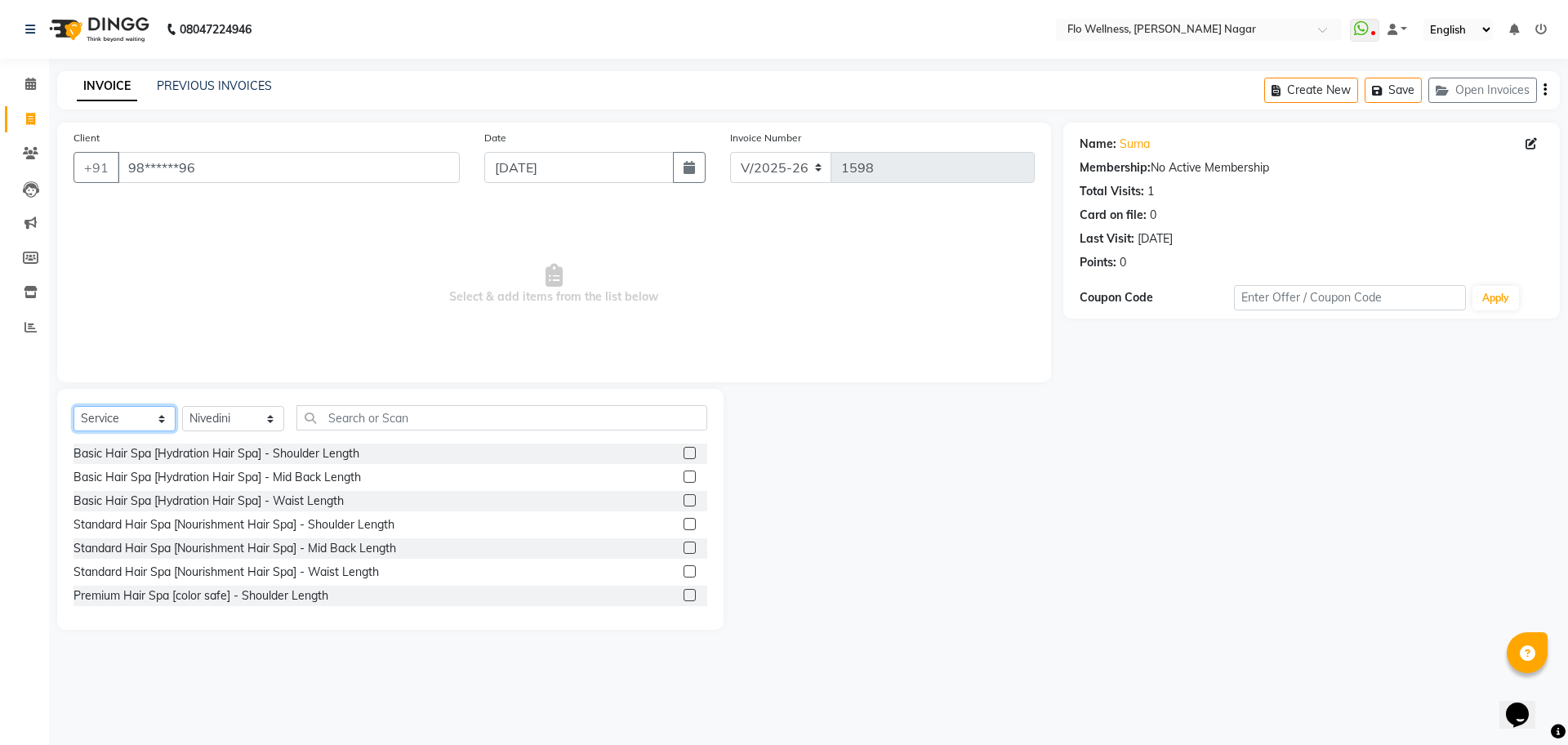
click at [136, 420] on select "Select Service Product Membership Package Voucher Prepaid Gift Card" at bounding box center [124, 419] width 102 height 26
click at [73, 406] on select "Select Service Product Membership Package Voucher Prepaid Gift Card" at bounding box center [124, 419] width 102 height 26
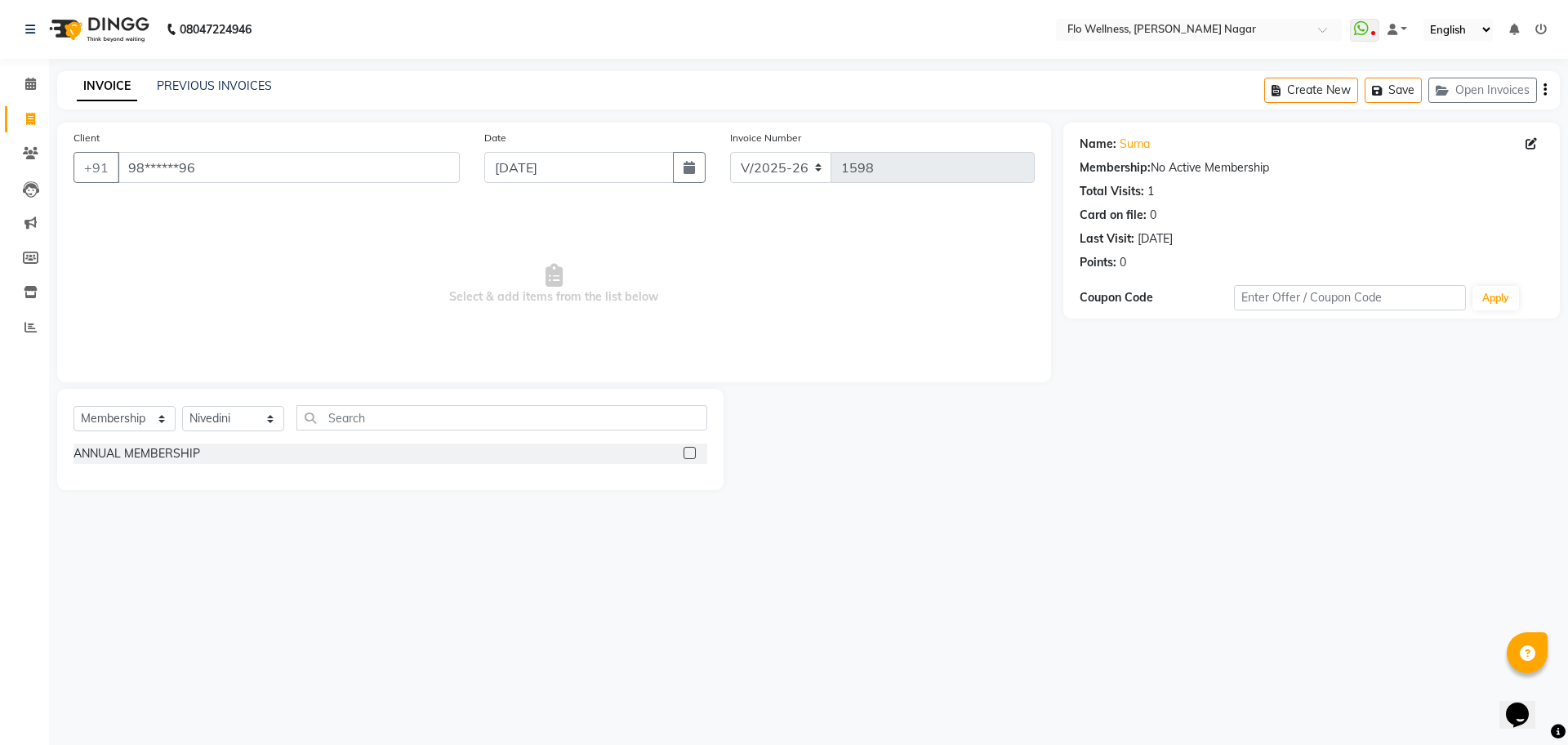
click at [686, 445] on div at bounding box center [695, 453] width 24 height 21
click at [692, 456] on label at bounding box center [689, 453] width 12 height 12
click at [692, 456] on input "checkbox" at bounding box center [688, 453] width 11 height 11
select select "select"
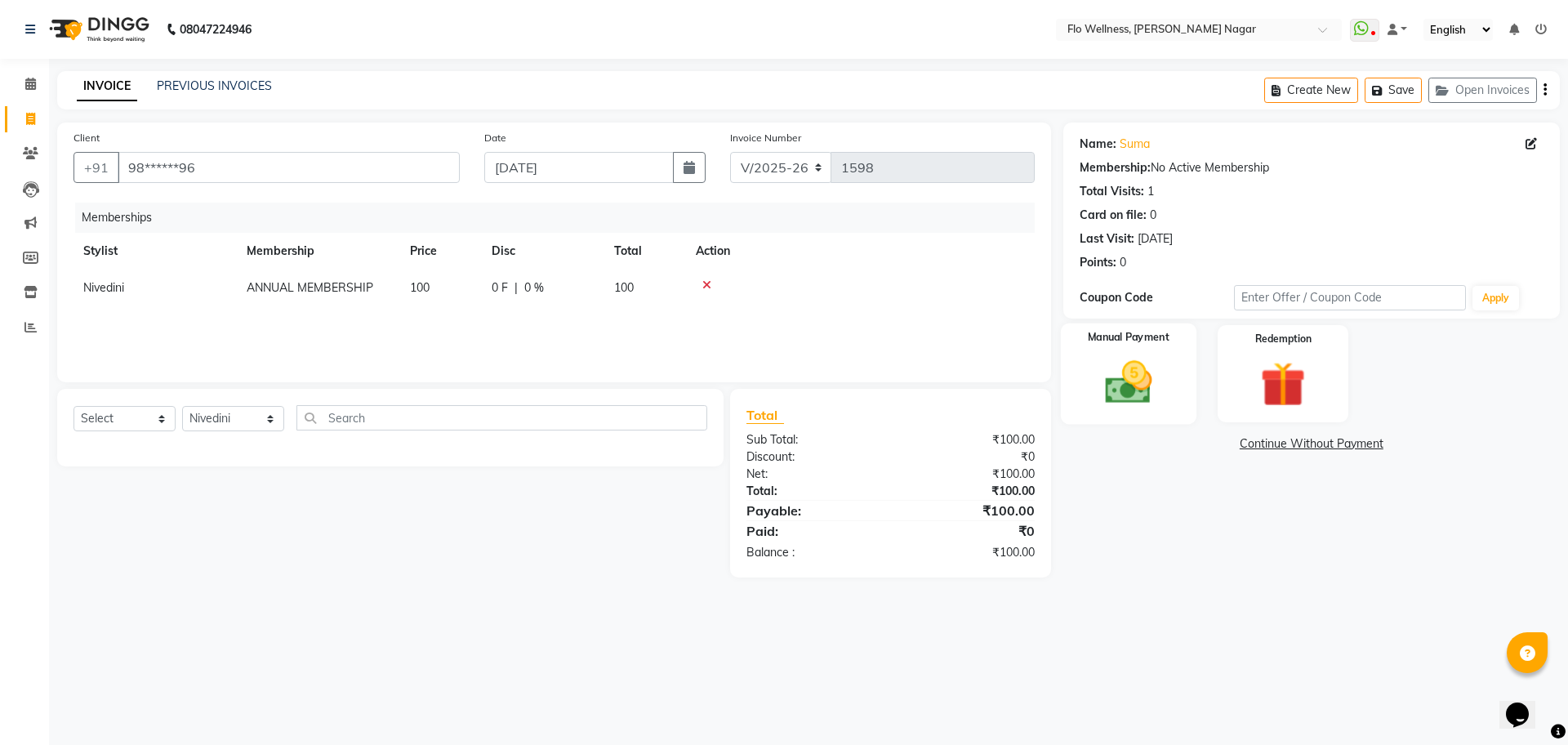
click at [1091, 373] on img at bounding box center [1129, 382] width 76 height 54
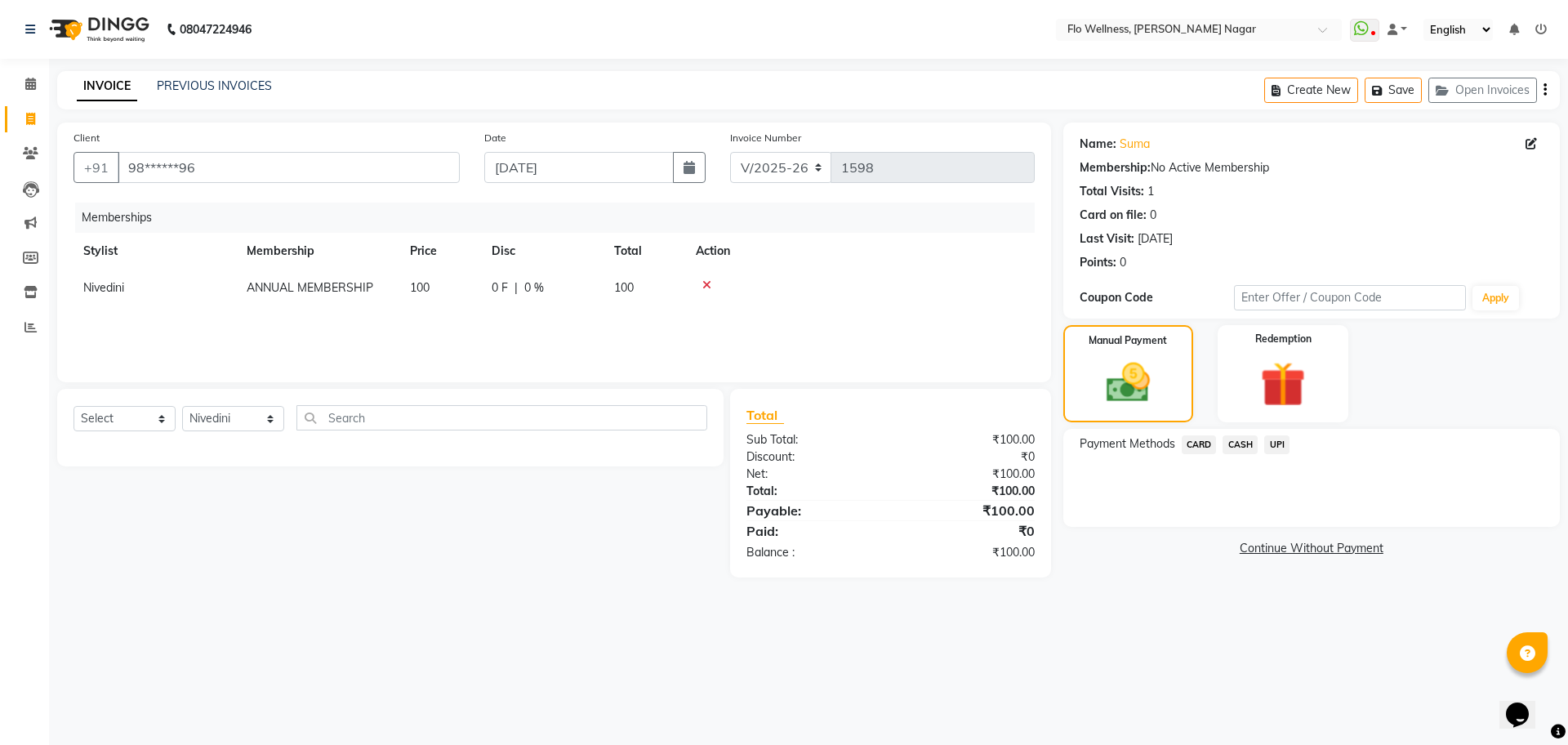
click at [1278, 435] on span "UPI" at bounding box center [1277, 444] width 26 height 19
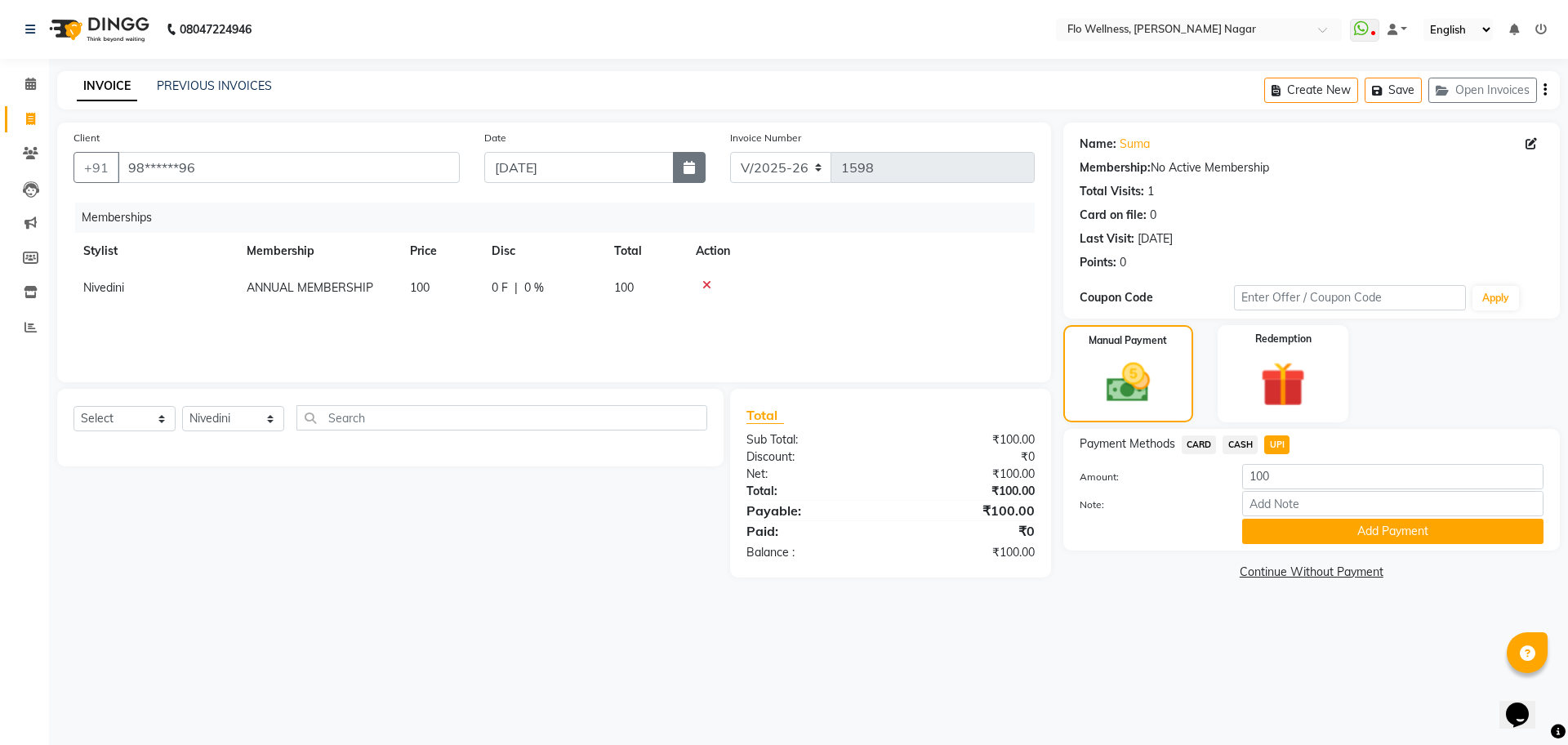
click at [697, 160] on button "button" at bounding box center [689, 167] width 33 height 31
select select "9"
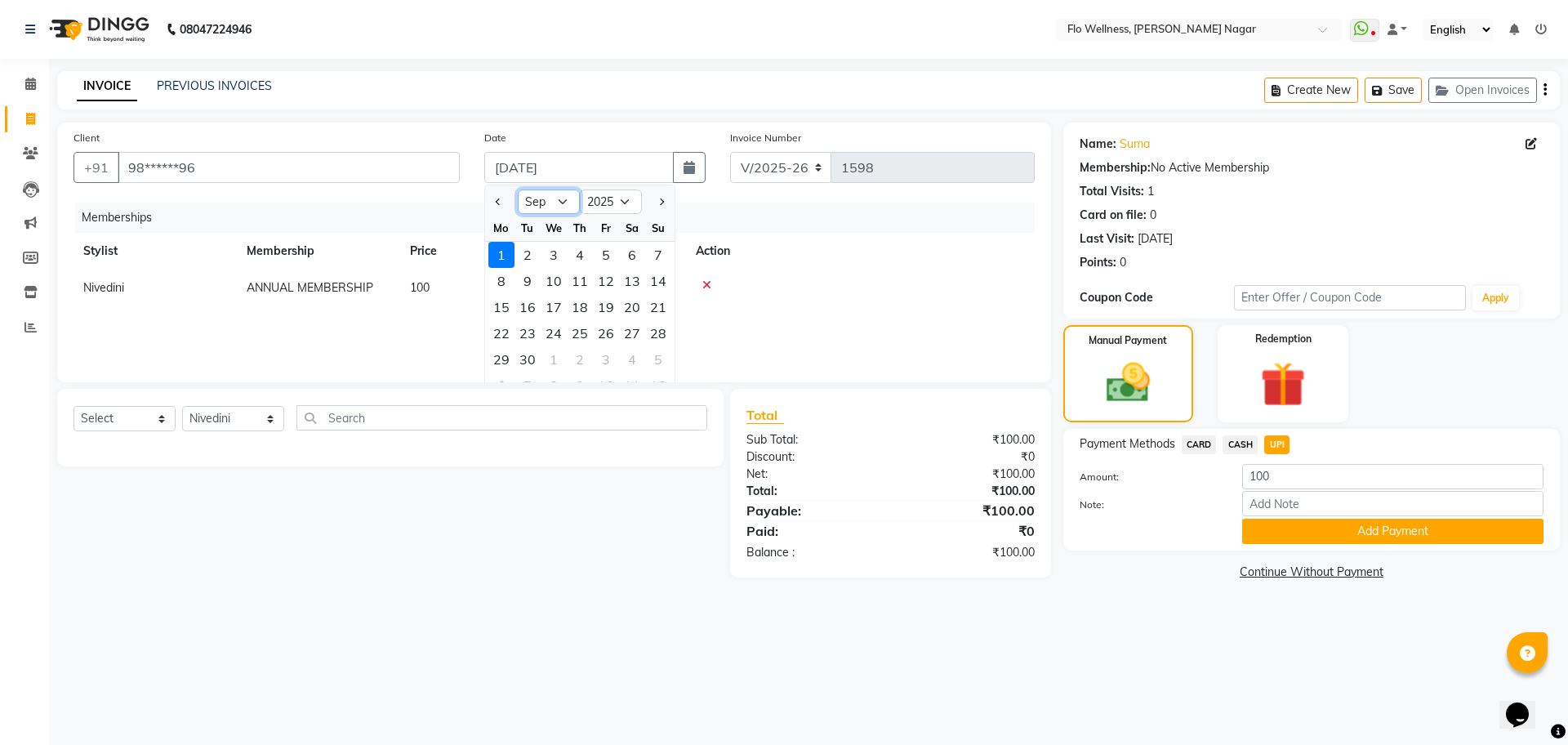
click at [549, 196] on select "Jan Feb Mar Apr May Jun [DATE] Aug Sep Oct Nov Dec" at bounding box center [548, 201] width 62 height 25
click at [518, 189] on select "Jan Feb Mar Apr May Jun [DATE] Aug Sep Oct Nov Dec" at bounding box center [548, 201] width 62 height 25
click at [637, 361] on div "30" at bounding box center [632, 359] width 26 height 26
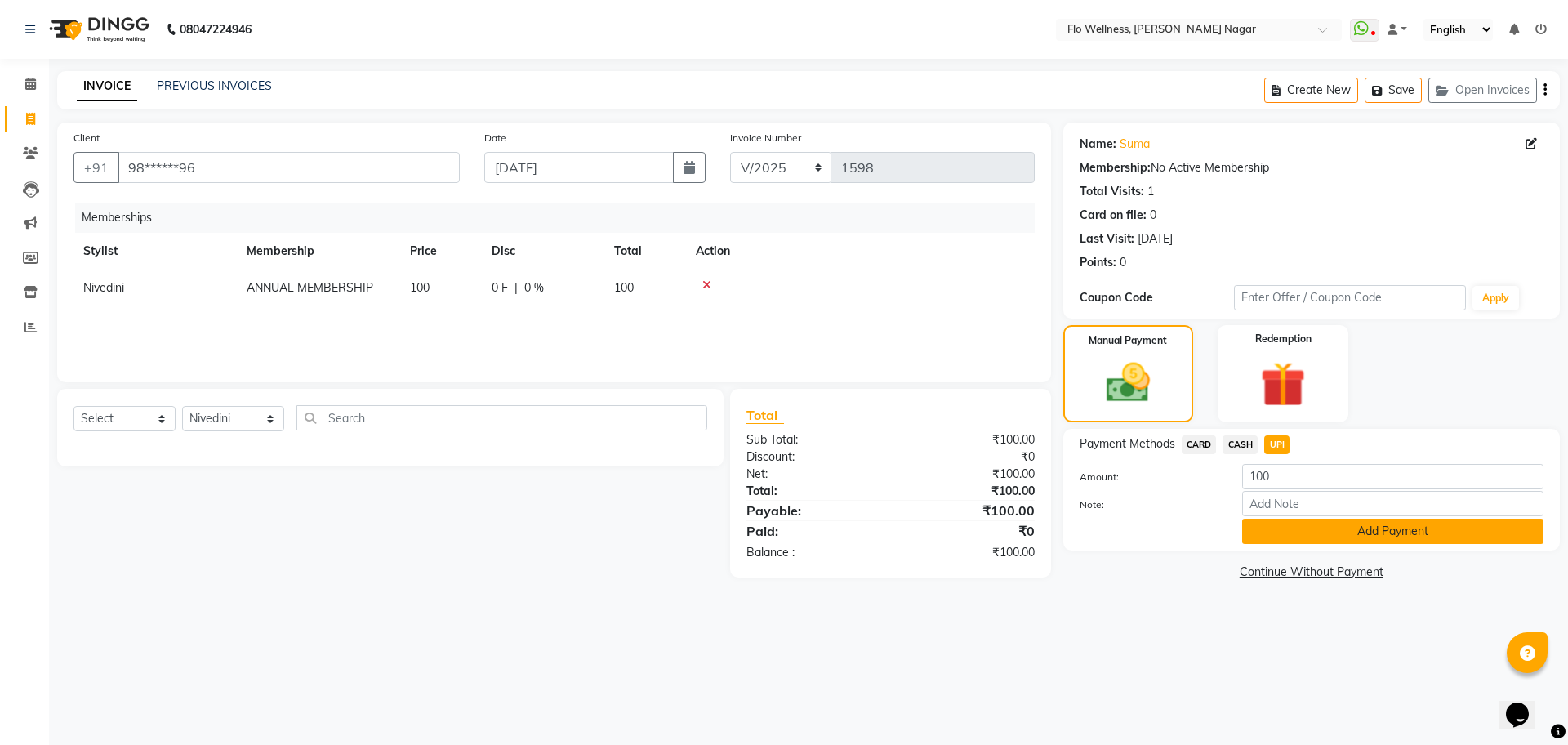
click at [1290, 526] on button "Add Payment" at bounding box center [1393, 532] width 302 height 26
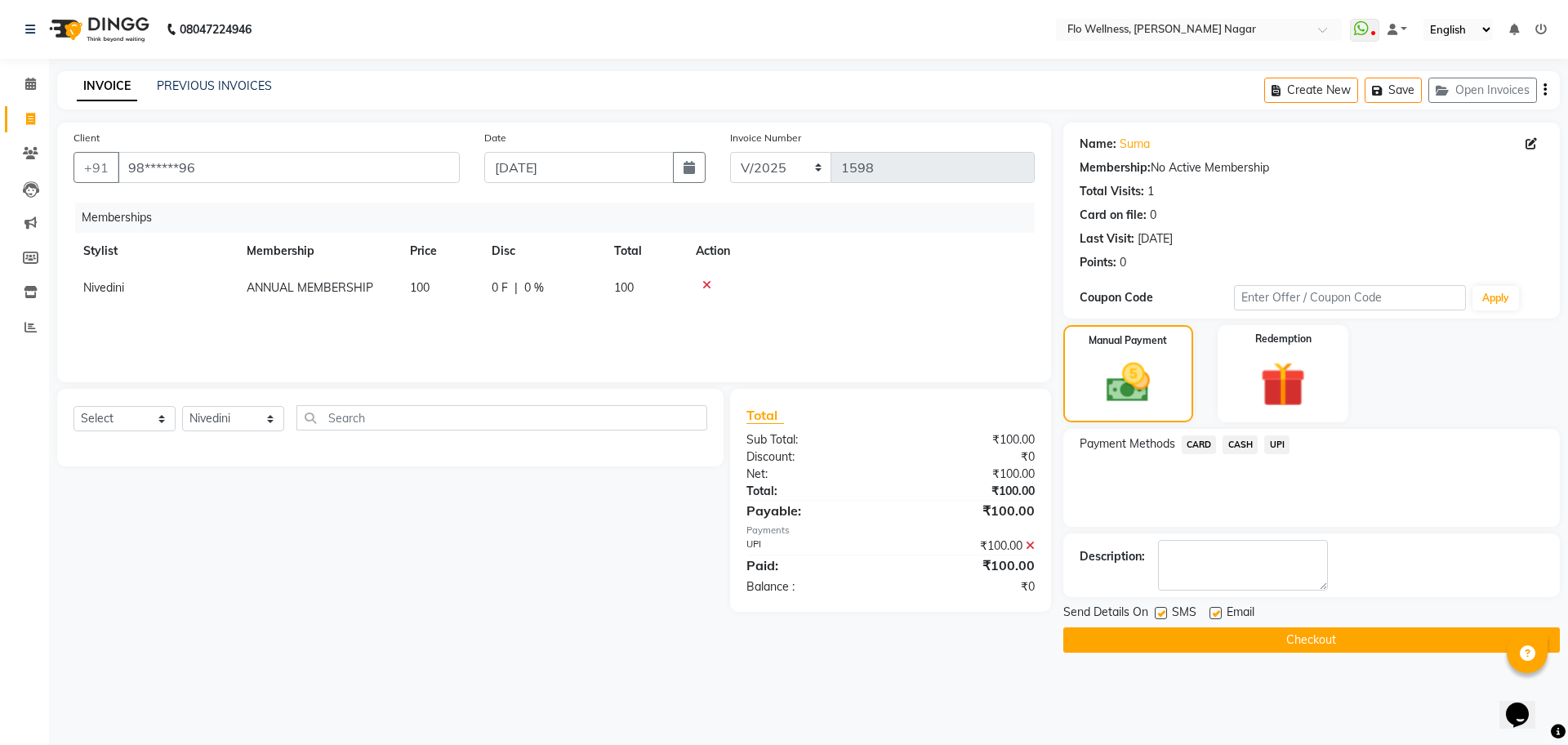
click at [1313, 635] on button "Checkout" at bounding box center [1311, 641] width 497 height 26
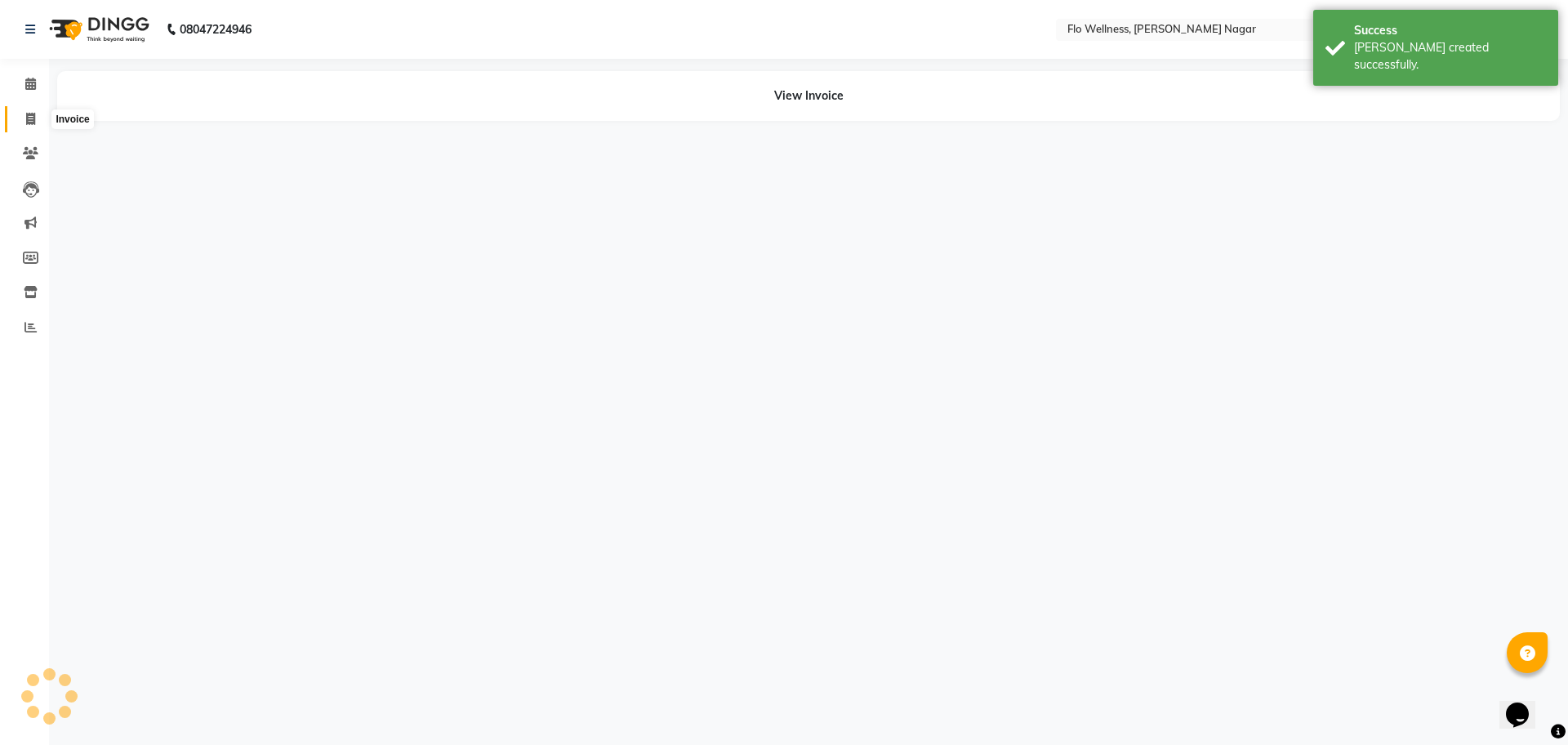
click at [25, 121] on span at bounding box center [30, 119] width 29 height 19
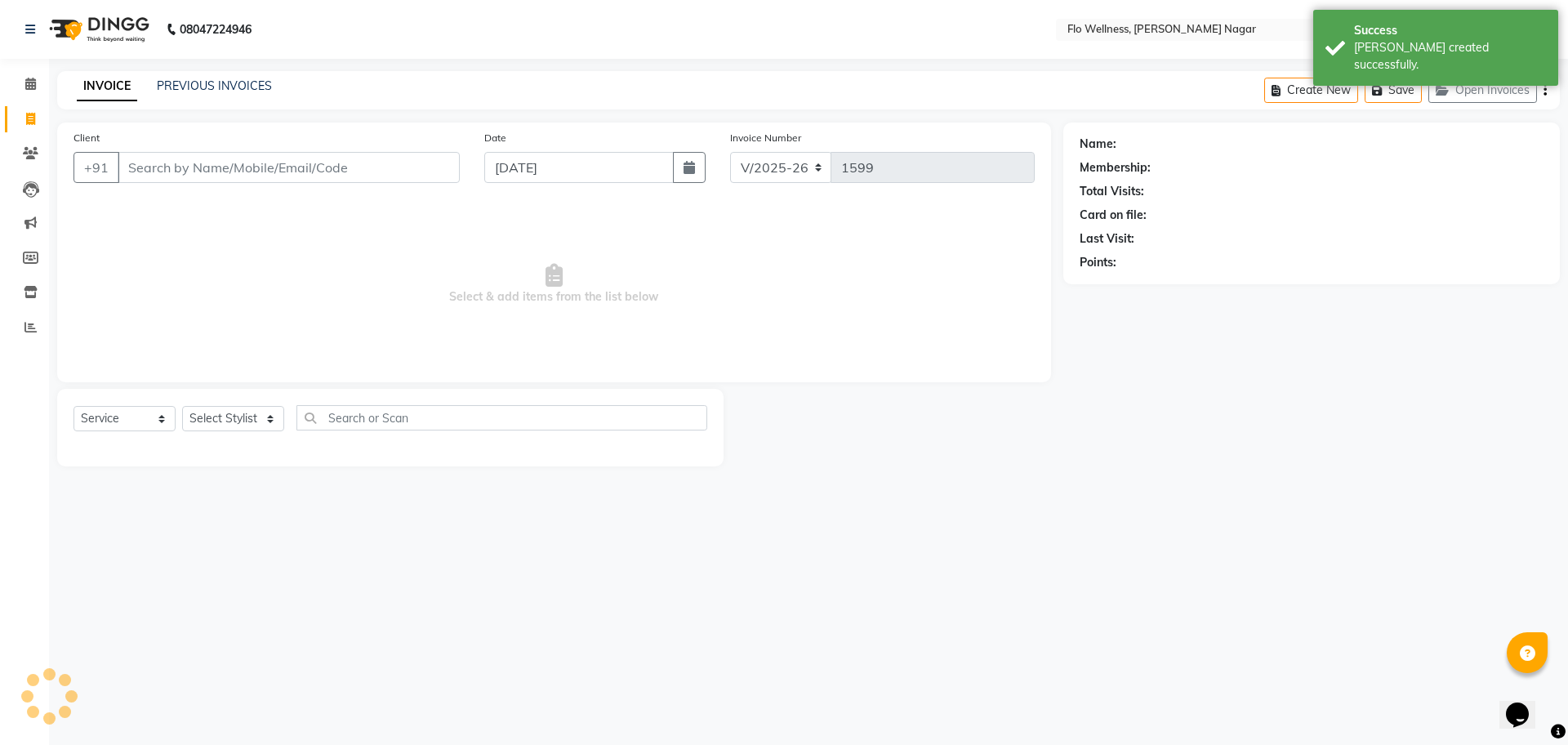
click at [252, 168] on input "Client" at bounding box center [289, 167] width 342 height 31
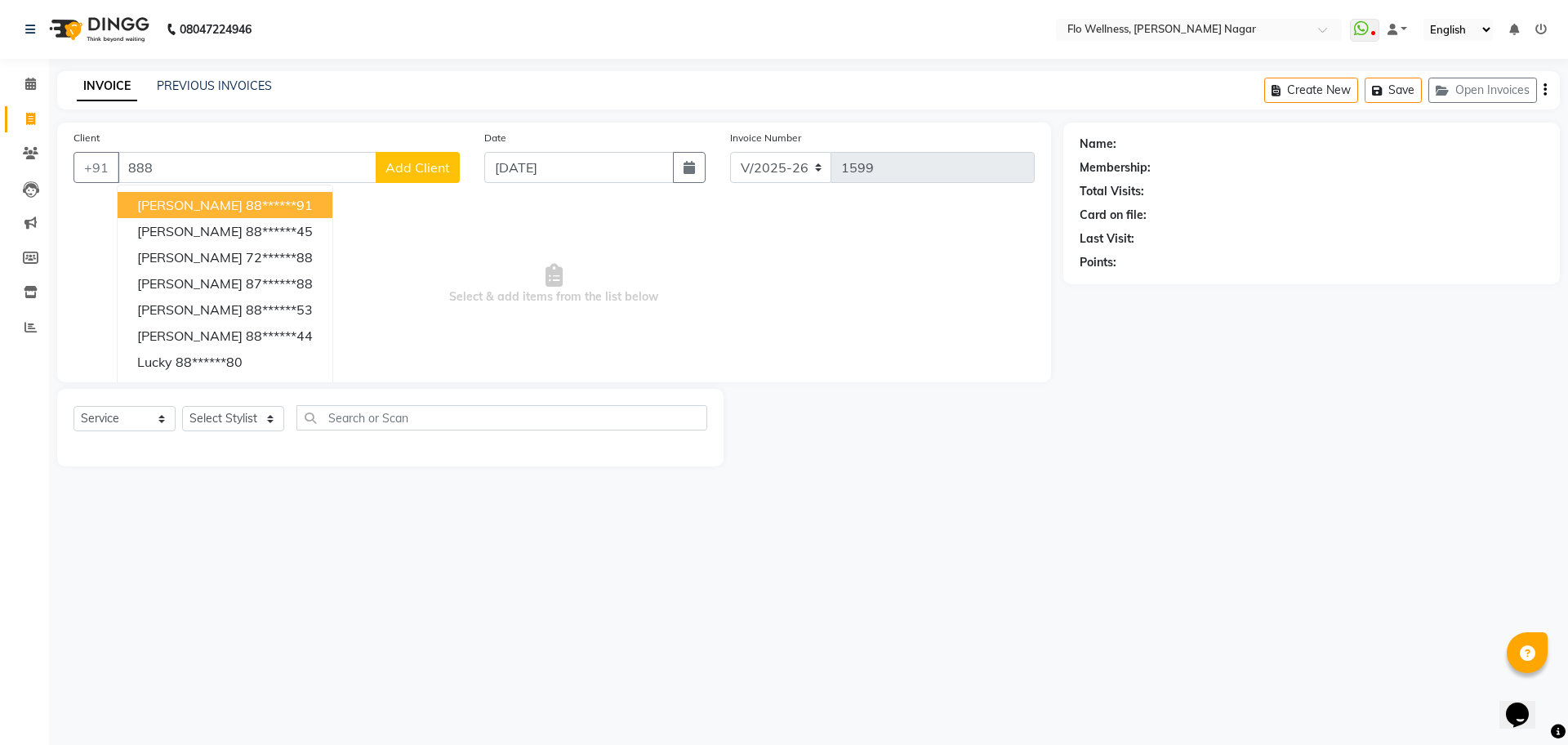
drag, startPoint x: 270, startPoint y: 147, endPoint x: 262, endPoint y: 181, distance: 34.9
click at [268, 163] on div "Client +91 888 [PERSON_NAME] 88******91 [PERSON_NAME] 88******45 [PERSON_NAME] …" at bounding box center [267, 163] width 411 height 67
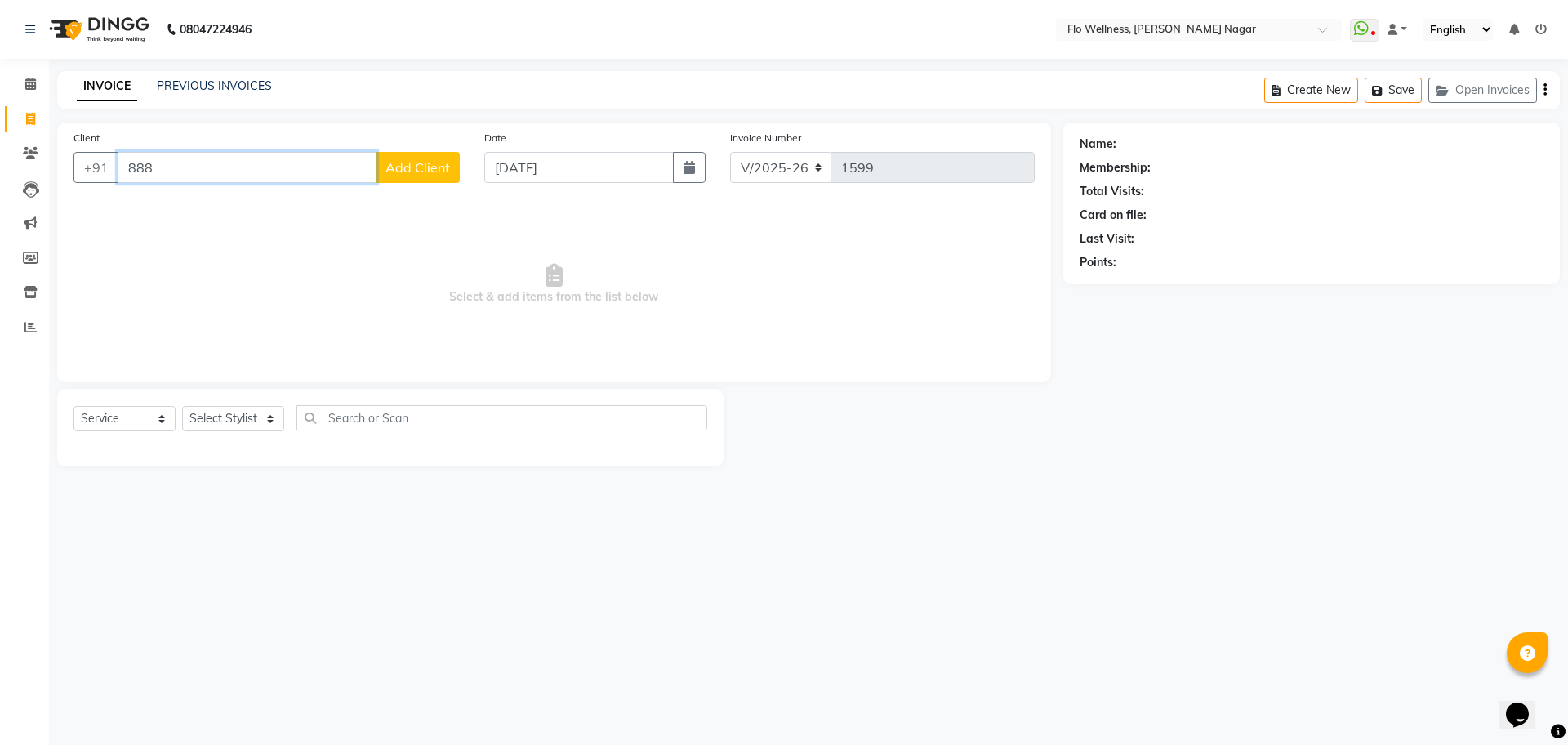
click at [262, 180] on input "888" at bounding box center [247, 167] width 259 height 31
drag, startPoint x: 248, startPoint y: 178, endPoint x: 247, endPoint y: 187, distance: 9.1
click at [248, 179] on input "895128" at bounding box center [247, 167] width 259 height 31
drag, startPoint x: 241, startPoint y: 199, endPoint x: 169, endPoint y: 316, distance: 137.4
click at [241, 200] on ngb-highlight "89******30" at bounding box center [255, 204] width 67 height 16
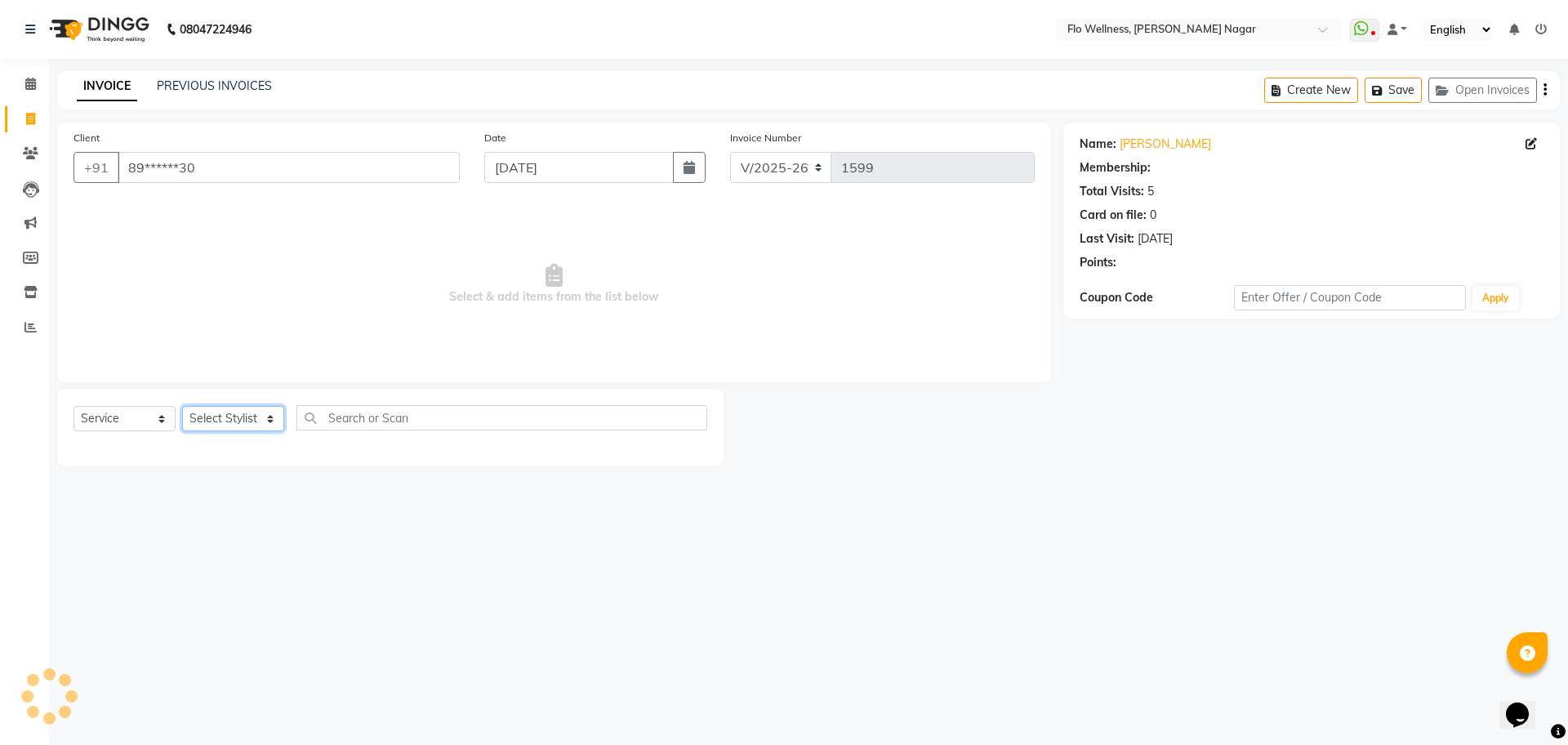
click at [230, 421] on select "Select Stylist [PERSON_NAME] Mani R [PERSON_NAME] Nivedini [PERSON_NAME]" at bounding box center [233, 419] width 102 height 26
click at [182, 406] on select "Select Stylist [PERSON_NAME] Mani R [PERSON_NAME] Nivedini [PERSON_NAME]" at bounding box center [233, 419] width 102 height 26
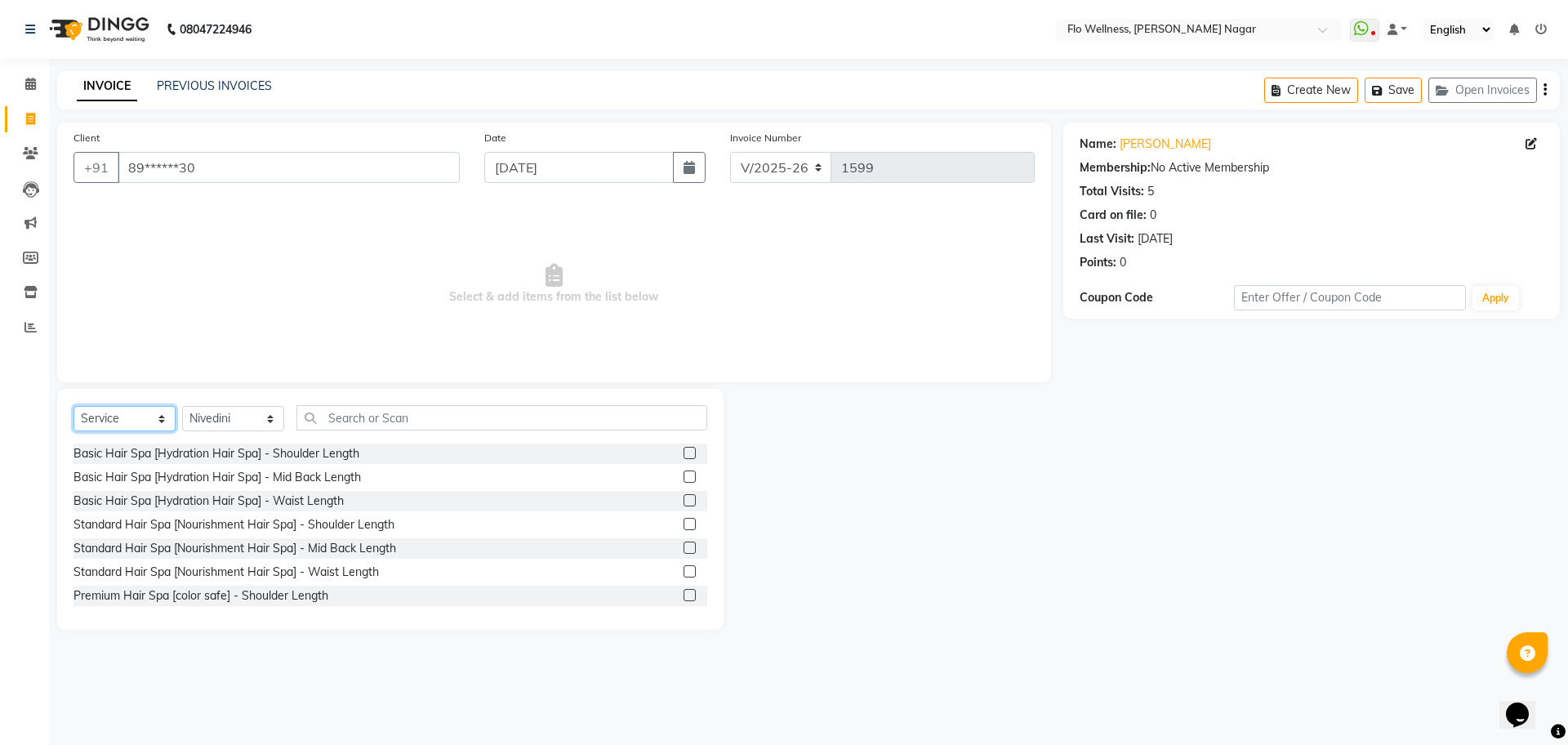
click at [141, 418] on select "Select Service Product Membership Package Voucher Prepaid Gift Card" at bounding box center [124, 419] width 102 height 26
click at [73, 406] on select "Select Service Product Membership Package Voucher Prepaid Gift Card" at bounding box center [124, 419] width 102 height 26
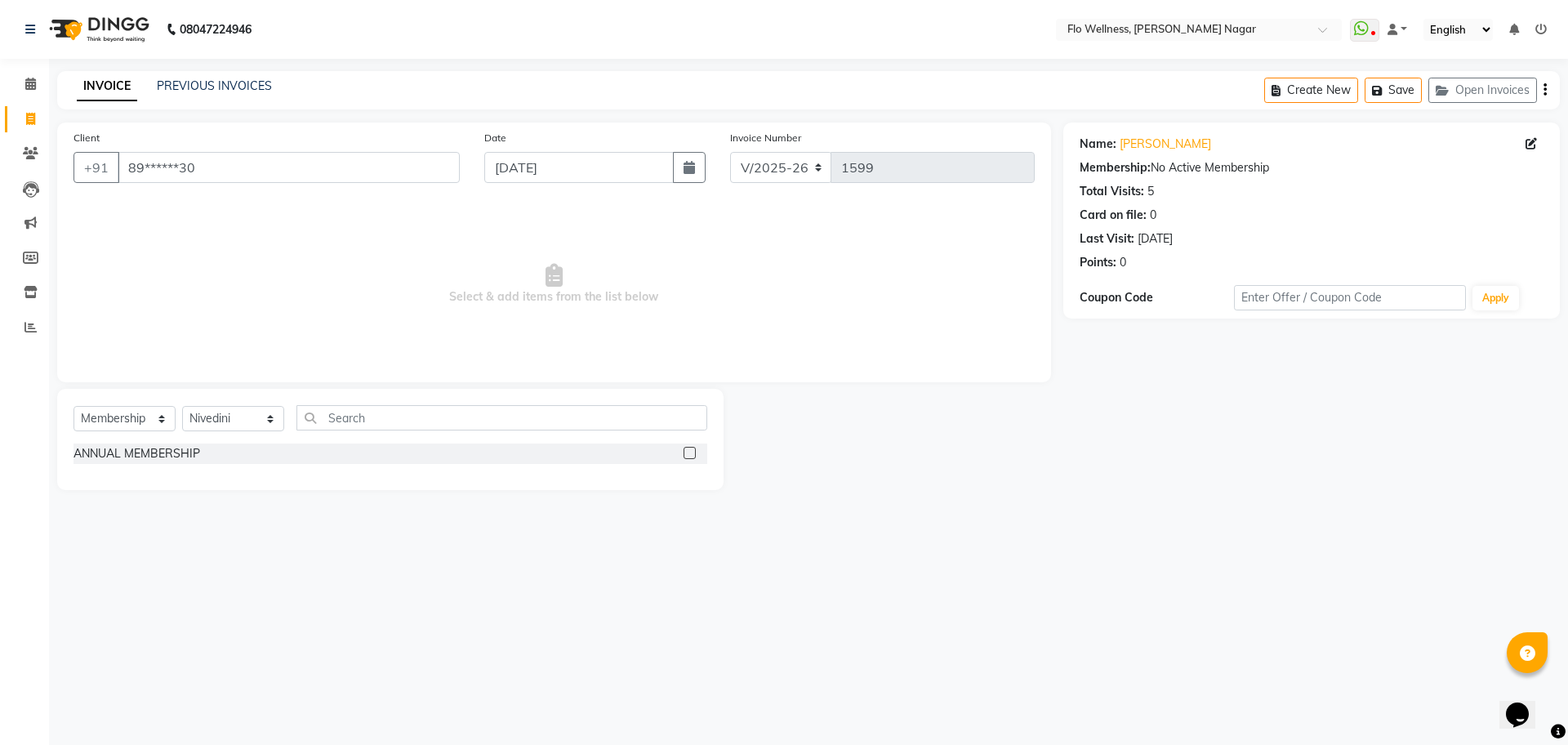
click at [692, 452] on label at bounding box center [689, 453] width 12 height 12
click at [692, 452] on input "checkbox" at bounding box center [688, 453] width 11 height 11
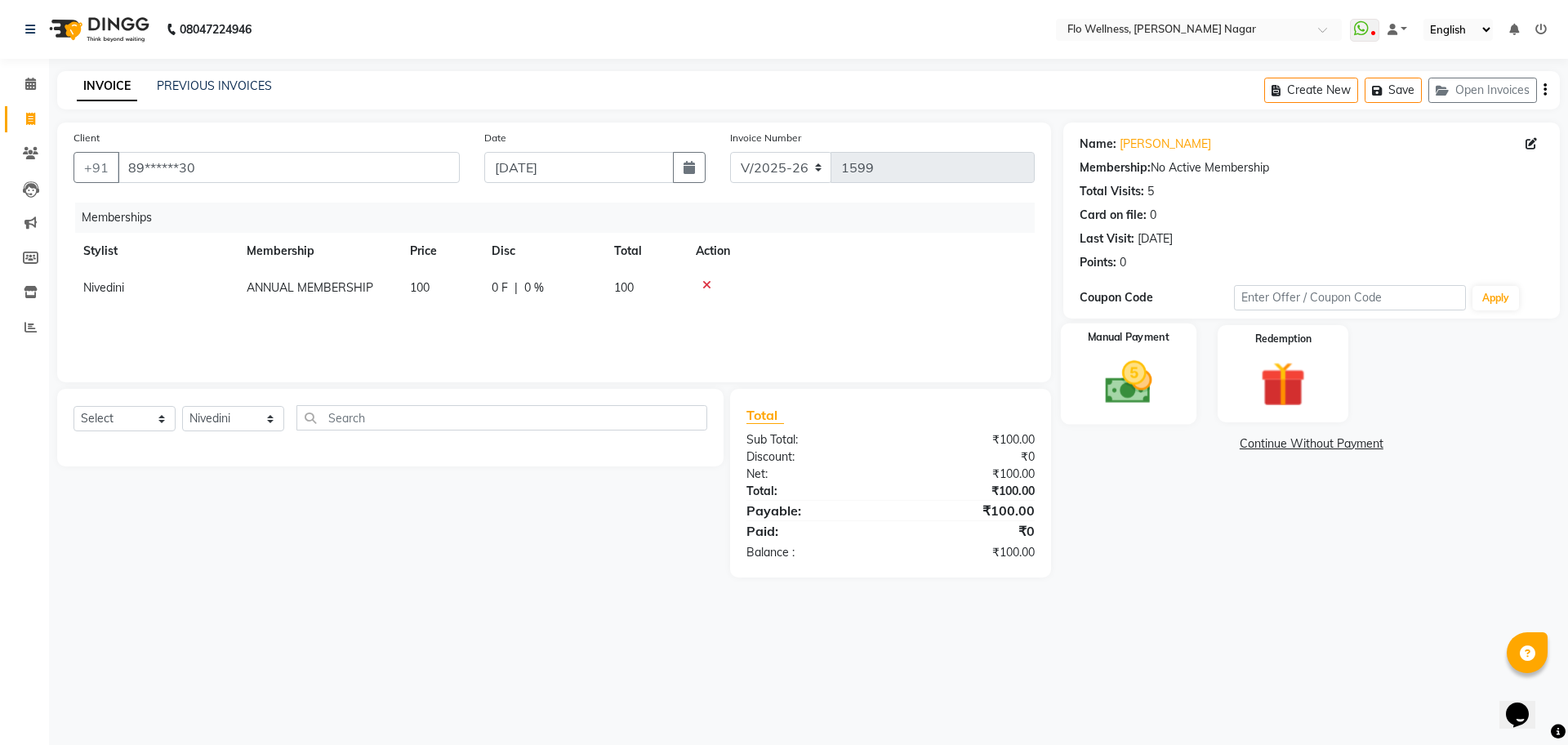
click at [1116, 392] on img at bounding box center [1129, 382] width 76 height 54
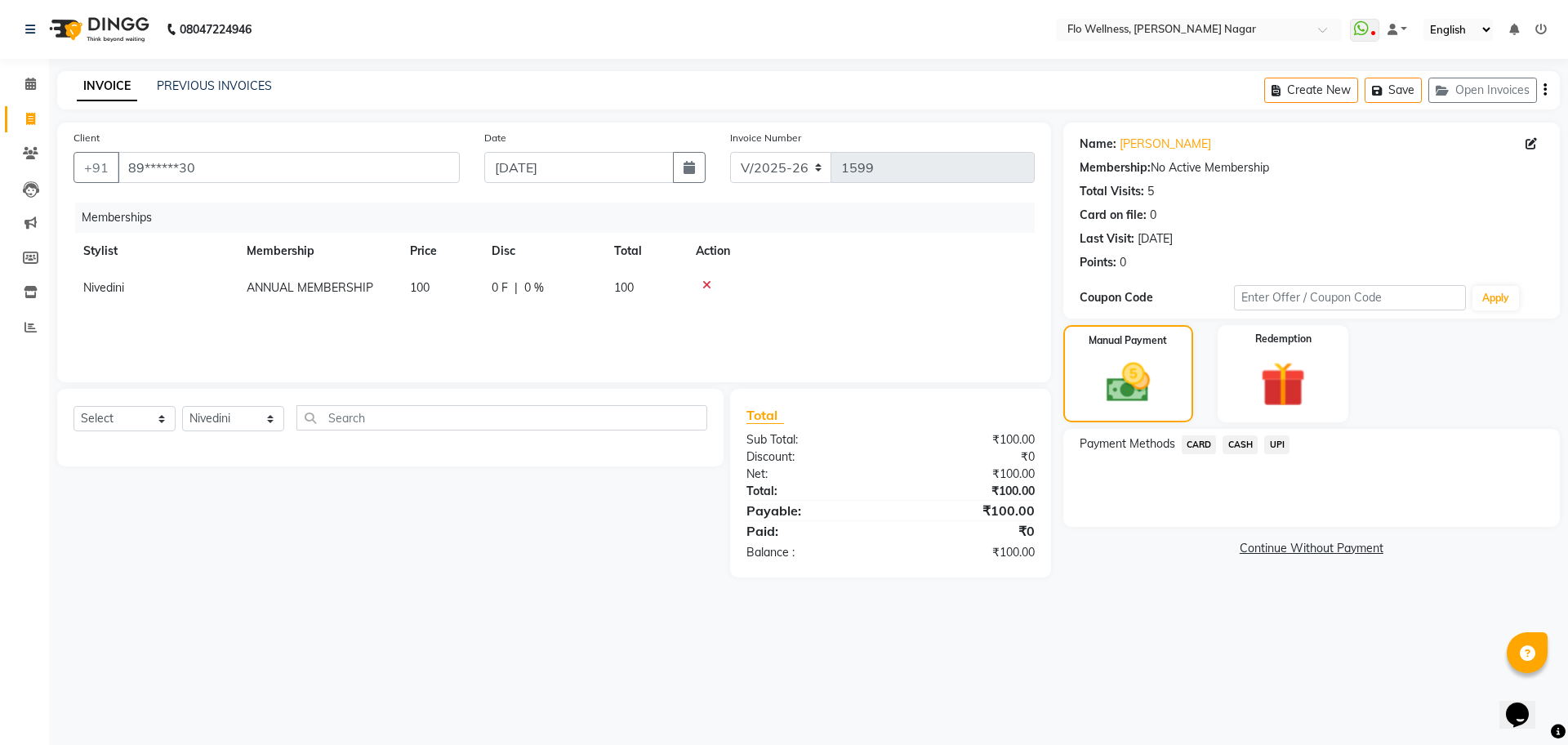
click at [1239, 446] on span "CASH" at bounding box center [1240, 444] width 35 height 19
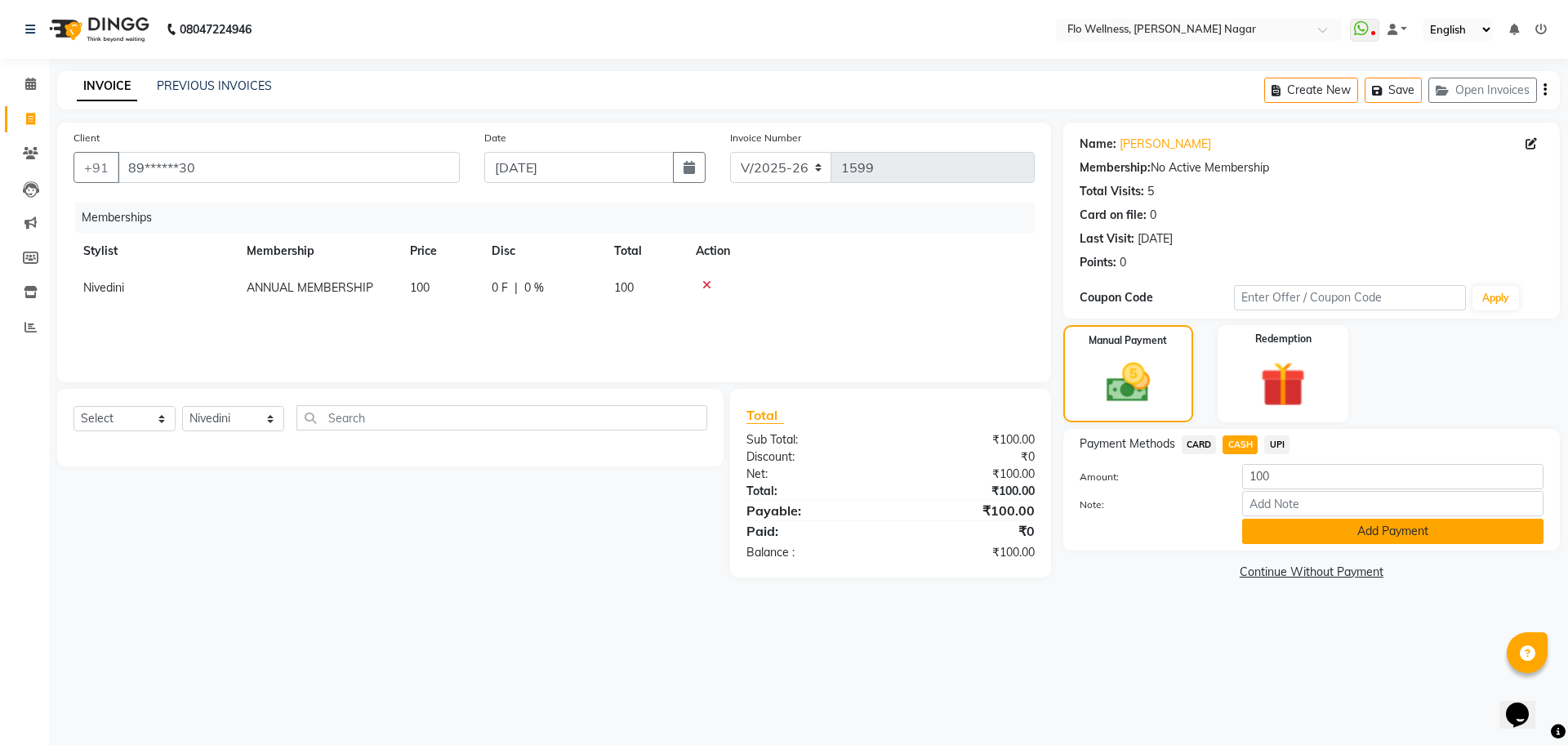
click at [1295, 538] on button "Add Payment" at bounding box center [1393, 532] width 302 height 26
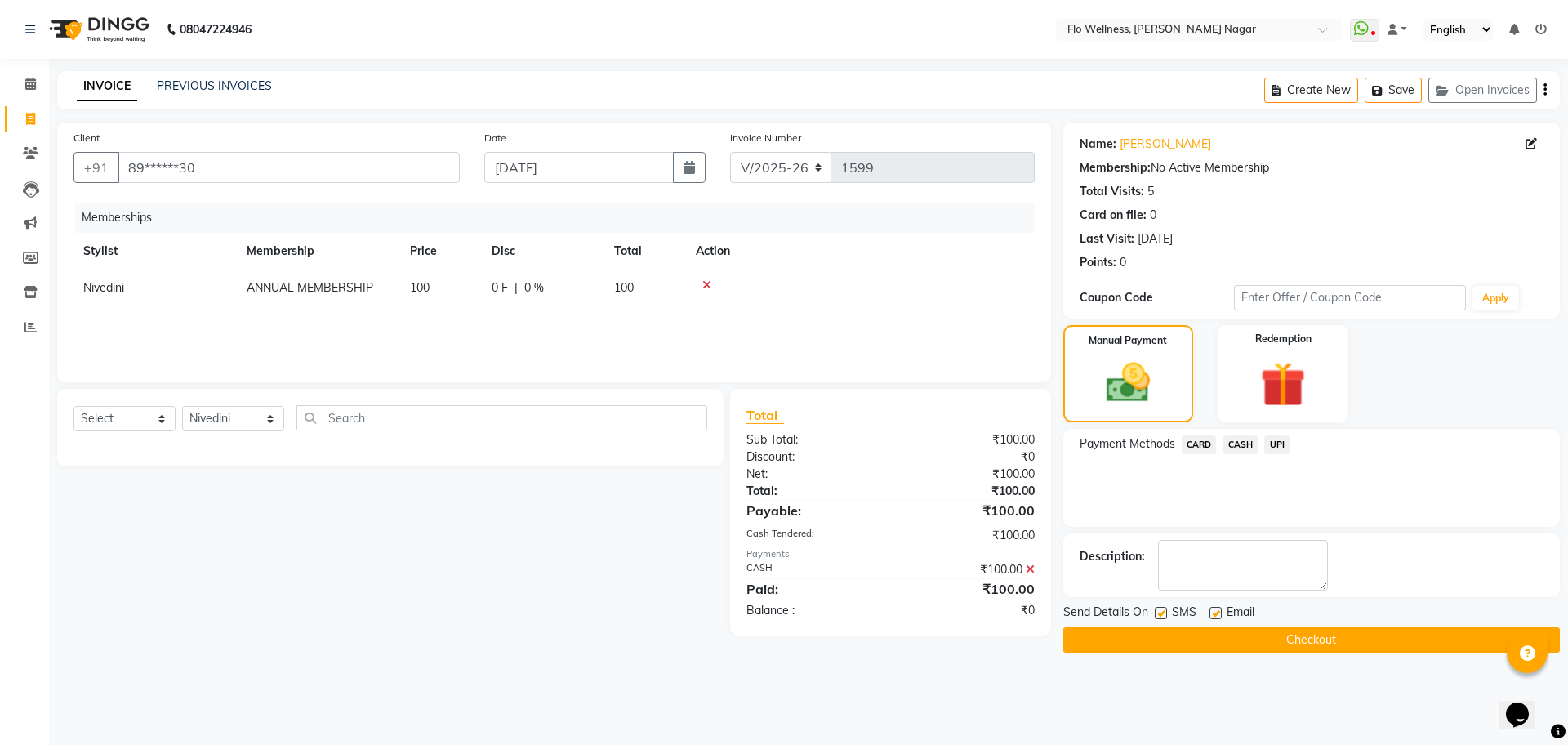
click at [1320, 632] on button "Checkout" at bounding box center [1311, 641] width 497 height 26
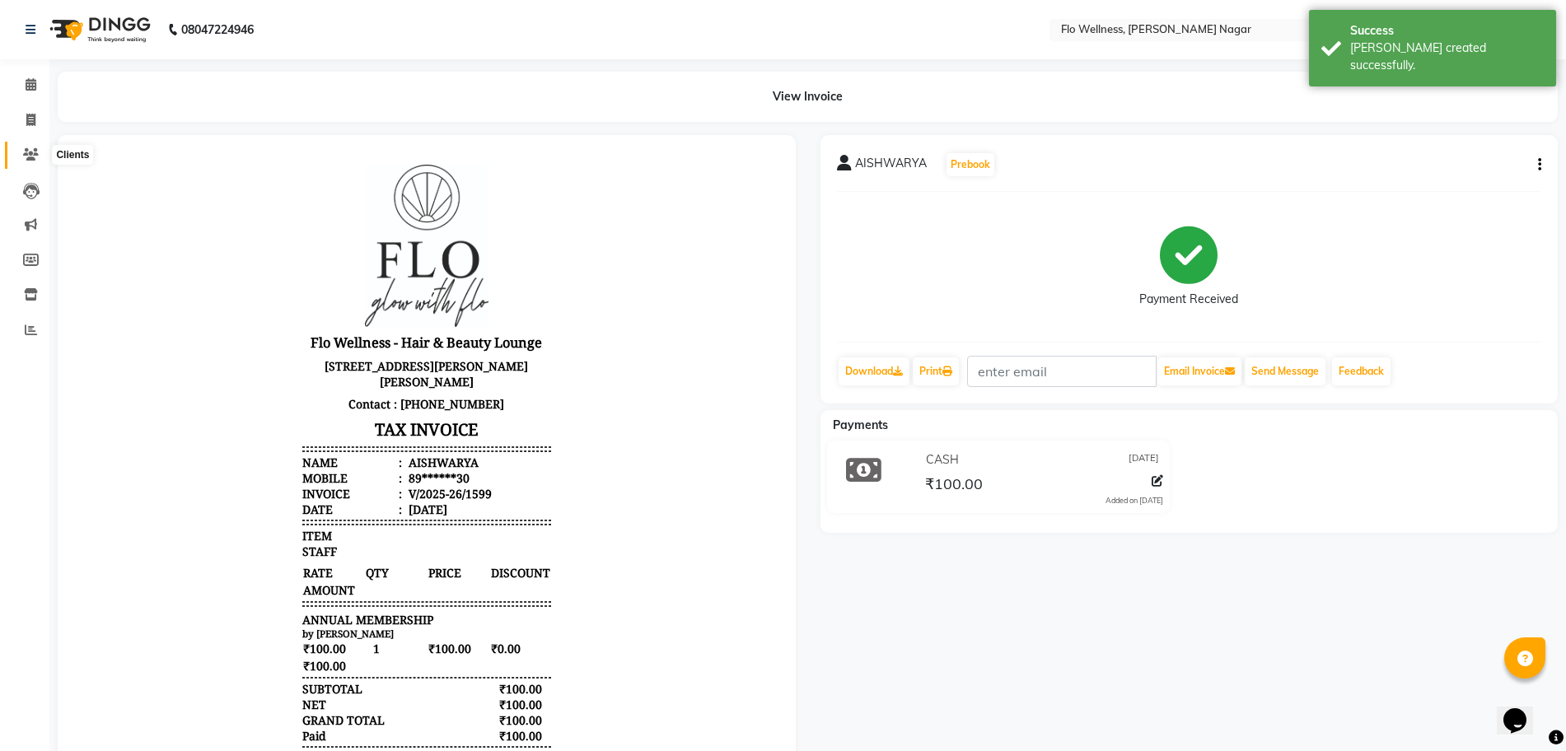
click at [33, 146] on span at bounding box center [30, 155] width 29 height 19
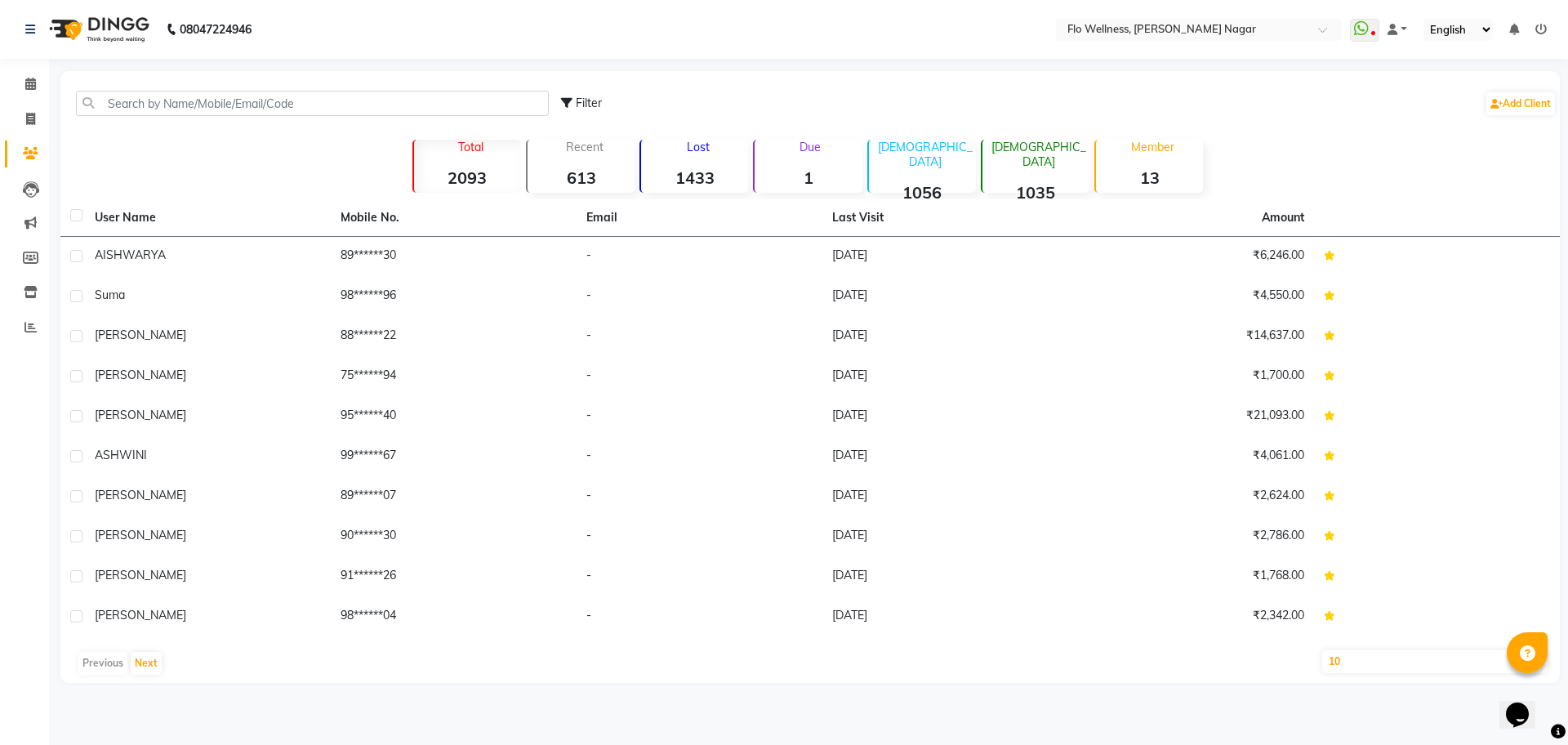
click at [1400, 669] on select "10 50 100" at bounding box center [1434, 662] width 225 height 23
click at [1322, 651] on select "10 50 100" at bounding box center [1434, 662] width 225 height 23
click at [36, 122] on span at bounding box center [30, 119] width 29 height 19
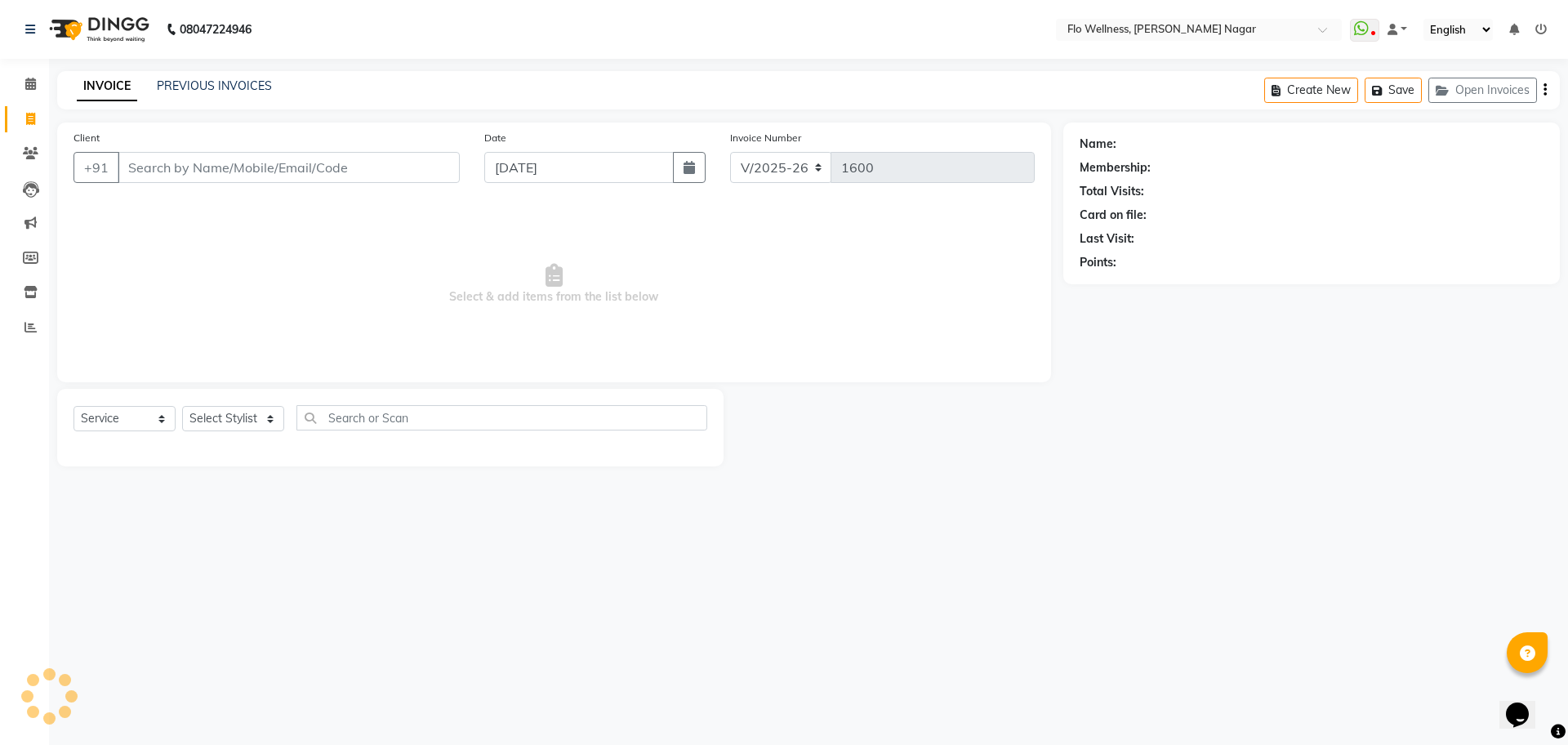
click at [261, 178] on input "Client" at bounding box center [289, 167] width 342 height 31
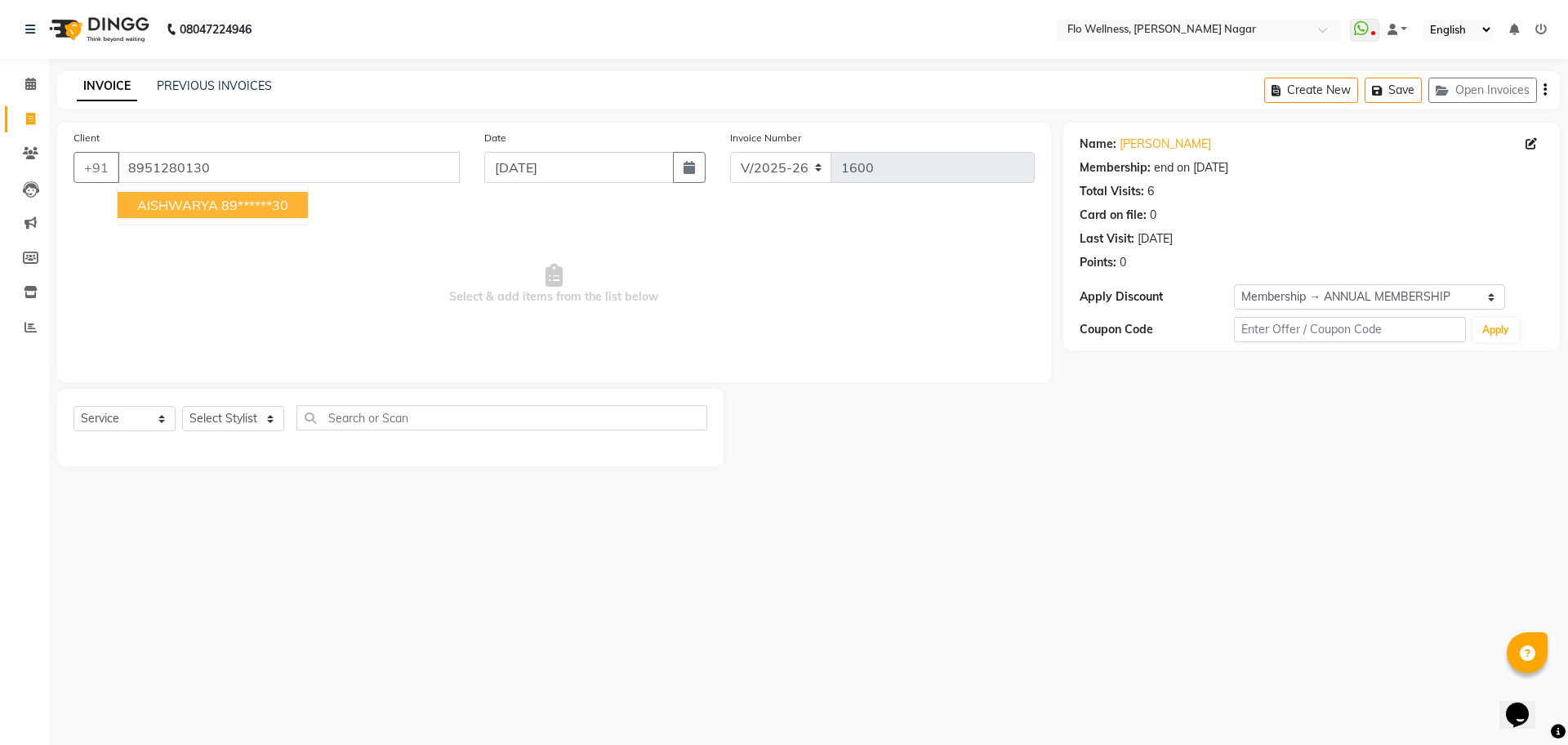
click at [256, 201] on ngb-highlight "89******30" at bounding box center [255, 204] width 67 height 16
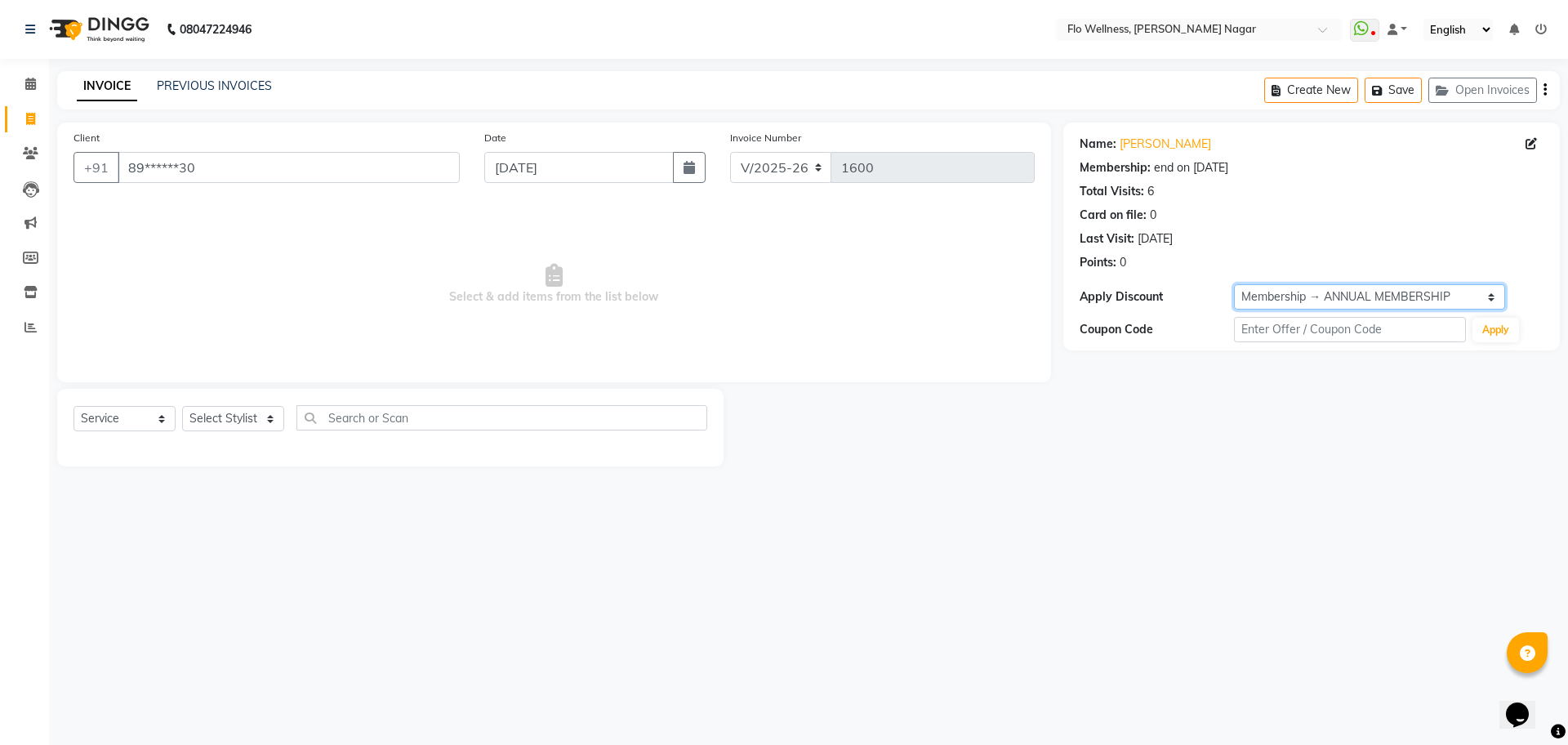
click at [1398, 299] on select "Select Membership → ANNUAL MEMBERSHIP" at bounding box center [1370, 298] width 271 height 26
click at [1235, 285] on select "Select Membership → ANNUAL MEMBERSHIP" at bounding box center [1370, 298] width 271 height 26
click at [1316, 335] on input "text" at bounding box center [1351, 330] width 232 height 26
click at [248, 413] on select "Select Stylist [PERSON_NAME] Mani R [PERSON_NAME] Nivedini [PERSON_NAME]" at bounding box center [233, 419] width 102 height 26
click at [182, 406] on select "Select Stylist [PERSON_NAME] Mani R [PERSON_NAME] Nivedini [PERSON_NAME]" at bounding box center [233, 419] width 102 height 26
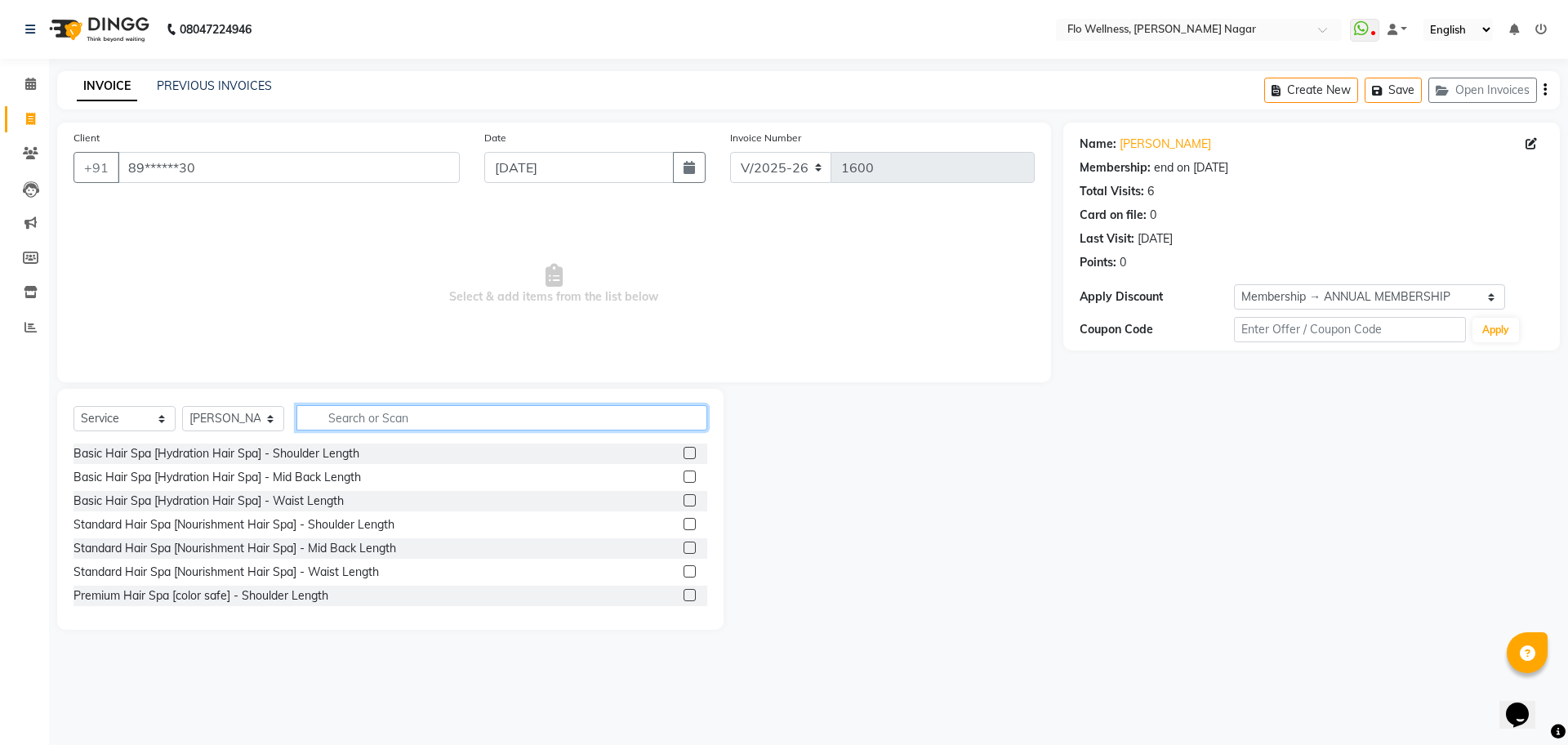
click at [433, 415] on input "text" at bounding box center [502, 419] width 411 height 26
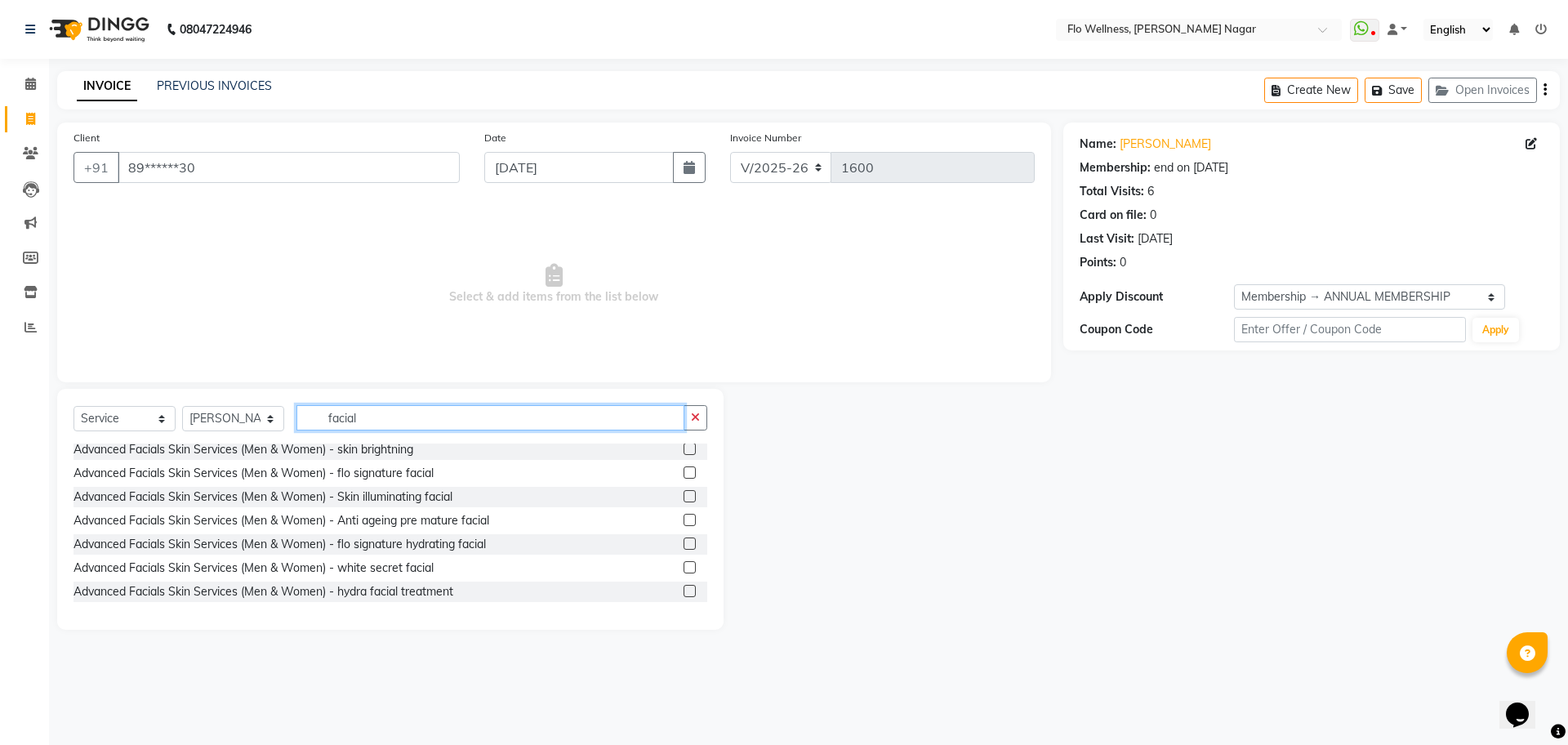
scroll to position [288, 0]
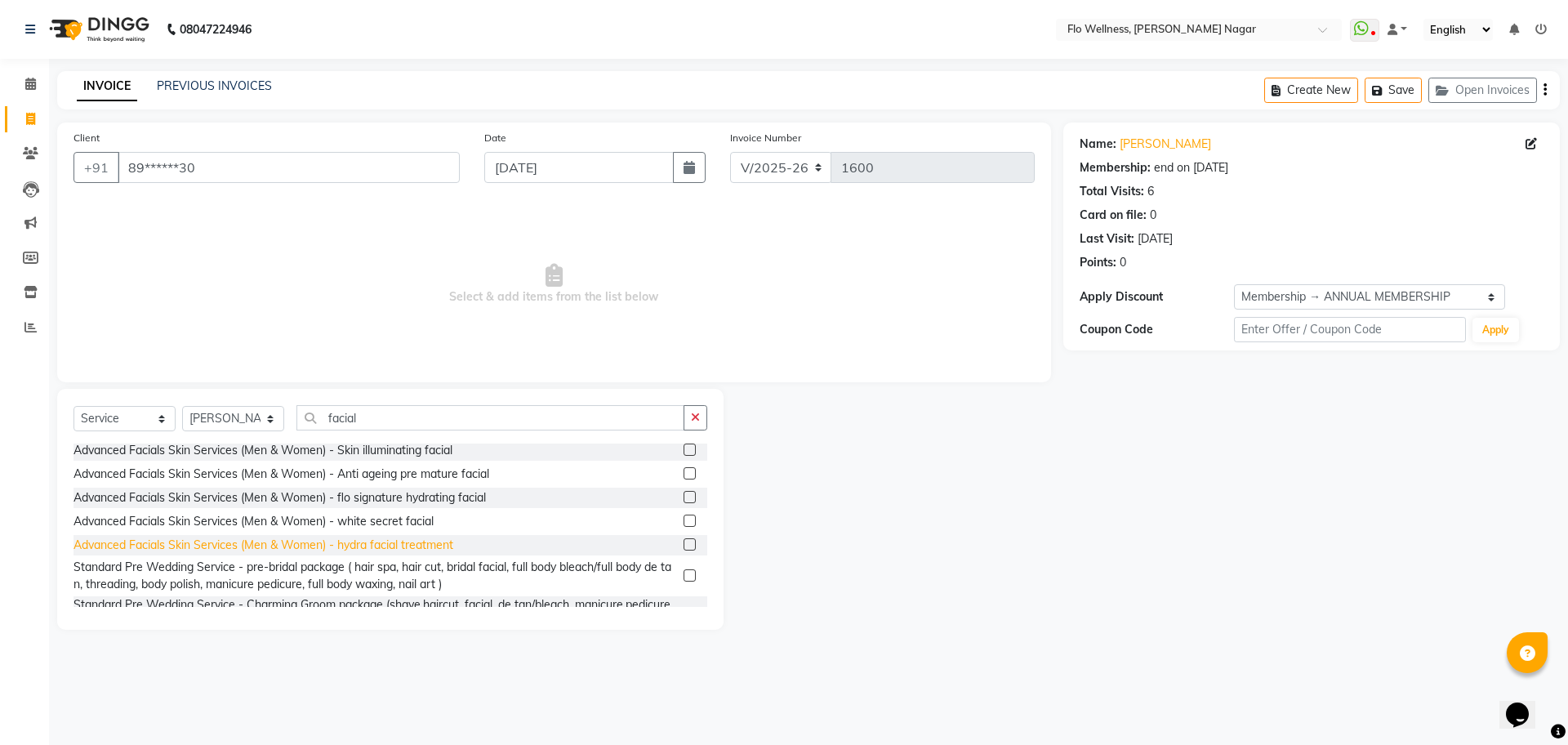
click at [268, 546] on div "Advanced Facials Skin Services (Men & Women) - hydra facial treatment" at bounding box center [263, 545] width 380 height 17
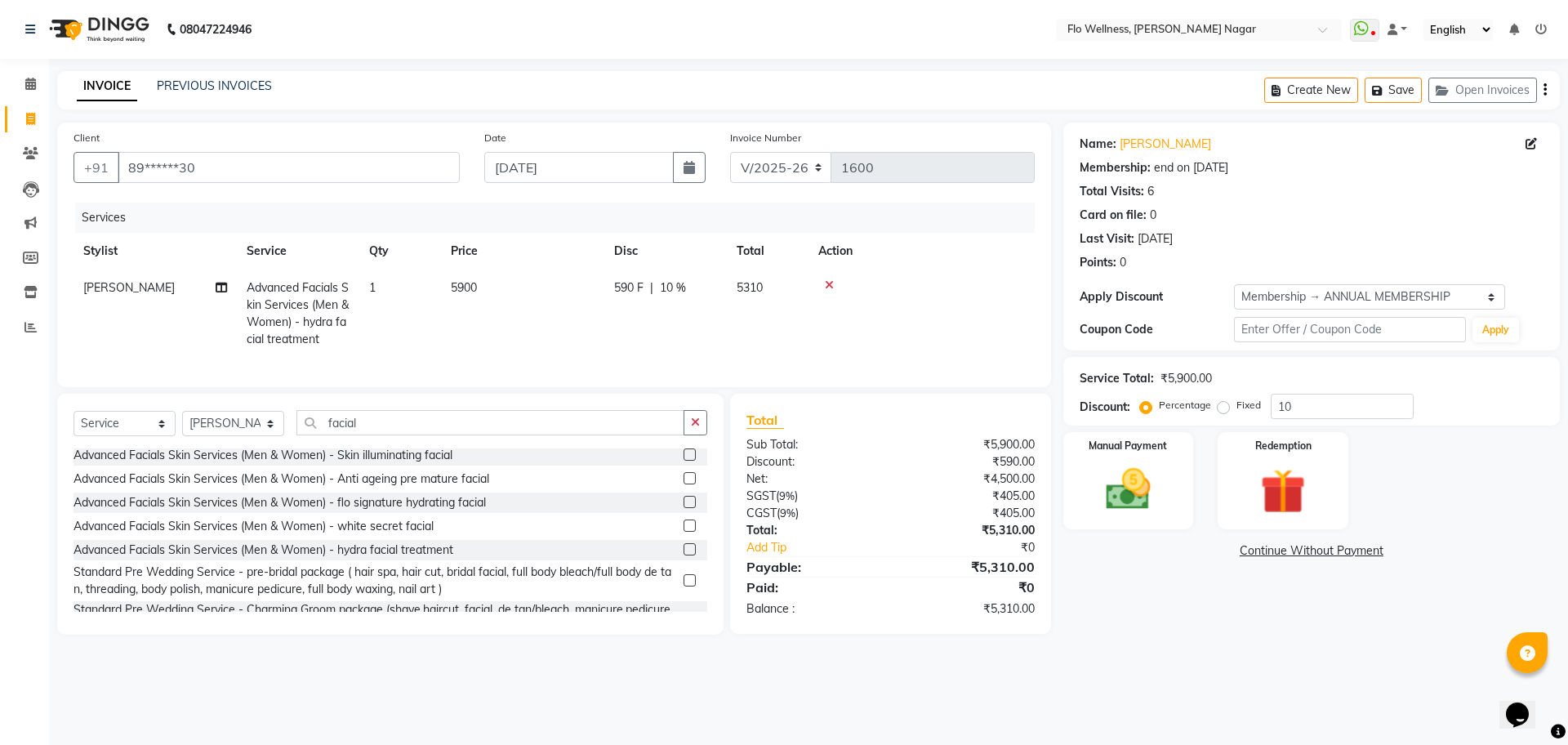
click at [495, 283] on td "5900" at bounding box center [523, 313] width 164 height 88
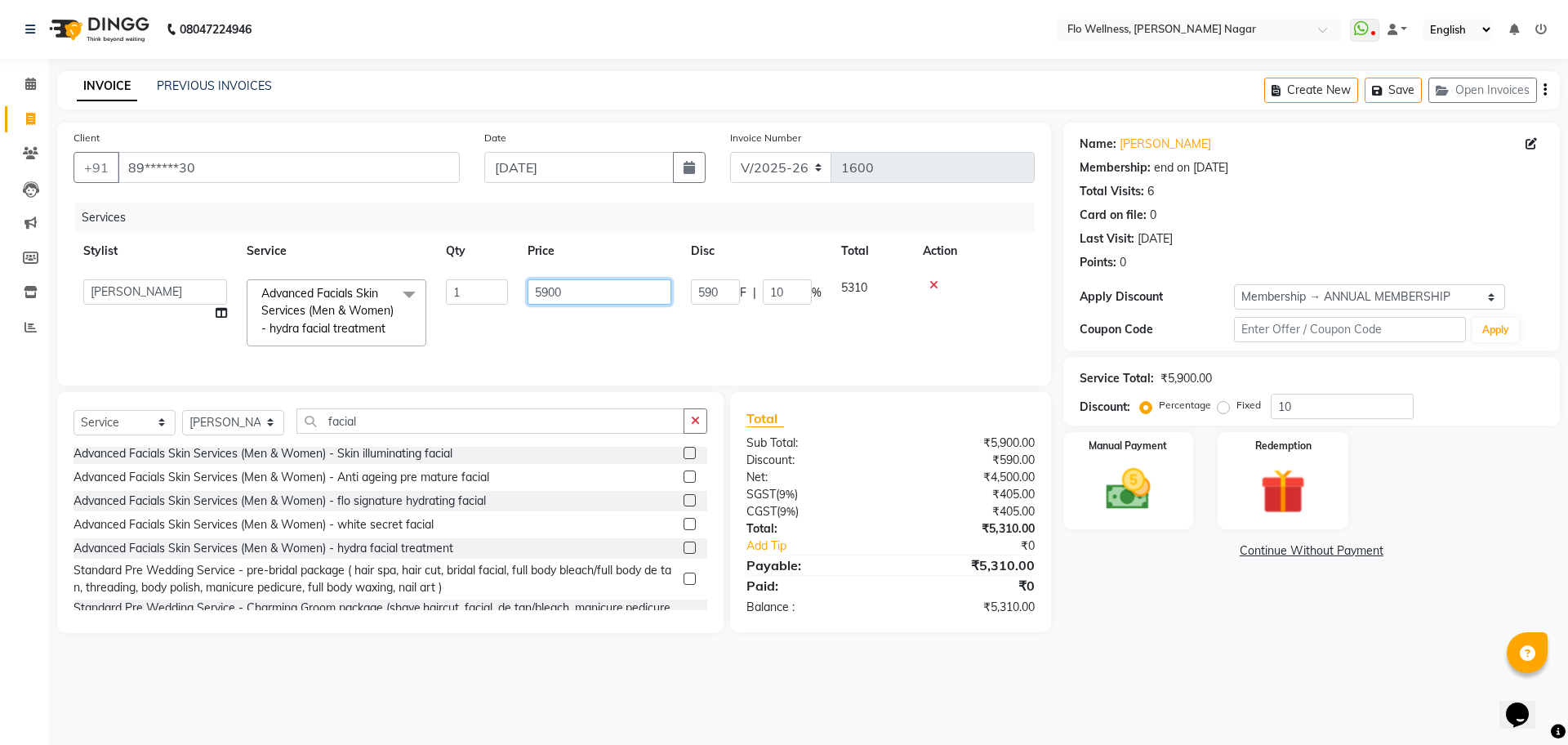
click at [648, 294] on input "5900" at bounding box center [599, 293] width 144 height 26
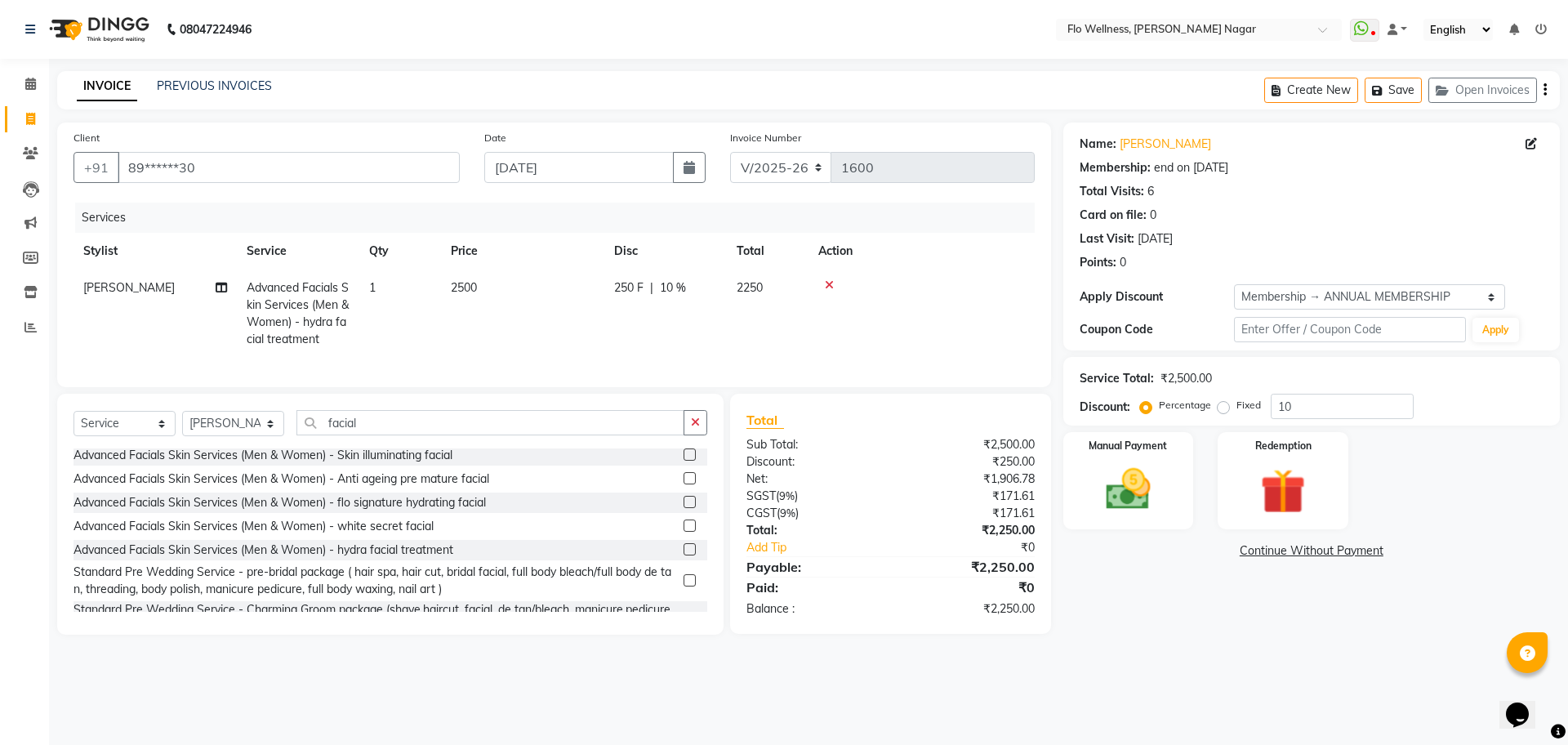
click at [859, 284] on tr "[PERSON_NAME] Advanced Facials Skin Services (Men & Women) - hydra facial treat…" at bounding box center [553, 313] width 961 height 88
click at [409, 435] on input "facial" at bounding box center [490, 423] width 388 height 26
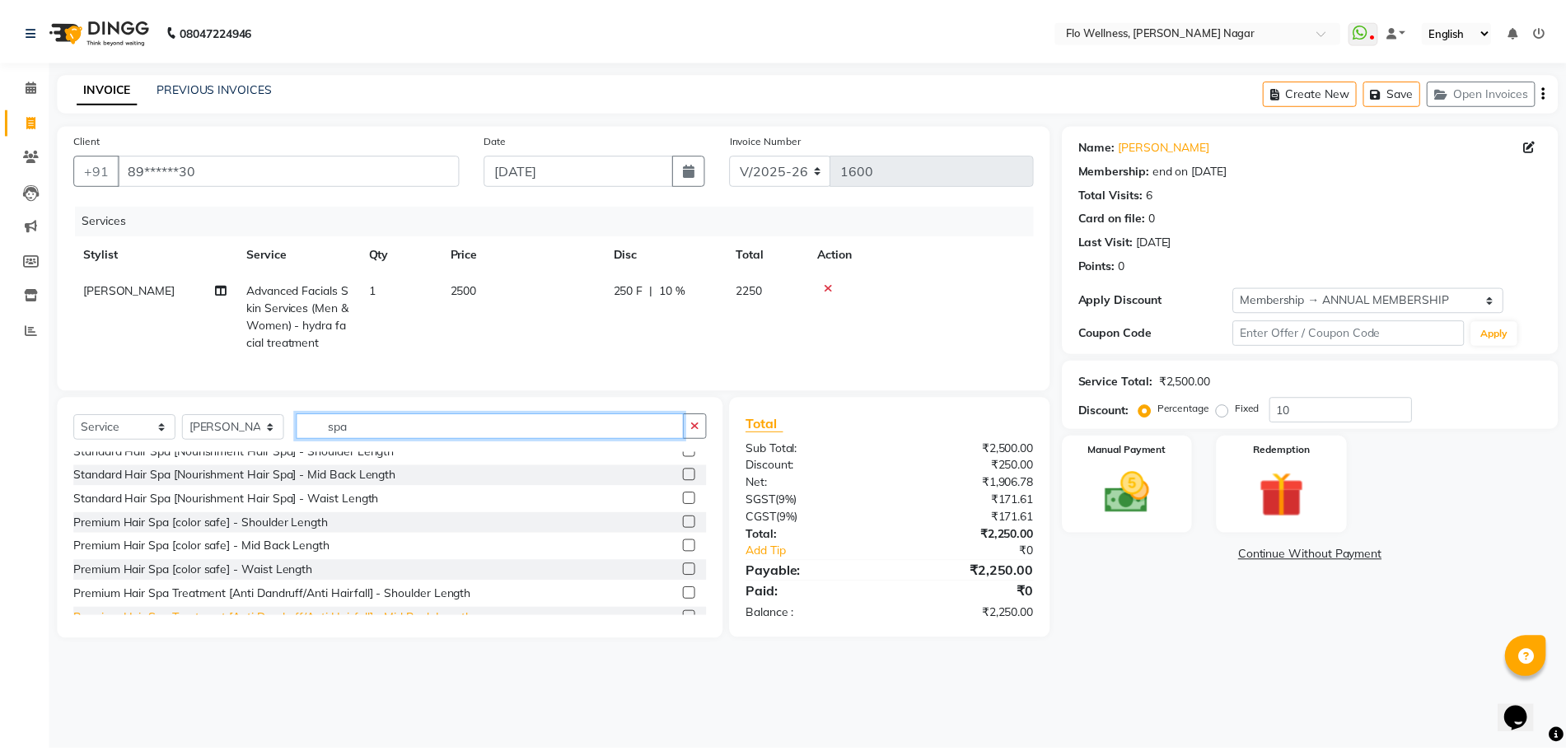
scroll to position [0, 0]
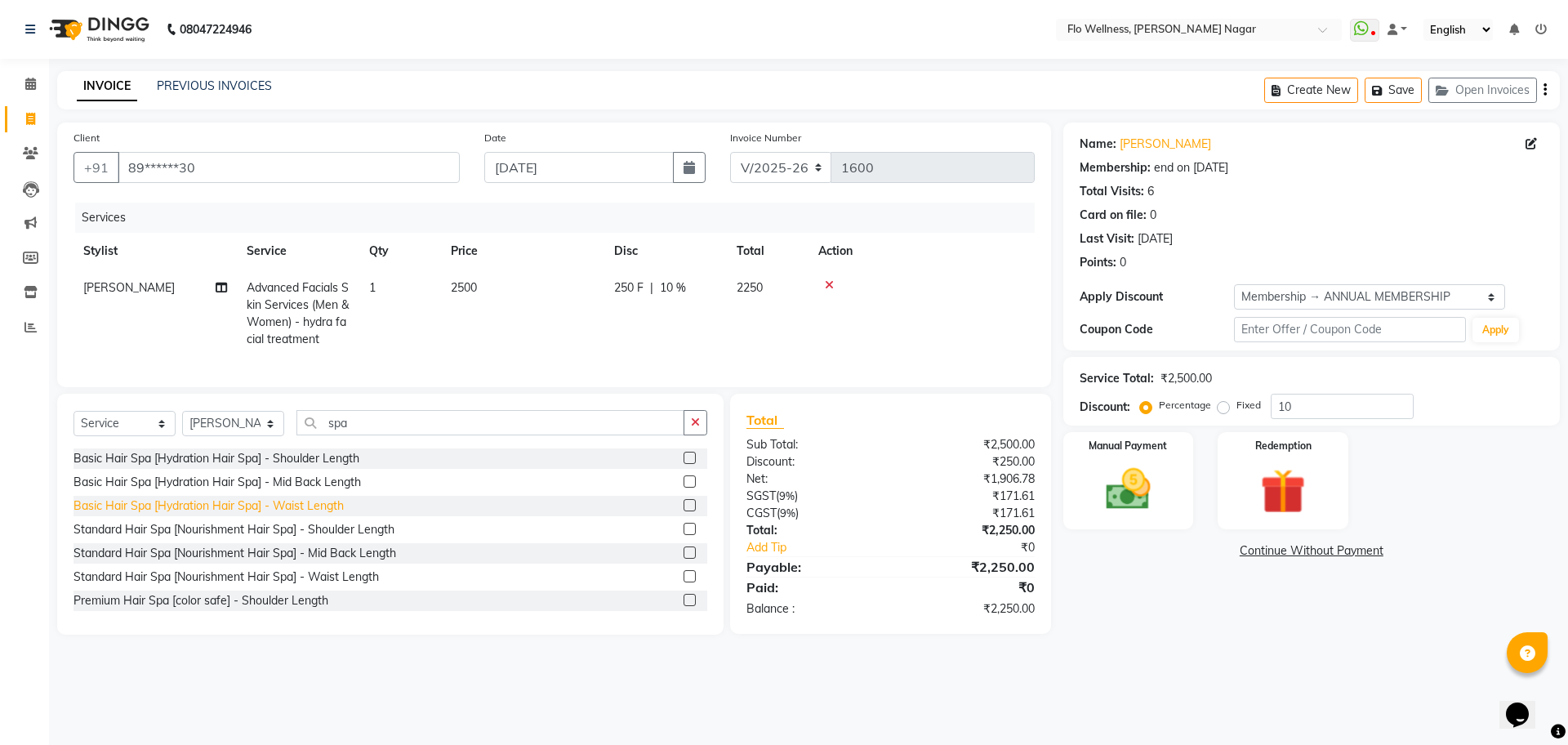
click at [303, 515] on div "Basic Hair Spa [Hydration Hair Spa] - Waist Length" at bounding box center [208, 506] width 271 height 17
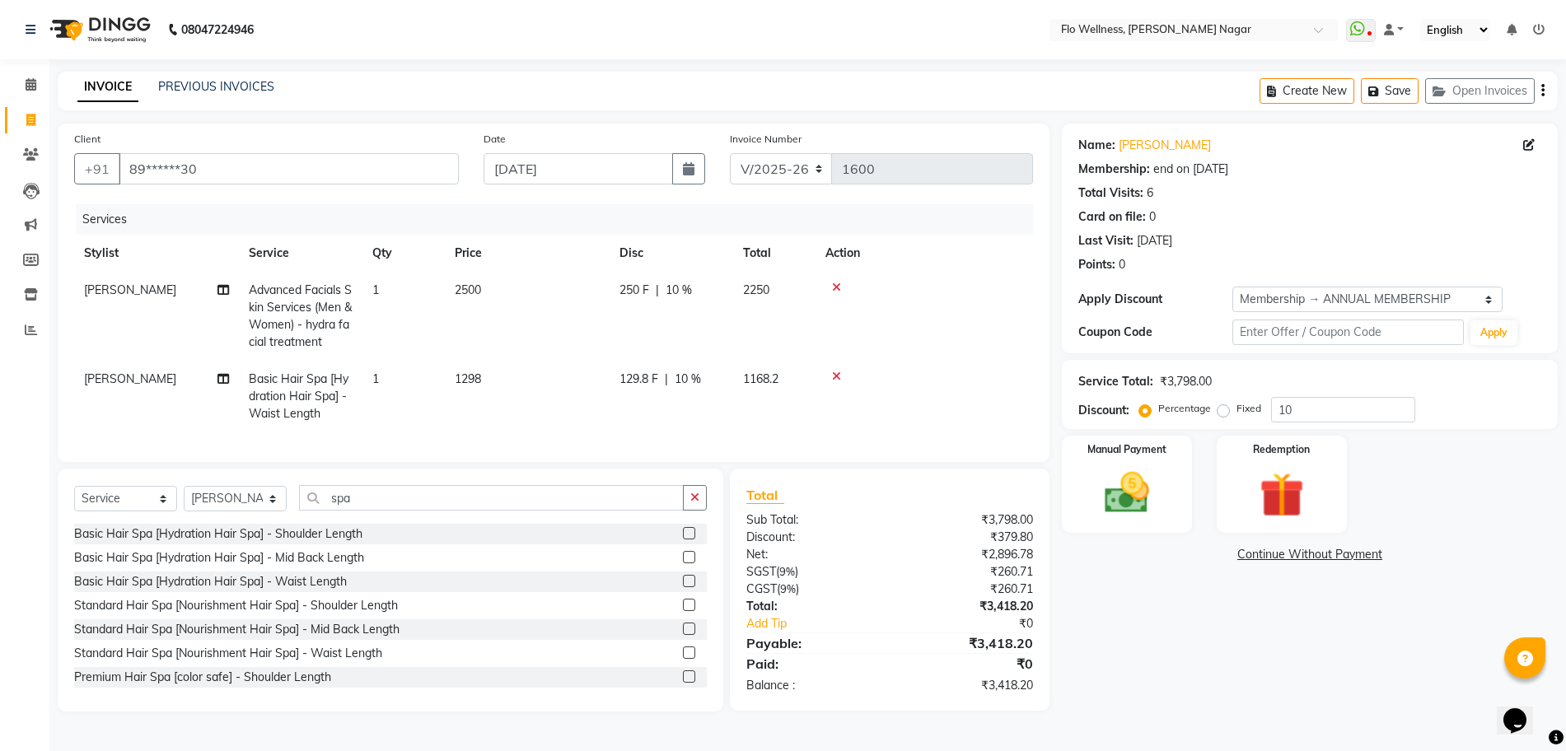
click at [838, 367] on td at bounding box center [923, 397] width 217 height 72
click at [280, 684] on div "Premium Hair Spa [color safe] - Shoulder Length" at bounding box center [202, 677] width 257 height 17
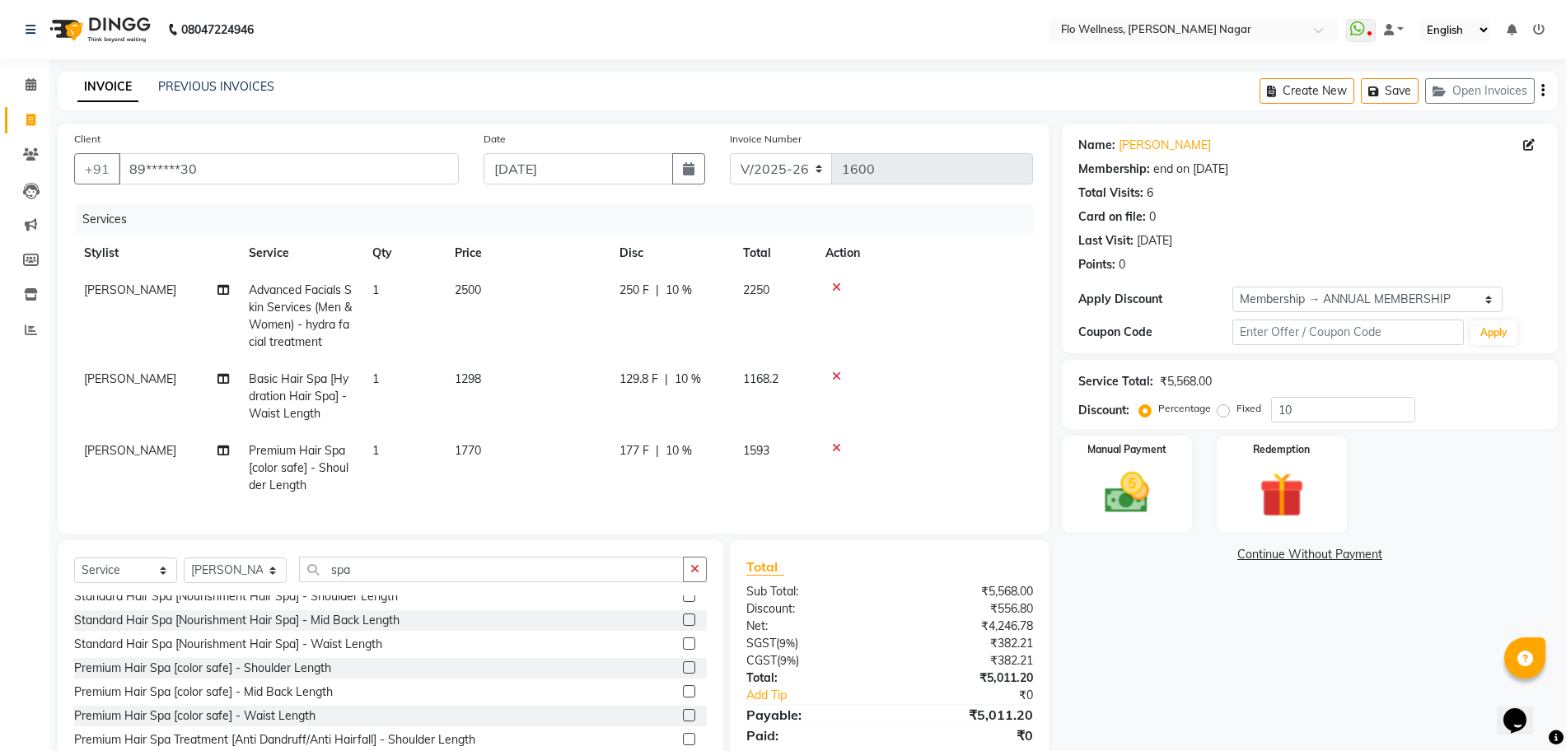
scroll to position [103, 0]
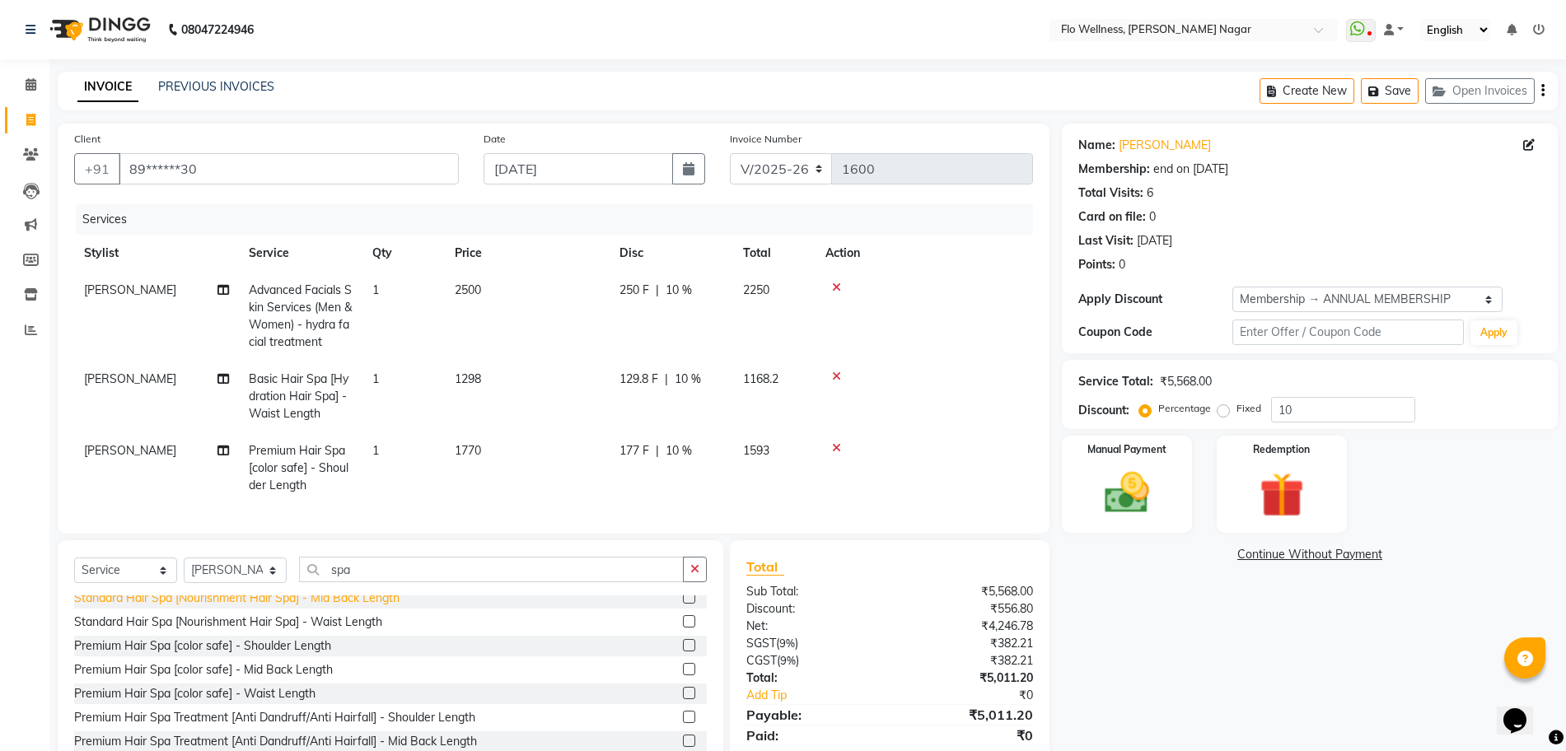
click at [362, 607] on div "Standard Hair Spa [Nourishment Hair Spa] - Mid Back Length" at bounding box center [236, 598] width 325 height 17
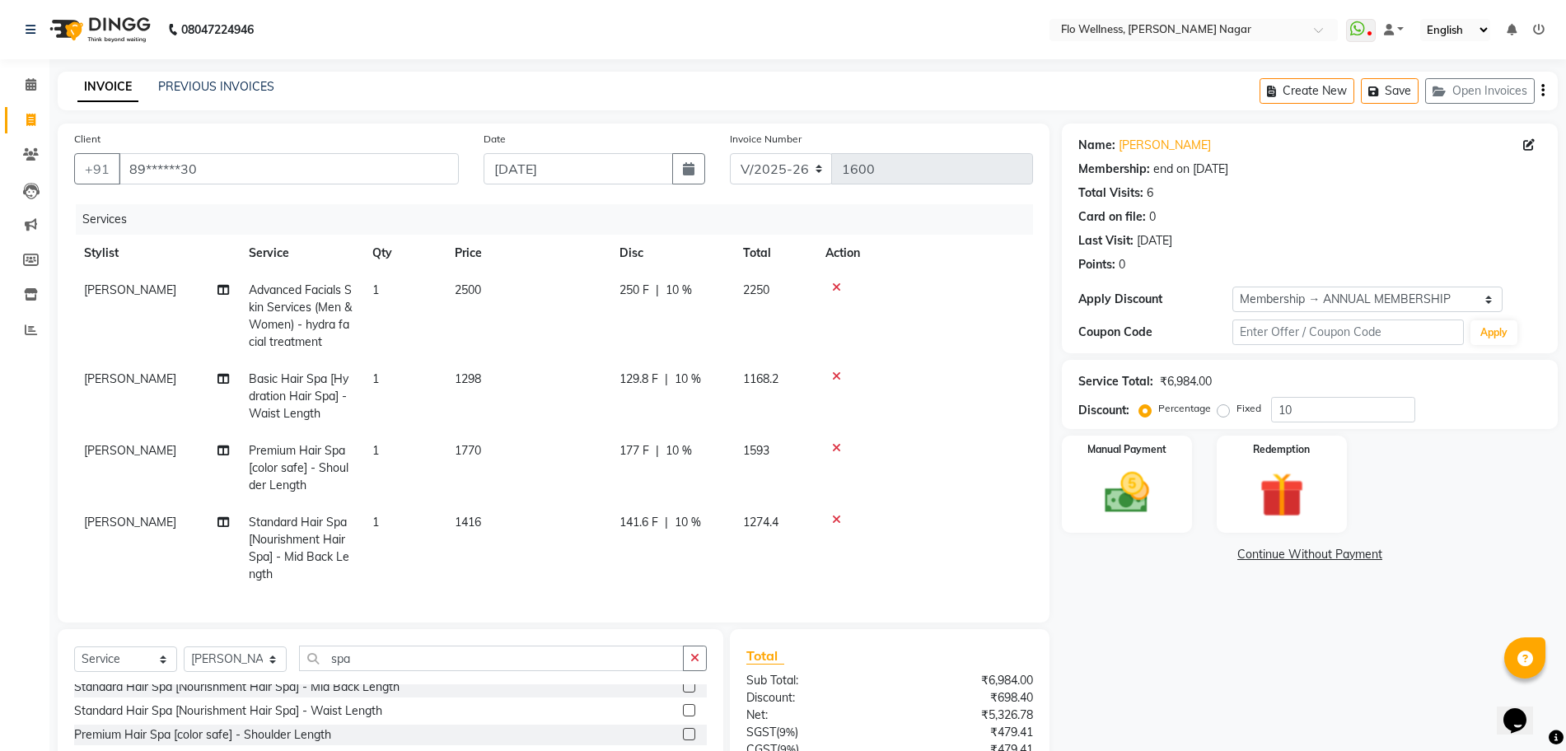
click at [828, 441] on td at bounding box center [923, 468] width 217 height 72
click at [839, 444] on icon at bounding box center [836, 448] width 9 height 12
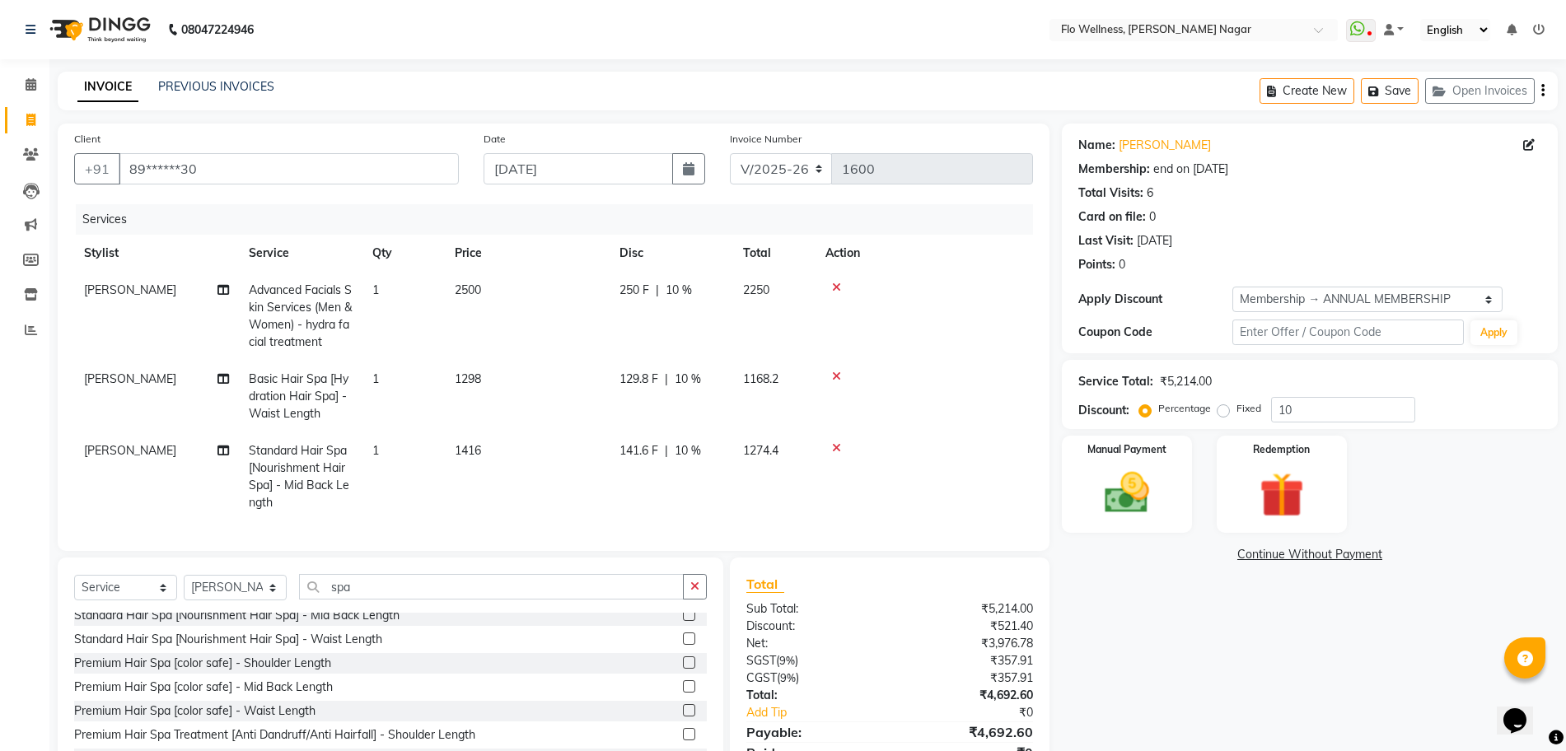
click at [835, 368] on td at bounding box center [923, 397] width 217 height 72
click at [829, 372] on div at bounding box center [924, 377] width 198 height 12
click at [831, 374] on div at bounding box center [924, 377] width 198 height 12
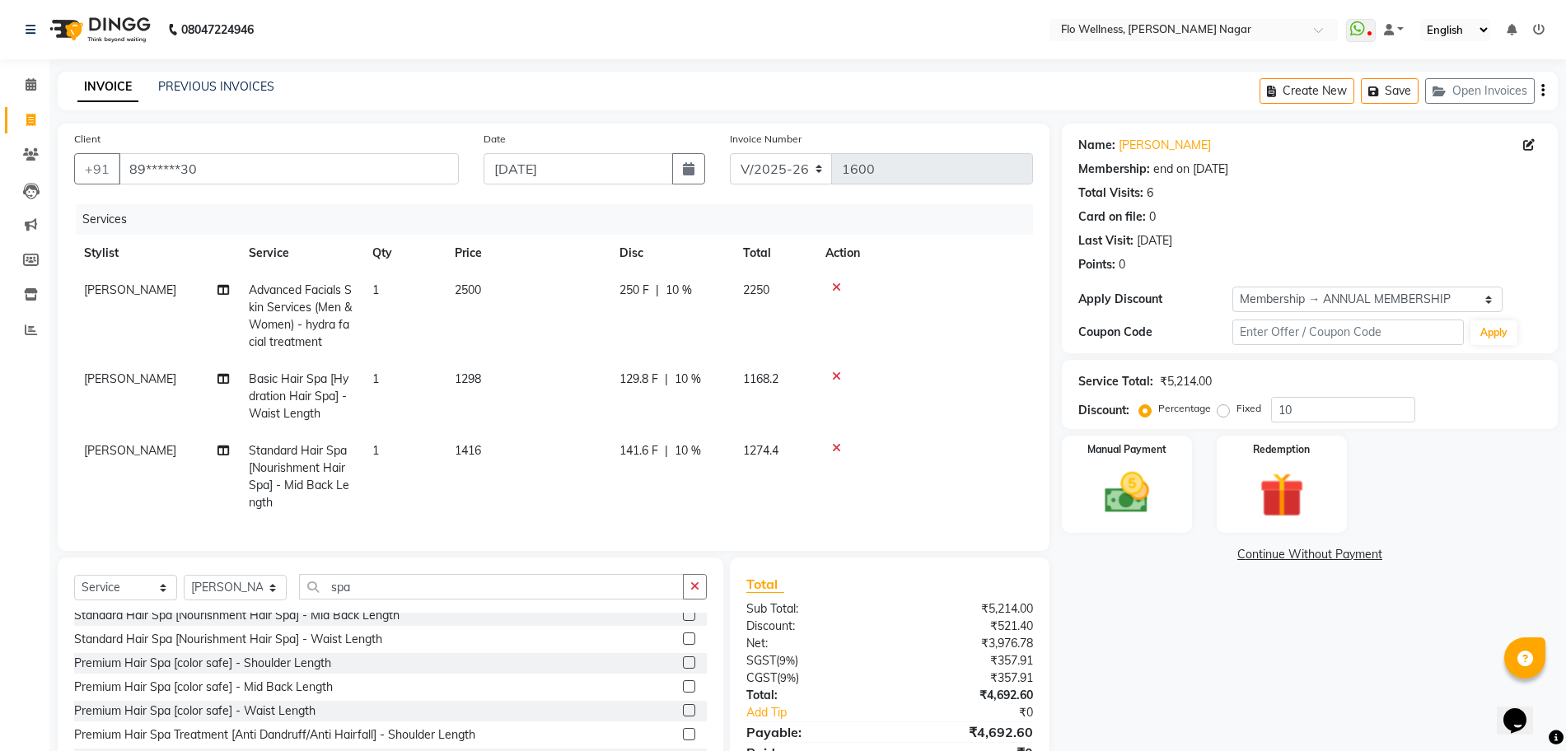
drag, startPoint x: 831, startPoint y: 374, endPoint x: 841, endPoint y: 367, distance: 11.9
click at [832, 374] on div at bounding box center [924, 377] width 198 height 12
click at [830, 372] on div at bounding box center [924, 377] width 198 height 12
click at [833, 373] on icon at bounding box center [836, 377] width 9 height 12
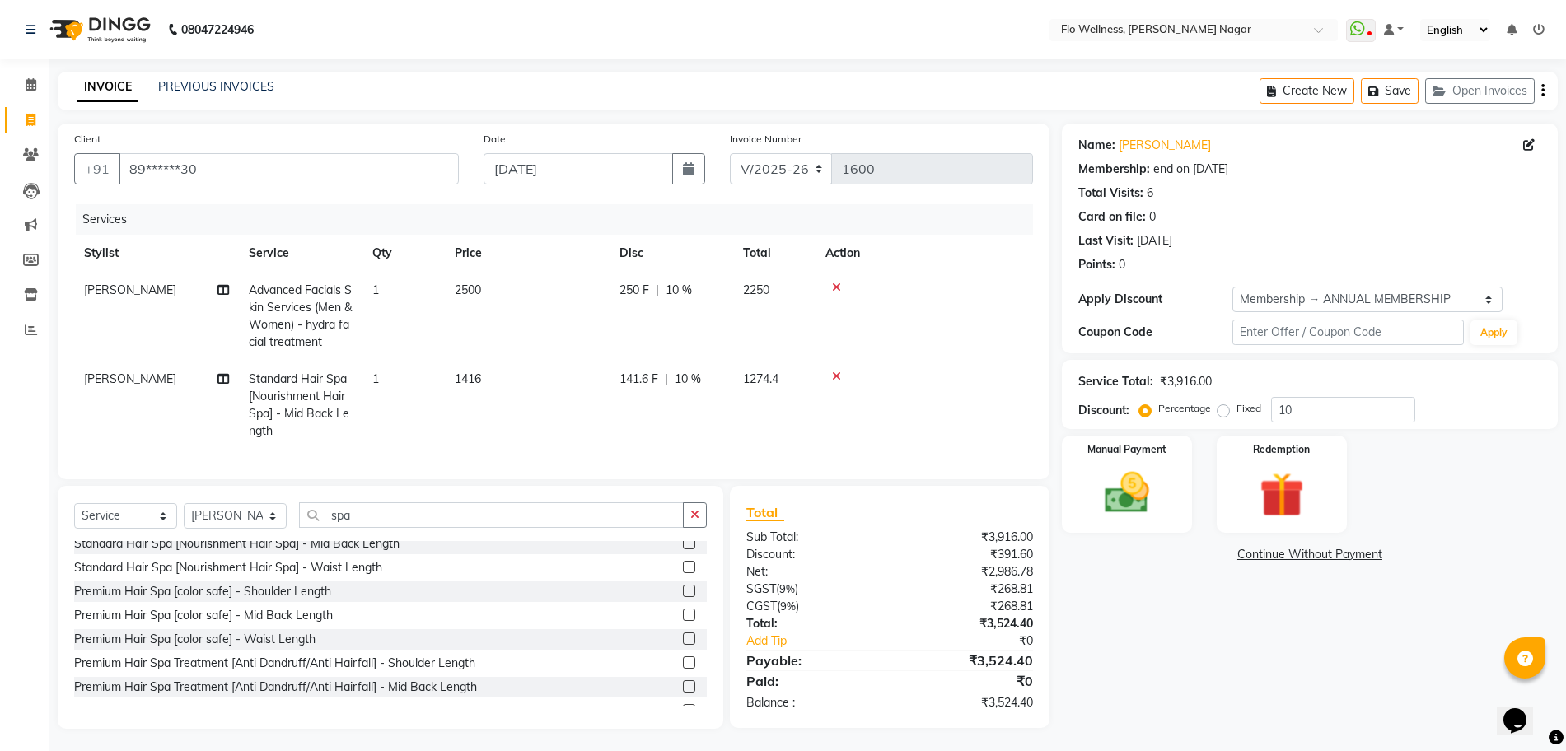
drag, startPoint x: 505, startPoint y: 300, endPoint x: 497, endPoint y: 322, distance: 23.7
click at [504, 300] on td "2500" at bounding box center [527, 316] width 165 height 89
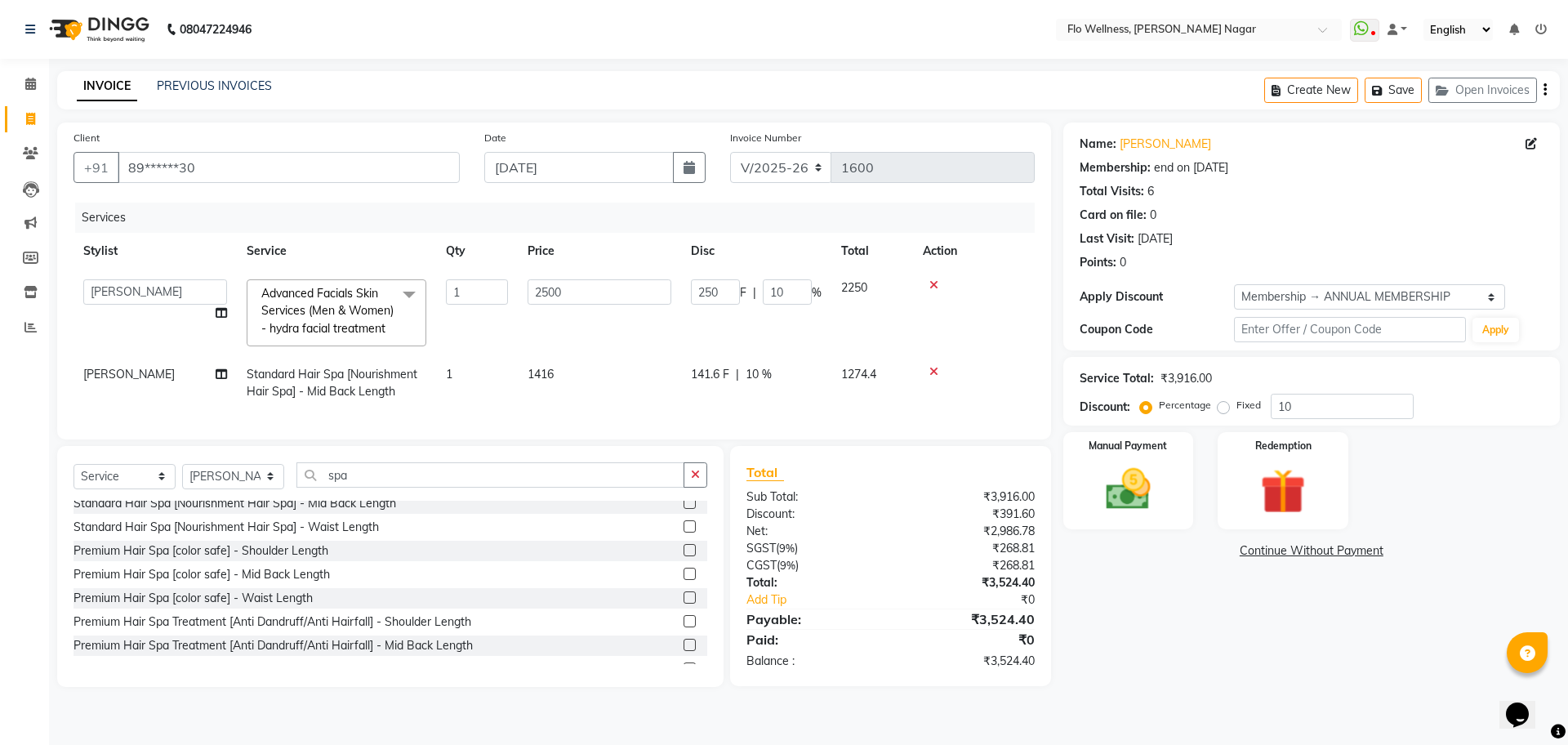
click at [600, 361] on td "1416" at bounding box center [599, 383] width 164 height 54
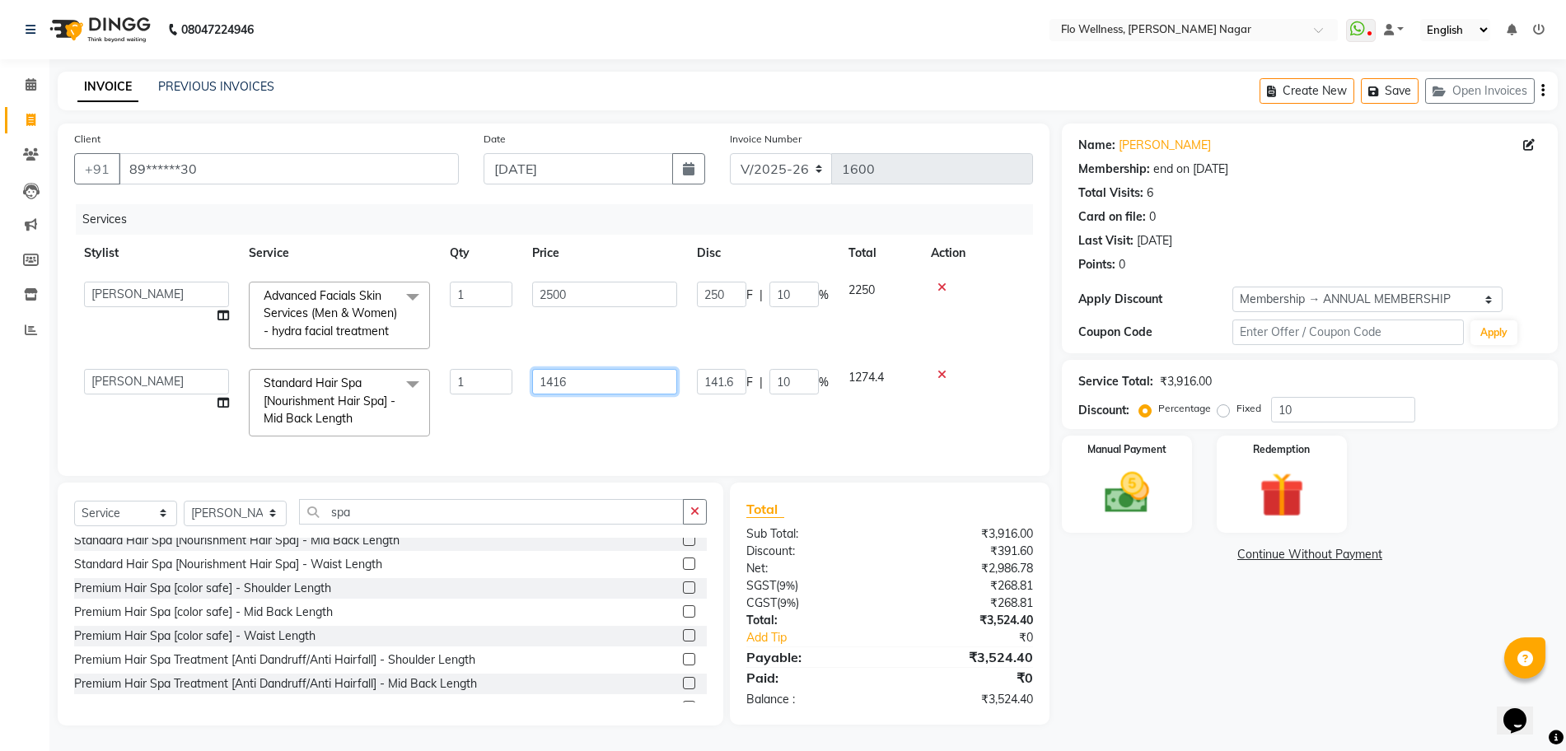
drag, startPoint x: 605, startPoint y: 371, endPoint x: 607, endPoint y: 381, distance: 11.0
click at [605, 377] on input "1416" at bounding box center [604, 382] width 145 height 26
click at [878, 381] on td "1274.4" at bounding box center [879, 402] width 82 height 87
click at [1117, 504] on img at bounding box center [1127, 493] width 76 height 54
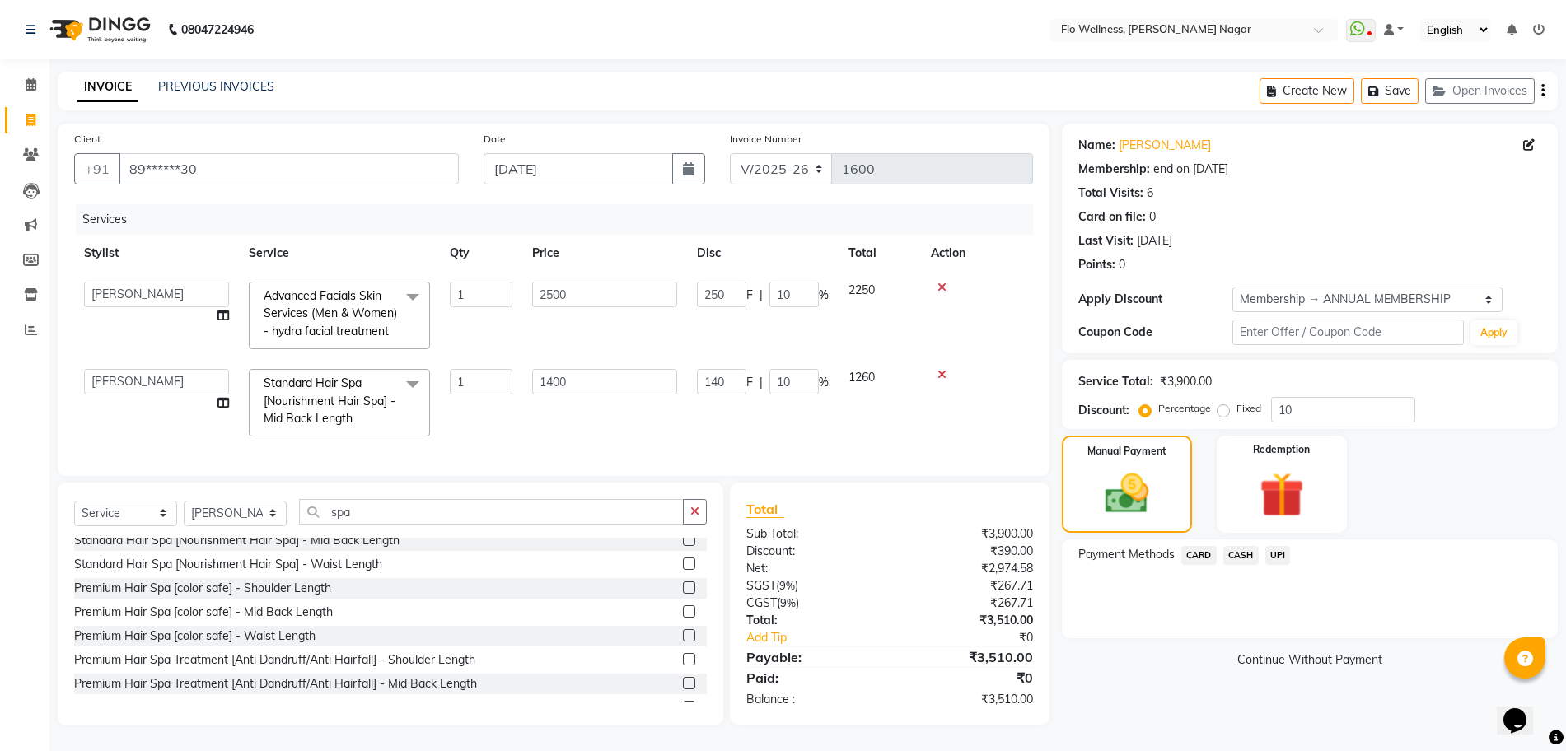
click at [1252, 553] on span "CASH" at bounding box center [1240, 555] width 35 height 19
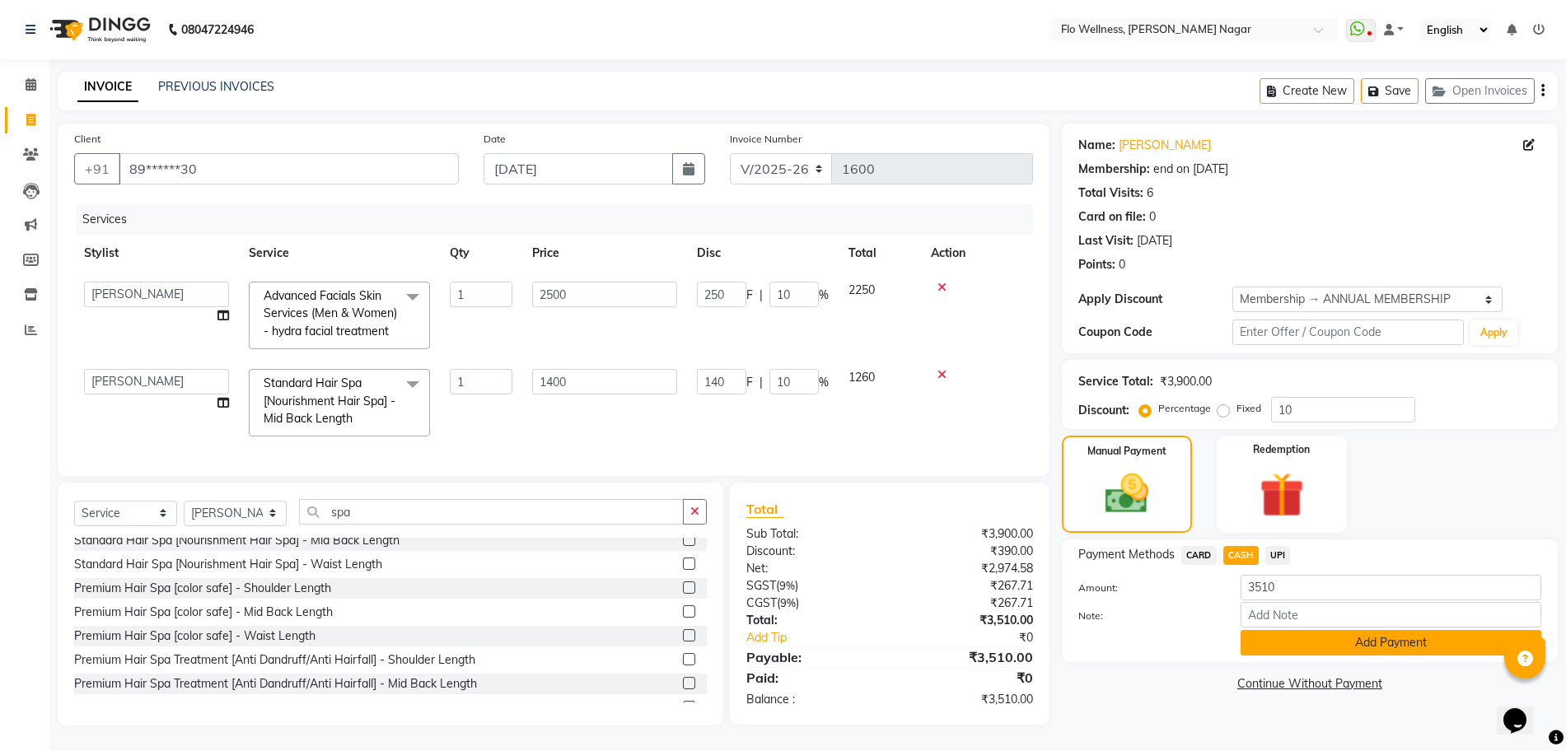
click at [1287, 647] on button "Add Payment" at bounding box center [1390, 643] width 301 height 26
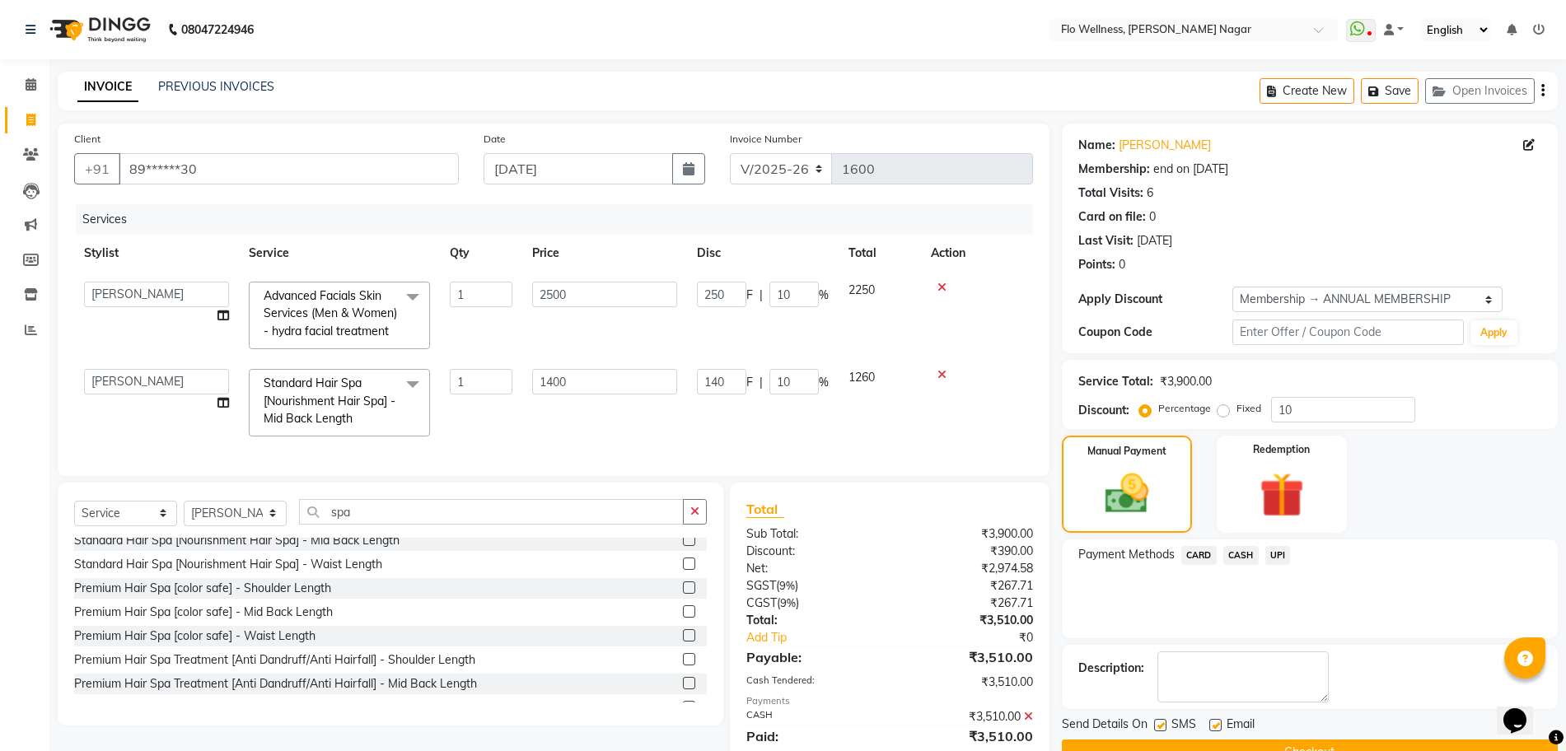
scroll to position [72, 0]
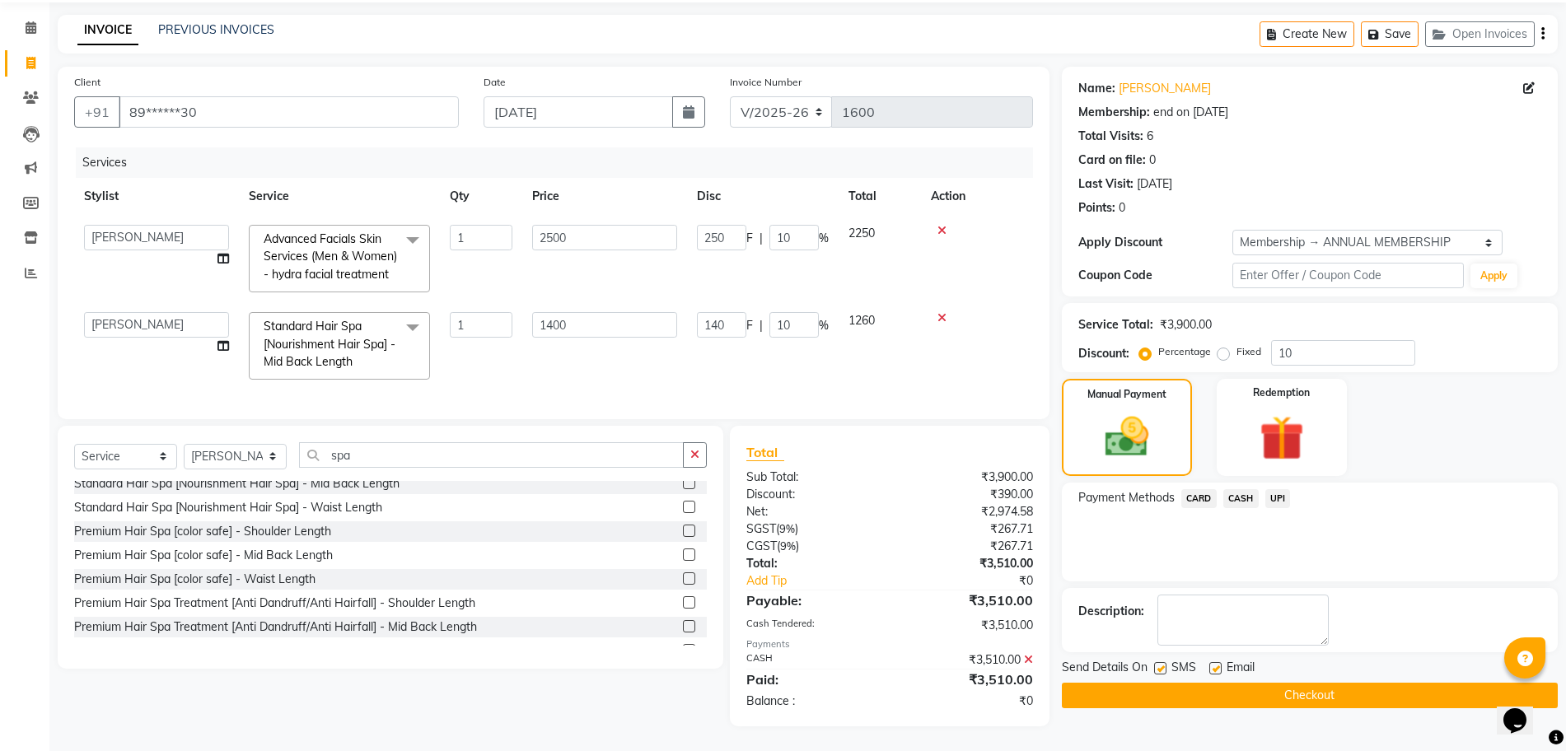
drag, startPoint x: 1306, startPoint y: 676, endPoint x: 0, endPoint y: 416, distance: 1332.0
click at [0, 414] on app-home "08047224946 Select Location × Flo Wellness, [PERSON_NAME] Nagar WhatsApp Status…" at bounding box center [783, 347] width 1566 height 808
click at [1271, 683] on button "Checkout" at bounding box center [1310, 696] width 496 height 26
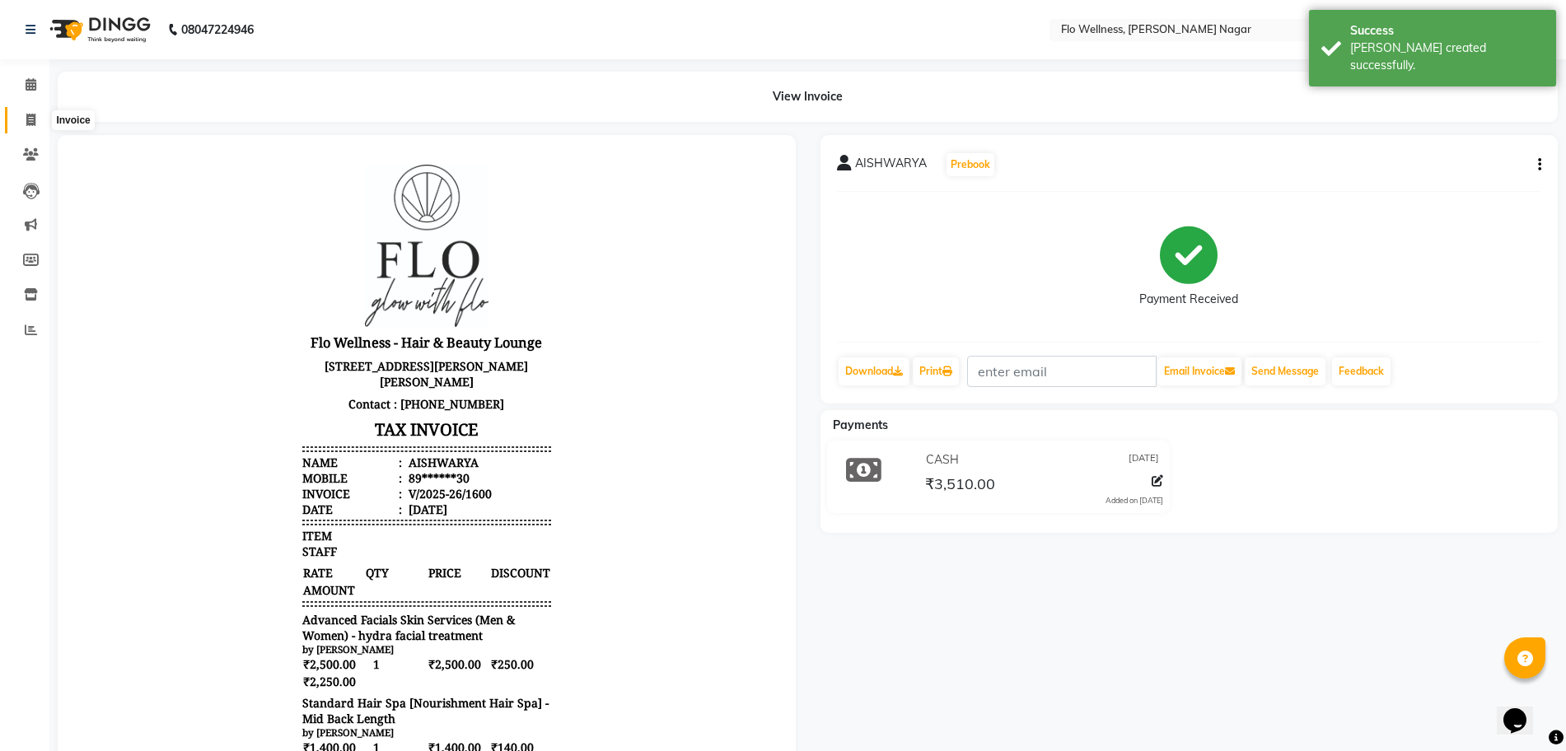
click at [34, 125] on icon at bounding box center [30, 120] width 9 height 12
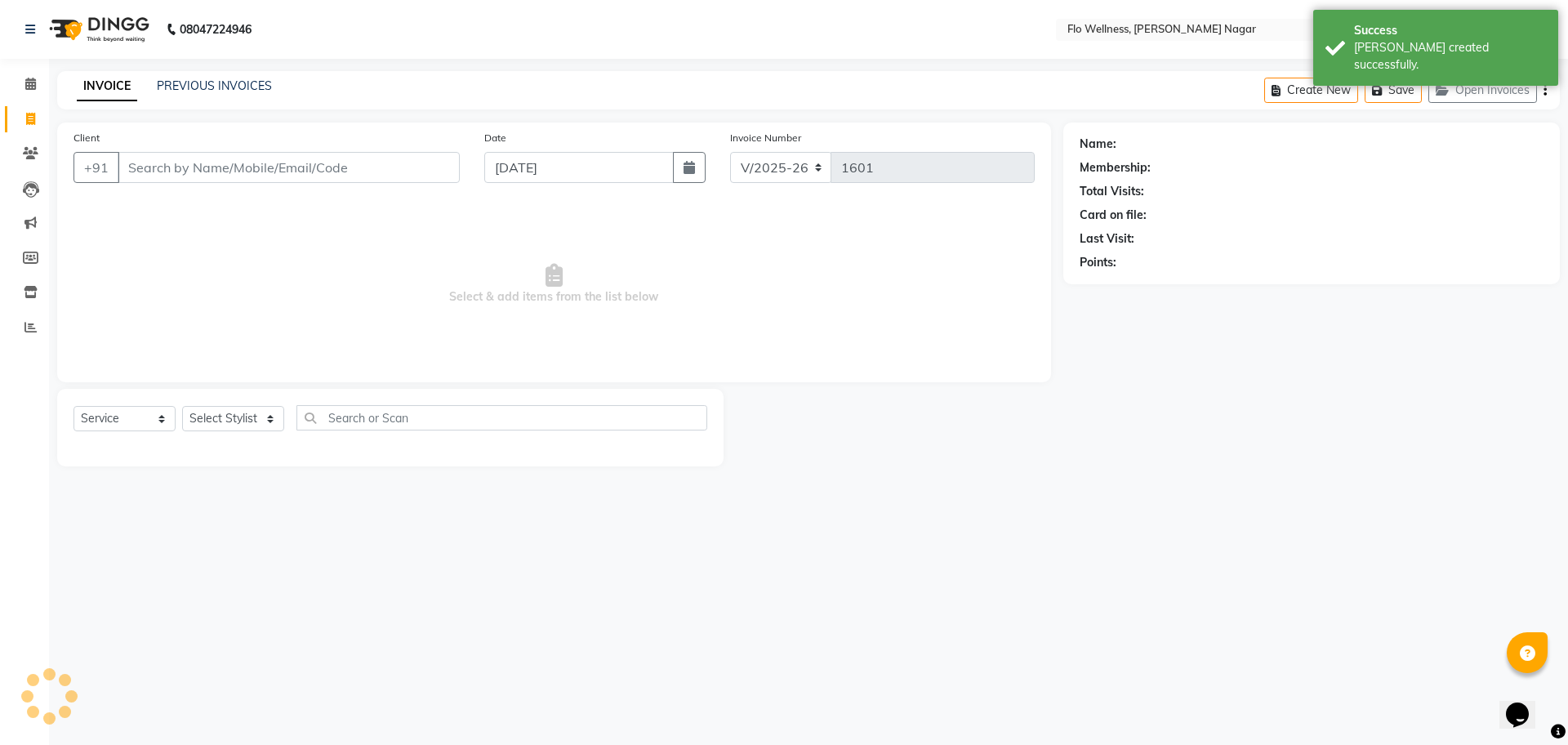
click at [215, 167] on input "Client" at bounding box center [289, 167] width 342 height 31
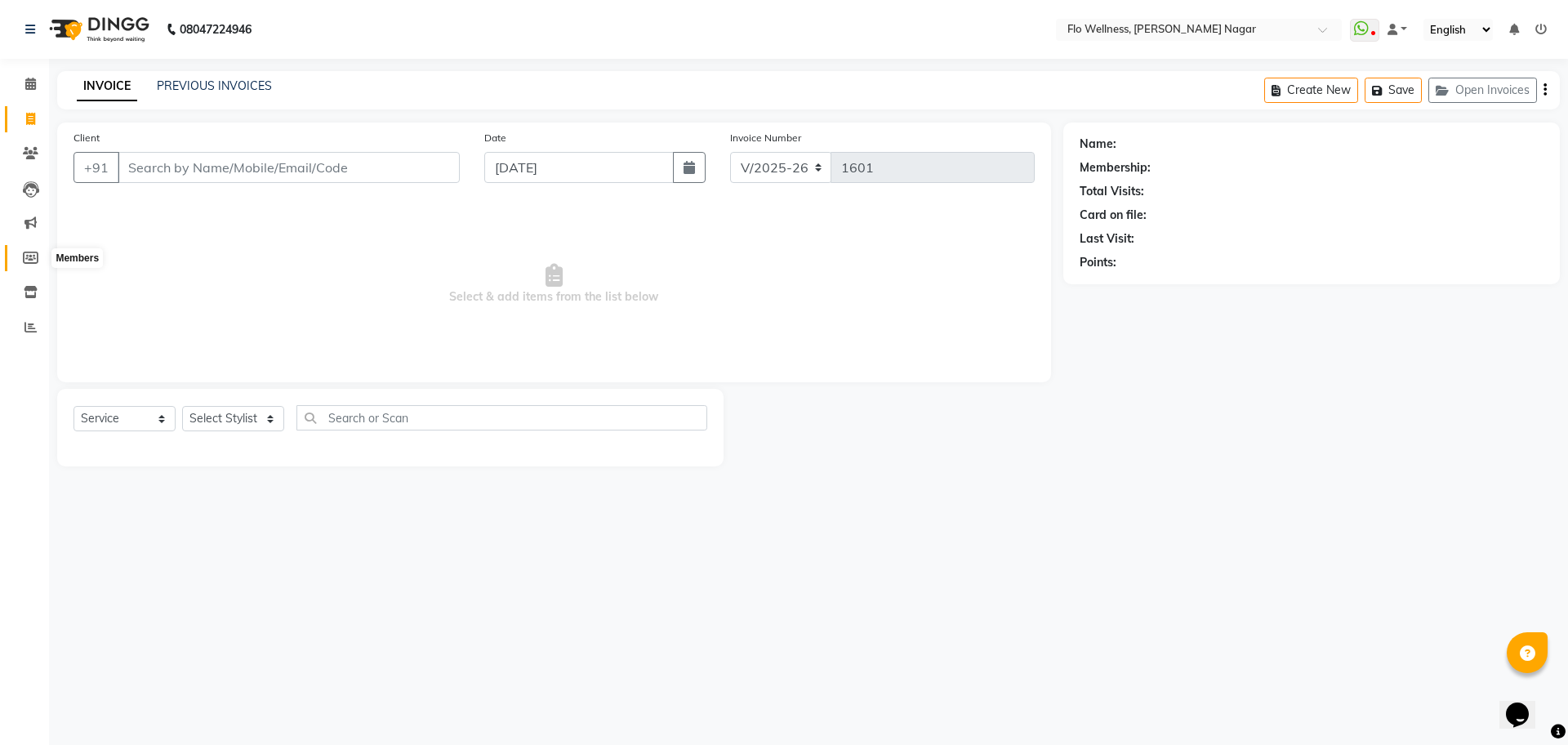
click at [30, 249] on span at bounding box center [30, 258] width 29 height 19
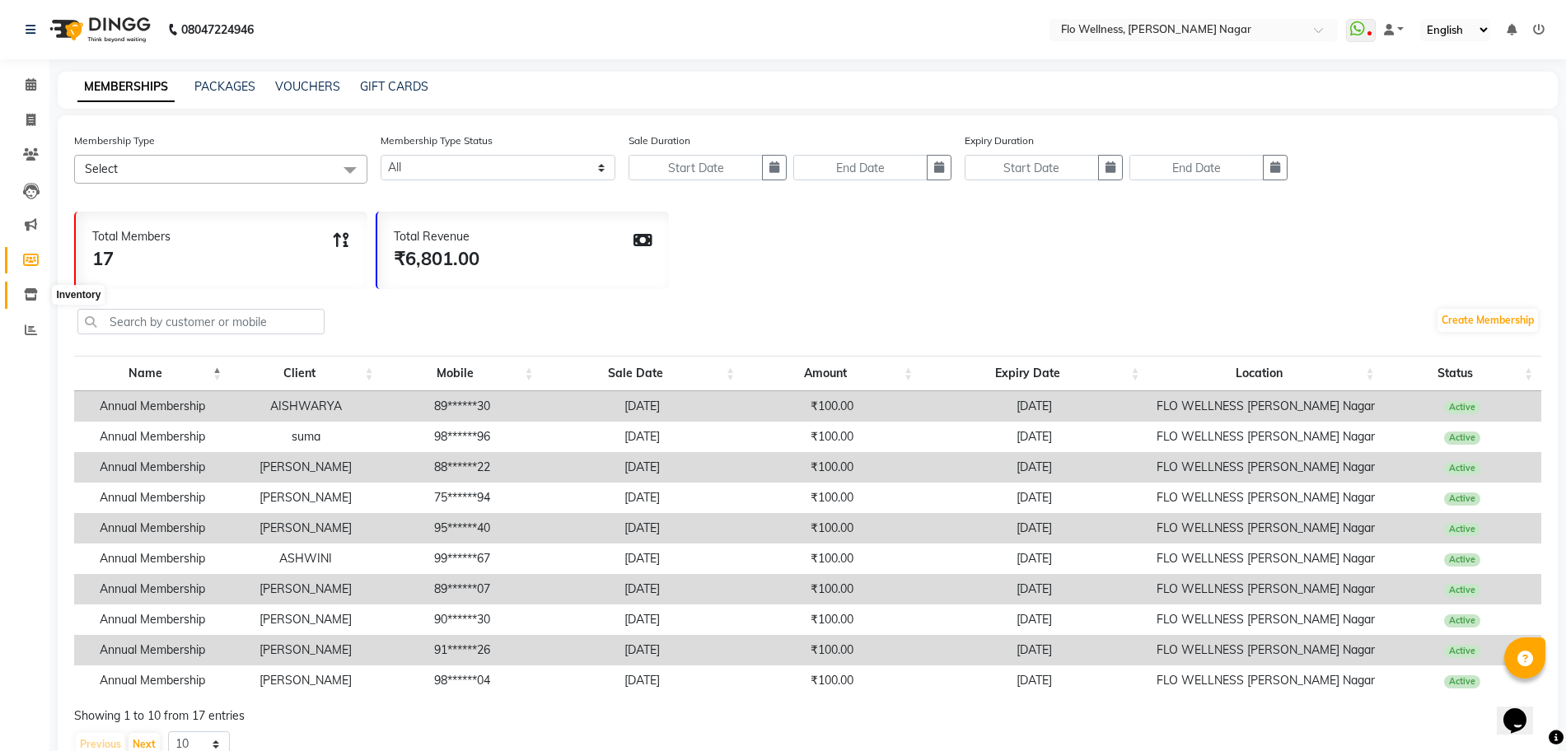
click at [25, 291] on icon at bounding box center [31, 294] width 14 height 12
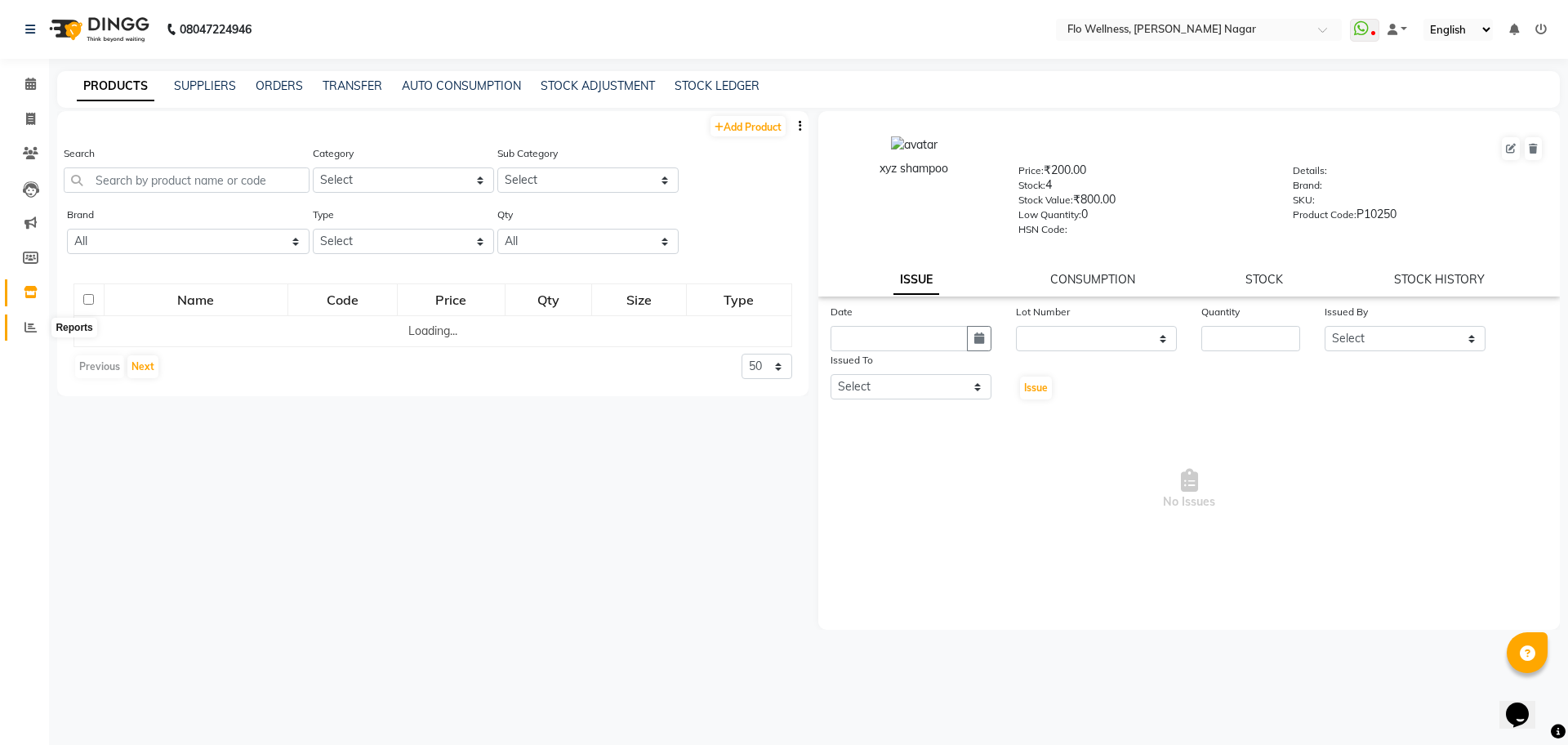
click at [17, 334] on span at bounding box center [30, 327] width 29 height 19
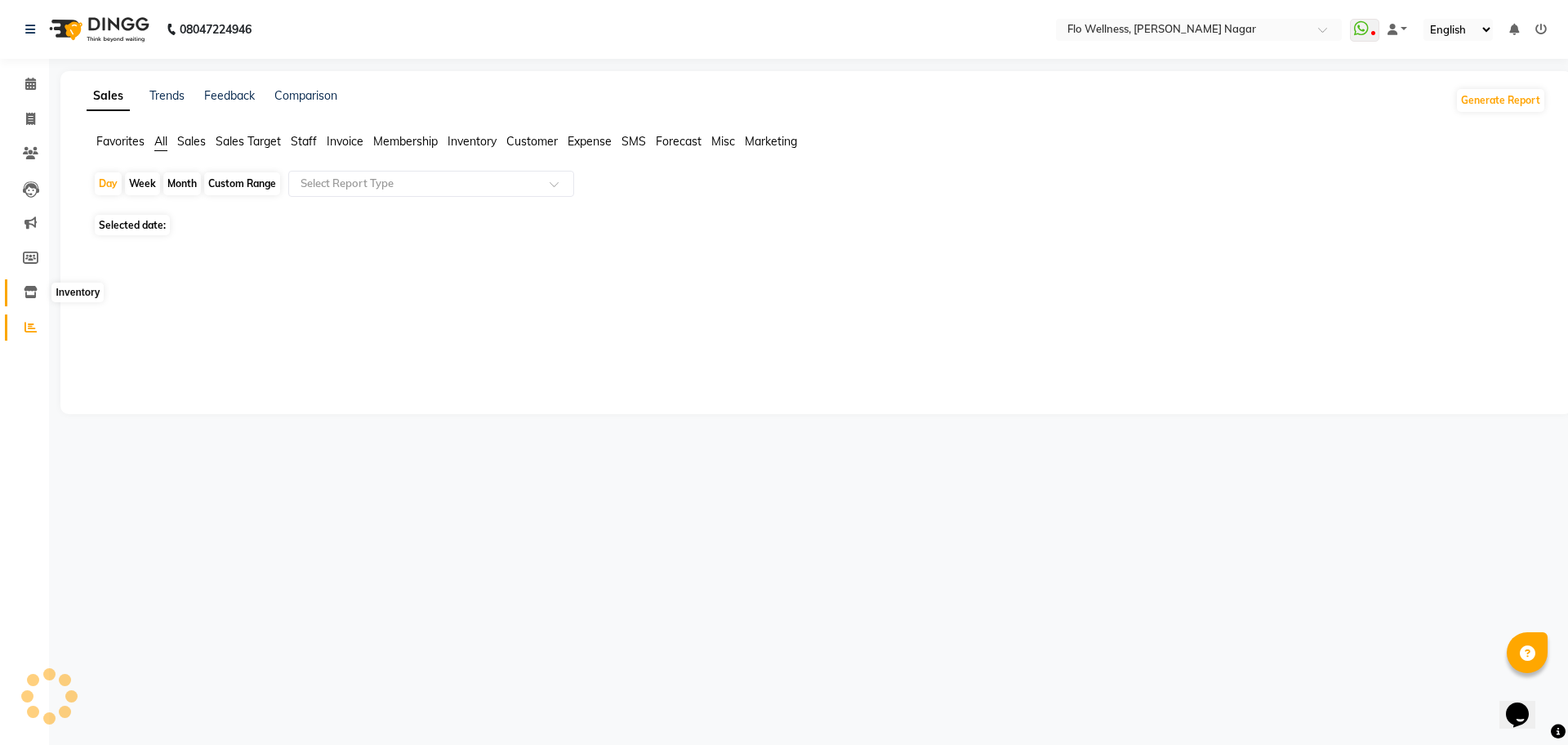
click at [27, 284] on span at bounding box center [30, 293] width 29 height 19
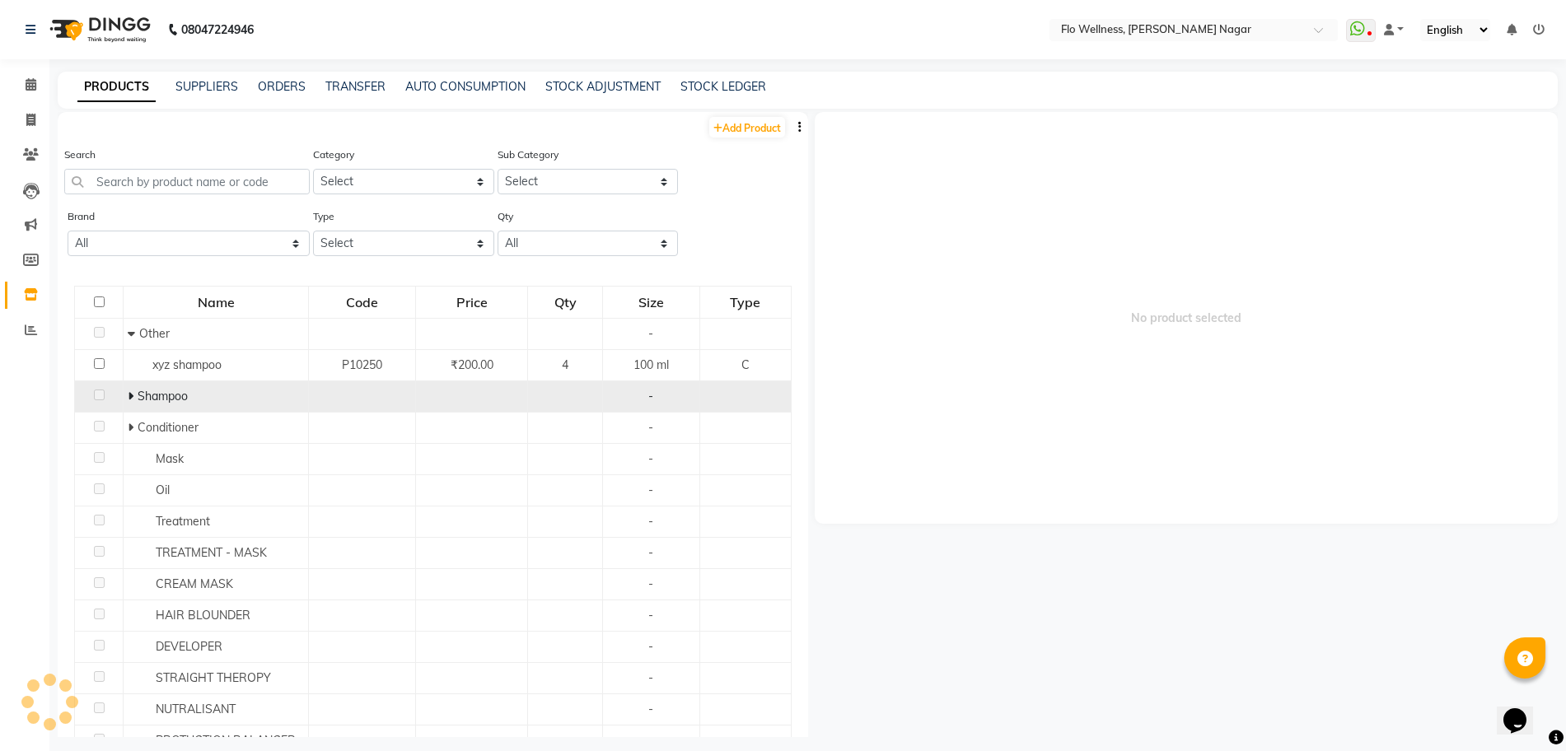
click at [168, 389] on span "Shampoo" at bounding box center [163, 396] width 50 height 15
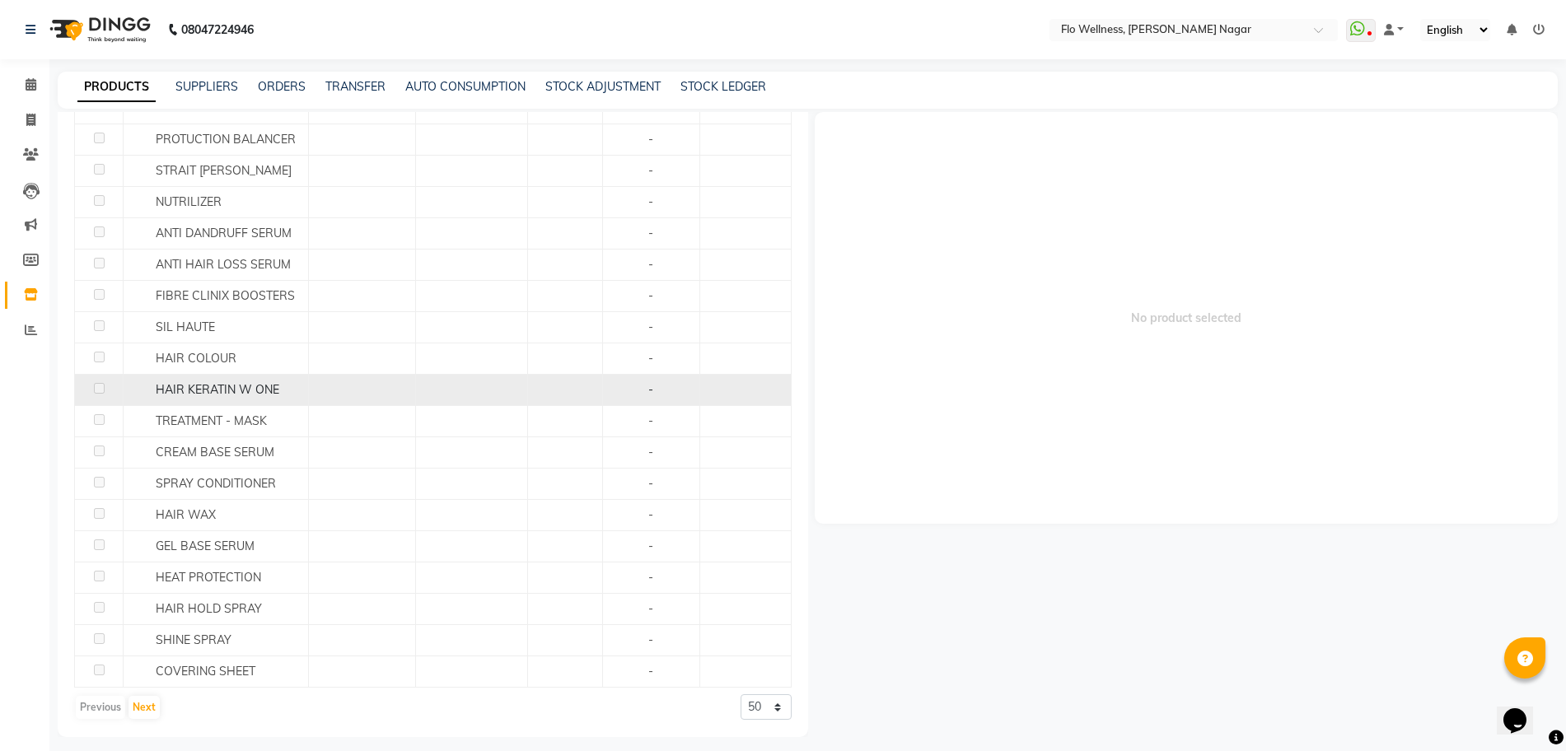
scroll to position [11, 0]
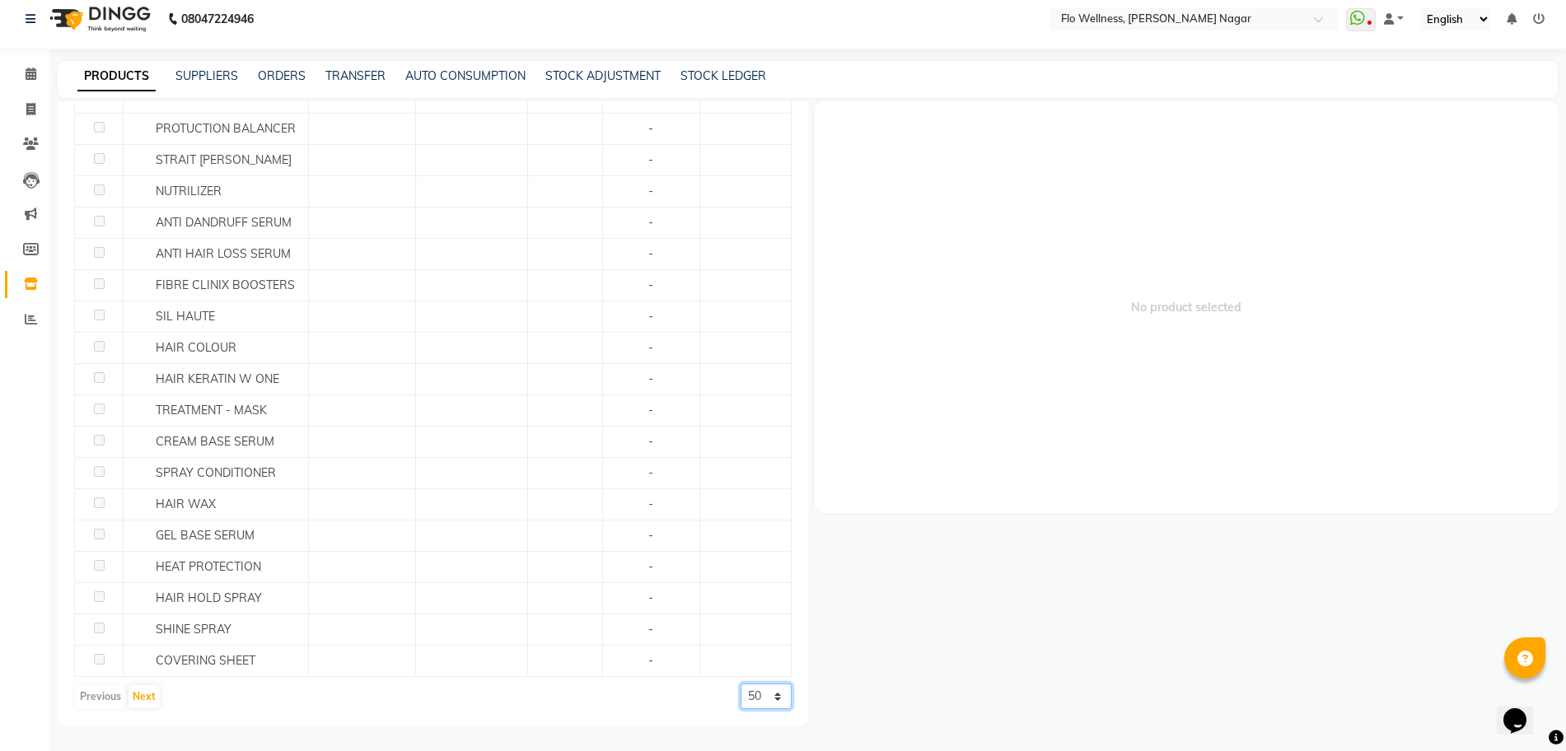
click at [764, 699] on select "50 100 500" at bounding box center [765, 697] width 51 height 26
click at [740, 709] on select "50 100 500" at bounding box center [765, 697] width 51 height 26
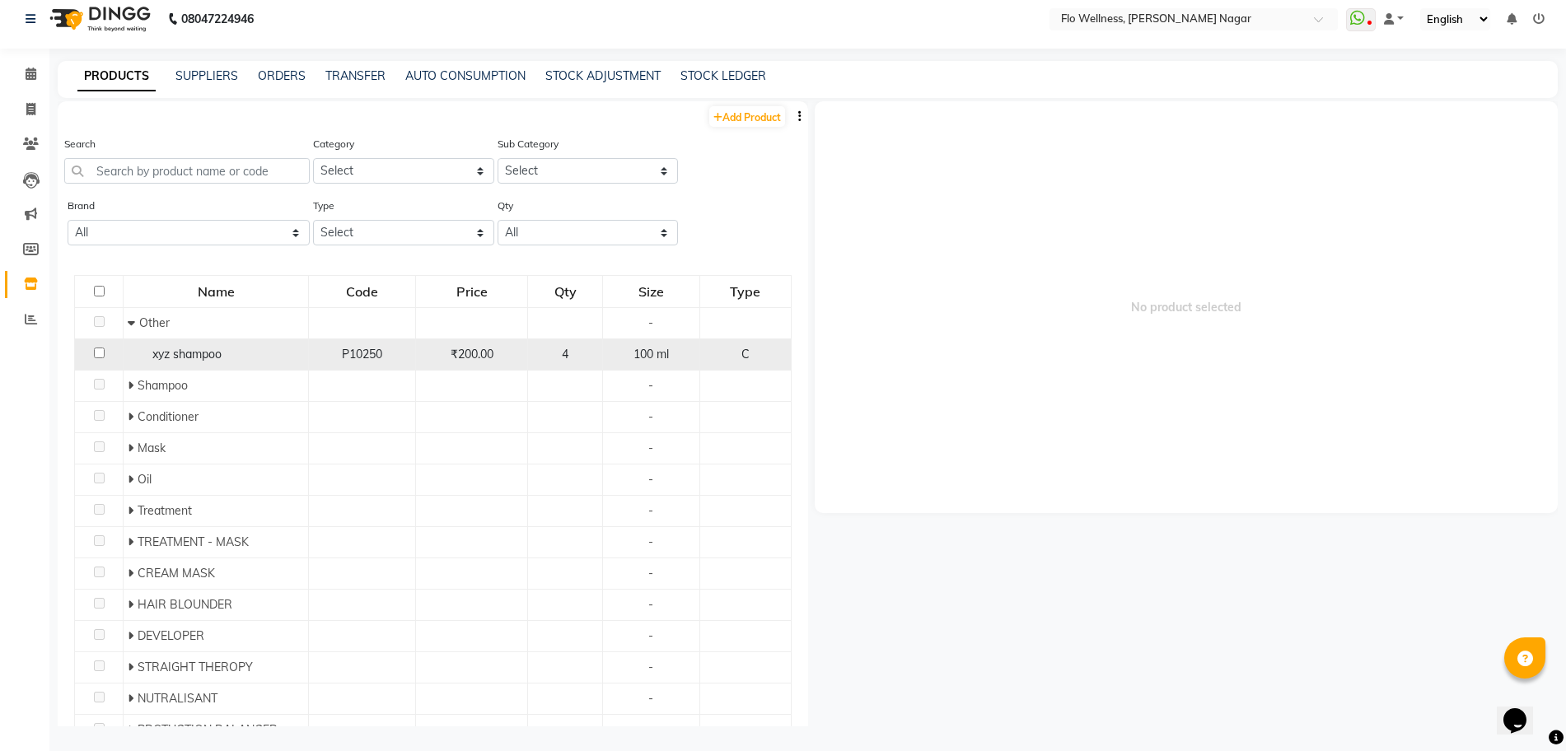
scroll to position [0, 0]
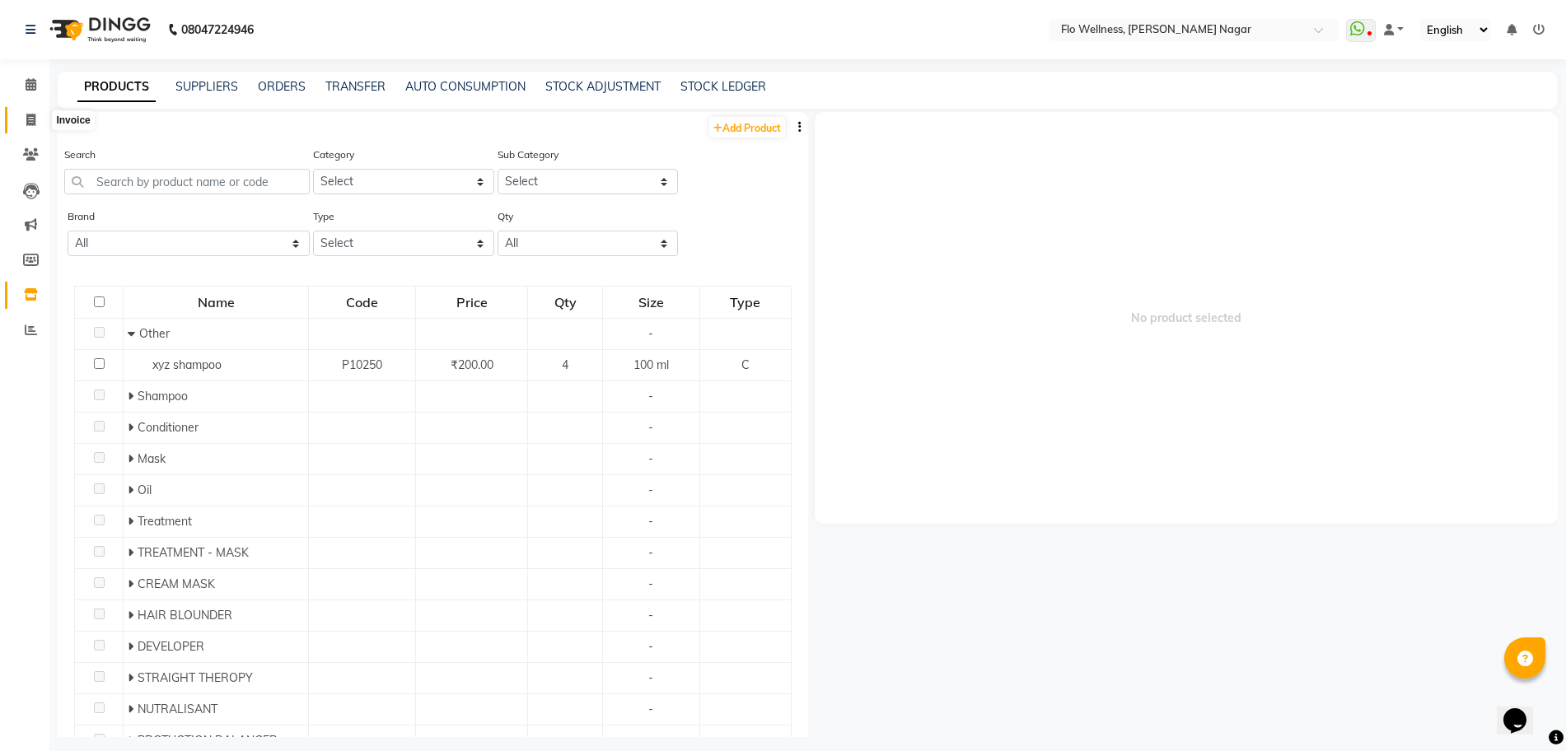
drag, startPoint x: 36, startPoint y: 110, endPoint x: 52, endPoint y: 127, distance: 22.7
click at [36, 111] on span at bounding box center [30, 120] width 29 height 19
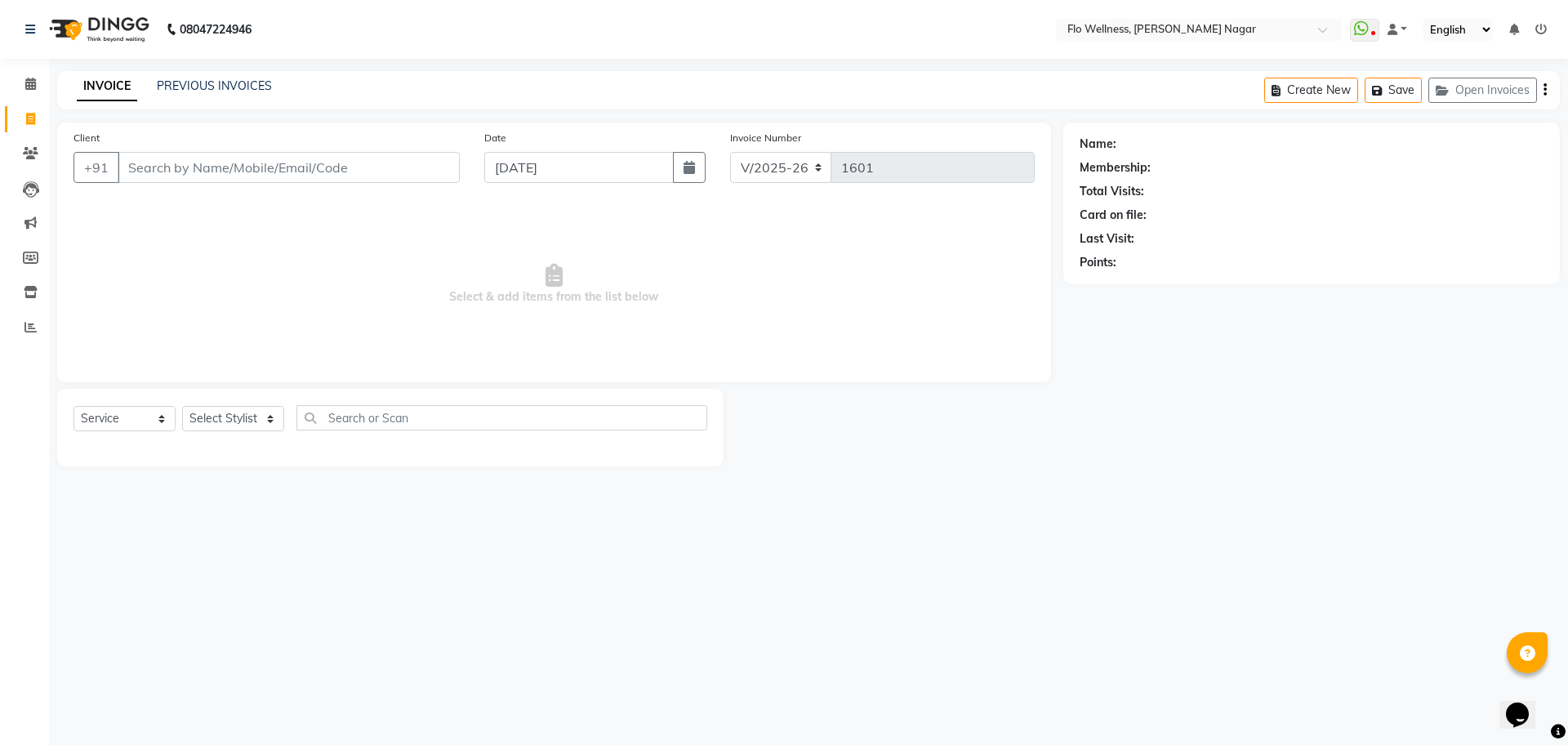
click at [232, 174] on input "Client" at bounding box center [289, 167] width 342 height 31
click at [310, 169] on input "Client" at bounding box center [289, 167] width 342 height 31
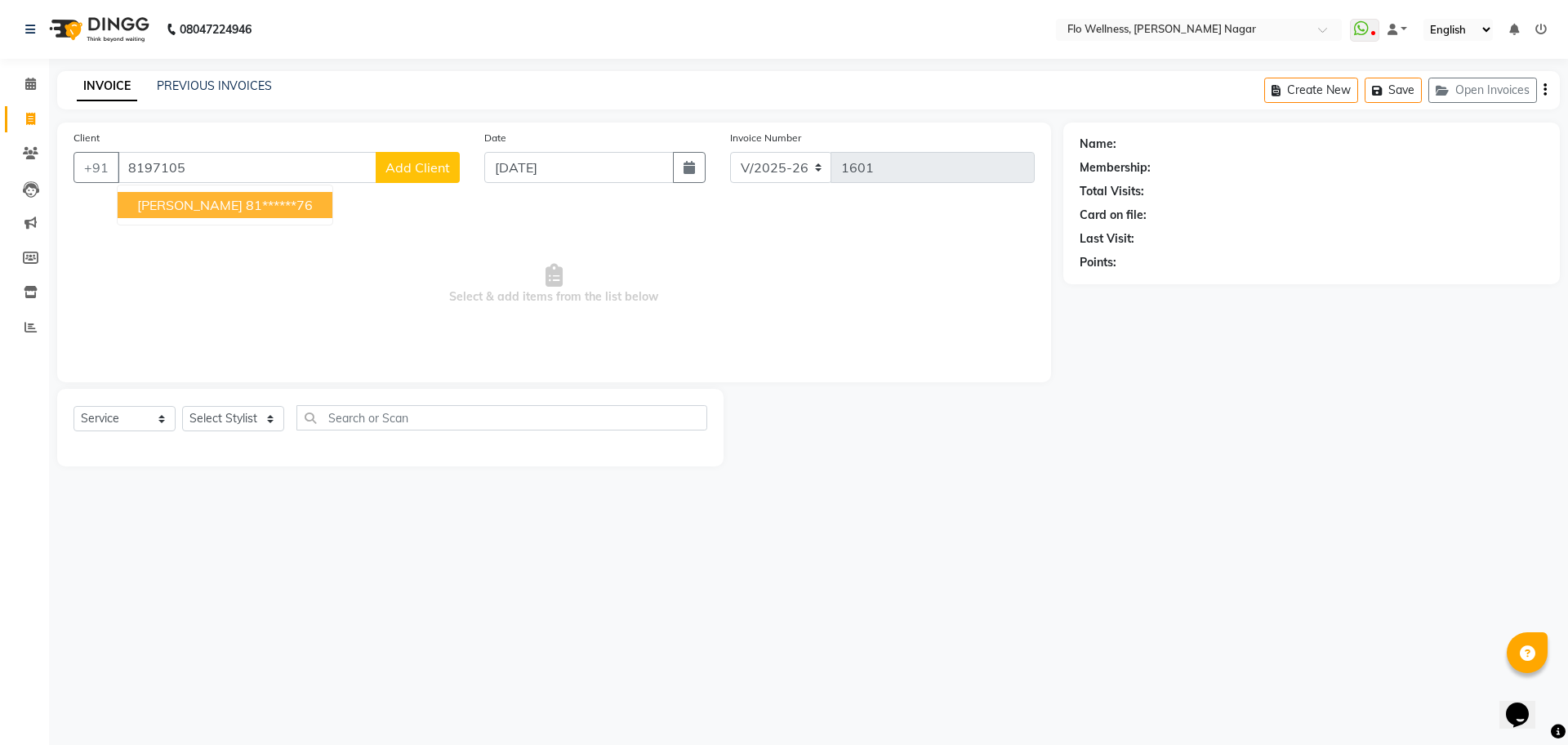
click at [248, 196] on ngb-highlight "81******76" at bounding box center [280, 204] width 67 height 16
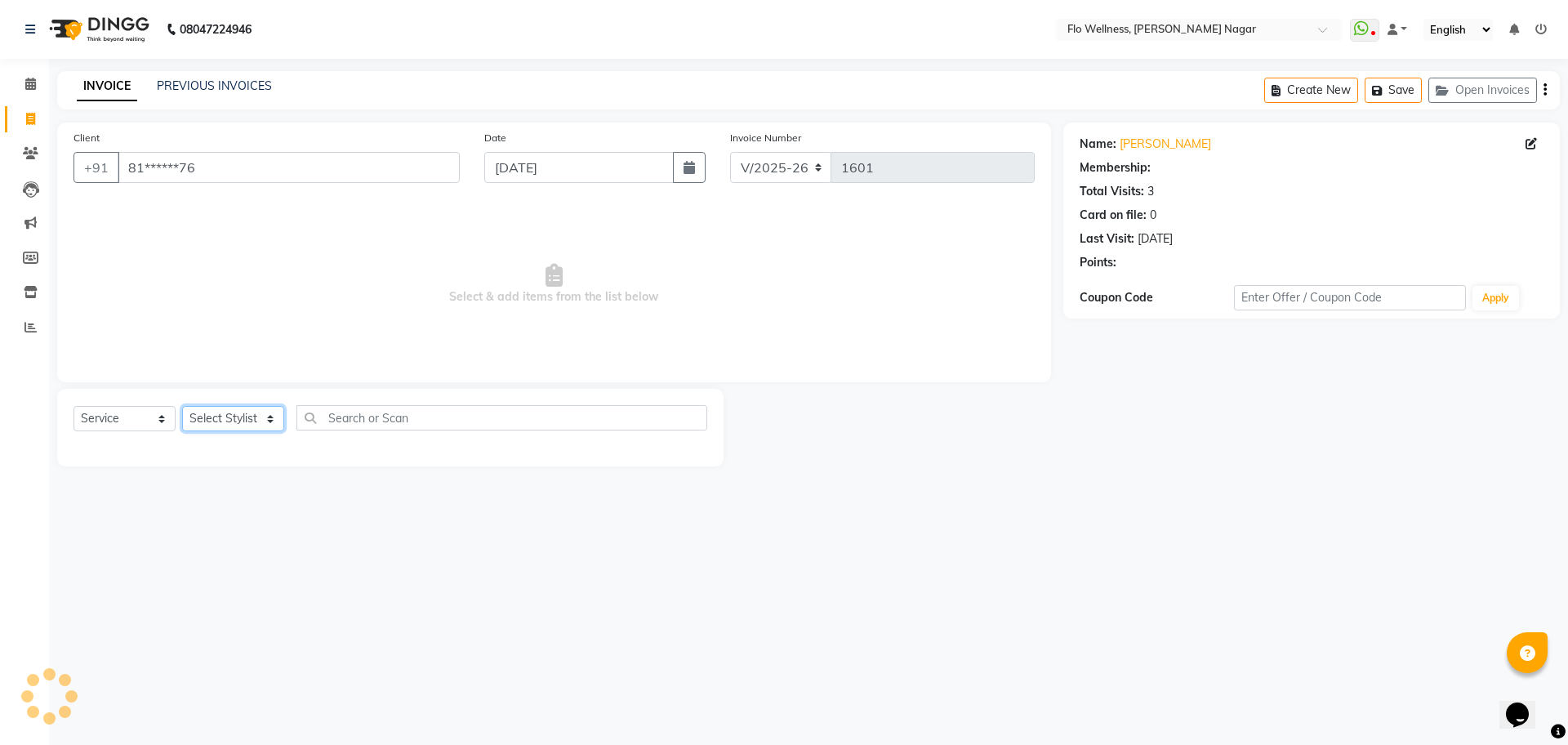
click at [210, 412] on select "Select Stylist [PERSON_NAME] Mani R [PERSON_NAME] Nivedini [PERSON_NAME]" at bounding box center [233, 419] width 102 height 26
click at [182, 406] on select "Select Stylist [PERSON_NAME] Mani R [PERSON_NAME] Nivedini [PERSON_NAME]" at bounding box center [233, 419] width 102 height 26
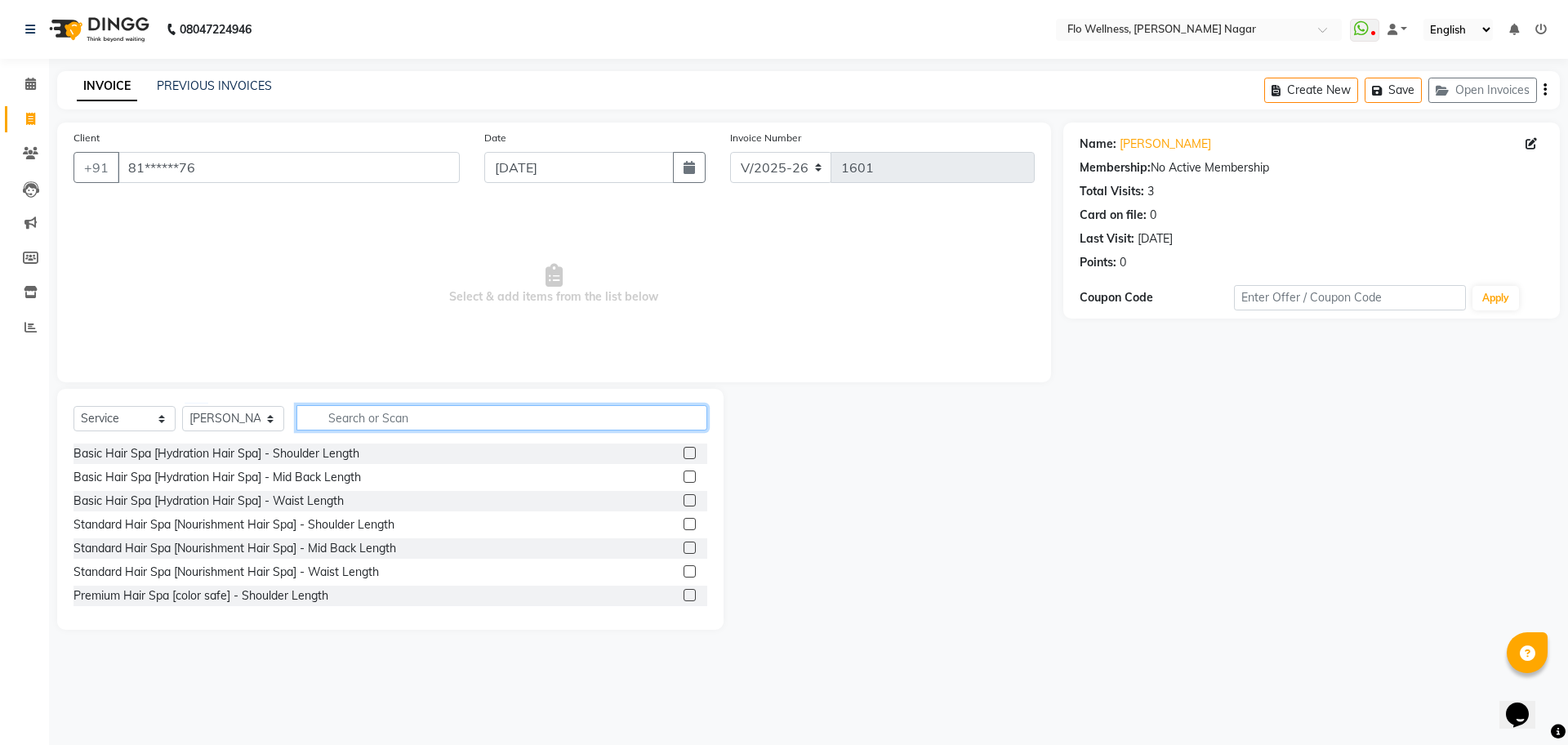
click at [428, 410] on input "text" at bounding box center [502, 419] width 411 height 26
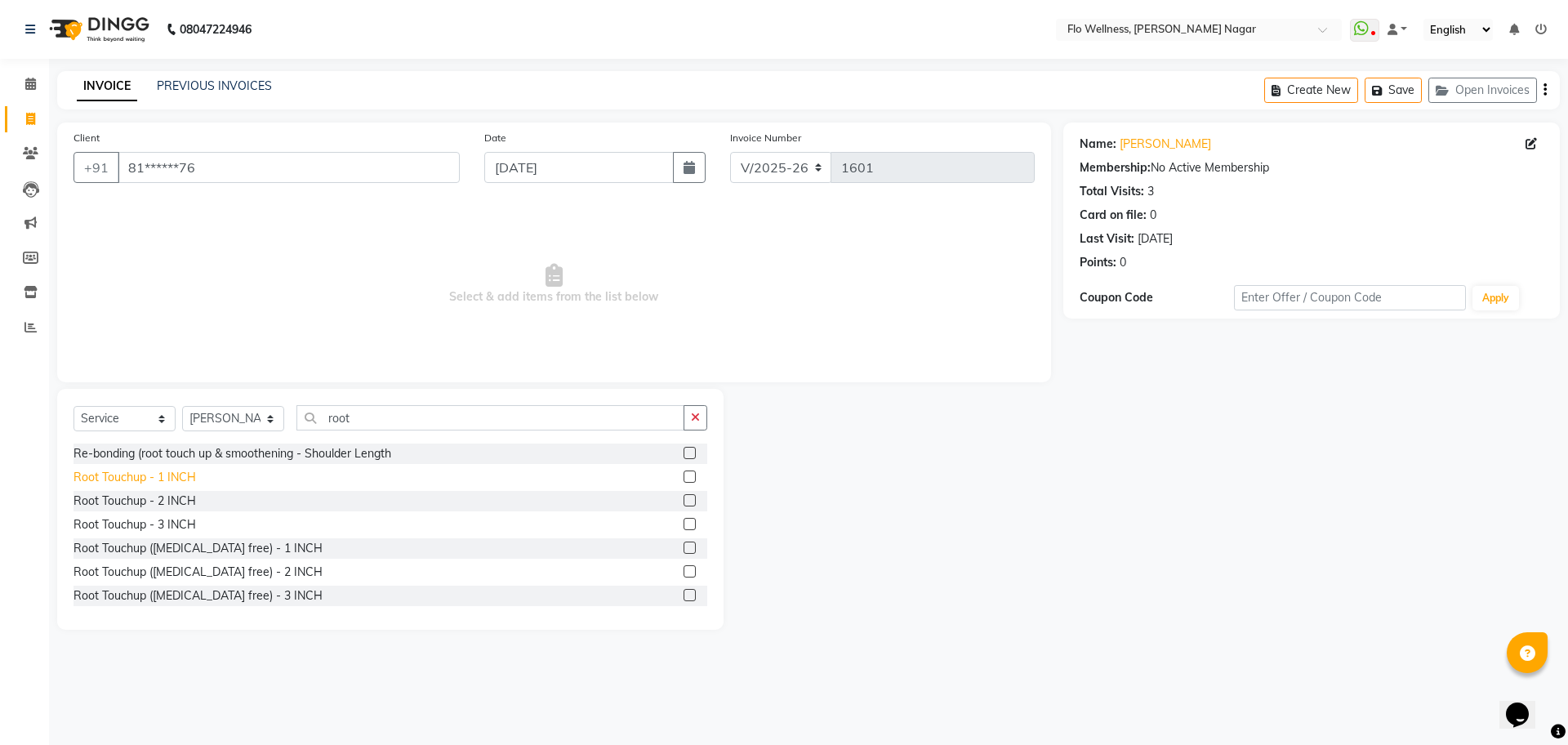
click at [187, 470] on div "Root Touchup - 1 INCH" at bounding box center [135, 477] width 123 height 17
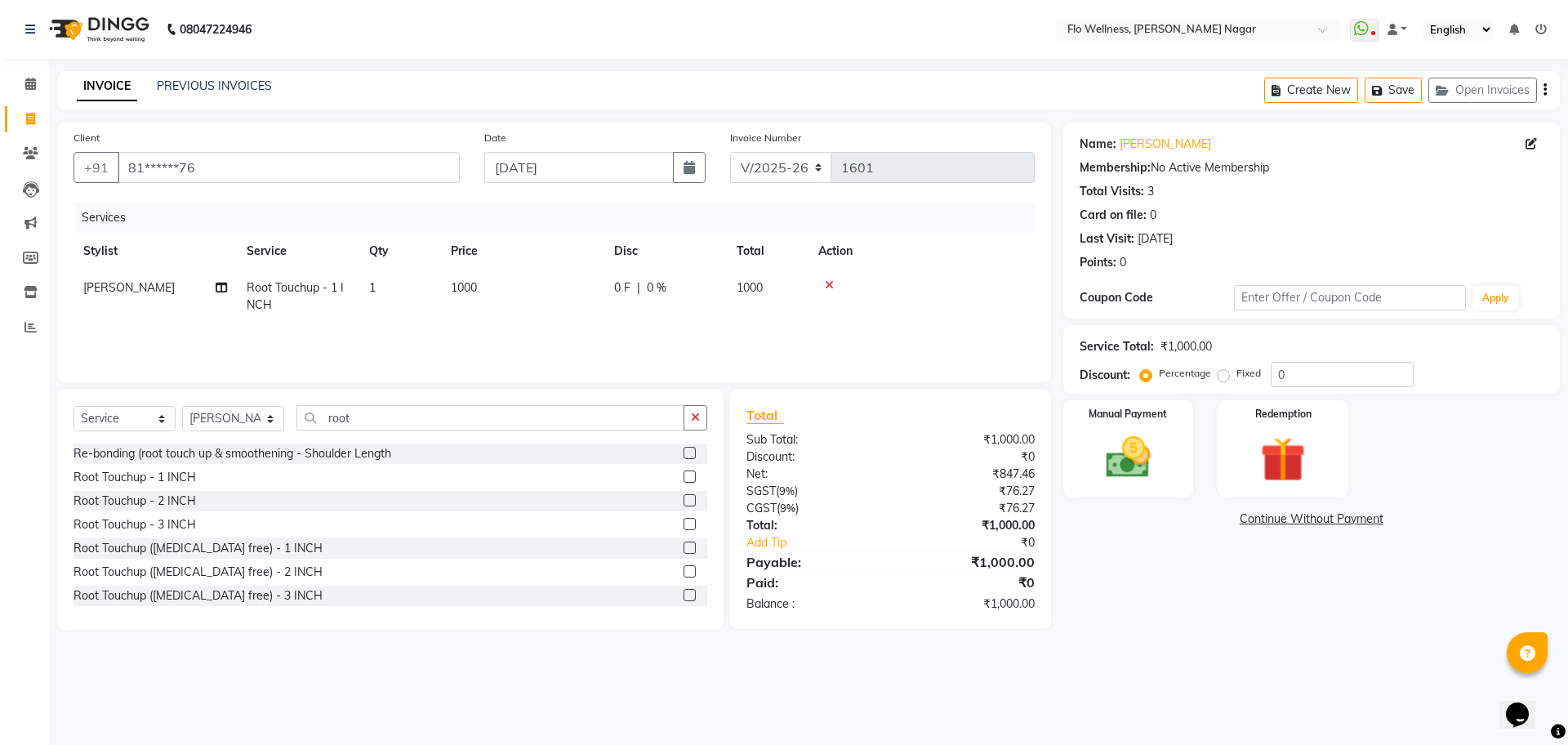
click at [496, 288] on td "1000" at bounding box center [523, 297] width 164 height 54
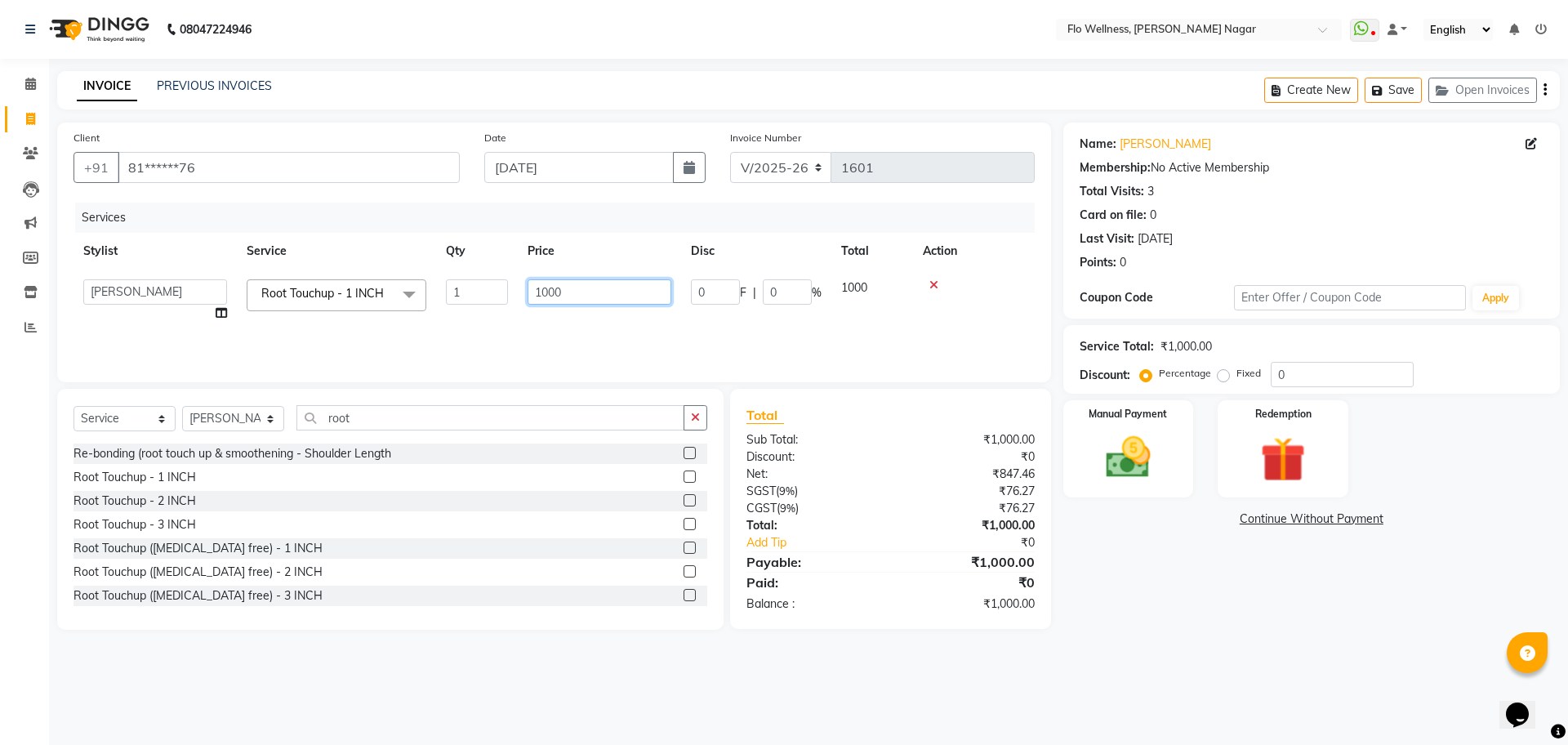
click at [619, 289] on input "1000" at bounding box center [599, 293] width 144 height 26
click at [881, 283] on tr "[PERSON_NAME] Mani R [PERSON_NAME] Nivedini [PERSON_NAME] Root Touchup - 1 INCH…" at bounding box center [553, 301] width 961 height 62
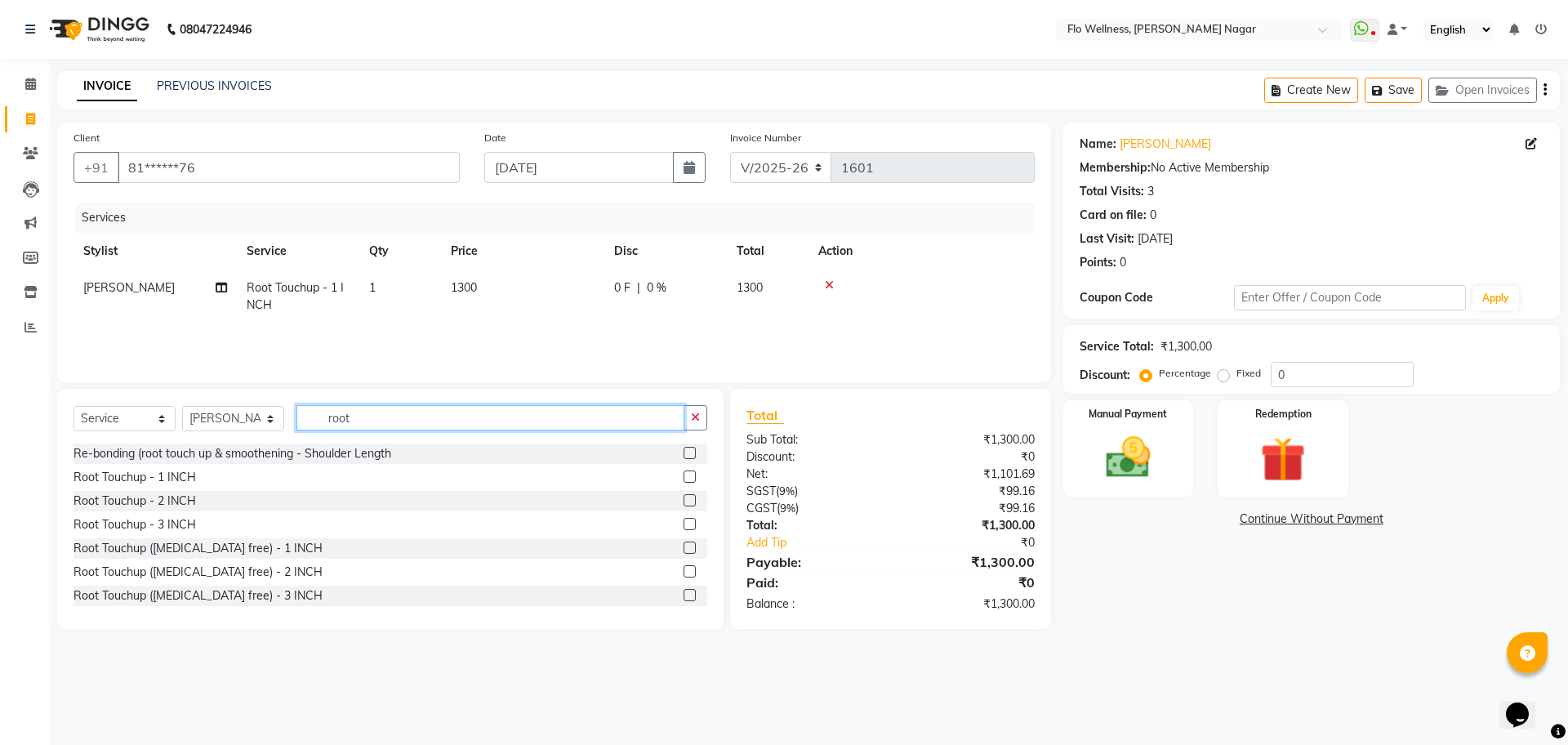
click at [470, 426] on input "root" at bounding box center [490, 419] width 388 height 26
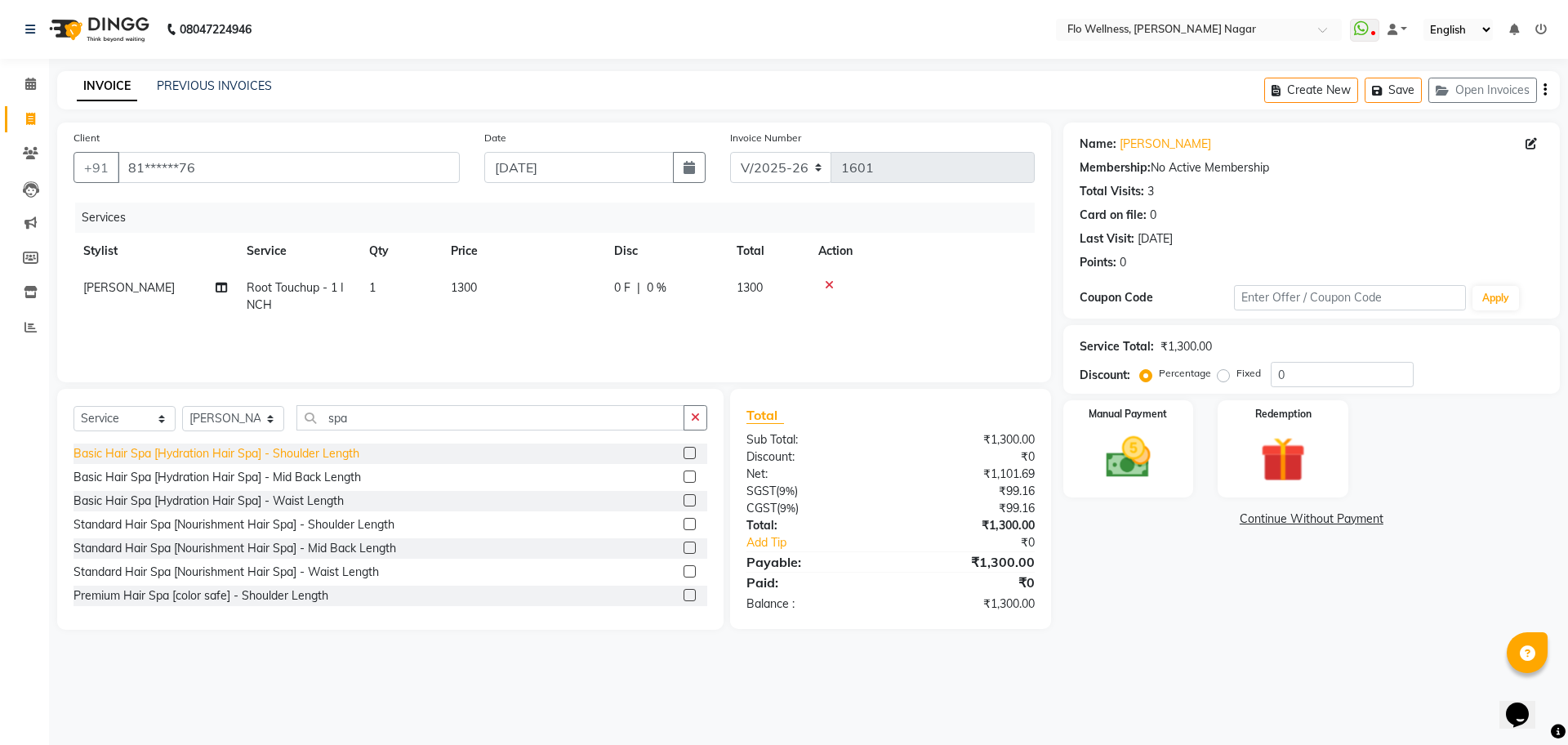
click at [328, 454] on div "Basic Hair Spa [Hydration Hair Spa] - Shoulder Length" at bounding box center [216, 453] width 286 height 17
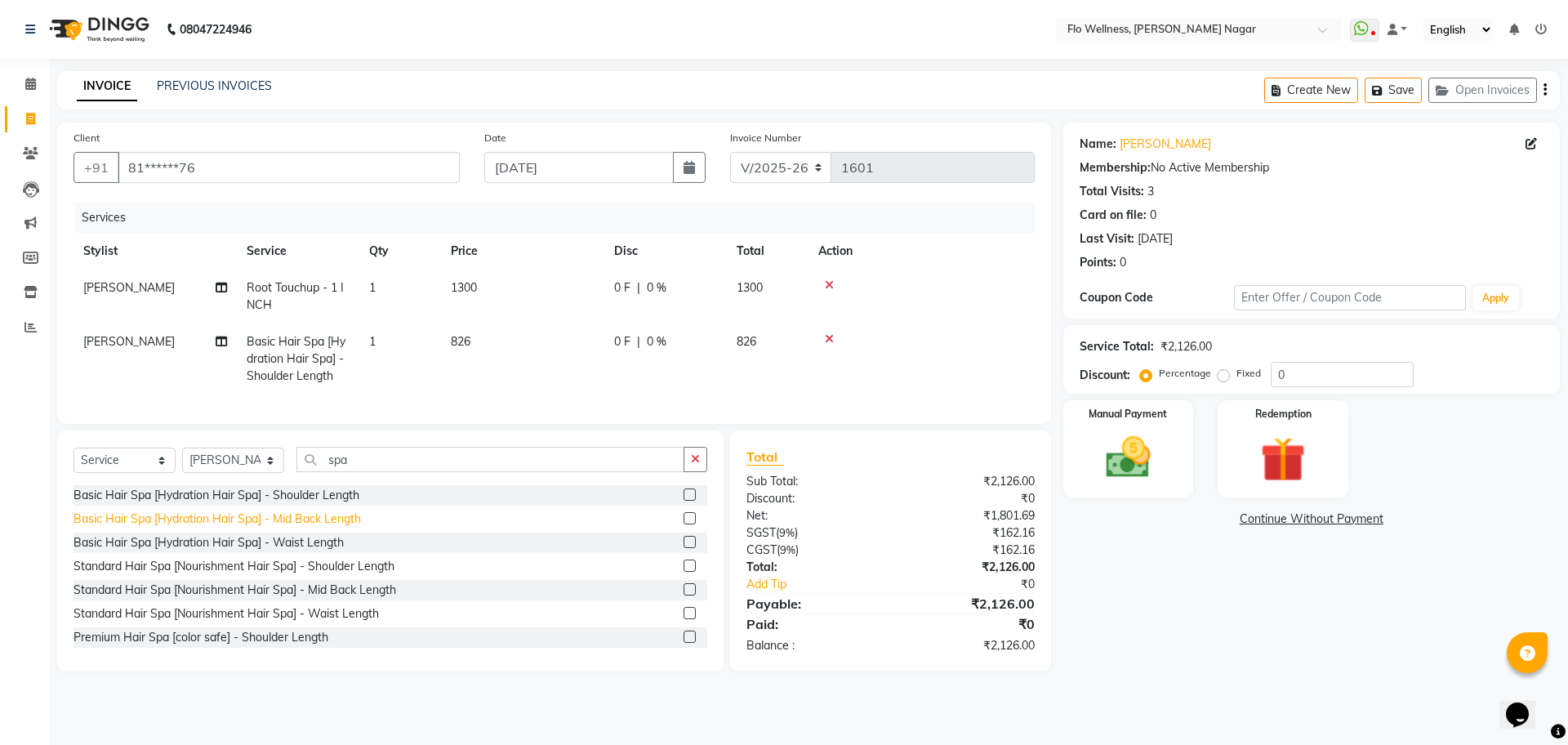
click at [322, 528] on div "Basic Hair Spa [Hydration Hair Spa] - Mid Back Length" at bounding box center [217, 519] width 288 height 17
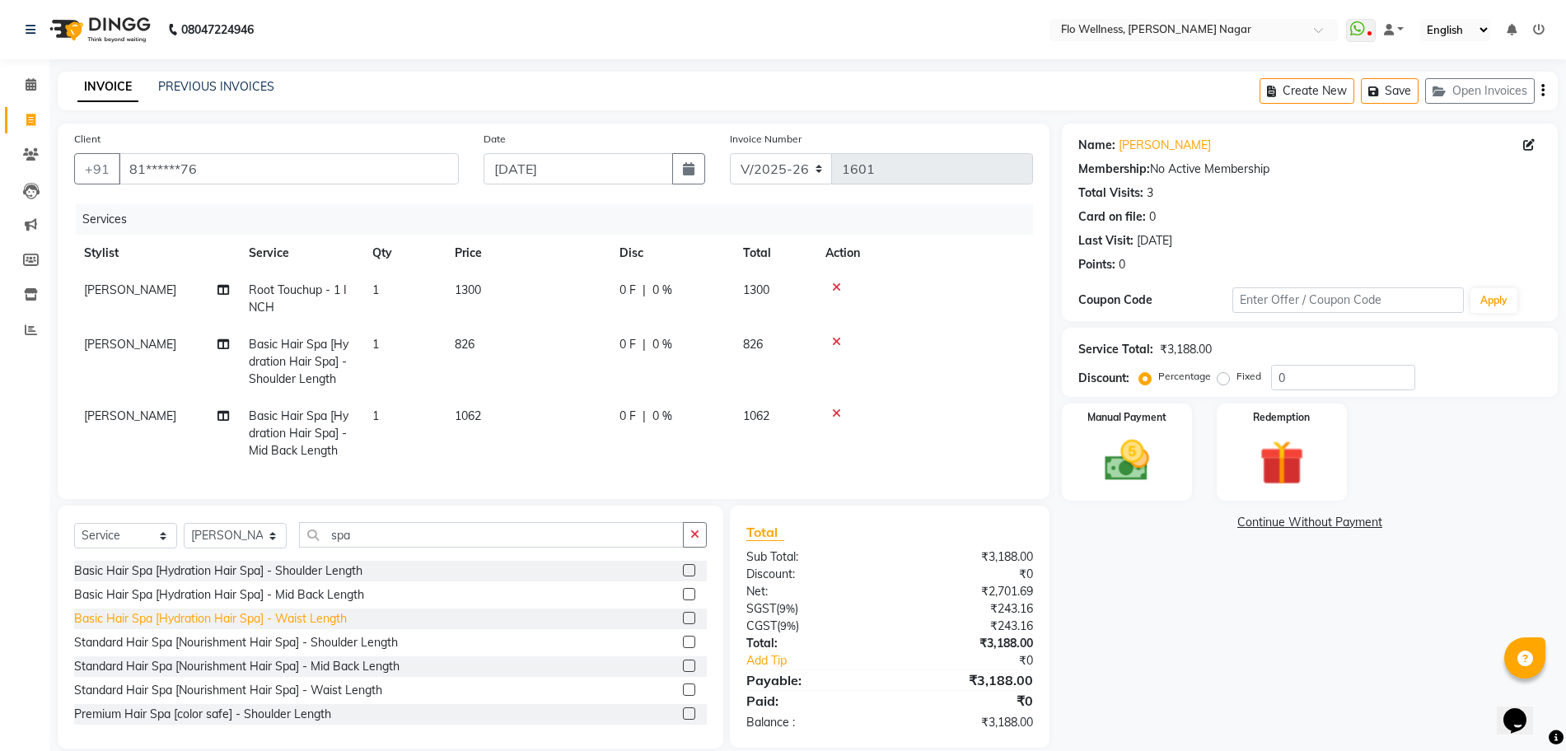
click at [320, 628] on div "Basic Hair Spa [Hydration Hair Spa] - Waist Length" at bounding box center [210, 618] width 273 height 17
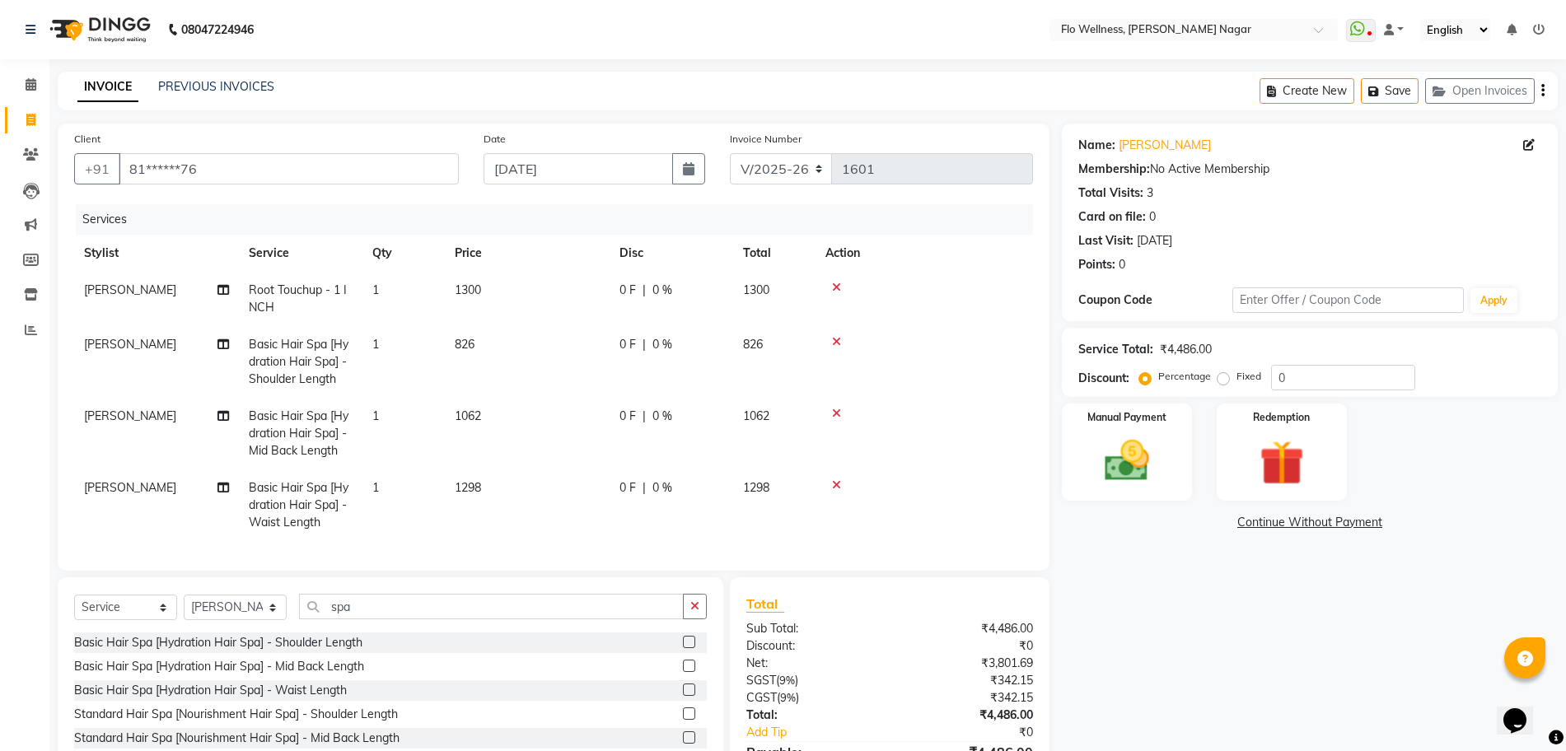
click at [831, 411] on div at bounding box center [924, 414] width 198 height 12
click at [833, 409] on icon at bounding box center [836, 414] width 9 height 12
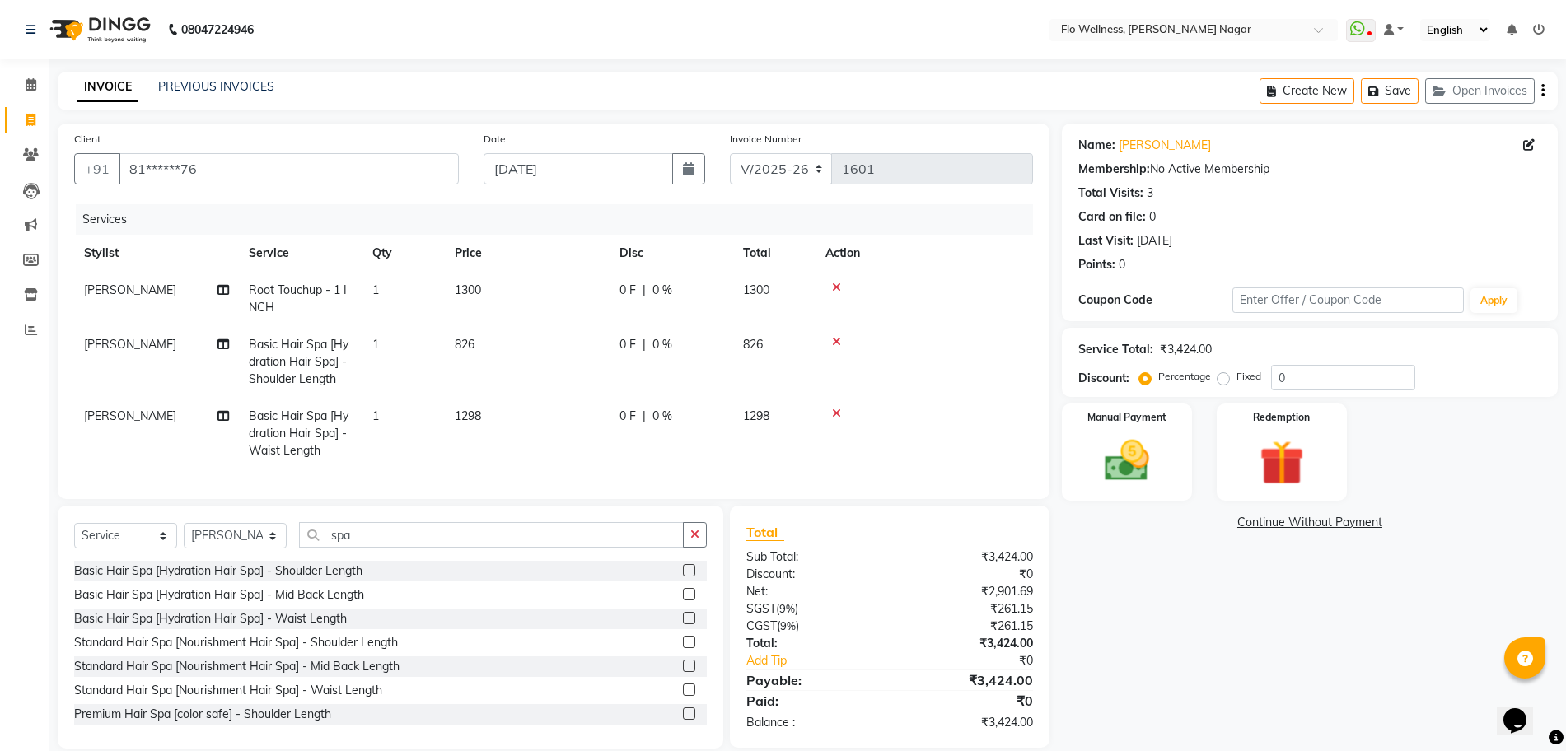
click at [838, 336] on icon at bounding box center [836, 342] width 9 height 12
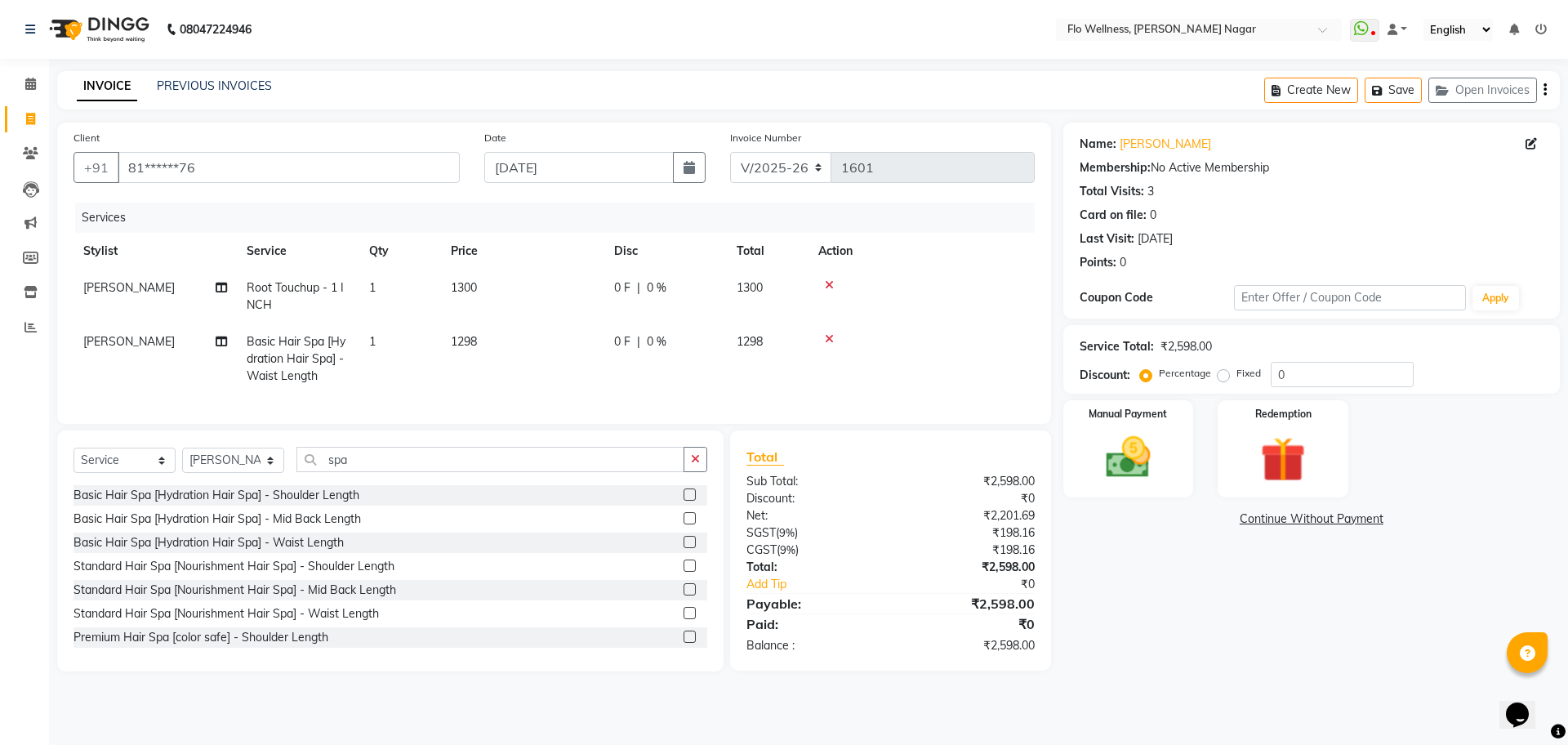
click at [497, 319] on td "1300" at bounding box center [523, 297] width 164 height 54
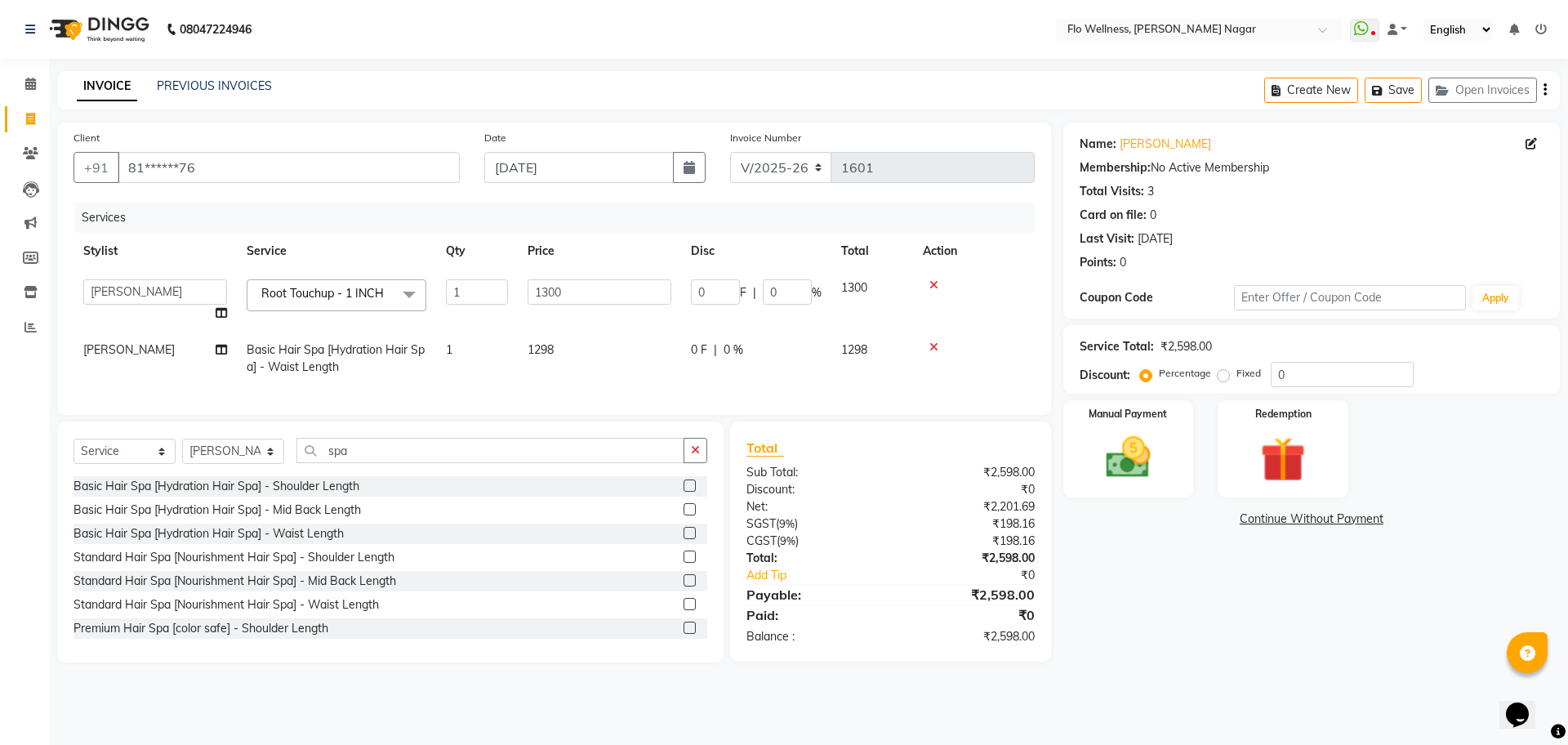
click at [620, 345] on td "1298" at bounding box center [599, 358] width 164 height 54
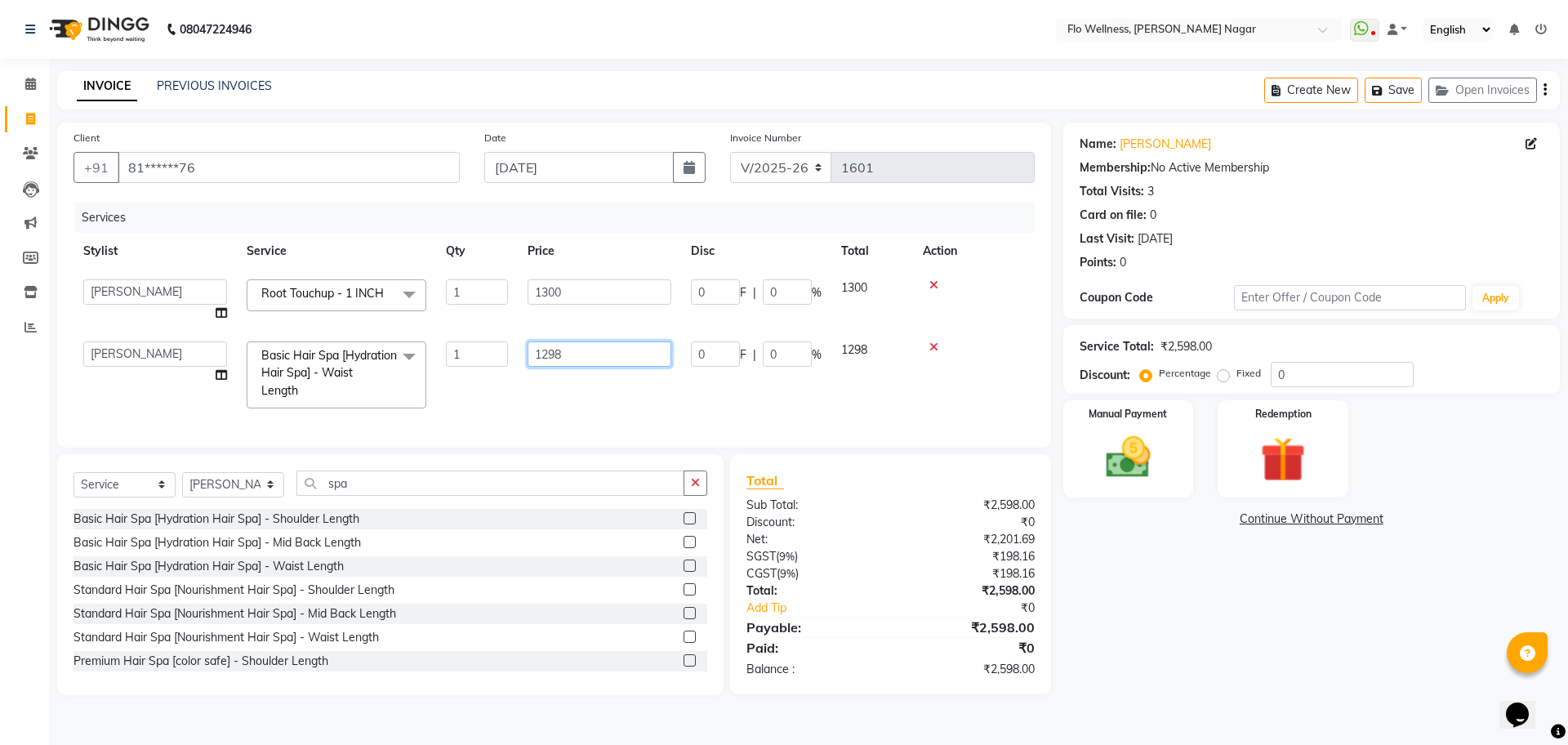
click at [619, 350] on input "1298" at bounding box center [599, 354] width 144 height 26
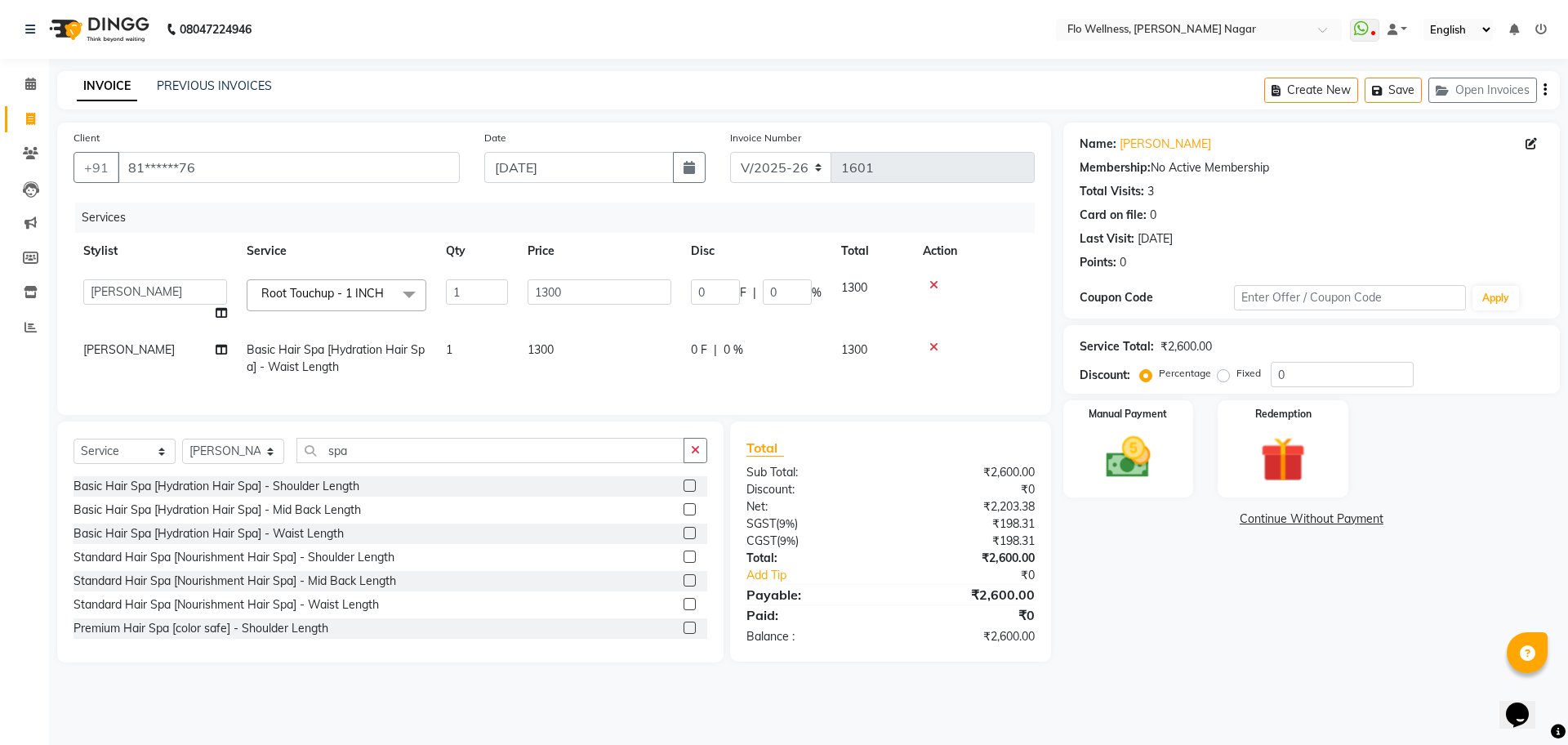
click at [869, 337] on td "1300" at bounding box center [872, 358] width 81 height 54
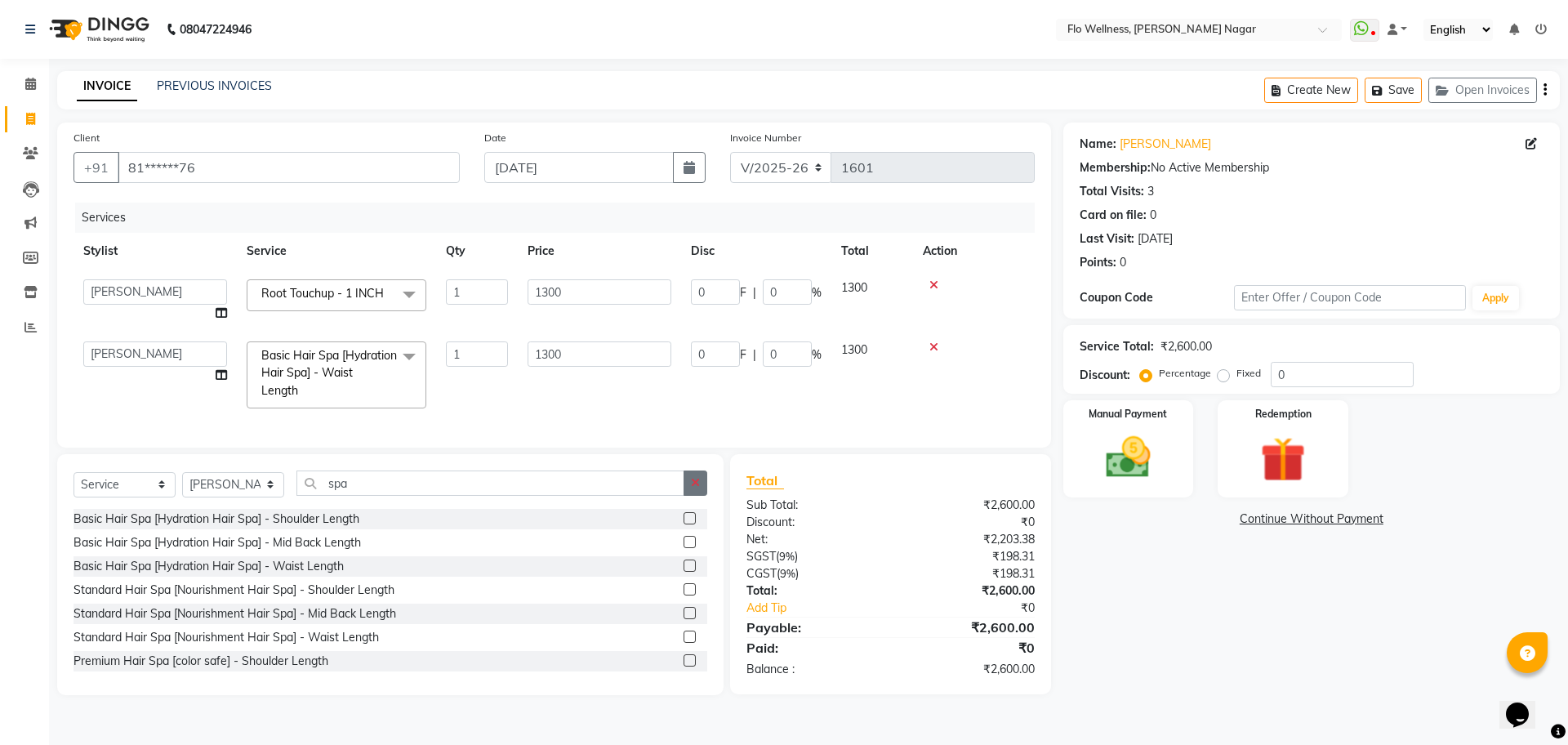
click at [696, 486] on button "button" at bounding box center [695, 483] width 24 height 26
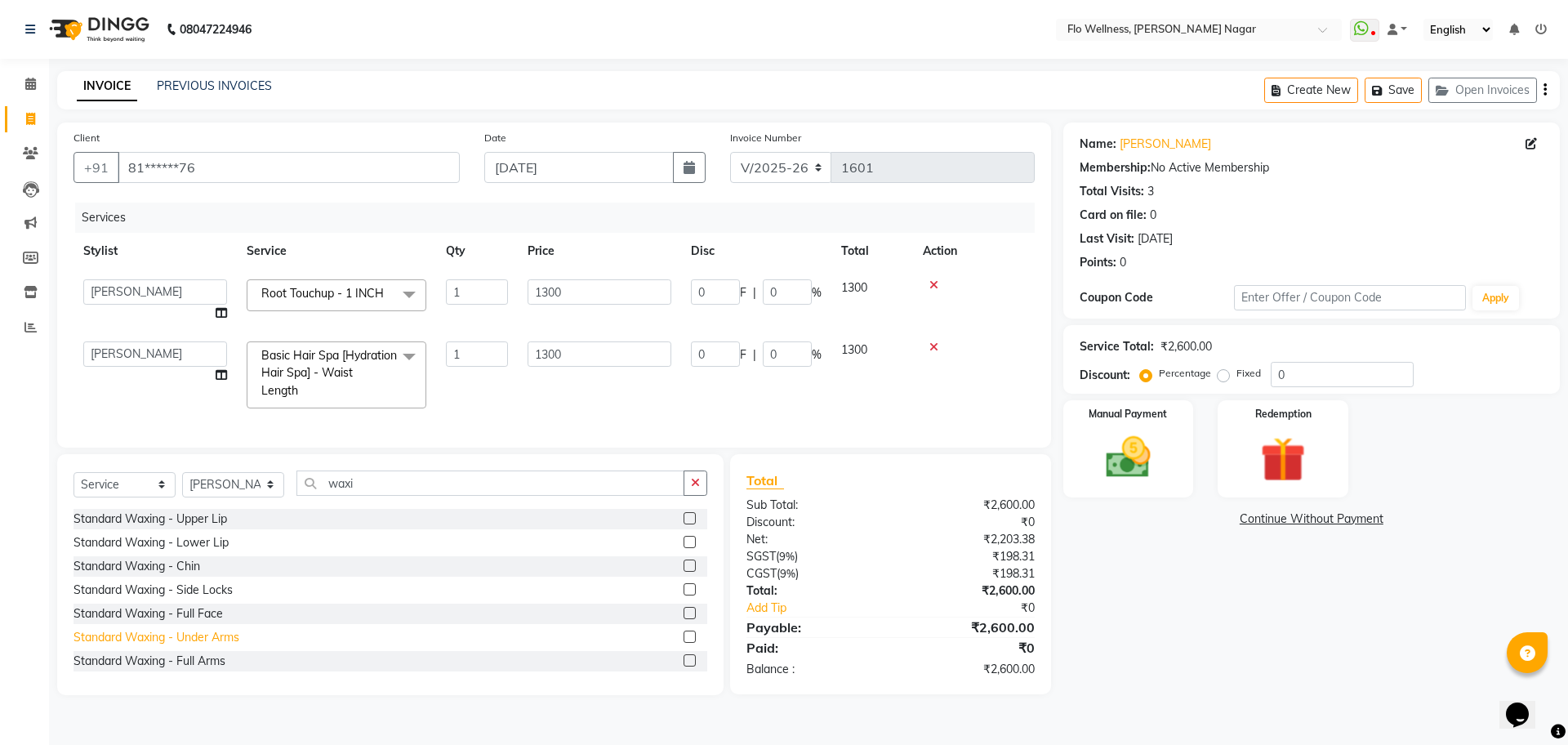
click at [221, 646] on div "Standard Waxing - Under Arms" at bounding box center [156, 637] width 166 height 17
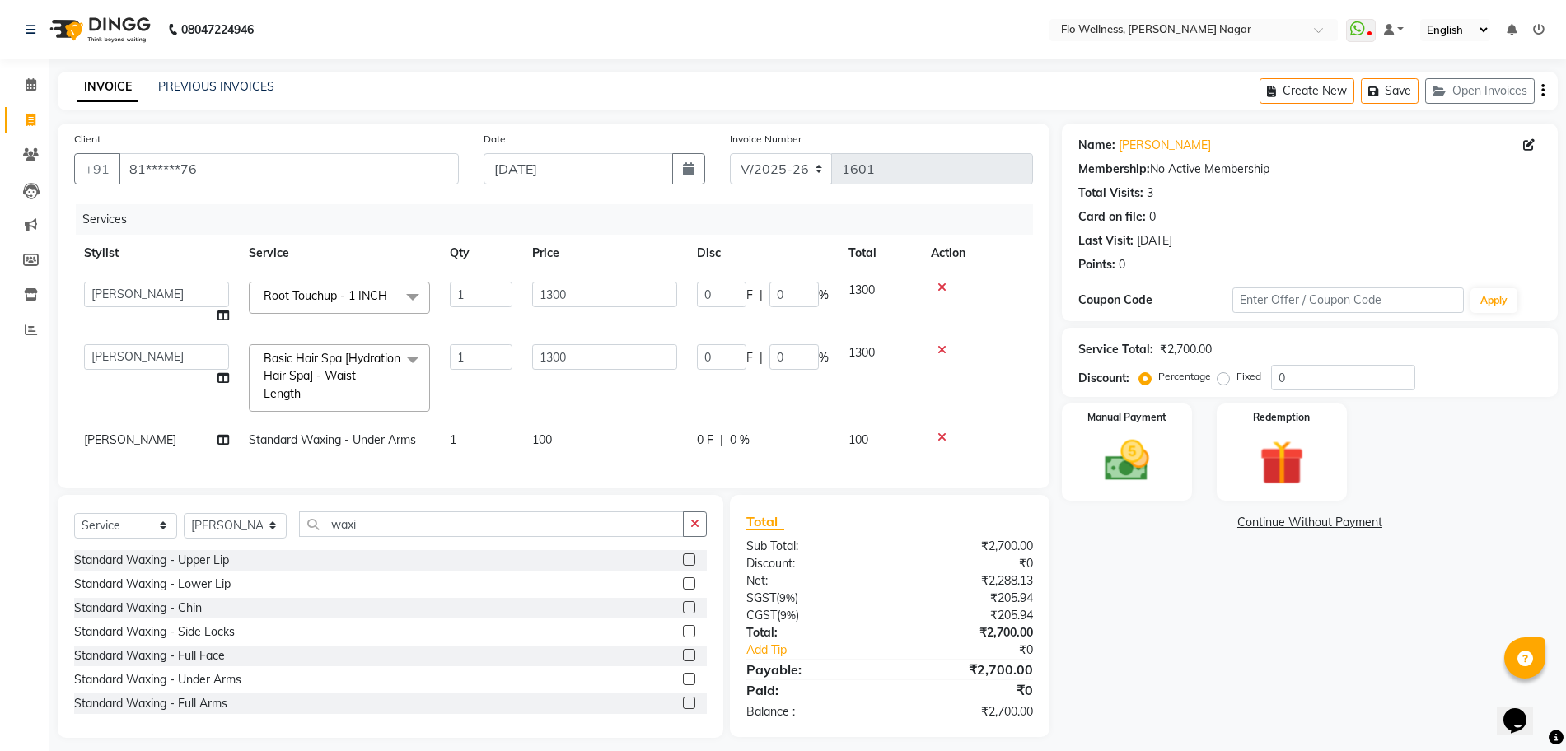
click at [569, 440] on td "100" at bounding box center [604, 440] width 165 height 37
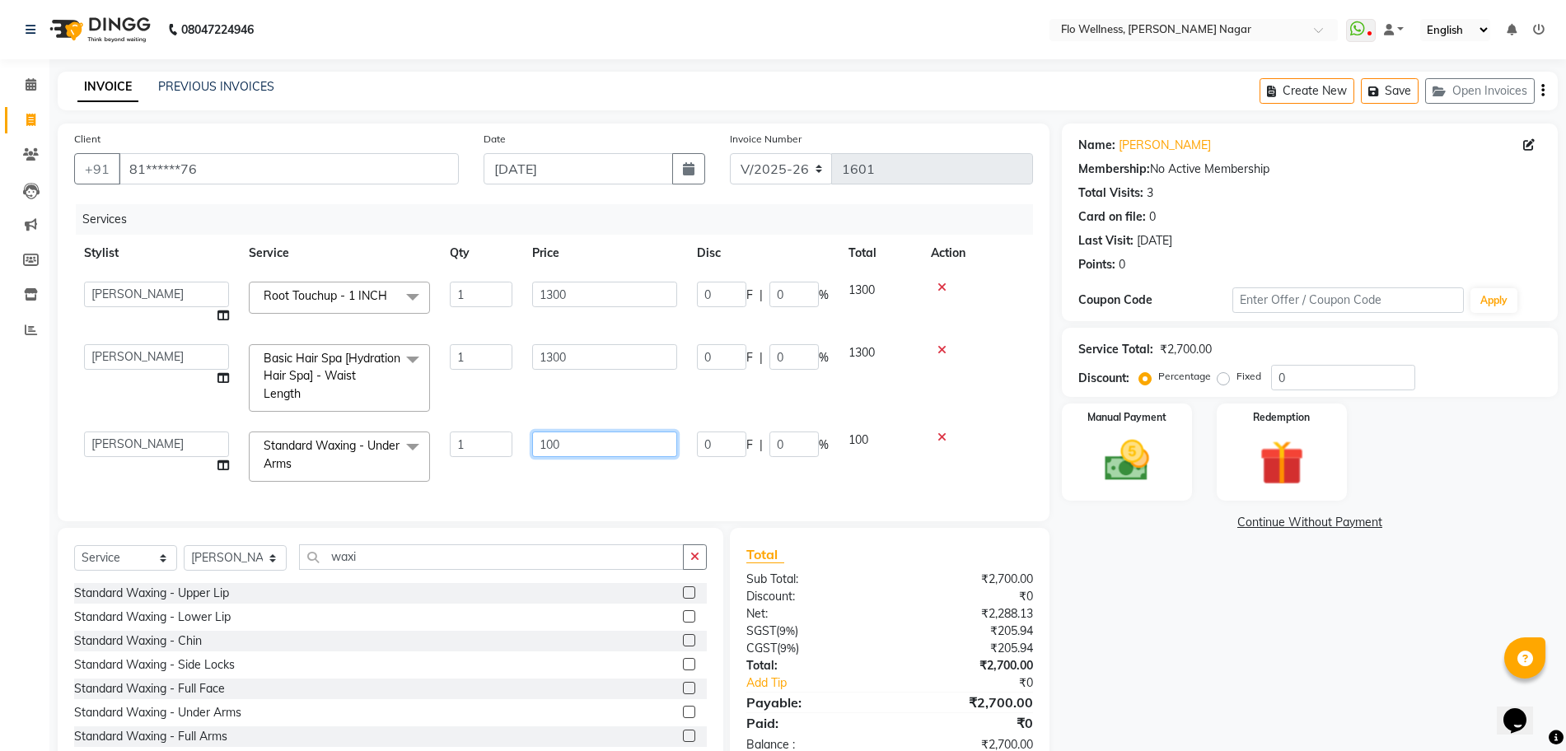
click at [591, 443] on input "100" at bounding box center [604, 445] width 145 height 26
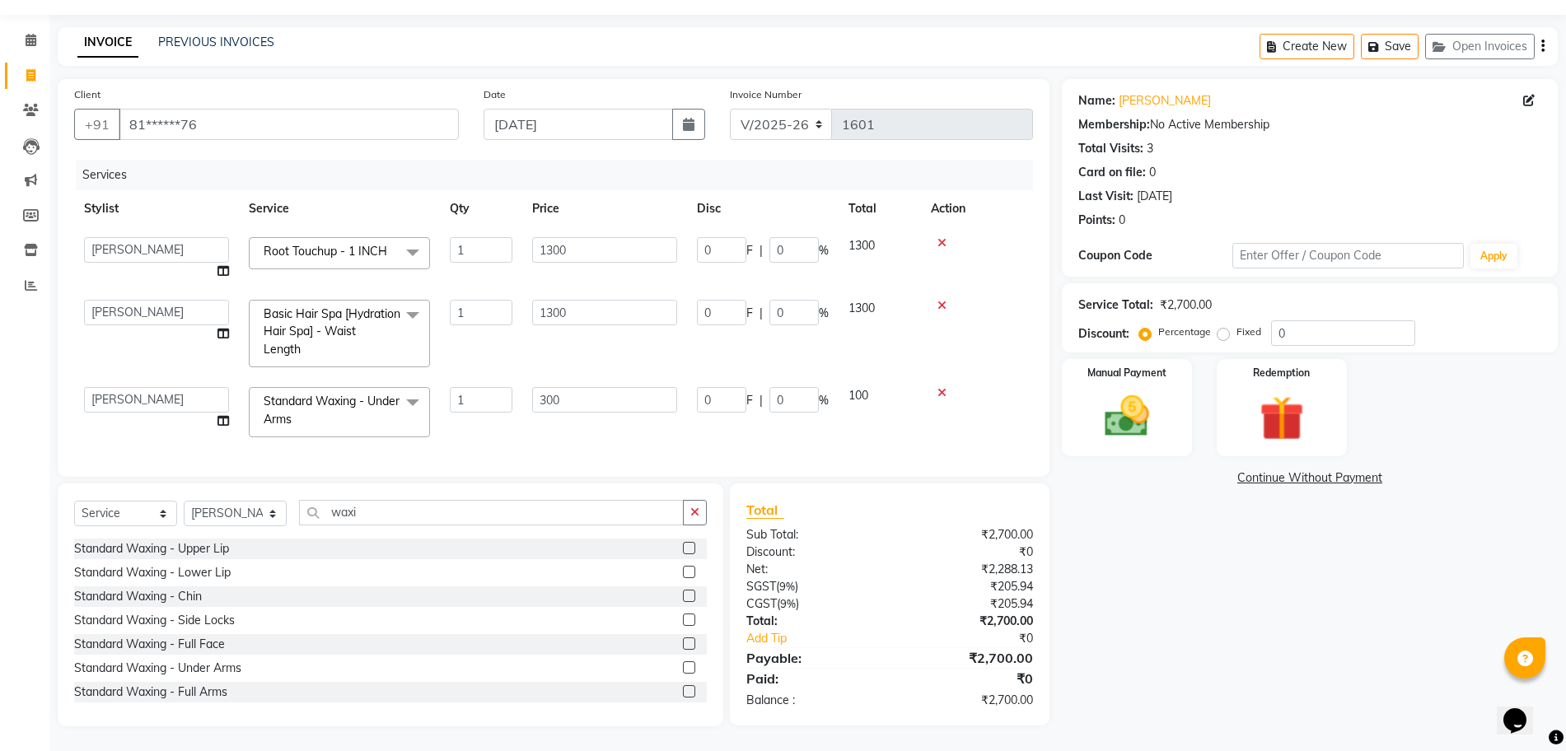
scroll to position [27, 0]
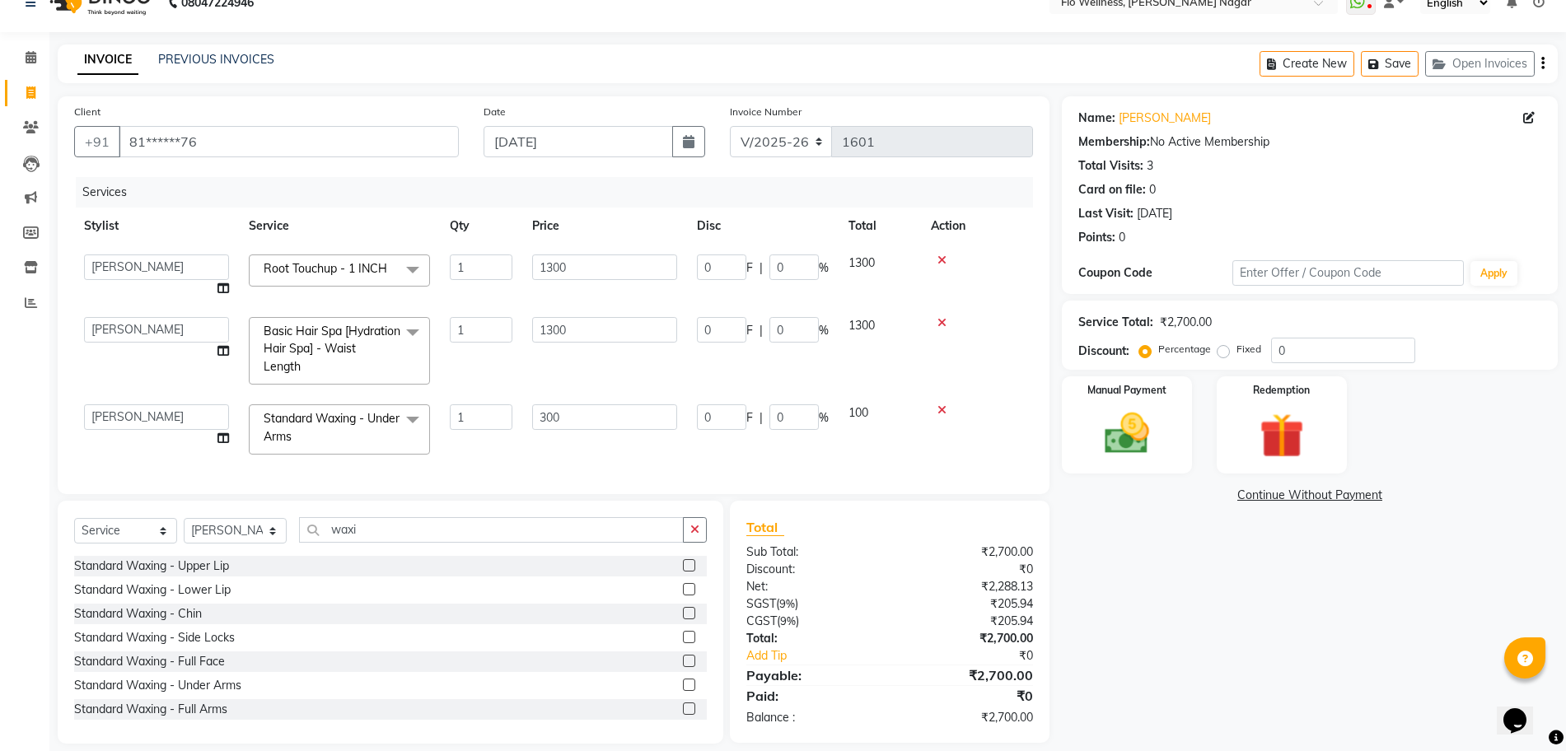
click at [877, 222] on table "Stylist Service Qty Price Disc Total Action [PERSON_NAME] Mani R [PERSON_NAME] …" at bounding box center [553, 336] width 959 height 257
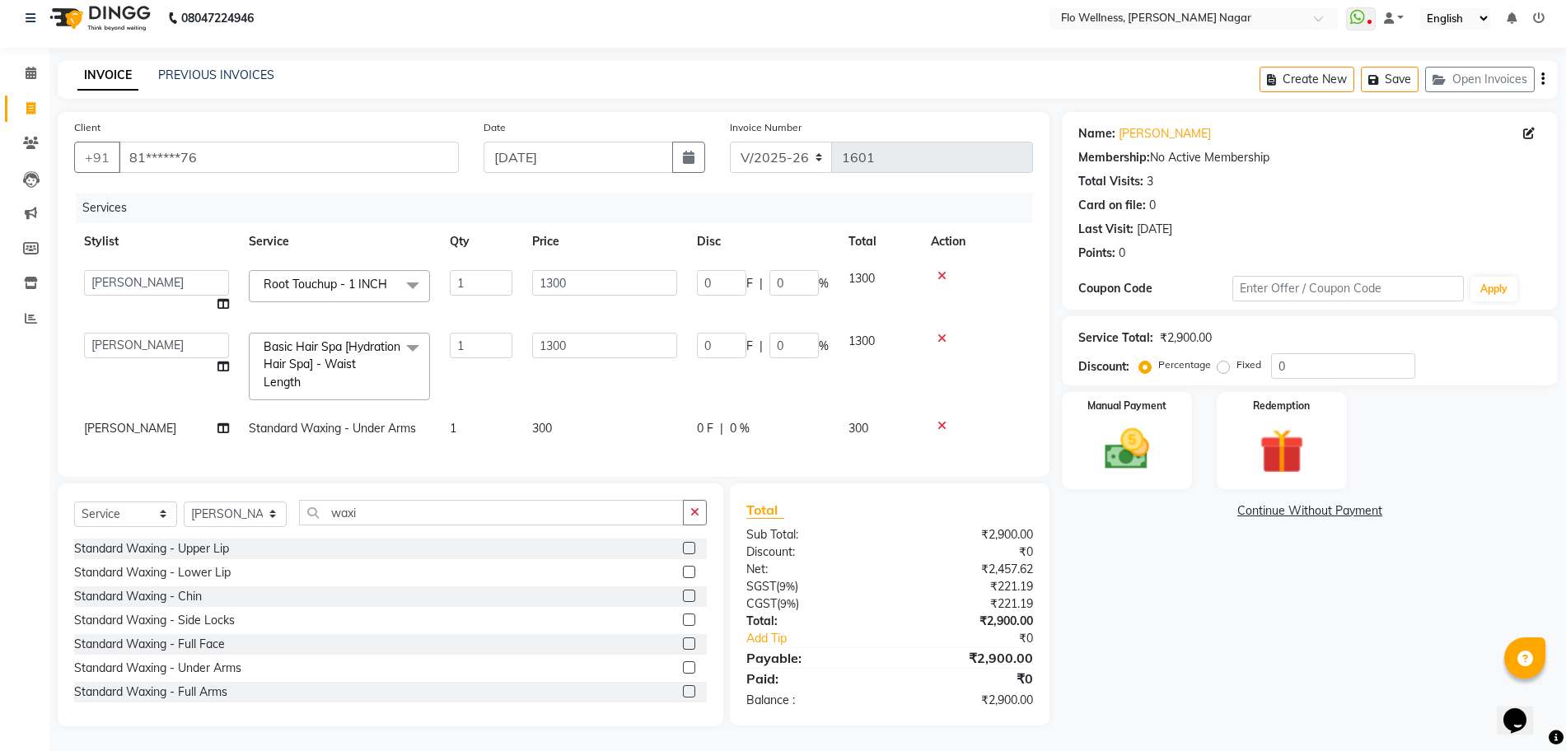
click at [876, 260] on td "1300" at bounding box center [879, 291] width 82 height 63
click at [876, 323] on td "1300" at bounding box center [879, 366] width 82 height 87
click at [614, 270] on input "1300" at bounding box center [604, 283] width 145 height 26
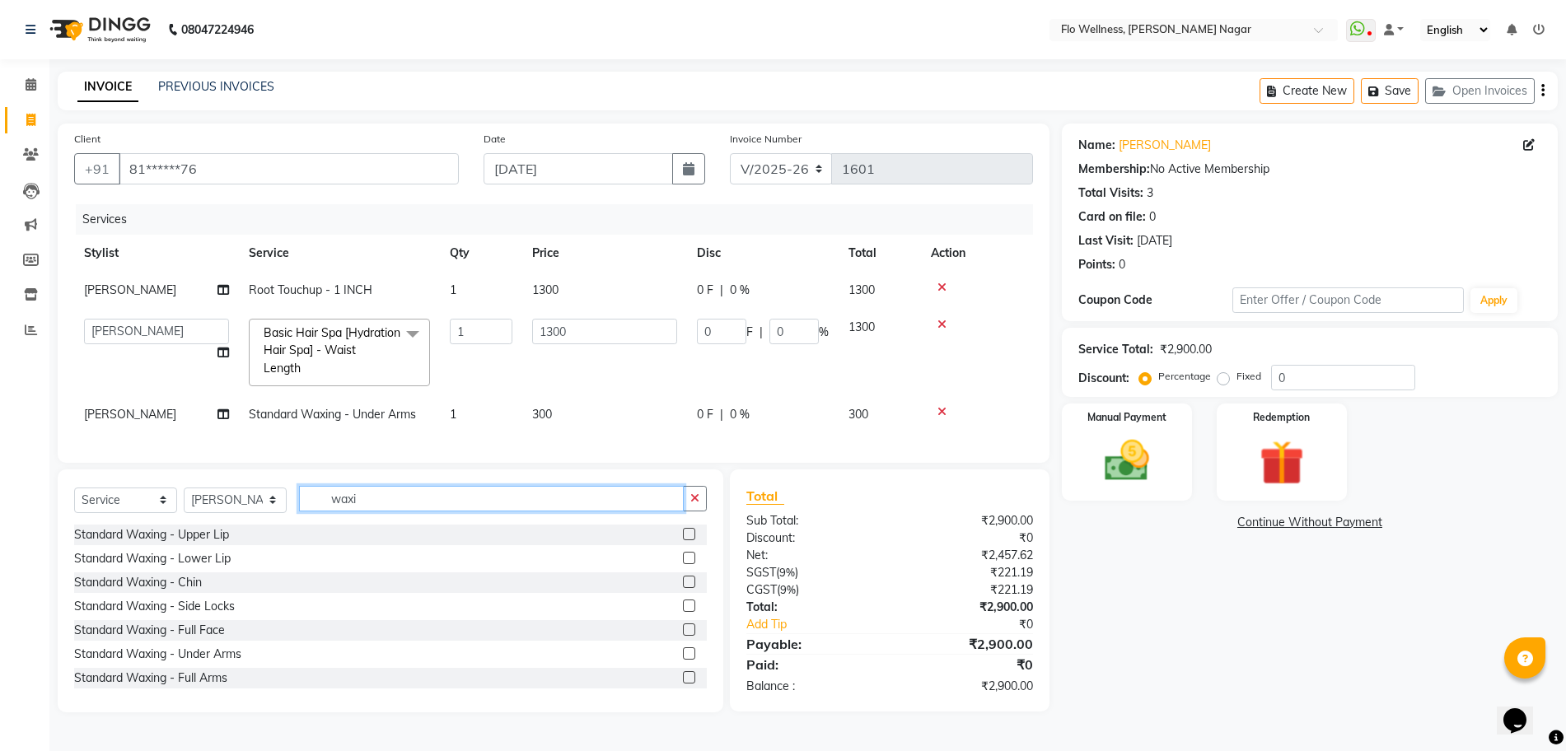
click at [398, 511] on input "waxi" at bounding box center [491, 499] width 385 height 26
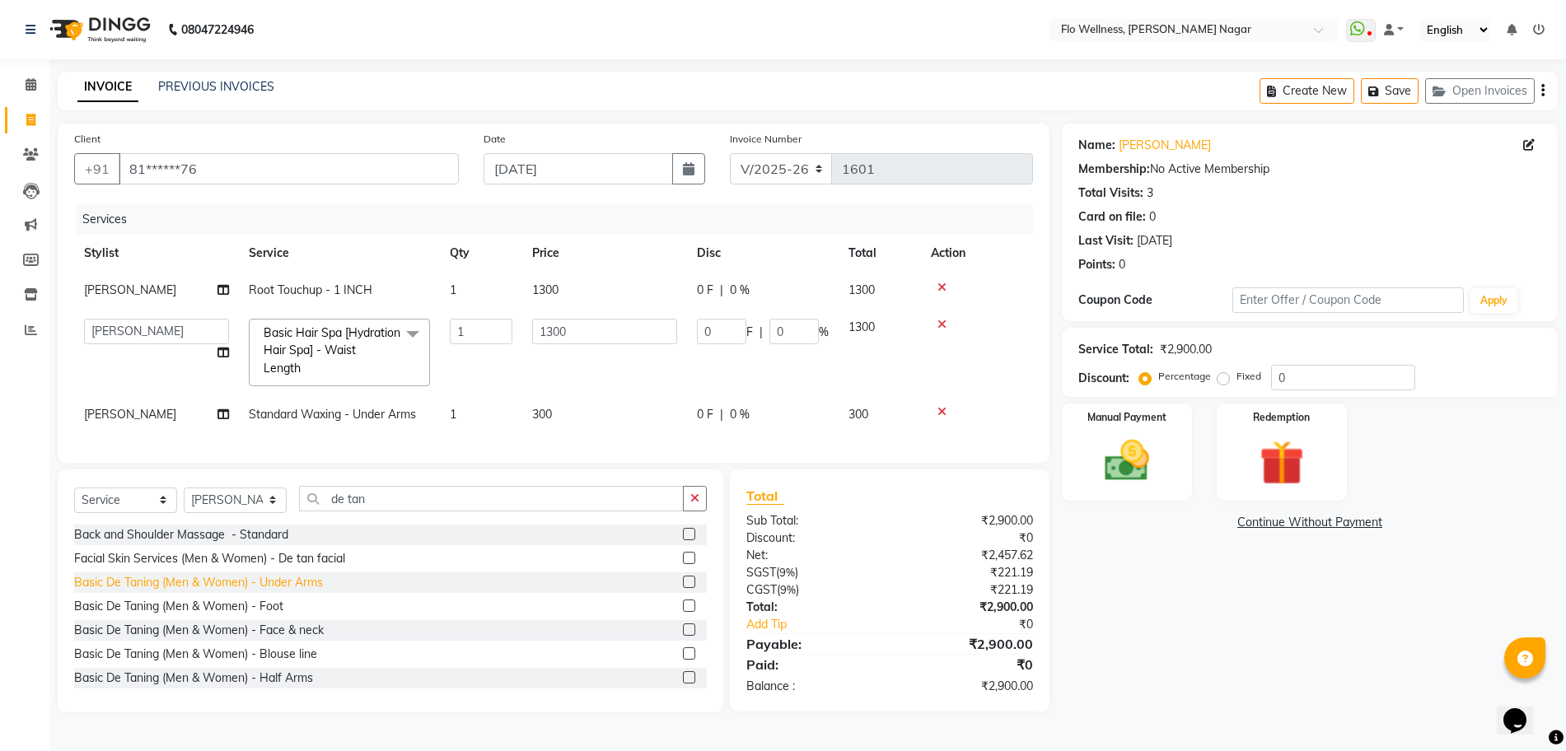
click at [301, 591] on div "Basic De Taning (Men & Women) - Under Arms" at bounding box center [198, 582] width 249 height 17
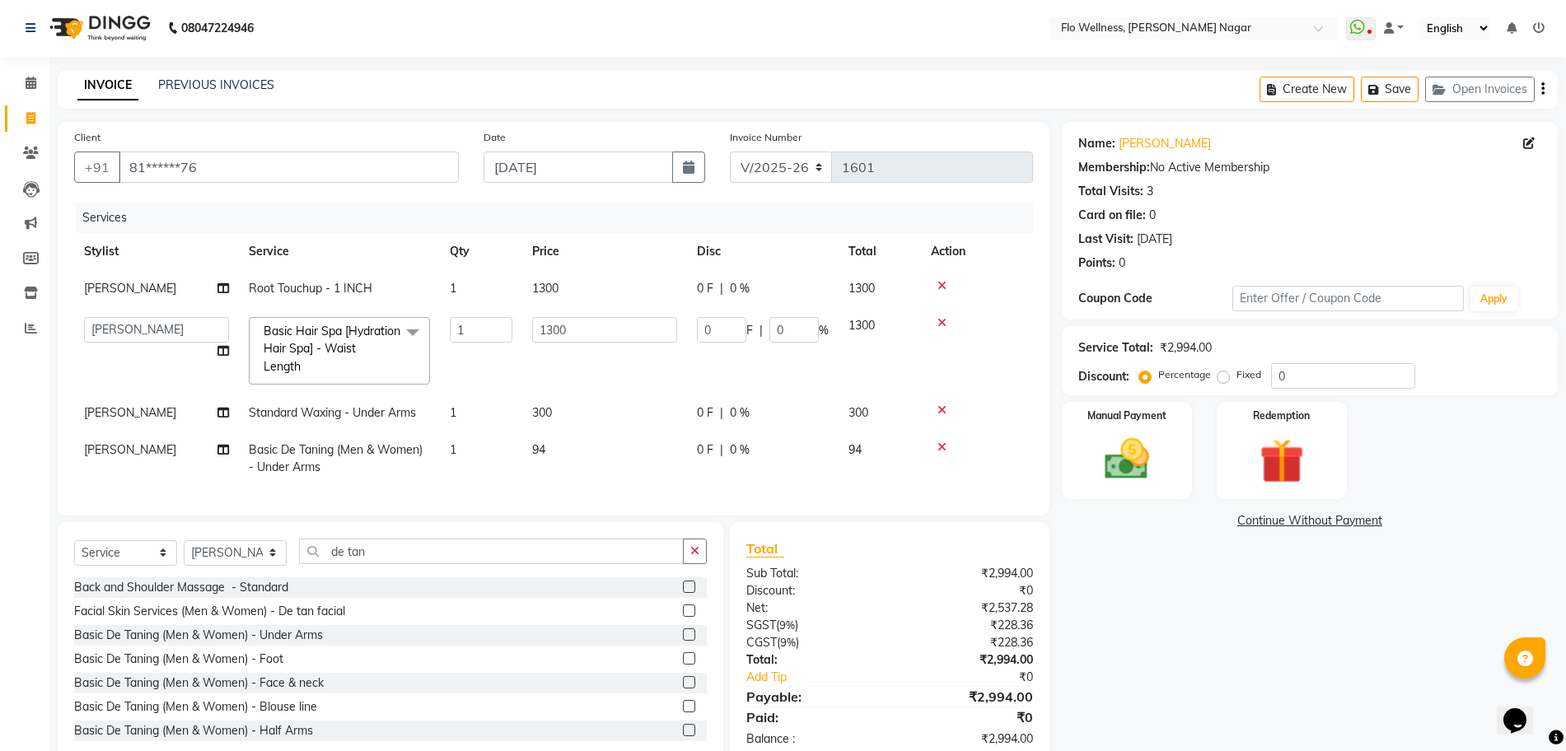
click at [555, 449] on td "94" at bounding box center [604, 459] width 165 height 54
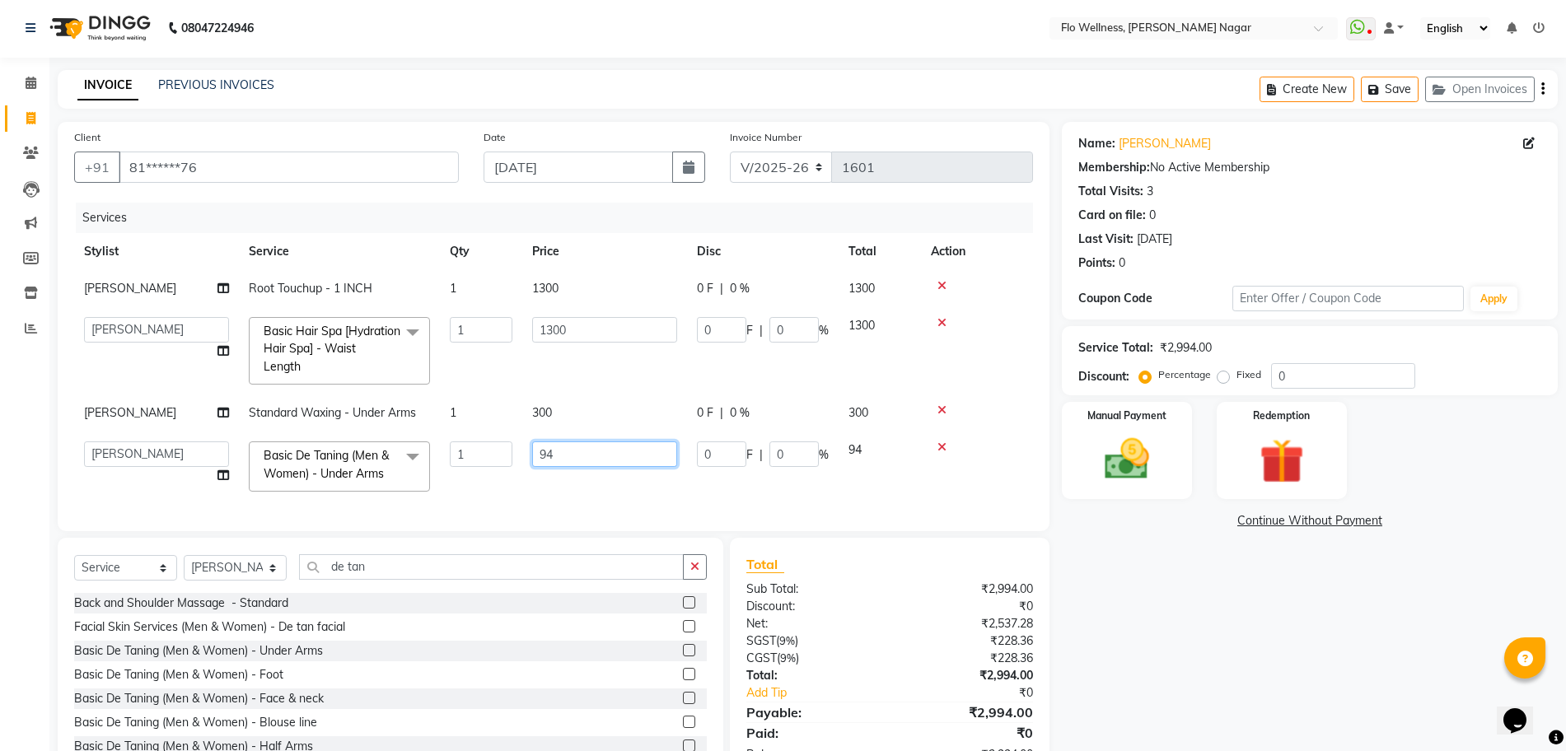
click at [586, 449] on input "94" at bounding box center [604, 454] width 145 height 26
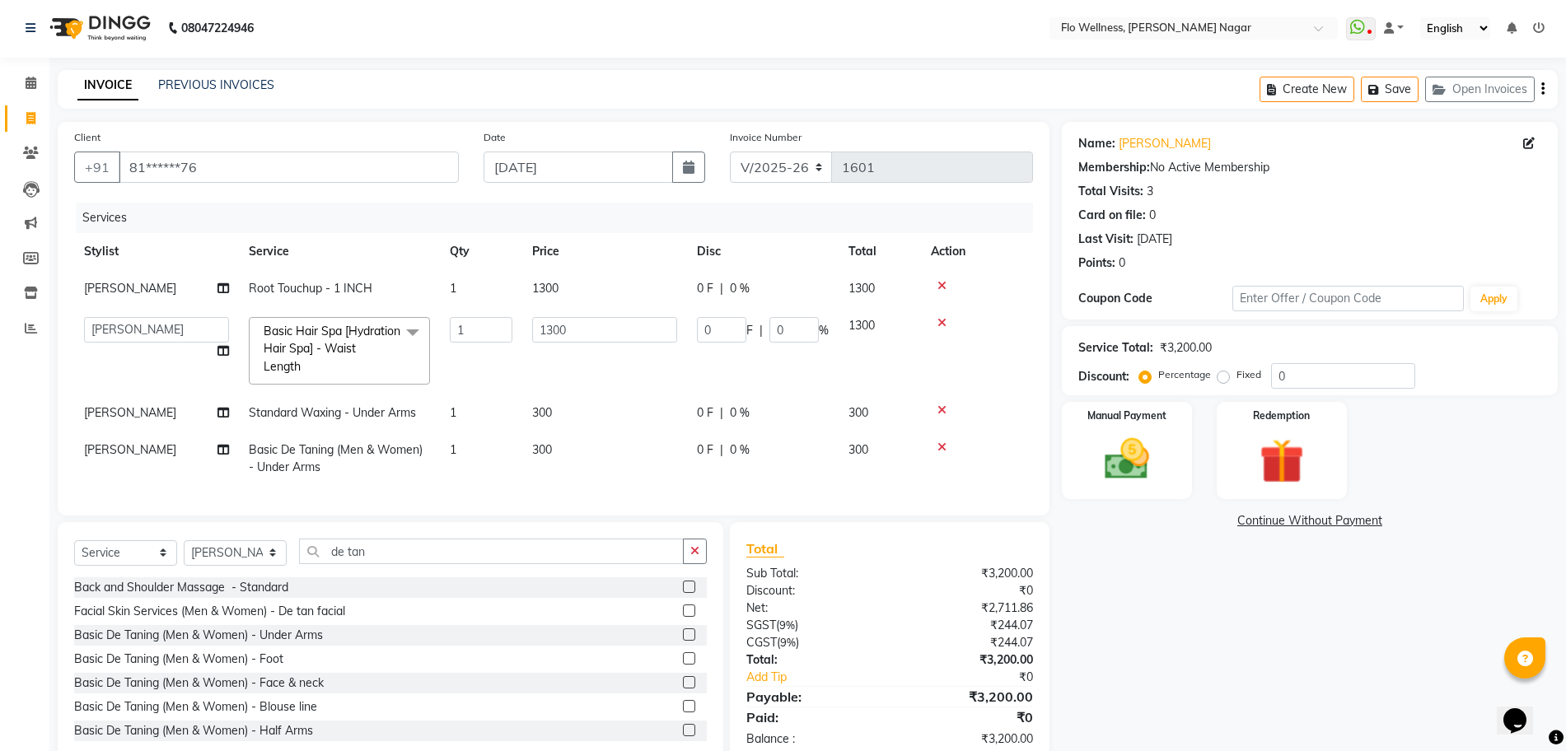
click at [853, 447] on span "300" at bounding box center [858, 449] width 20 height 15
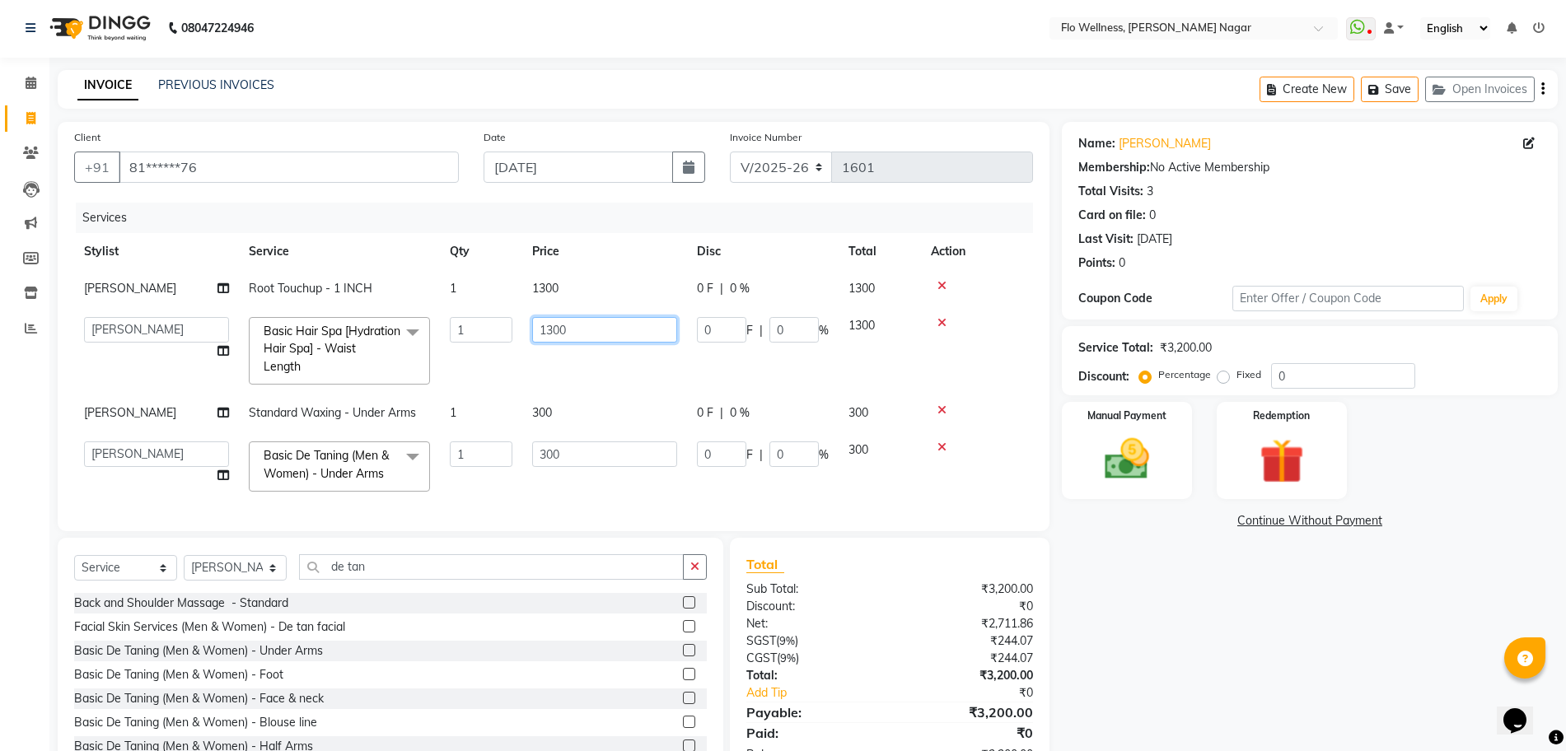
click at [624, 325] on input "1300" at bounding box center [604, 330] width 145 height 26
click at [875, 318] on span "1300" at bounding box center [861, 325] width 26 height 15
click at [1159, 447] on img at bounding box center [1127, 459] width 76 height 54
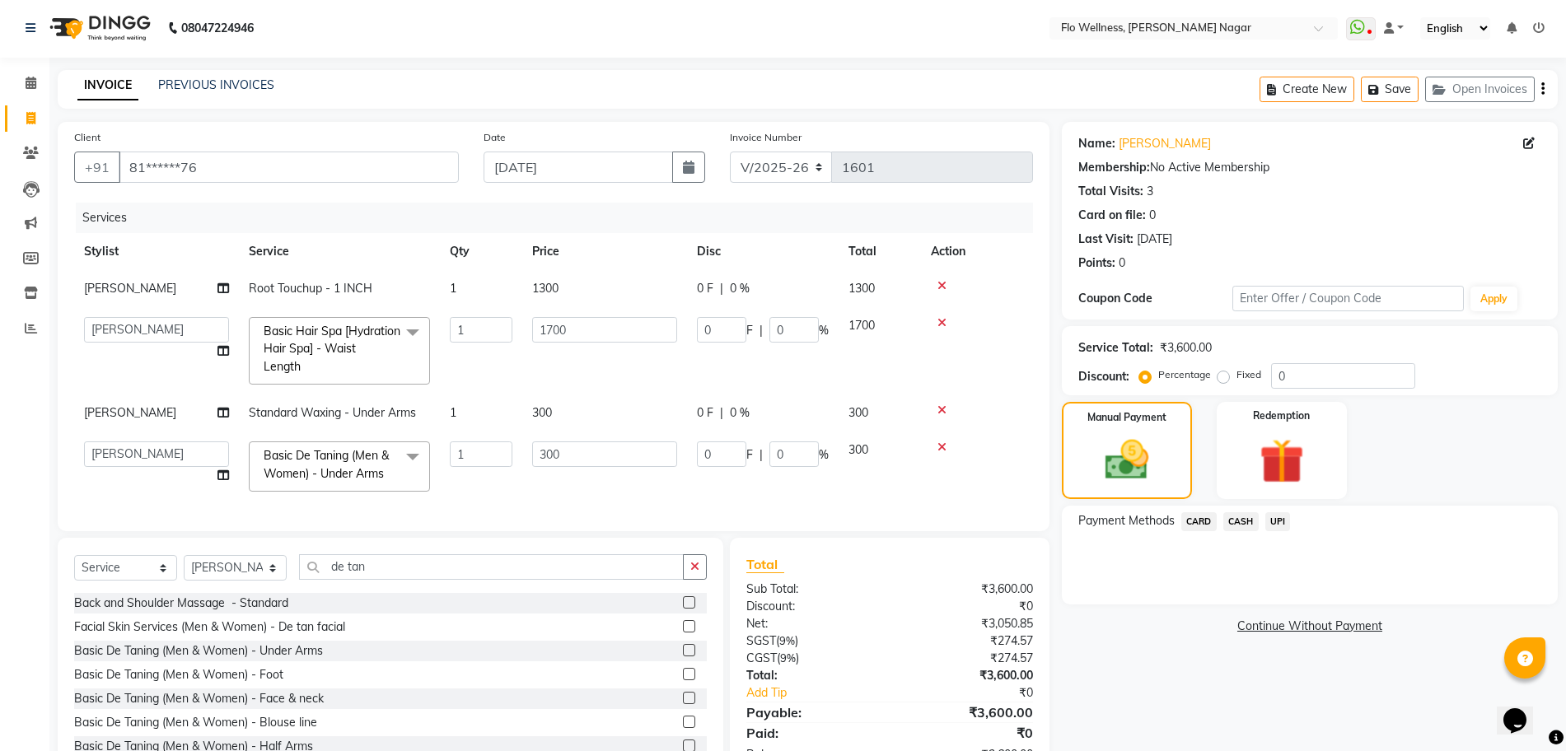
click at [1200, 523] on span "CARD" at bounding box center [1198, 521] width 35 height 19
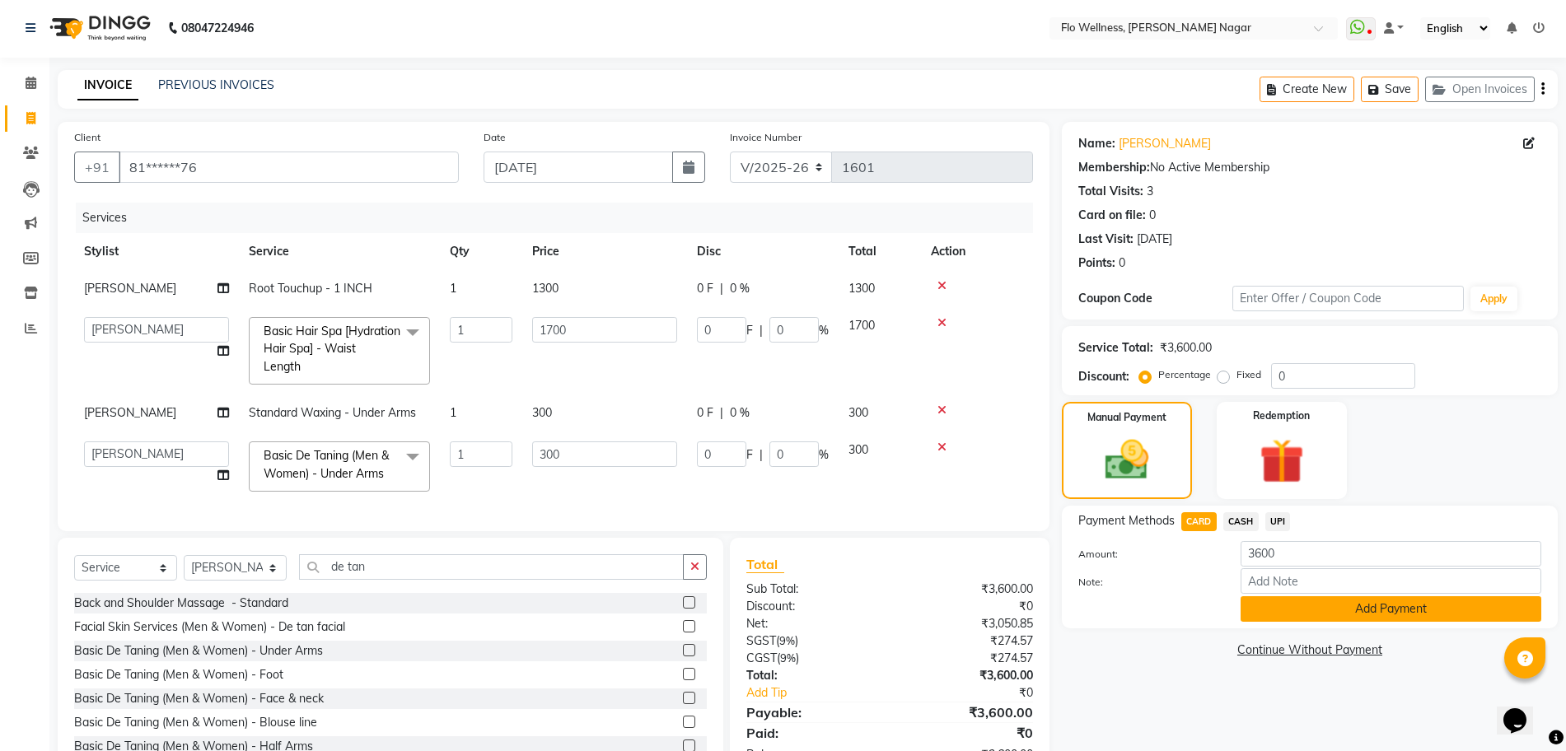
click at [1392, 613] on button "Add Payment" at bounding box center [1390, 609] width 301 height 26
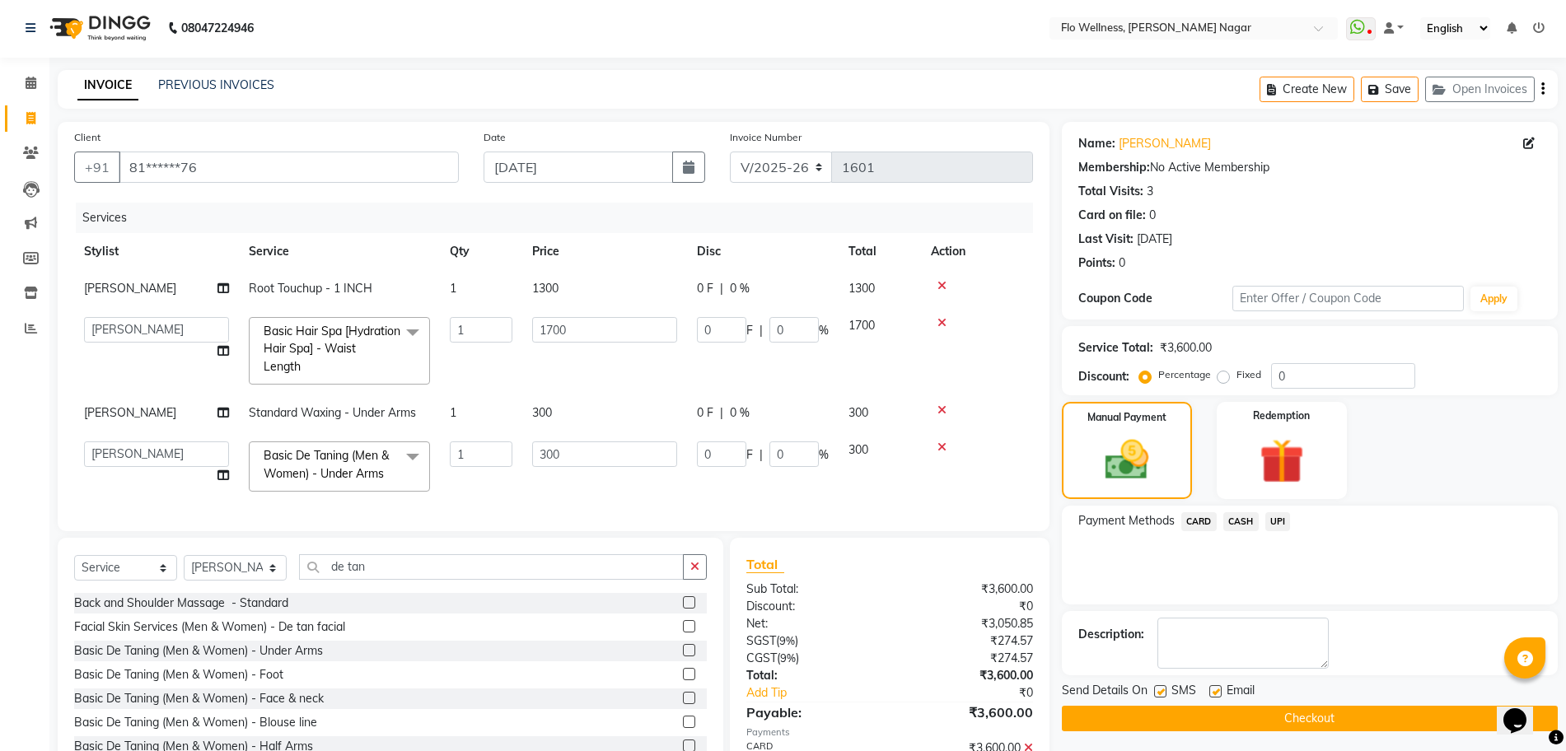
click at [1331, 717] on button "Checkout" at bounding box center [1310, 719] width 496 height 26
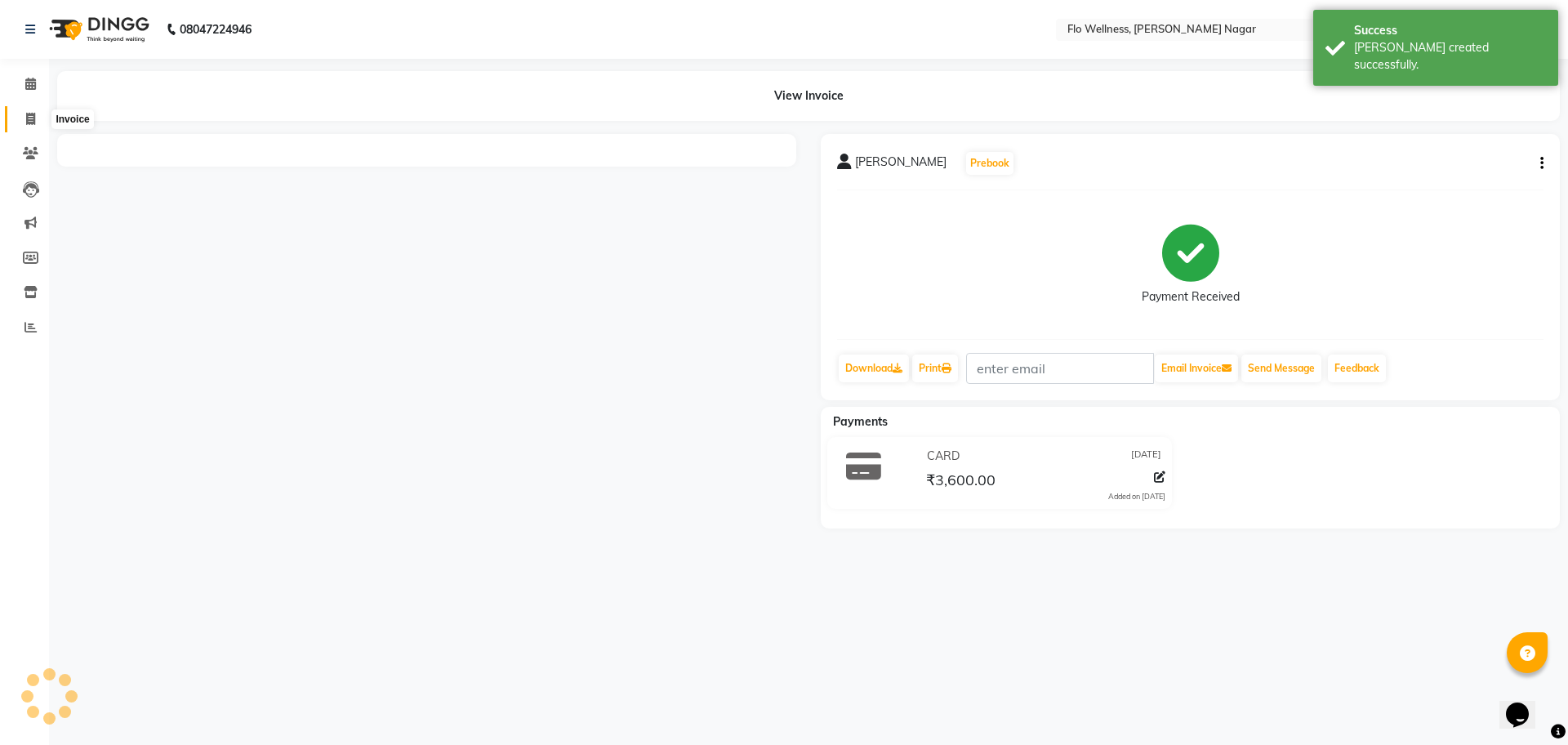
click at [29, 113] on icon at bounding box center [30, 119] width 9 height 12
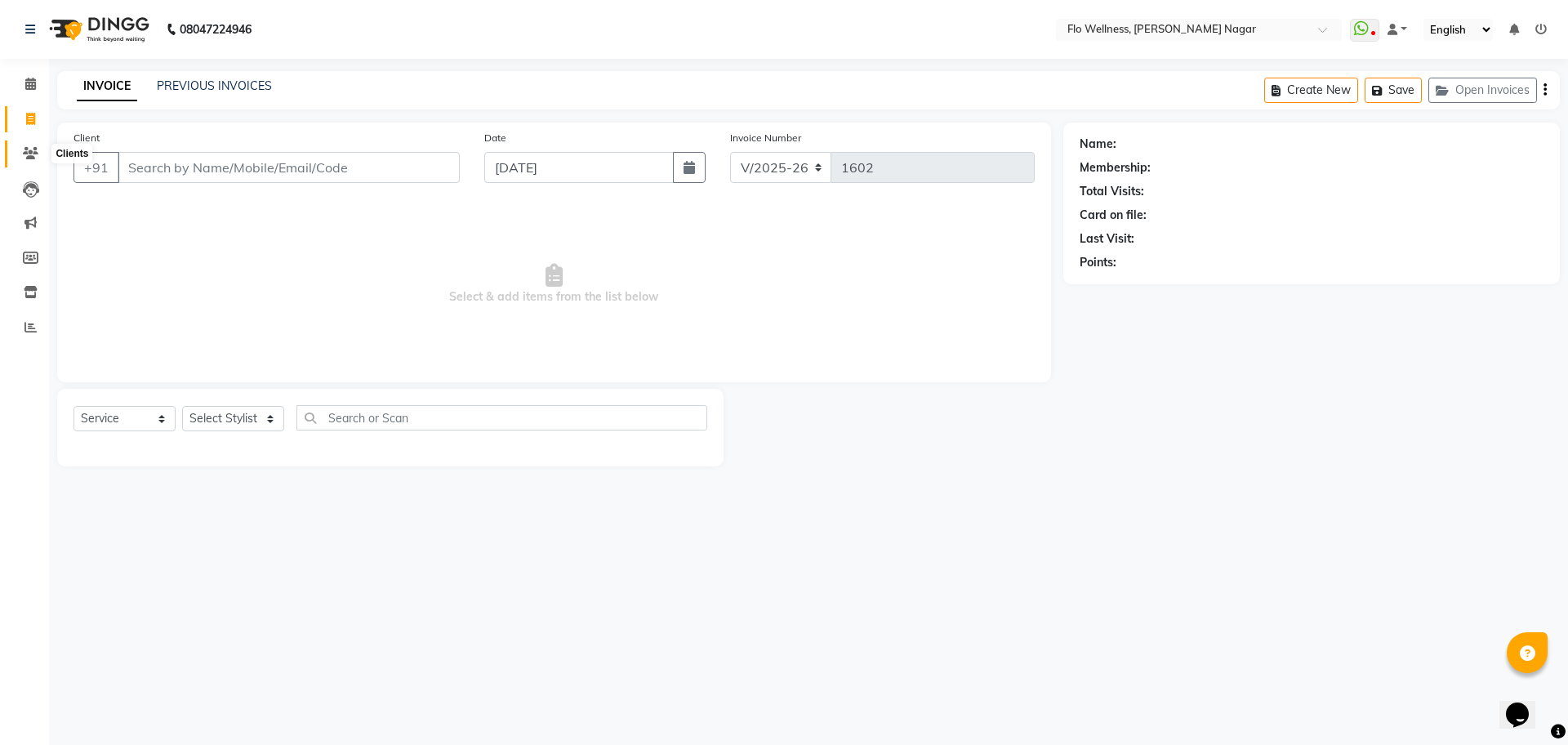
click at [29, 148] on icon at bounding box center [31, 153] width 16 height 12
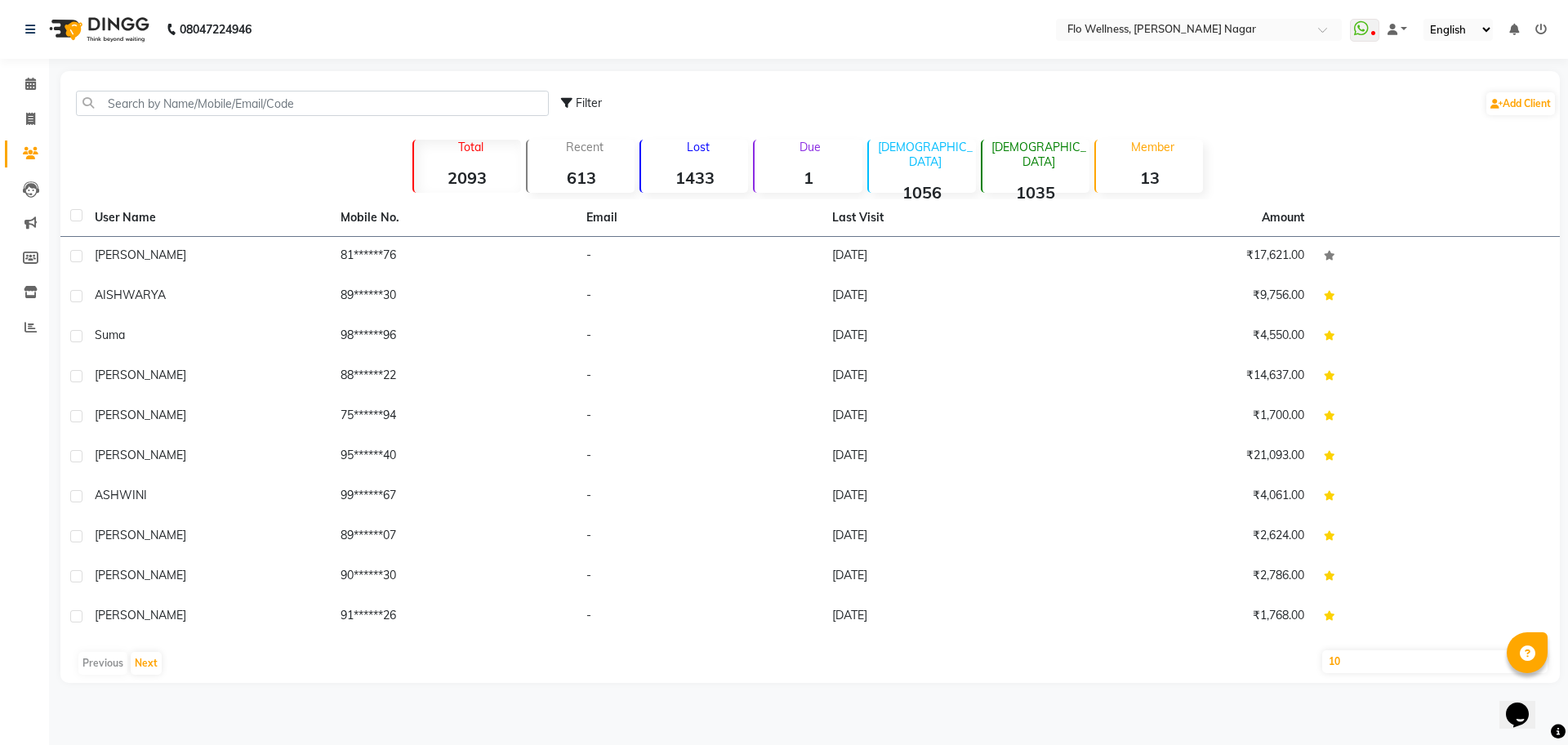
click at [1375, 661] on select "10 50 100" at bounding box center [1434, 662] width 225 height 23
click at [1322, 651] on select "10 50 100" at bounding box center [1434, 662] width 225 height 23
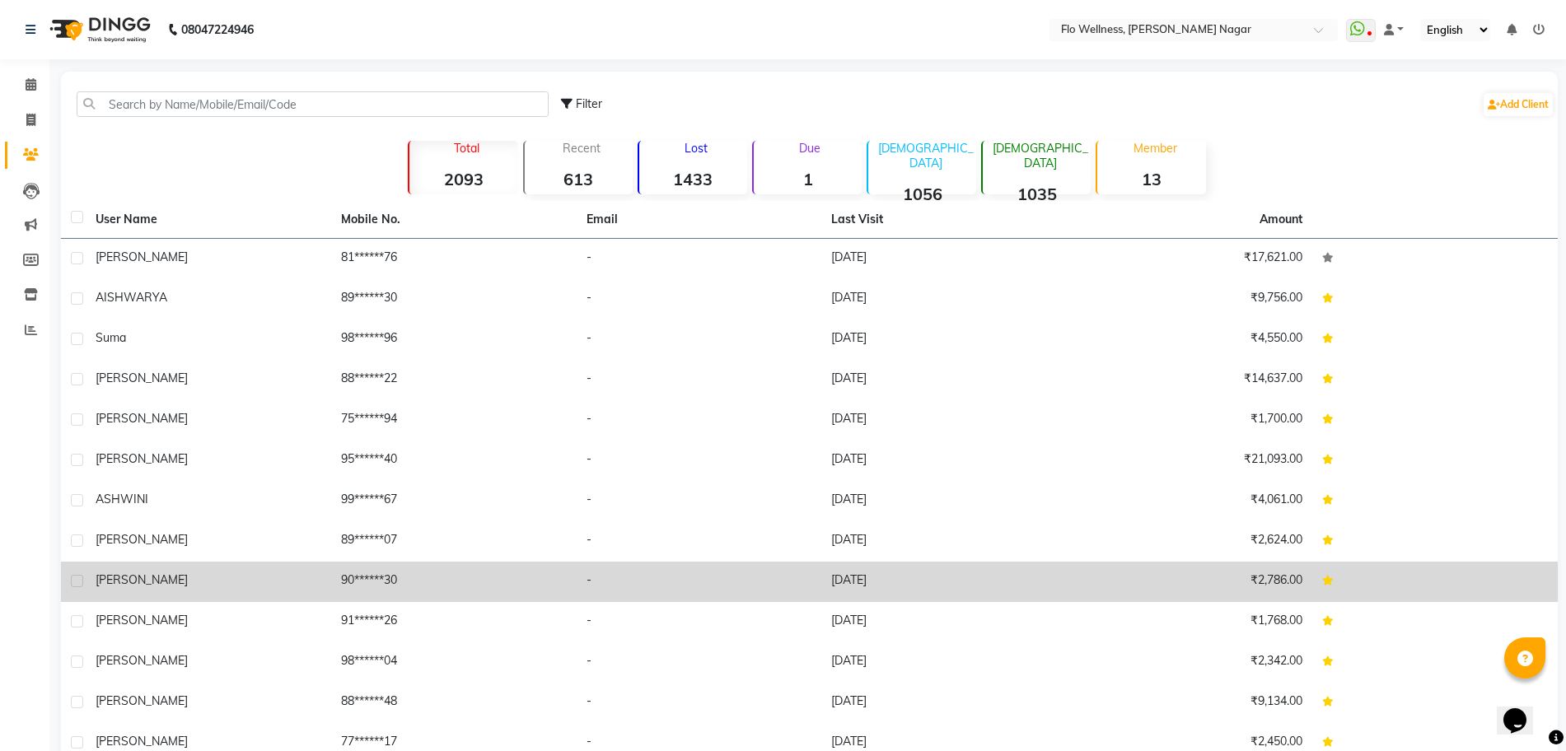
click at [182, 572] on div "[PERSON_NAME]" at bounding box center [209, 580] width 226 height 17
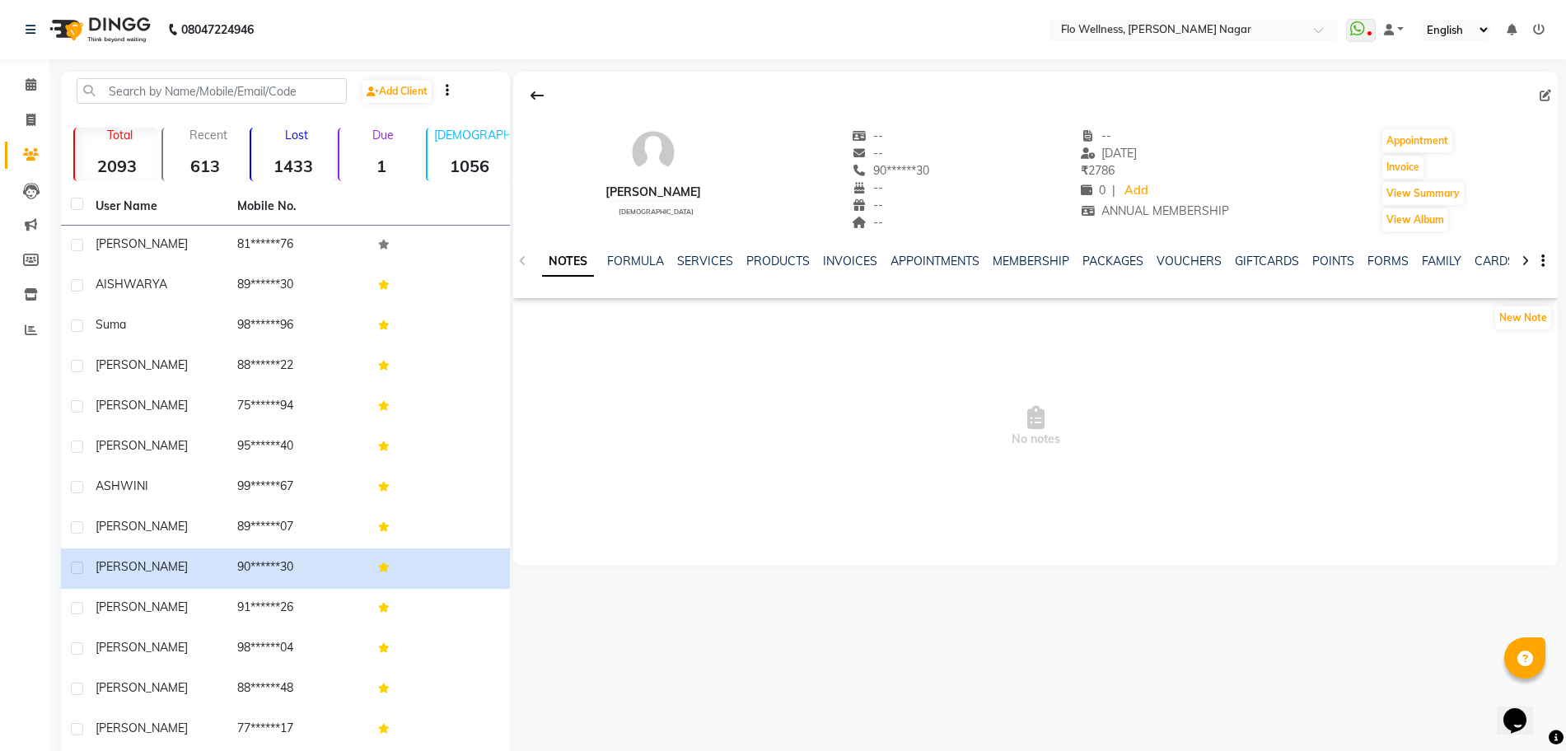
click at [1031, 251] on div "NOTES FORMULA SERVICES PRODUCTS INVOICES APPOINTMENTS MEMBERSHIP PACKAGES VOUCH…" at bounding box center [1035, 261] width 1044 height 57
drag, startPoint x: 1032, startPoint y: 251, endPoint x: 1032, endPoint y: 264, distance: 12.4
click at [1032, 258] on div "NOTES FORMULA SERVICES PRODUCTS INVOICES APPOINTMENTS MEMBERSHIP PACKAGES VOUCH…" at bounding box center [1035, 261] width 1044 height 57
click at [1032, 264] on link "MEMBERSHIP" at bounding box center [1030, 261] width 77 height 15
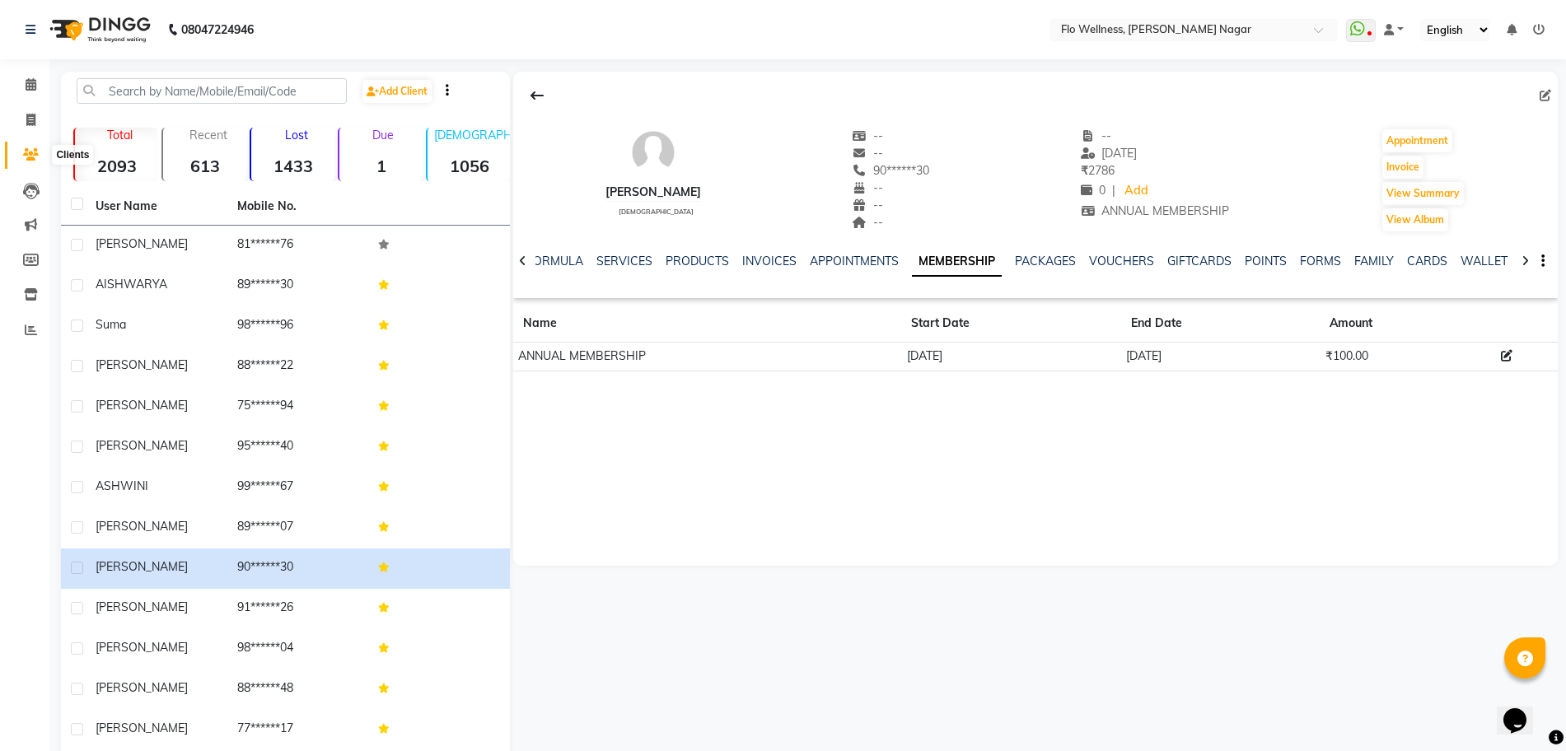
click at [31, 152] on icon at bounding box center [31, 154] width 16 height 12
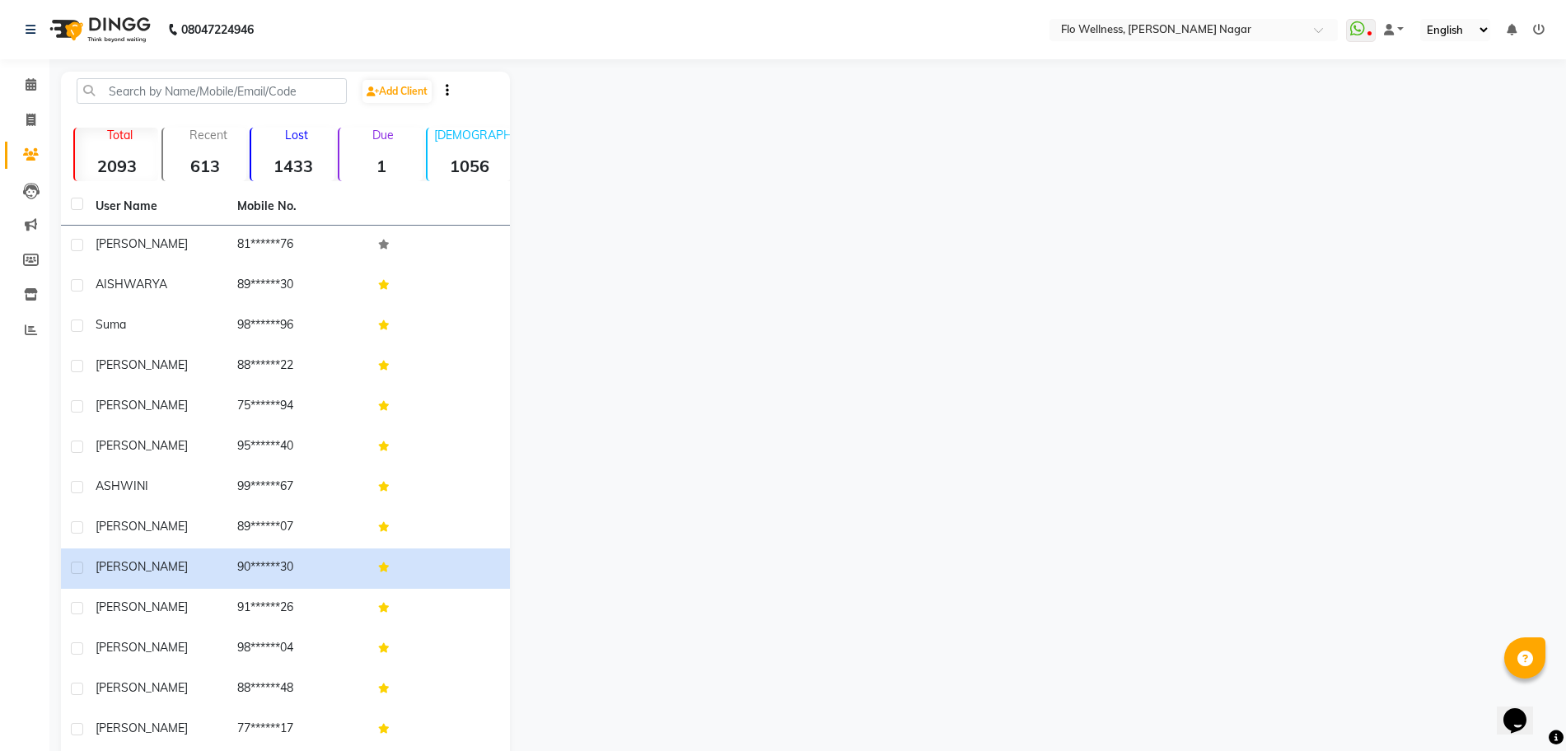
click at [31, 152] on icon at bounding box center [31, 154] width 16 height 12
click at [576, 172] on div at bounding box center [1034, 547] width 1048 height 951
click at [24, 193] on icon at bounding box center [31, 191] width 16 height 16
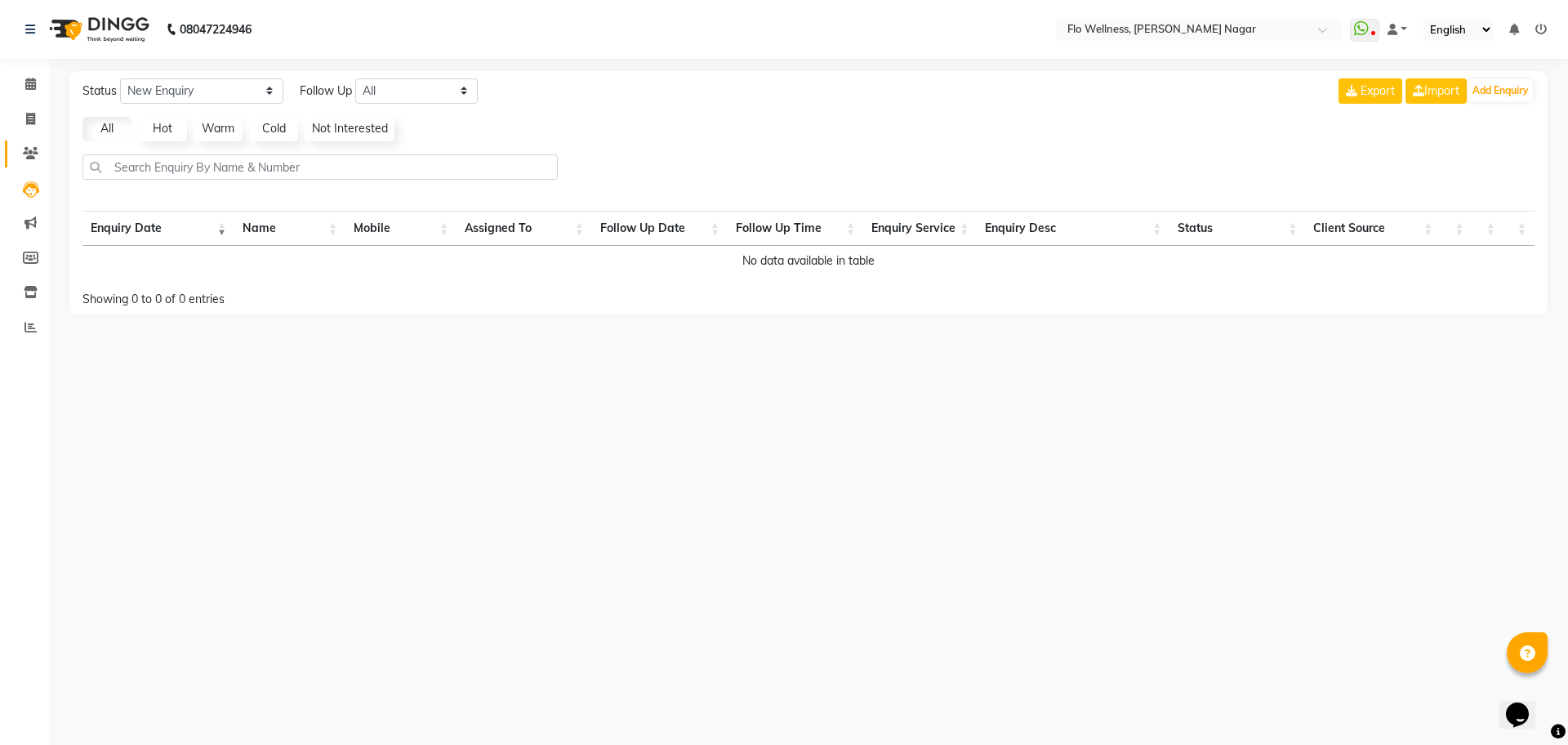
click at [31, 143] on link "Clients" at bounding box center [25, 154] width 40 height 27
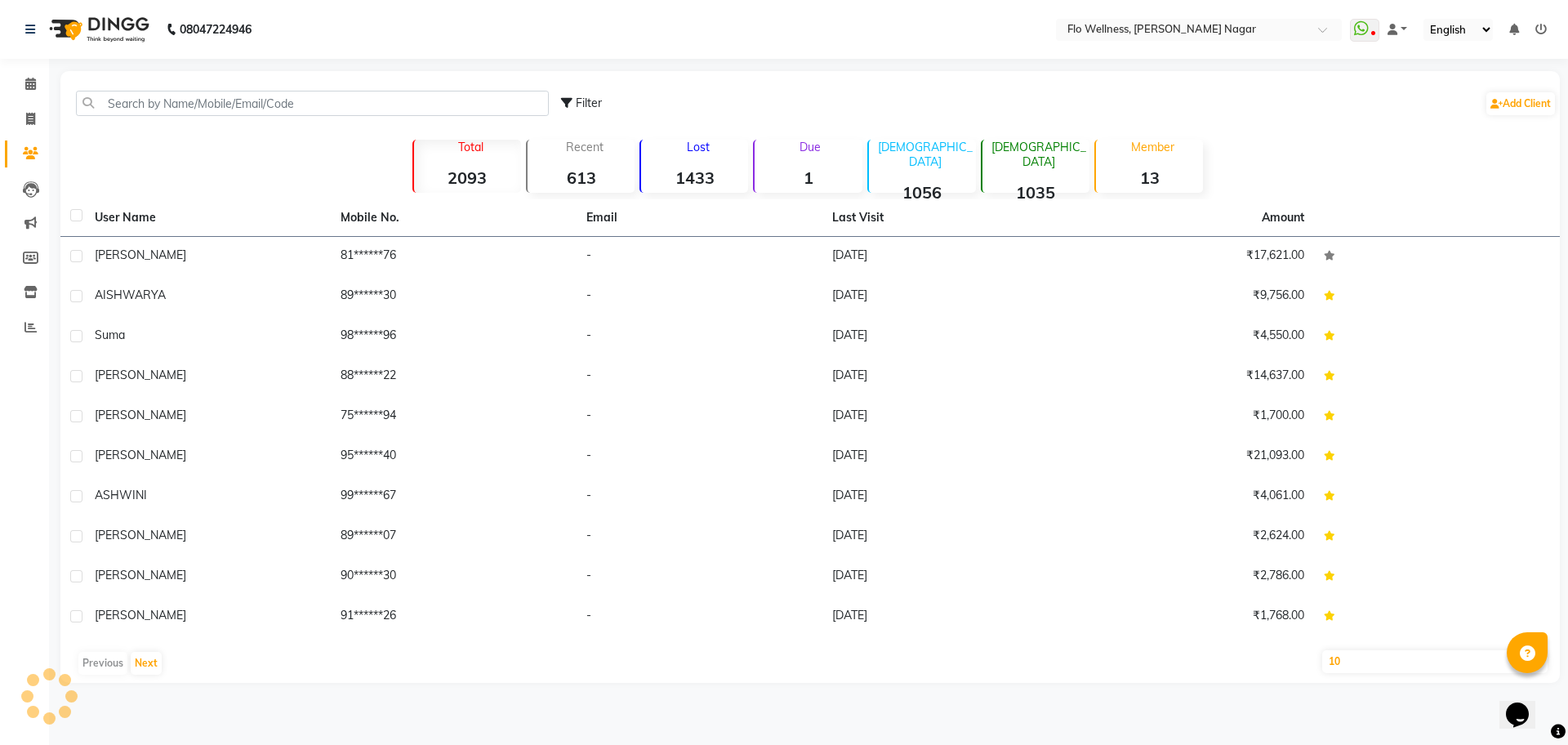
click at [1143, 151] on p "Member" at bounding box center [1152, 147] width 100 height 15
click at [1162, 162] on div "Member 13" at bounding box center [1149, 167] width 109 height 54
click at [1189, 151] on p "Member" at bounding box center [1152, 147] width 100 height 15
click at [1395, 663] on select "10 50 100" at bounding box center [1434, 662] width 225 height 23
click at [1322, 651] on select "10 50 100" at bounding box center [1434, 662] width 225 height 23
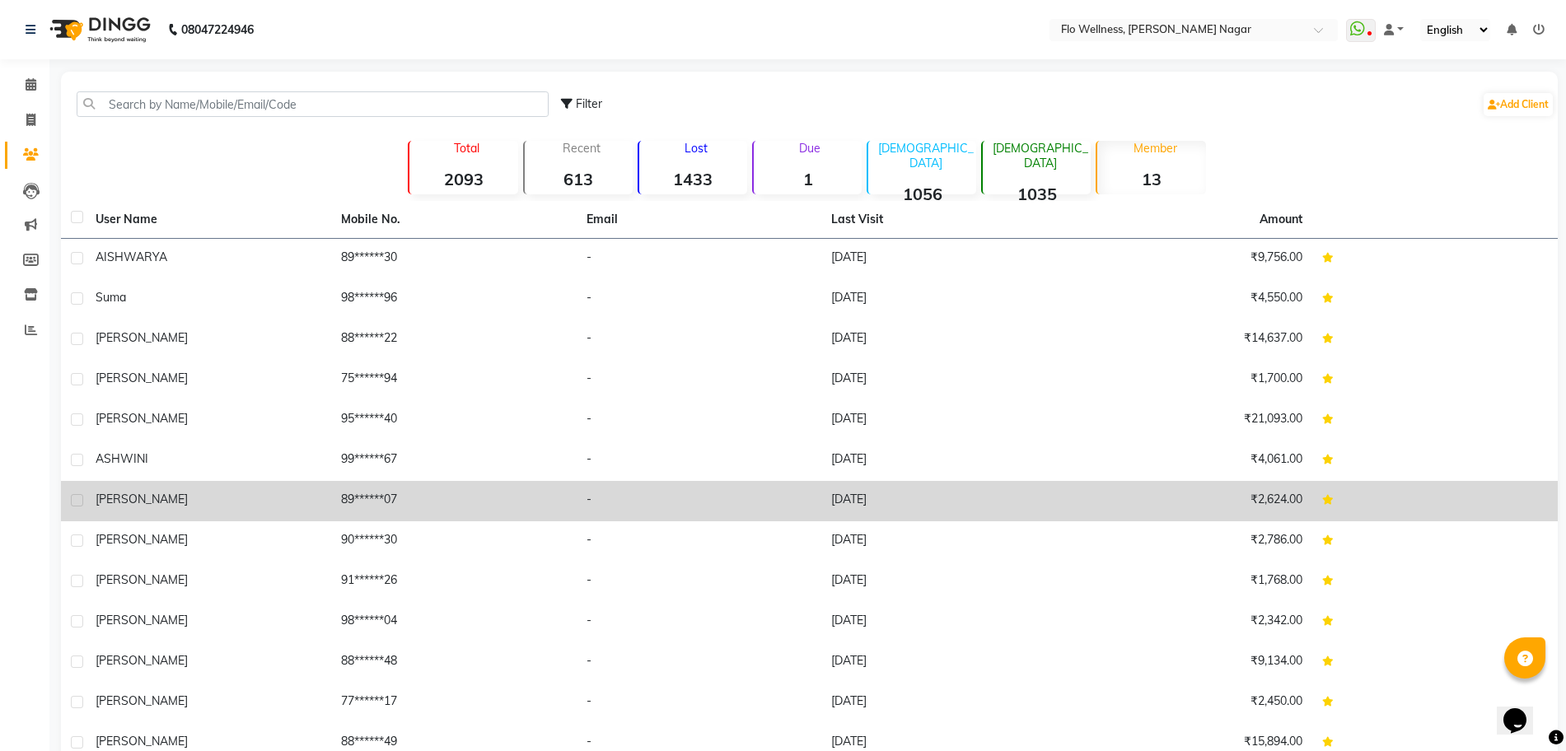
scroll to position [83, 0]
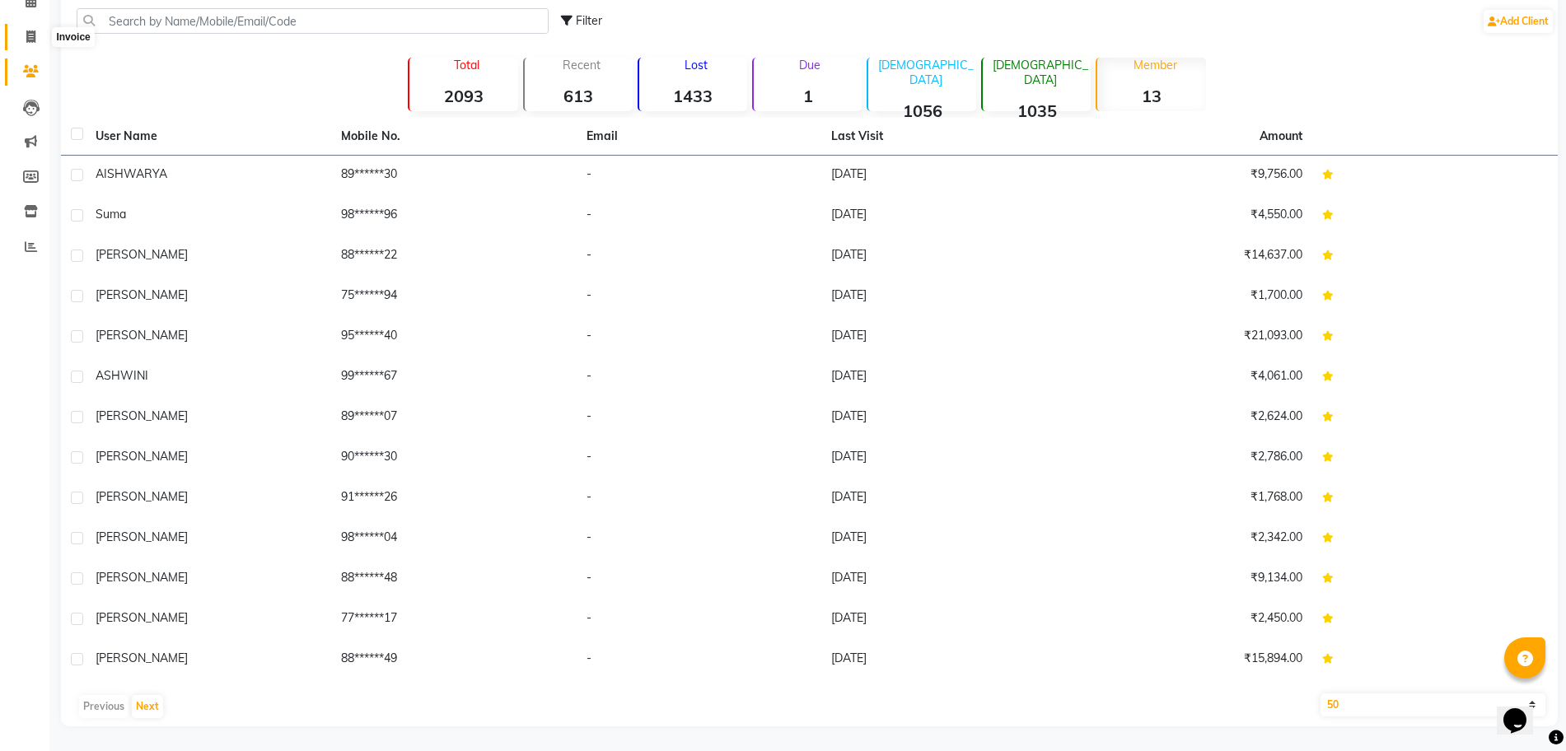
click at [42, 40] on span at bounding box center [30, 37] width 29 height 19
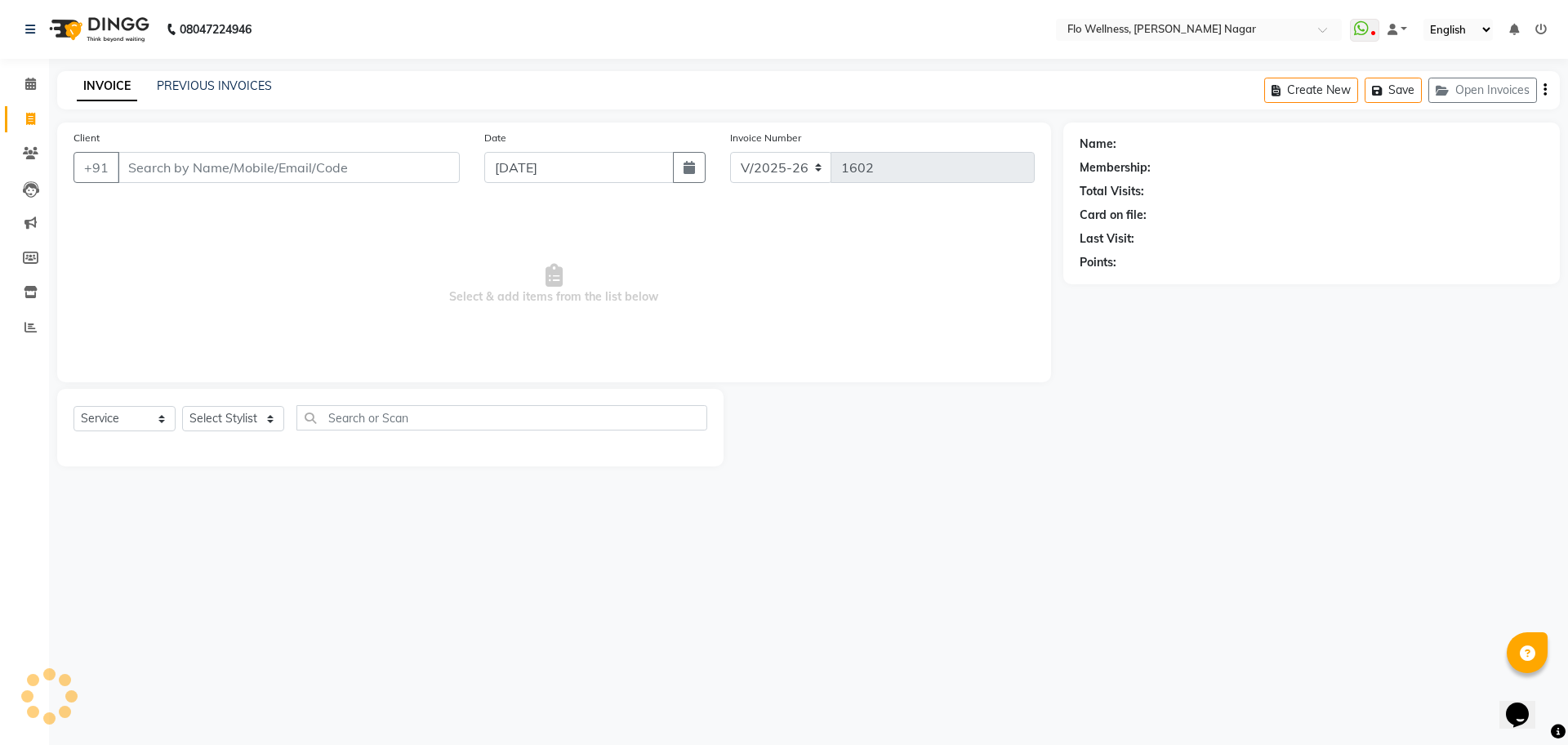
click at [211, 168] on input "Client" at bounding box center [289, 167] width 342 height 31
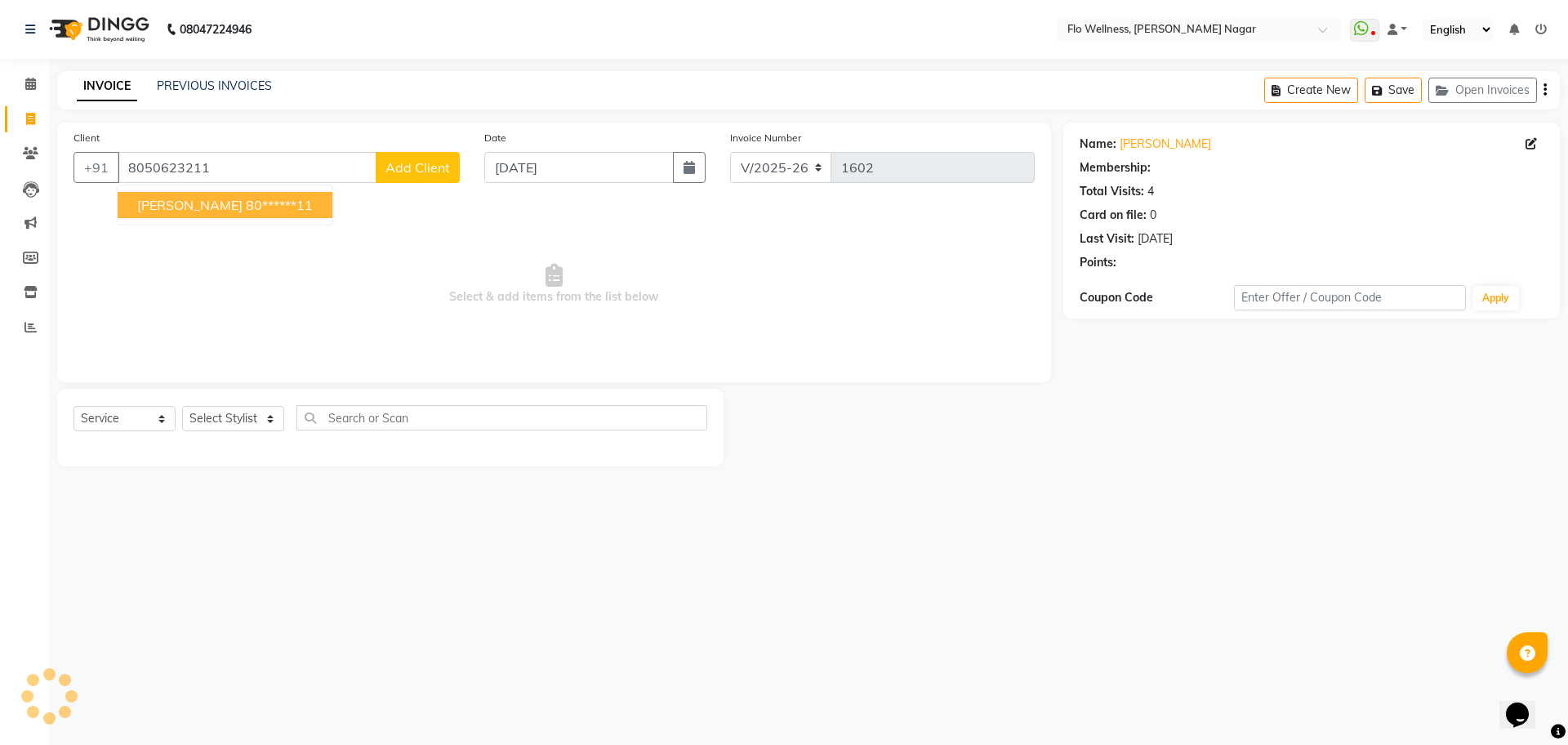
click at [219, 201] on span "[PERSON_NAME]" at bounding box center [189, 204] width 105 height 16
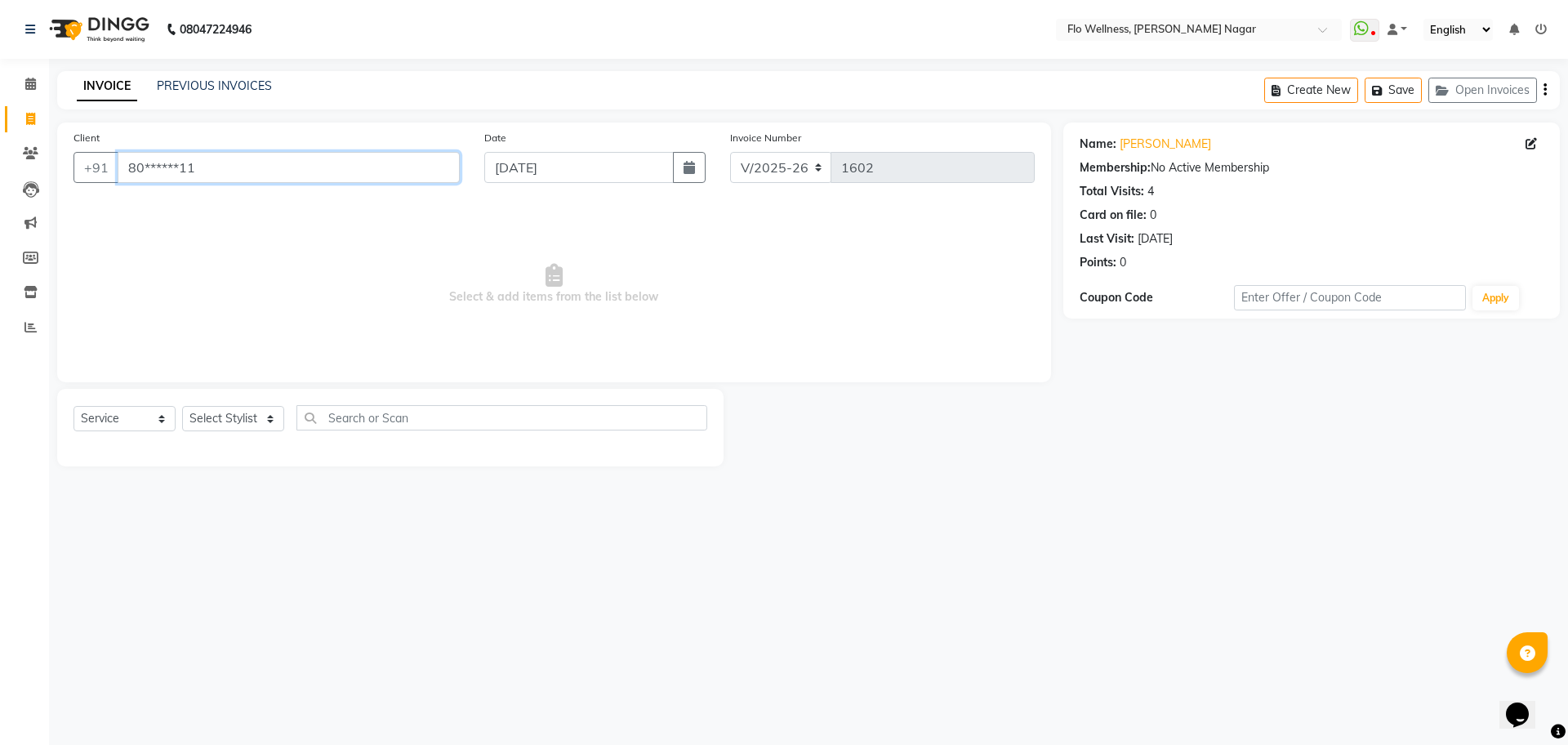
click at [278, 167] on input "80******11" at bounding box center [289, 167] width 342 height 31
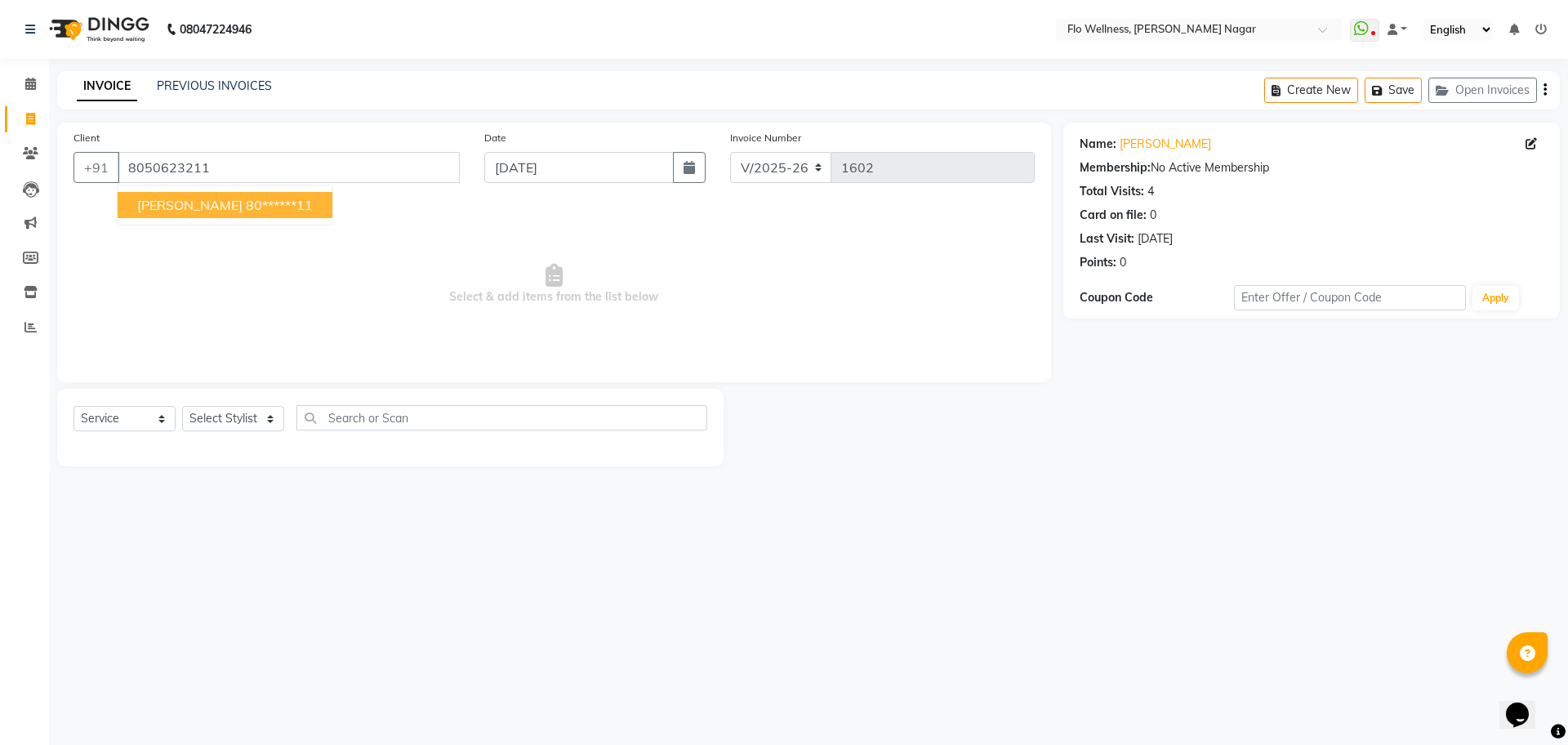
click at [276, 208] on ngb-highlight "80******11" at bounding box center [280, 204] width 67 height 16
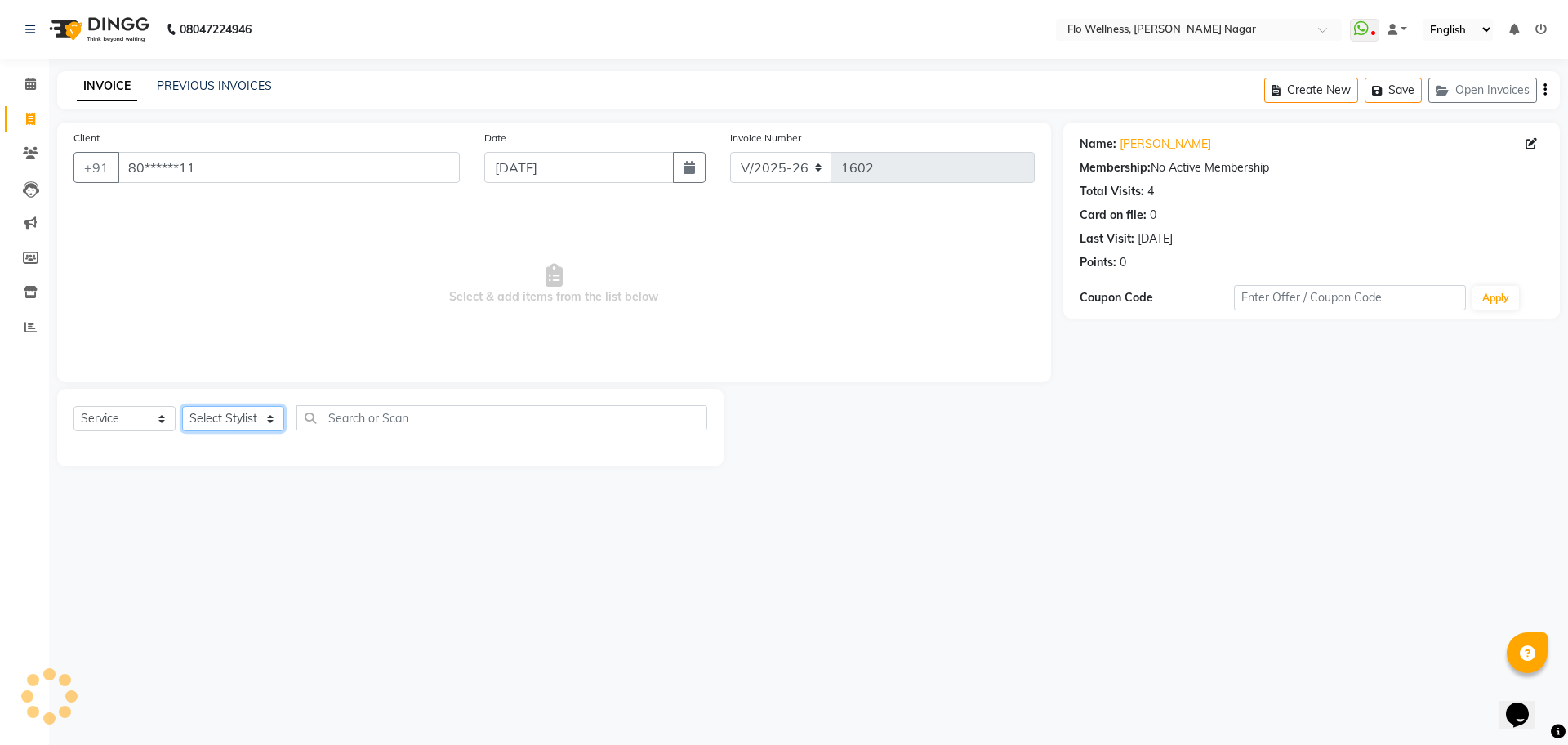
click at [228, 412] on select "Select Stylist [PERSON_NAME] Mani R [PERSON_NAME] Nivedini [PERSON_NAME]" at bounding box center [233, 419] width 102 height 26
click at [182, 406] on select "Select Stylist [PERSON_NAME] Mani R [PERSON_NAME] Nivedini [PERSON_NAME]" at bounding box center [233, 419] width 102 height 26
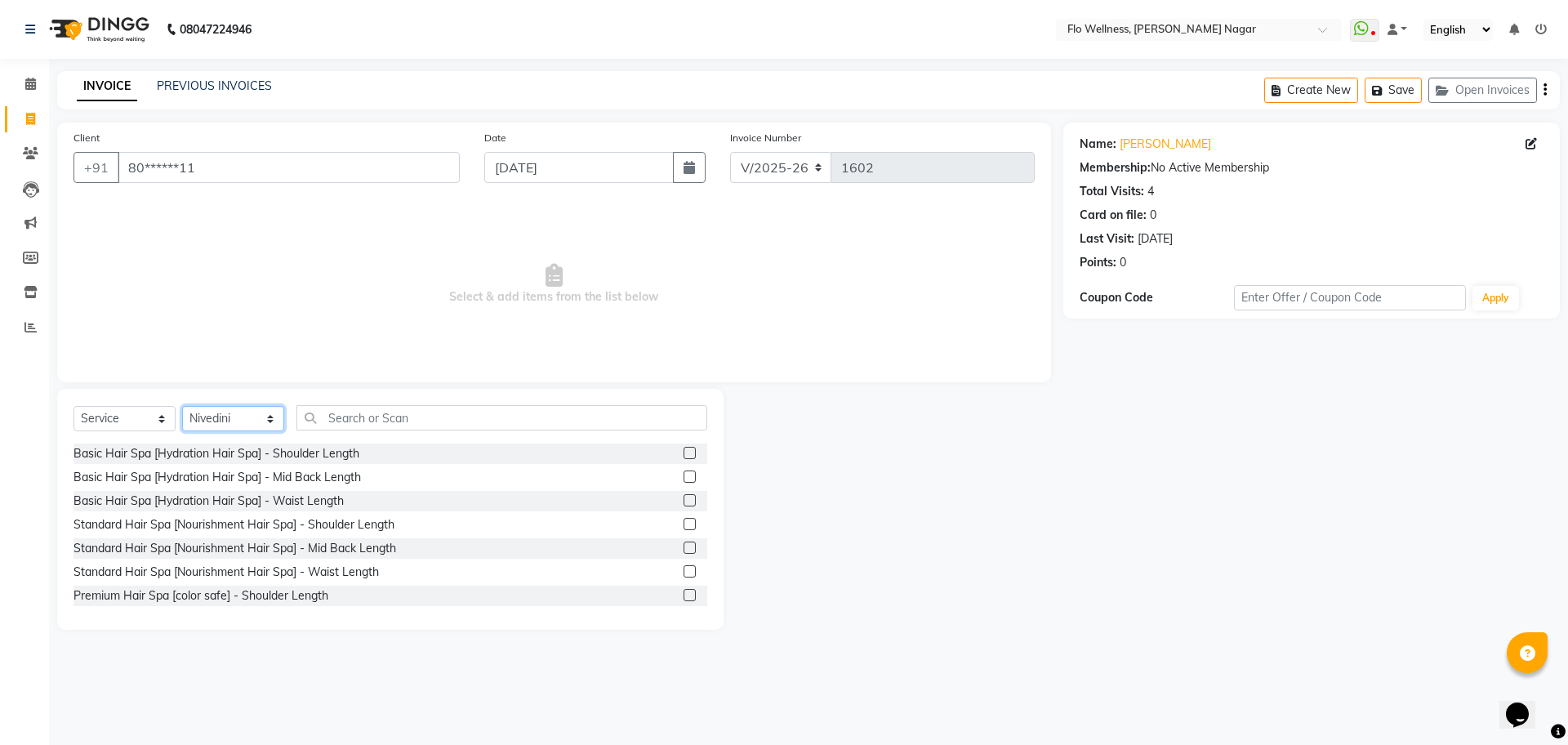
click at [244, 415] on select "Select Stylist [PERSON_NAME] Mani R [PERSON_NAME] Nivedini [PERSON_NAME]" at bounding box center [233, 419] width 102 height 26
click at [248, 416] on select "Select Stylist [PERSON_NAME] Mani R [PERSON_NAME] Nivedini [PERSON_NAME]" at bounding box center [233, 419] width 102 height 26
click at [268, 409] on select "Select Stylist [PERSON_NAME] Mani R [PERSON_NAME] Nivedini [PERSON_NAME]" at bounding box center [233, 419] width 102 height 26
click at [182, 406] on select "Select Stylist [PERSON_NAME] Mani R [PERSON_NAME] Nivedini [PERSON_NAME]" at bounding box center [233, 419] width 102 height 26
click at [257, 411] on select "Select Stylist [PERSON_NAME] Mani R [PERSON_NAME] Nivedini [PERSON_NAME]" at bounding box center [233, 419] width 102 height 26
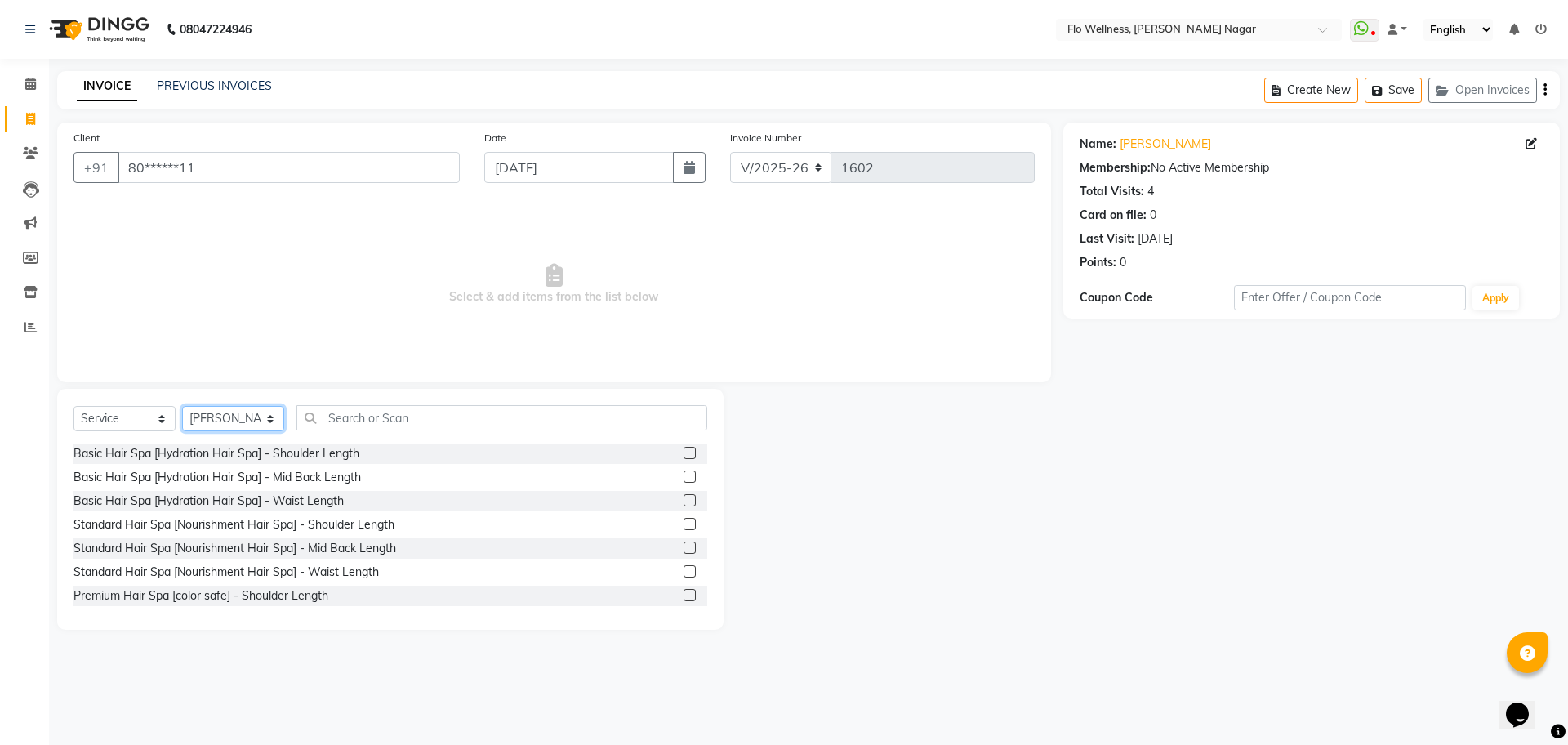
click at [182, 406] on select "Select Stylist [PERSON_NAME] Mani R [PERSON_NAME] Nivedini [PERSON_NAME]" at bounding box center [233, 419] width 102 height 26
click at [160, 419] on select "Select Service Product Membership Package Voucher Prepaid Gift Card" at bounding box center [124, 419] width 102 height 26
click at [73, 406] on select "Select Service Product Membership Package Voucher Prepaid Gift Card" at bounding box center [124, 419] width 102 height 26
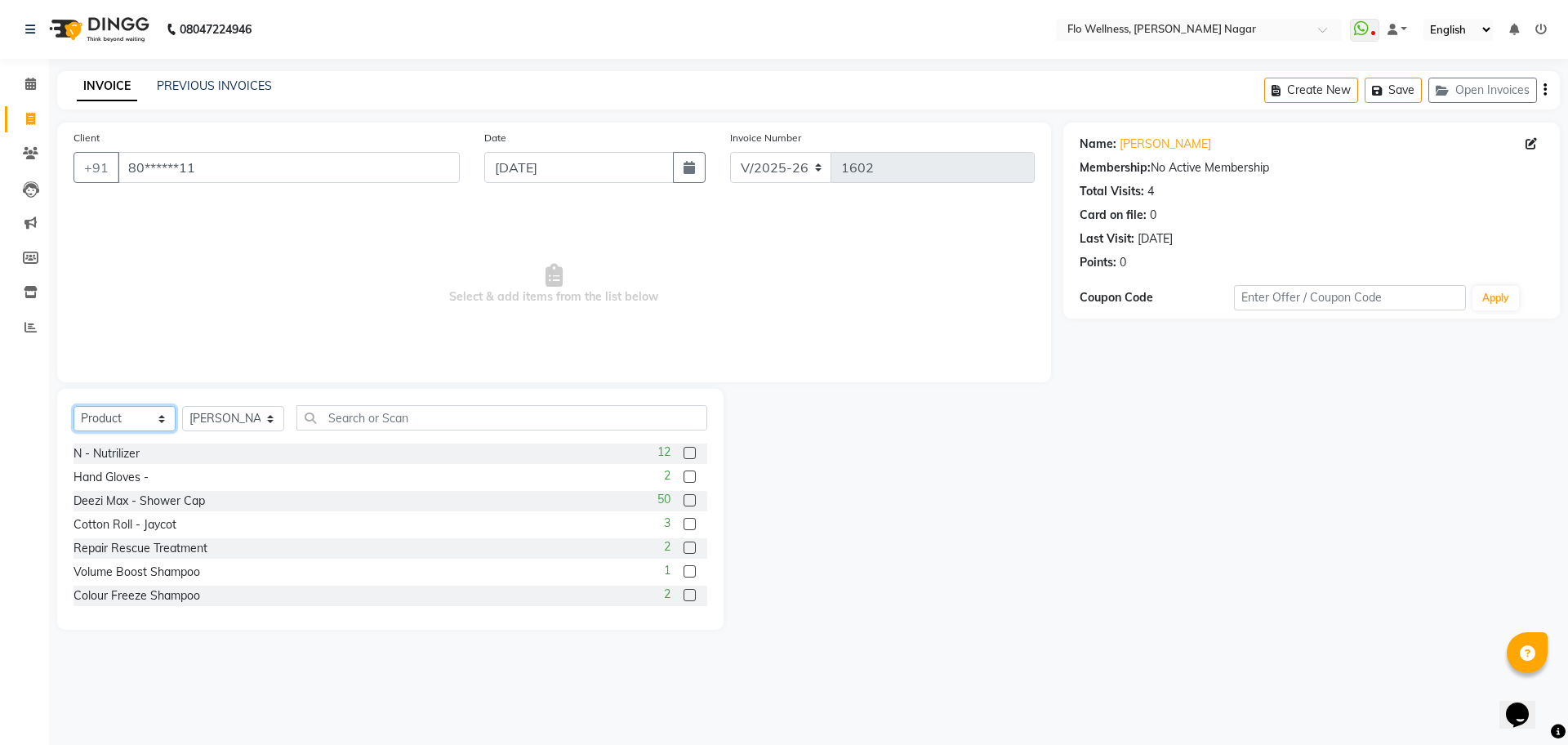
click at [127, 424] on select "Select Service Product Membership Package Voucher Prepaid Gift Card" at bounding box center [124, 419] width 102 height 26
click at [73, 406] on select "Select Service Product Membership Package Voucher Prepaid Gift Card" at bounding box center [124, 419] width 102 height 26
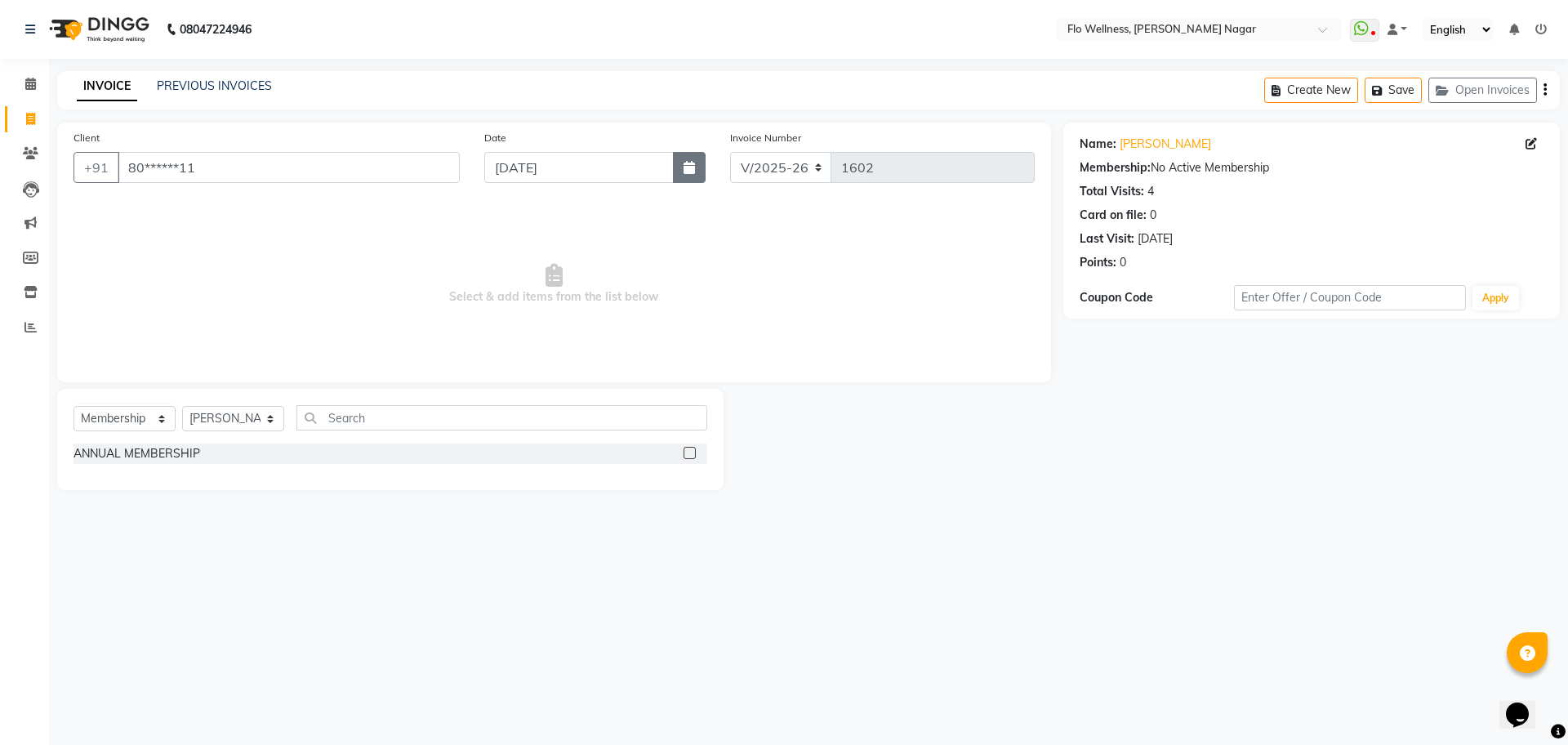
click at [700, 174] on button "button" at bounding box center [689, 167] width 33 height 31
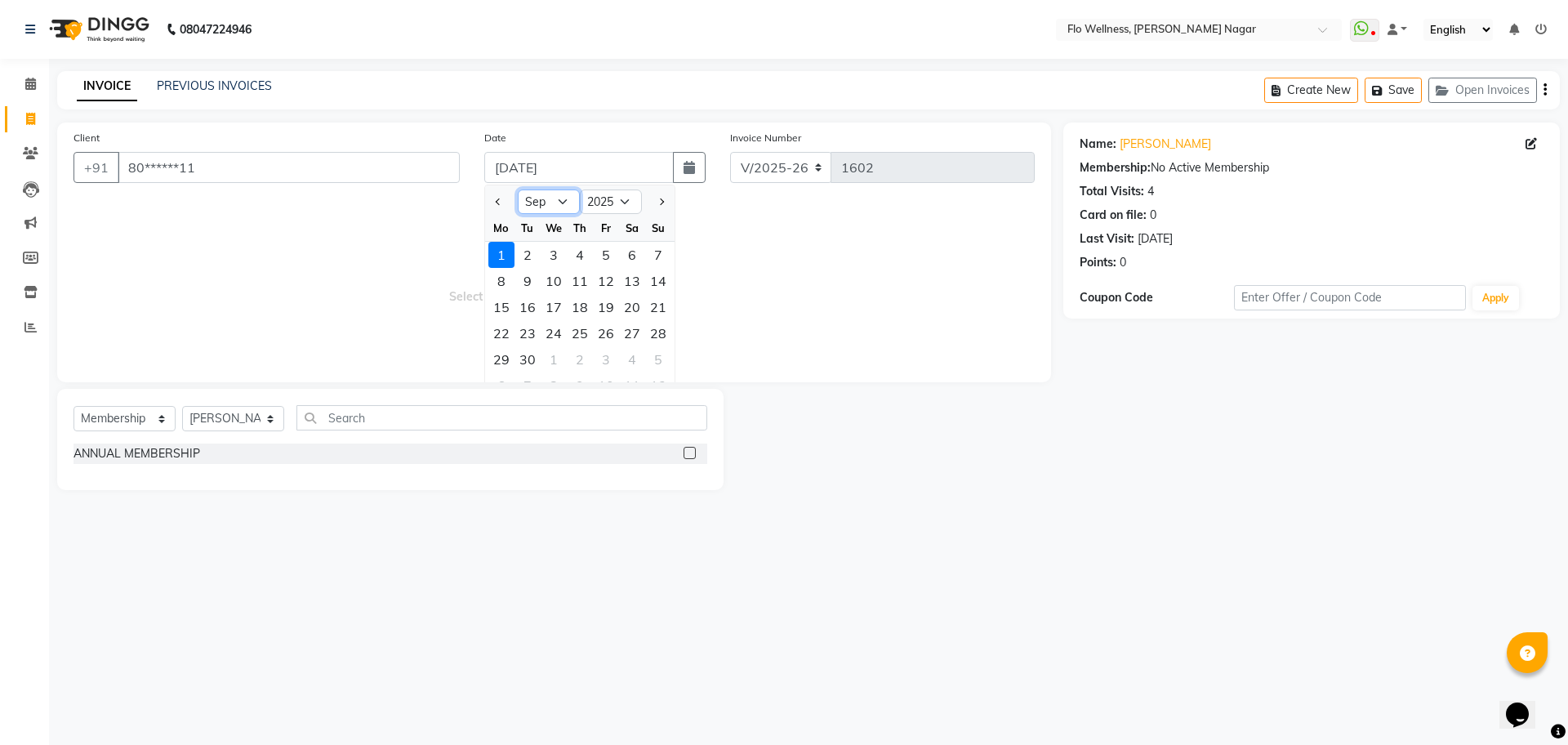
click at [553, 197] on select "Jan Feb Mar Apr May Jun [DATE] Aug Sep Oct Nov Dec" at bounding box center [548, 201] width 62 height 25
click at [518, 189] on select "Jan Feb Mar Apr May Jun [DATE] Aug Sep Oct Nov Dec" at bounding box center [548, 201] width 62 height 25
click at [636, 353] on div "30" at bounding box center [632, 359] width 26 height 26
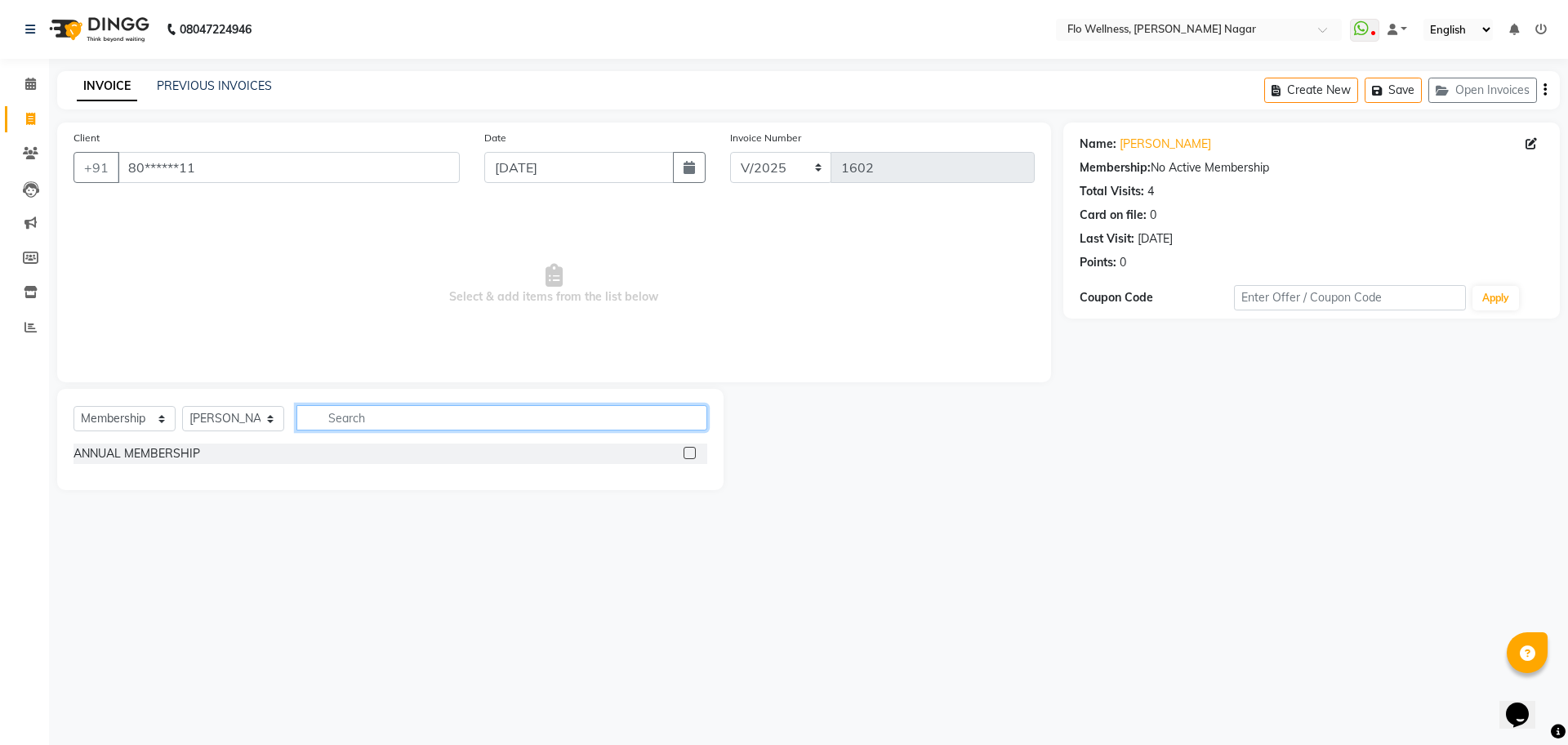
click at [469, 417] on input "text" at bounding box center [502, 419] width 411 height 26
click at [690, 448] on label at bounding box center [689, 453] width 12 height 12
click at [690, 448] on input "checkbox" at bounding box center [688, 453] width 11 height 11
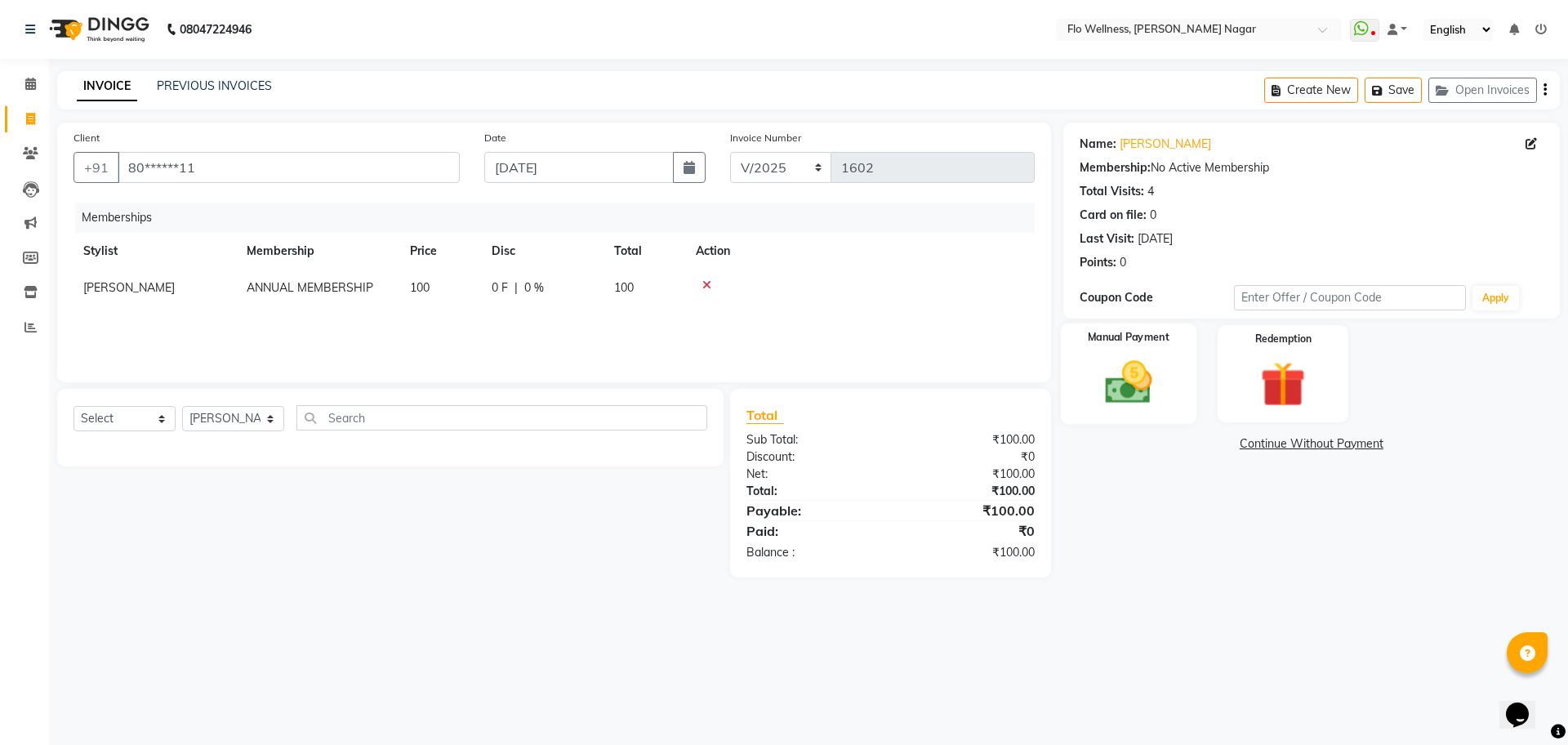
click at [1131, 419] on div "Manual Payment" at bounding box center [1128, 373] width 136 height 100
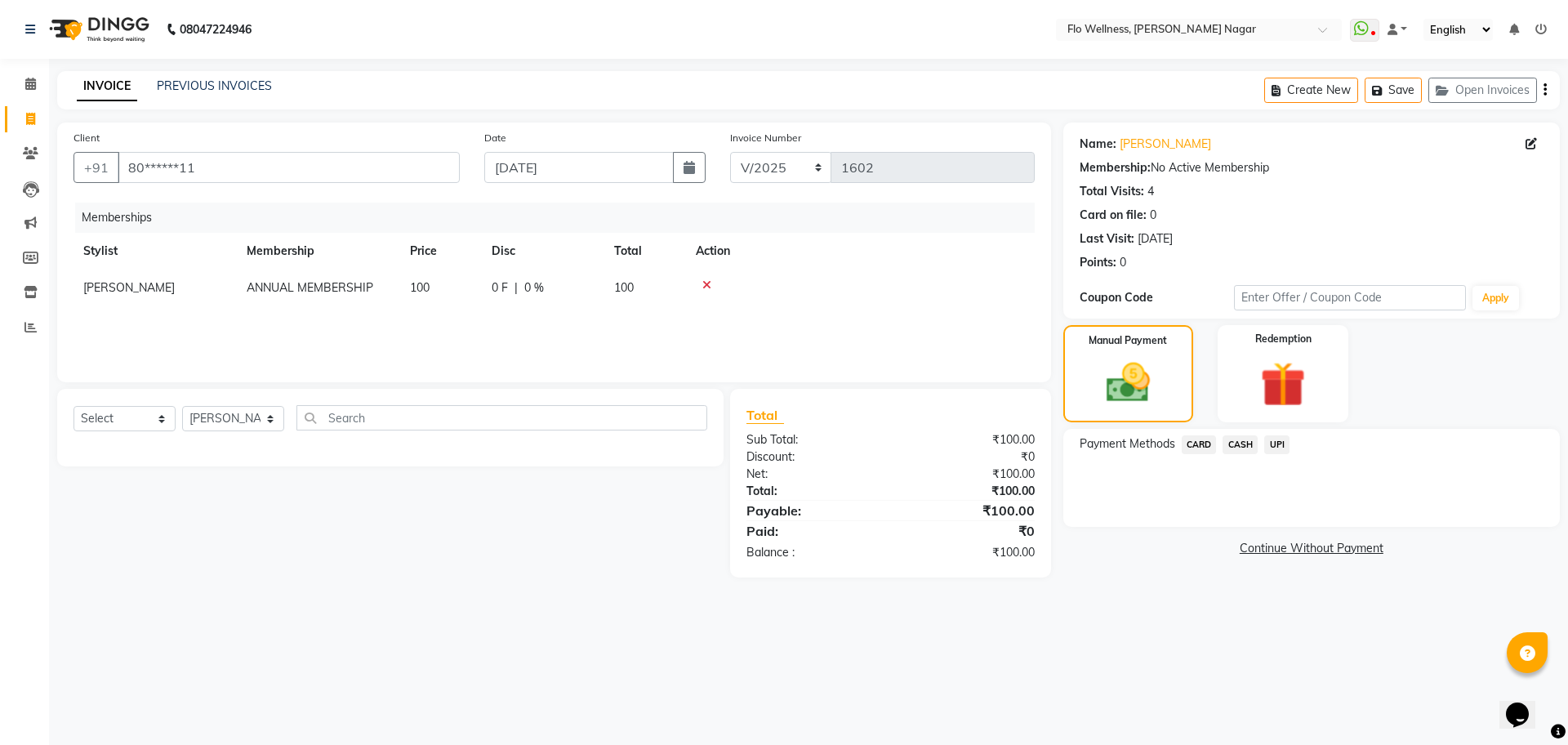
click at [1285, 439] on span "UPI" at bounding box center [1277, 444] width 26 height 19
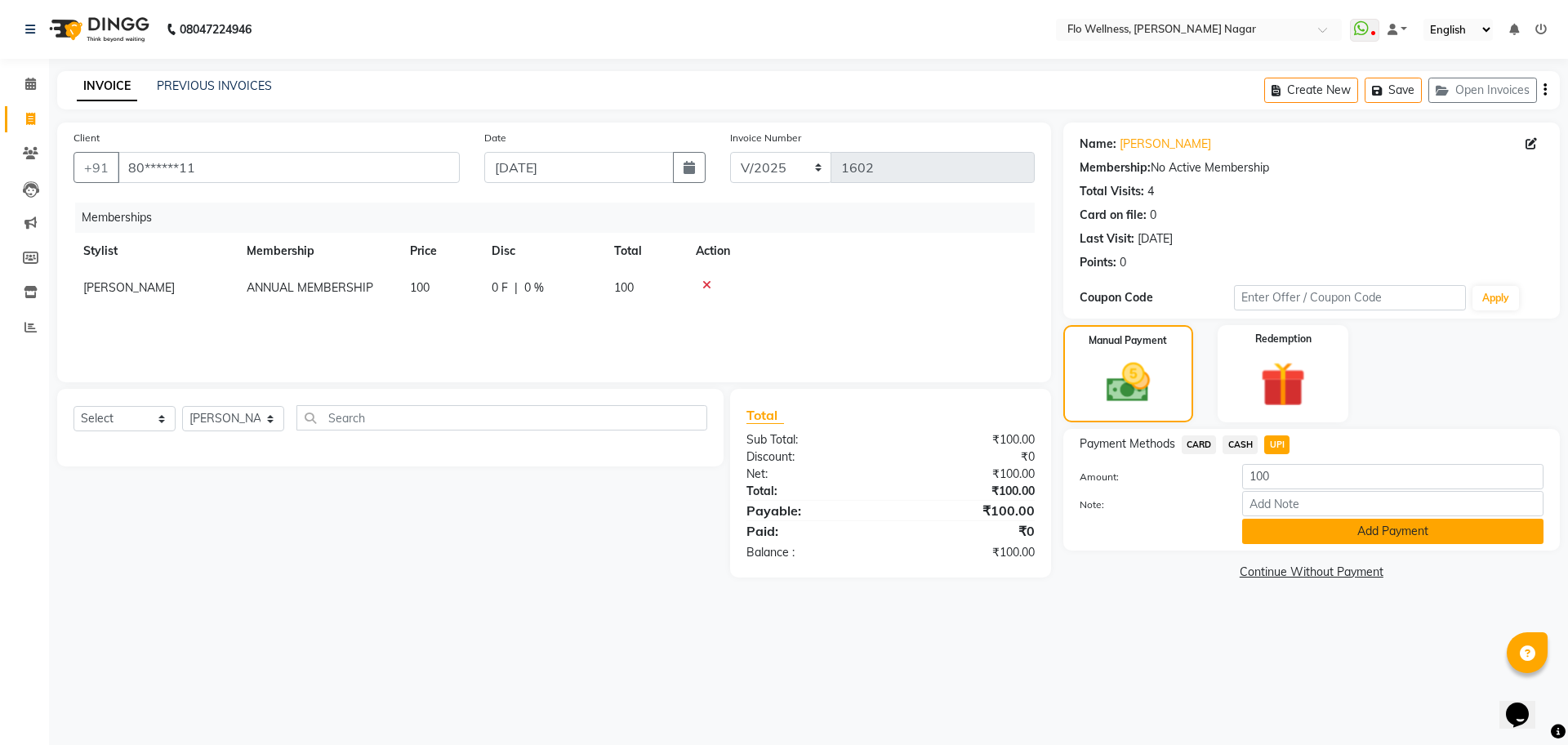
click at [1279, 526] on button "Add Payment" at bounding box center [1393, 532] width 302 height 26
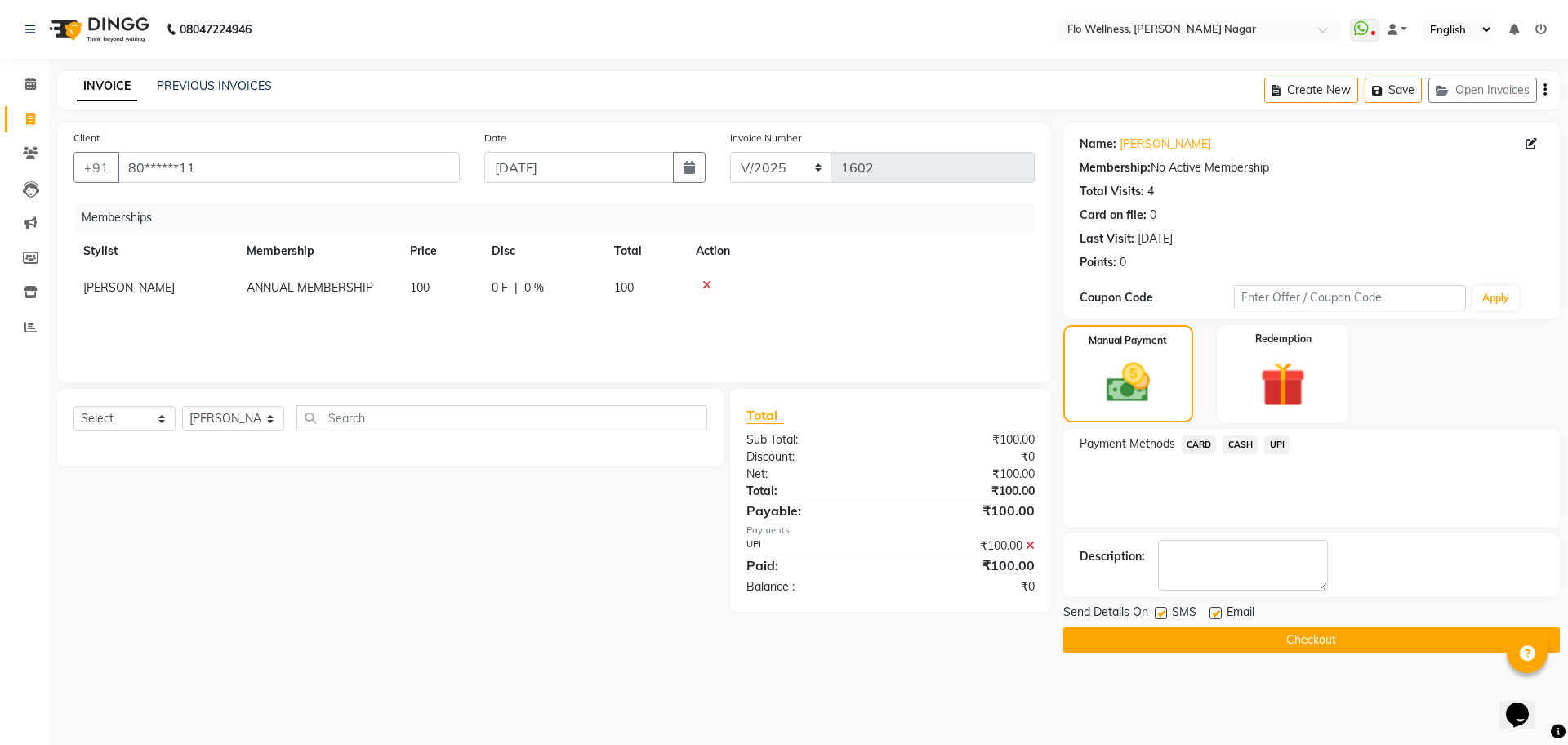
click at [1297, 643] on button "Checkout" at bounding box center [1311, 641] width 497 height 26
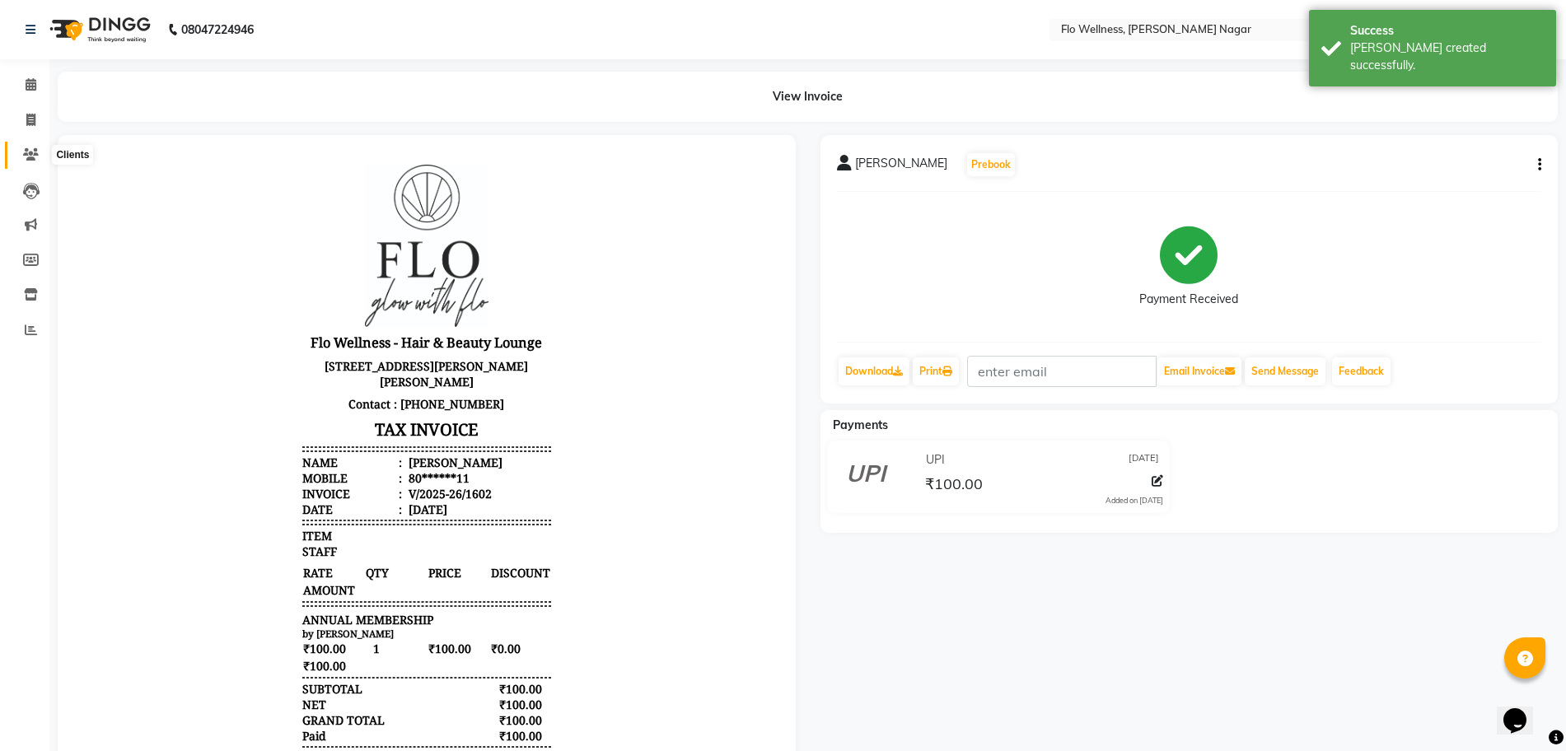
click at [34, 157] on icon at bounding box center [31, 154] width 16 height 12
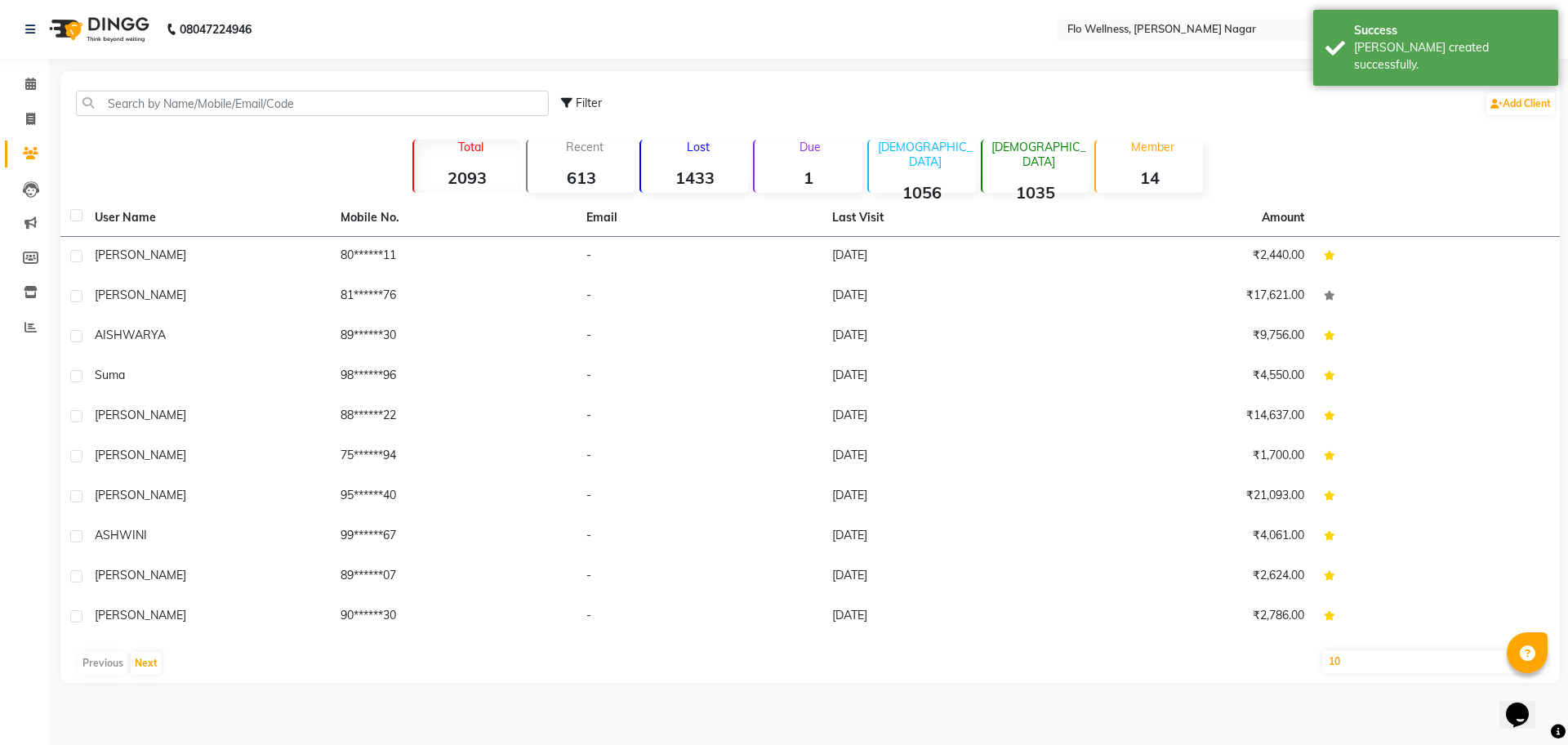
click at [29, 100] on li "Calendar" at bounding box center [24, 84] width 49 height 35
click at [31, 121] on icon at bounding box center [30, 119] width 9 height 12
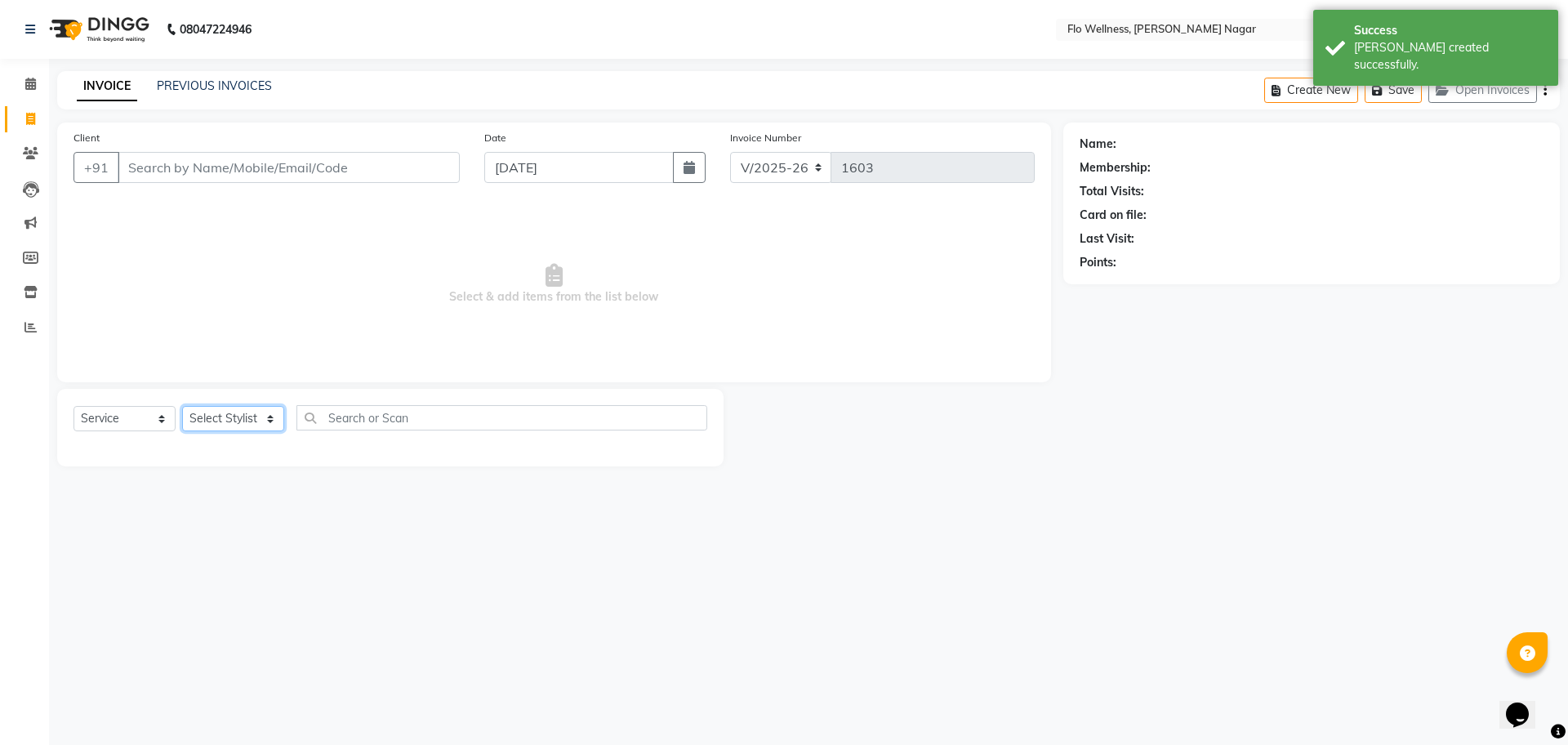
click at [219, 406] on select "Select Stylist" at bounding box center [233, 419] width 102 height 26
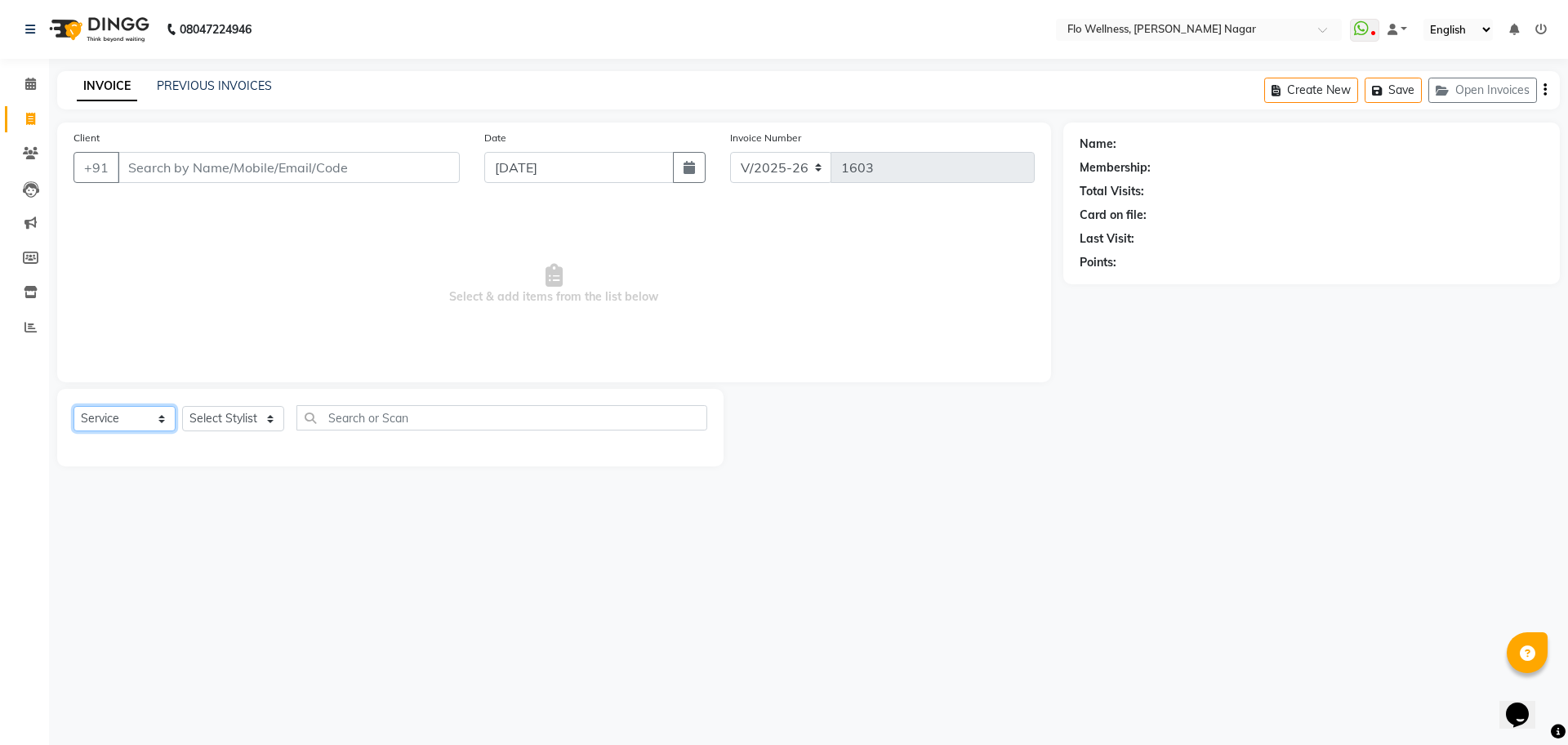
click at [155, 427] on select "Select Service Product Membership Package Voucher Prepaid Gift Card" at bounding box center [124, 419] width 102 height 26
click at [73, 406] on select "Select Service Product Membership Package Voucher Prepaid Gift Card" at bounding box center [124, 419] width 102 height 26
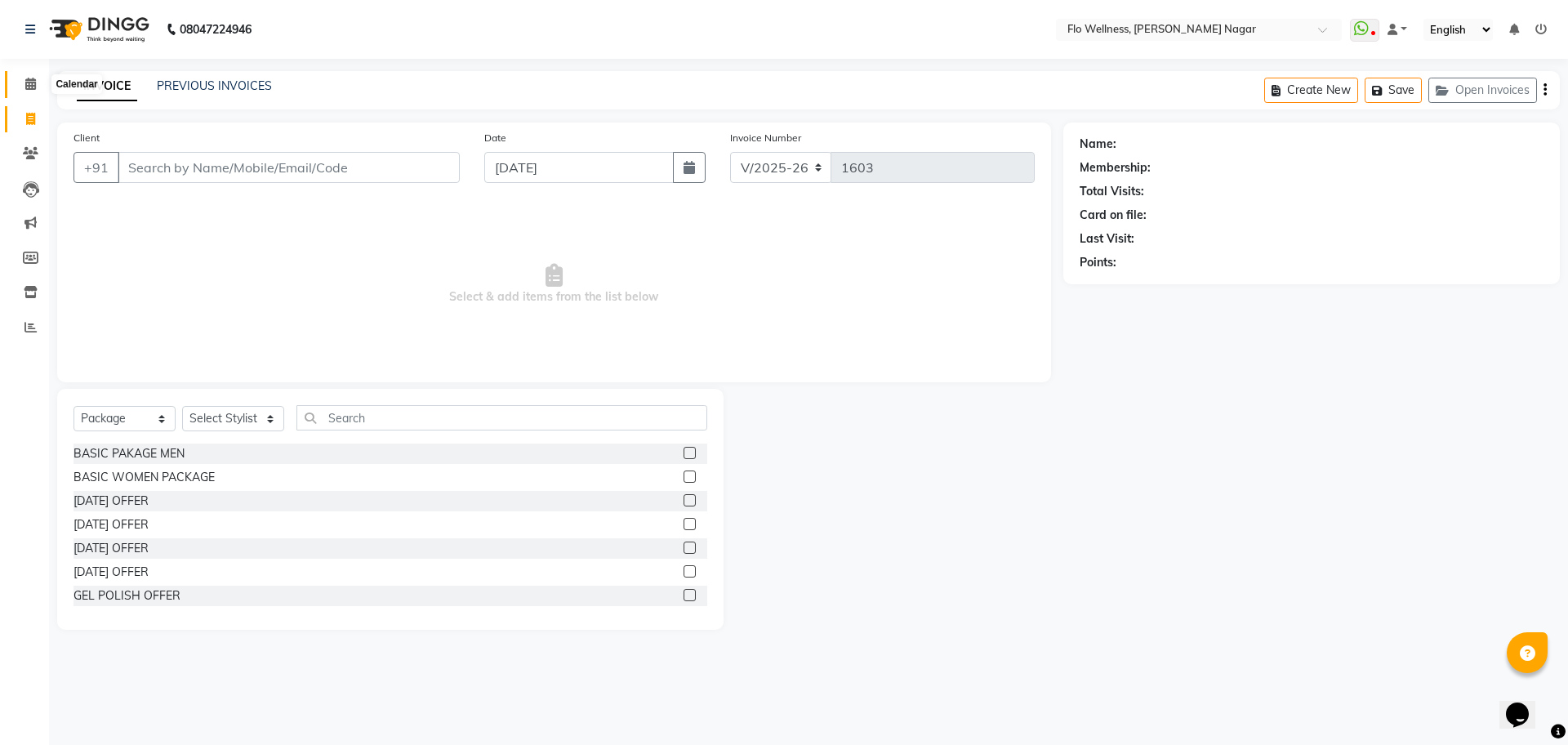
click at [34, 86] on icon at bounding box center [31, 83] width 11 height 12
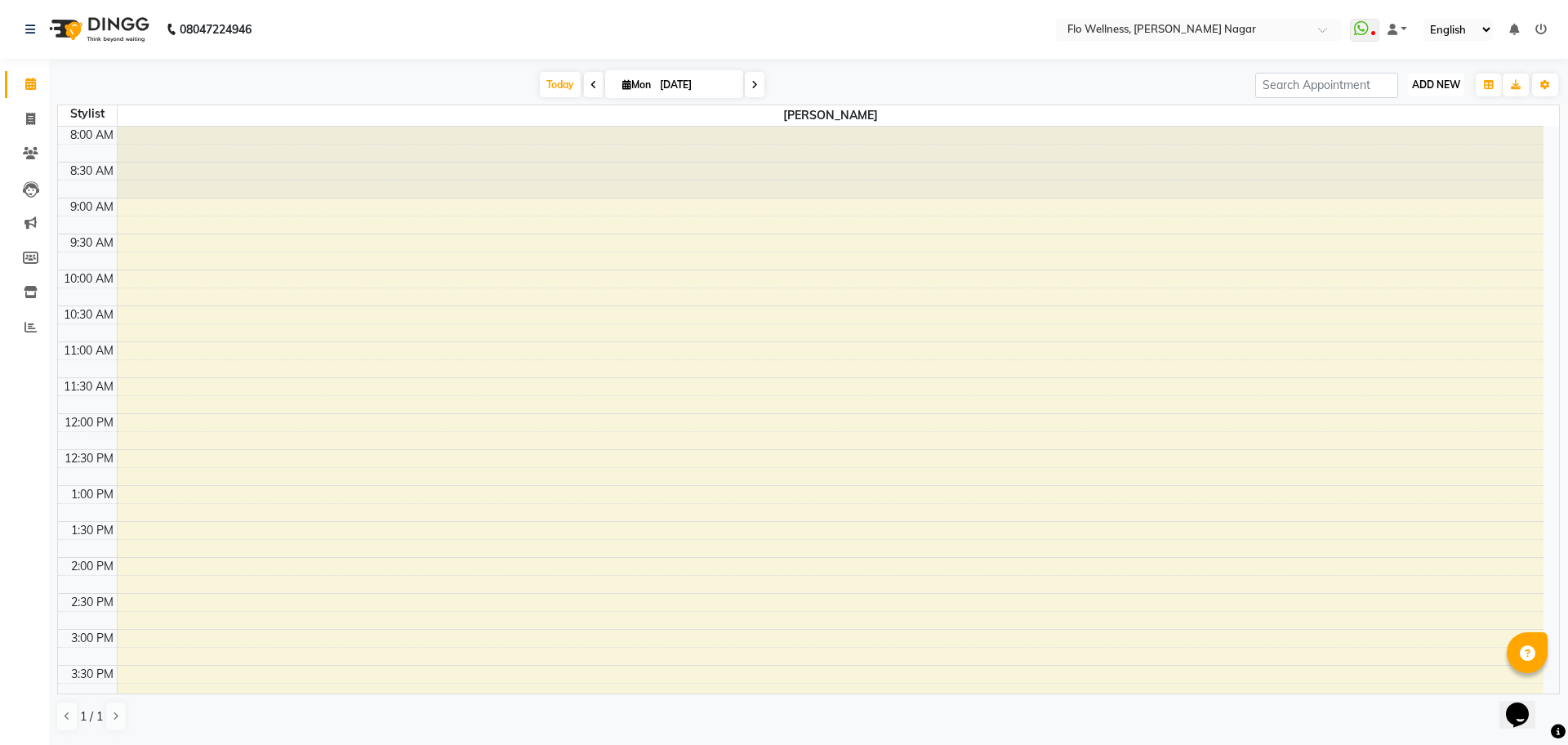
click at [1453, 82] on span "ADD NEW" at bounding box center [1436, 84] width 49 height 12
click at [875, 243] on div "8:00 AM 8:30 AM 9:00 AM 9:30 AM 10:00 AM 10:30 AM 11:00 AM 11:30 AM 12:00 PM 12…" at bounding box center [800, 593] width 1486 height 933
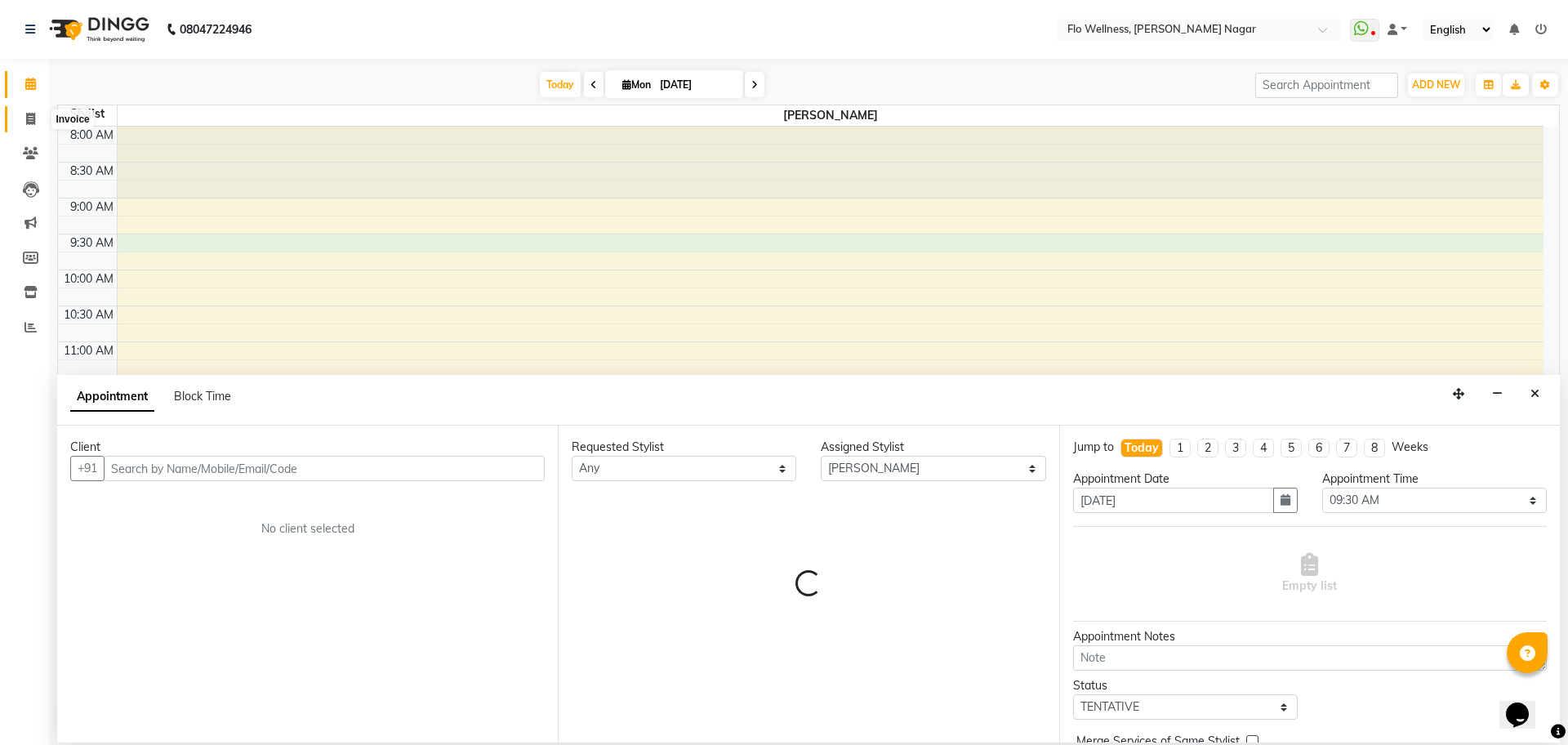
click at [26, 126] on span at bounding box center [30, 119] width 29 height 19
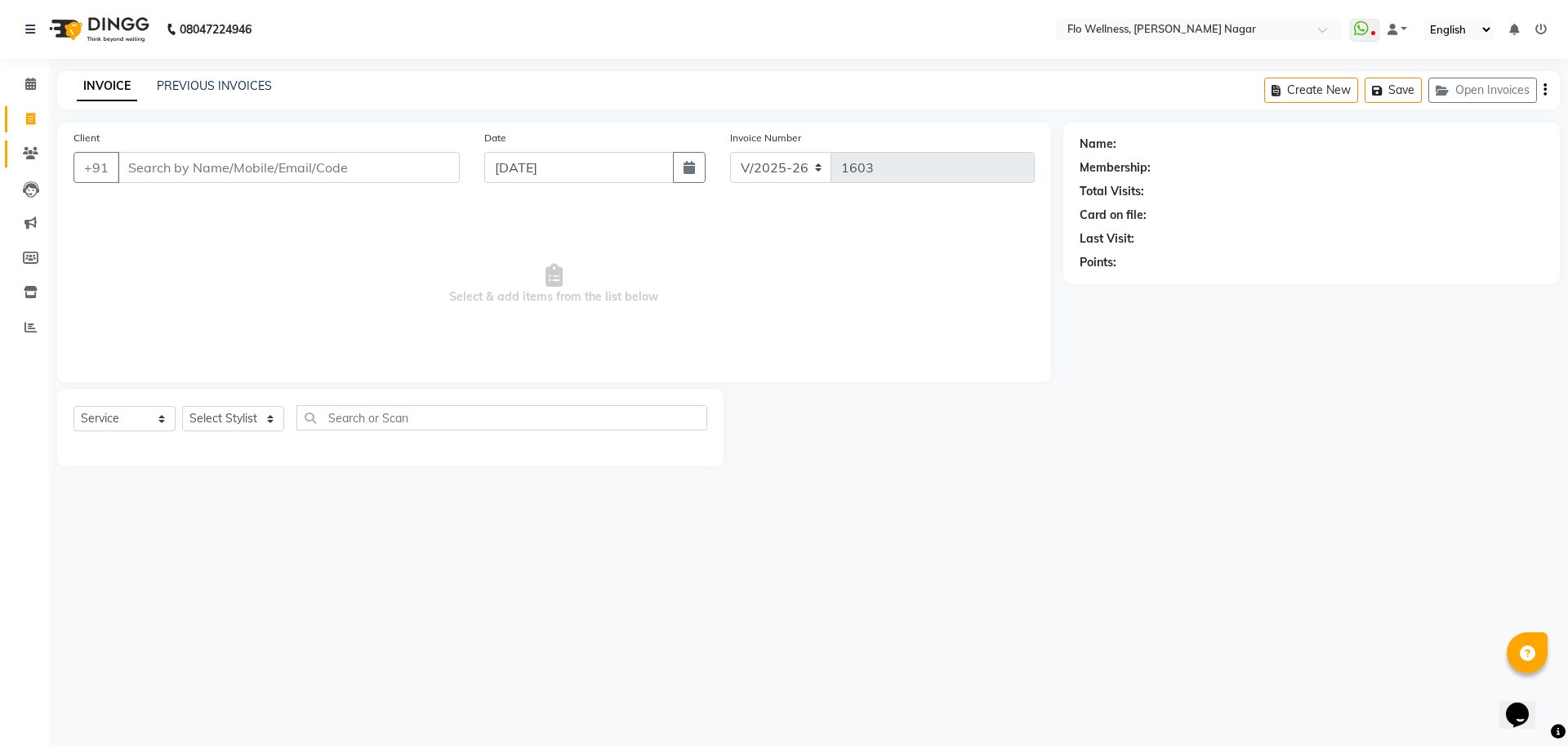
click at [30, 143] on link "Clients" at bounding box center [25, 154] width 40 height 27
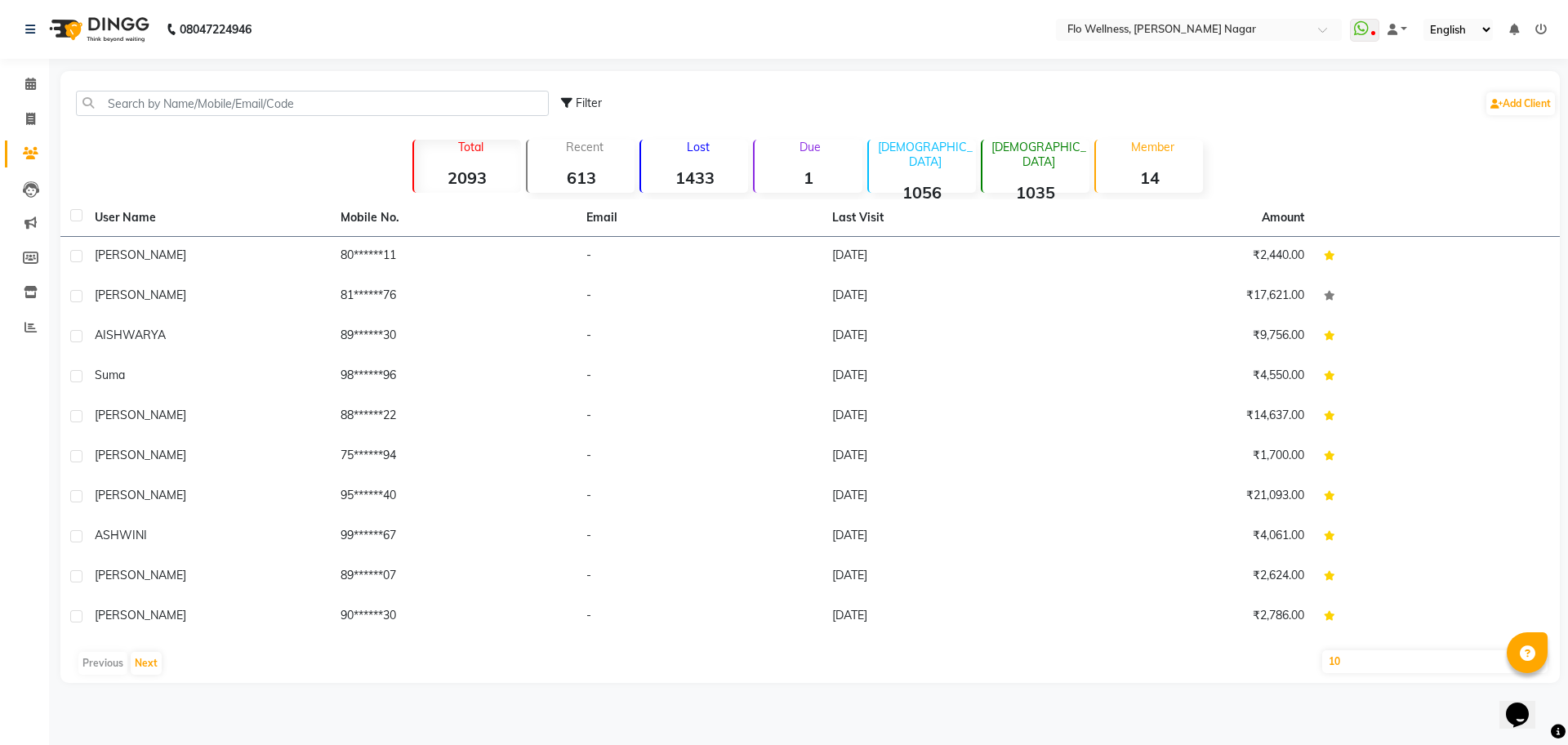
click at [1185, 174] on strong "14" at bounding box center [1149, 178] width 107 height 21
click at [1160, 150] on p "Member" at bounding box center [1152, 147] width 100 height 15
click at [1149, 155] on div "Member 14" at bounding box center [1149, 167] width 109 height 54
drag, startPoint x: 67, startPoint y: 406, endPoint x: 1340, endPoint y: 151, distance: 1298.3
click at [1379, 130] on div "Filter Add Client Total 2093 Recent 613 Lost 1433 Due 1 [DEMOGRAPHIC_DATA] 1056…" at bounding box center [810, 377] width 1500 height 612
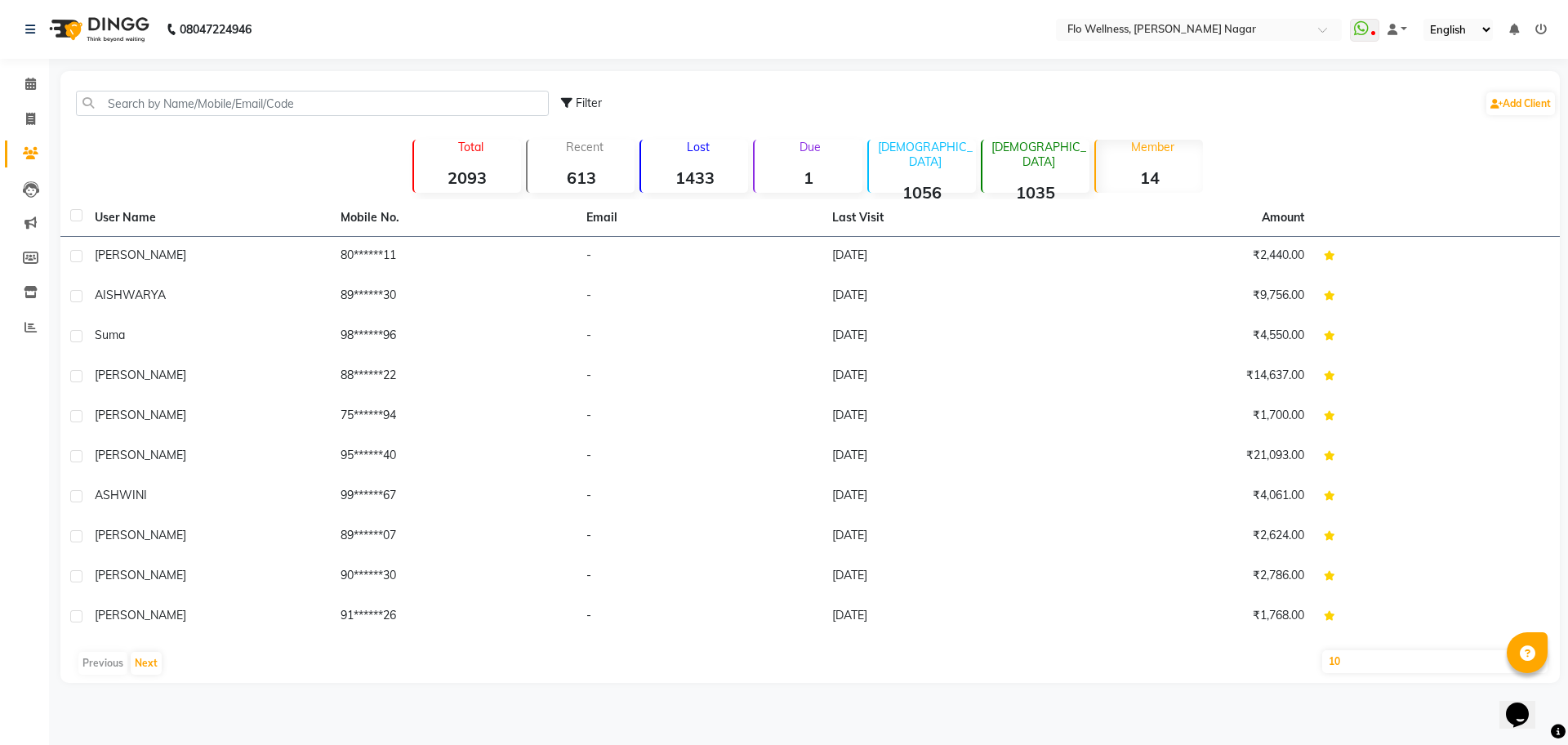
drag, startPoint x: 1179, startPoint y: 161, endPoint x: 1165, endPoint y: 165, distance: 14.6
click at [1169, 163] on div "Member 14" at bounding box center [1149, 167] width 109 height 54
drag, startPoint x: 1154, startPoint y: 172, endPoint x: 1137, endPoint y: 152, distance: 26.2
click at [1137, 152] on div "Member 14" at bounding box center [1149, 167] width 109 height 54
click at [1393, 651] on select "10 50 100" at bounding box center [1434, 662] width 225 height 23
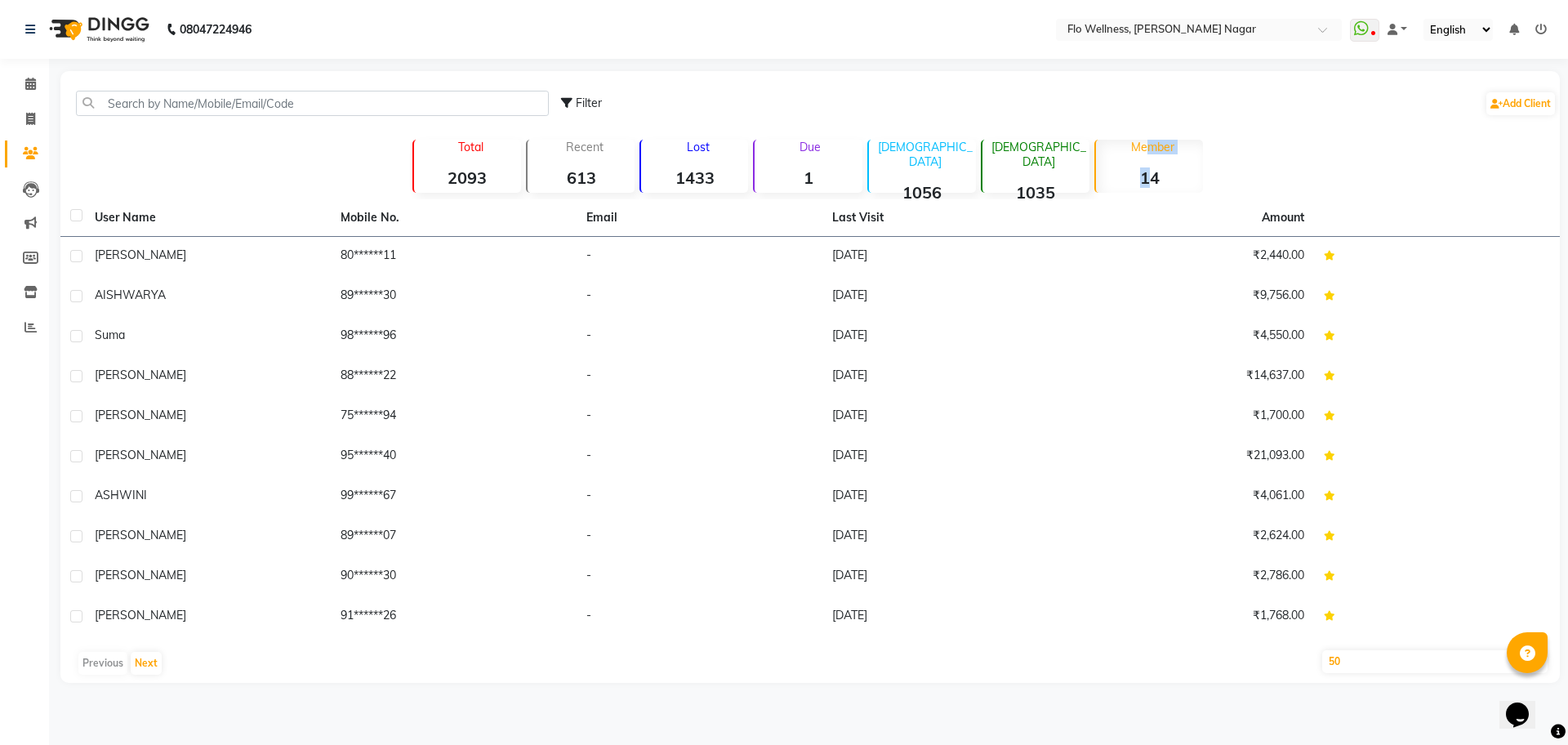
click at [1322, 651] on select "10 50 100" at bounding box center [1434, 662] width 225 height 23
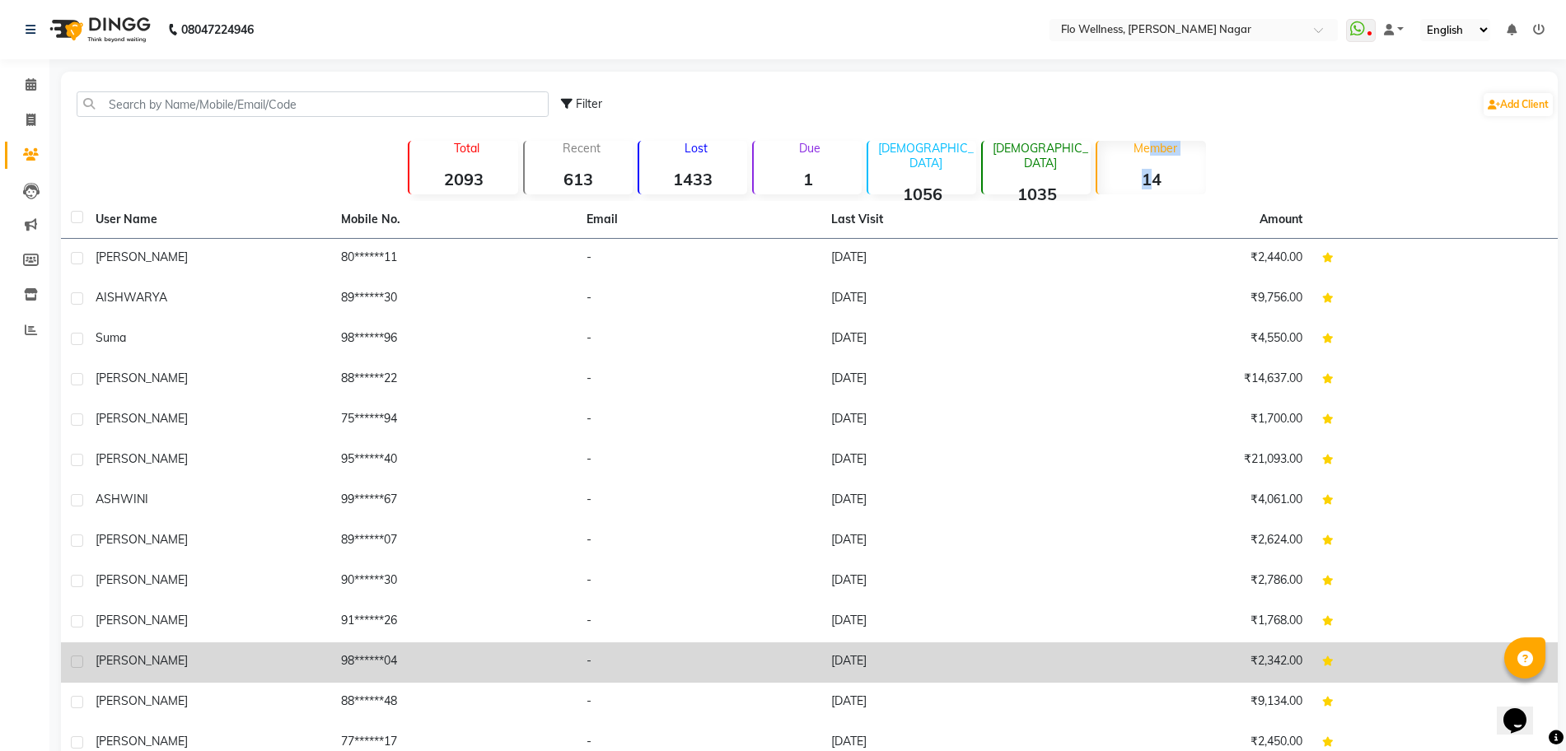
scroll to position [124, 0]
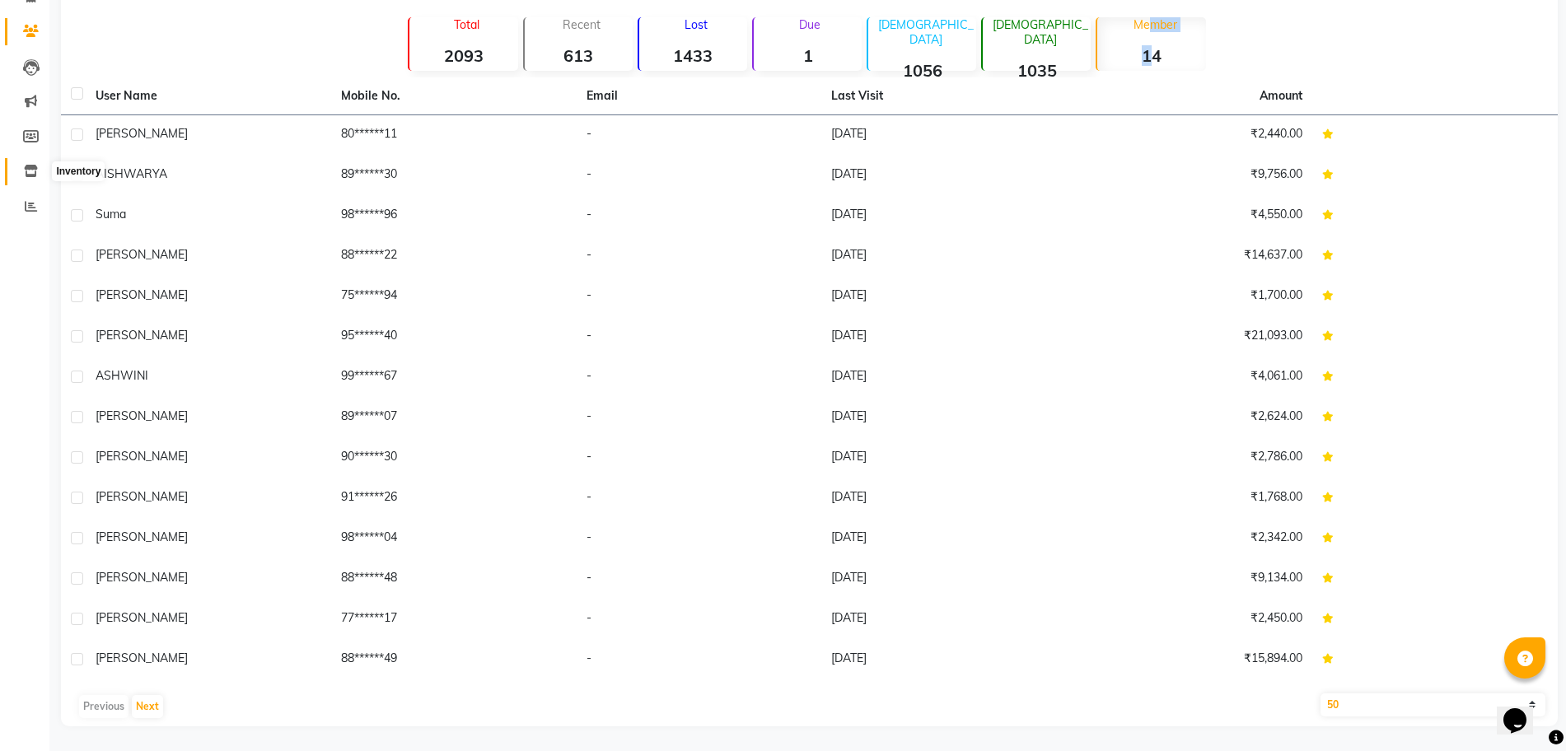
click at [37, 165] on icon at bounding box center [31, 171] width 14 height 12
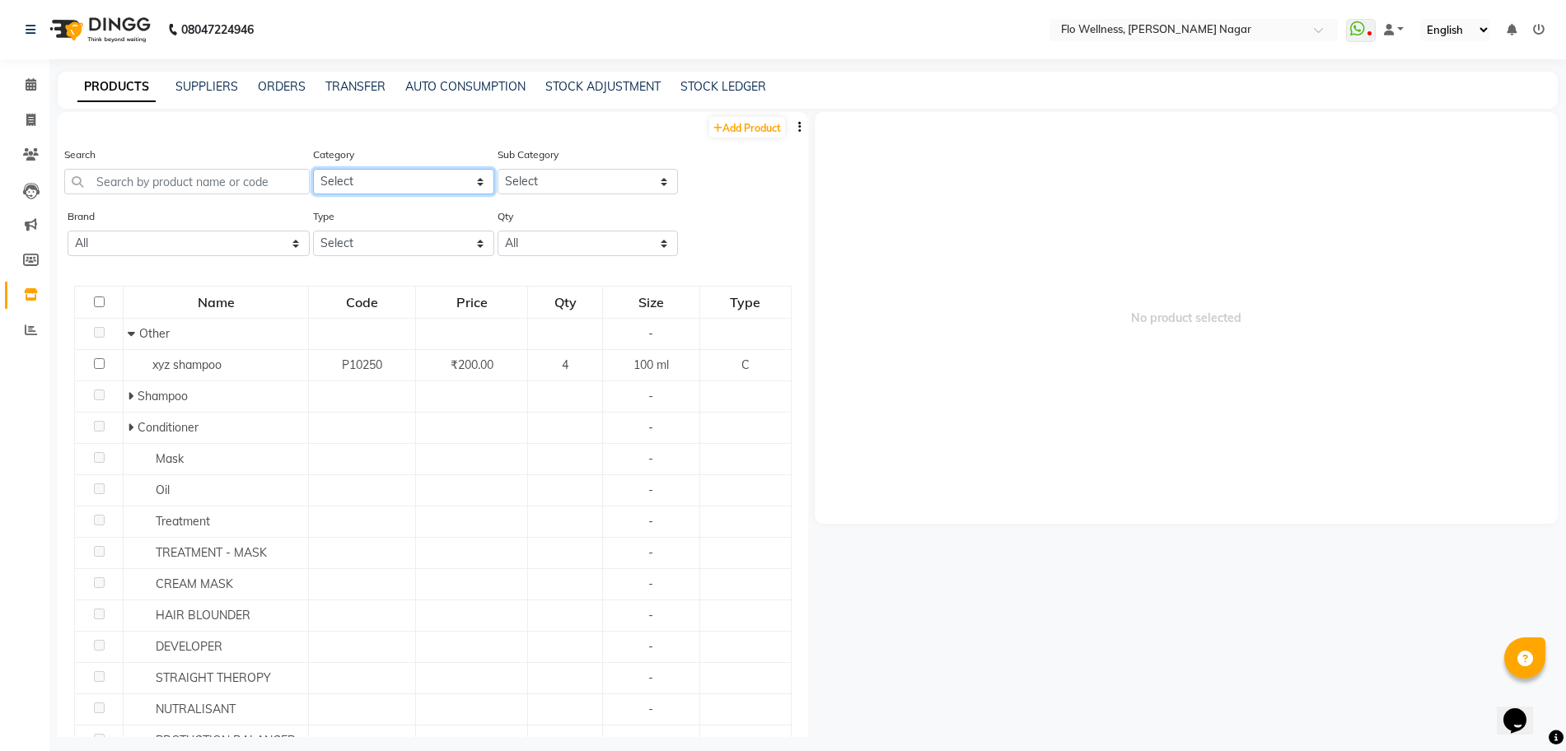
click at [352, 176] on select "Select Hair Makeup Skin Personal Care Appliances [PERSON_NAME] Waxing Disposabl…" at bounding box center [403, 182] width 181 height 26
click at [535, 183] on select "Select" at bounding box center [587, 182] width 181 height 26
click at [349, 250] on select "Select Both Retail Consumable" at bounding box center [403, 244] width 181 height 26
click at [511, 232] on select "All Low Out Of Stock" at bounding box center [587, 244] width 181 height 26
click at [130, 254] on select "All Floractive Floractive Professionals Schwarzkopf" at bounding box center [189, 244] width 242 height 26
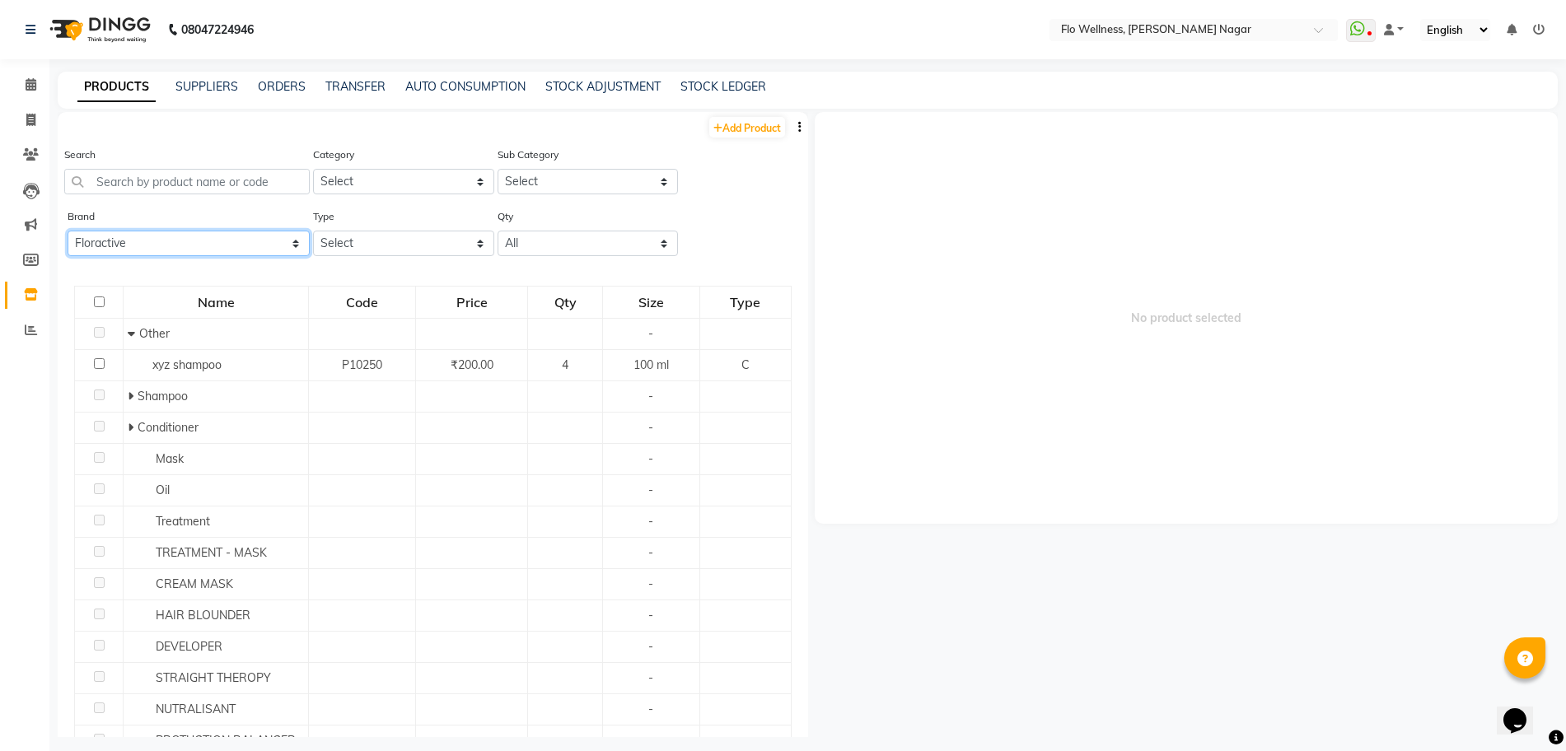
click at [68, 231] on select "All Floractive Floractive Professionals Schwarzkopf" at bounding box center [189, 244] width 242 height 26
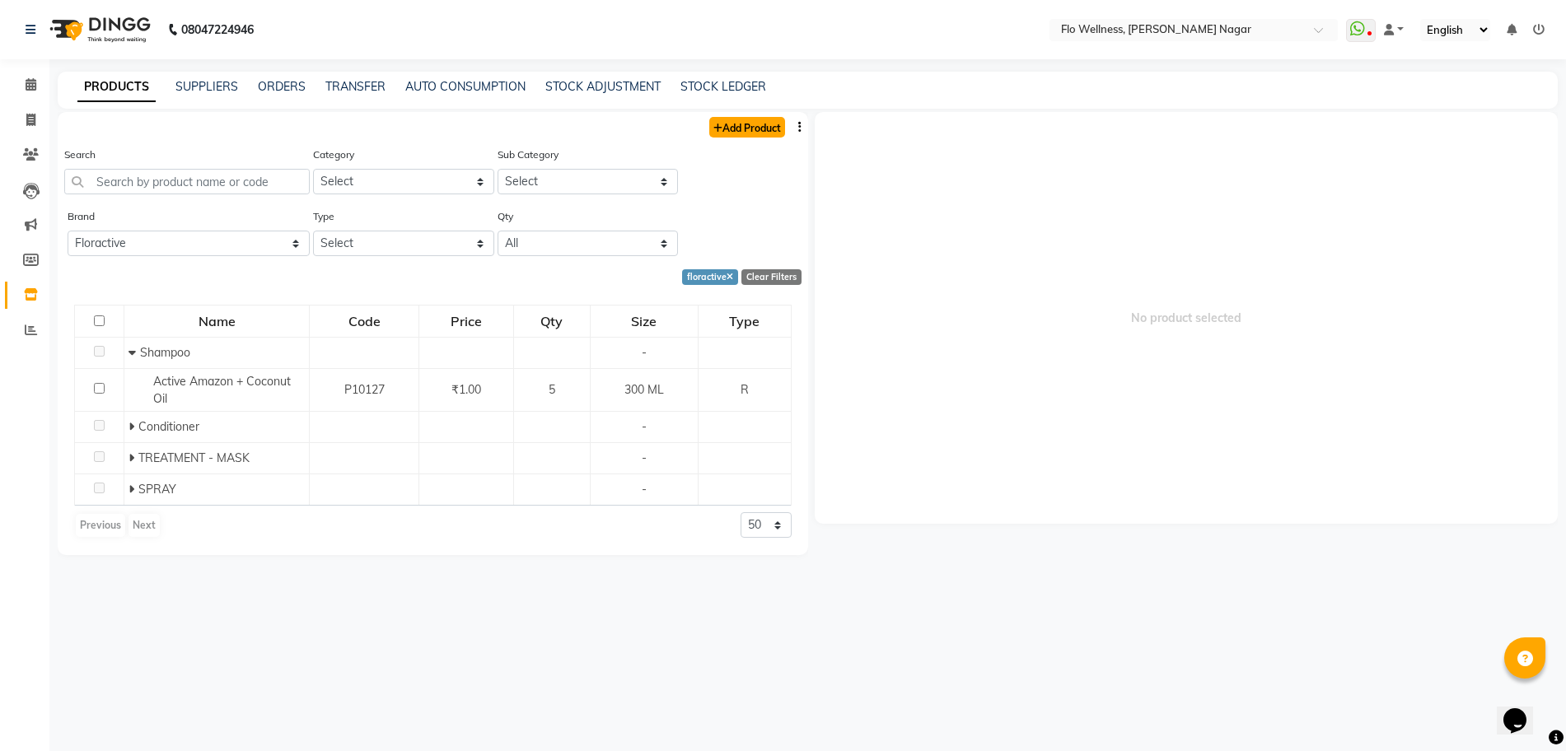
click at [760, 117] on link "Add Product" at bounding box center [747, 127] width 76 height 21
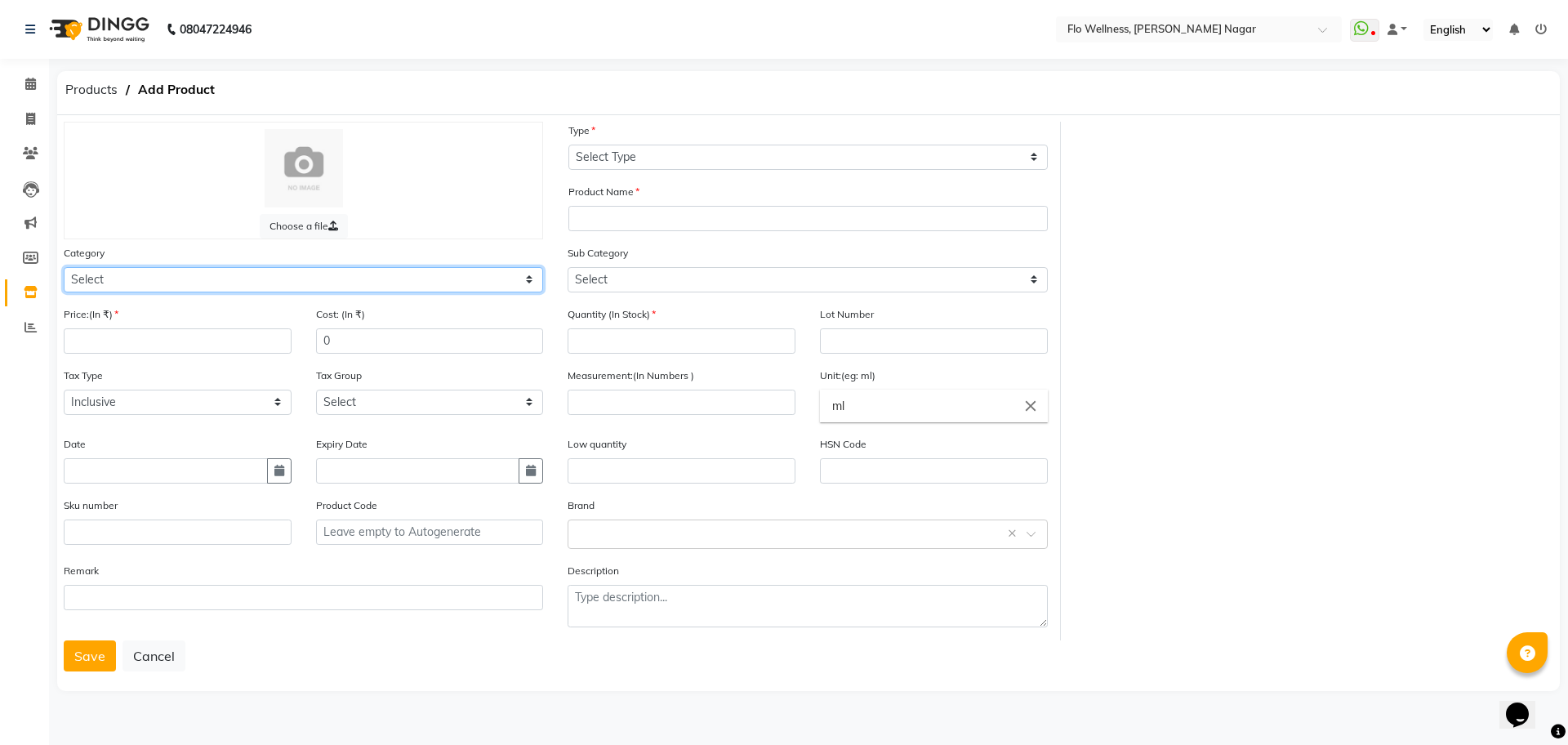
click at [90, 276] on select "Select Hair Makeup Skin Personal Care Appliances [PERSON_NAME] Waxing Disposabl…" at bounding box center [302, 280] width 479 height 26
click at [166, 262] on div "Category Select Hair Makeup Skin Personal Care Appliances [PERSON_NAME] Waxing …" at bounding box center [302, 268] width 479 height 49
click at [107, 392] on select "Select Inclusive Exclusive" at bounding box center [178, 403] width 228 height 26
click at [183, 350] on input "number" at bounding box center [178, 341] width 228 height 26
click at [337, 417] on div "Tax Group Select GST" at bounding box center [429, 398] width 253 height 62
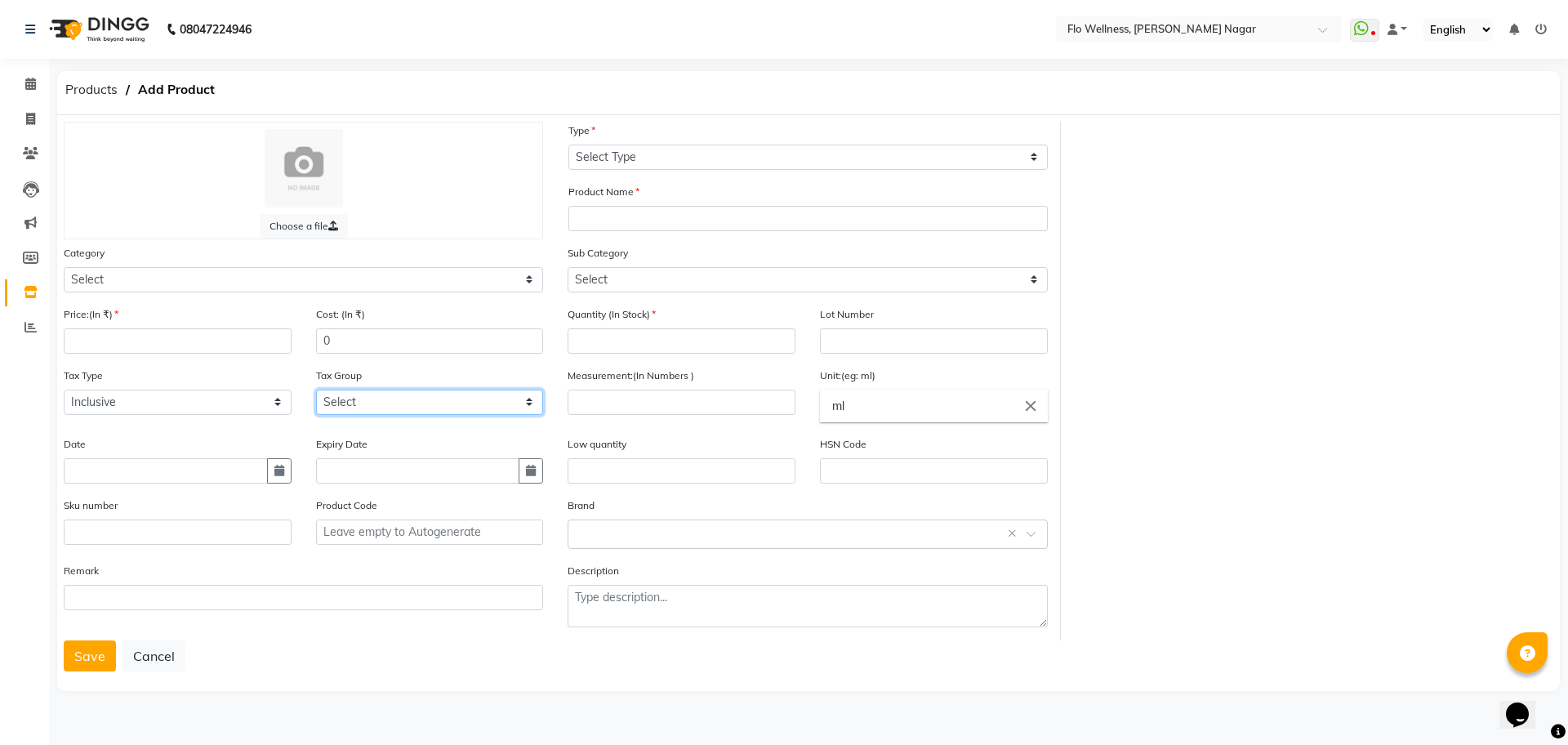
click at [338, 399] on select "Select GST" at bounding box center [430, 403] width 228 height 26
click at [316, 390] on select "Select GST" at bounding box center [430, 403] width 228 height 26
click at [67, 530] on input "text" at bounding box center [178, 533] width 228 height 26
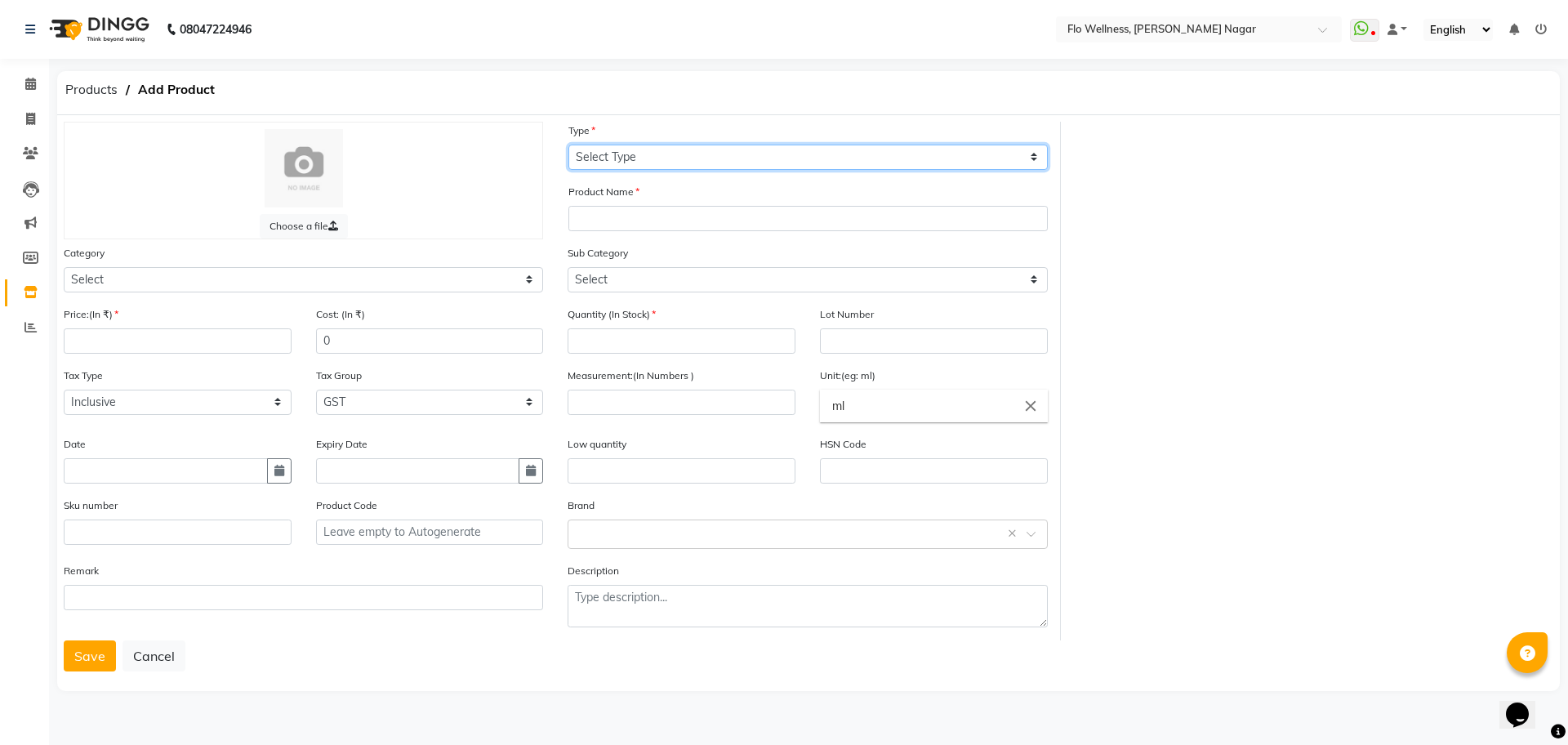
click at [663, 157] on select "Select Type Both Retail Consumable" at bounding box center [807, 158] width 479 height 26
click at [466, 178] on div at bounding box center [303, 168] width 445 height 78
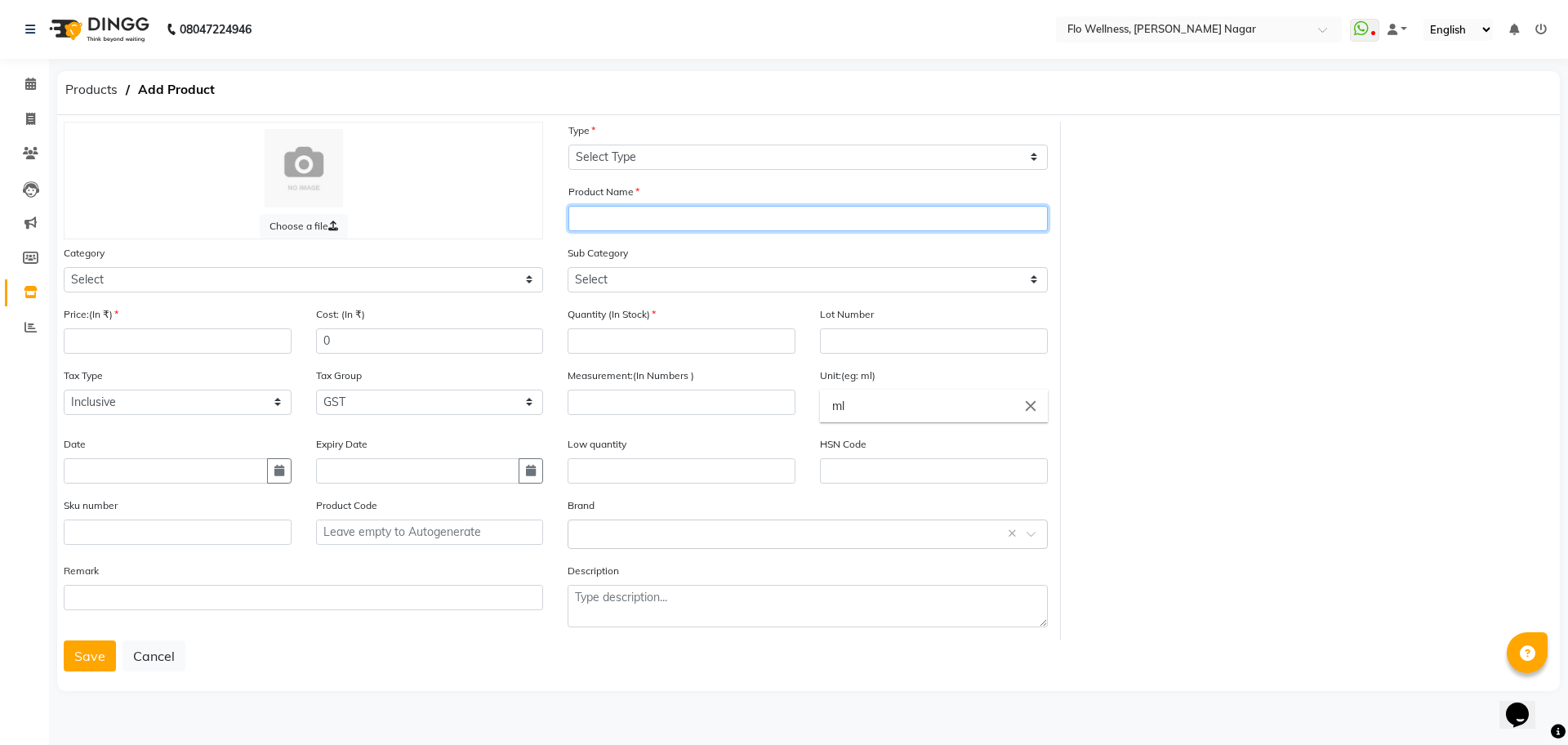
click at [646, 209] on input "text" at bounding box center [807, 219] width 479 height 26
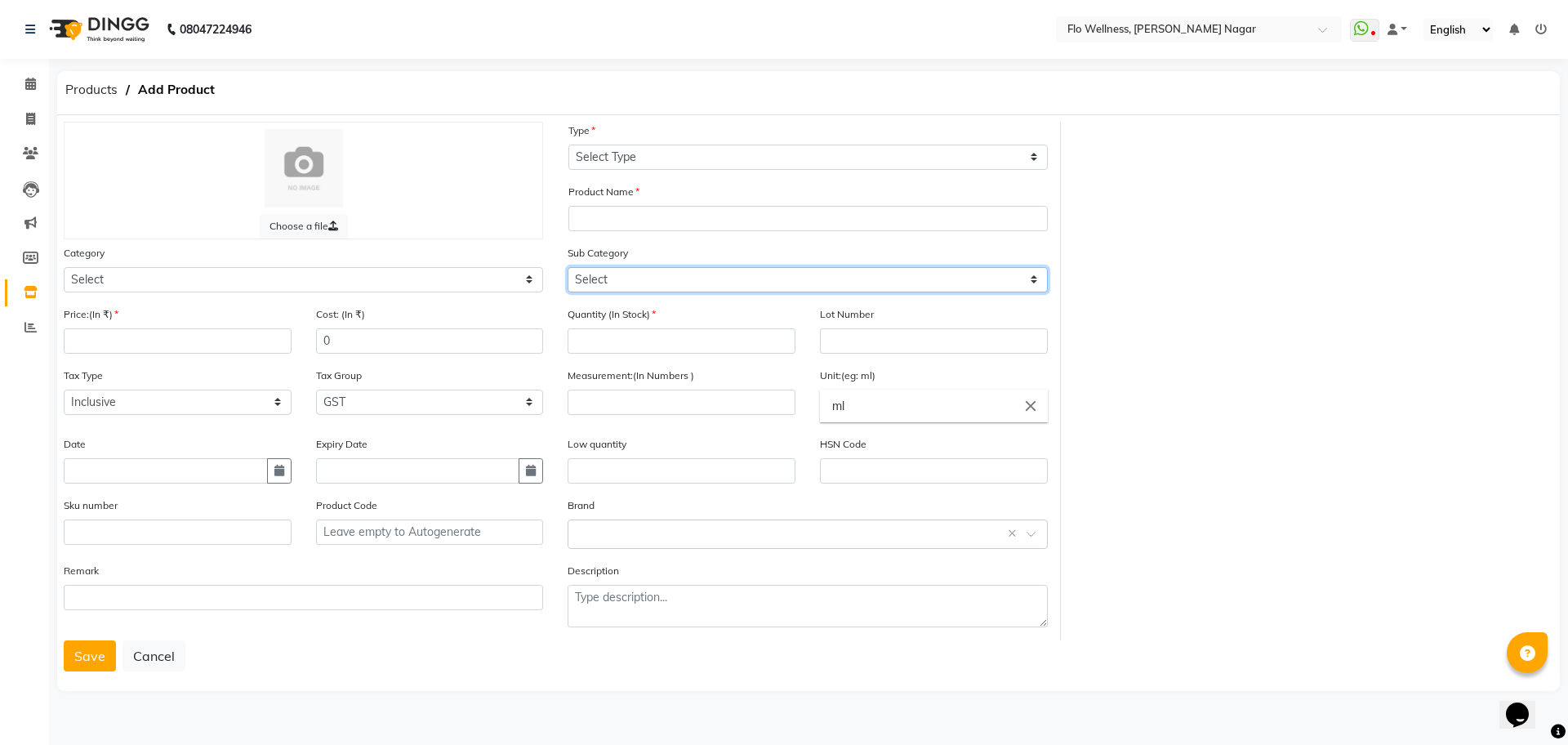
click at [612, 276] on select "Select" at bounding box center [806, 280] width 479 height 26
click at [493, 247] on div "Category Select Hair Makeup Skin Personal Care Appliances [PERSON_NAME] Waxing …" at bounding box center [302, 268] width 479 height 49
click at [632, 349] on input "number" at bounding box center [681, 341] width 228 height 26
click at [892, 331] on input "text" at bounding box center [934, 341] width 228 height 26
click at [890, 409] on input "ml" at bounding box center [934, 406] width 228 height 33
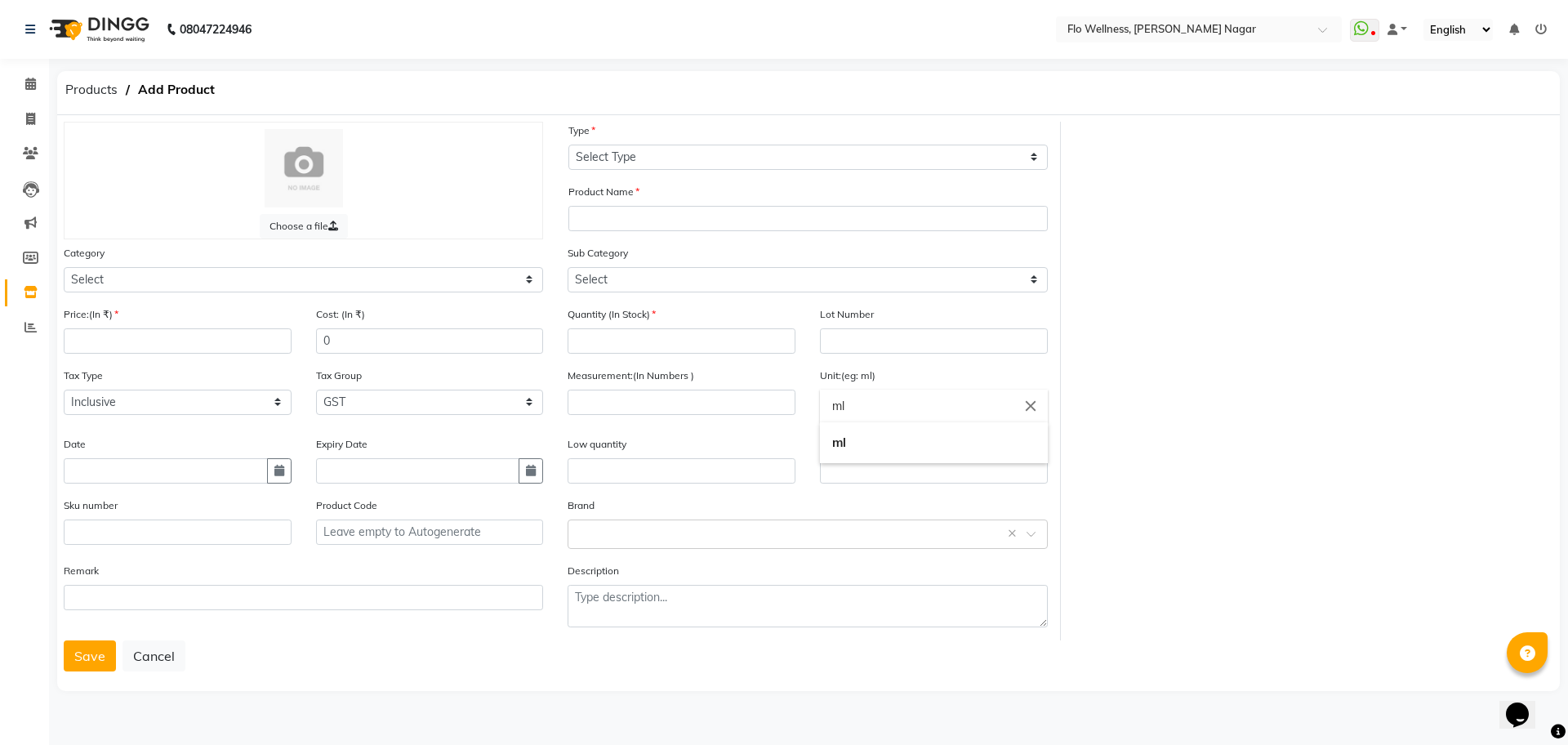
click at [1193, 418] on div at bounding box center [784, 372] width 1568 height 745
click at [725, 476] on input "text" at bounding box center [681, 471] width 228 height 26
click at [711, 537] on input "text" at bounding box center [790, 533] width 428 height 17
click at [521, 676] on div "Choose a file Type Select Type Both Retail Consumable Product Name Category Sel…" at bounding box center [808, 403] width 1503 height 576
click at [618, 614] on textarea at bounding box center [806, 606] width 479 height 43
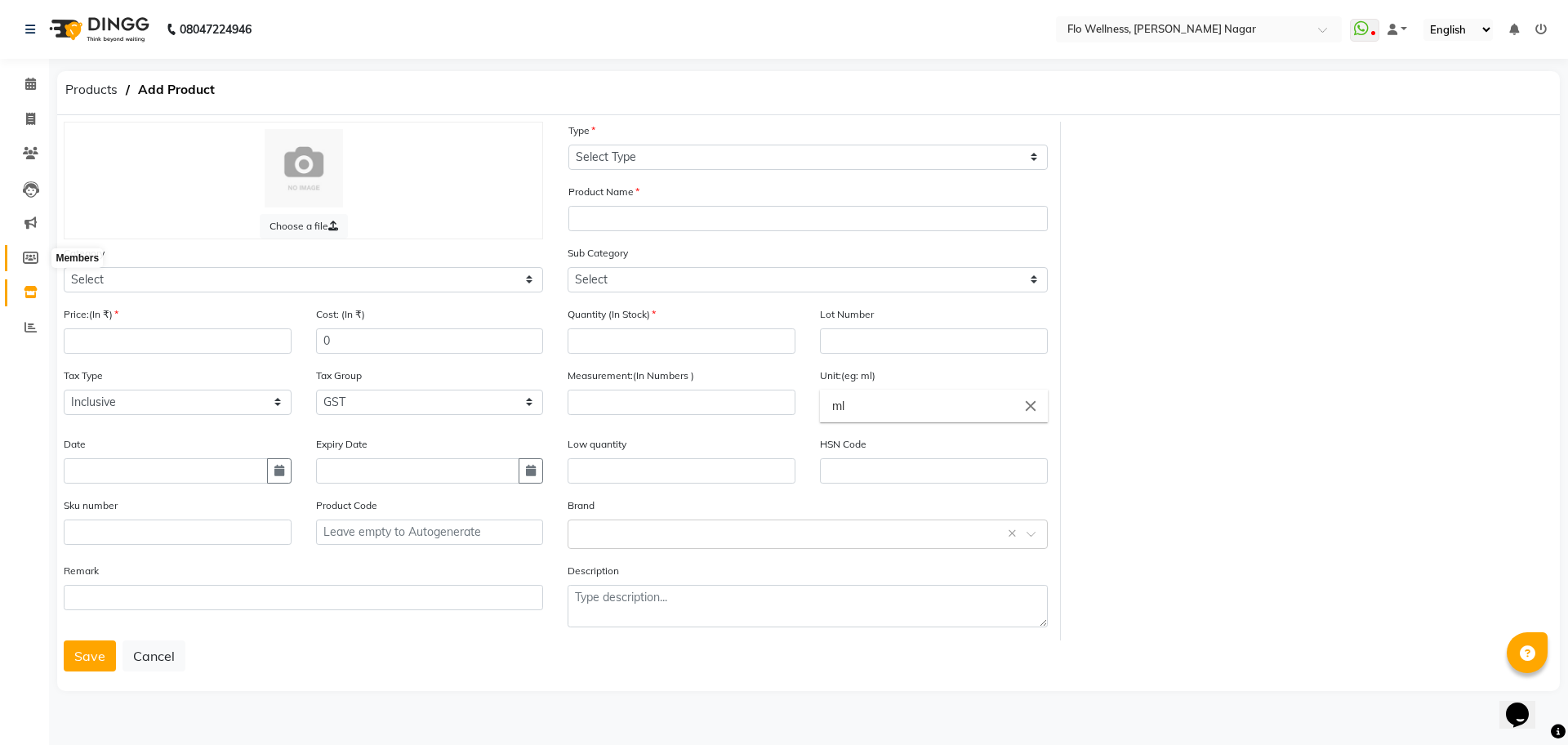
click at [28, 253] on icon at bounding box center [31, 258] width 16 height 12
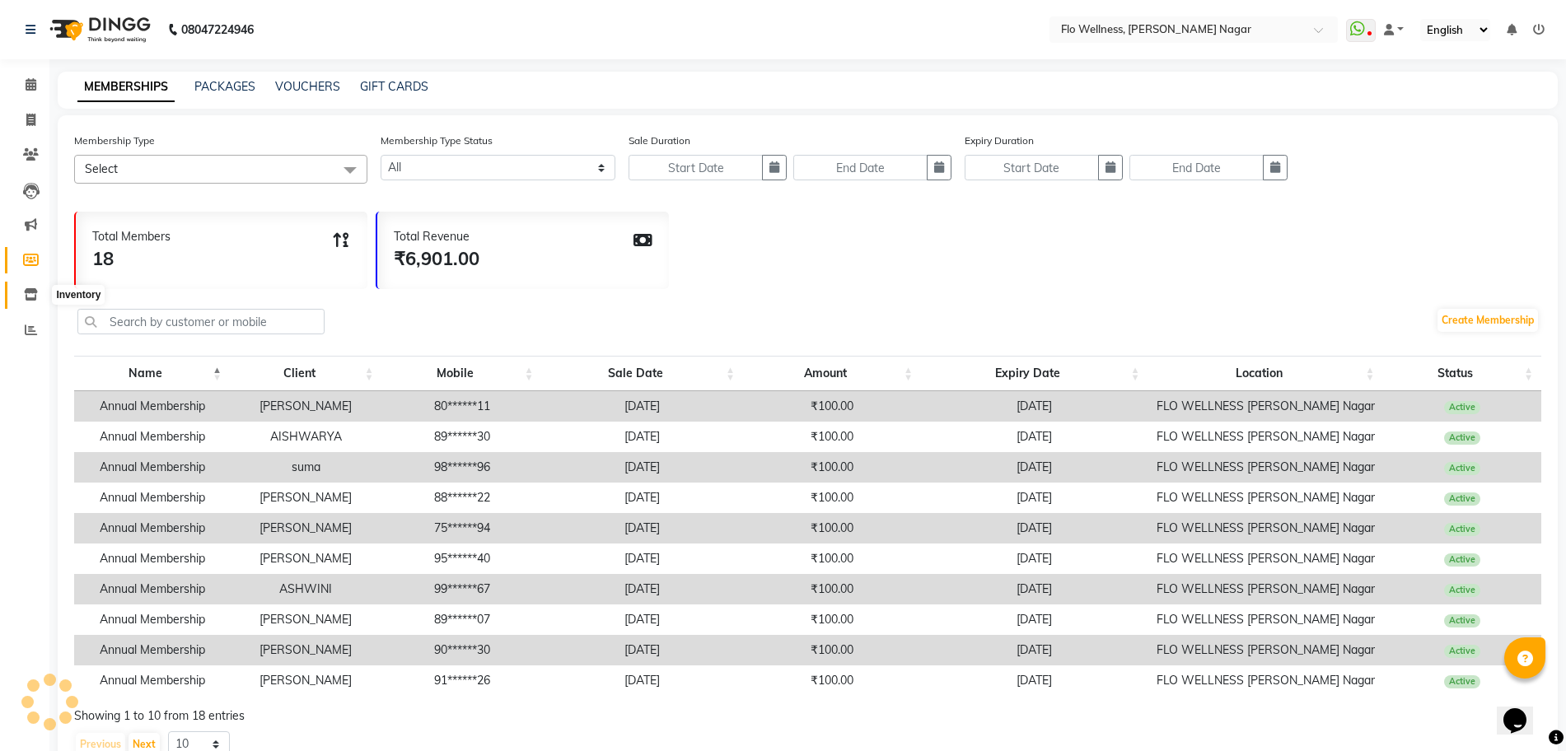
click at [32, 288] on icon at bounding box center [31, 294] width 14 height 12
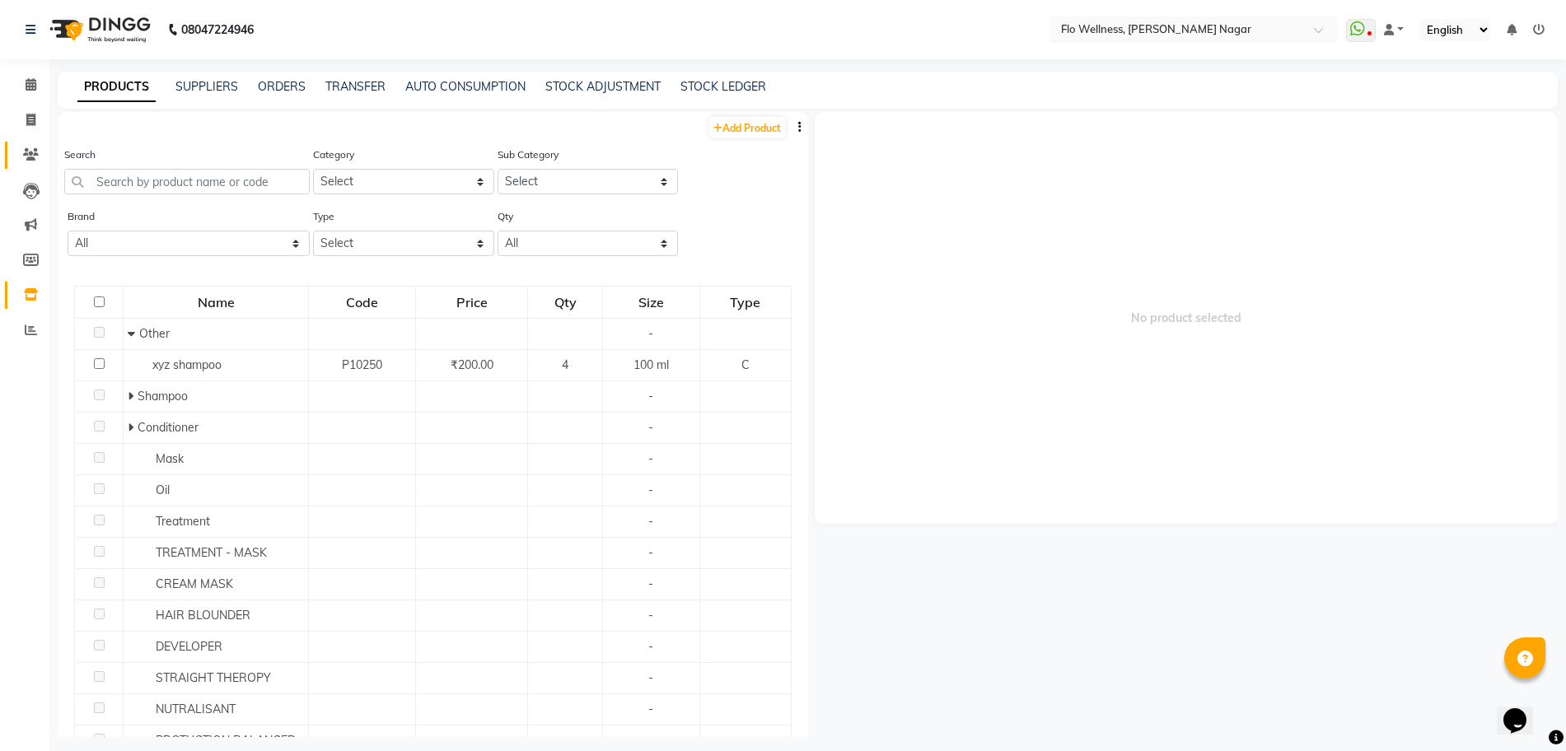
click at [21, 142] on link "Clients" at bounding box center [25, 155] width 40 height 27
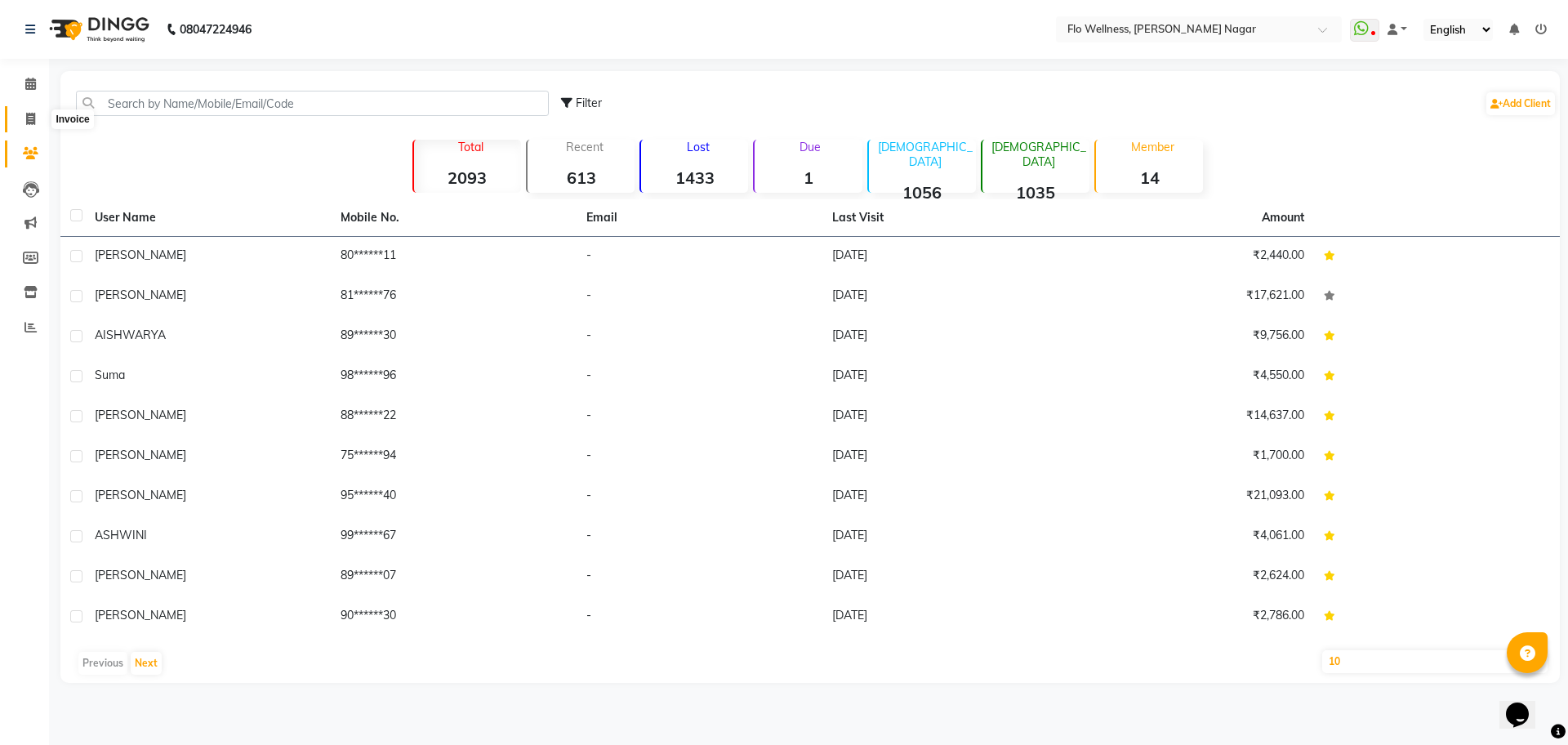
click at [20, 127] on span at bounding box center [30, 119] width 29 height 19
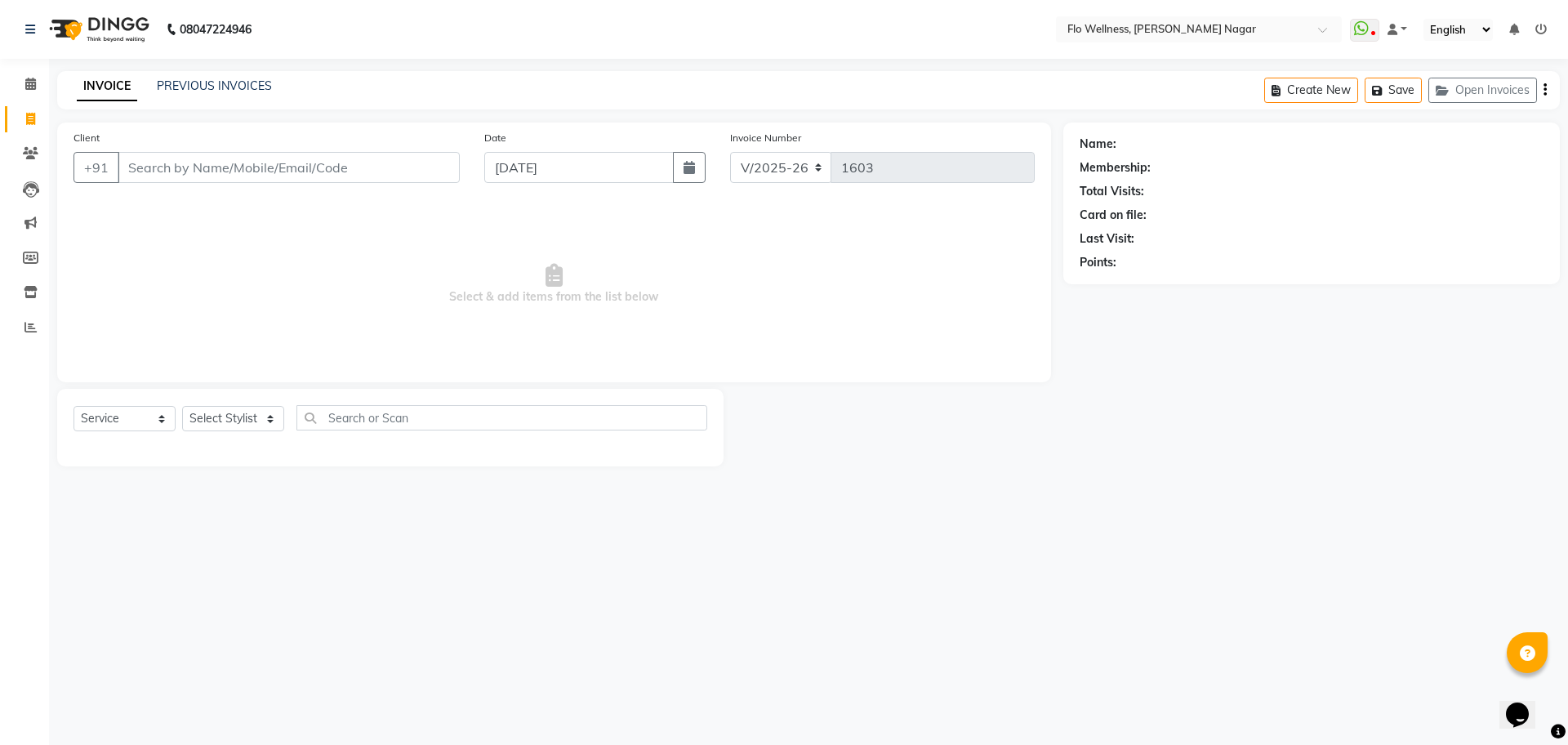
click at [240, 155] on input "Client" at bounding box center [289, 167] width 342 height 31
drag, startPoint x: 1456, startPoint y: 706, endPoint x: 1352, endPoint y: 716, distance: 104.5
click at [1353, 716] on div "08047224946 Select Location × Flo Wellness, [PERSON_NAME] Nagar WhatsApp Status…" at bounding box center [784, 372] width 1568 height 745
drag, startPoint x: 1352, startPoint y: 716, endPoint x: 1457, endPoint y: 615, distance: 145.7
click at [1457, 615] on div "08047224946 Select Location × Flo Wellness, [PERSON_NAME] Nagar WhatsApp Status…" at bounding box center [784, 372] width 1568 height 745
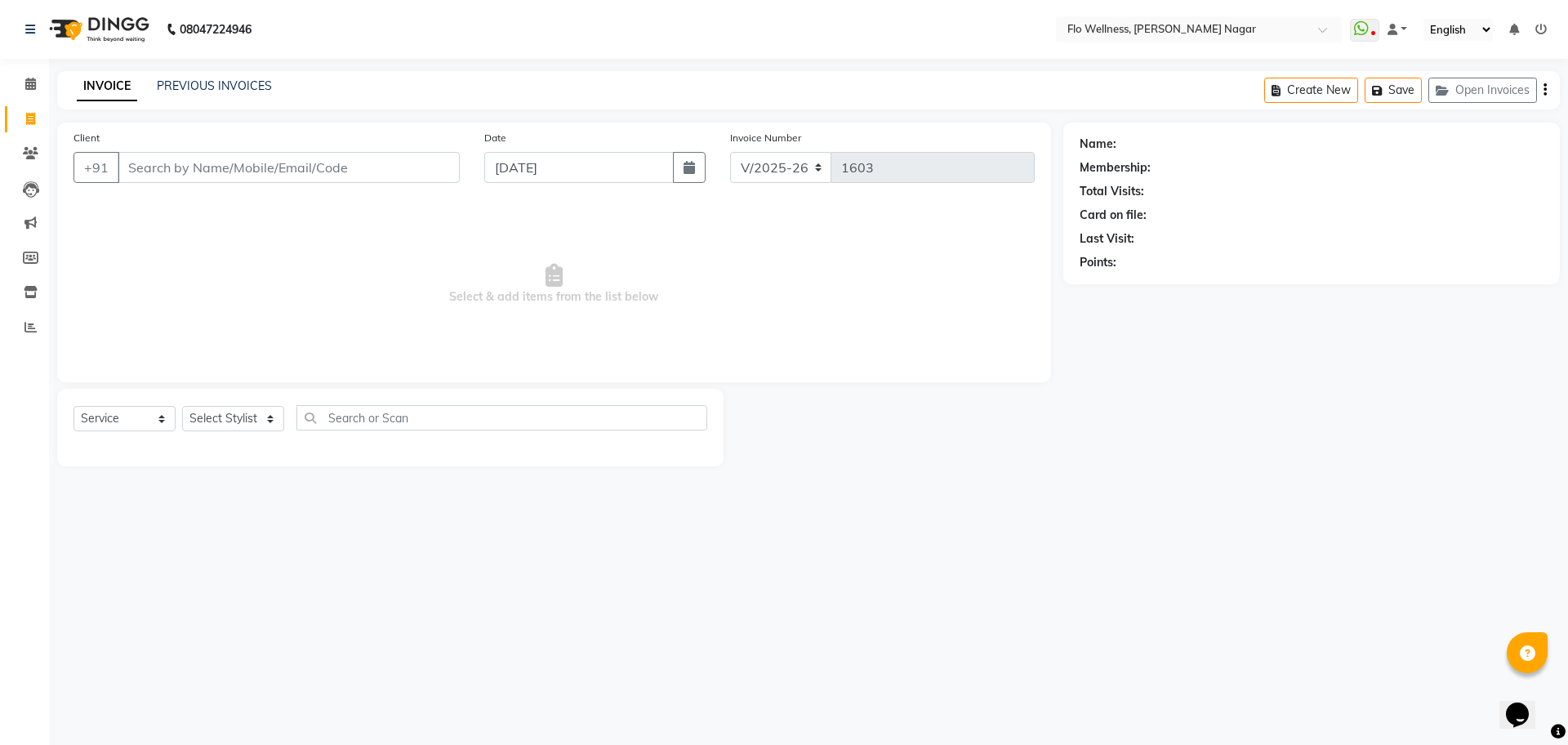
drag, startPoint x: 274, startPoint y: 14, endPoint x: 271, endPoint y: 25, distance: 11.4
click at [271, 25] on nav "08047224946 Select Location × Flo Wellness, [PERSON_NAME][GEOGRAPHIC_DATA] What…" at bounding box center [784, 29] width 1568 height 59
drag, startPoint x: 1488, startPoint y: 350, endPoint x: 1466, endPoint y: 364, distance: 26.1
click at [1466, 364] on div "Name: Membership: Total Visits: Card on file: Last Visit: Points:" at bounding box center [1317, 295] width 509 height 344
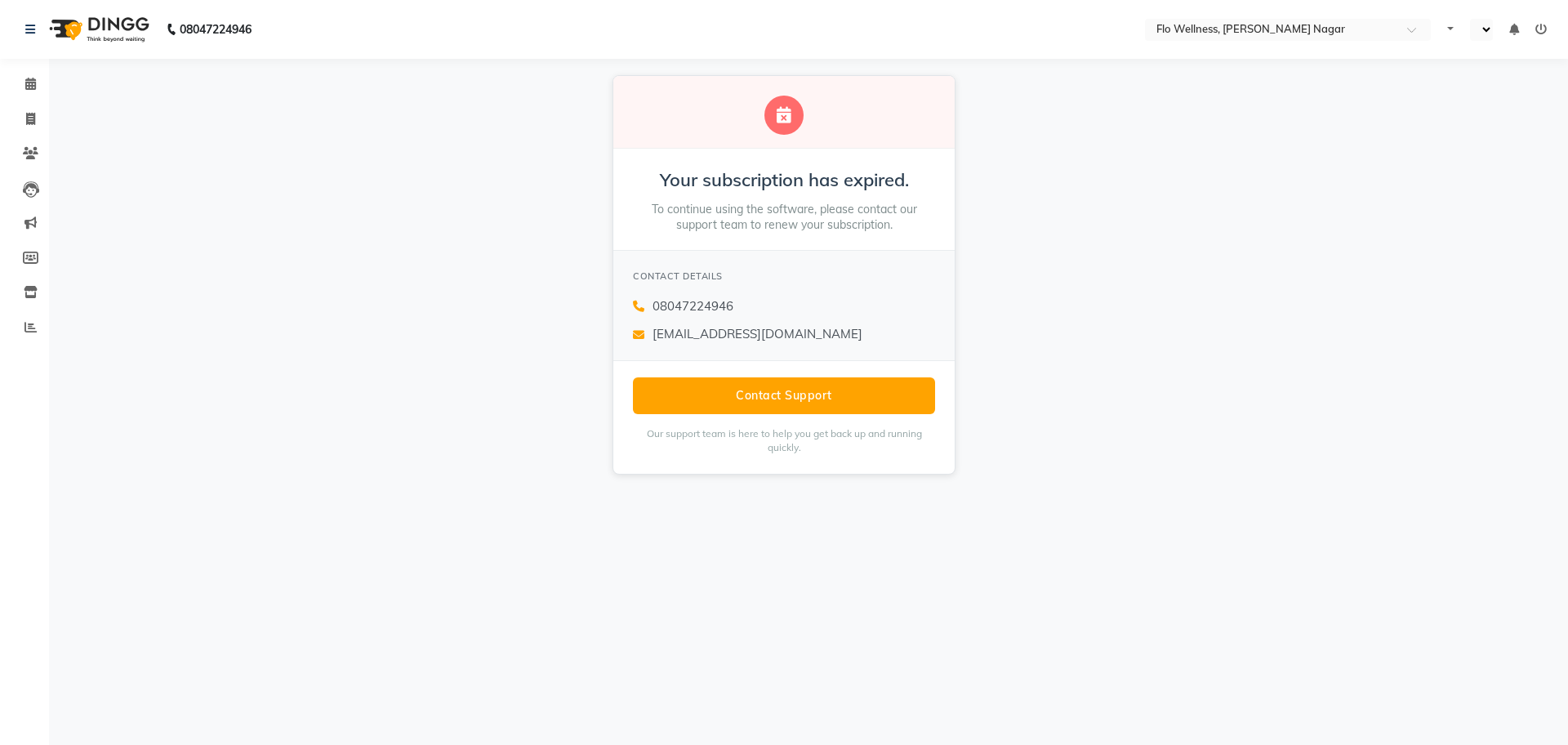
select select "en"
